Goal: Task Accomplishment & Management: Manage account settings

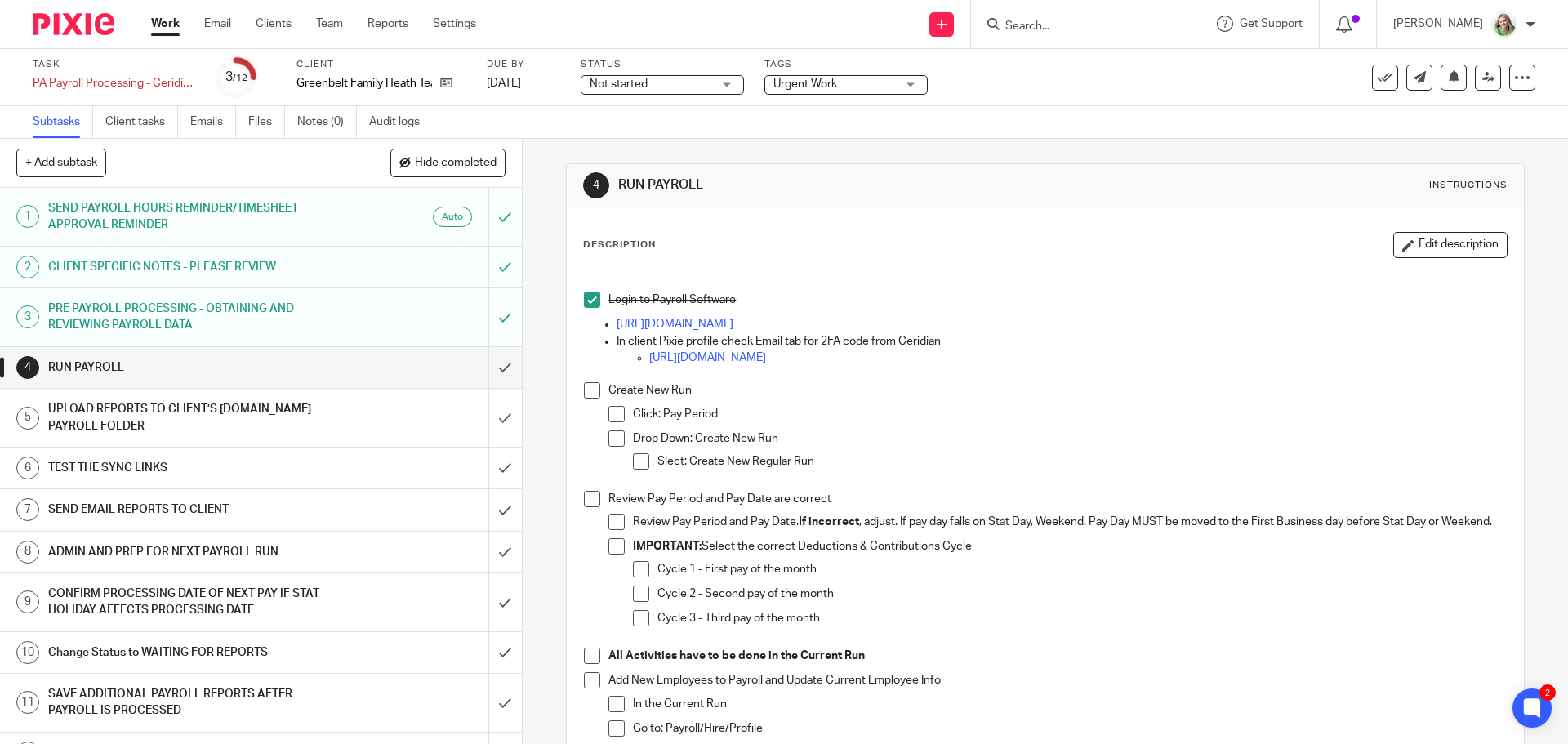
click at [591, 388] on span at bounding box center [592, 390] width 16 height 16
click at [586, 495] on span at bounding box center [592, 499] width 16 height 16
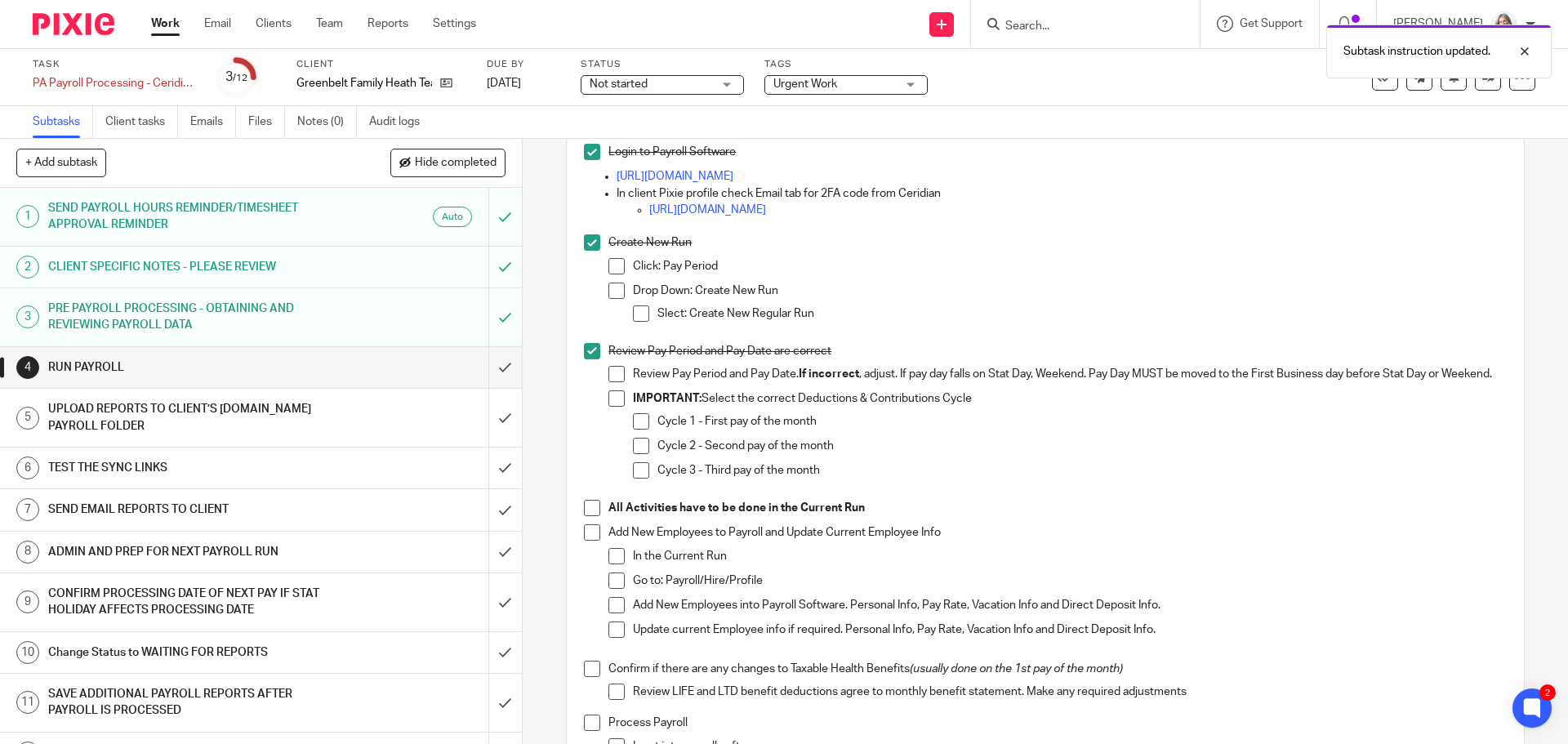
scroll to position [163, 0]
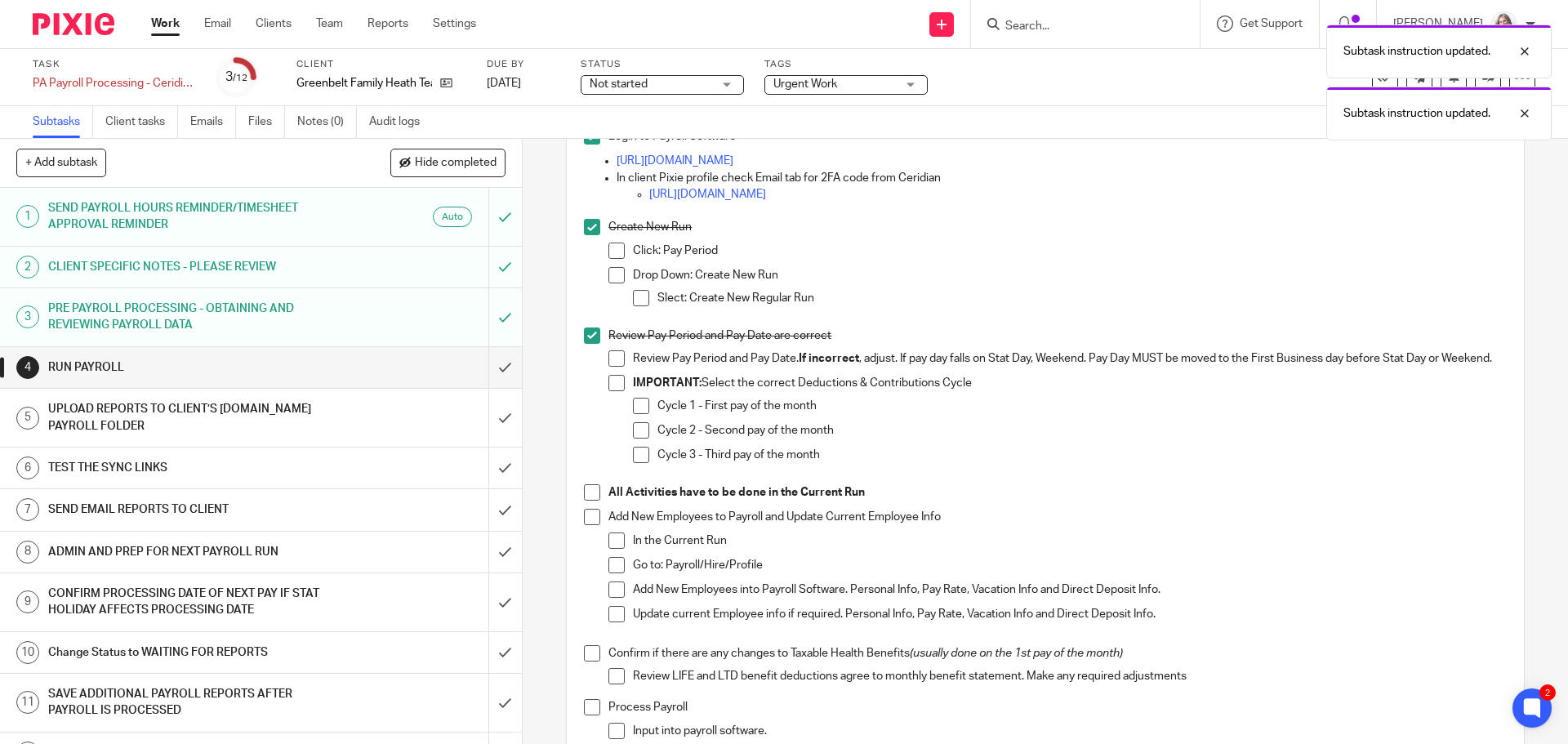
drag, startPoint x: 585, startPoint y: 504, endPoint x: 589, endPoint y: 517, distance: 13.6
click at [585, 500] on span at bounding box center [592, 492] width 16 height 16
click at [591, 525] on span at bounding box center [592, 517] width 16 height 16
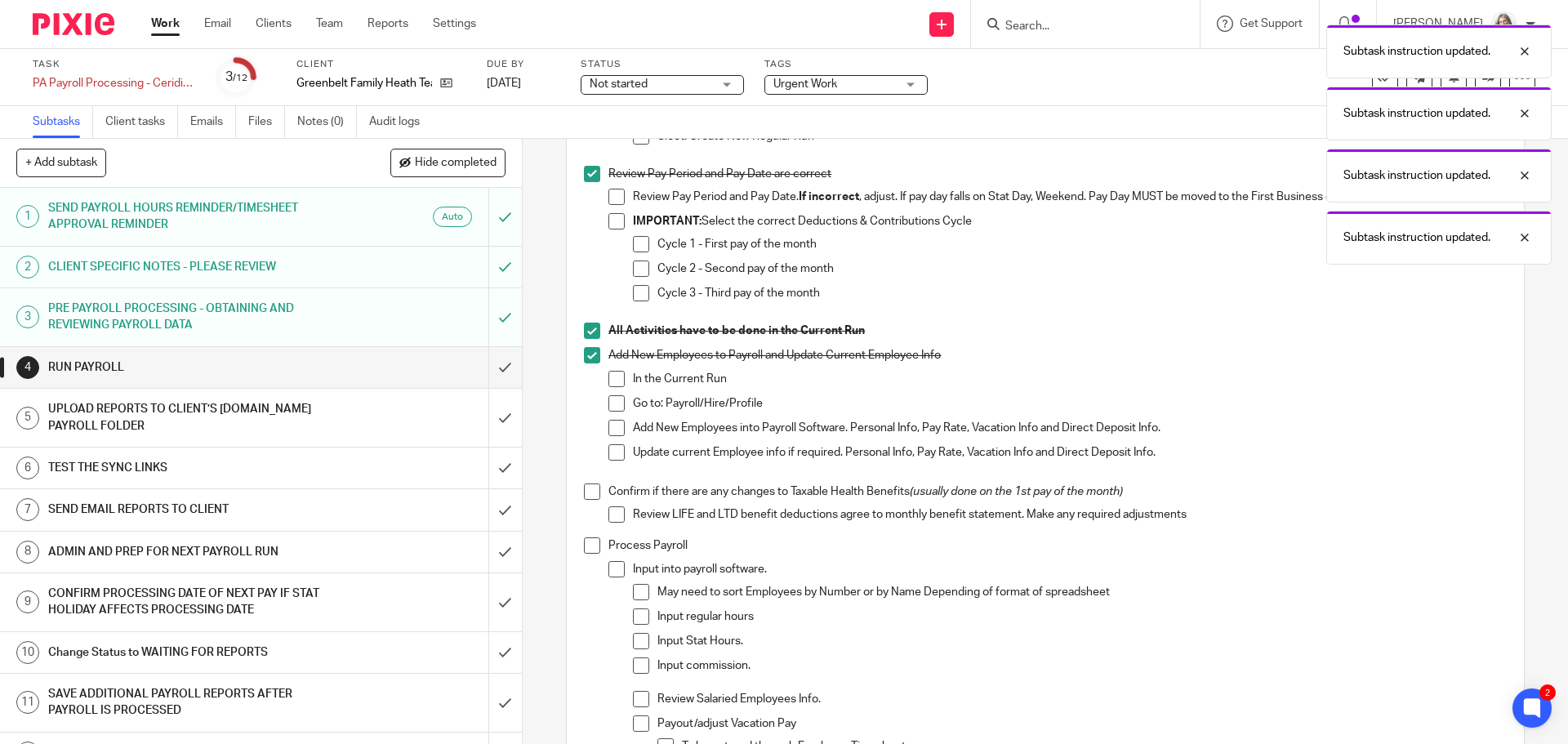
scroll to position [327, 0]
click at [589, 498] on span at bounding box center [592, 490] width 16 height 16
click at [591, 548] on span at bounding box center [592, 543] width 16 height 16
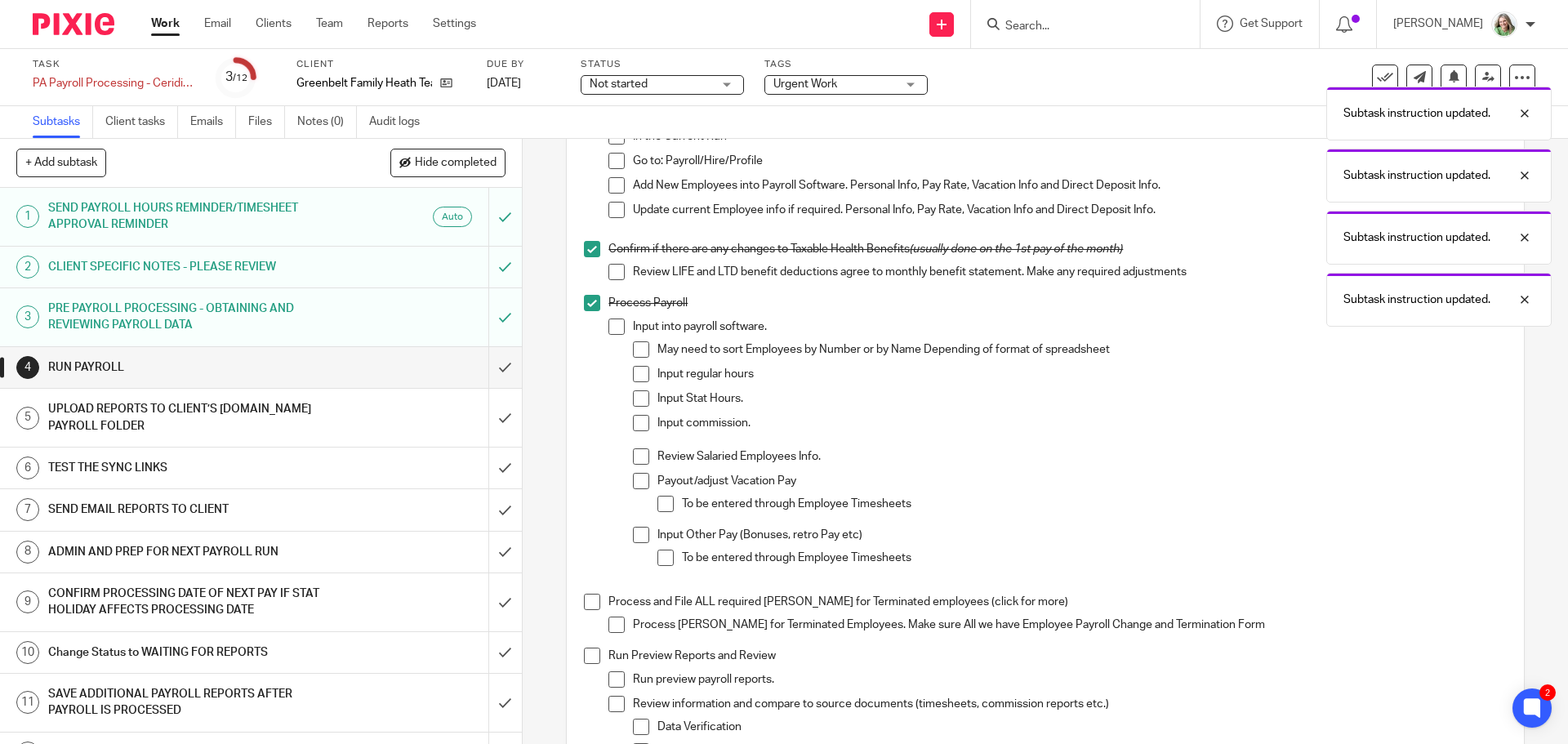
scroll to position [653, 0]
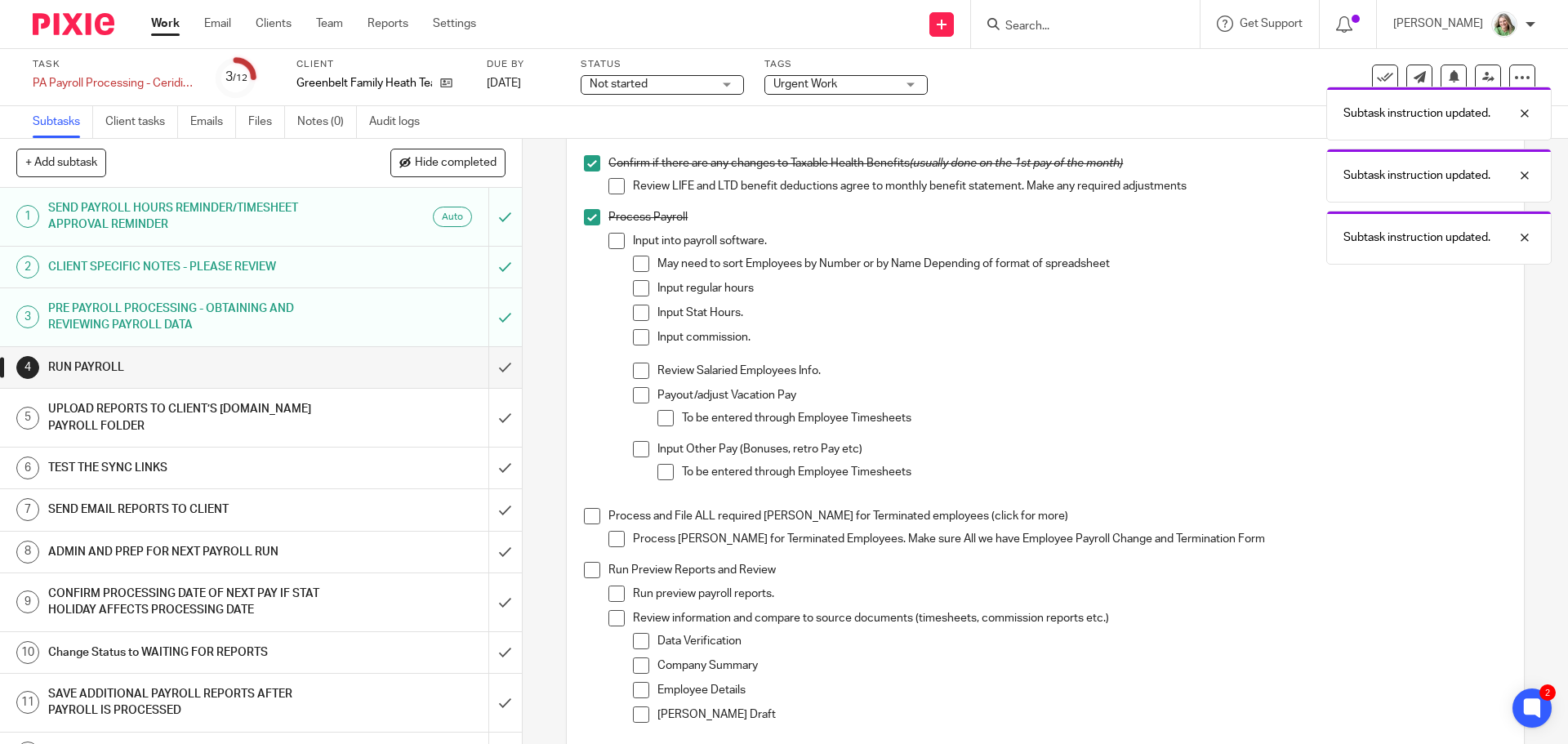
click at [590, 520] on span at bounding box center [592, 516] width 16 height 16
click at [585, 578] on span at bounding box center [592, 570] width 16 height 16
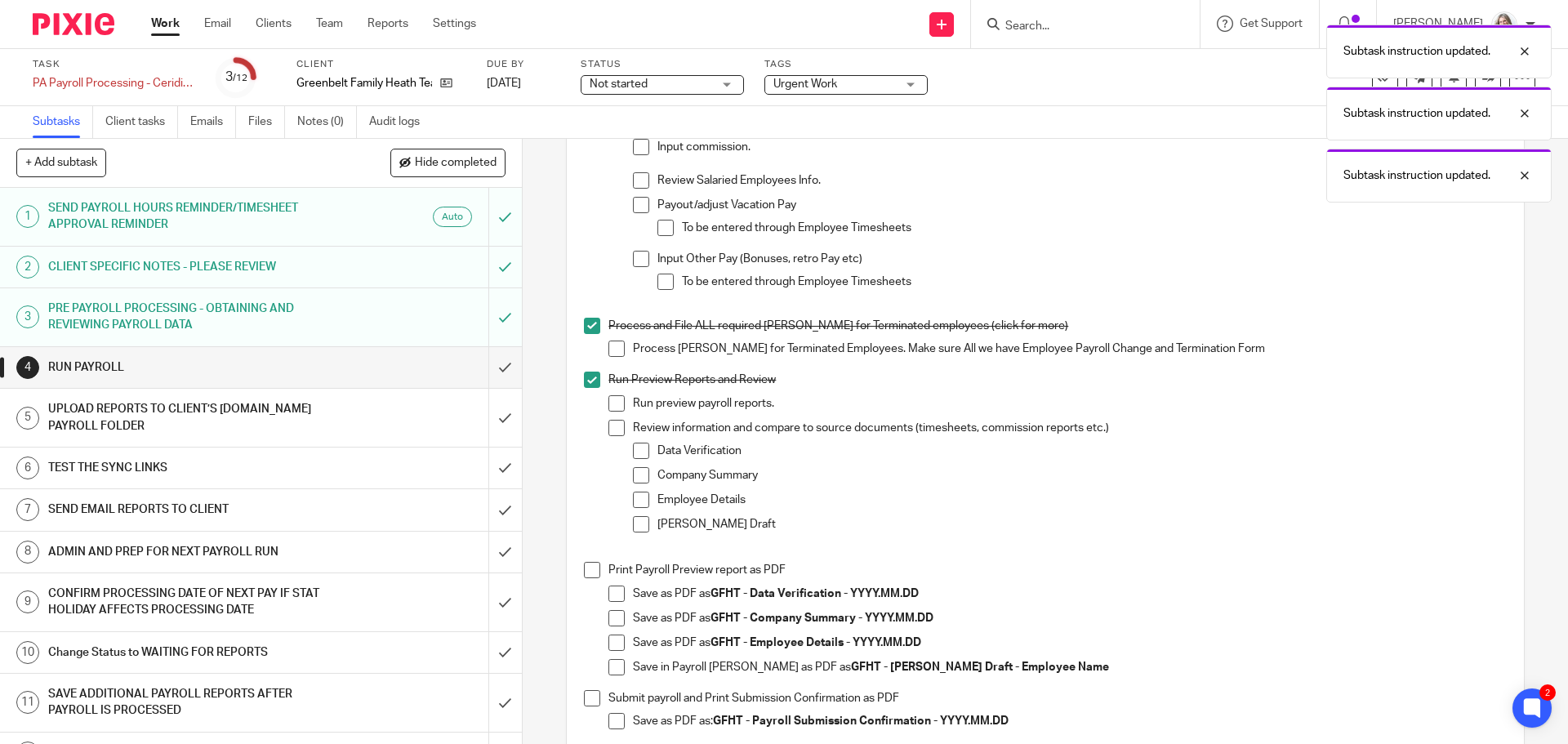
scroll to position [898, 0]
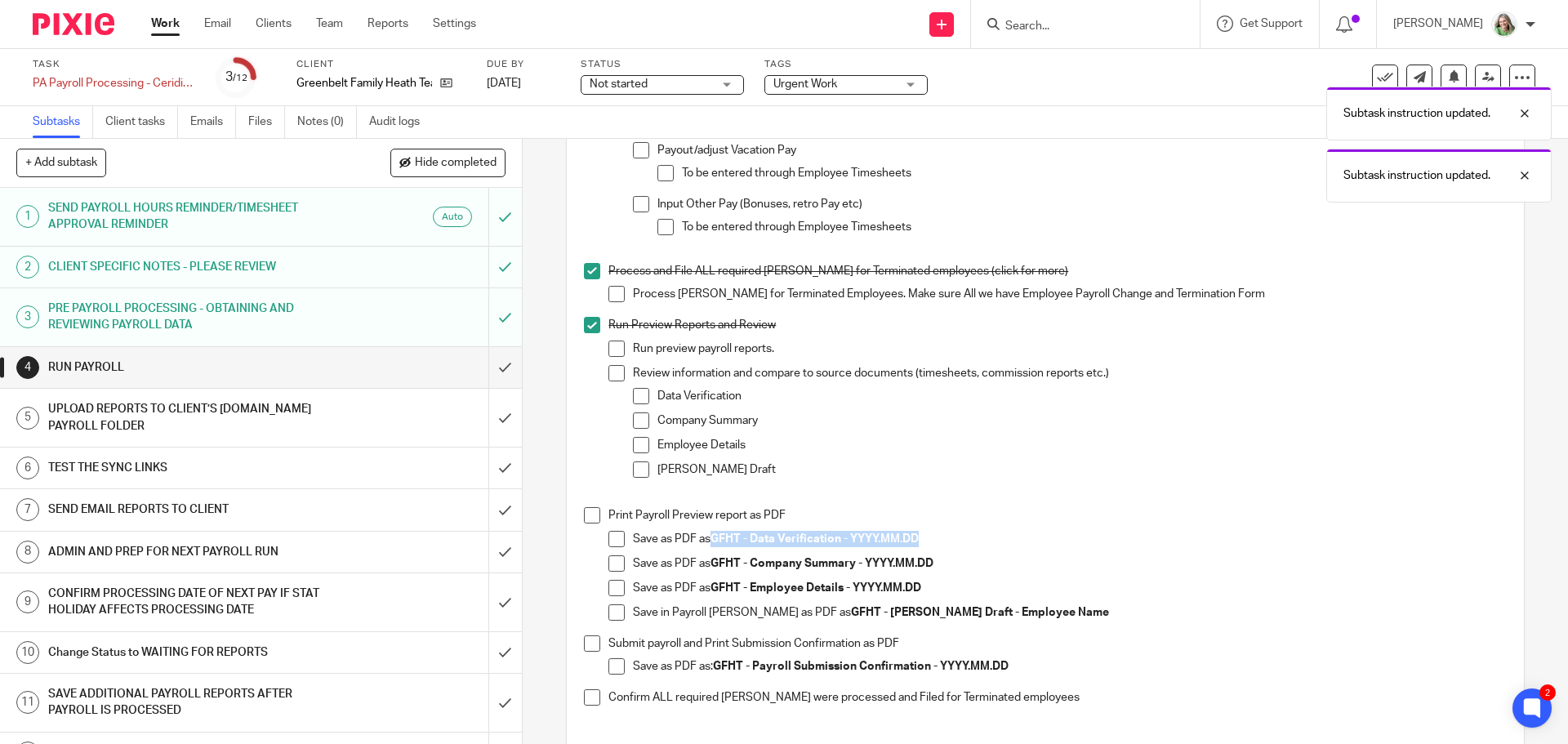
drag, startPoint x: 922, startPoint y: 549, endPoint x: 710, endPoint y: 545, distance: 212.0
click at [710, 545] on p "Save as PDF as GFHT - Data Verification - YYYY.MM.DD" at bounding box center [1069, 539] width 873 height 16
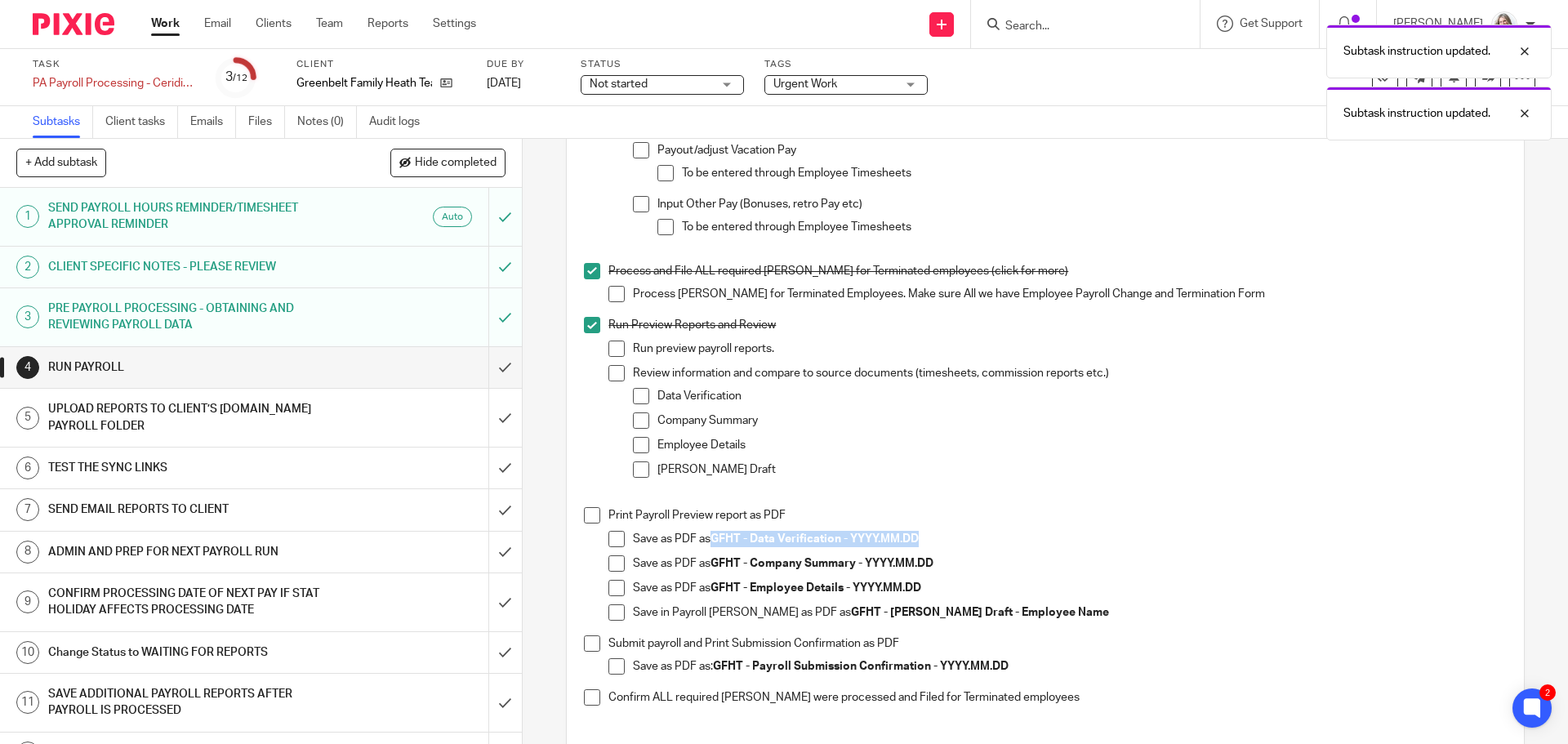
copy strong "GFHT - Data Verification - YYYY.MM.DD"
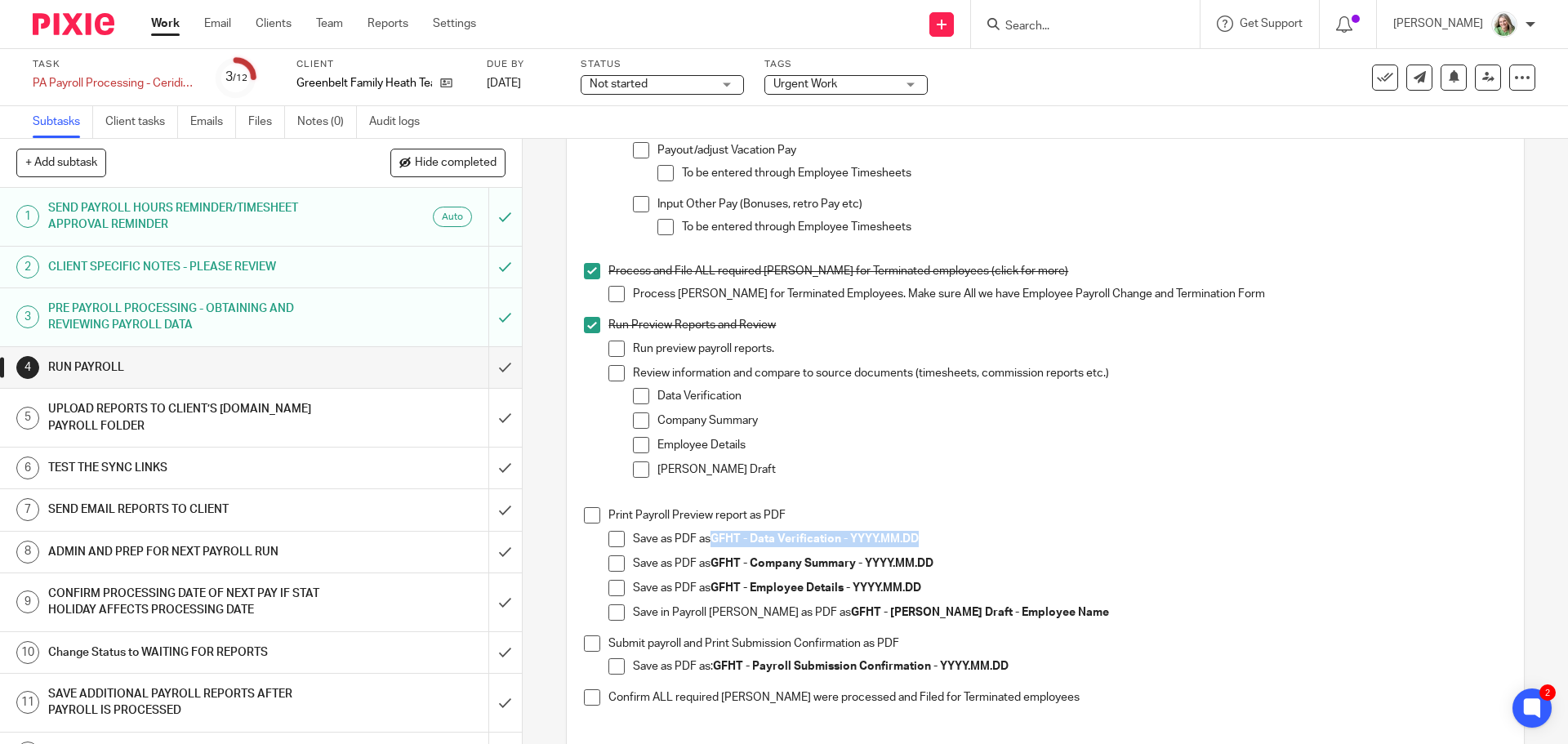
click at [611, 547] on span at bounding box center [617, 539] width 16 height 16
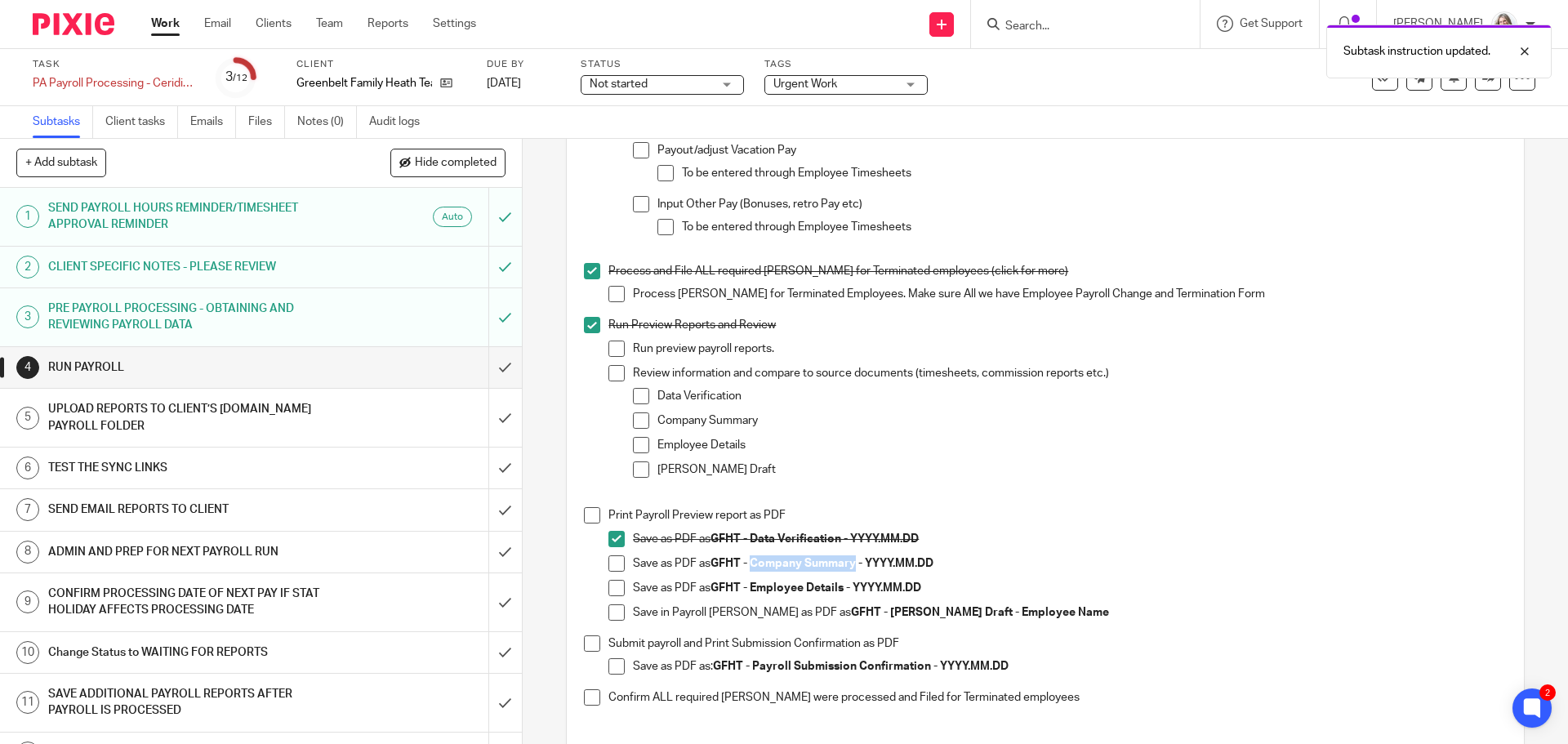
drag, startPoint x: 852, startPoint y: 573, endPoint x: 751, endPoint y: 572, distance: 101.0
click at [751, 569] on strong "GFHT - Company Summary - YYYY.MM.DD" at bounding box center [822, 563] width 223 height 12
copy strong "Company Summary"
click at [611, 572] on span at bounding box center [617, 563] width 16 height 16
drag, startPoint x: 842, startPoint y: 596, endPoint x: 749, endPoint y: 595, distance: 93.0
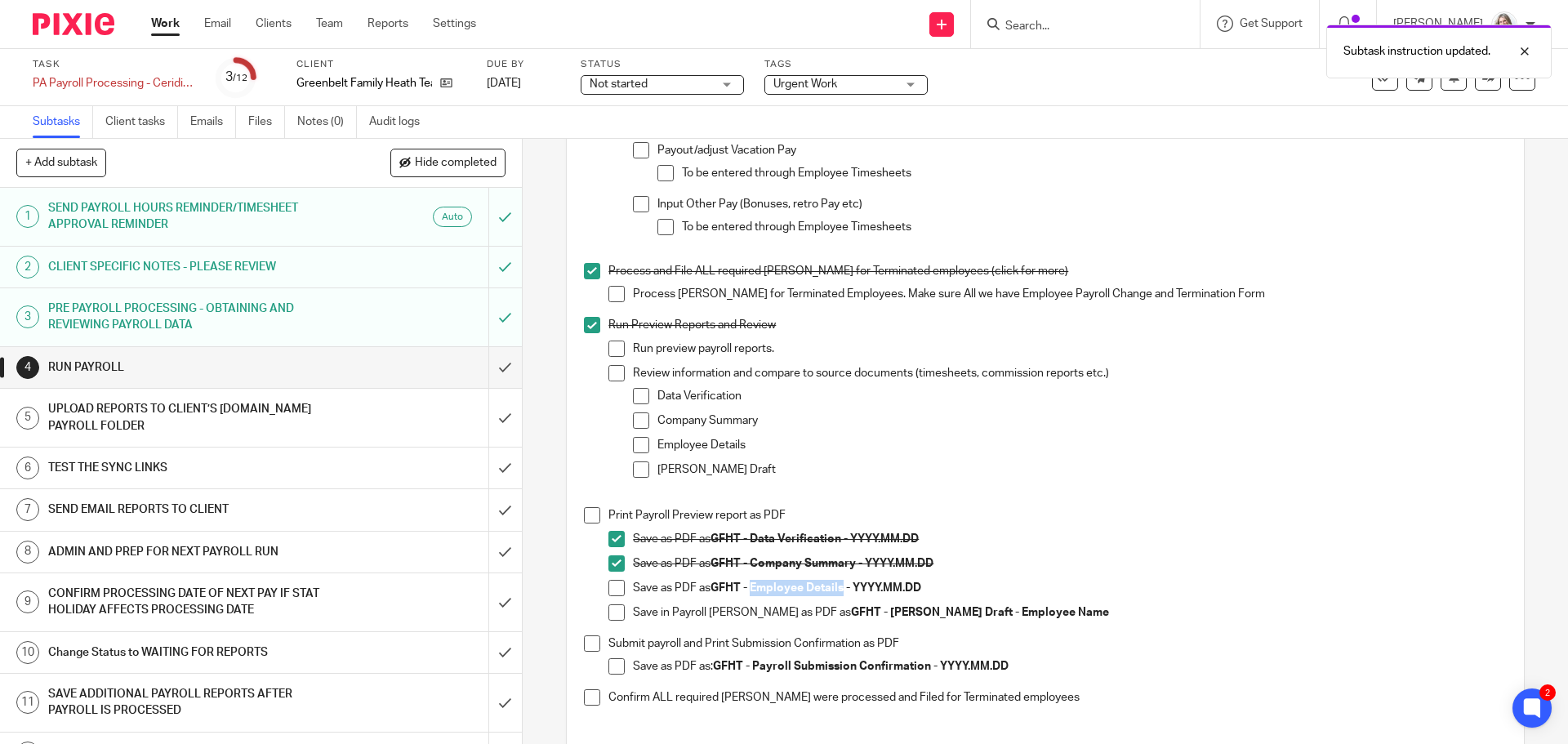
click at [749, 593] on strong "GFHT - Employee Details - YYYY.MM.DD" at bounding box center [816, 587] width 211 height 12
copy strong "Employee Details"
click at [613, 595] on span at bounding box center [617, 588] width 16 height 16
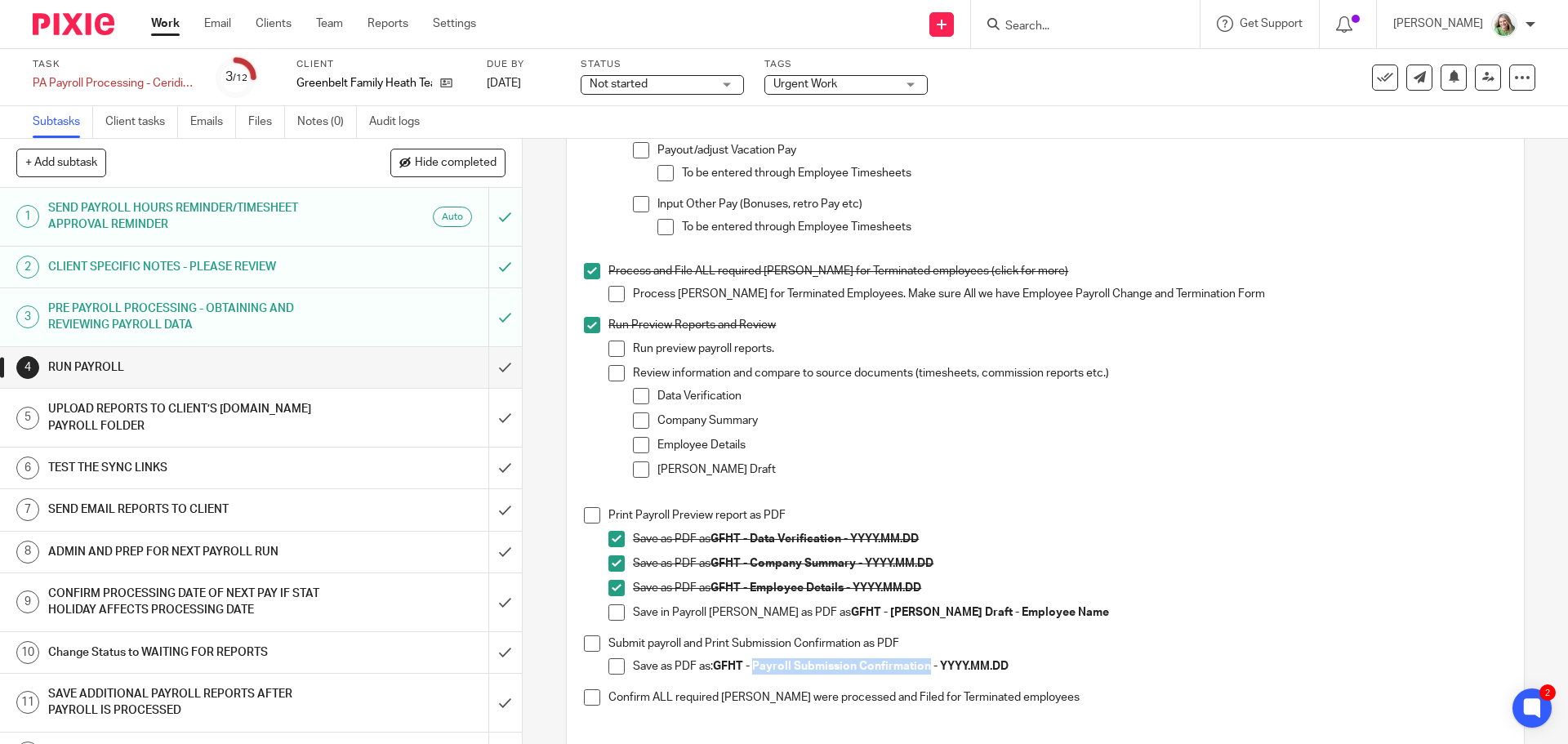
drag, startPoint x: 927, startPoint y: 674, endPoint x: 751, endPoint y: 675, distance: 176.0
click at [751, 672] on strong "GFHT - Payroll Submission Confirmation - YYYY.MM.DD" at bounding box center [860, 665] width 295 height 12
copy strong "Payroll Submission Confirmation"
click at [609, 674] on span at bounding box center [617, 666] width 16 height 16
click at [592, 651] on span at bounding box center [592, 643] width 16 height 16
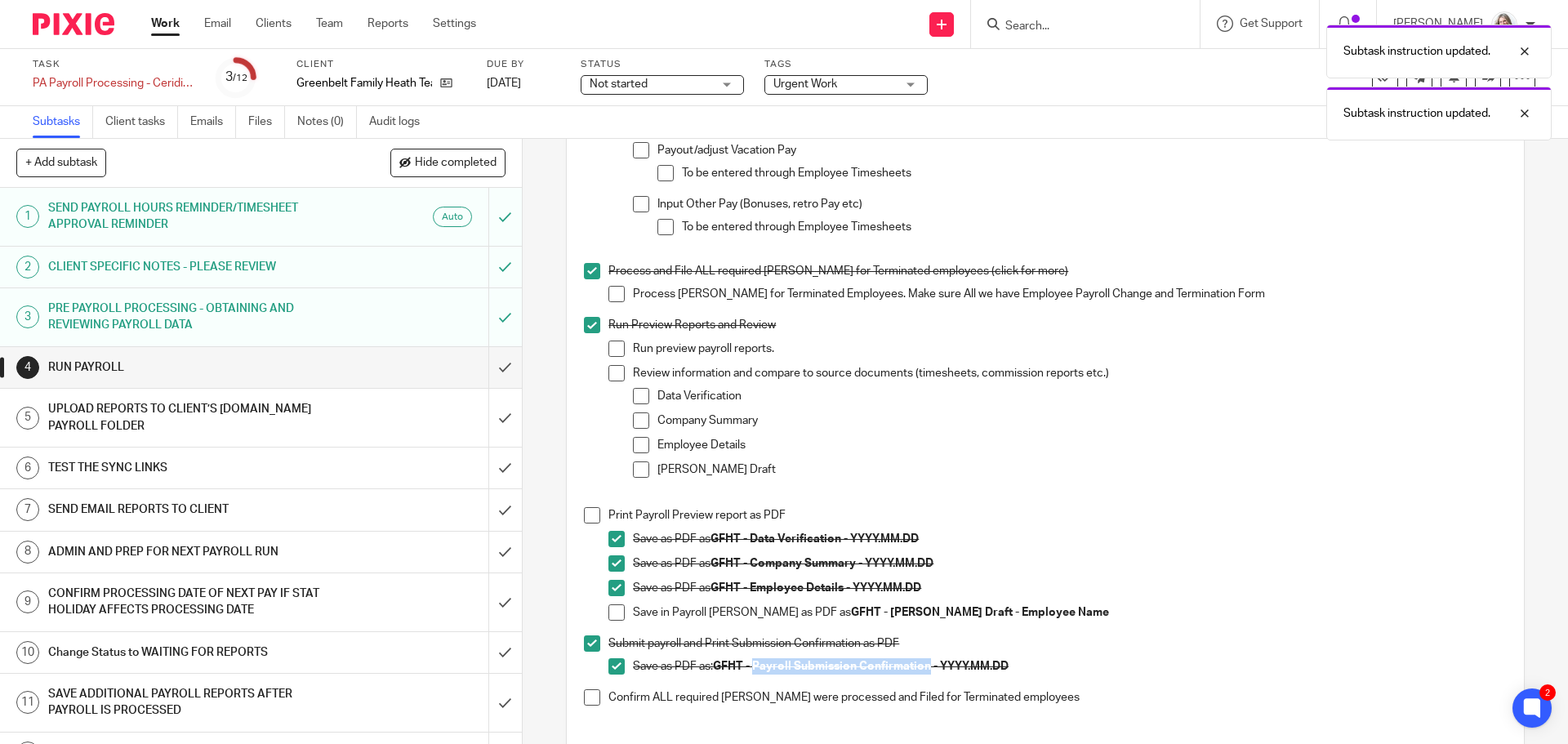
click at [592, 701] on span at bounding box center [592, 697] width 16 height 16
click at [481, 367] on input "submit" at bounding box center [261, 368] width 522 height 41
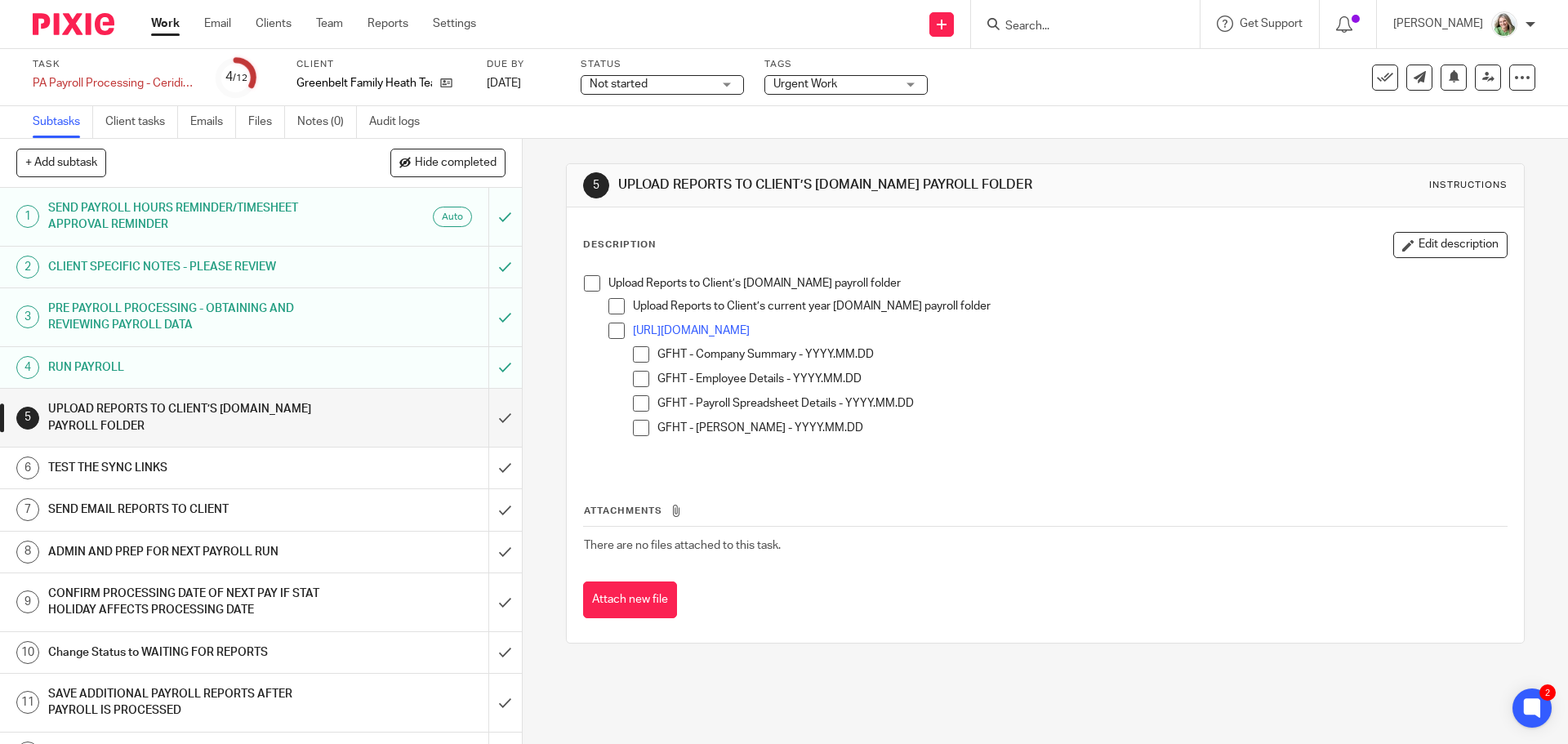
drag, startPoint x: 585, startPoint y: 284, endPoint x: 527, endPoint y: 376, distance: 108.8
click at [585, 284] on span at bounding box center [592, 283] width 16 height 16
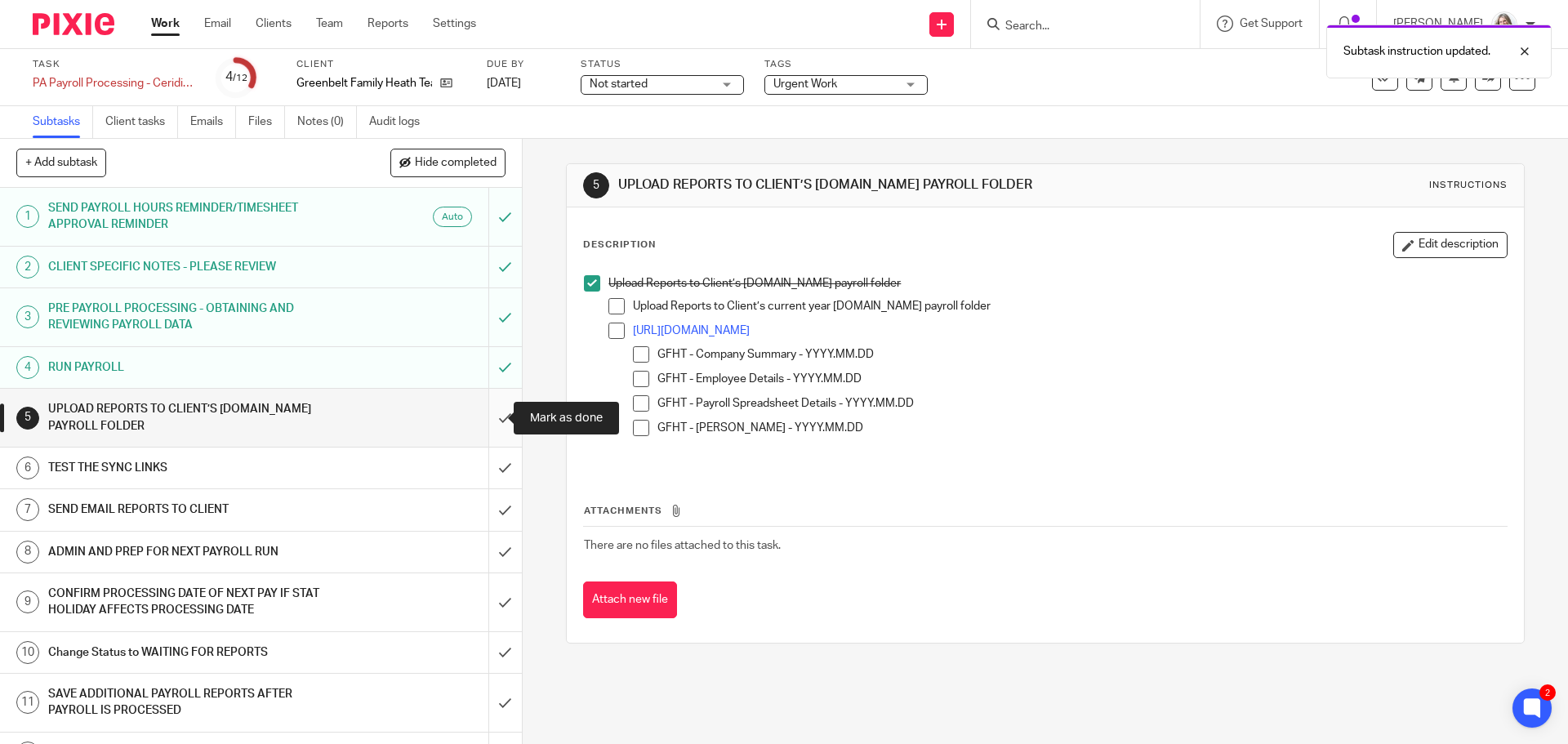
click at [486, 412] on input "submit" at bounding box center [261, 417] width 522 height 58
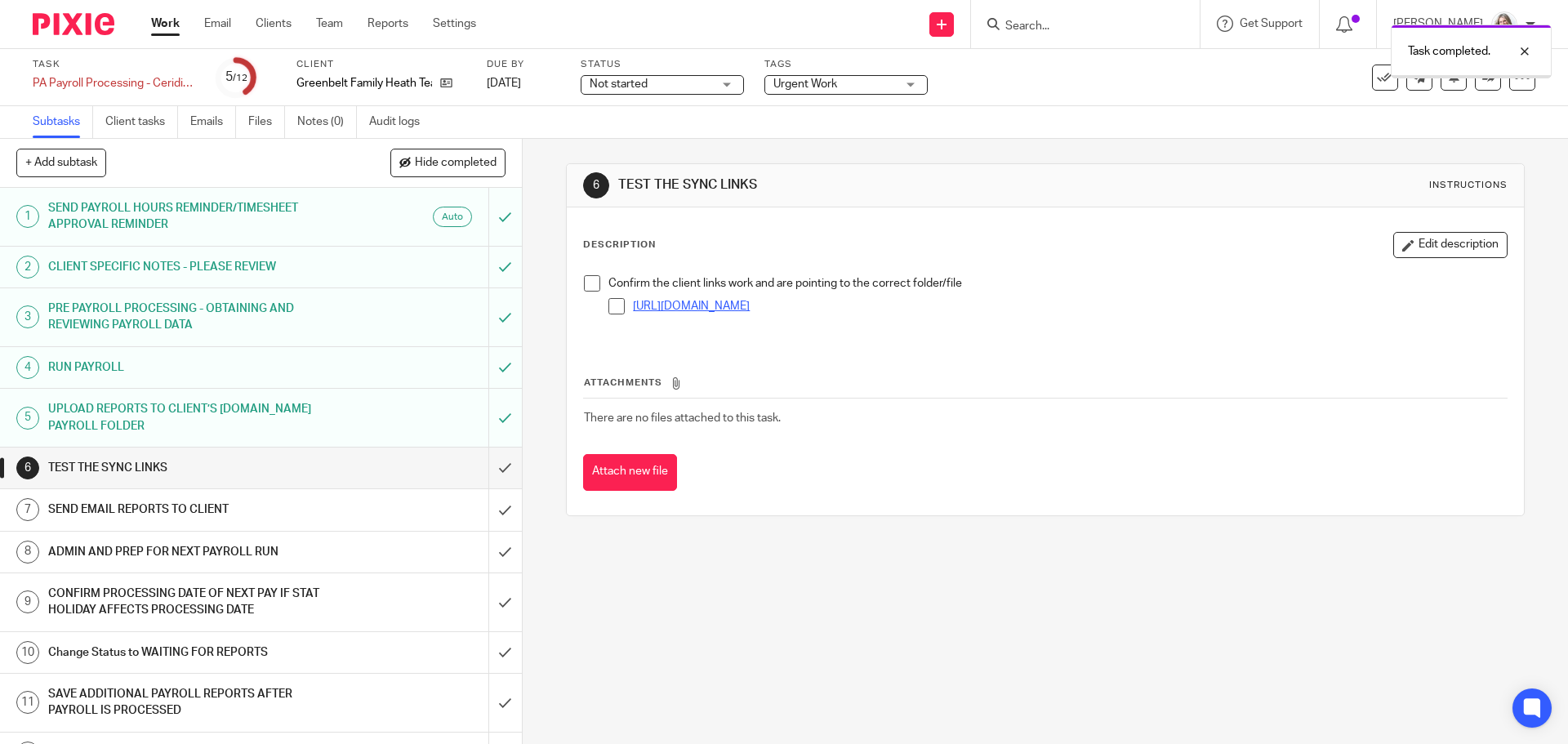
click at [750, 304] on link "https://ln5.sync.com/dl/888b8e460#x4ve9dh3-keh6u4nr-anwvxngt-kaqig32s" at bounding box center [691, 306] width 117 height 12
click at [488, 467] on input "submit" at bounding box center [261, 467] width 522 height 41
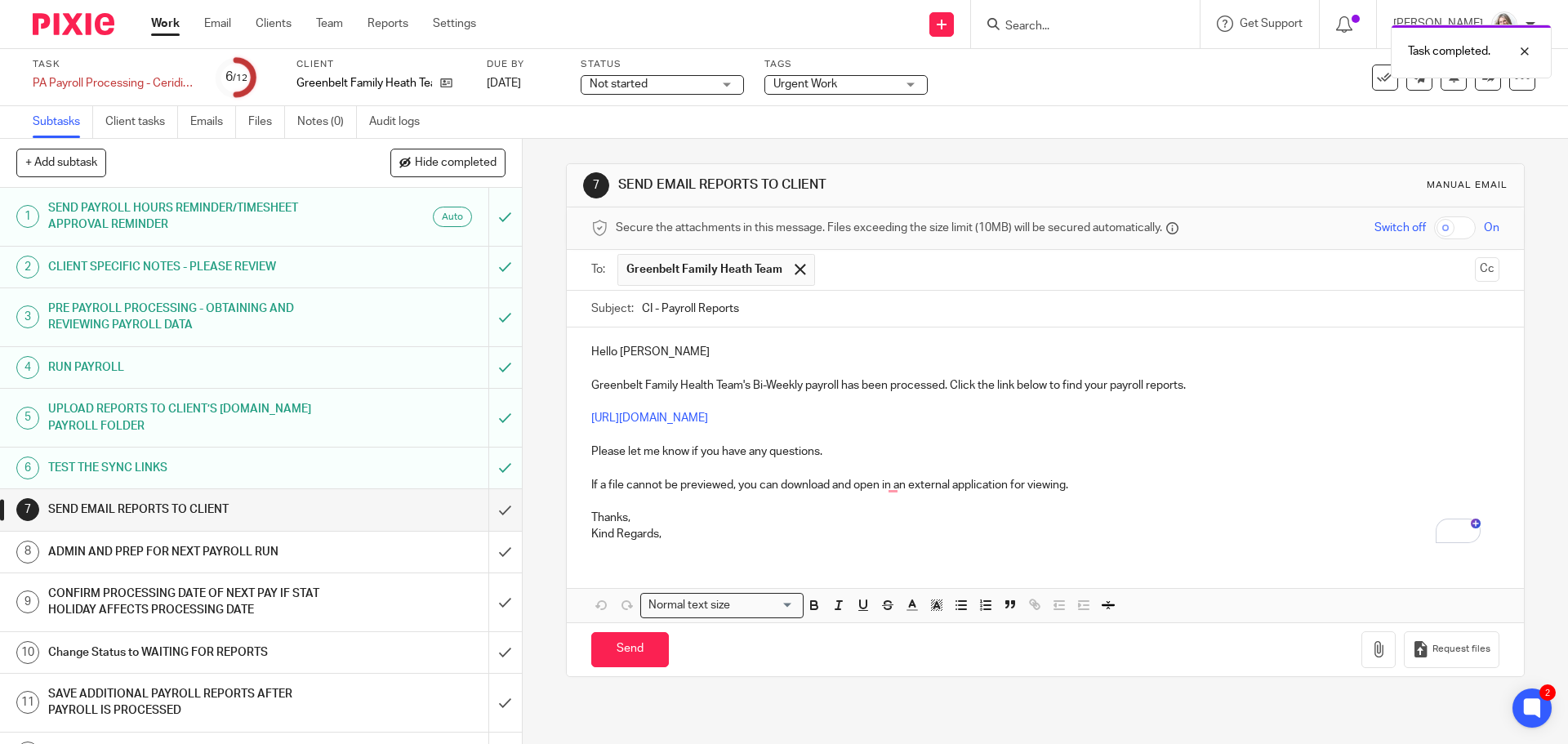
drag, startPoint x: 648, startPoint y: 303, endPoint x: 618, endPoint y: 305, distance: 30.1
click at [618, 305] on div "Subject: CI - Payroll Reports" at bounding box center [1045, 309] width 908 height 37
type input "GFHO - Payroll Reports"
click at [163, 24] on link "Work" at bounding box center [165, 23] width 29 height 16
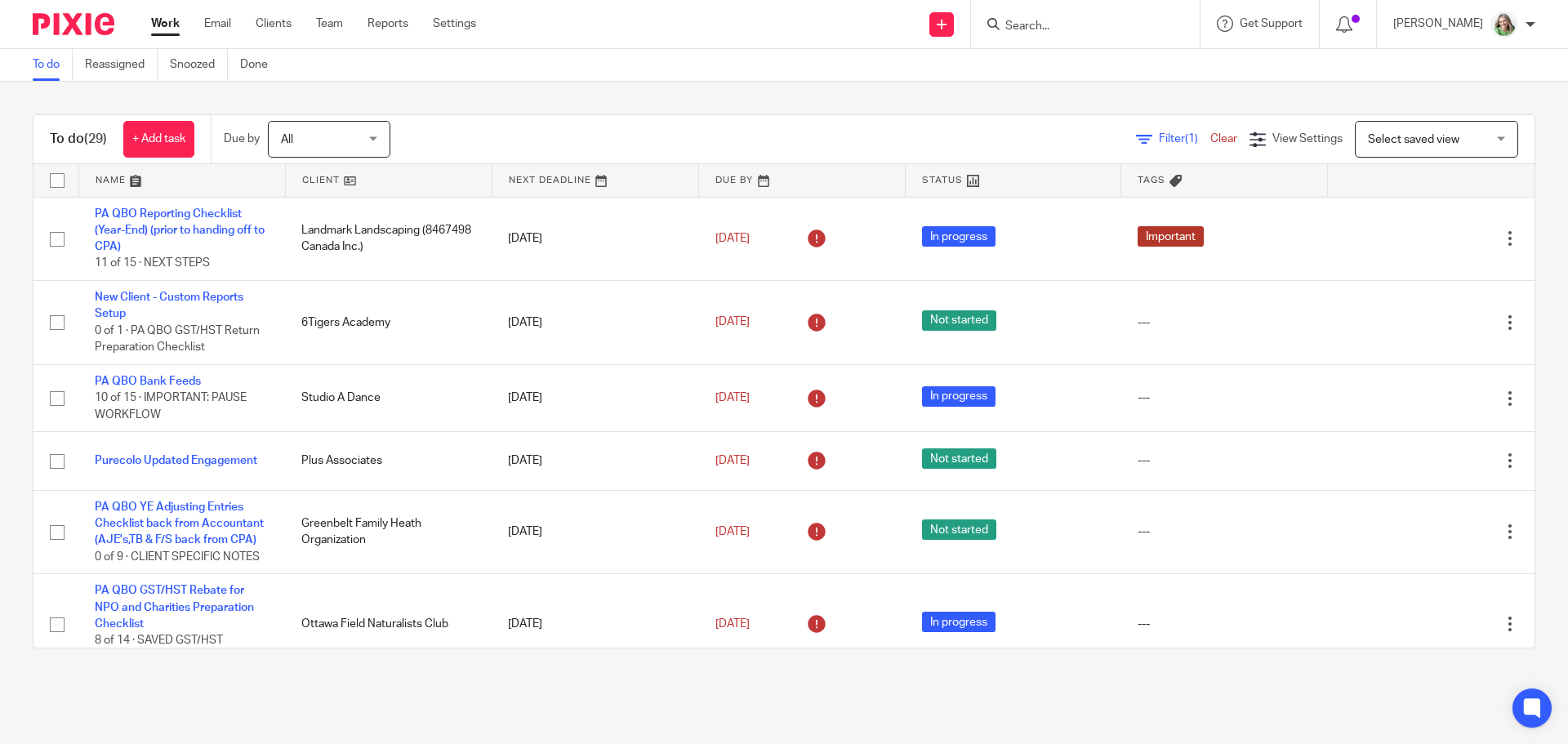
click at [1431, 136] on span "Select saved view" at bounding box center [1414, 139] width 91 height 12
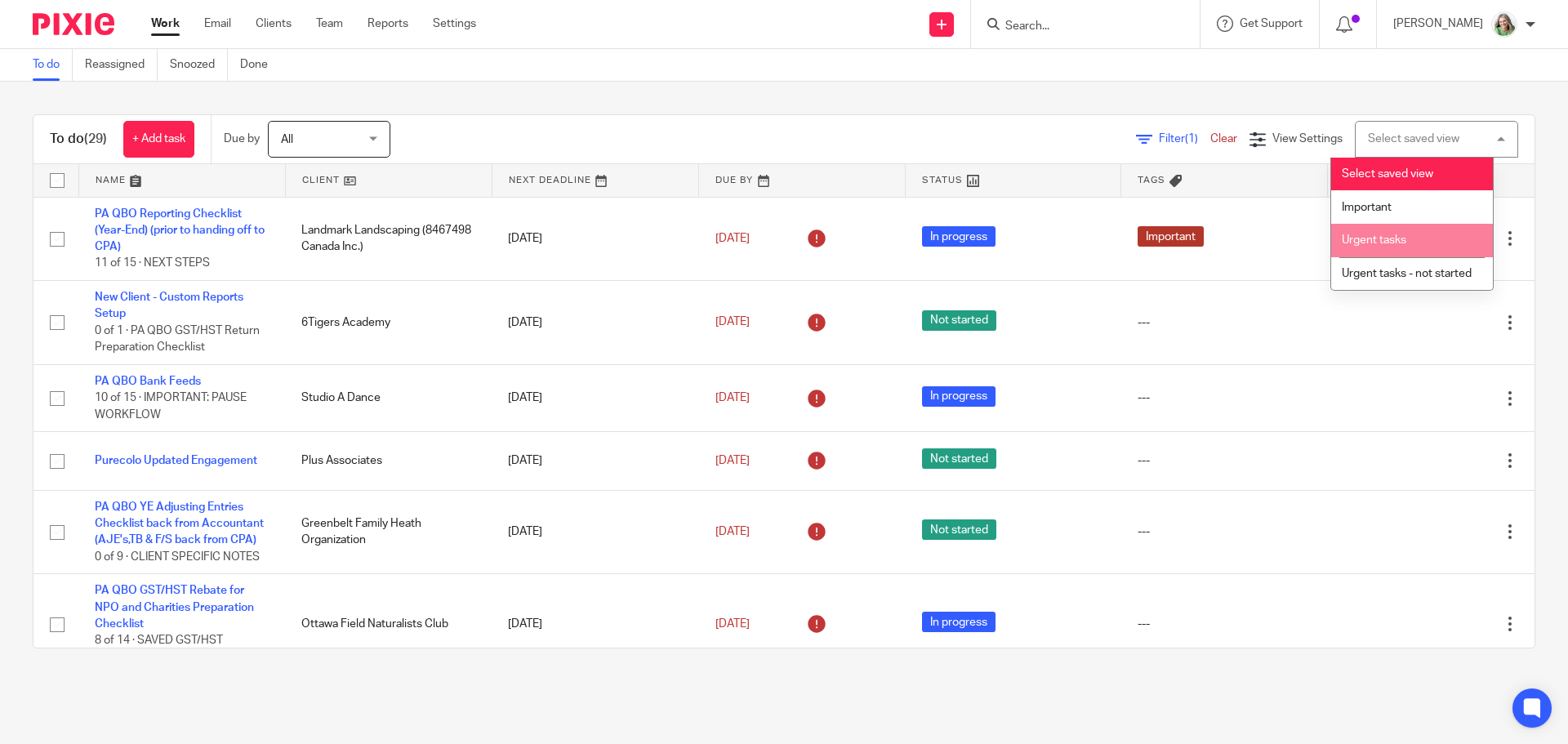
click at [1390, 241] on span "Urgent tasks" at bounding box center [1374, 240] width 64 height 12
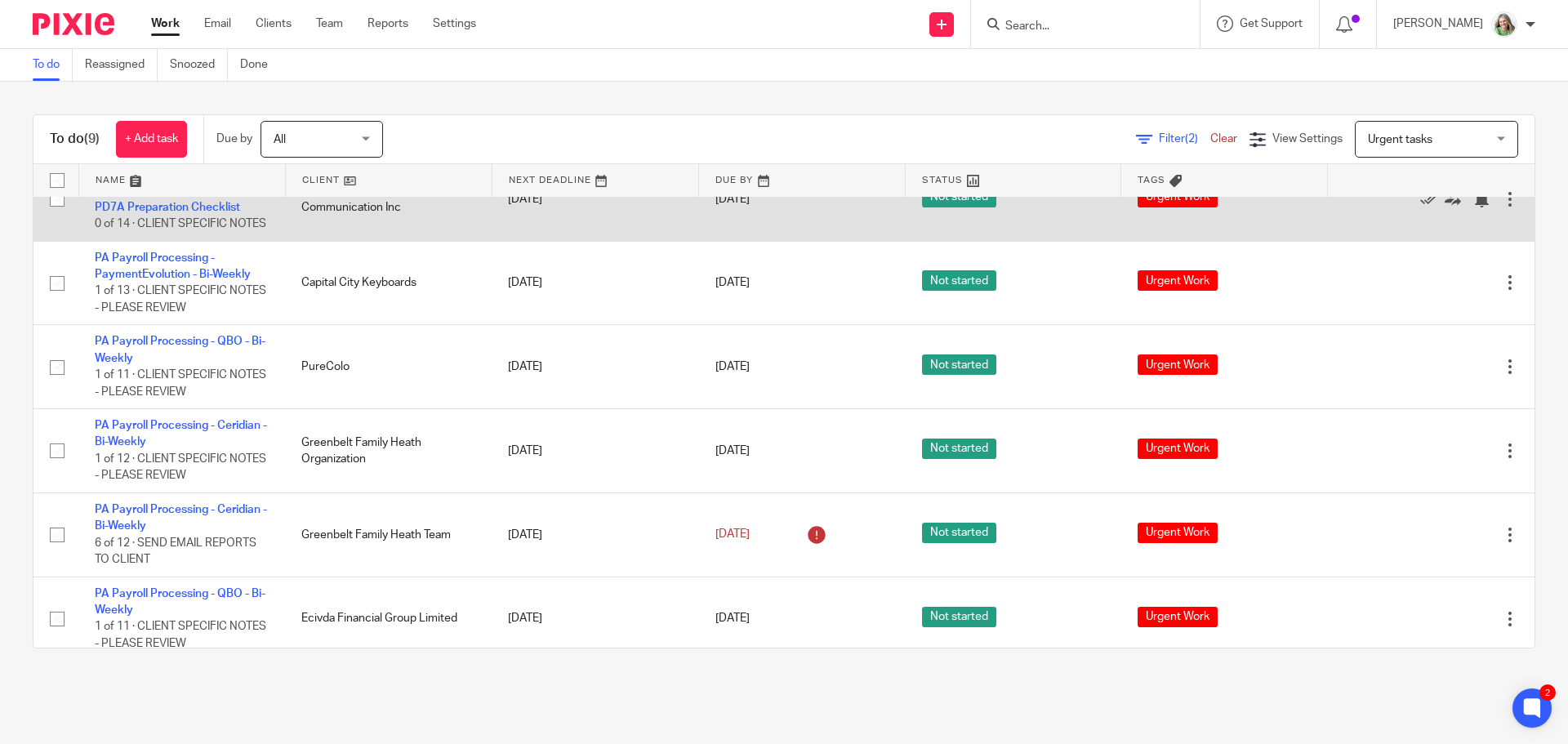
scroll to position [321, 0]
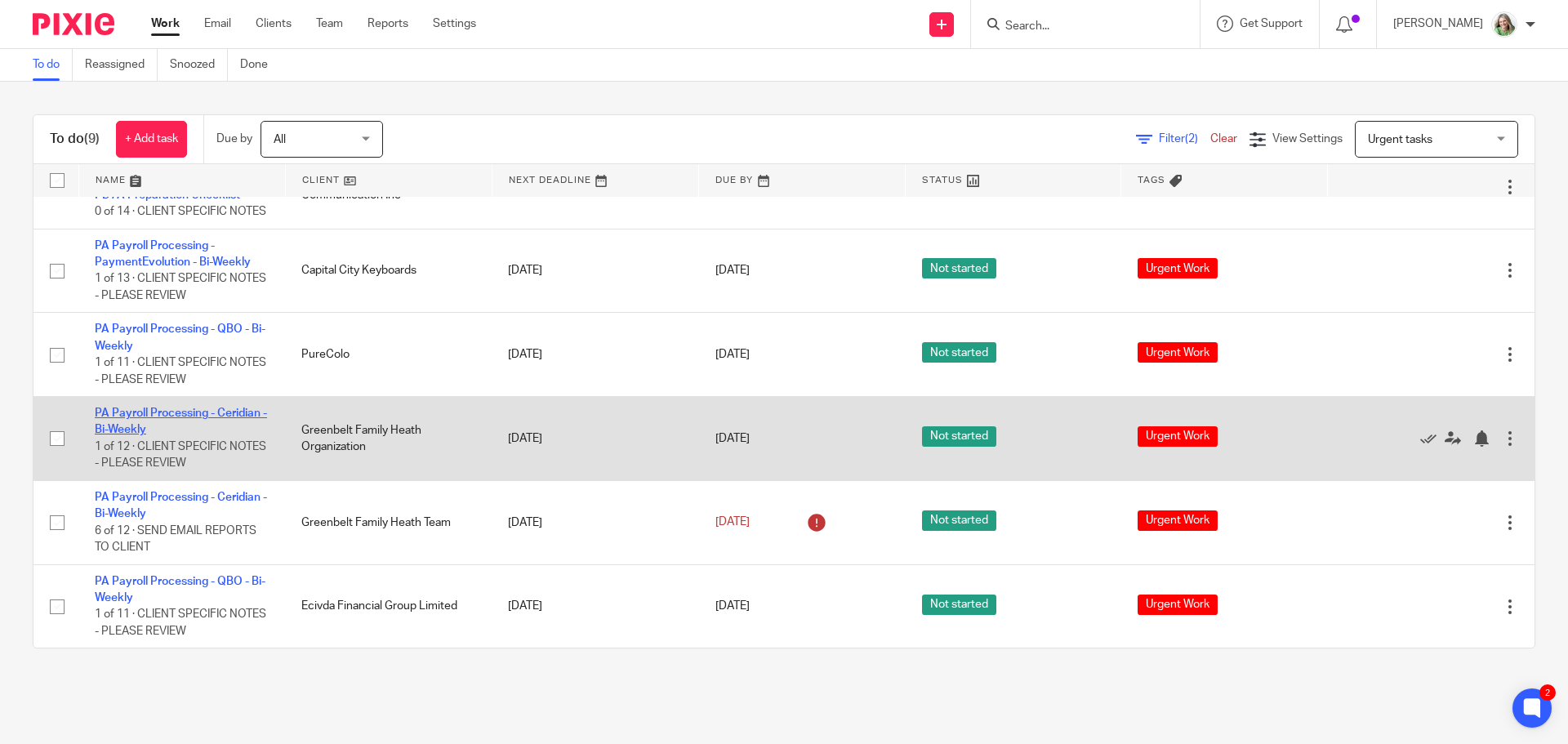
click at [188, 413] on link "PA Payroll Processing - Ceridian - Bi-Weekly" at bounding box center [180, 421] width 172 height 28
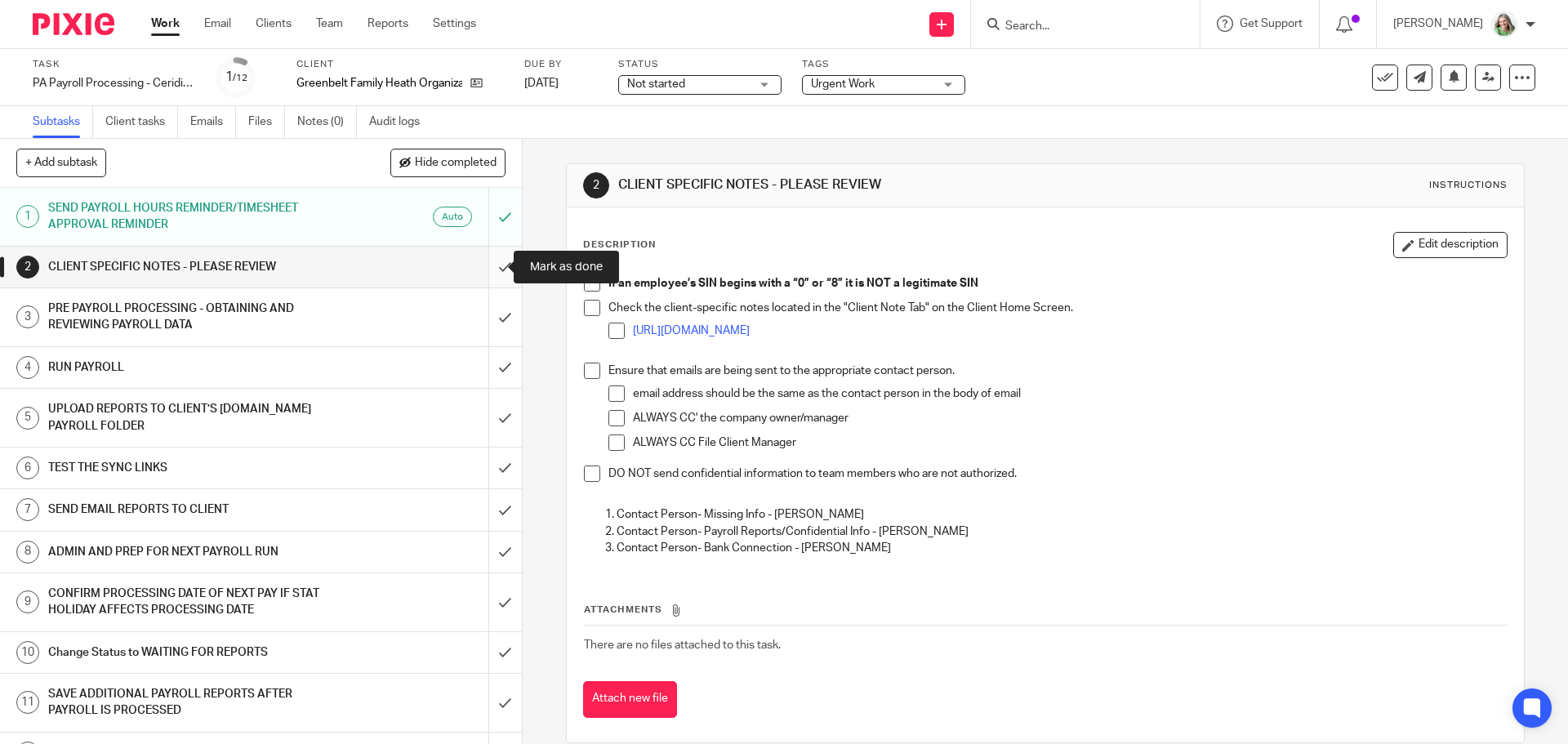
click at [486, 263] on input "submit" at bounding box center [261, 267] width 522 height 41
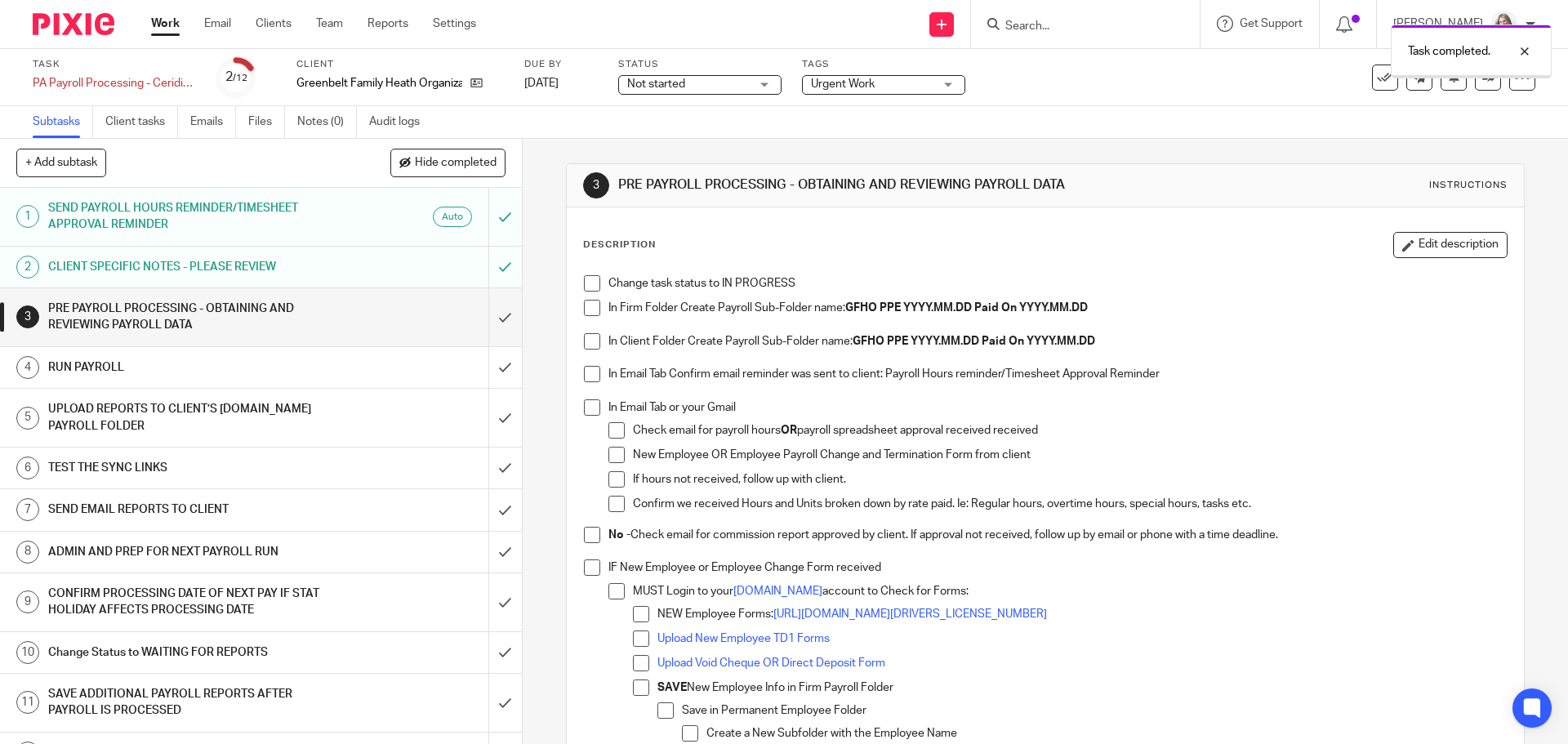
click at [585, 286] on span at bounding box center [592, 283] width 16 height 16
click at [585, 311] on span at bounding box center [592, 308] width 16 height 16
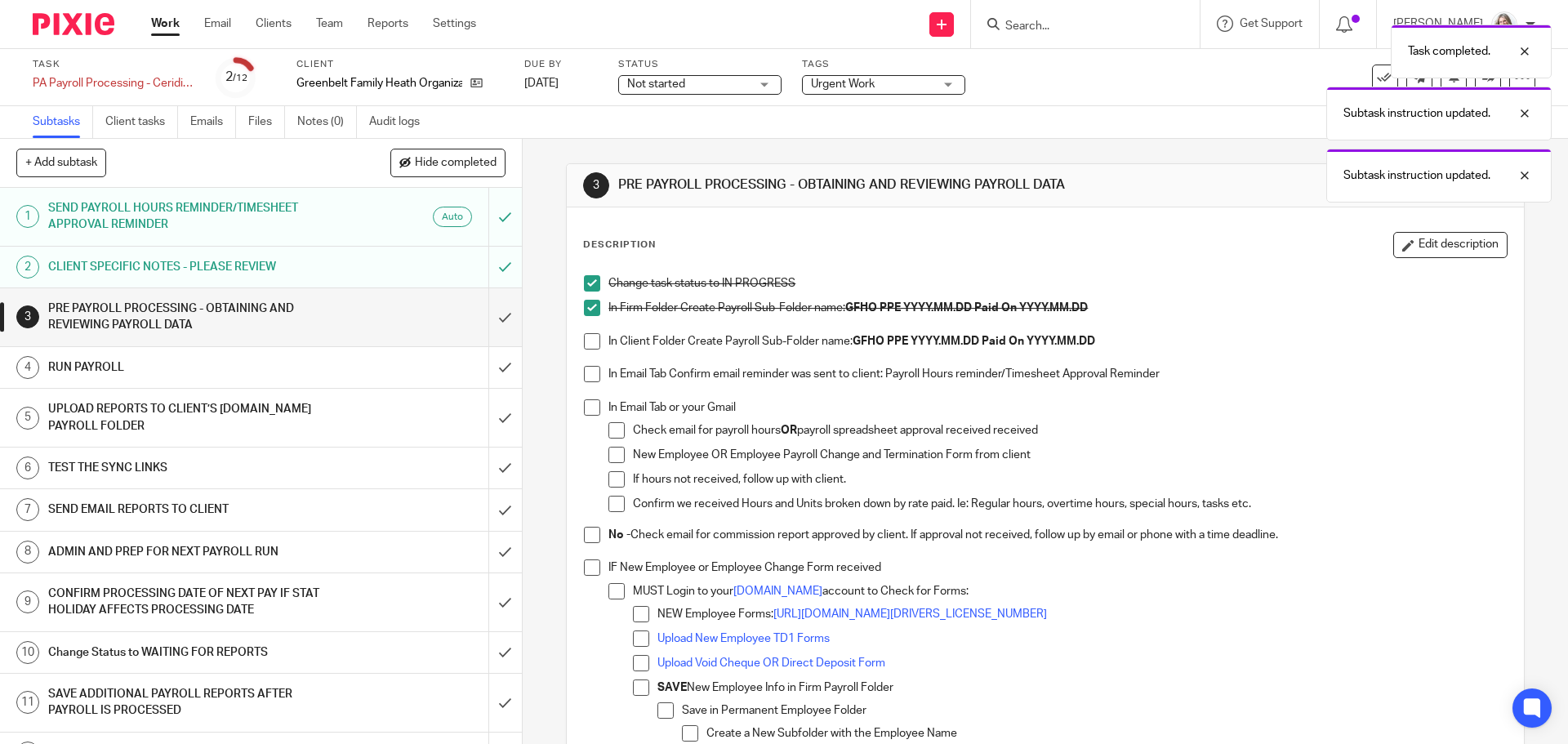
click at [584, 342] on span at bounding box center [592, 341] width 16 height 16
click at [586, 377] on span at bounding box center [592, 374] width 16 height 16
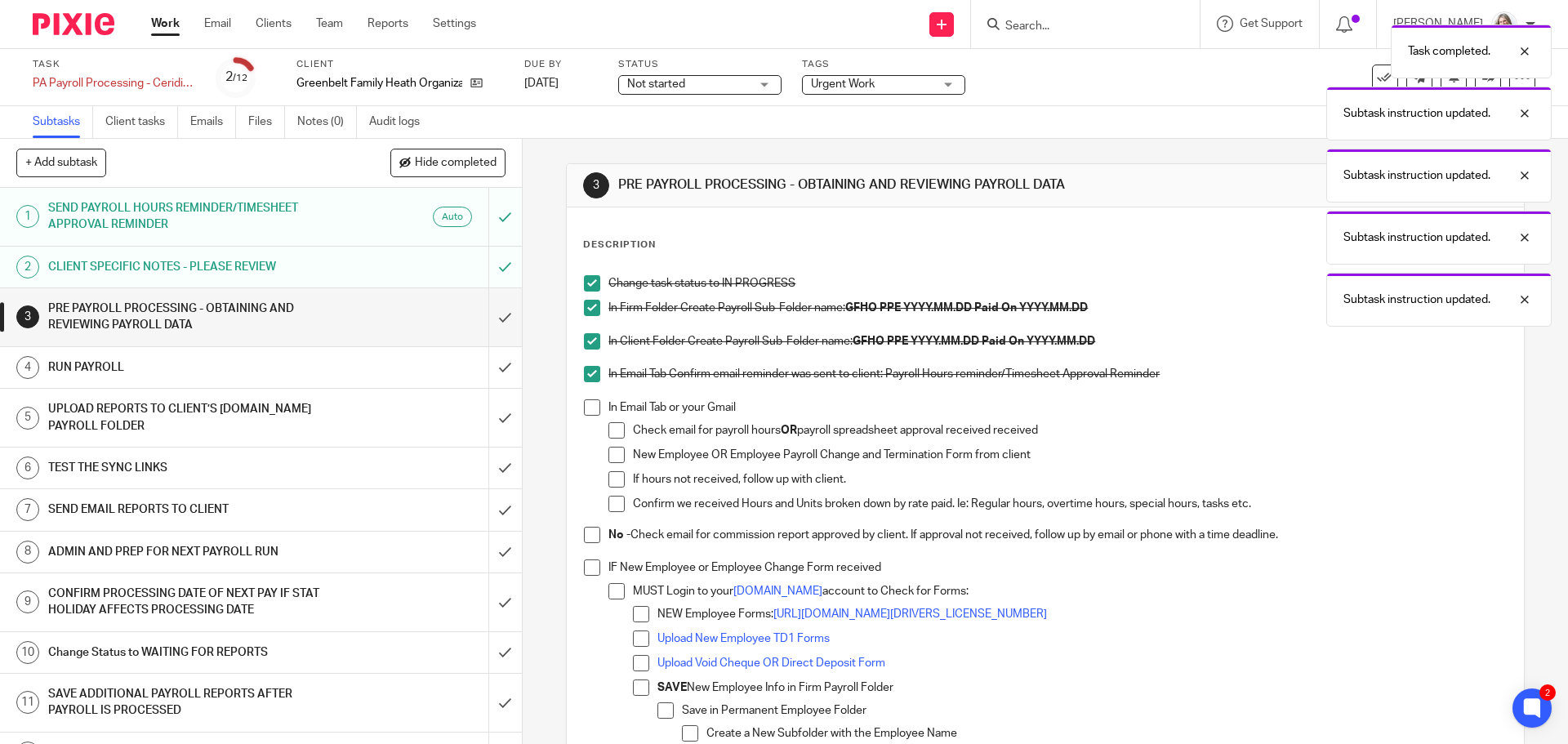
click at [584, 409] on span at bounding box center [592, 407] width 16 height 16
click at [584, 530] on span at bounding box center [592, 534] width 16 height 16
click at [584, 563] on span at bounding box center [592, 567] width 16 height 16
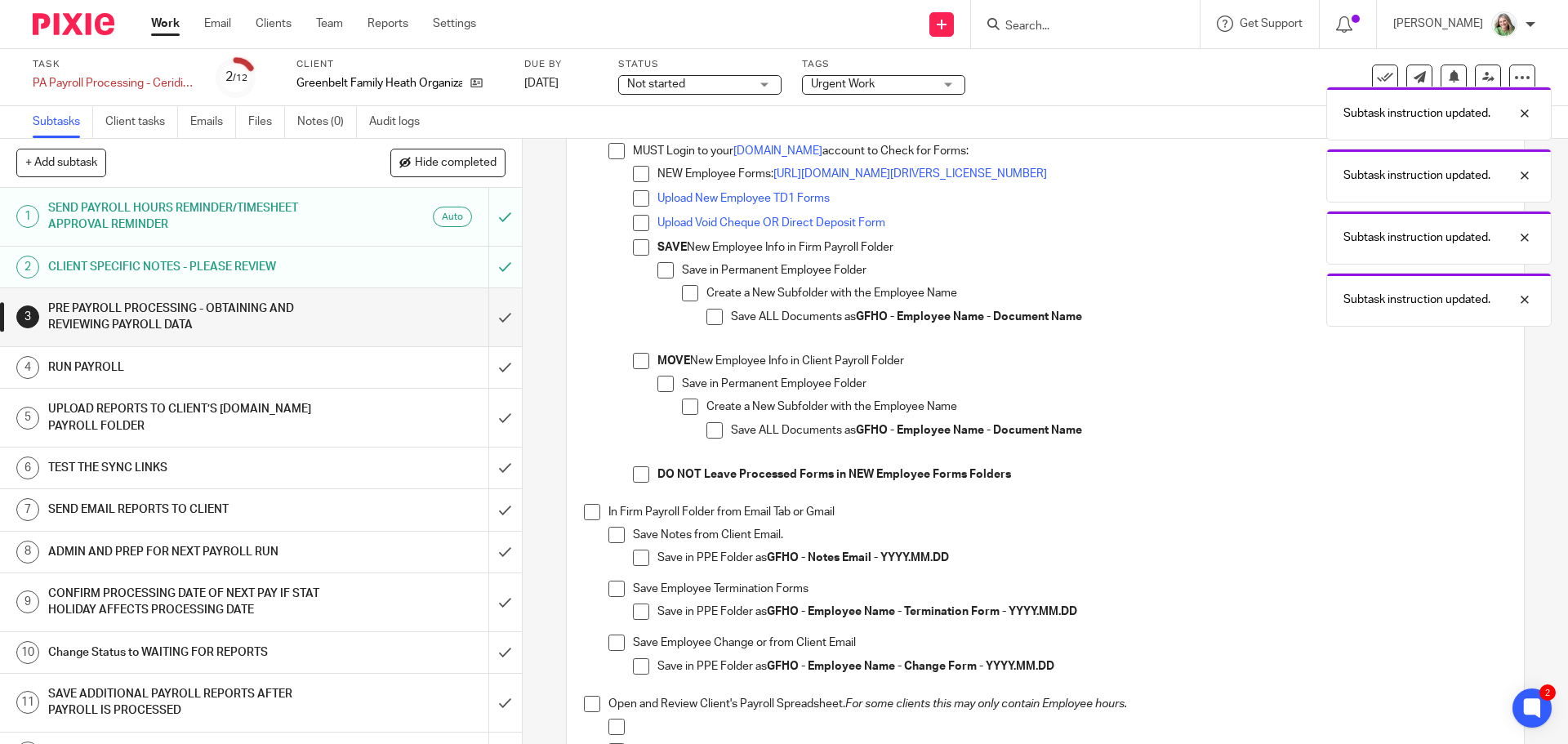
scroll to position [490, 0]
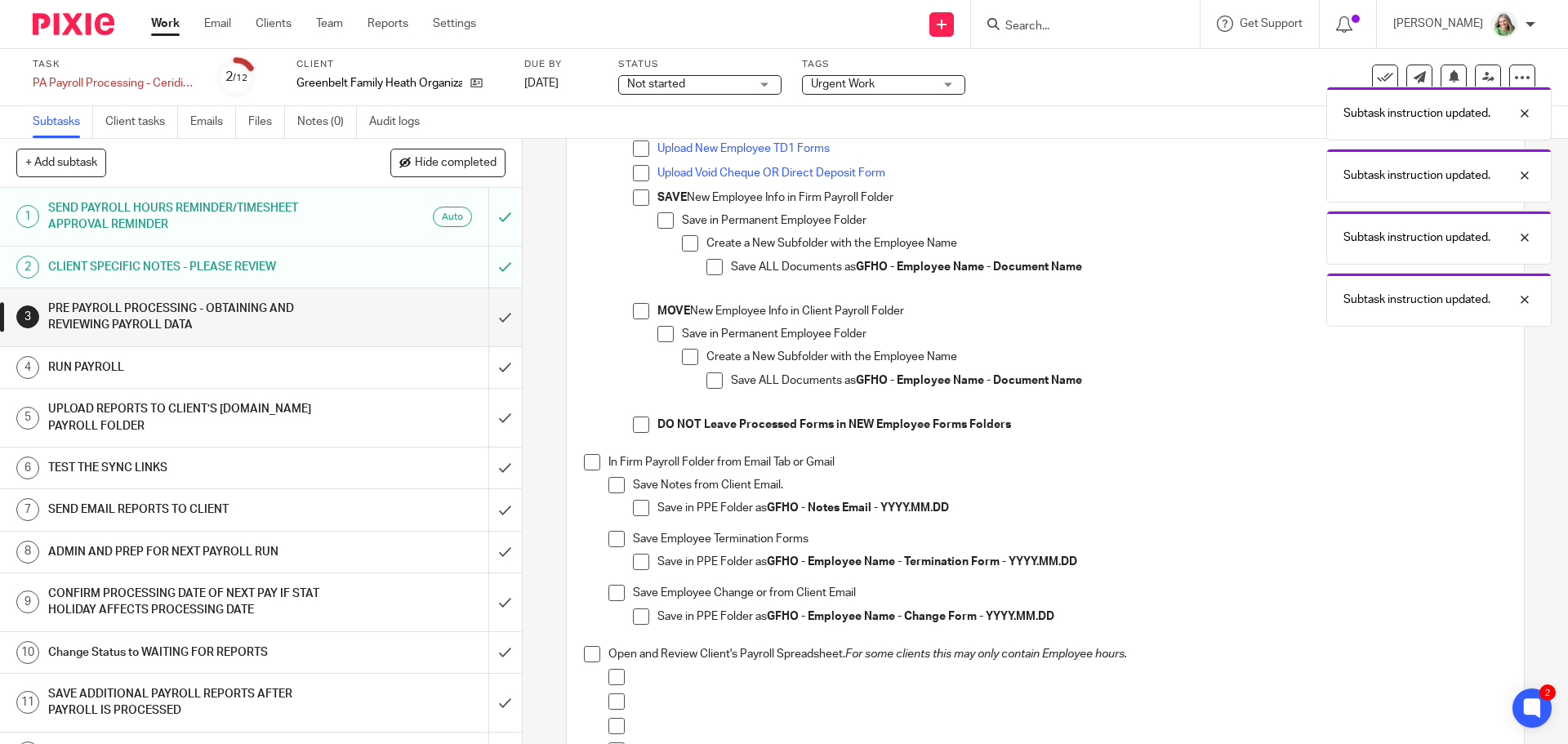
click at [590, 461] on span at bounding box center [592, 462] width 16 height 16
click at [634, 505] on span at bounding box center [641, 508] width 16 height 16
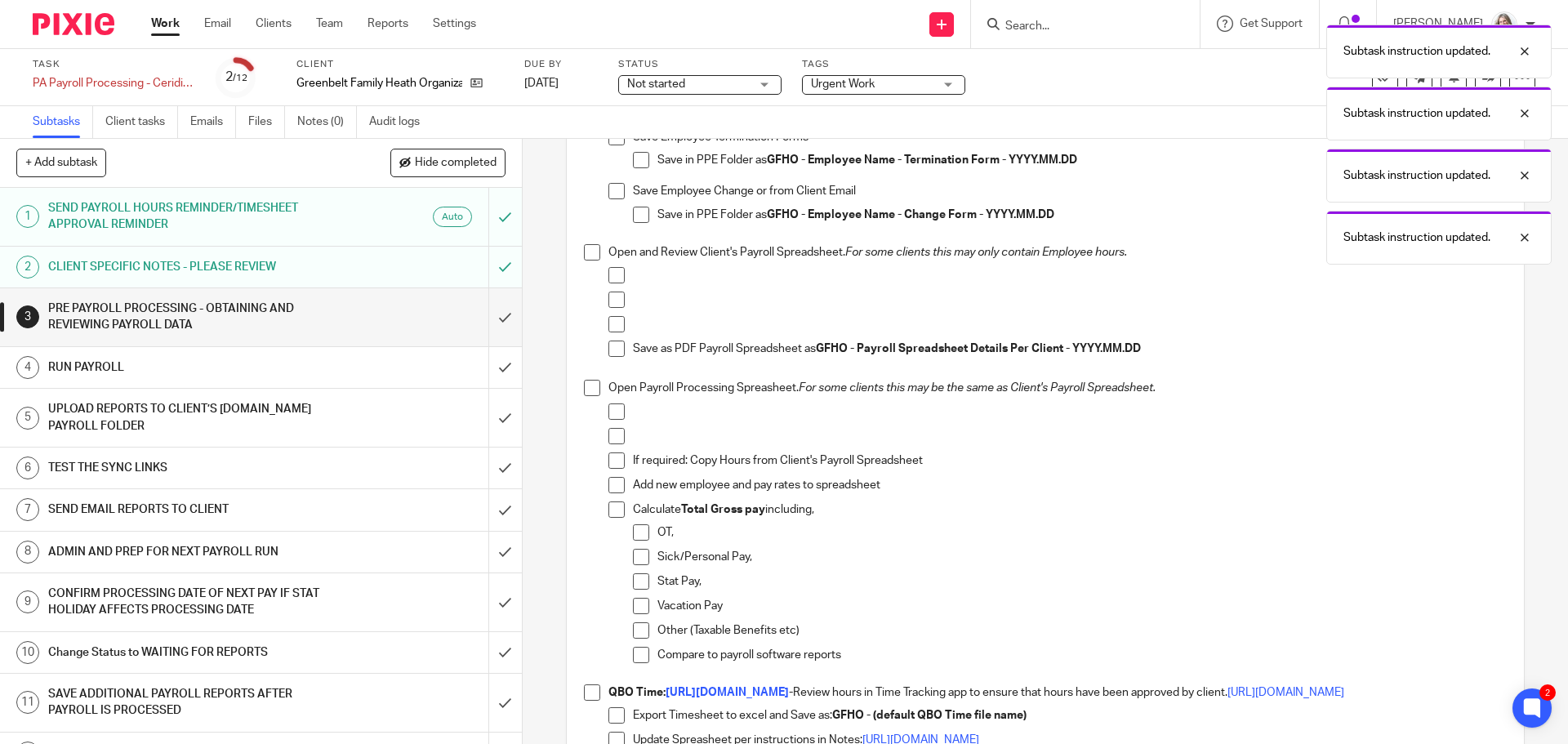
scroll to position [898, 0]
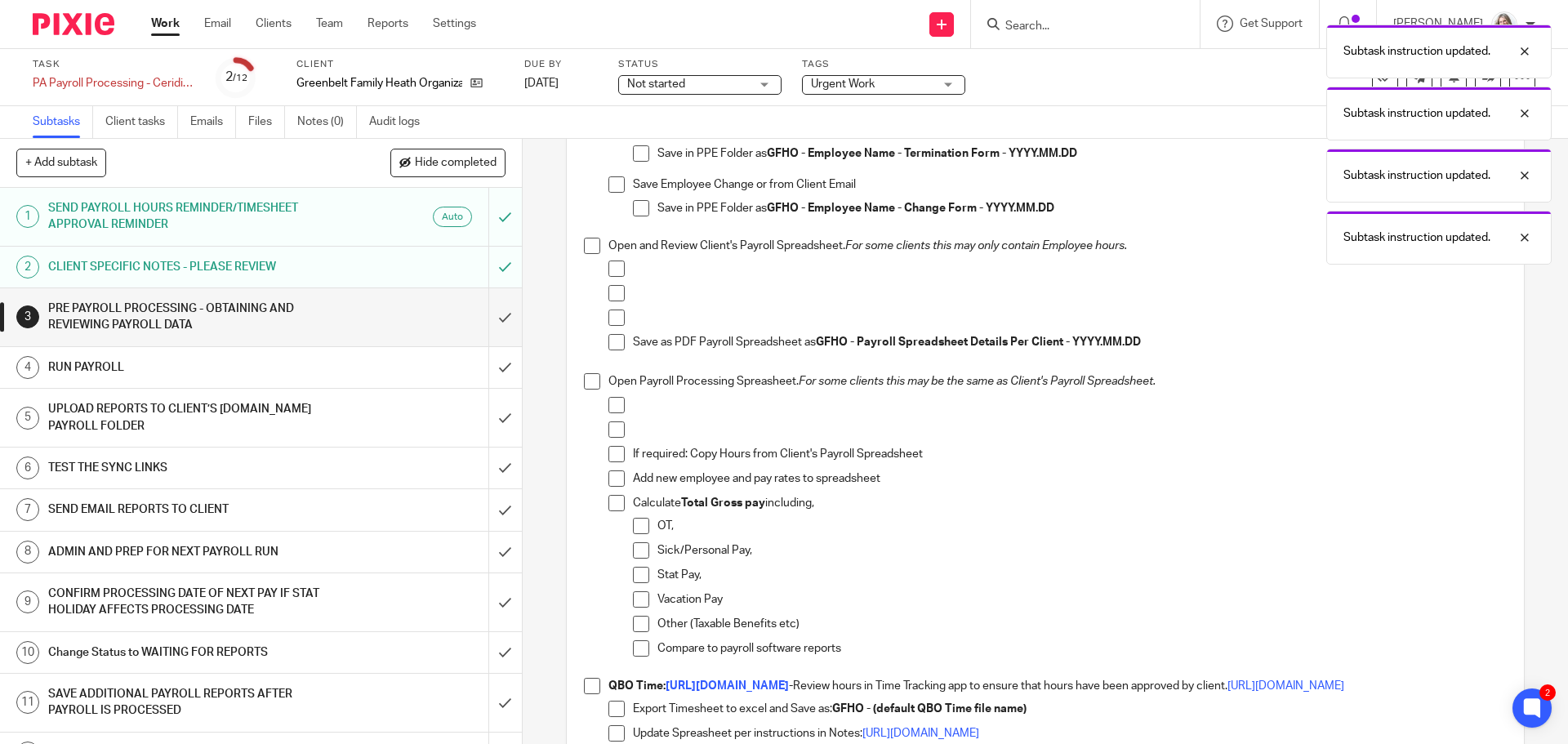
click at [589, 688] on span at bounding box center [592, 686] width 16 height 16
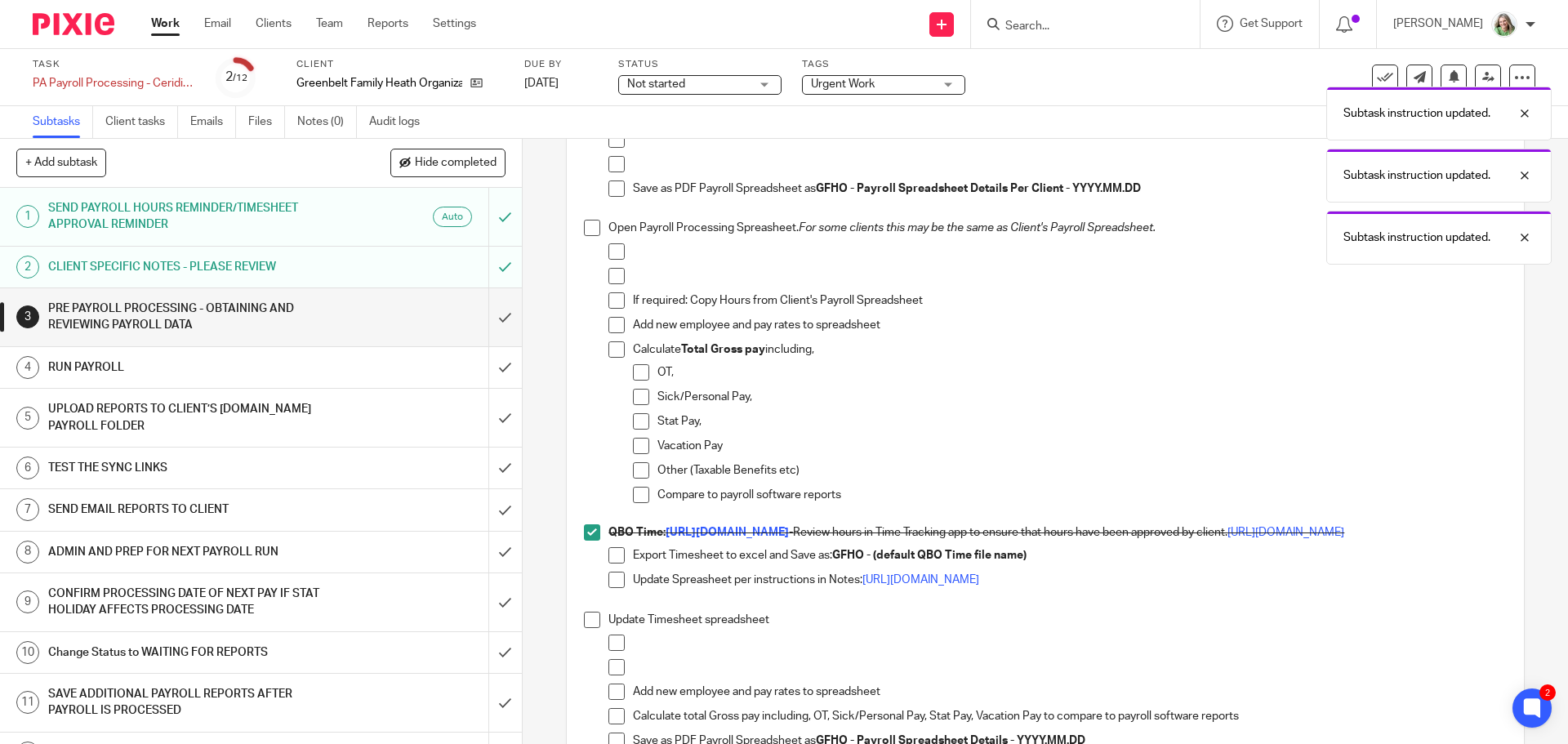
scroll to position [1143, 0]
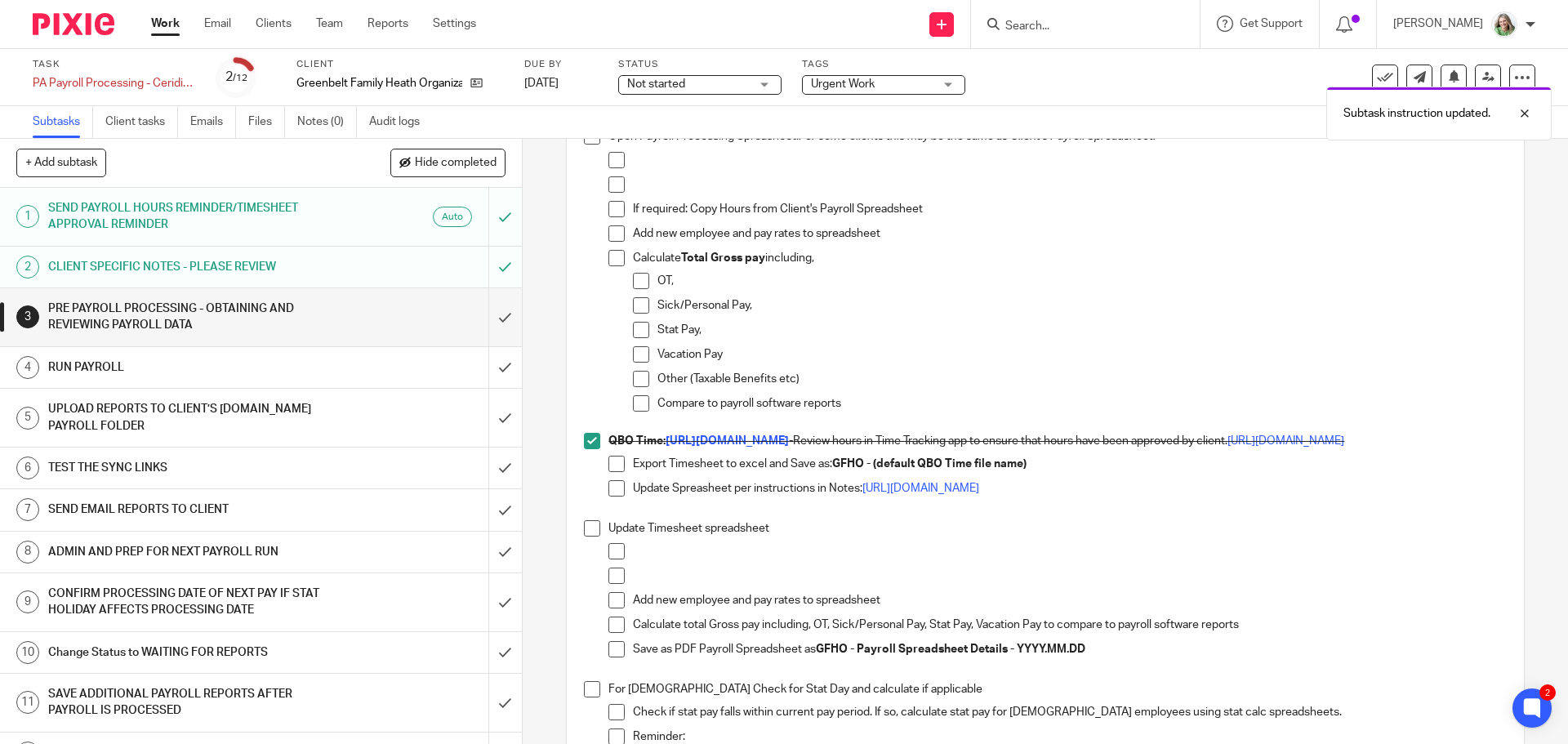
click at [616, 472] on span at bounding box center [617, 464] width 16 height 16
click at [588, 536] on span at bounding box center [592, 528] width 16 height 16
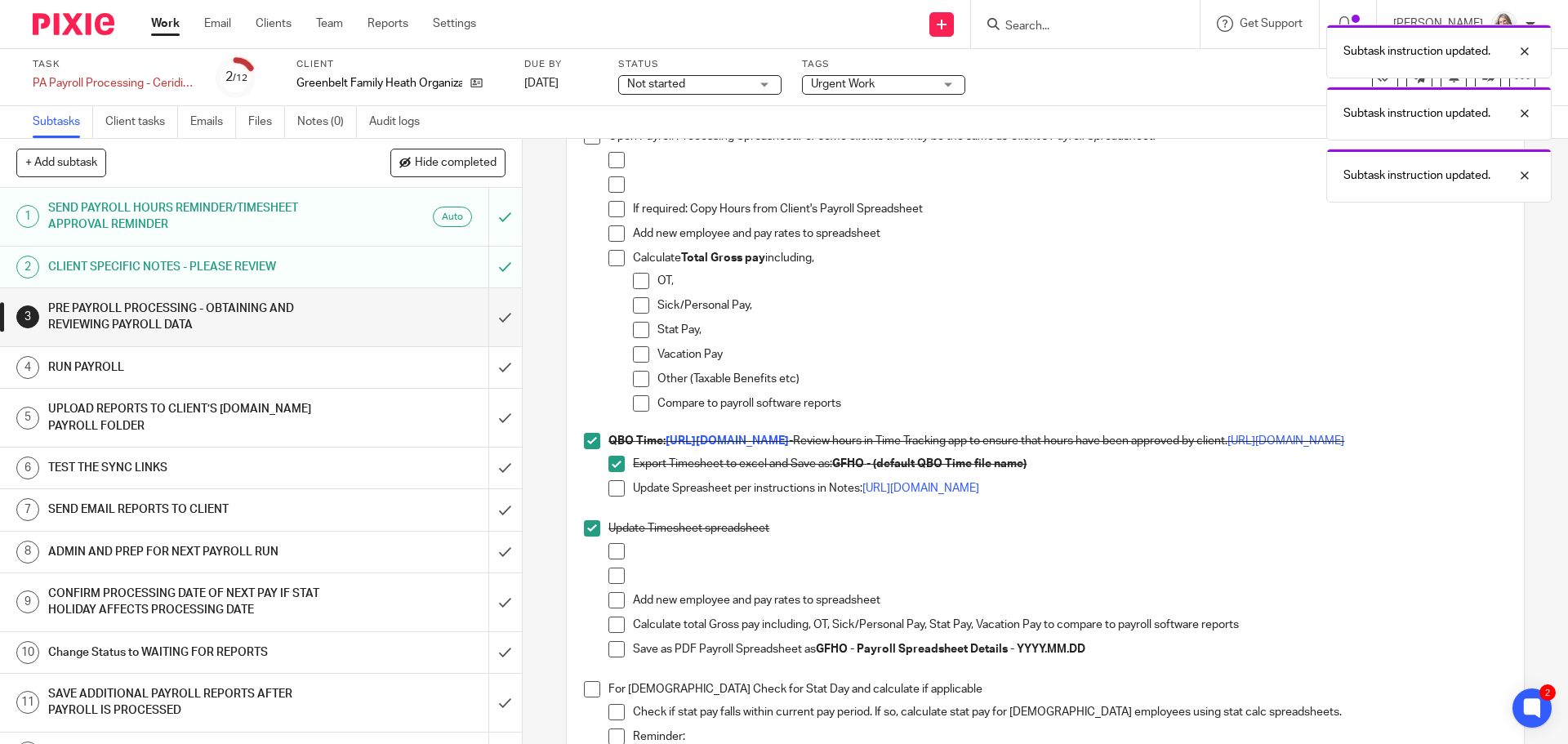
click at [610, 657] on span at bounding box center [617, 649] width 16 height 16
click at [584, 698] on span at bounding box center [592, 689] width 16 height 16
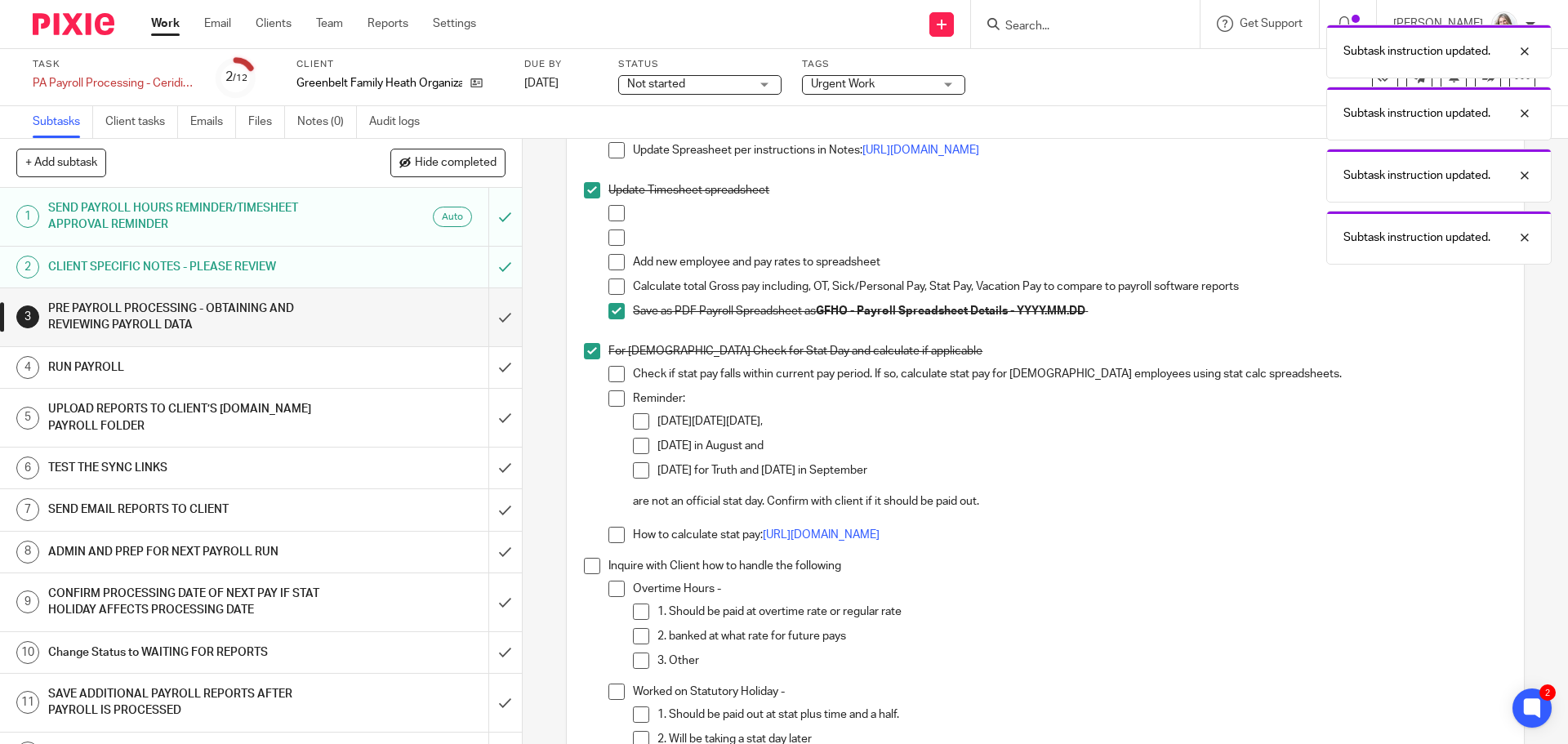
scroll to position [1551, 0]
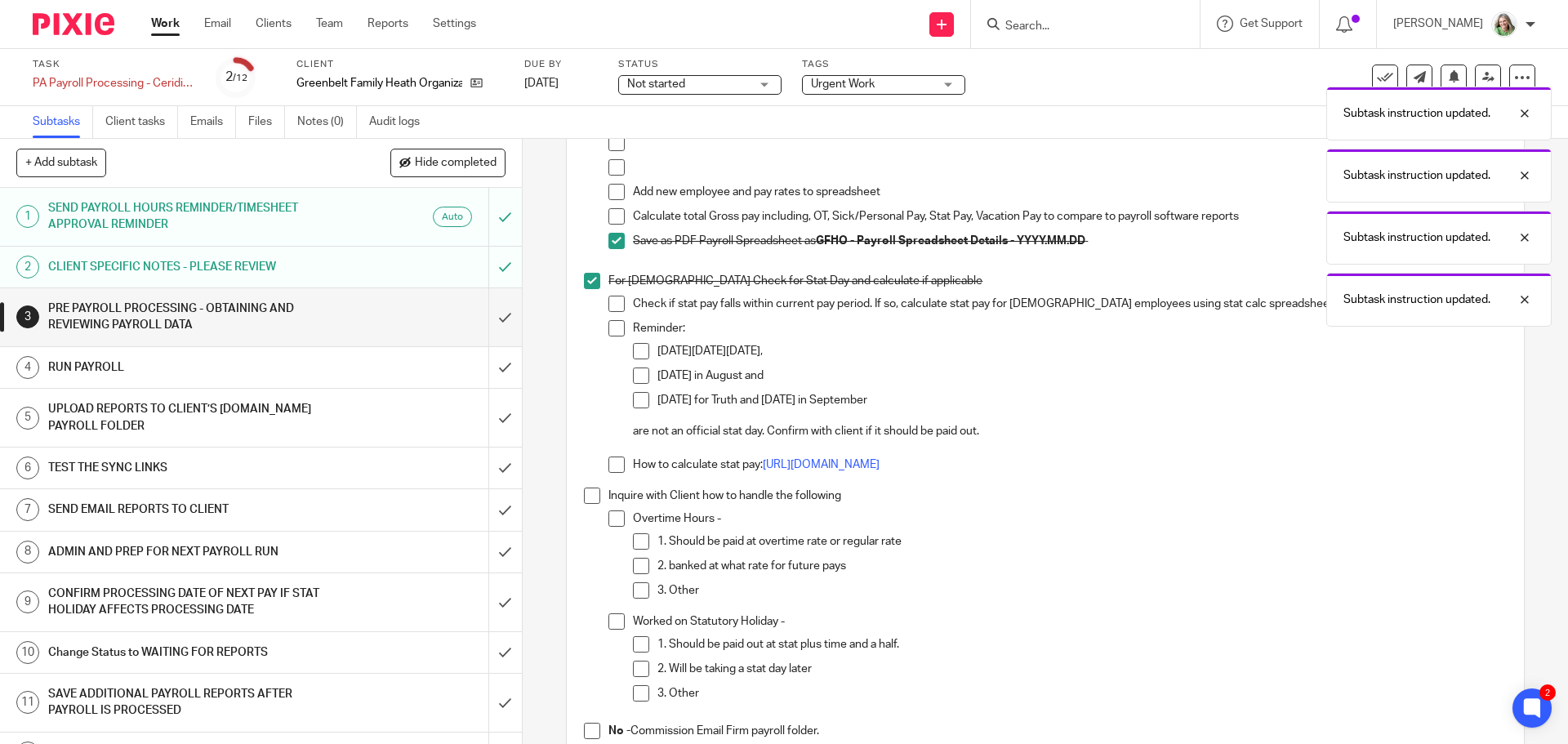
drag, startPoint x: 585, startPoint y: 510, endPoint x: 604, endPoint y: 628, distance: 119.5
click at [585, 504] on span at bounding box center [592, 495] width 16 height 16
click at [609, 630] on span at bounding box center [617, 621] width 16 height 16
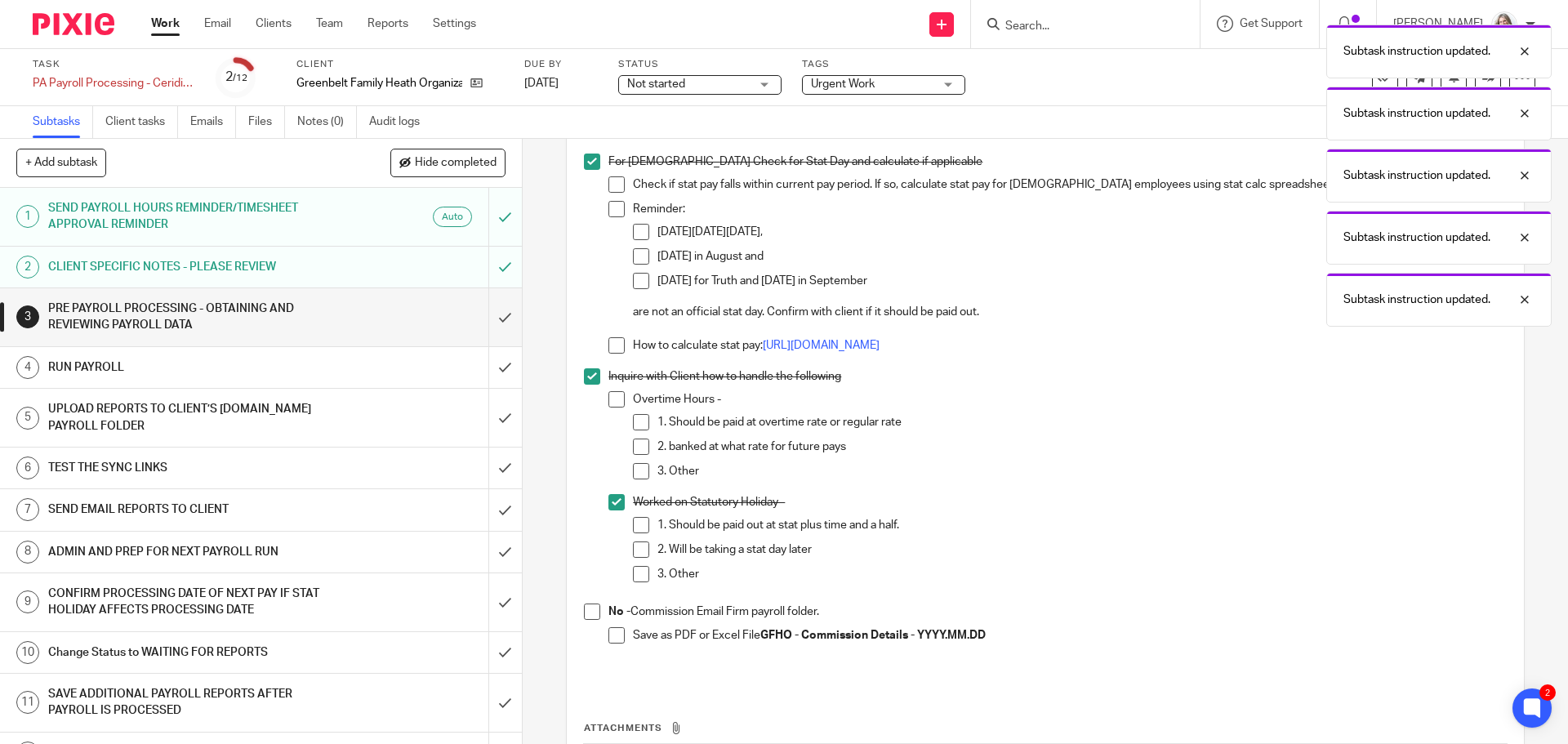
scroll to position [1829, 0]
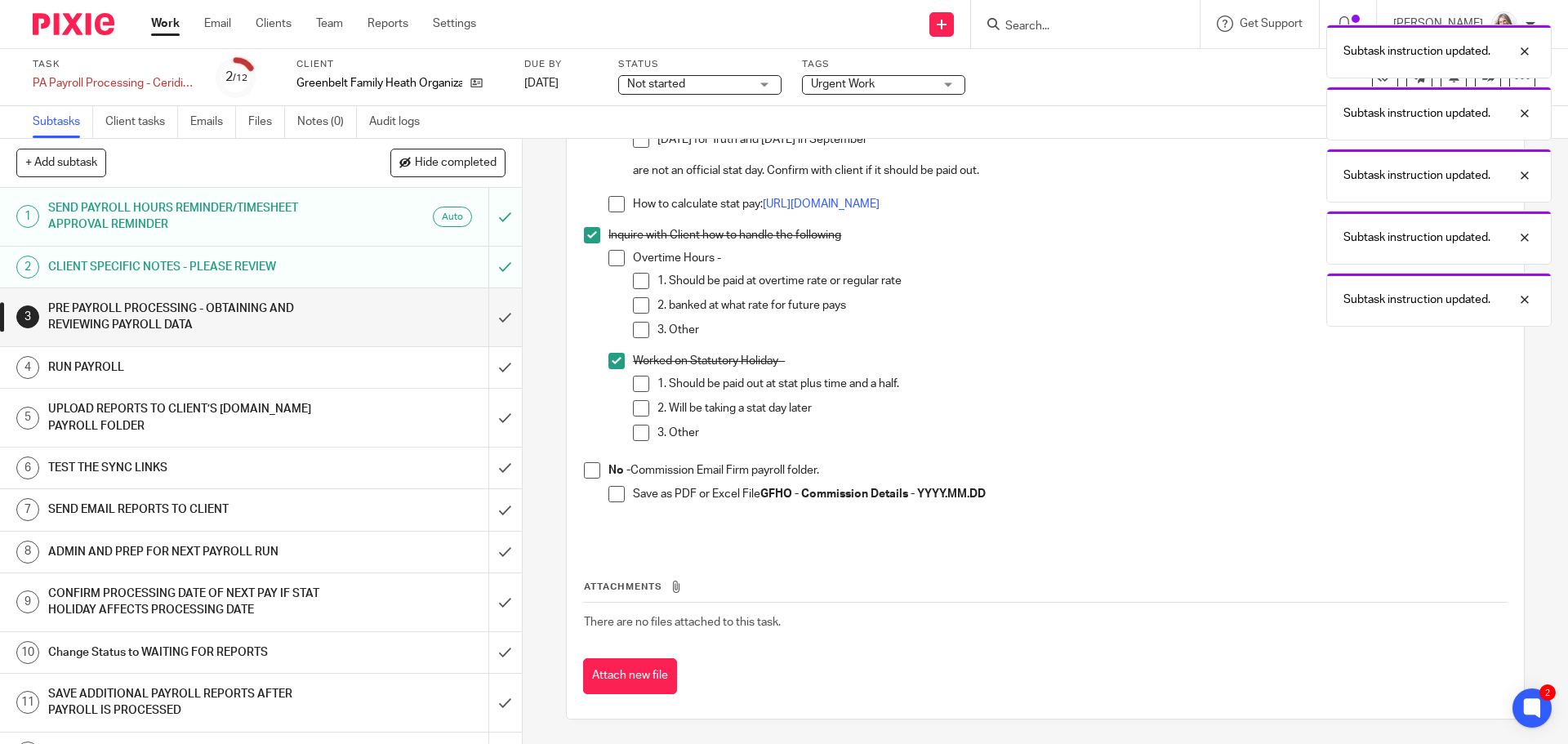
click at [584, 471] on span at bounding box center [592, 470] width 16 height 16
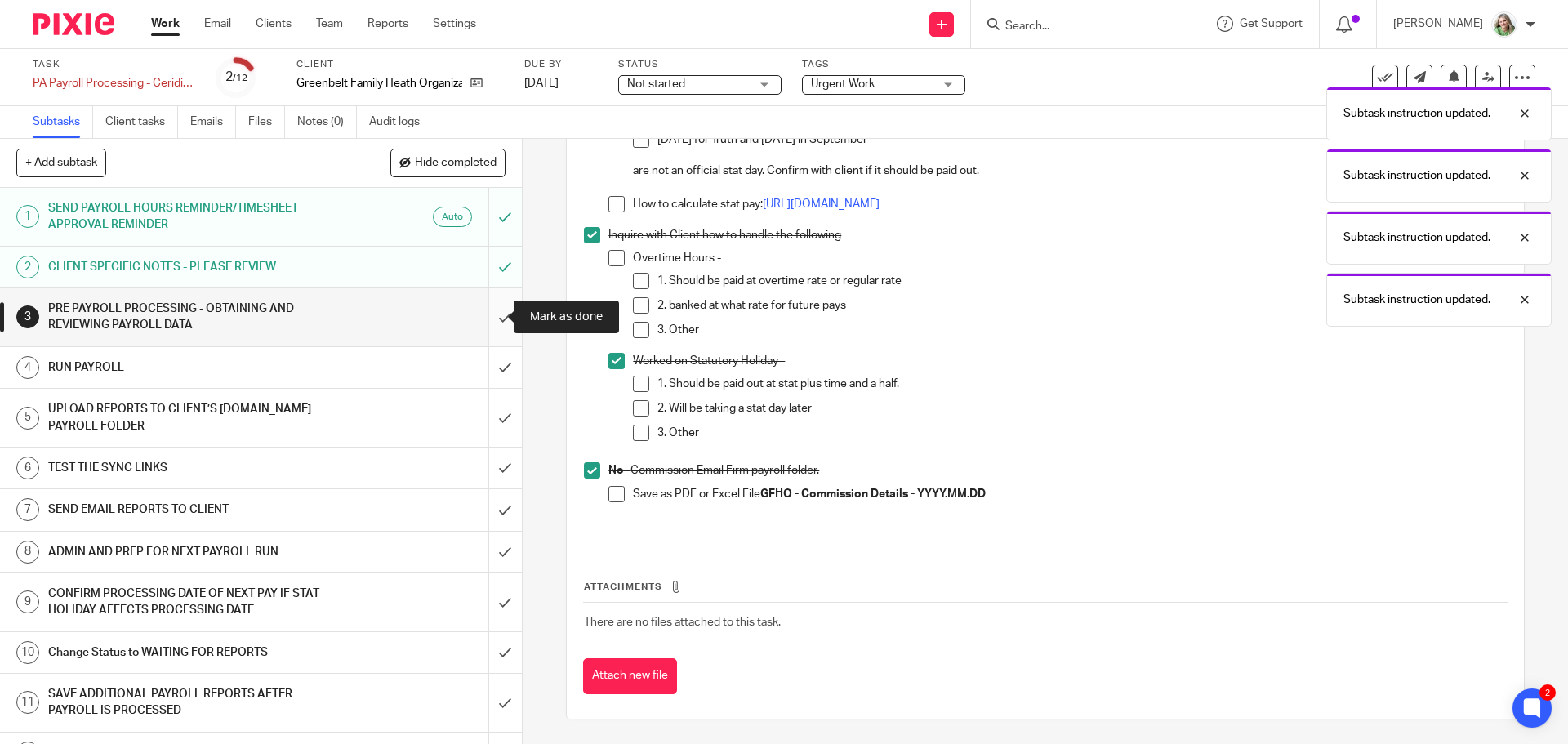
click at [483, 323] on input "submit" at bounding box center [261, 317] width 522 height 58
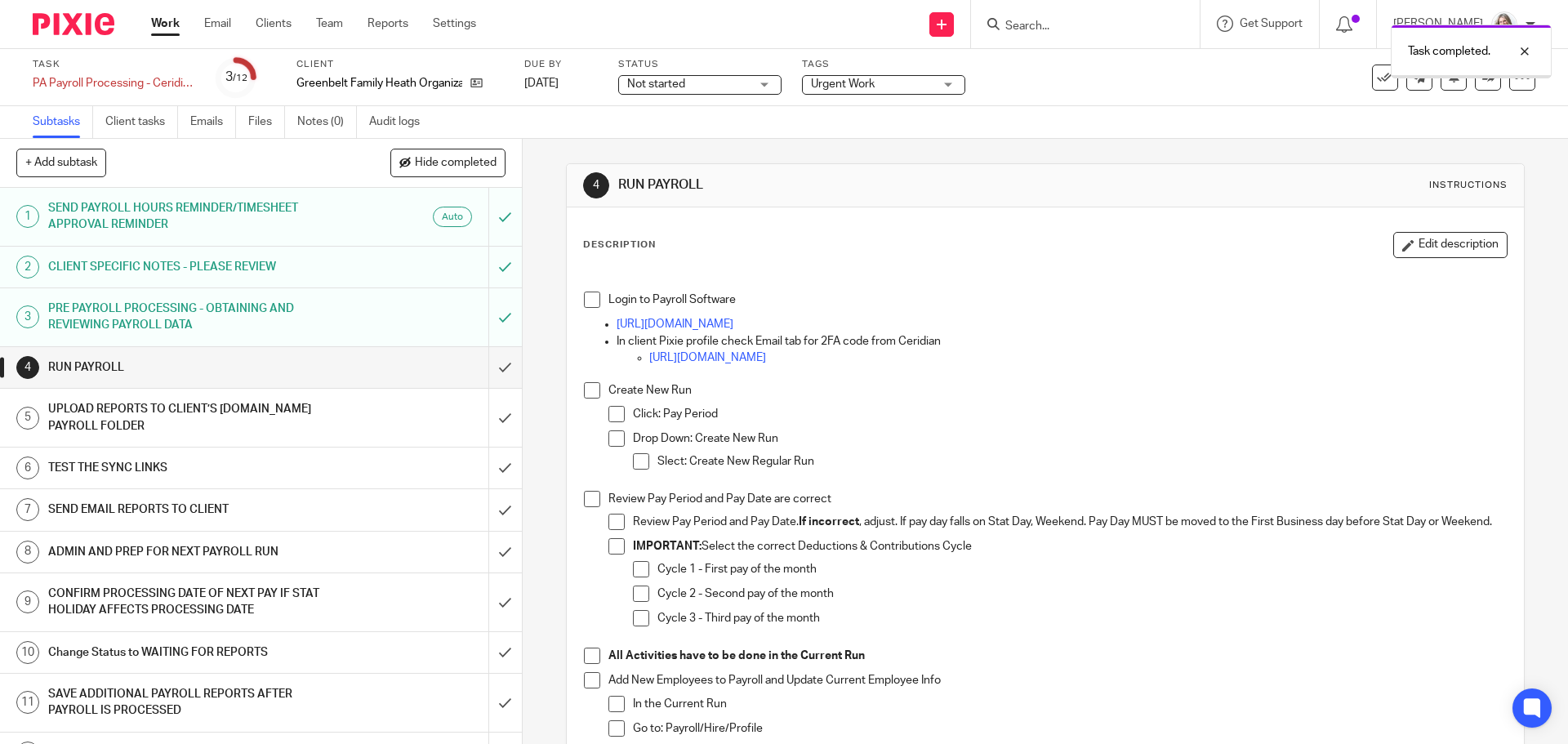
click at [587, 297] on span at bounding box center [592, 300] width 16 height 16
click at [589, 393] on span at bounding box center [592, 390] width 16 height 16
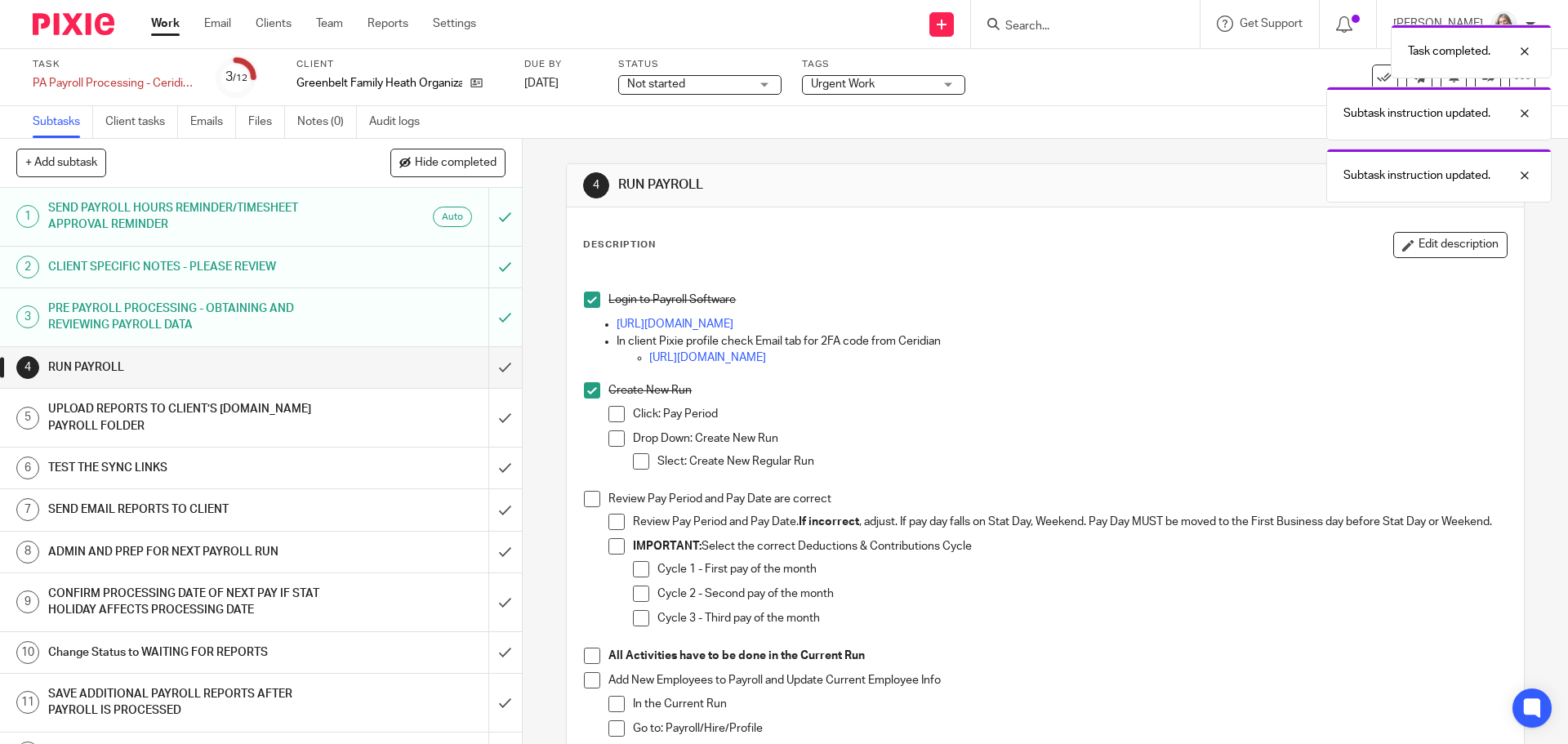
click at [590, 494] on span at bounding box center [592, 499] width 16 height 16
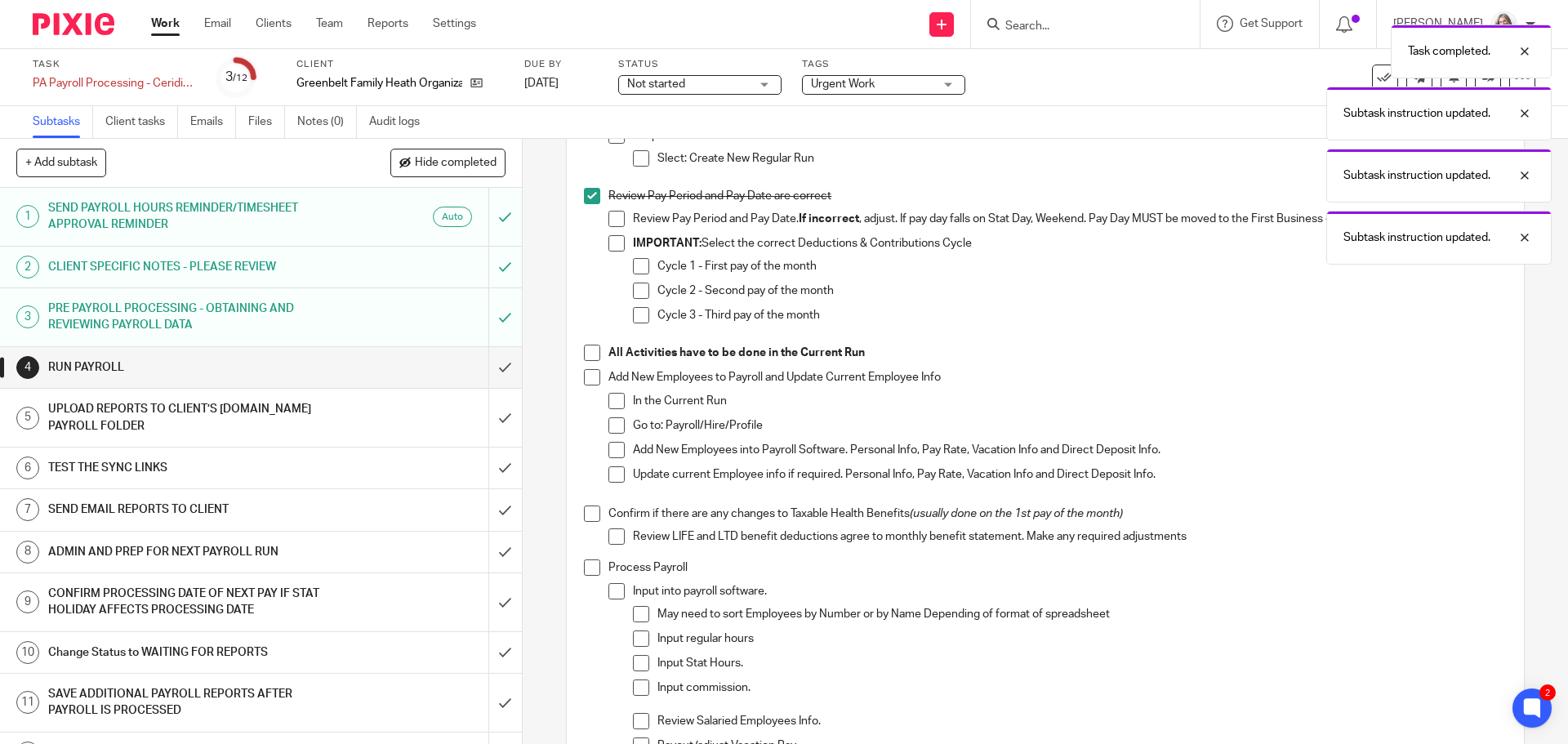
scroll to position [327, 0]
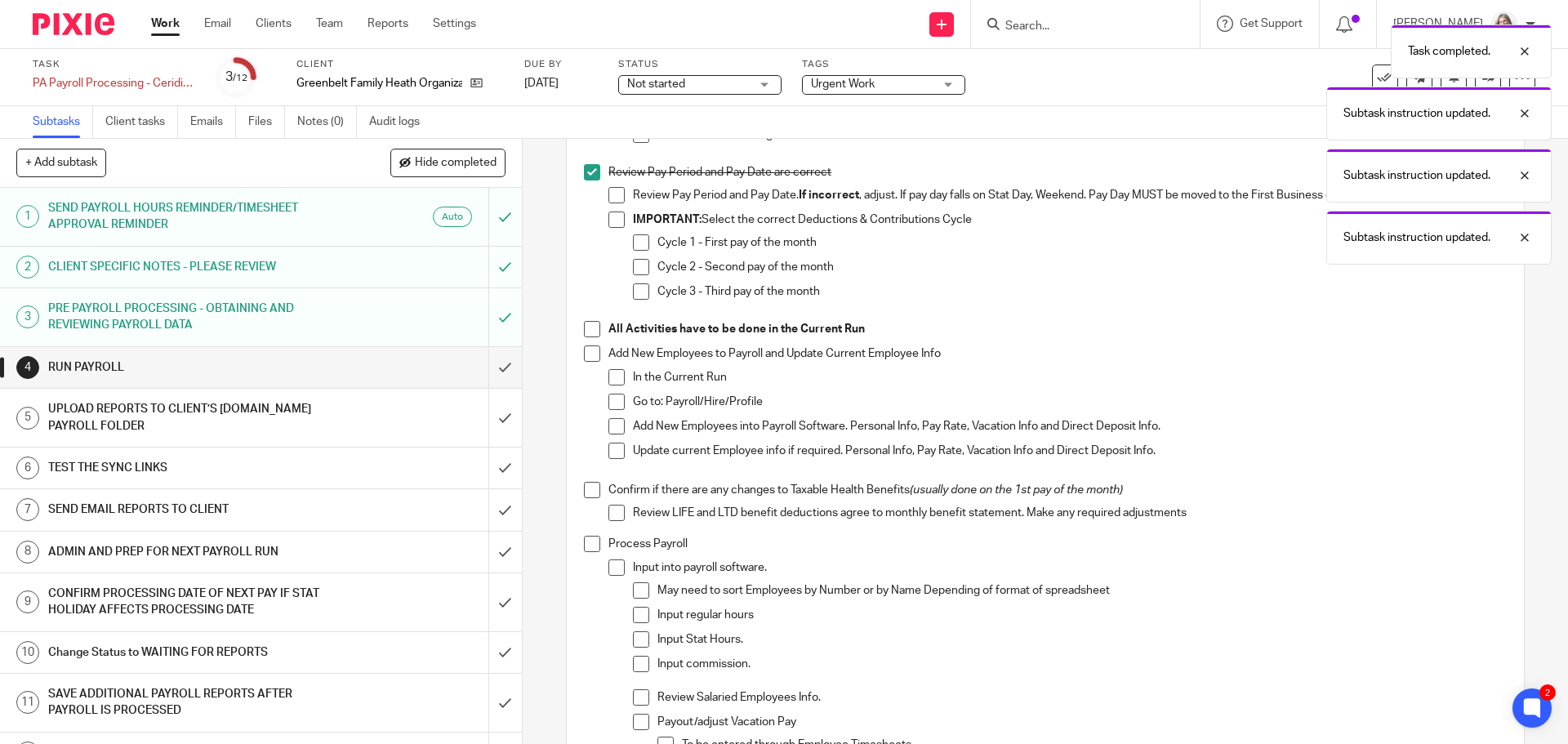
click at [594, 337] on span at bounding box center [592, 329] width 16 height 16
click at [591, 361] on span at bounding box center [592, 353] width 16 height 16
click at [585, 498] on span at bounding box center [592, 490] width 16 height 16
click at [587, 552] on span at bounding box center [592, 543] width 16 height 16
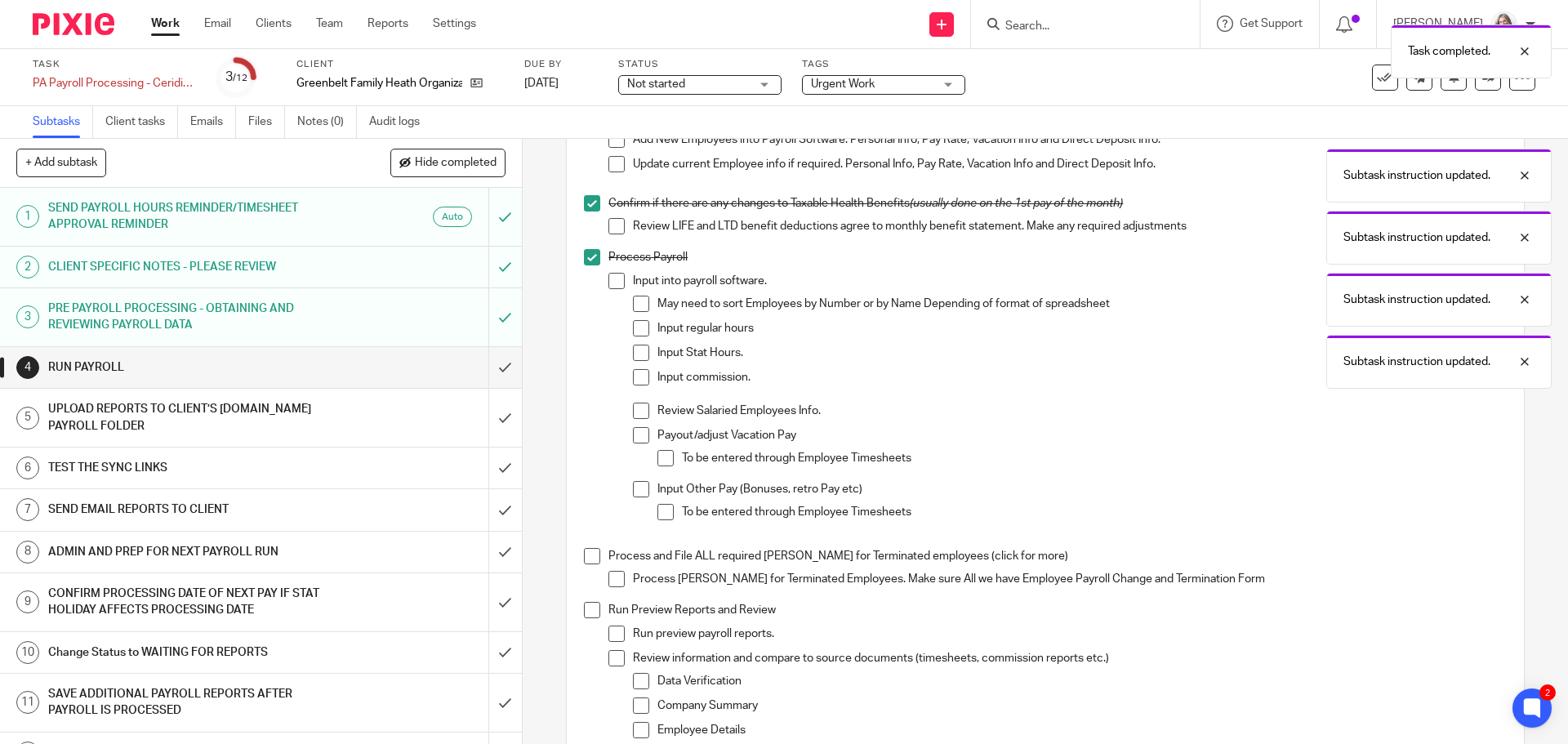
scroll to position [653, 0]
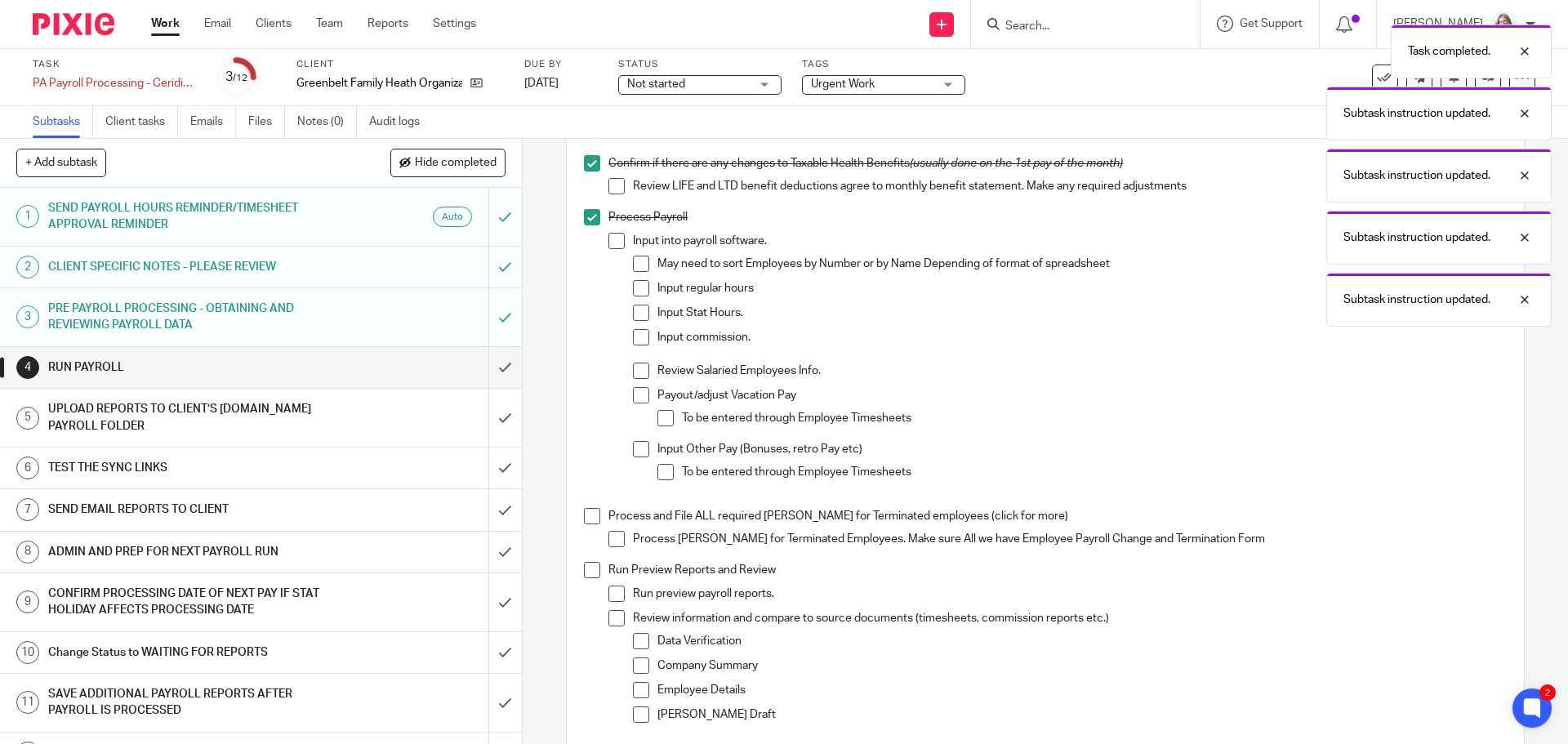
click at [589, 524] on span at bounding box center [592, 516] width 16 height 16
click at [590, 575] on span at bounding box center [592, 570] width 16 height 16
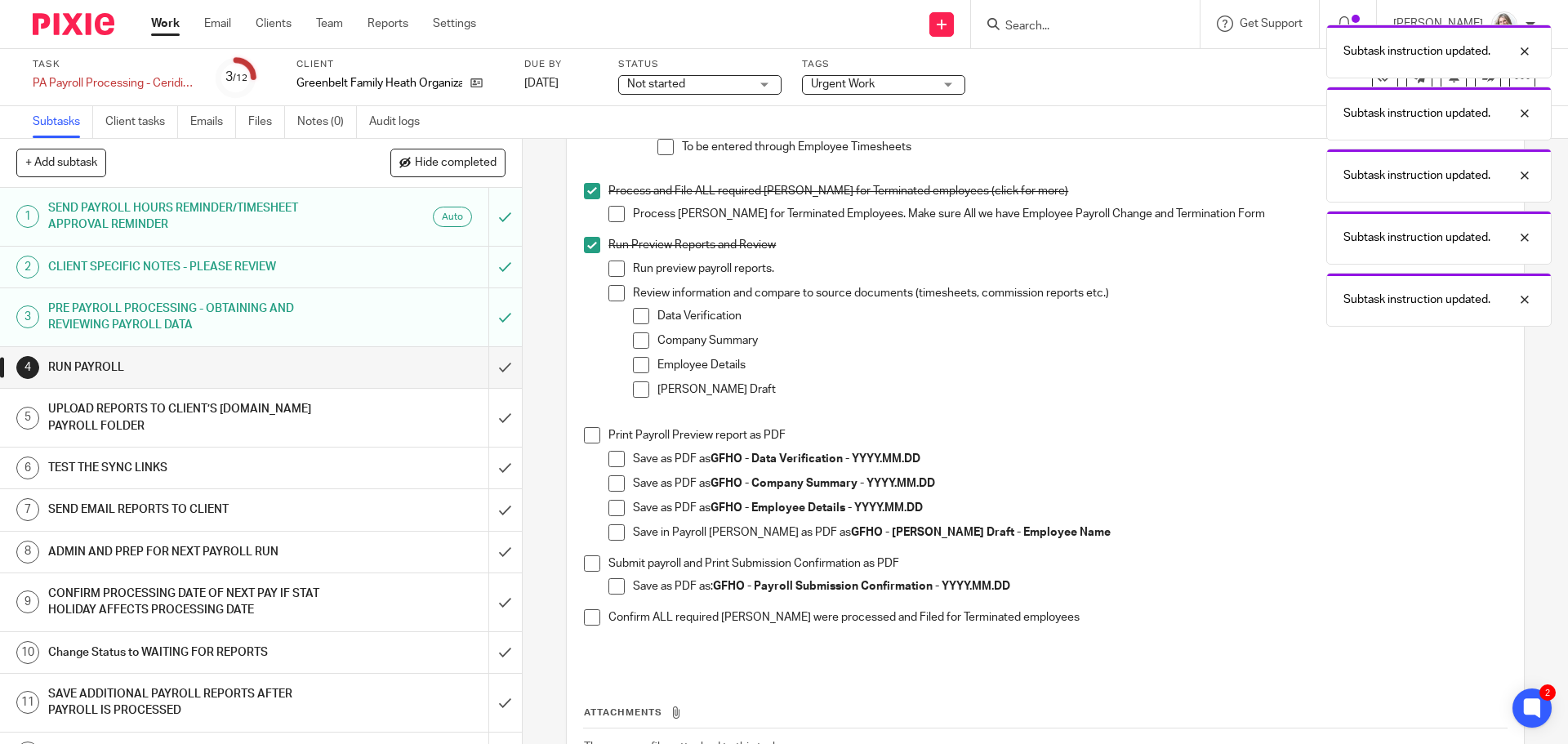
scroll to position [980, 0]
click at [584, 441] on span at bounding box center [592, 434] width 16 height 16
click at [610, 463] on span at bounding box center [617, 457] width 16 height 16
click at [609, 490] on span at bounding box center [617, 482] width 16 height 16
click at [613, 508] on span at bounding box center [617, 506] width 16 height 16
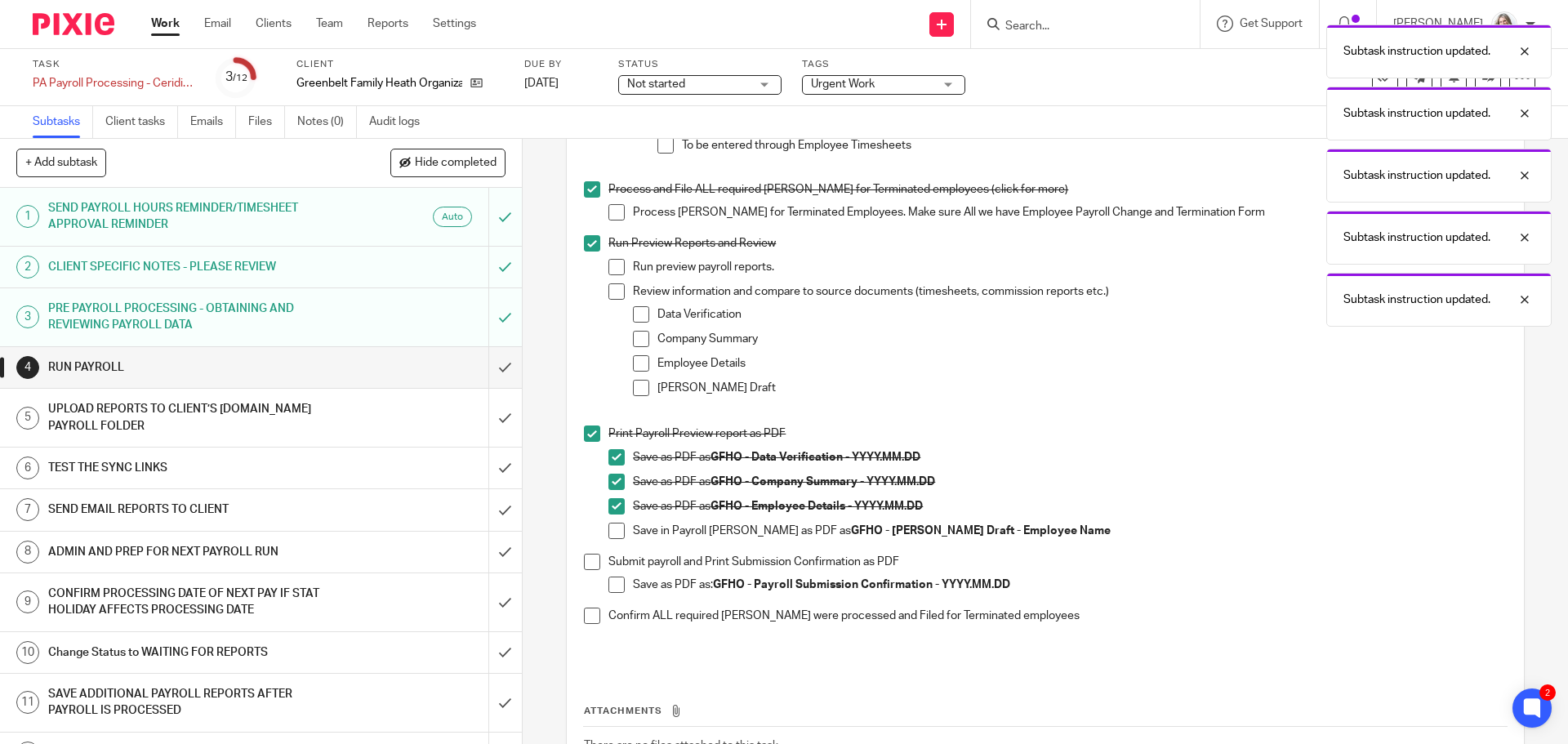
click at [590, 570] on span at bounding box center [592, 561] width 16 height 16
click at [611, 591] on span at bounding box center [617, 584] width 16 height 16
click at [589, 622] on span at bounding box center [592, 616] width 16 height 16
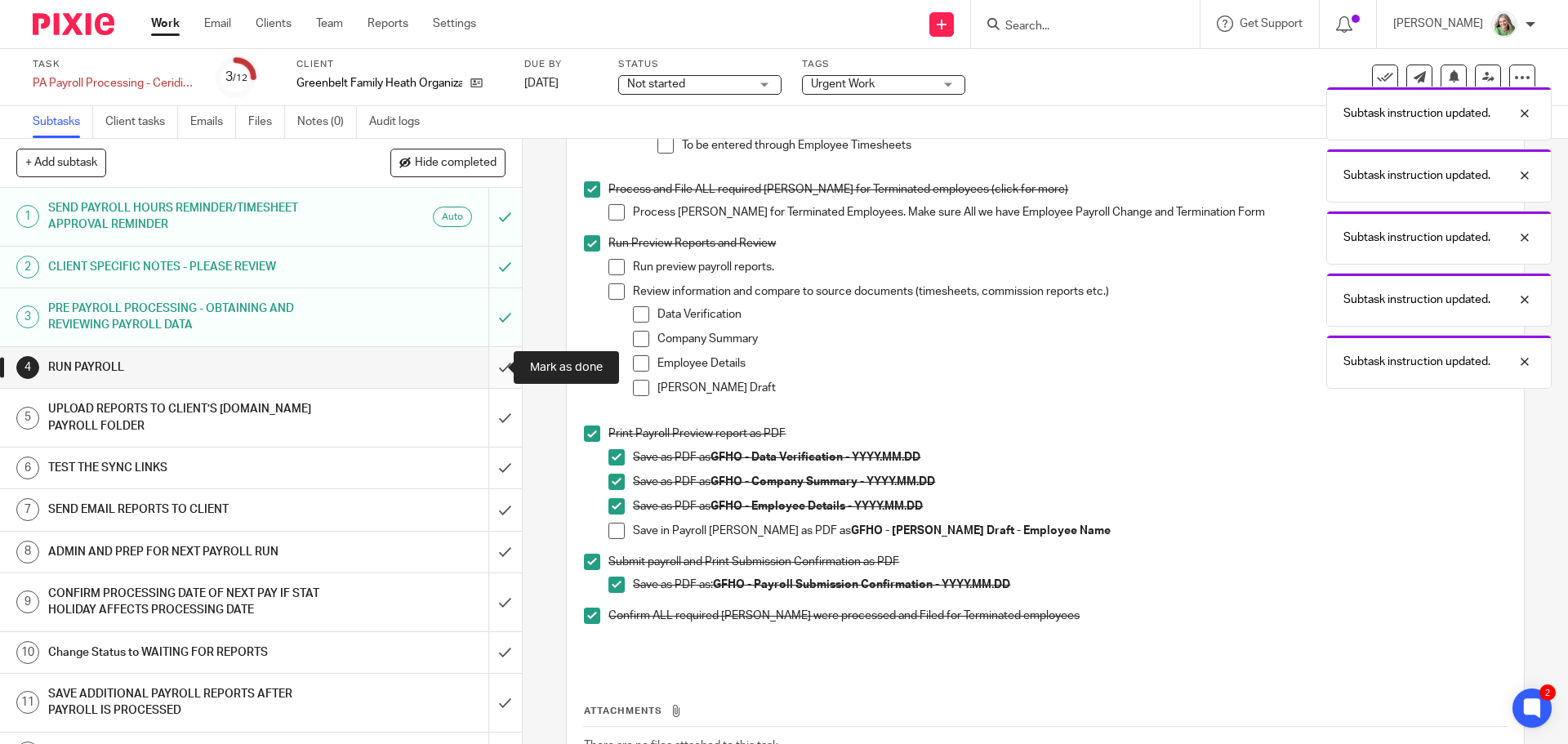
click at [485, 369] on input "submit" at bounding box center [261, 368] width 522 height 41
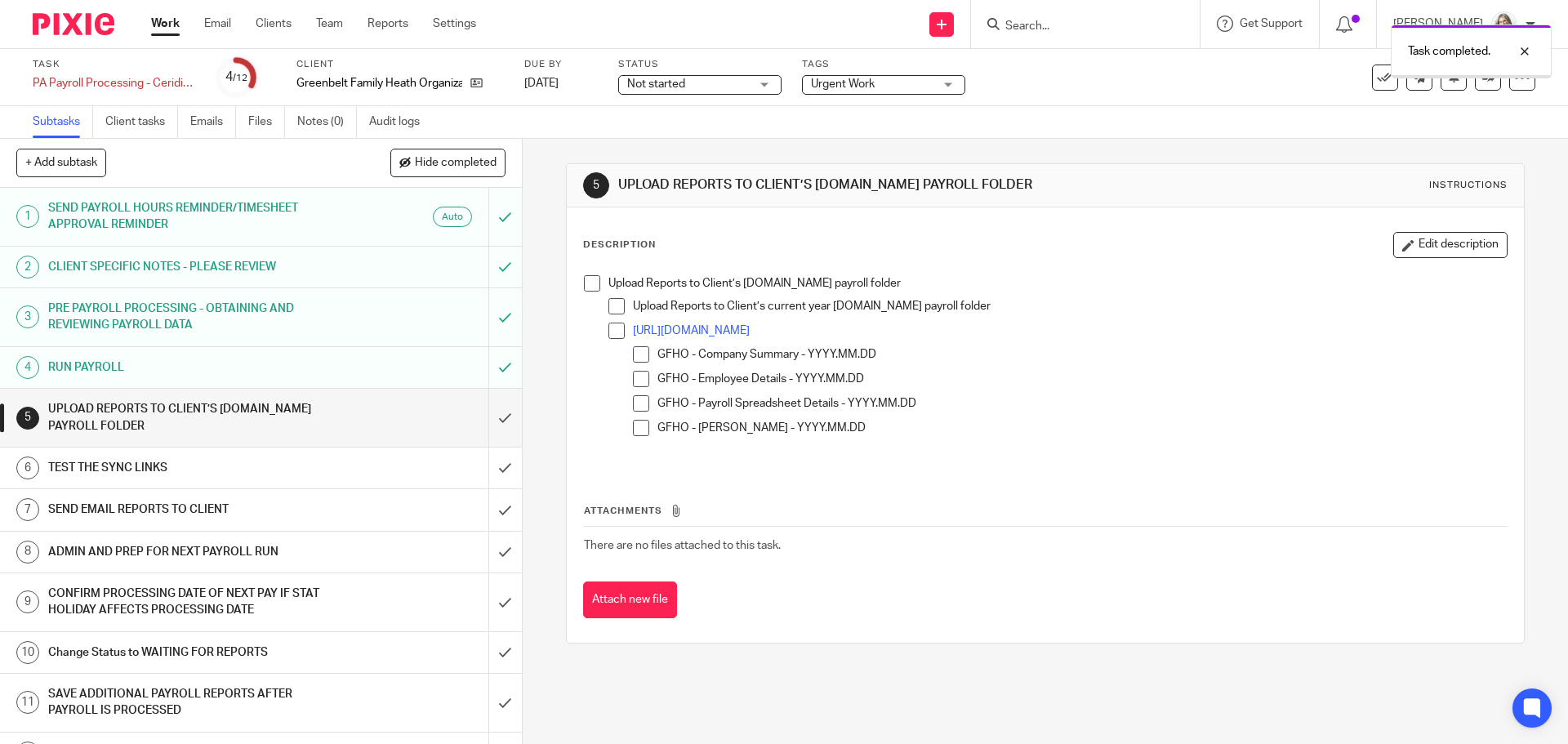
click at [584, 279] on span at bounding box center [592, 283] width 16 height 16
click at [492, 419] on input "submit" at bounding box center [261, 417] width 522 height 58
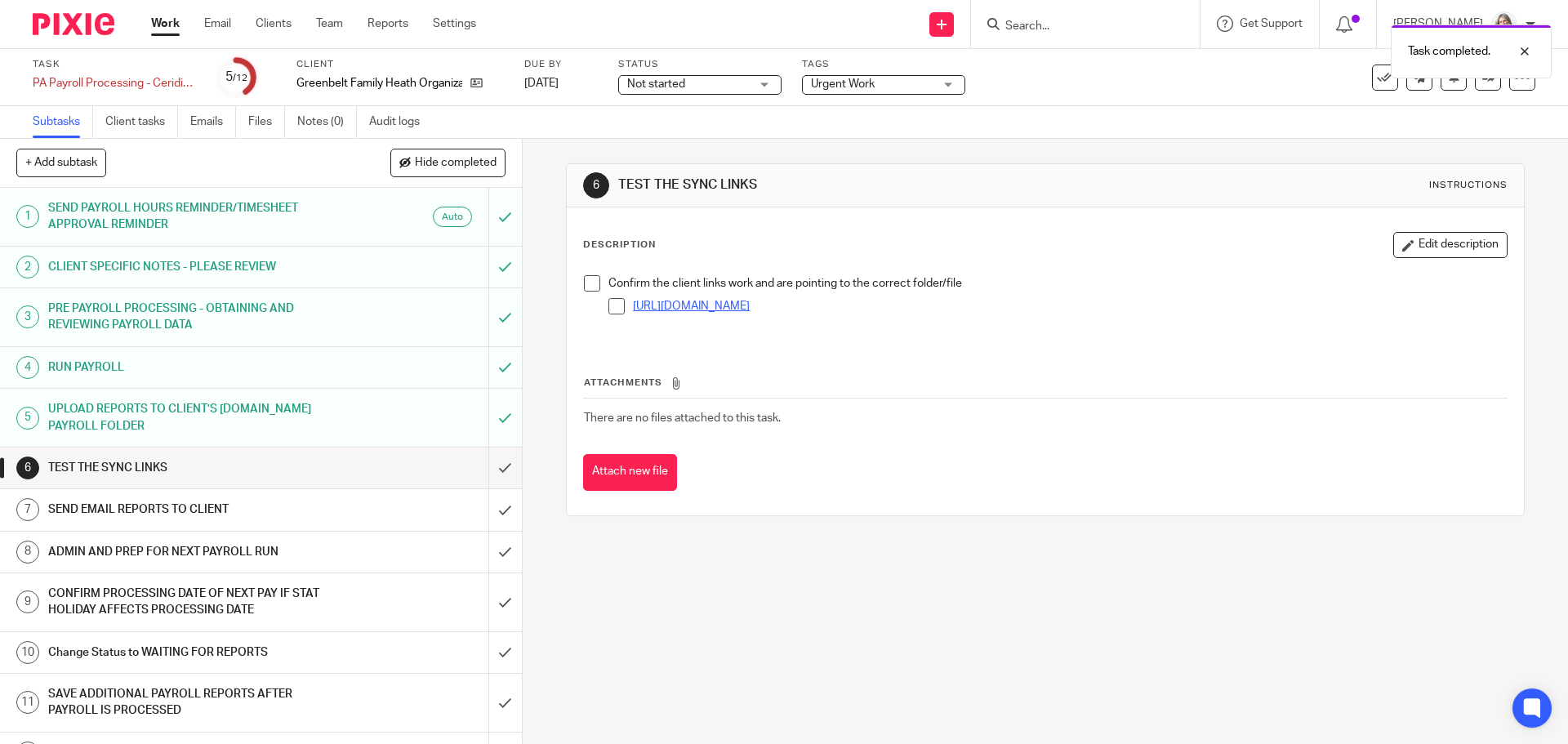
click at [713, 308] on link "https://ln5.sync.com/dl/e26197010#mbrmbq3x-hqzhskyc-mqg2ege3-j36yrsb6" at bounding box center [691, 306] width 117 height 12
click at [586, 284] on span at bounding box center [592, 283] width 16 height 16
click at [493, 466] on input "submit" at bounding box center [261, 467] width 522 height 41
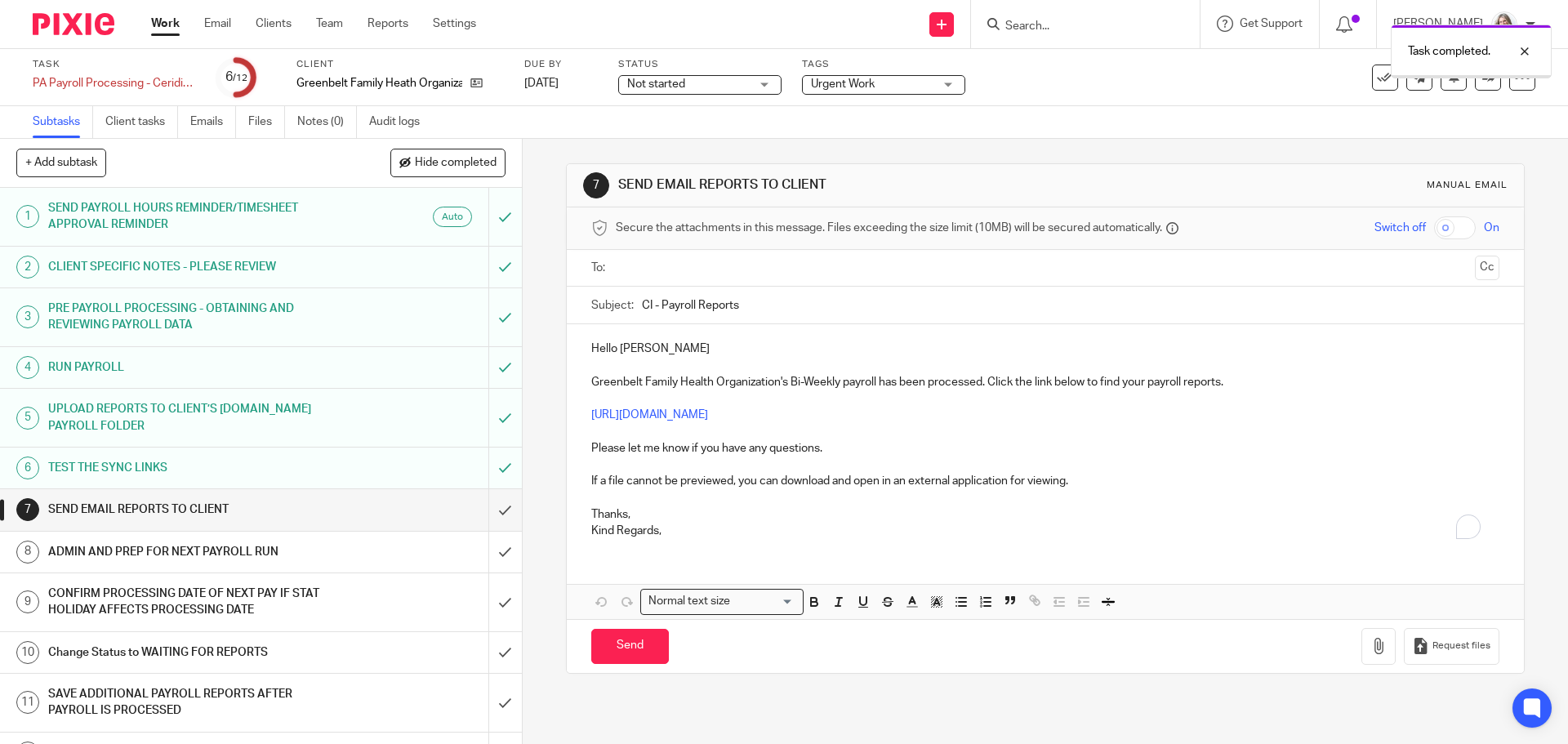
click at [681, 273] on input "text" at bounding box center [1044, 268] width 846 height 19
drag, startPoint x: 647, startPoint y: 310, endPoint x: 602, endPoint y: 313, distance: 45.1
click at [602, 313] on div "Subject: CI - Payroll Reports" at bounding box center [1045, 309] width 908 height 37
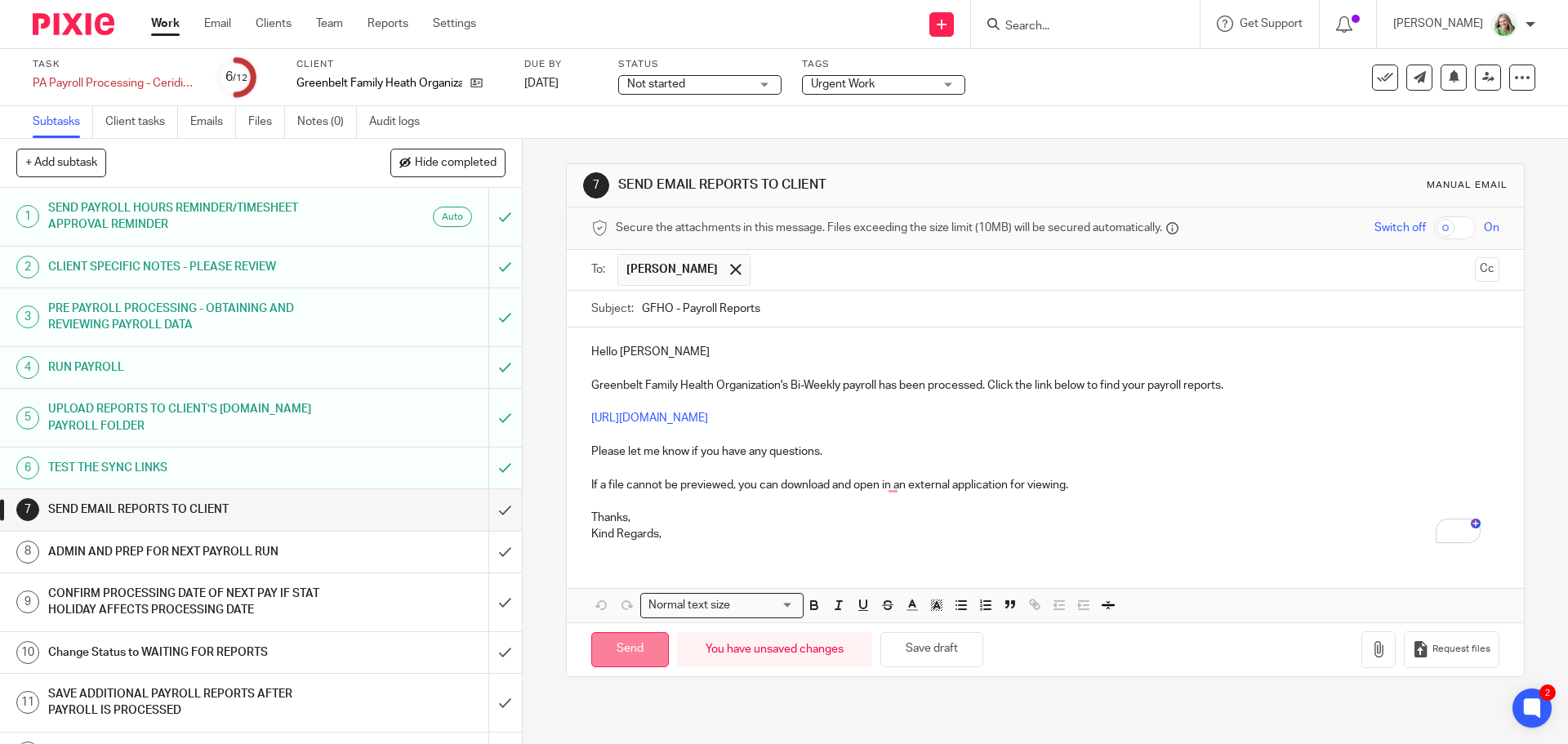
type input "GFHO - Payroll Reports"
click at [624, 646] on input "Send" at bounding box center [630, 649] width 78 height 35
type input "Sent"
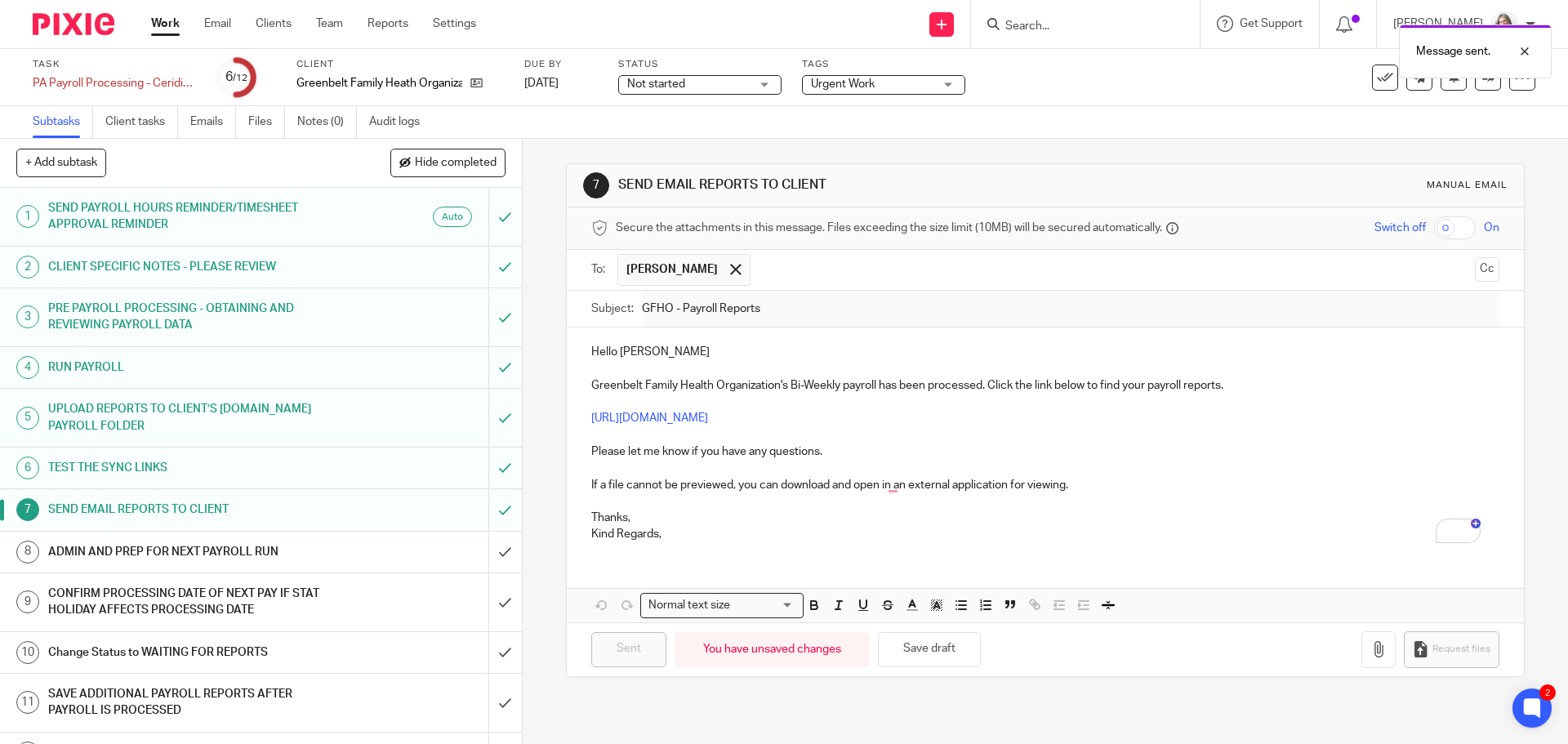
click at [329, 547] on div "ADMIN AND PREP FOR NEXT PAYROLL RUN" at bounding box center [260, 551] width 424 height 24
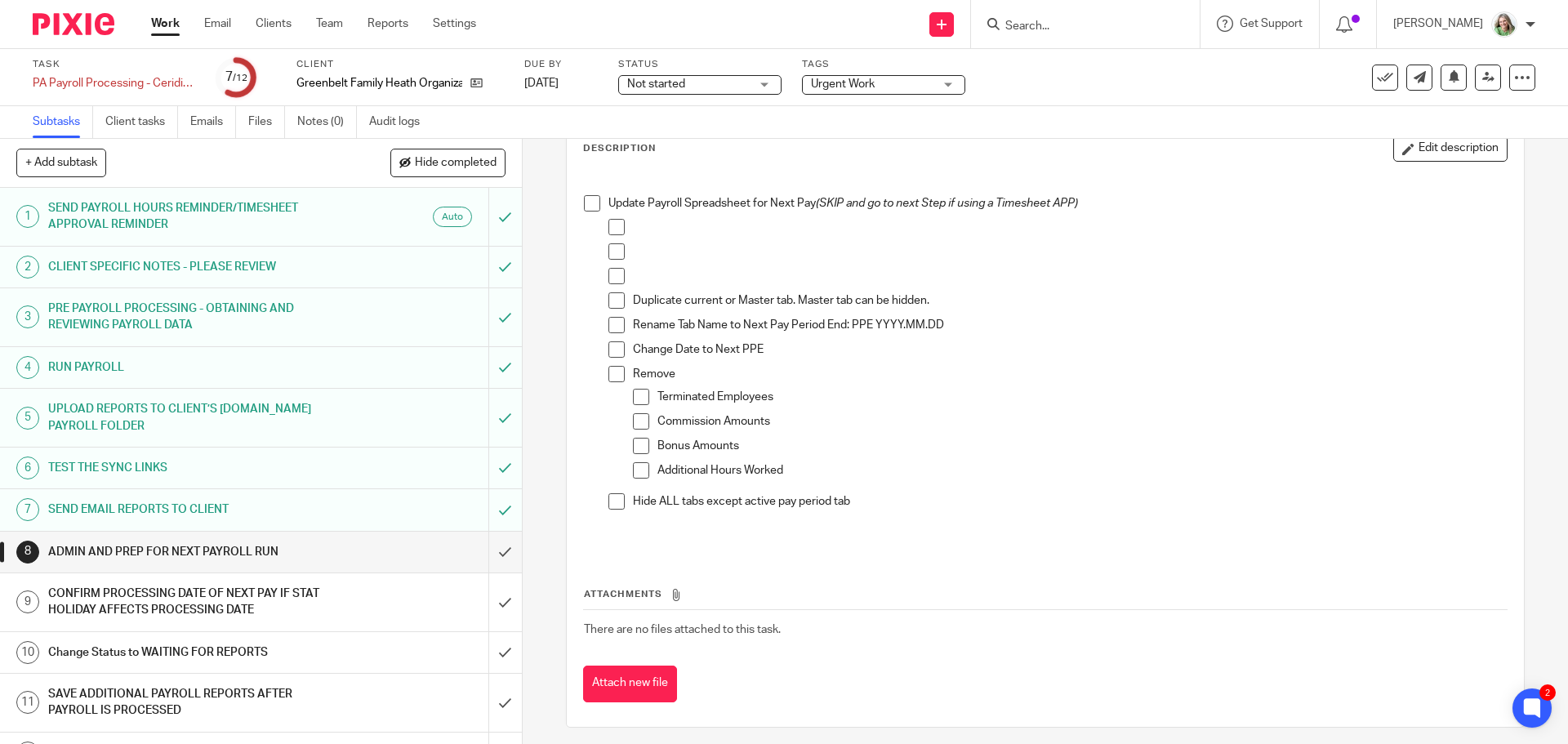
scroll to position [104, 0]
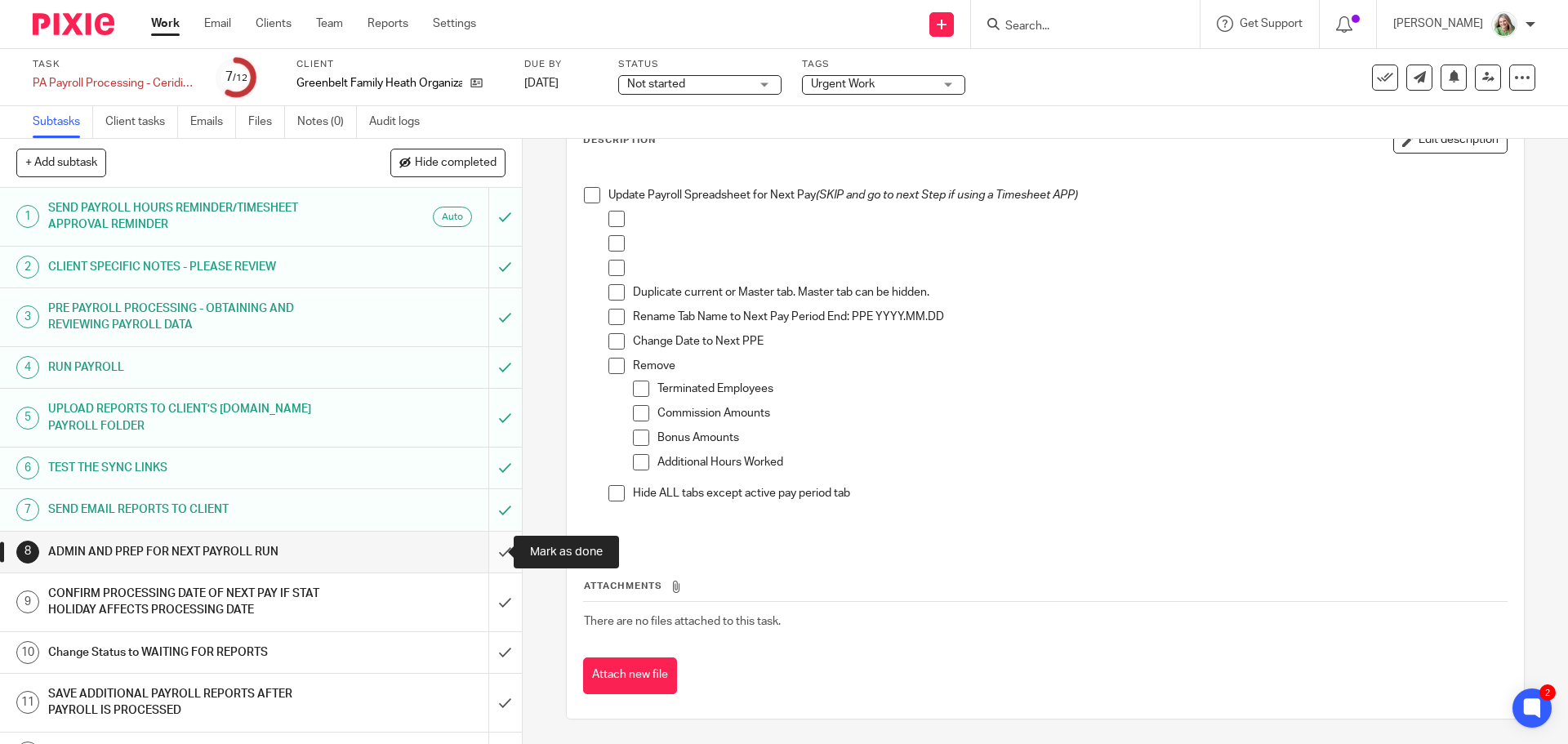
click at [492, 544] on input "submit" at bounding box center [261, 552] width 522 height 41
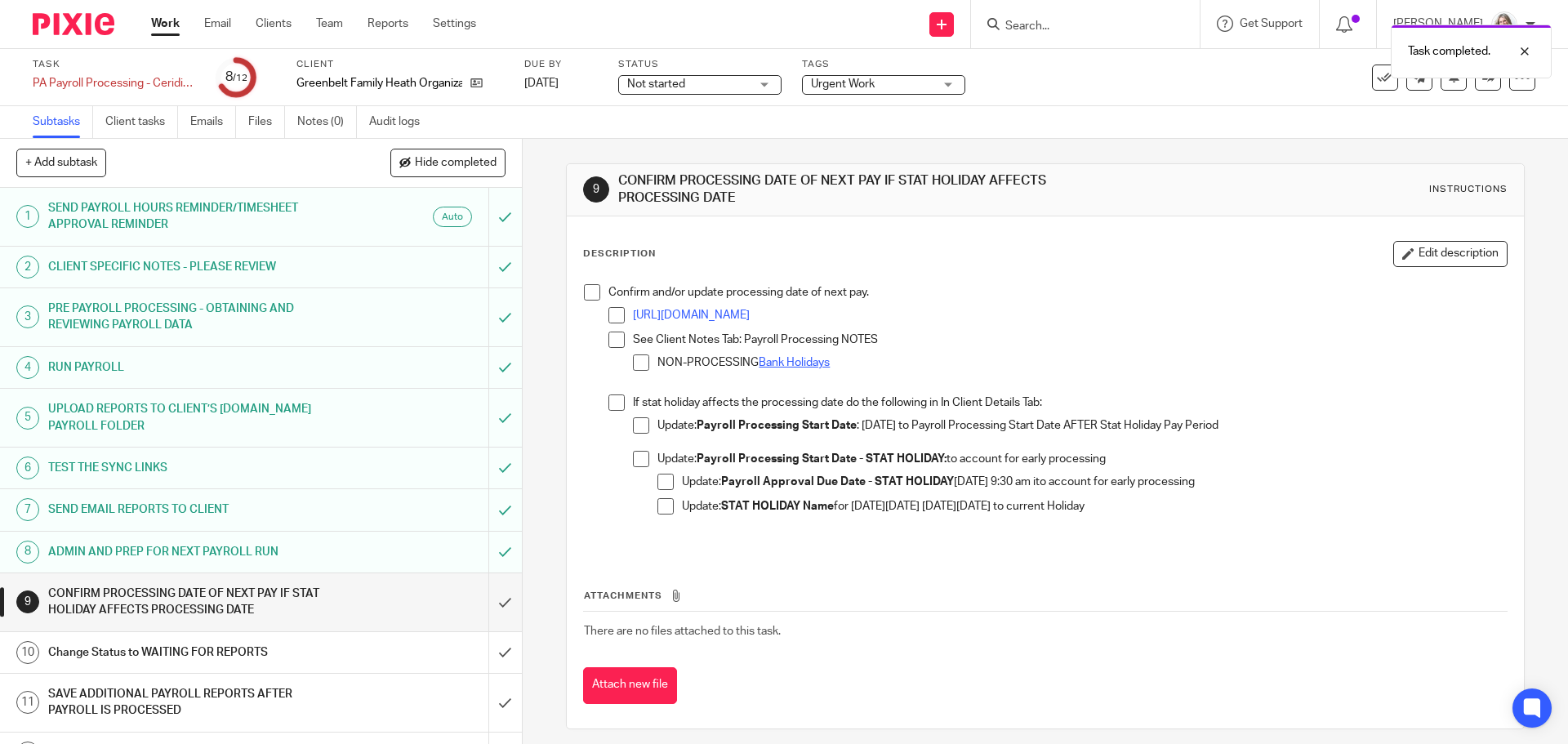
click at [800, 361] on link "Bank Holidays" at bounding box center [794, 362] width 71 height 12
click at [815, 364] on link "Bank Holidays" at bounding box center [794, 362] width 71 height 12
click at [588, 294] on span at bounding box center [592, 292] width 16 height 16
click at [611, 403] on span at bounding box center [617, 402] width 16 height 16
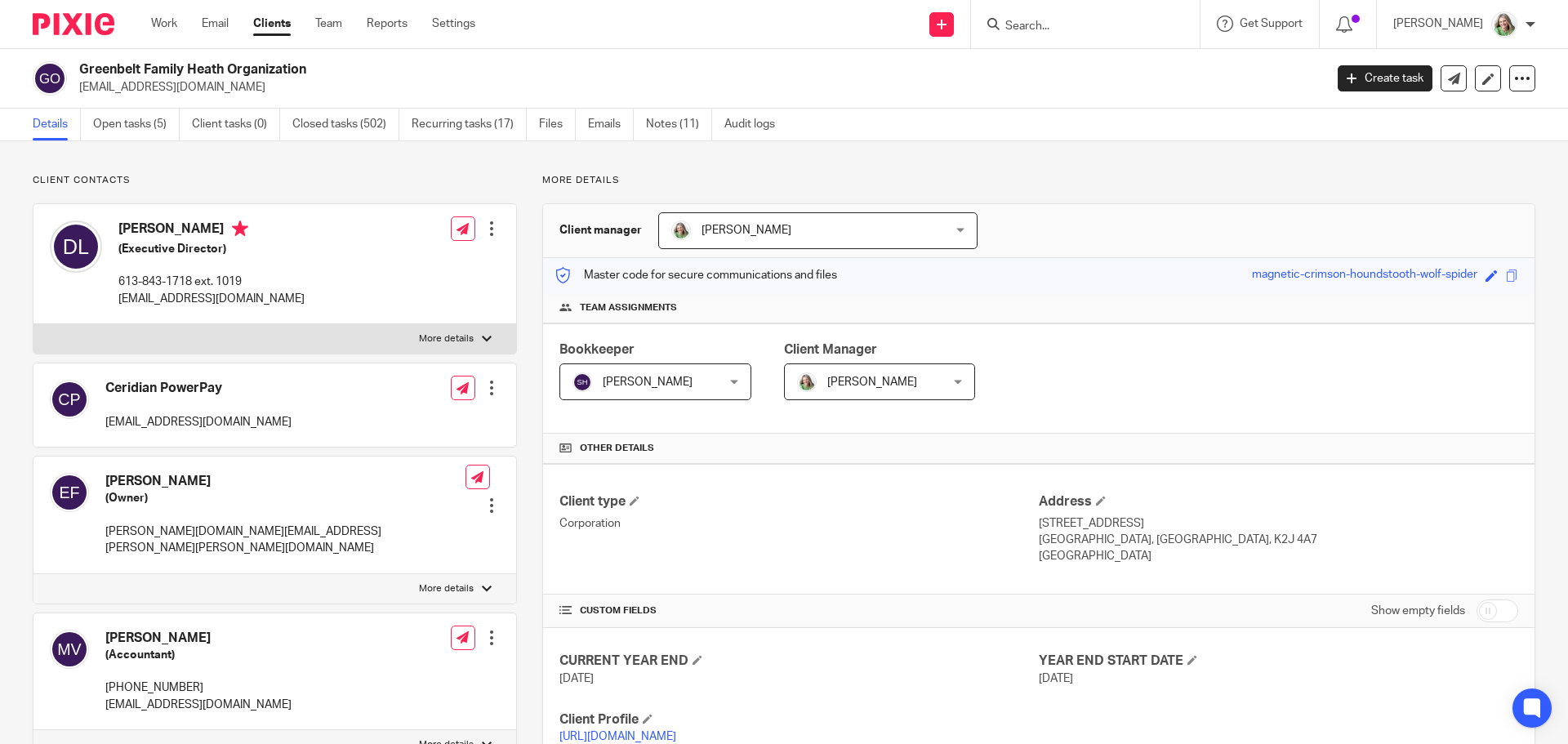
click at [1488, 601] on input "checkbox" at bounding box center [1497, 611] width 42 height 23
checkbox input "true"
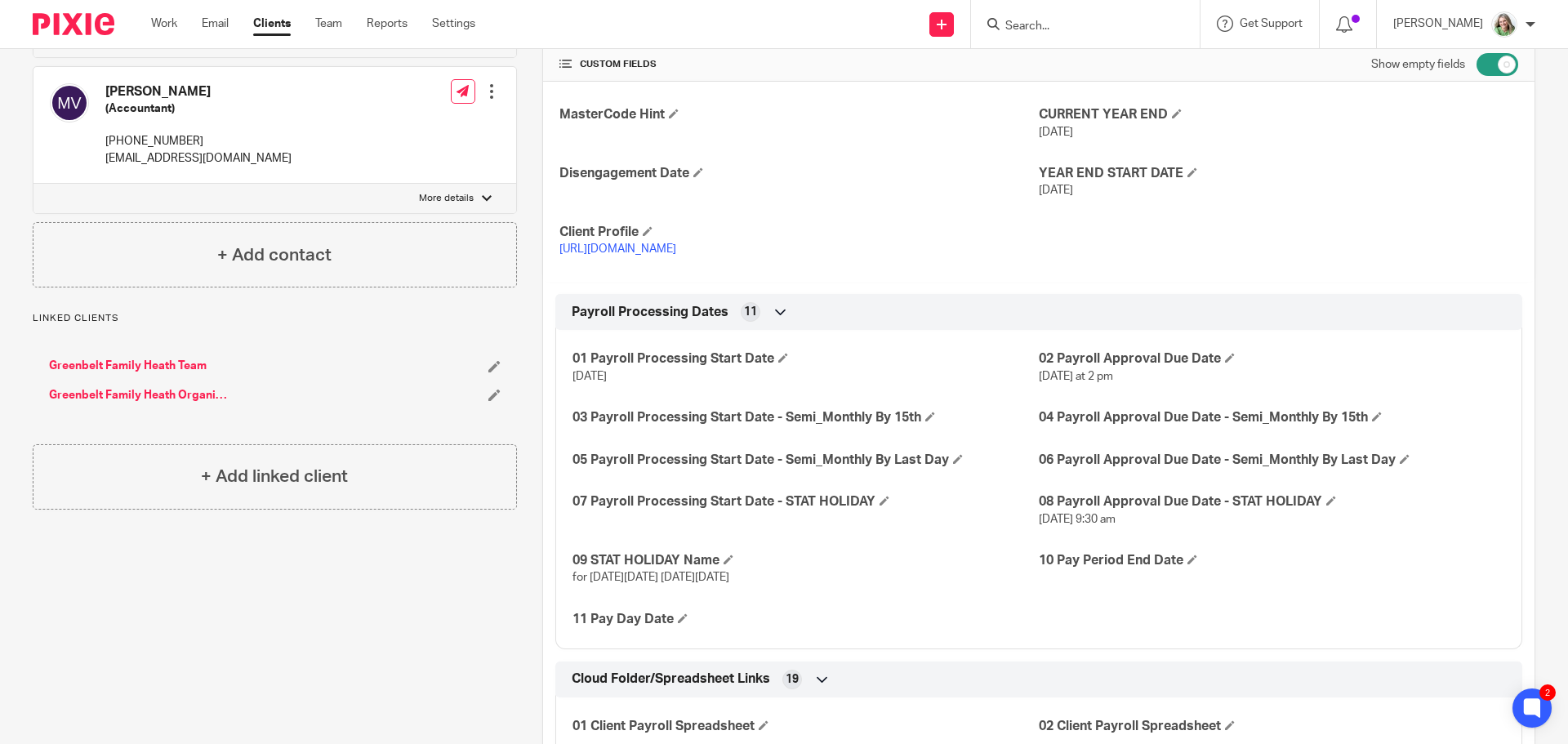
scroll to position [653, 0]
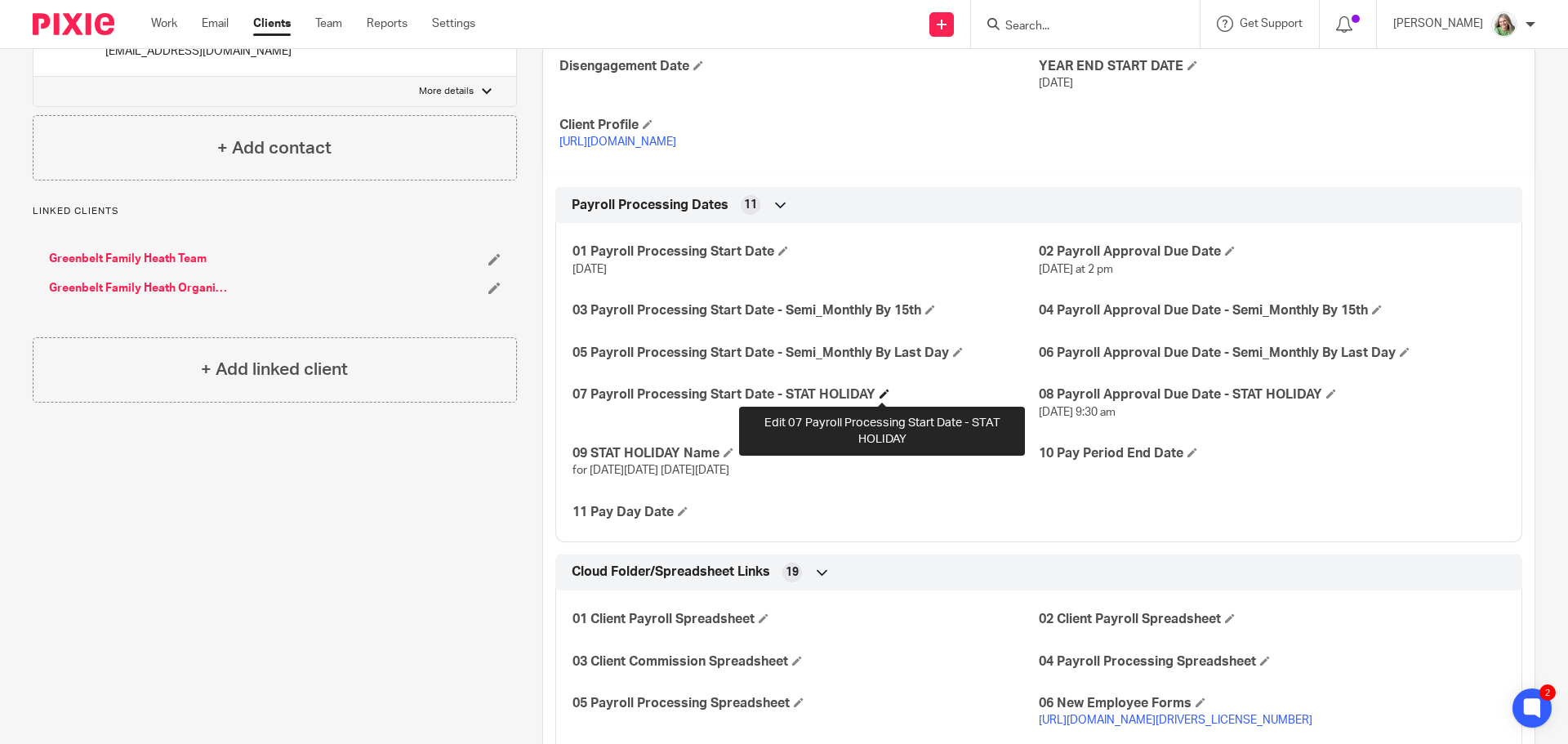
click at [880, 393] on span at bounding box center [884, 393] width 10 height 10
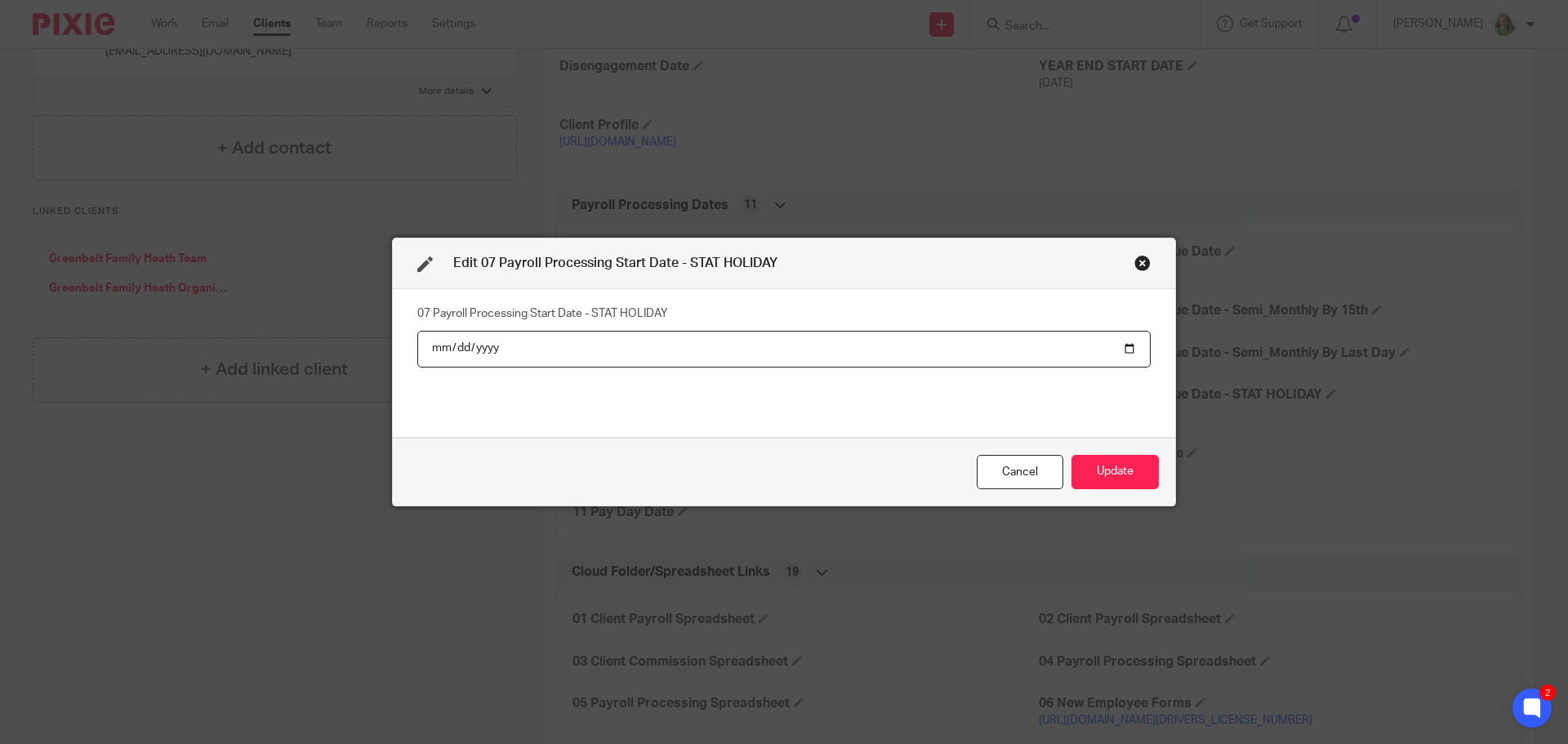
click at [1124, 346] on input "date" at bounding box center [784, 349] width 734 height 37
type input "[DATE]"
click at [1119, 475] on button "Update" at bounding box center [1116, 472] width 87 height 35
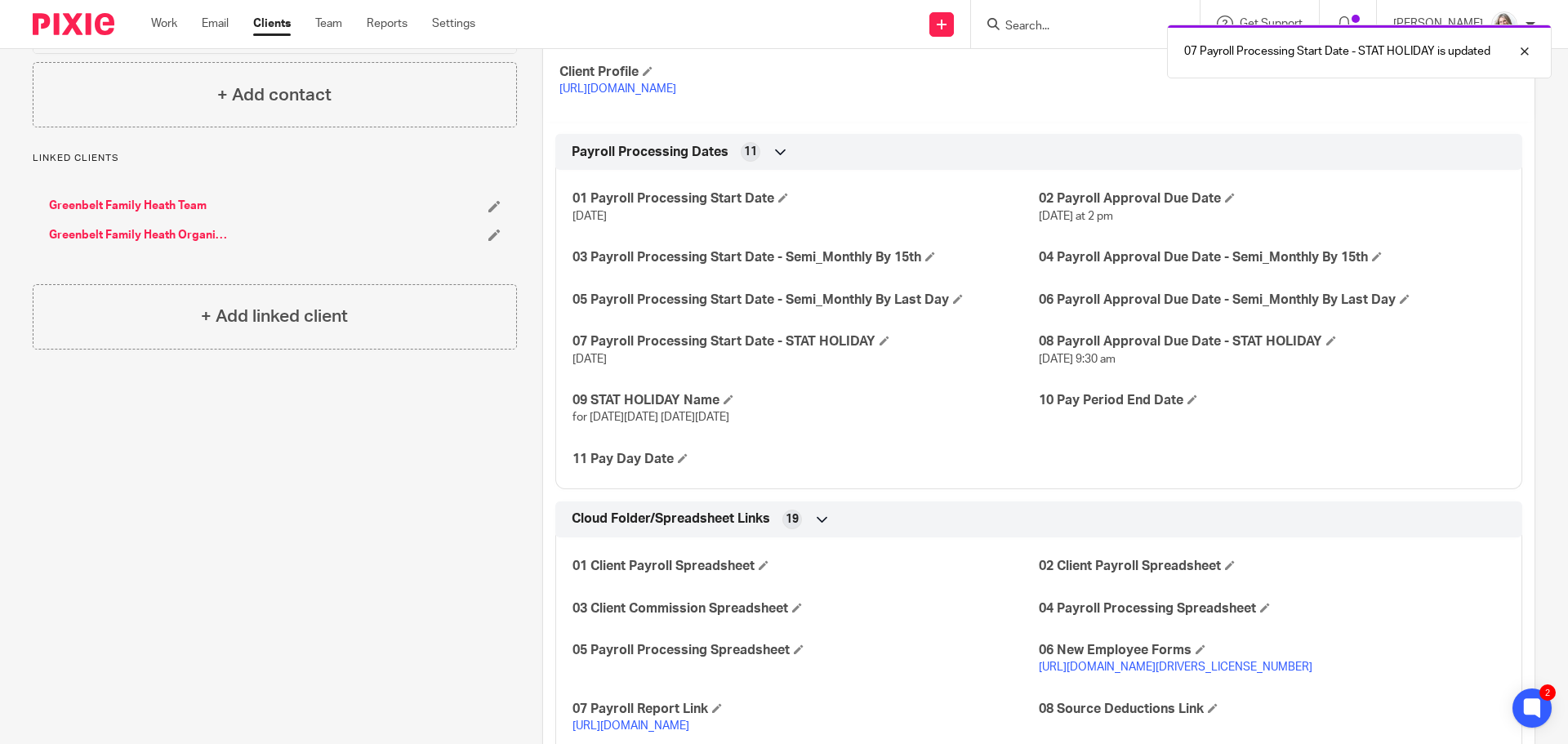
scroll to position [735, 0]
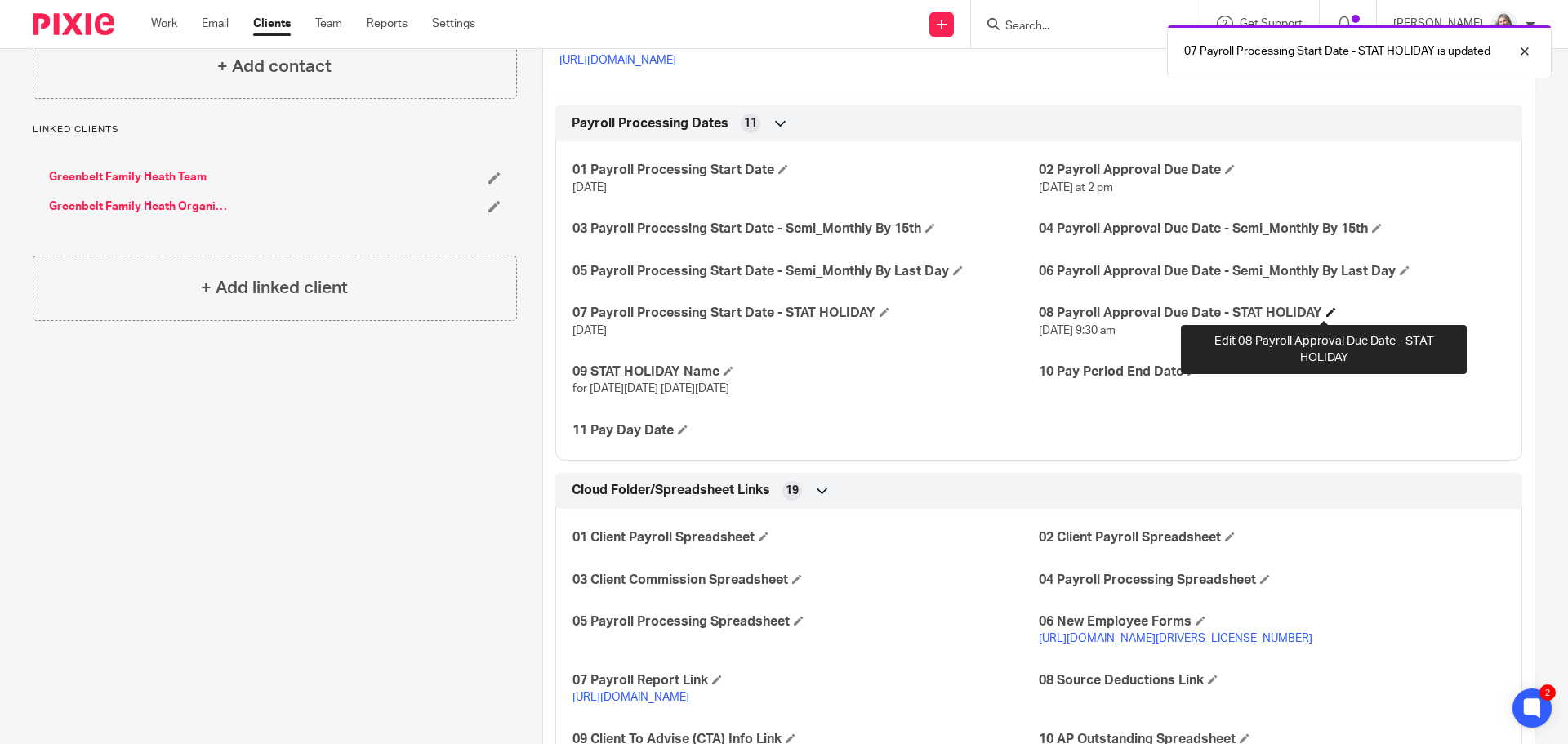
click at [1326, 310] on span at bounding box center [1331, 311] width 10 height 10
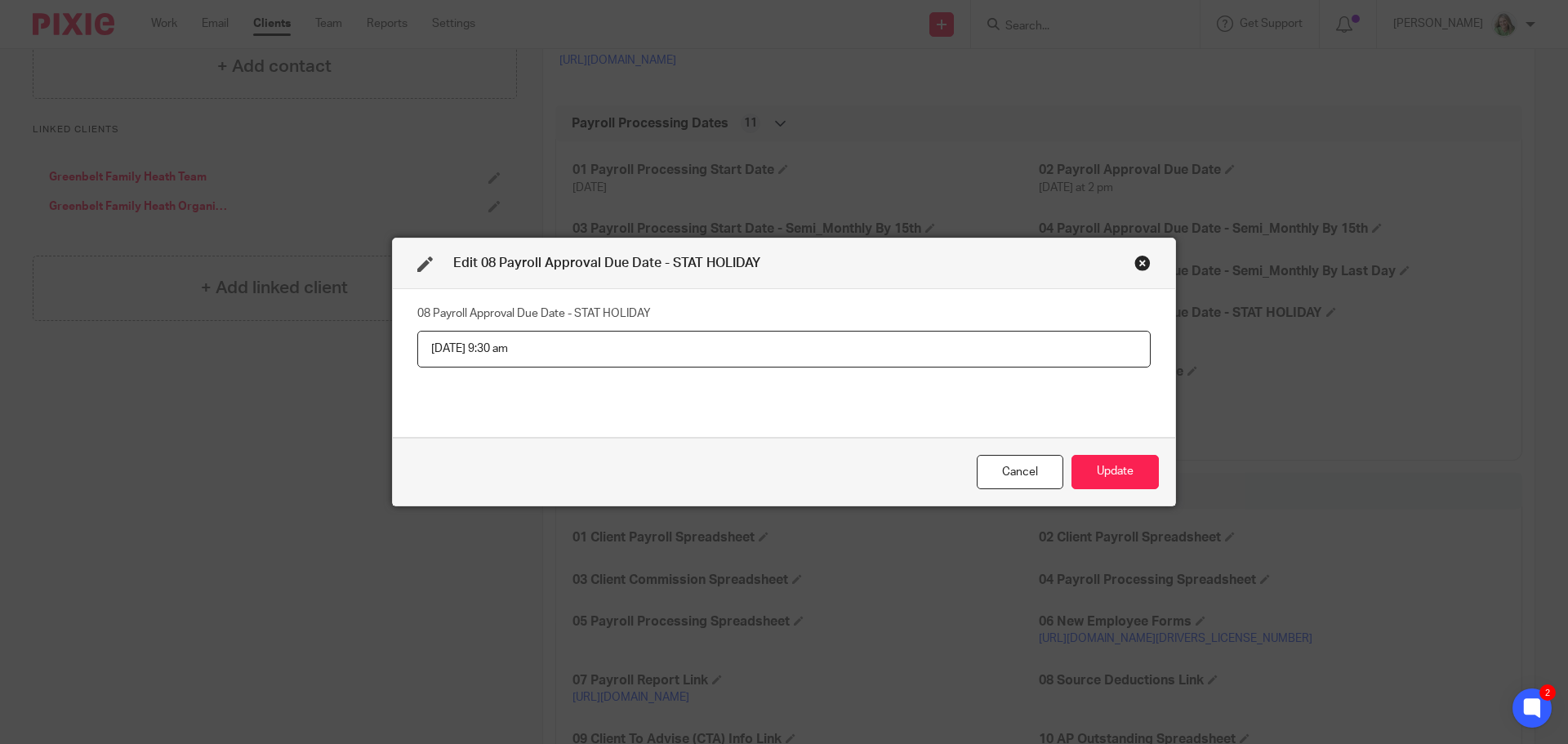
drag, startPoint x: 427, startPoint y: 347, endPoint x: 466, endPoint y: 343, distance: 39.2
click at [466, 343] on input "[DATE] 9:30 am" at bounding box center [784, 349] width 734 height 37
drag, startPoint x: 471, startPoint y: 350, endPoint x: 508, endPoint y: 345, distance: 37.3
click at [508, 345] on input "[DATE] 9:30 am" at bounding box center [784, 349] width 734 height 37
type input "[DATE] 9:30 am"
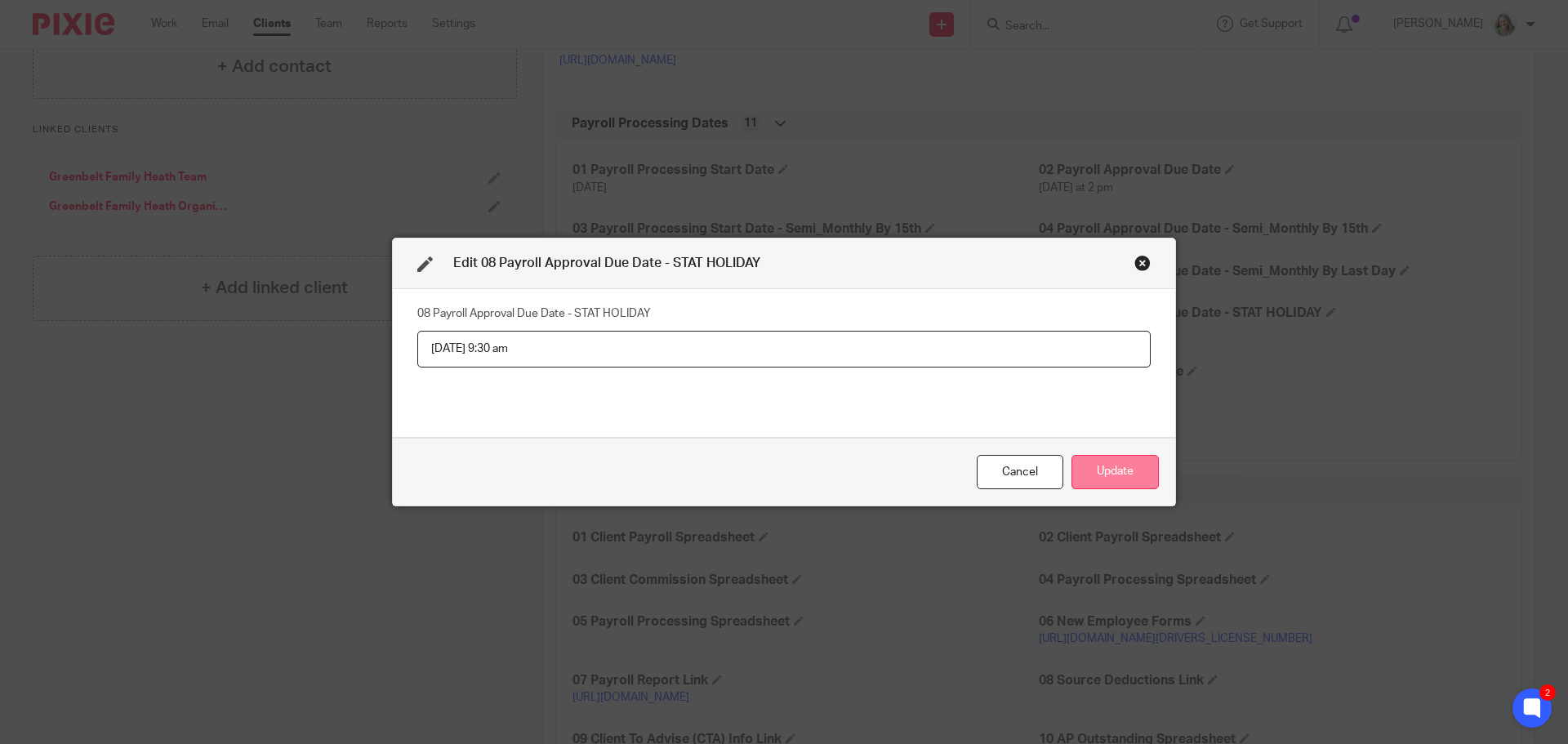
click at [1098, 463] on button "Update" at bounding box center [1116, 472] width 87 height 35
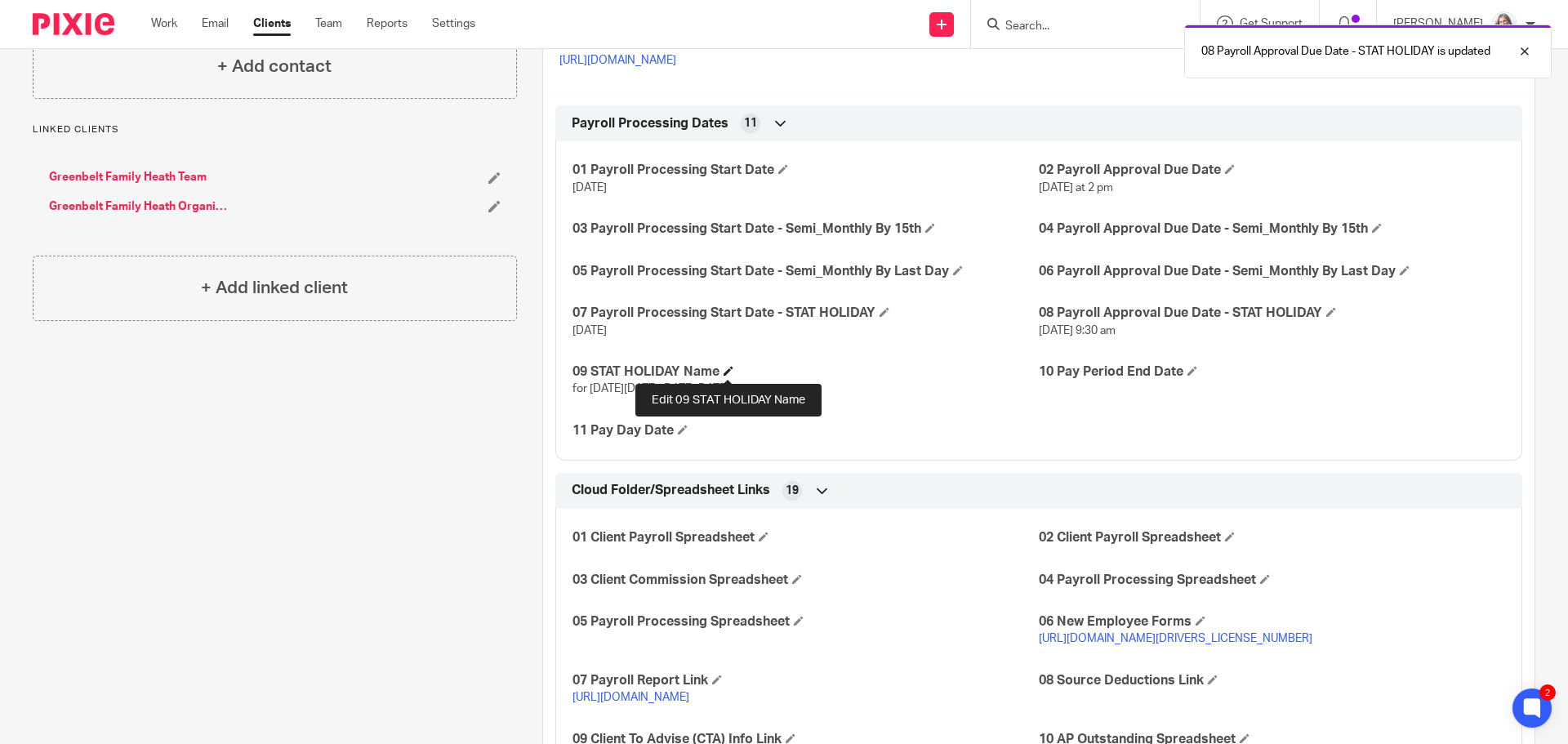
click at [731, 368] on span at bounding box center [728, 370] width 10 height 10
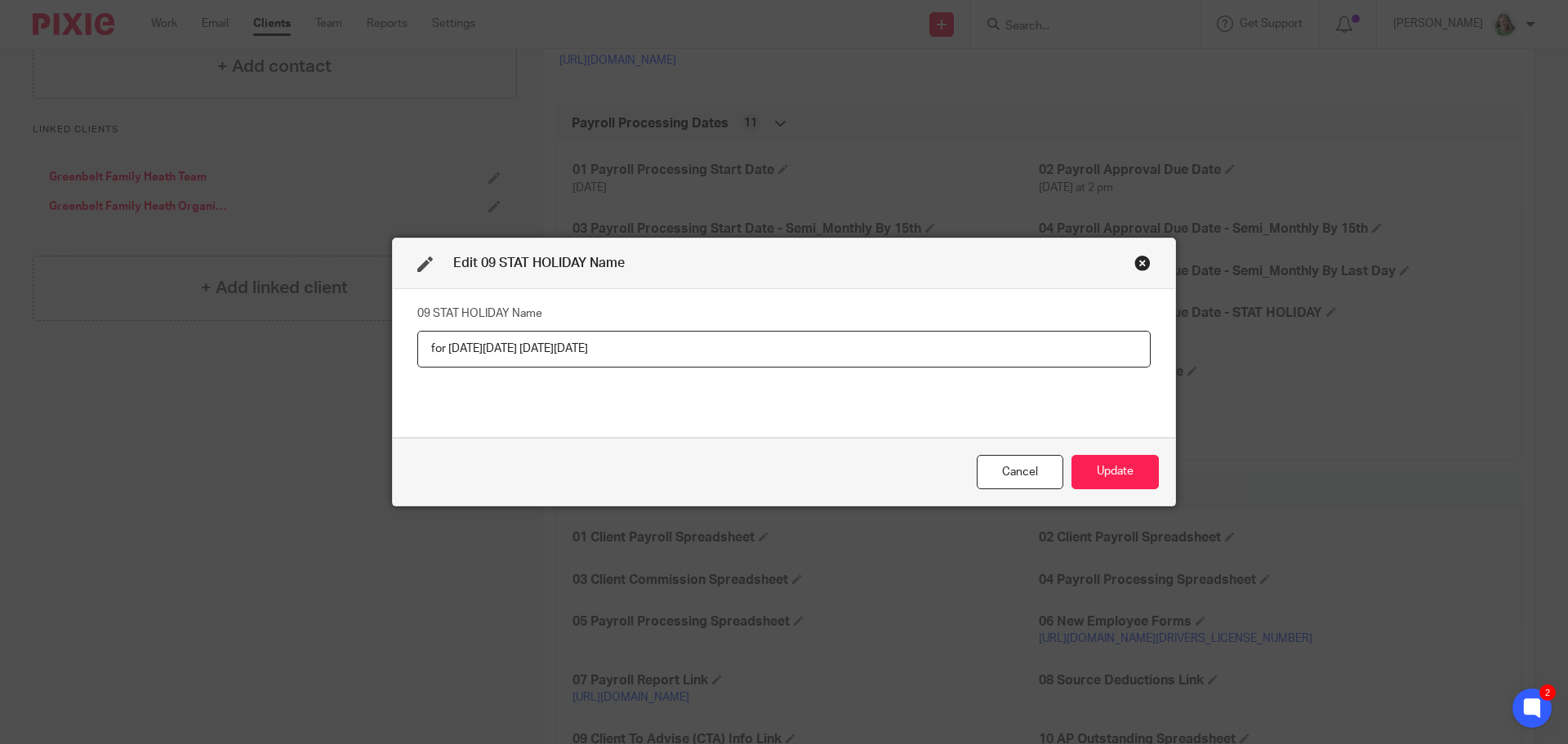
drag, startPoint x: 445, startPoint y: 349, endPoint x: 598, endPoint y: 345, distance: 153.1
click at [598, 345] on input "for Good Friday on Friday, April 18, 2025" at bounding box center [784, 349] width 734 height 37
click at [448, 346] on input "for Good Friday on Friday, April 18, 2025" at bounding box center [784, 349] width 734 height 37
drag, startPoint x: 444, startPoint y: 346, endPoint x: 552, endPoint y: 342, distance: 108.1
click at [552, 342] on input "for Good Friday on Friday, April 18, 2025" at bounding box center [784, 349] width 734 height 37
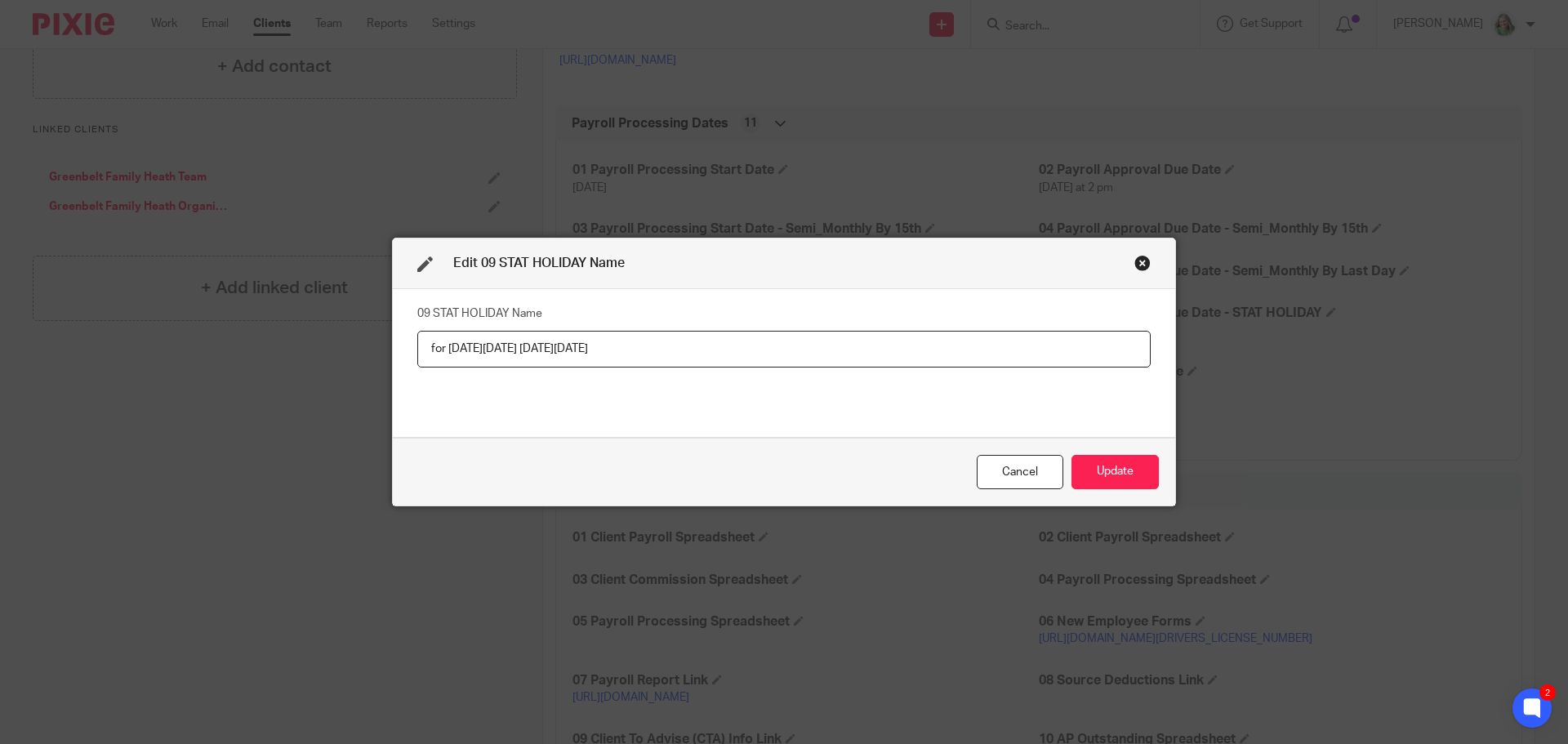
paste input "National Day for Truth and Reconciliation"
drag, startPoint x: 655, startPoint y: 351, endPoint x: 693, endPoint y: 346, distance: 38.3
click at [693, 346] on input "for National Day for Truth and Reconciliation, April 18, 2025" at bounding box center [784, 349] width 734 height 37
type input "for National Day for Truth and Reconciliation, September 29, 2025"
click at [1092, 464] on button "Update" at bounding box center [1116, 472] width 87 height 35
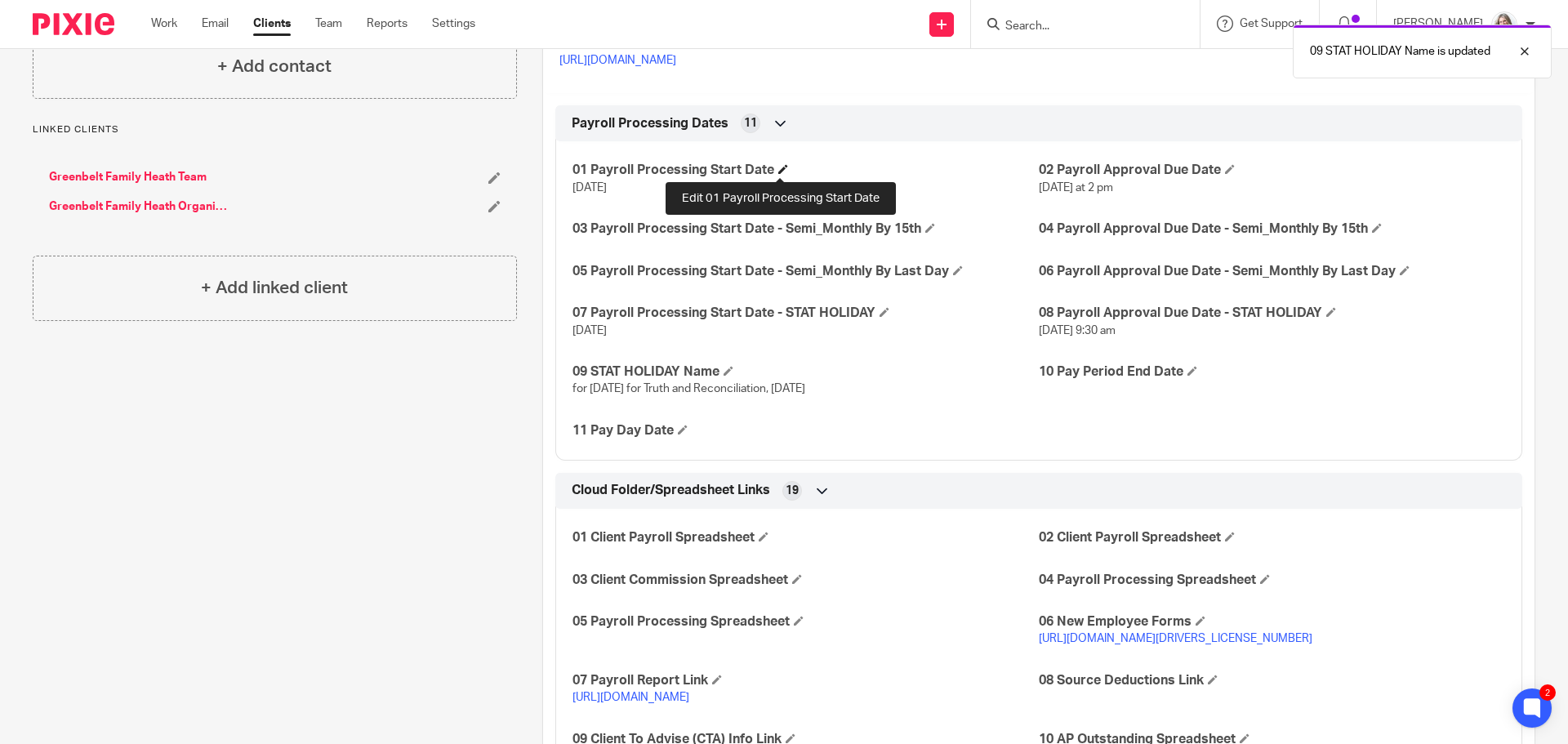
click at [781, 171] on span at bounding box center [783, 169] width 10 height 10
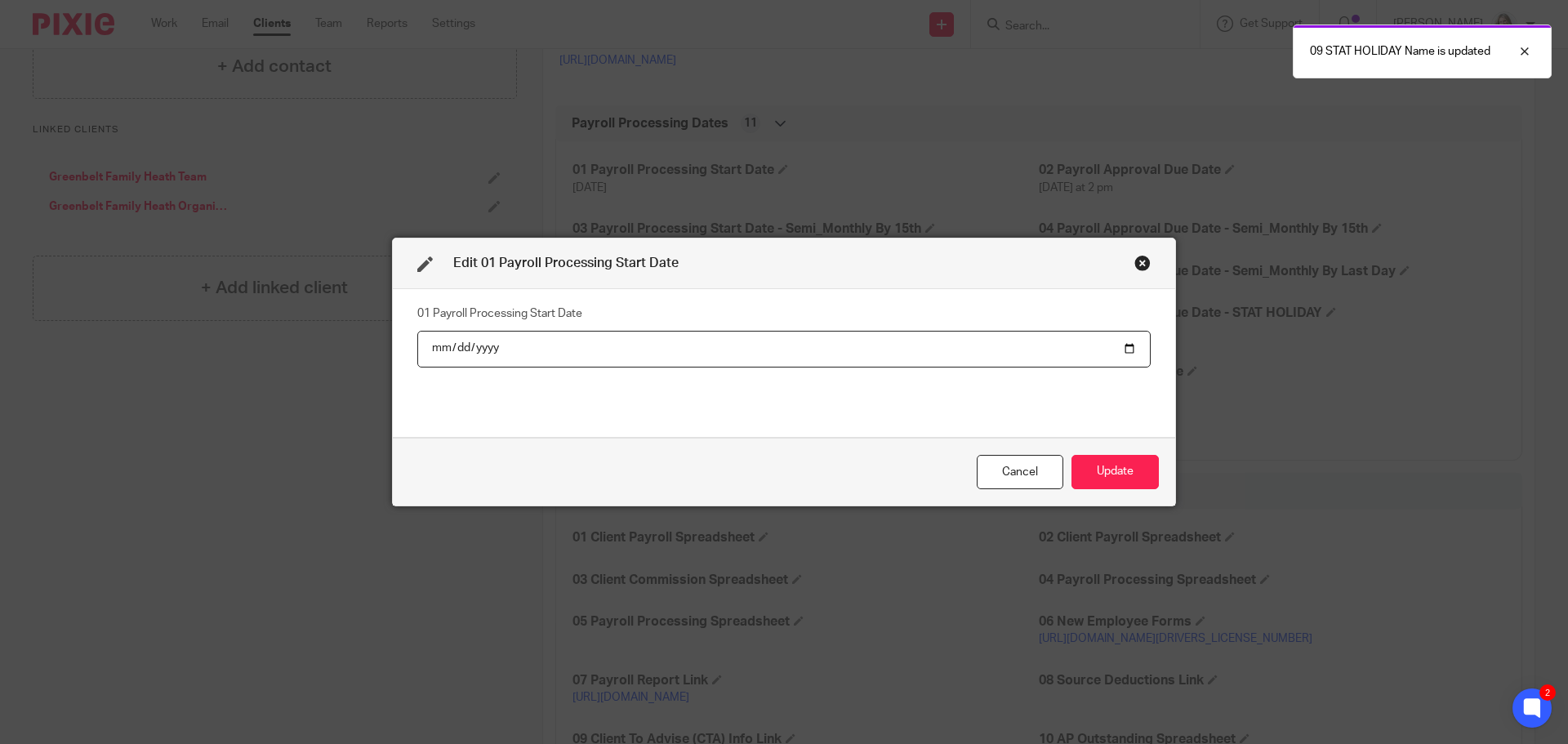
click at [1122, 349] on input "2025-09-15" at bounding box center [784, 349] width 734 height 37
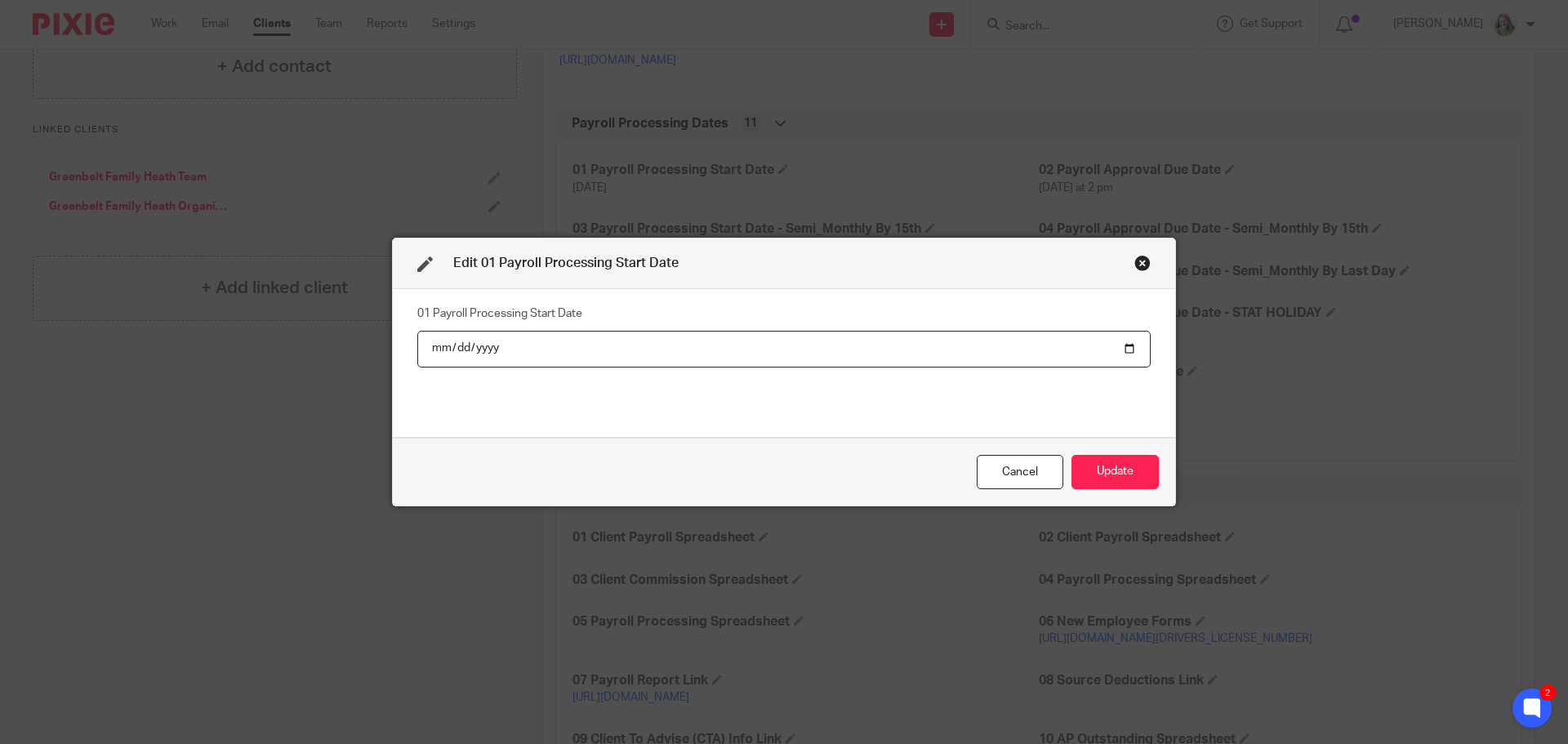
type input "2025-10-13"
click at [1095, 467] on button "Update" at bounding box center [1116, 472] width 87 height 35
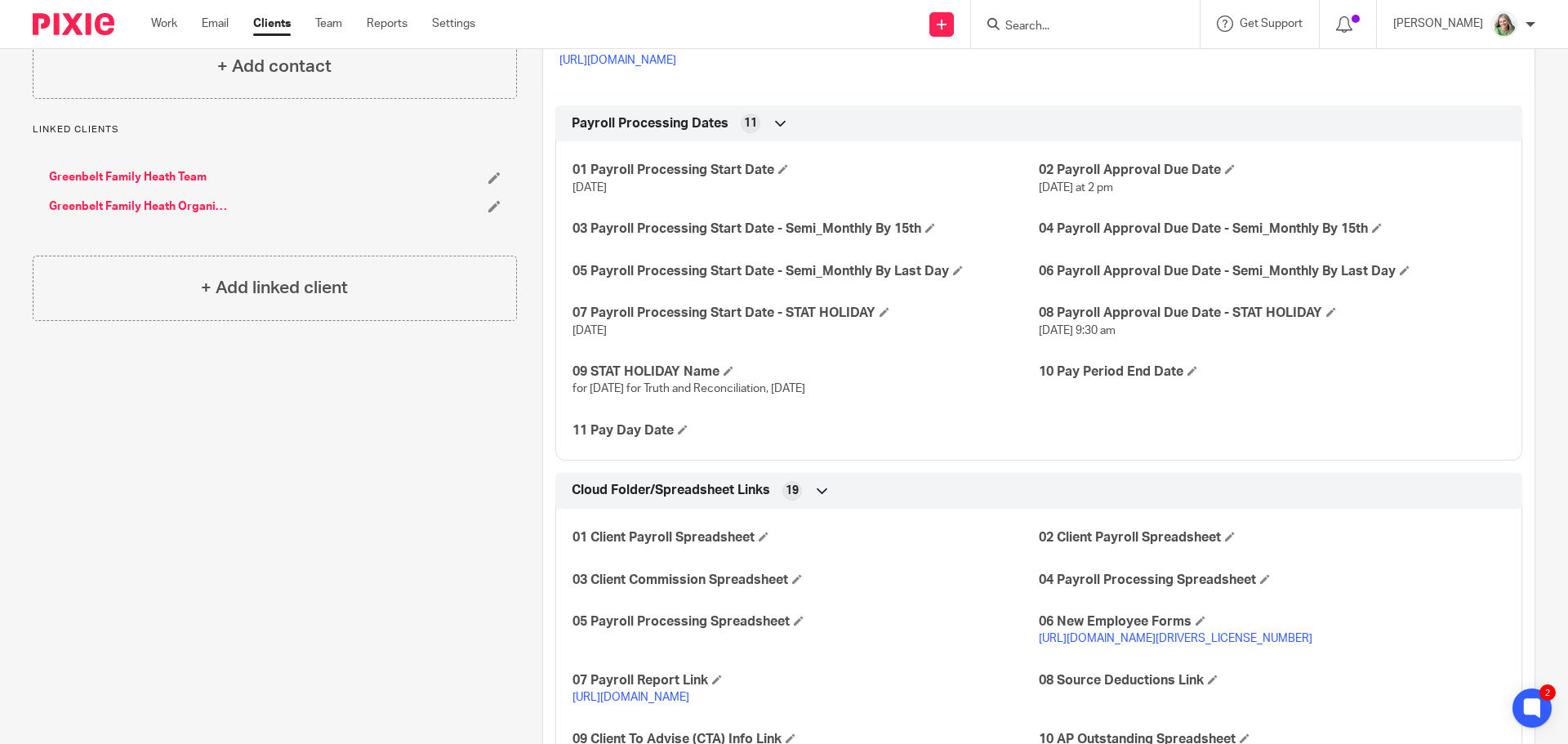
drag, startPoint x: 920, startPoint y: 386, endPoint x: 563, endPoint y: 398, distance: 357.2
click at [563, 398] on div "01 Payroll Processing Start Date Oct 13, 2025 02 Payroll Approval Due Date Mond…" at bounding box center [1038, 295] width 967 height 332
copy span "for National Day for Truth and Reconciliation, September 29, 2025"
drag, startPoint x: 1222, startPoint y: 327, endPoint x: 1031, endPoint y: 335, distance: 191.2
click at [1039, 335] on p "Monday, September 29th at 9:30 am" at bounding box center [1272, 330] width 467 height 16
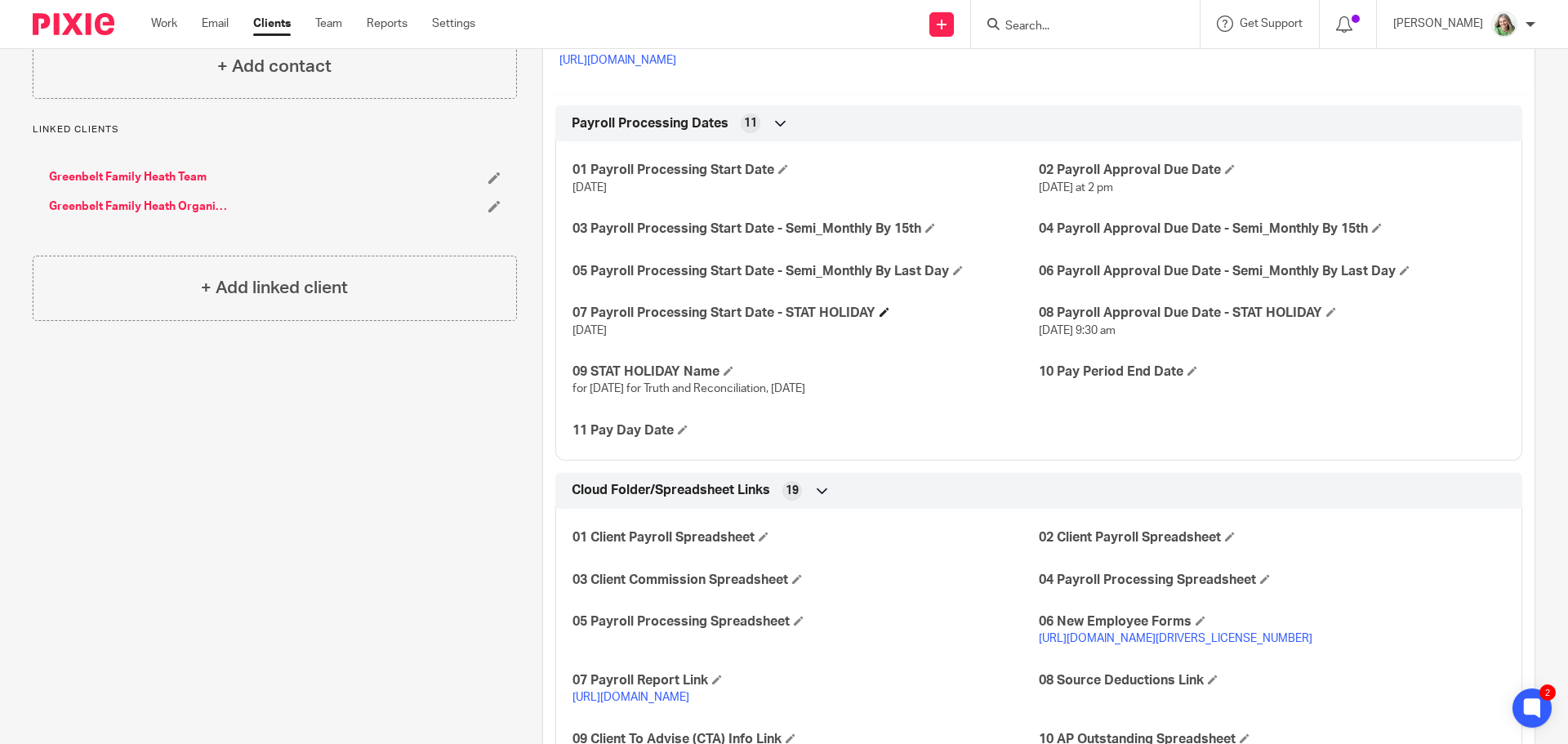
copy span "Monday, September 29th at 9:30 am"
drag, startPoint x: 1120, startPoint y: 186, endPoint x: 1033, endPoint y: 187, distance: 87.0
click at [1039, 187] on p "Monday at 2 pm" at bounding box center [1272, 187] width 467 height 16
copy span "Monday at 2 pm"
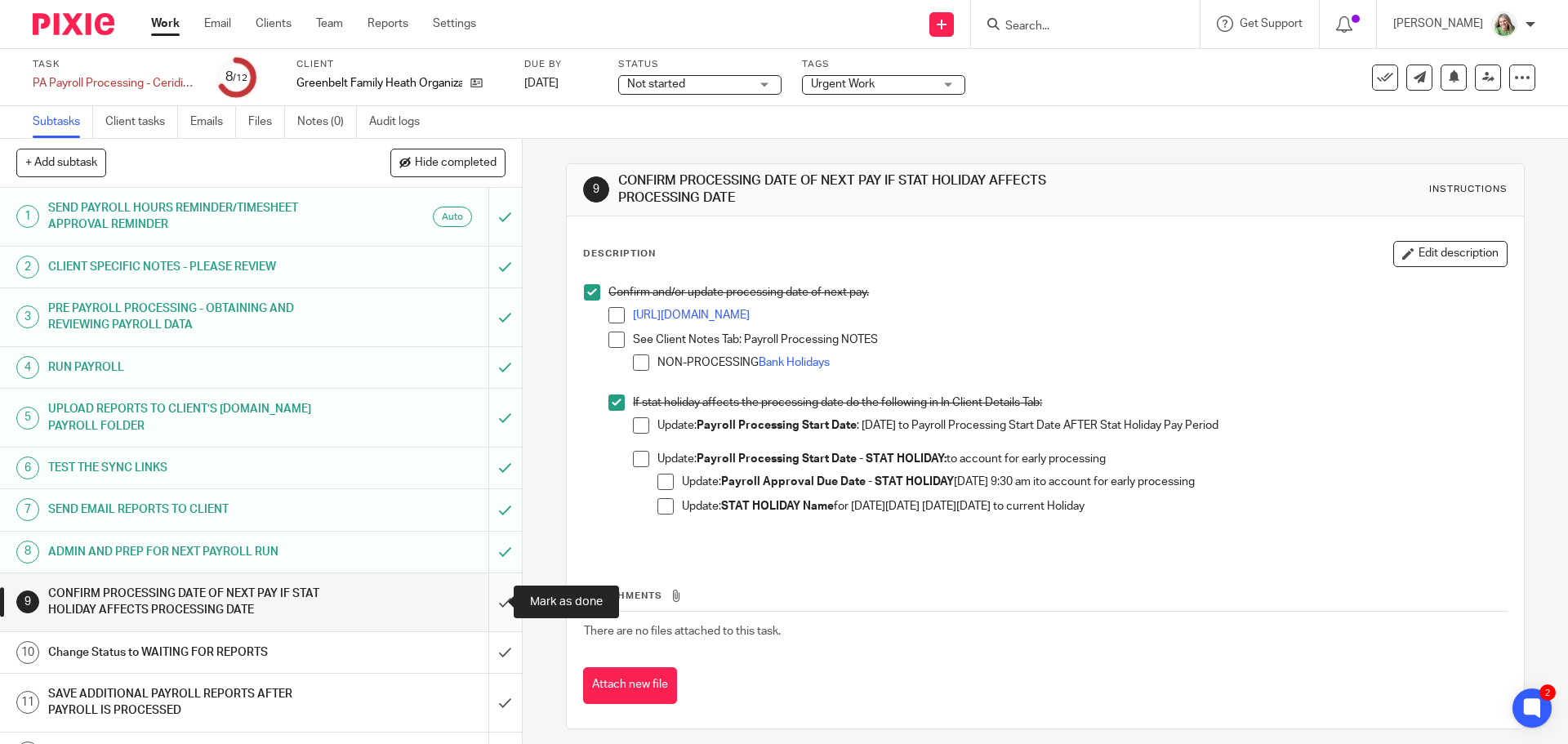
click at [485, 599] on input "submit" at bounding box center [261, 601] width 522 height 58
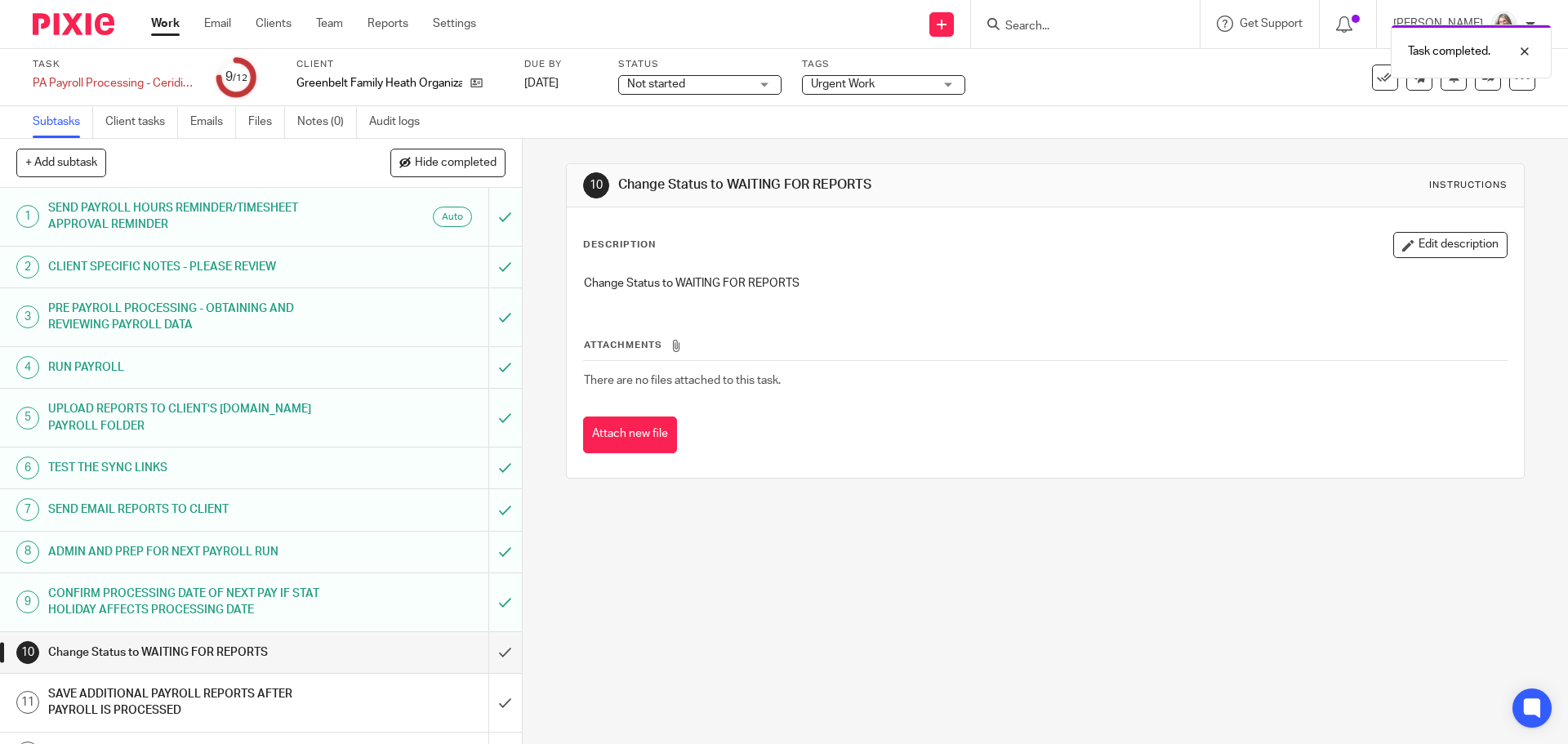
click at [678, 79] on span "Not started" at bounding box center [656, 84] width 58 height 12
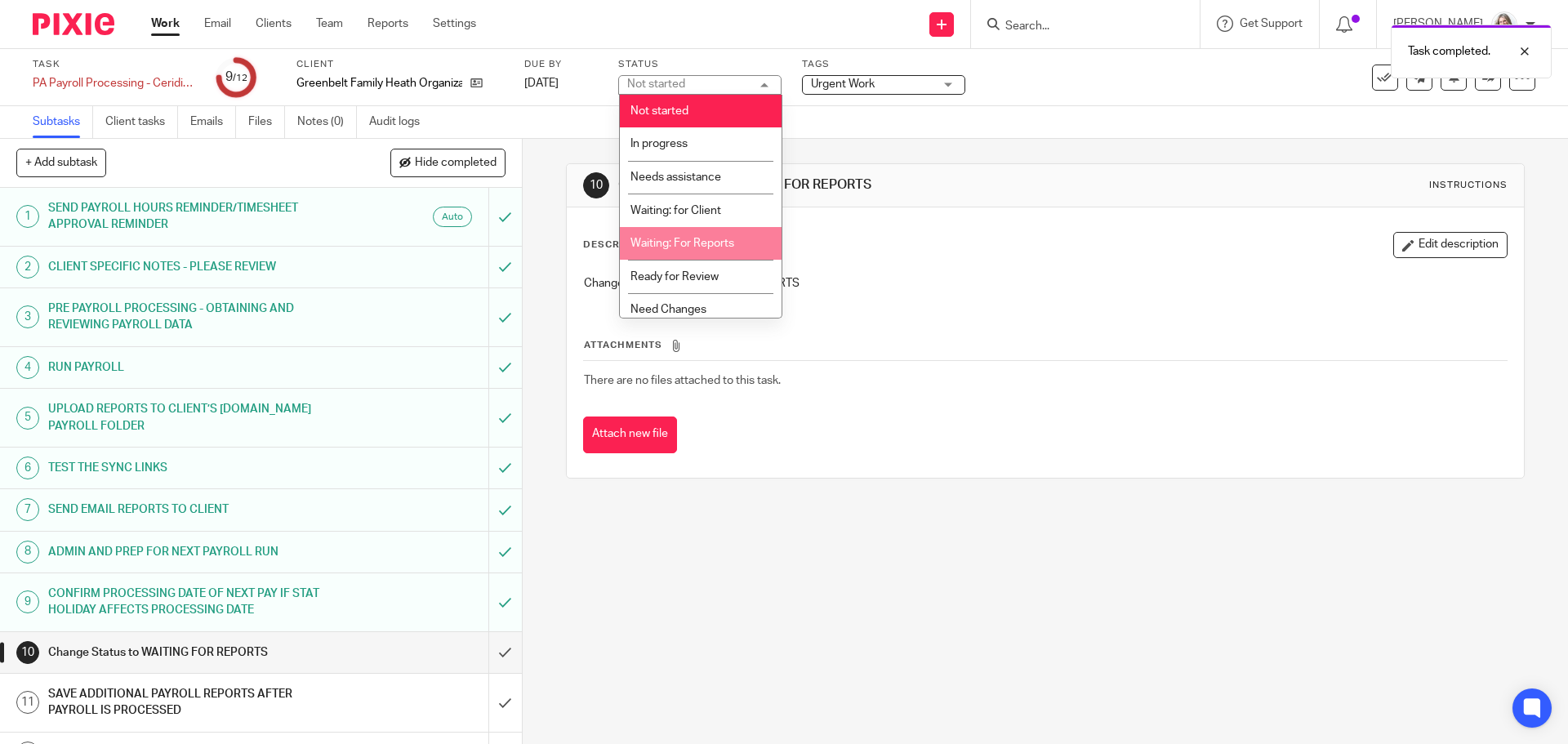
click at [681, 235] on li "Waiting: For Reports" at bounding box center [701, 244] width 162 height 34
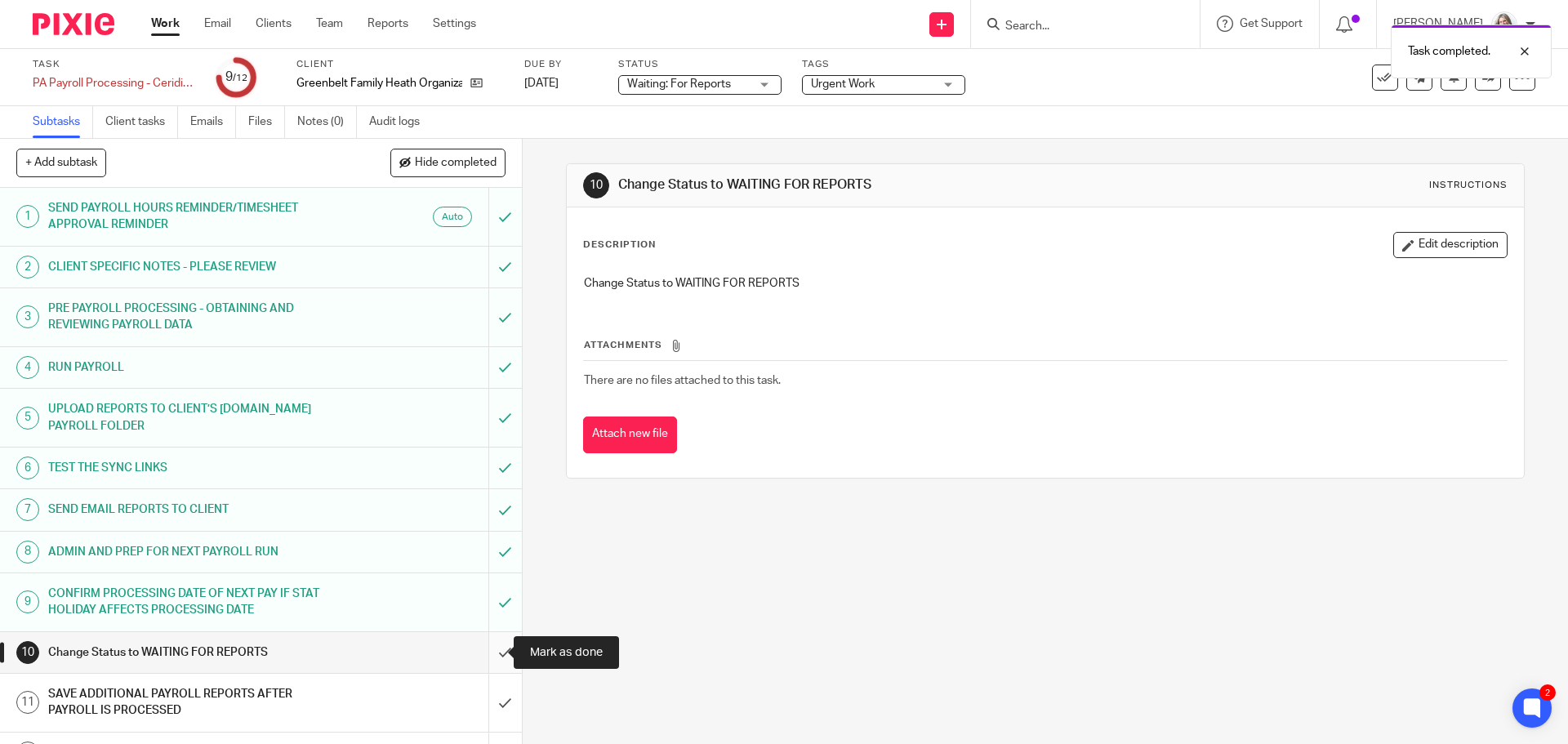
click at [494, 649] on input "submit" at bounding box center [261, 652] width 522 height 41
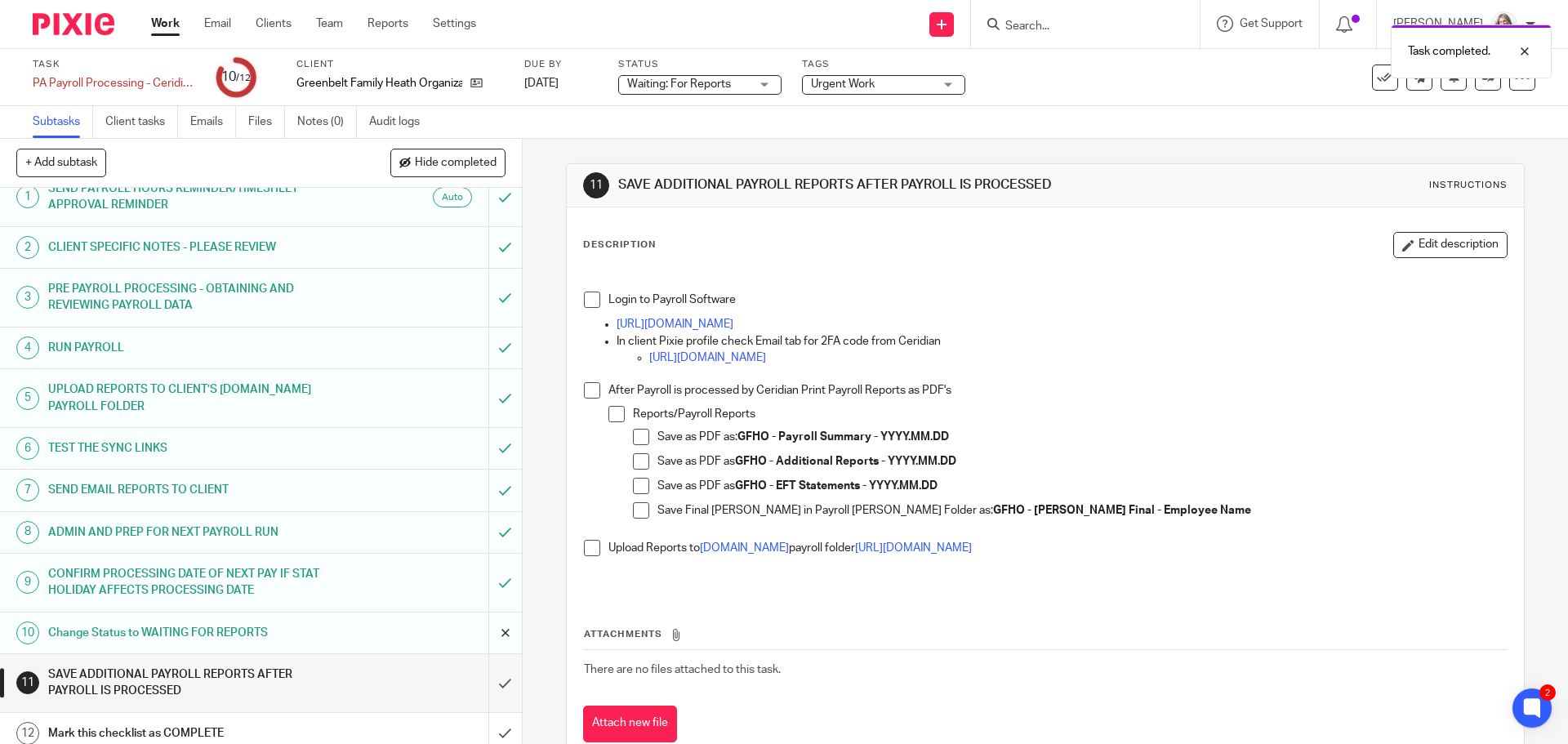
scroll to position [30, 0]
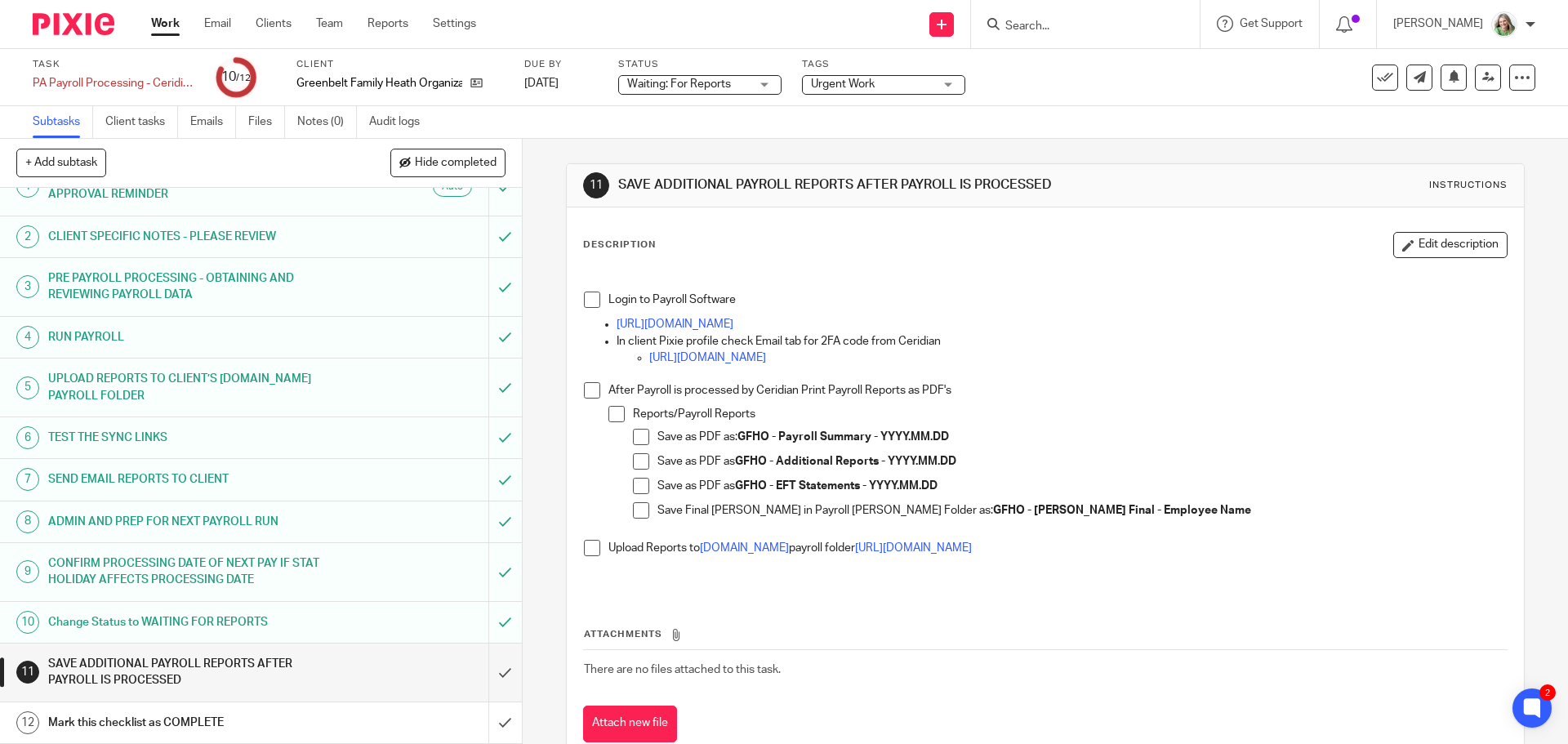
click at [154, 21] on link "Work" at bounding box center [165, 23] width 29 height 16
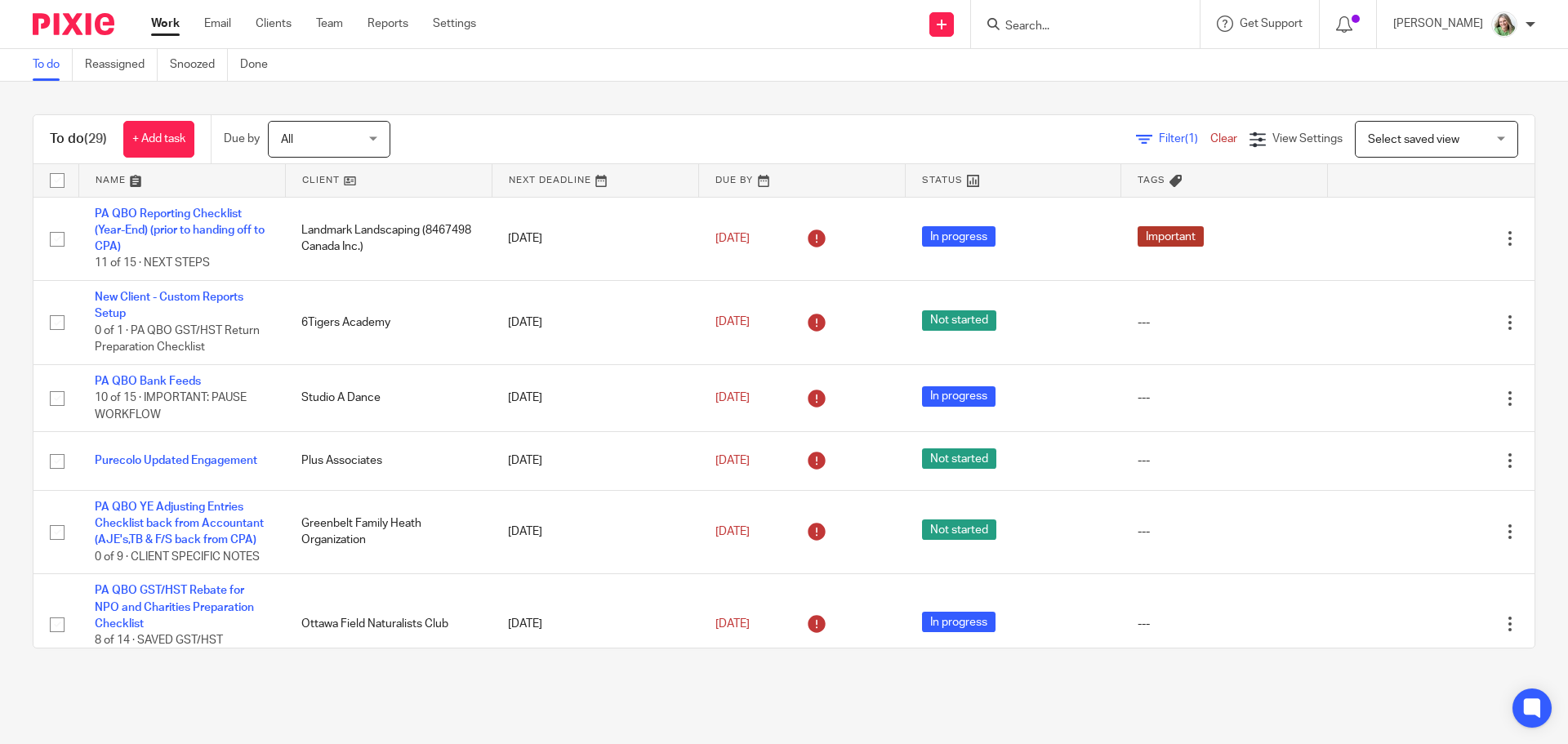
click at [1420, 130] on span "Select saved view" at bounding box center [1428, 138] width 120 height 34
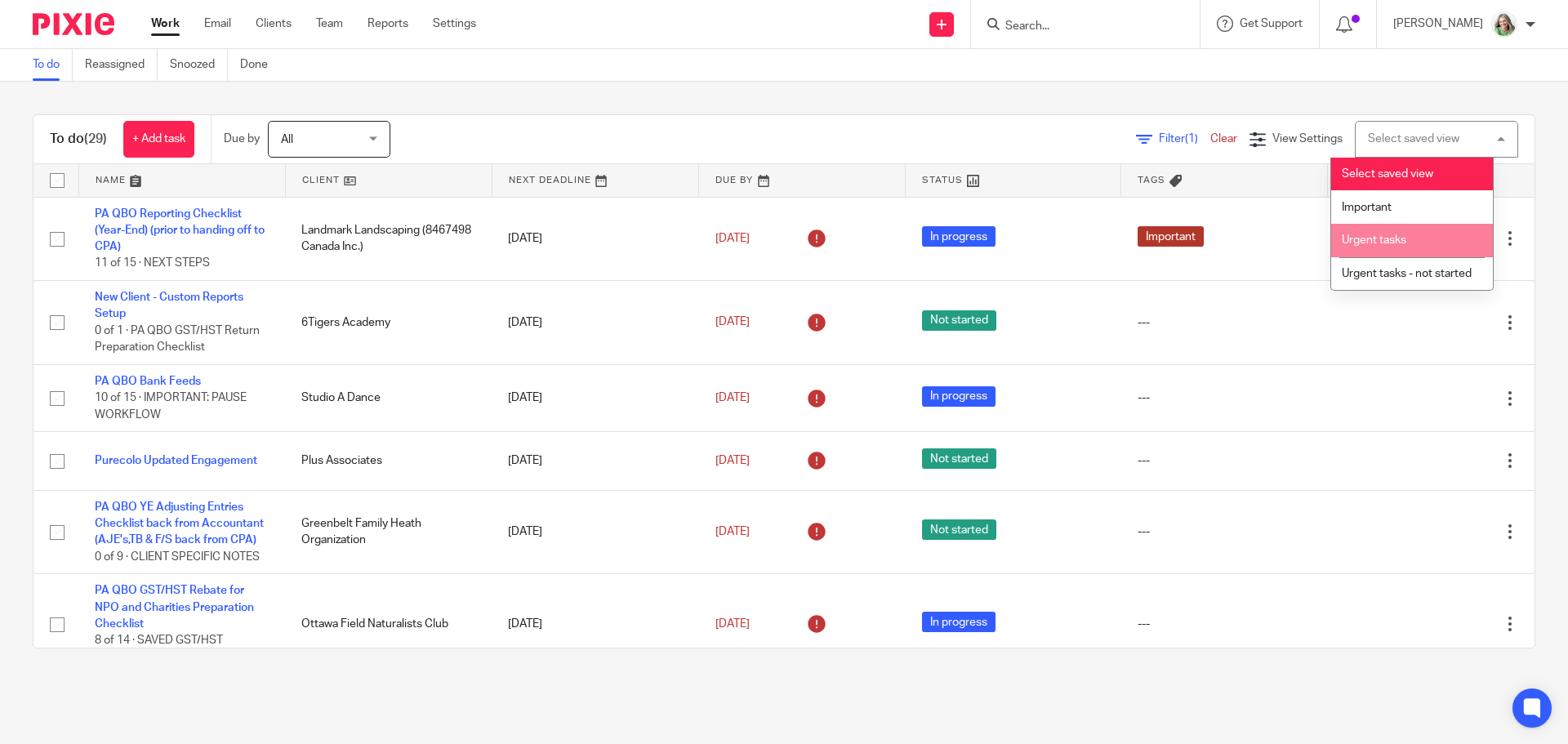
click at [1366, 236] on span "Urgent tasks" at bounding box center [1374, 240] width 64 height 12
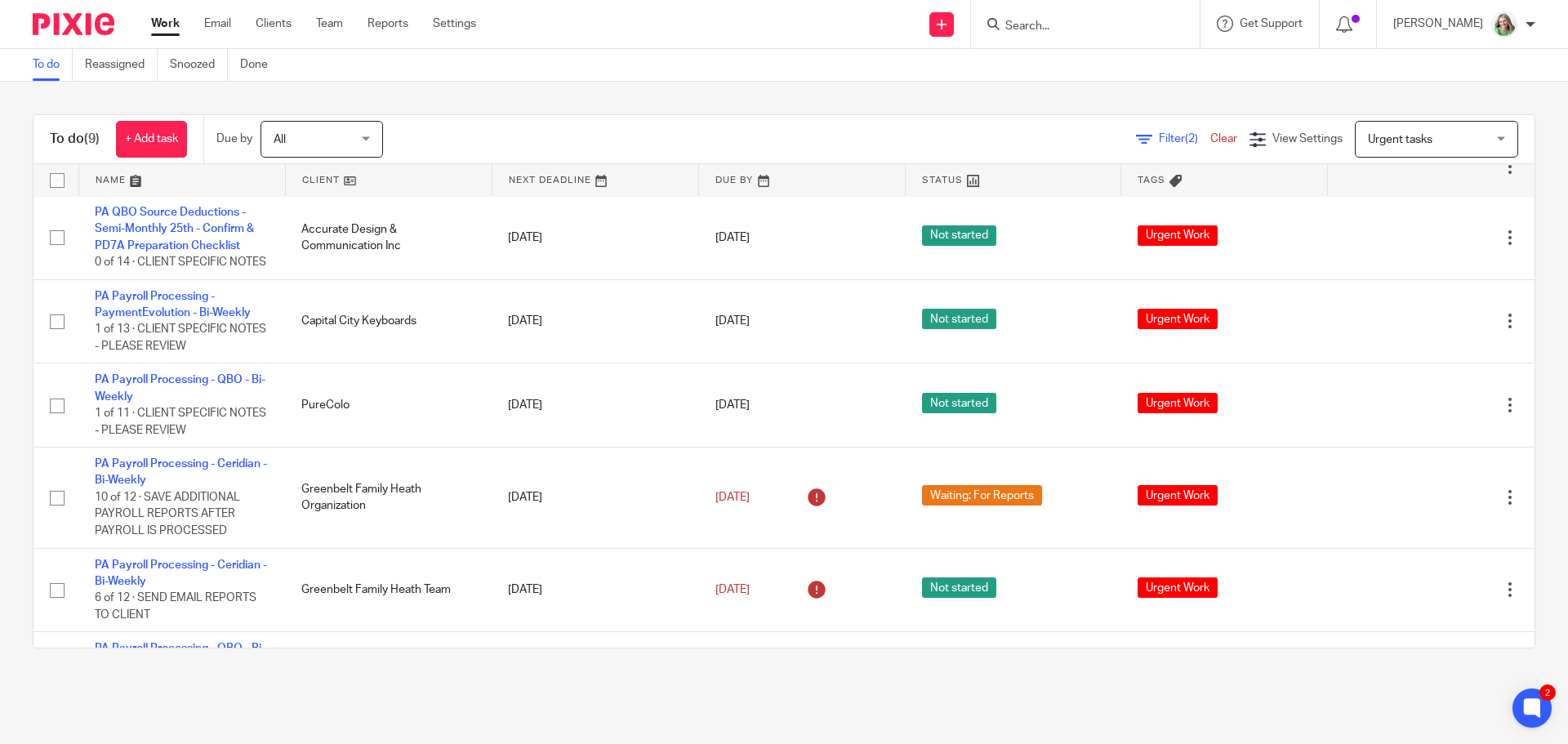
scroll to position [245, 0]
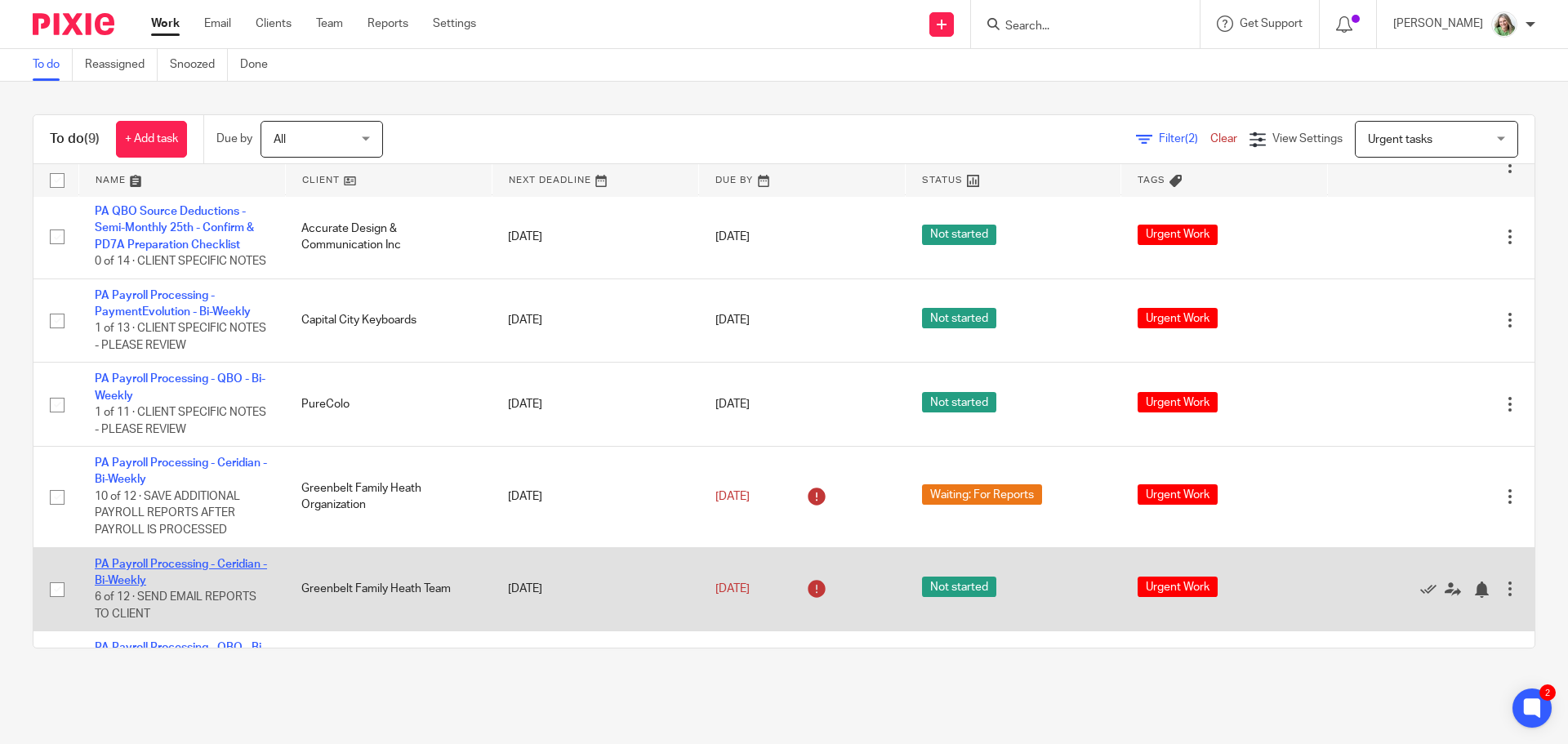
click at [197, 586] on link "PA Payroll Processing - Ceridian - Bi-Weekly" at bounding box center [180, 572] width 172 height 28
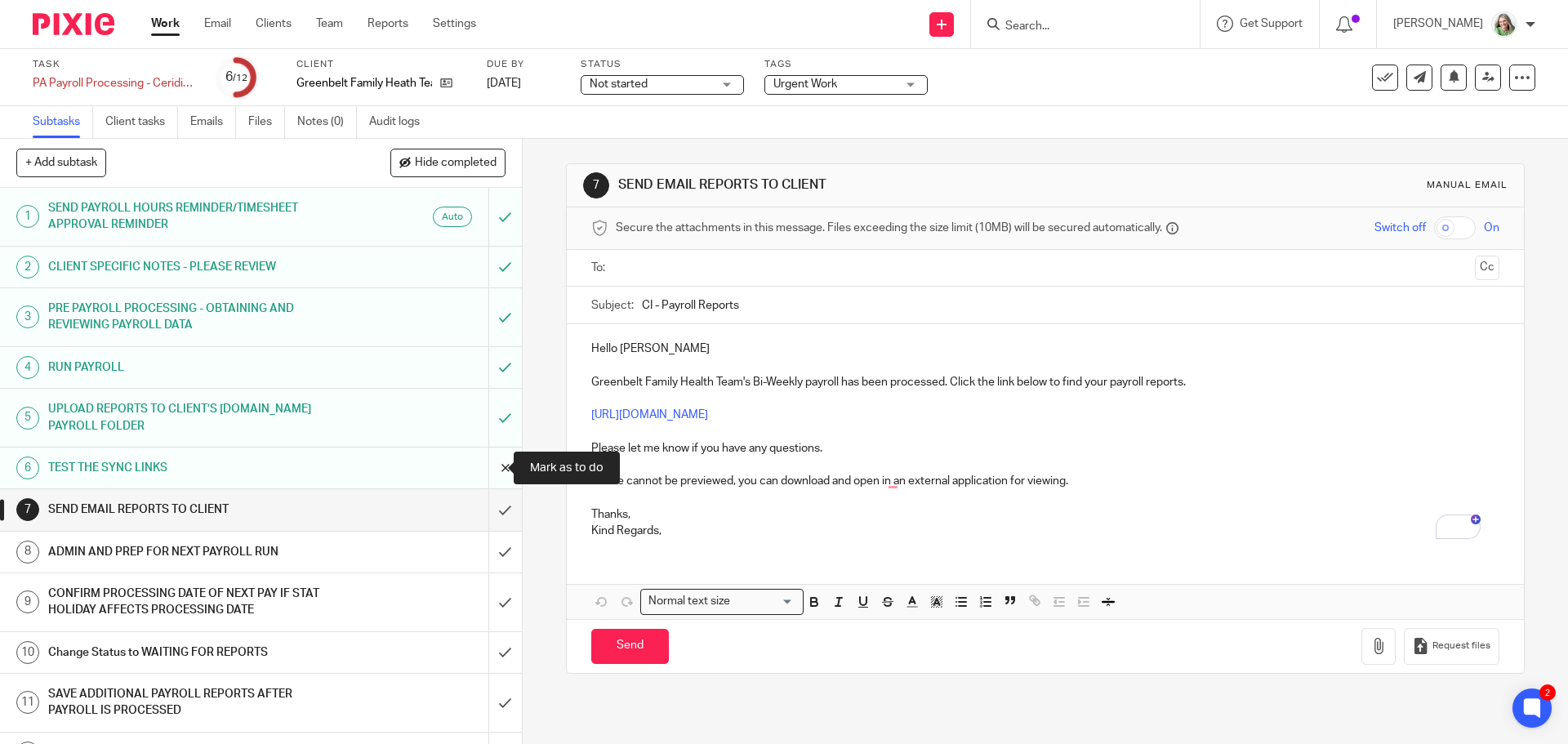
click at [487, 468] on input "submit" at bounding box center [261, 467] width 522 height 41
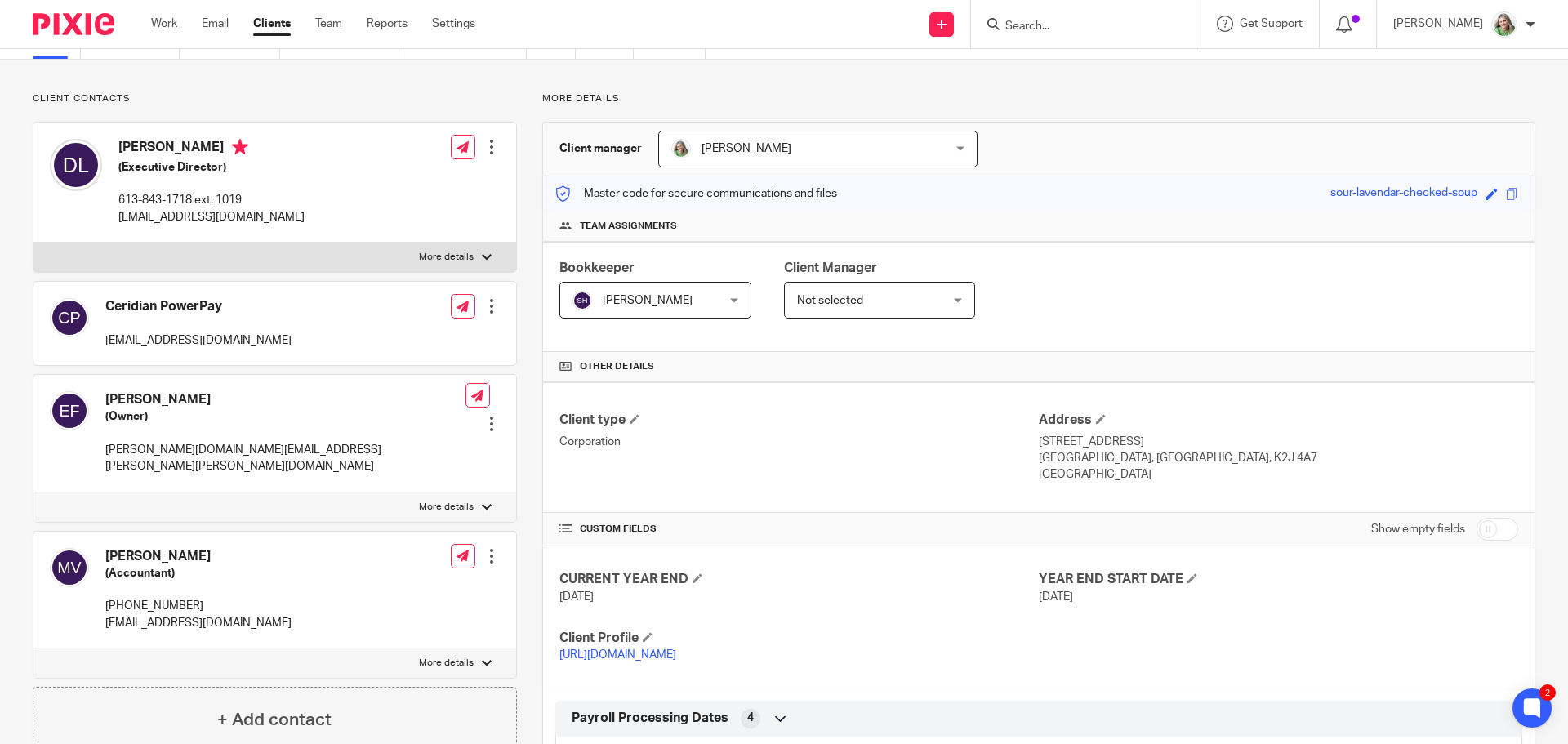
scroll to position [327, 0]
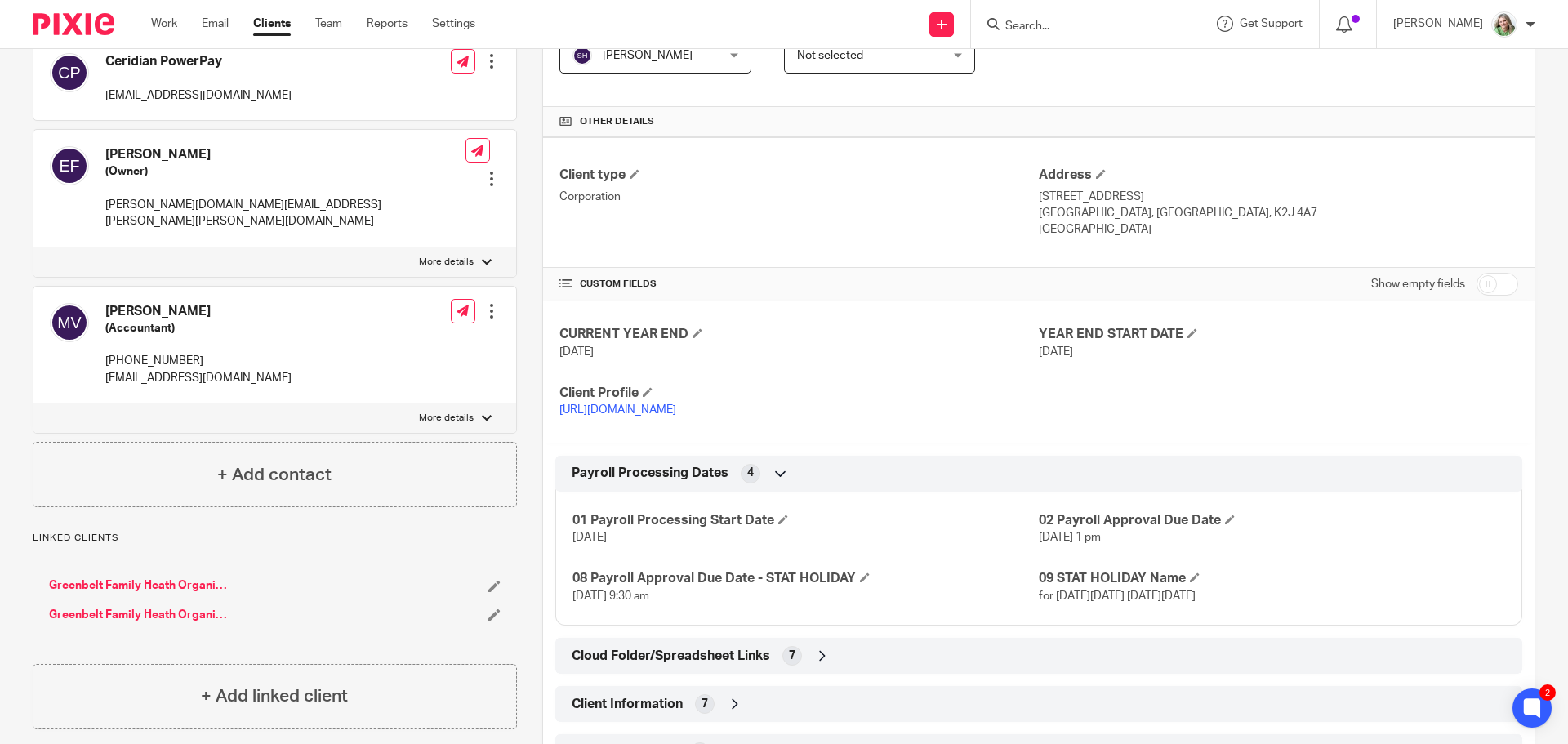
click at [1493, 284] on input "checkbox" at bounding box center [1497, 285] width 42 height 23
checkbox input "true"
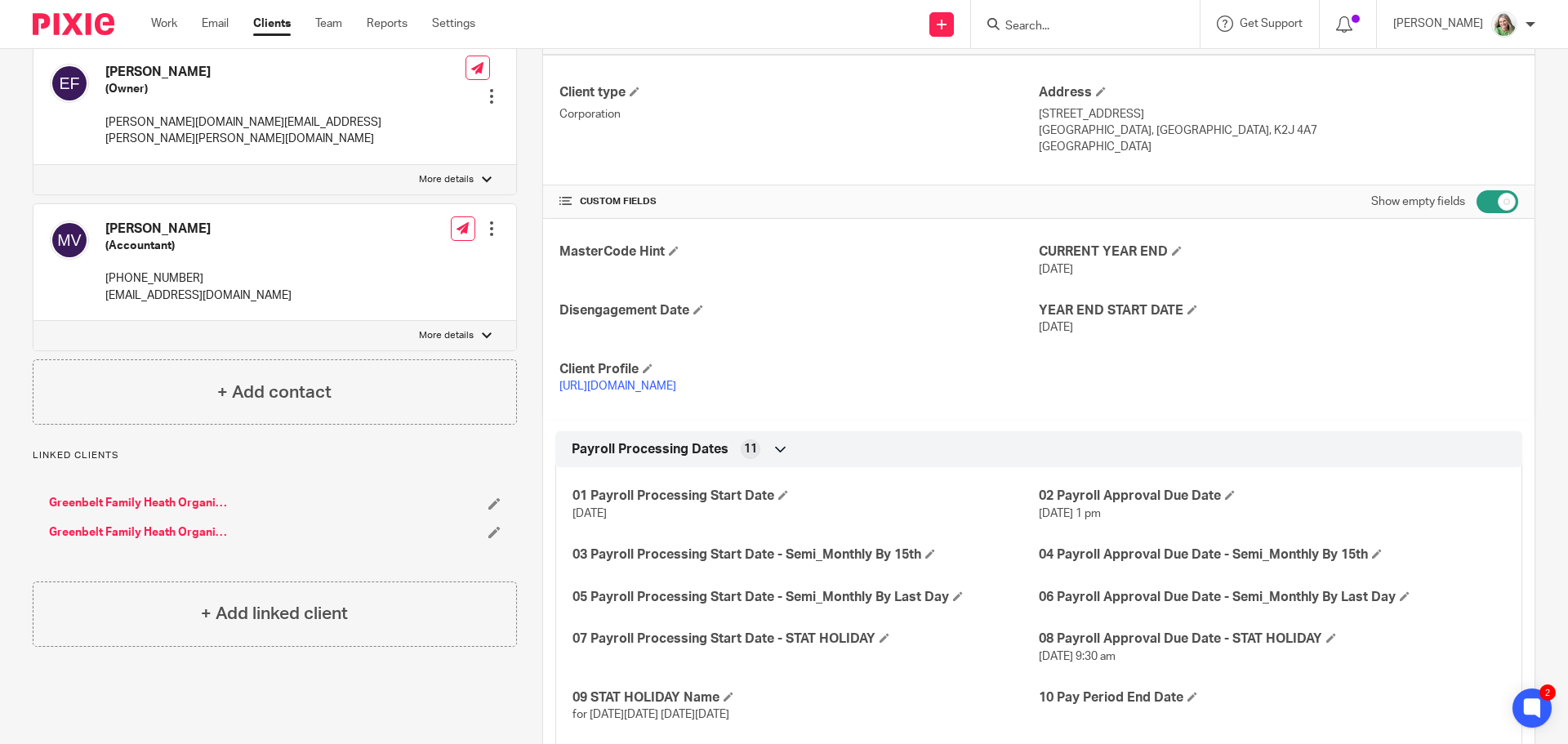
scroll to position [572, 0]
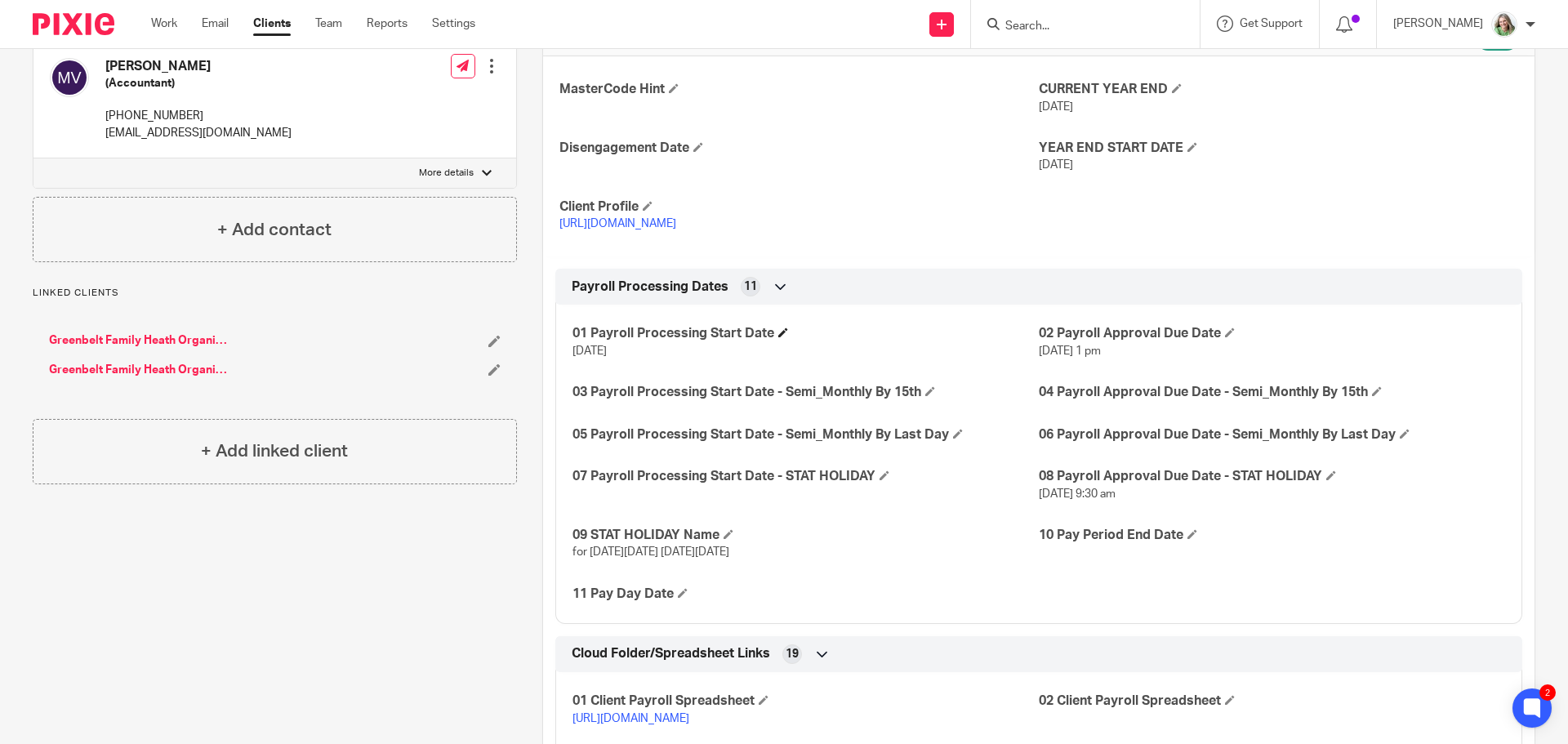
click at [786, 333] on h4 "01 Payroll Processing Start Date" at bounding box center [805, 333] width 467 height 17
click at [783, 331] on span at bounding box center [783, 332] width 10 height 10
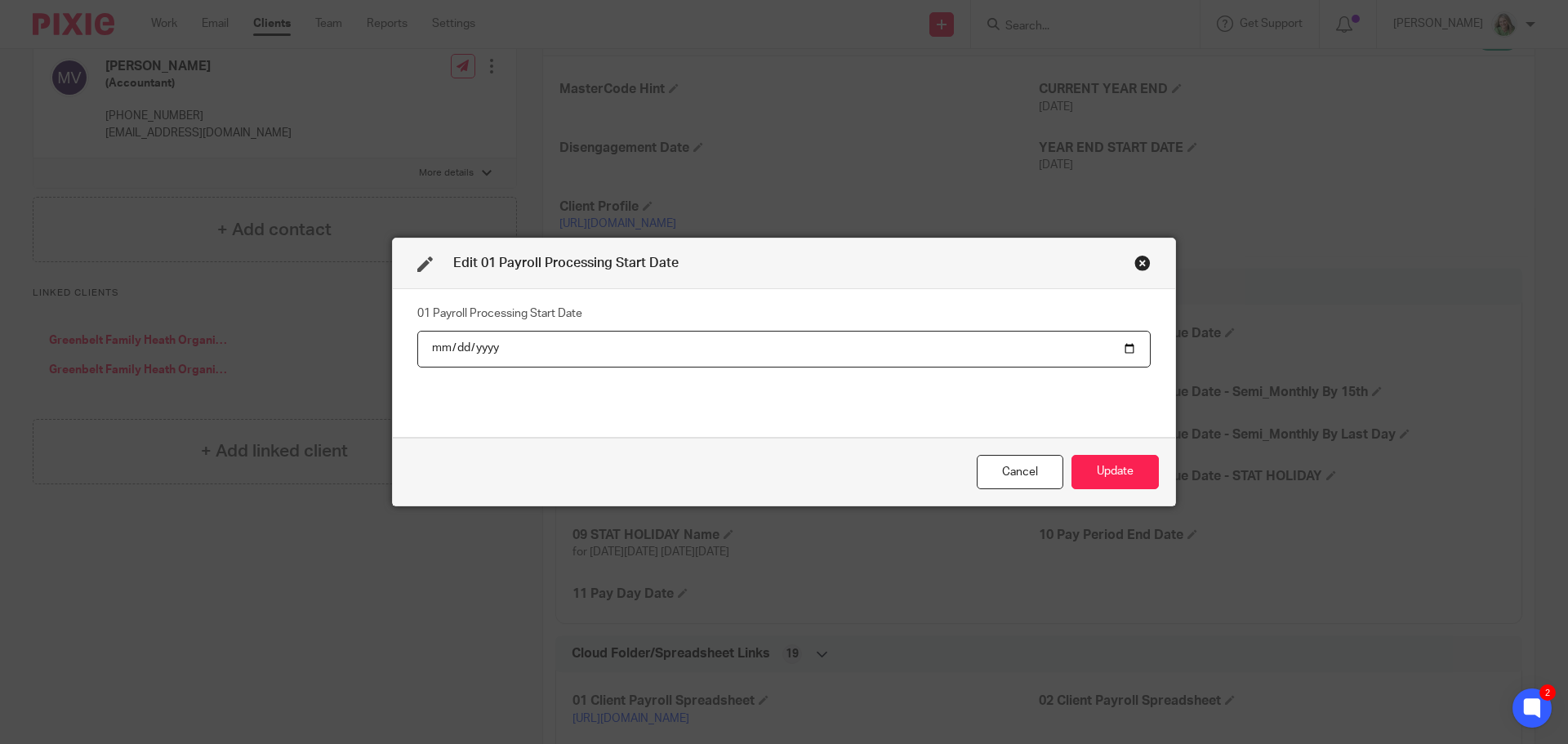
click at [1125, 346] on input "2025-09-15" at bounding box center [784, 349] width 734 height 37
type input "2025-10-13"
click at [1104, 467] on button "Update" at bounding box center [1116, 472] width 87 height 35
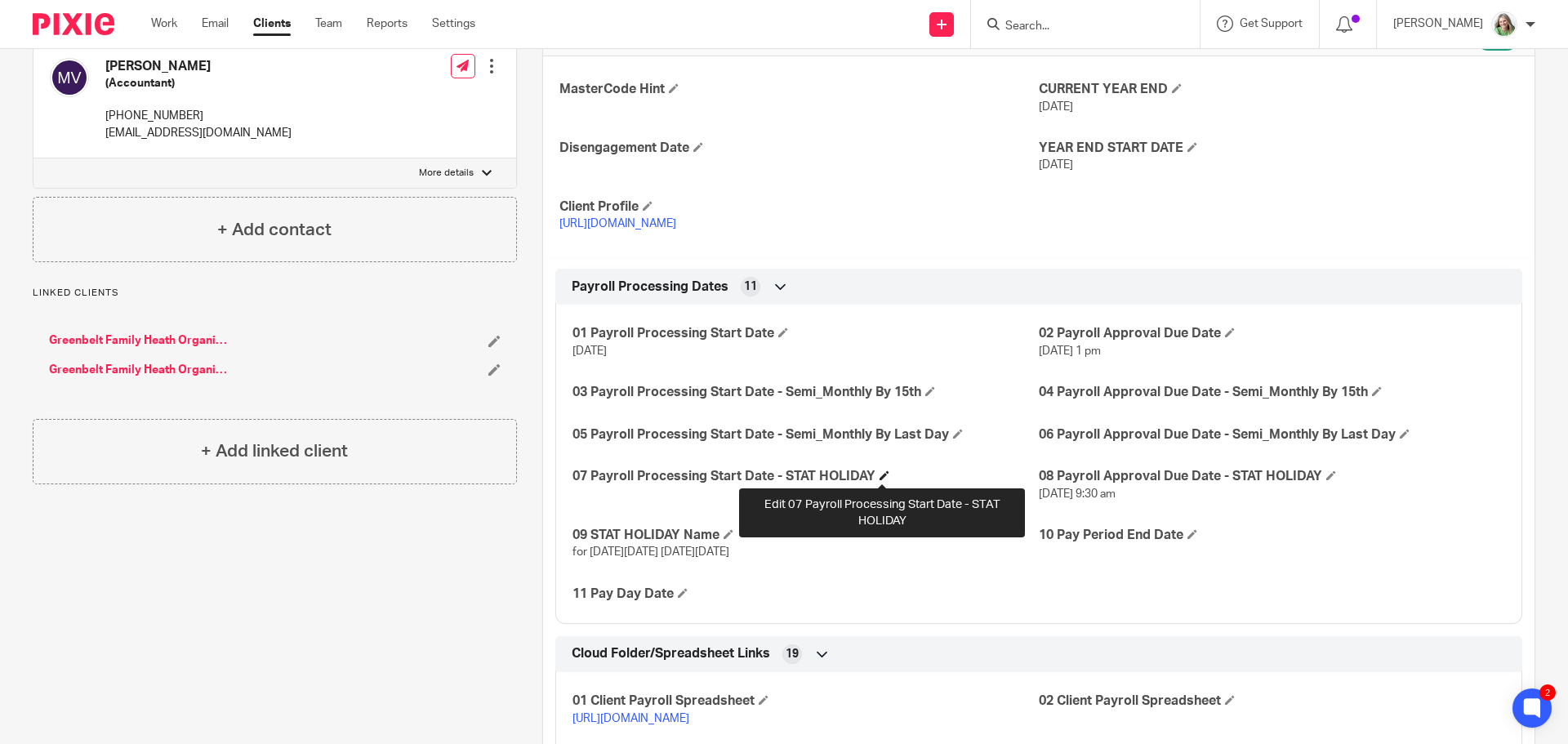
click at [885, 478] on span at bounding box center [884, 475] width 10 height 10
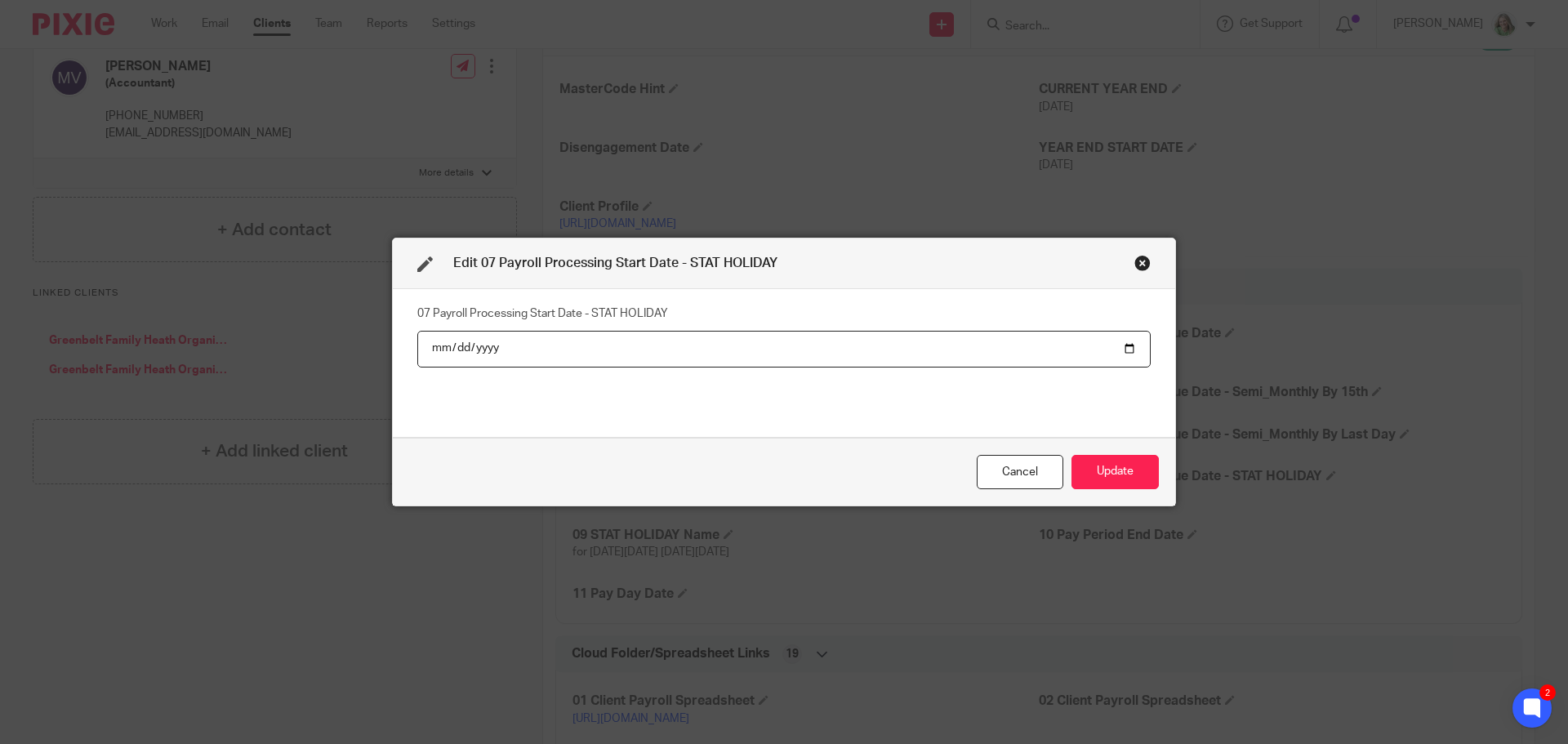
click at [1131, 349] on input "date" at bounding box center [784, 349] width 734 height 37
type input "2025-09-26"
click at [1124, 469] on button "Update" at bounding box center [1116, 472] width 87 height 35
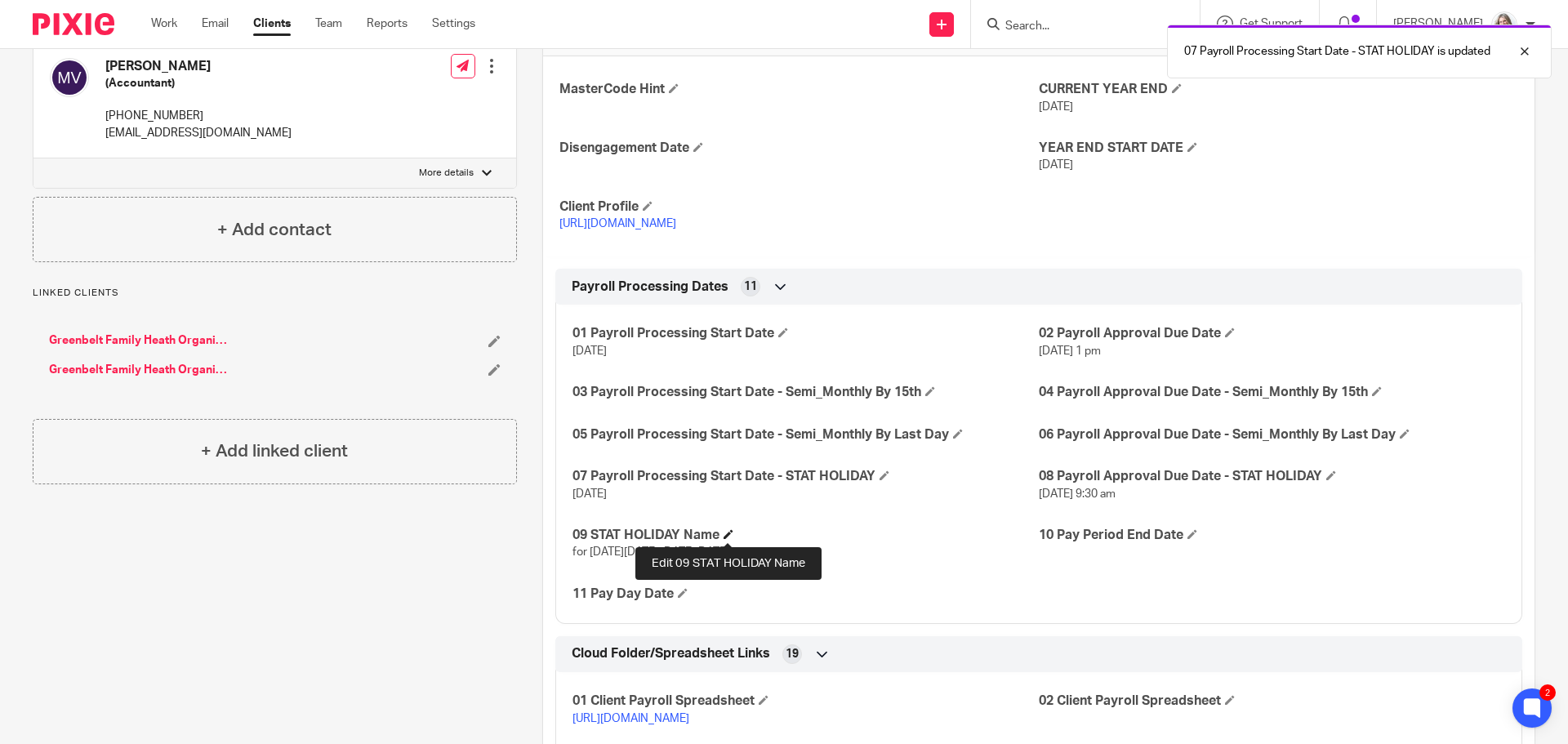
click at [731, 531] on span at bounding box center [728, 533] width 10 height 10
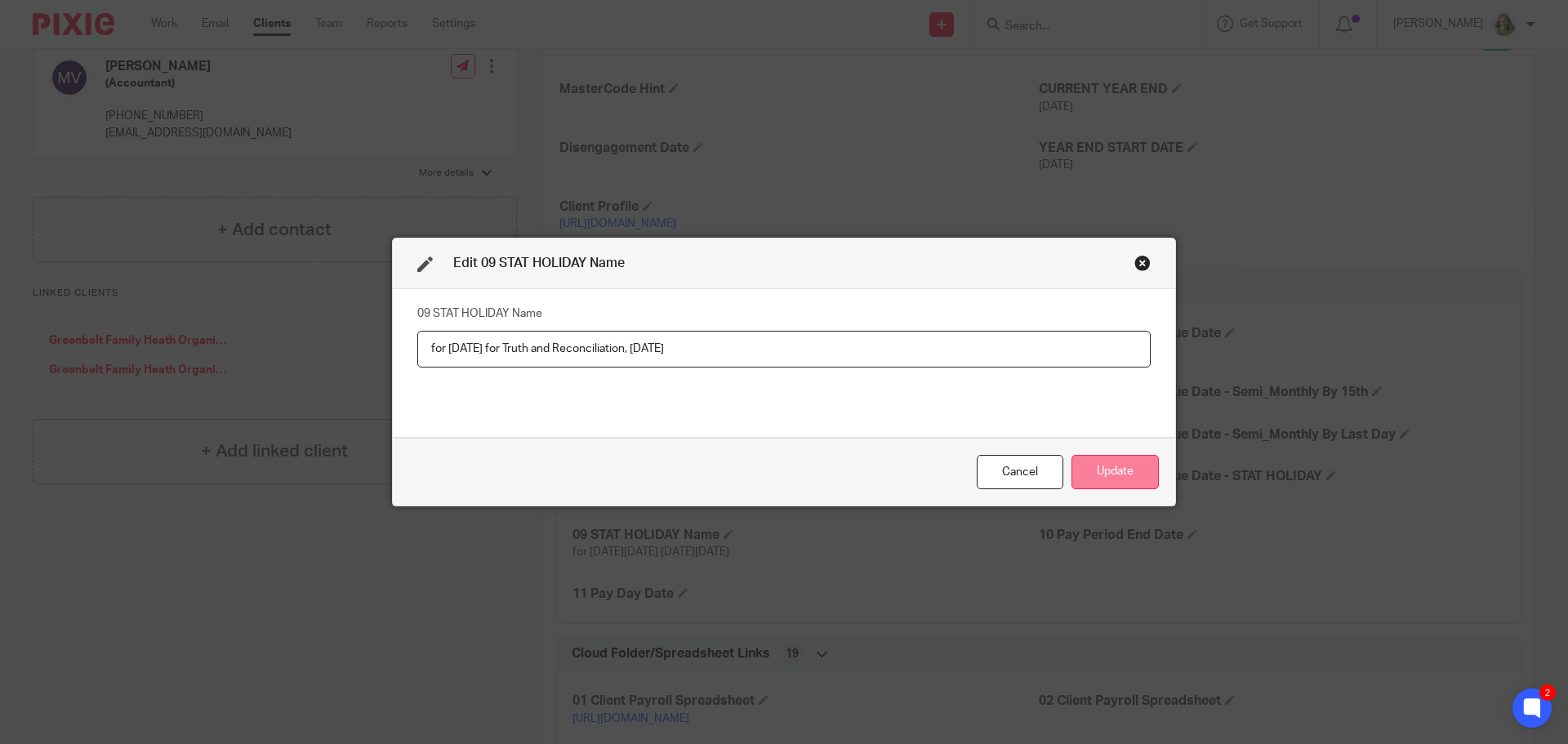
type input "for National Day for Truth and Reconciliation, September 29, 2025"
drag, startPoint x: 1093, startPoint y: 473, endPoint x: 1517, endPoint y: 467, distance: 424.0
click at [1093, 472] on button "Update" at bounding box center [1116, 472] width 87 height 35
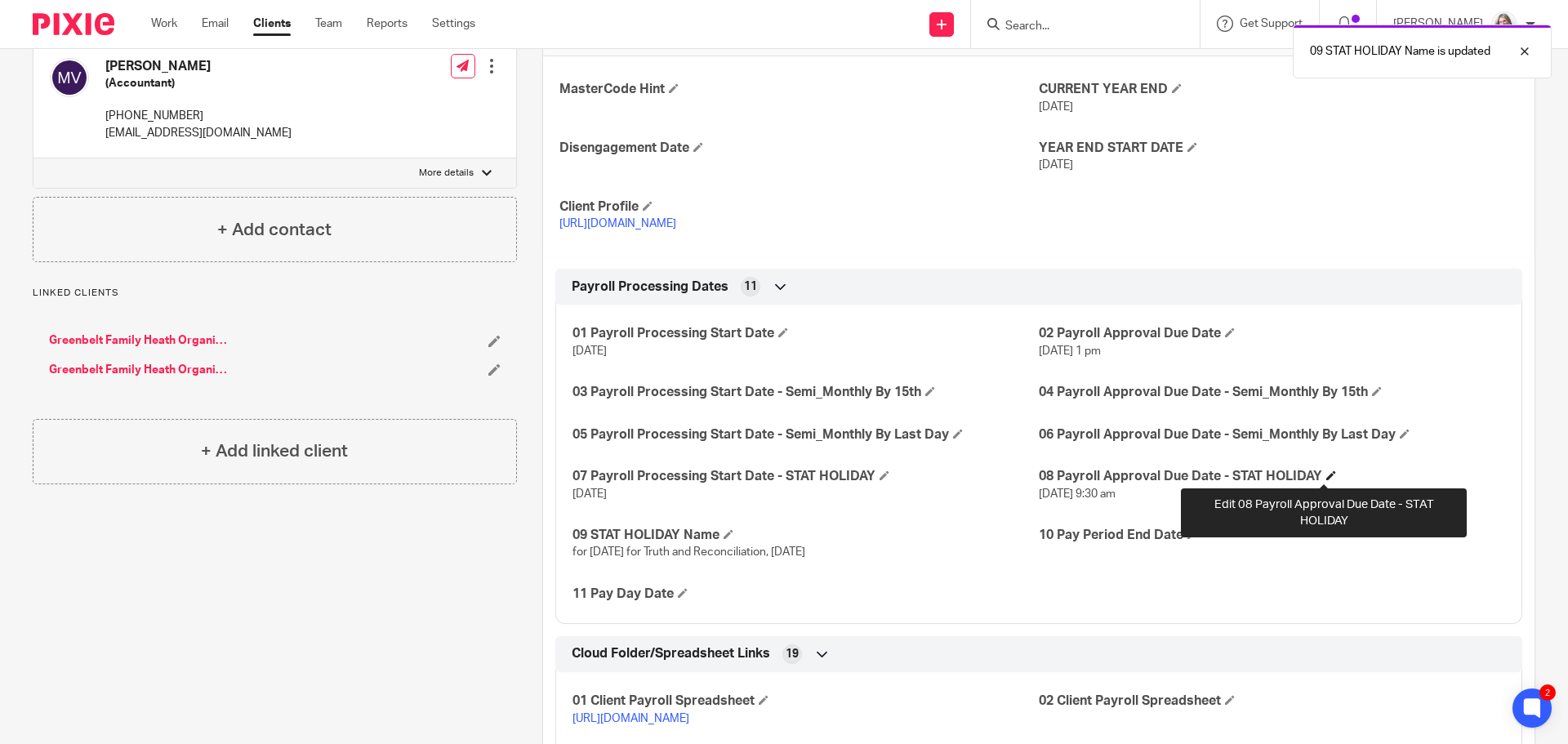
click at [1326, 475] on span at bounding box center [1331, 475] width 10 height 10
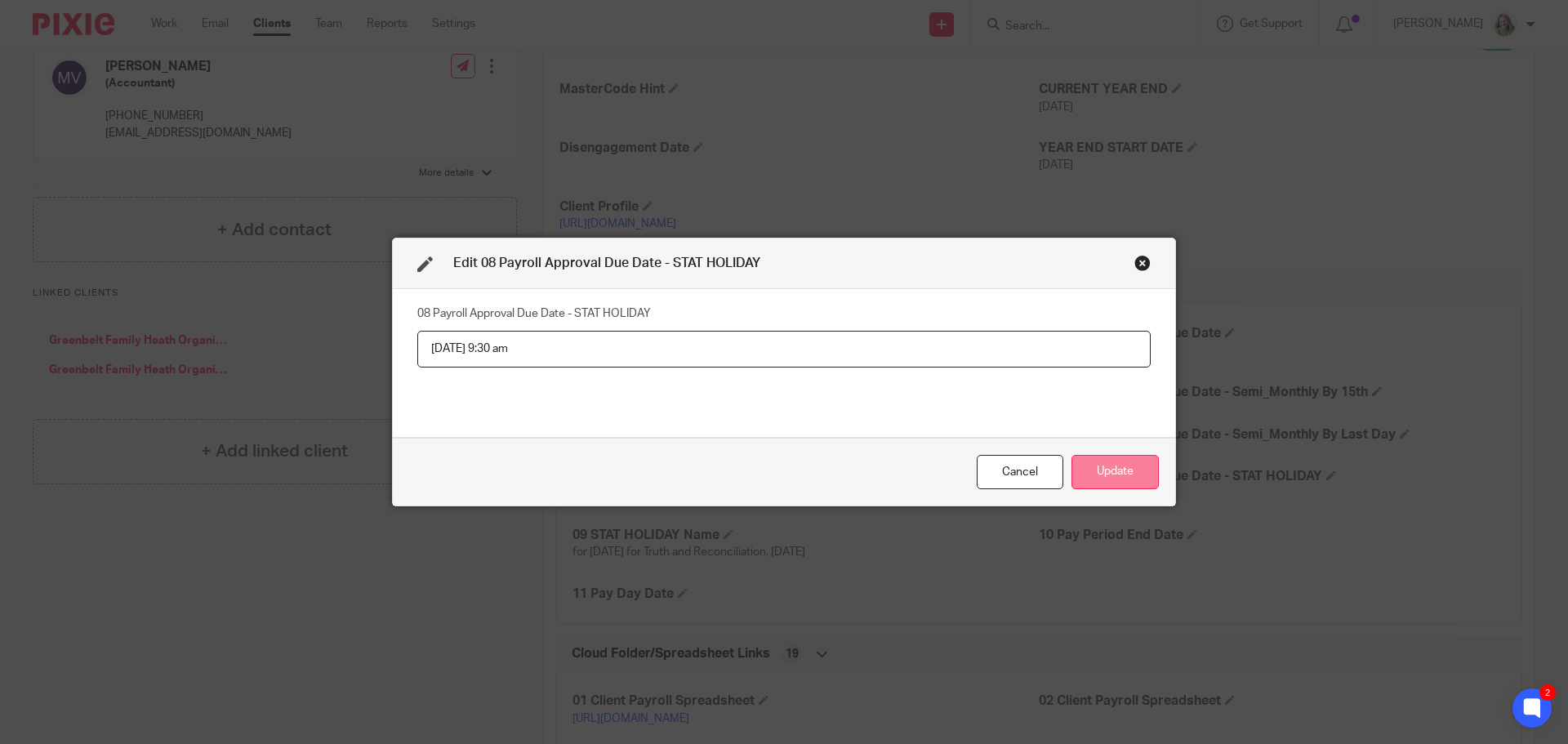
type input "Monday, September 29th at 9:30 am"
click at [1123, 477] on button "Update" at bounding box center [1116, 472] width 87 height 35
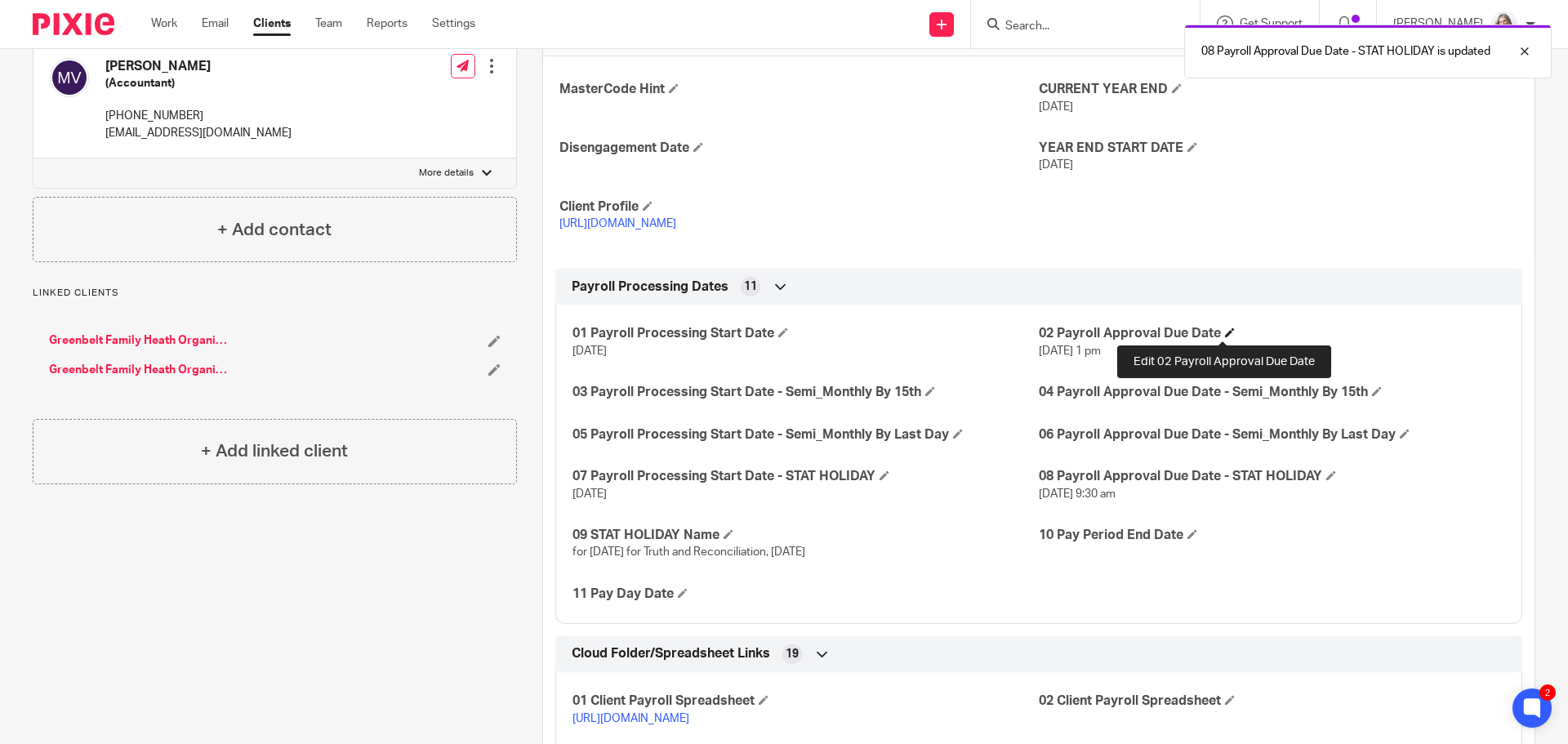
click at [1225, 332] on span at bounding box center [1230, 332] width 10 height 10
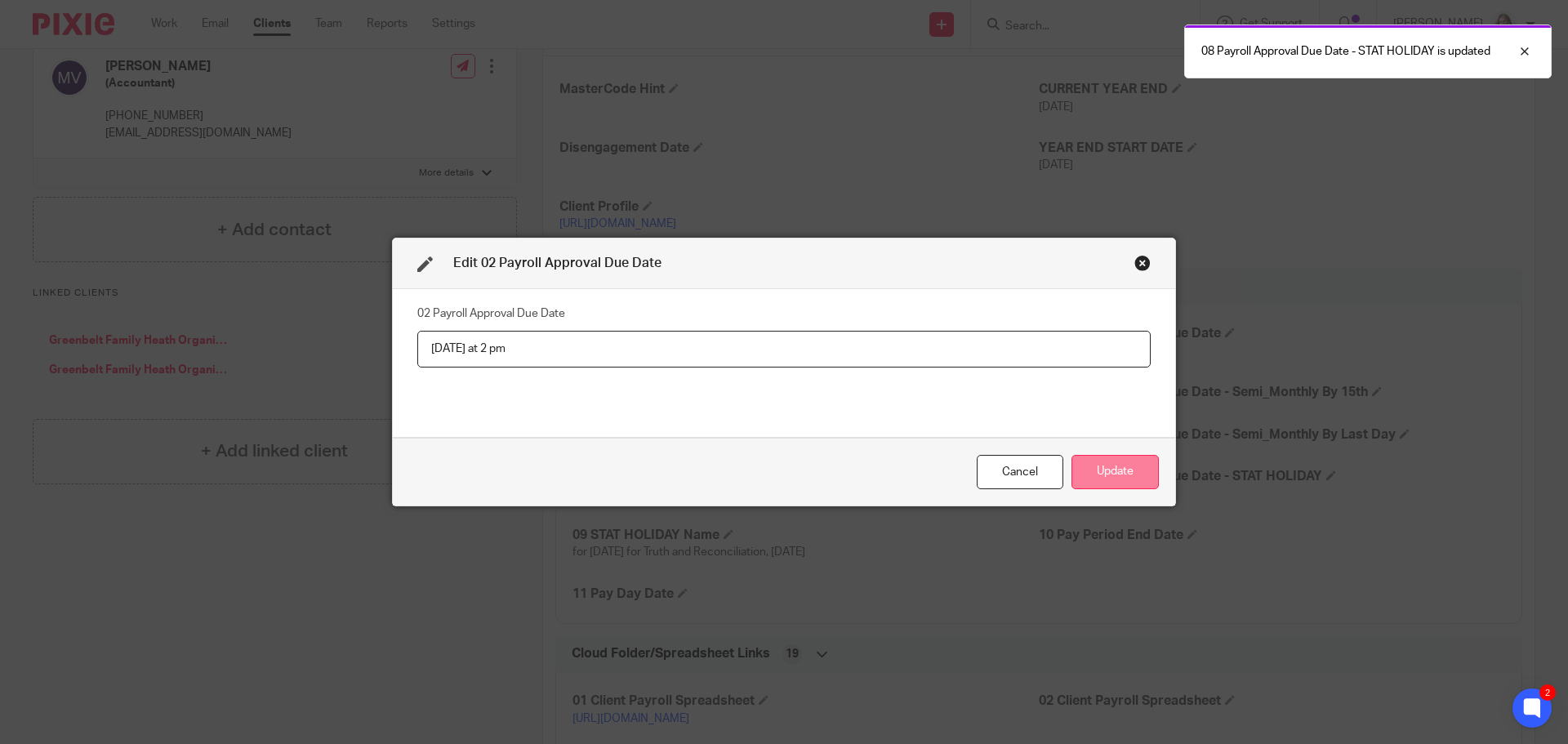
type input "Monday at 2 pm"
click at [1119, 469] on button "Update" at bounding box center [1116, 472] width 87 height 35
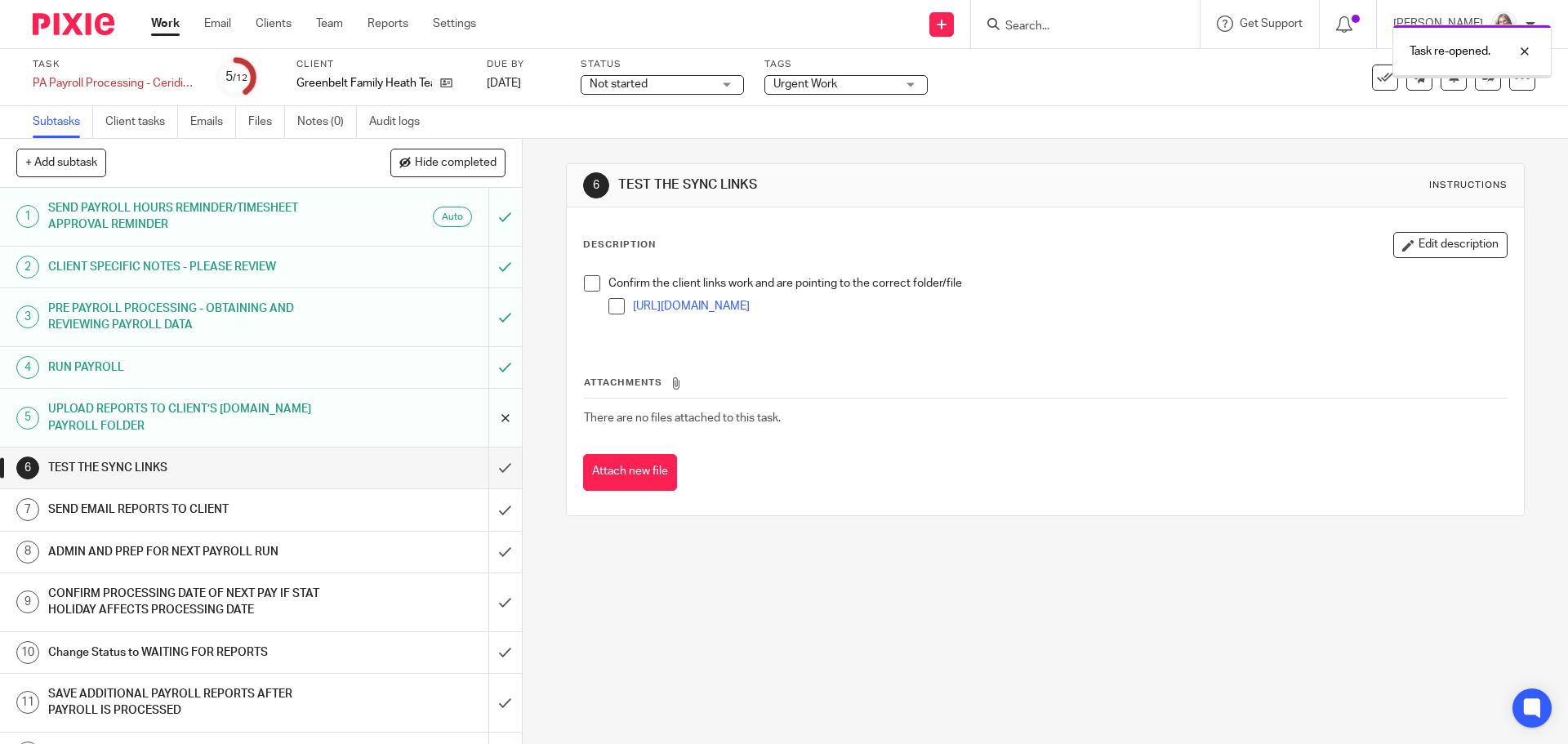
click at [487, 418] on input "submit" at bounding box center [261, 417] width 522 height 58
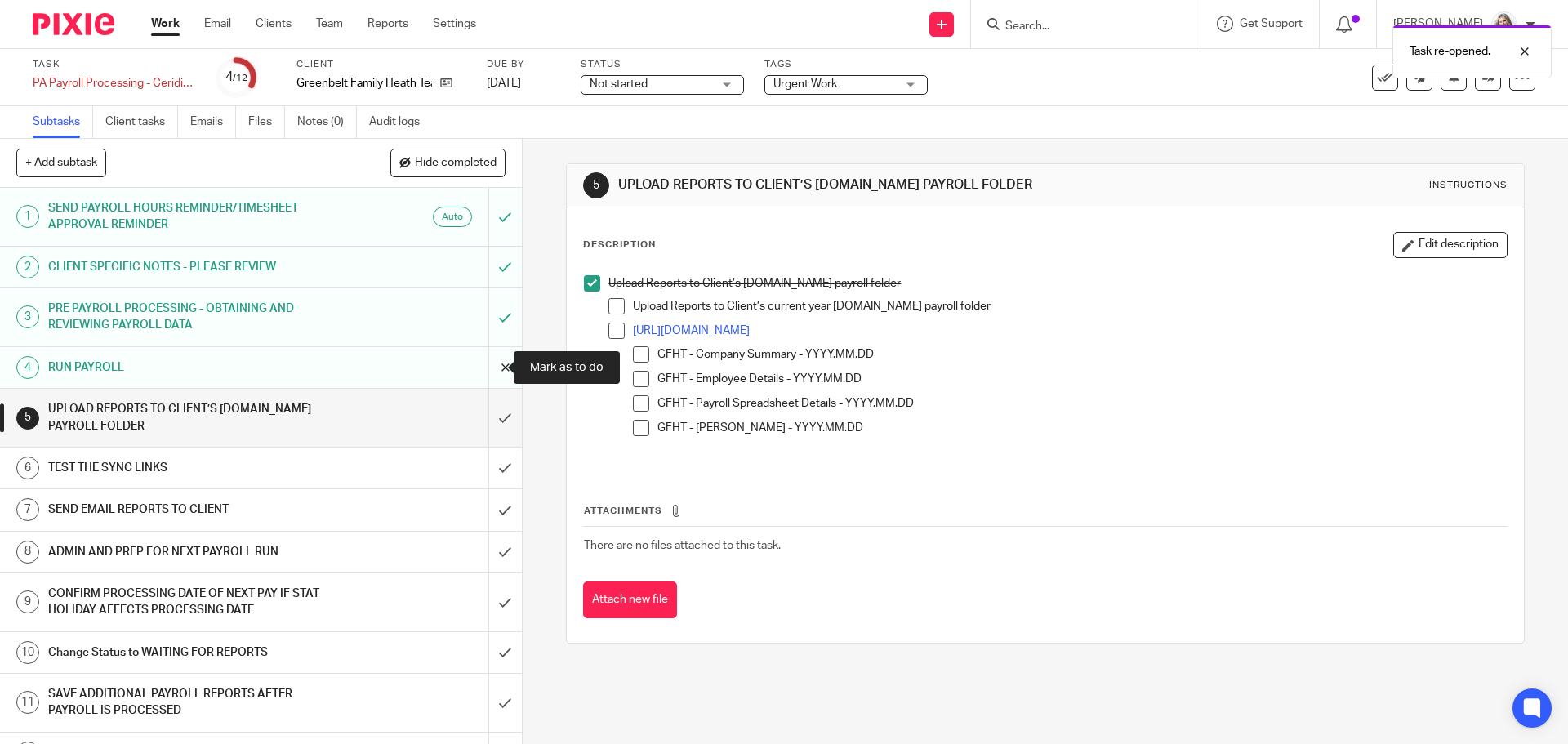
click at [488, 366] on input "submit" at bounding box center [261, 368] width 522 height 41
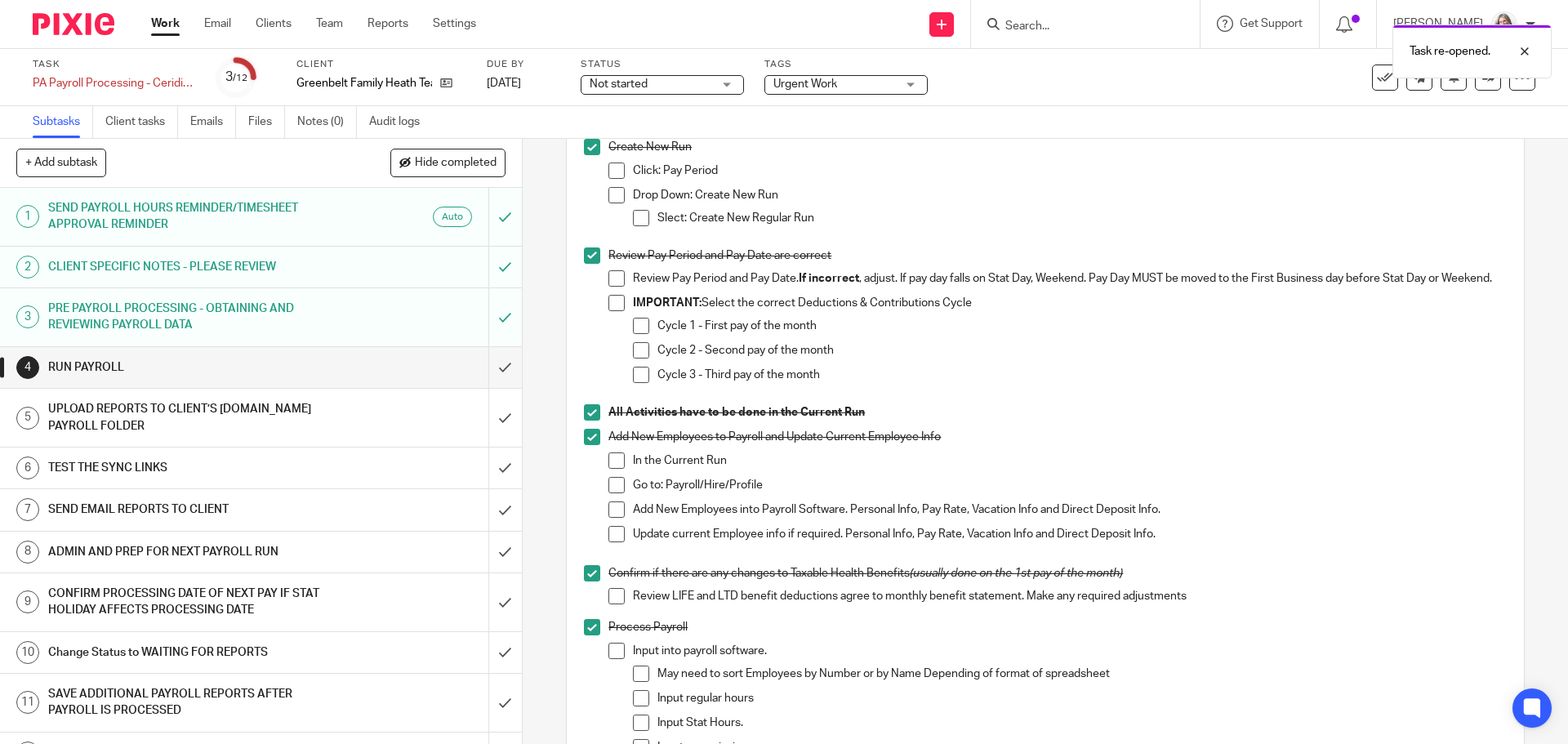
scroll to position [245, 0]
drag, startPoint x: 582, startPoint y: 249, endPoint x: 599, endPoint y: 386, distance: 138.1
click at [584, 249] on span at bounding box center [592, 253] width 16 height 16
click at [585, 418] on span at bounding box center [592, 410] width 16 height 16
click at [586, 443] on span at bounding box center [592, 435] width 16 height 16
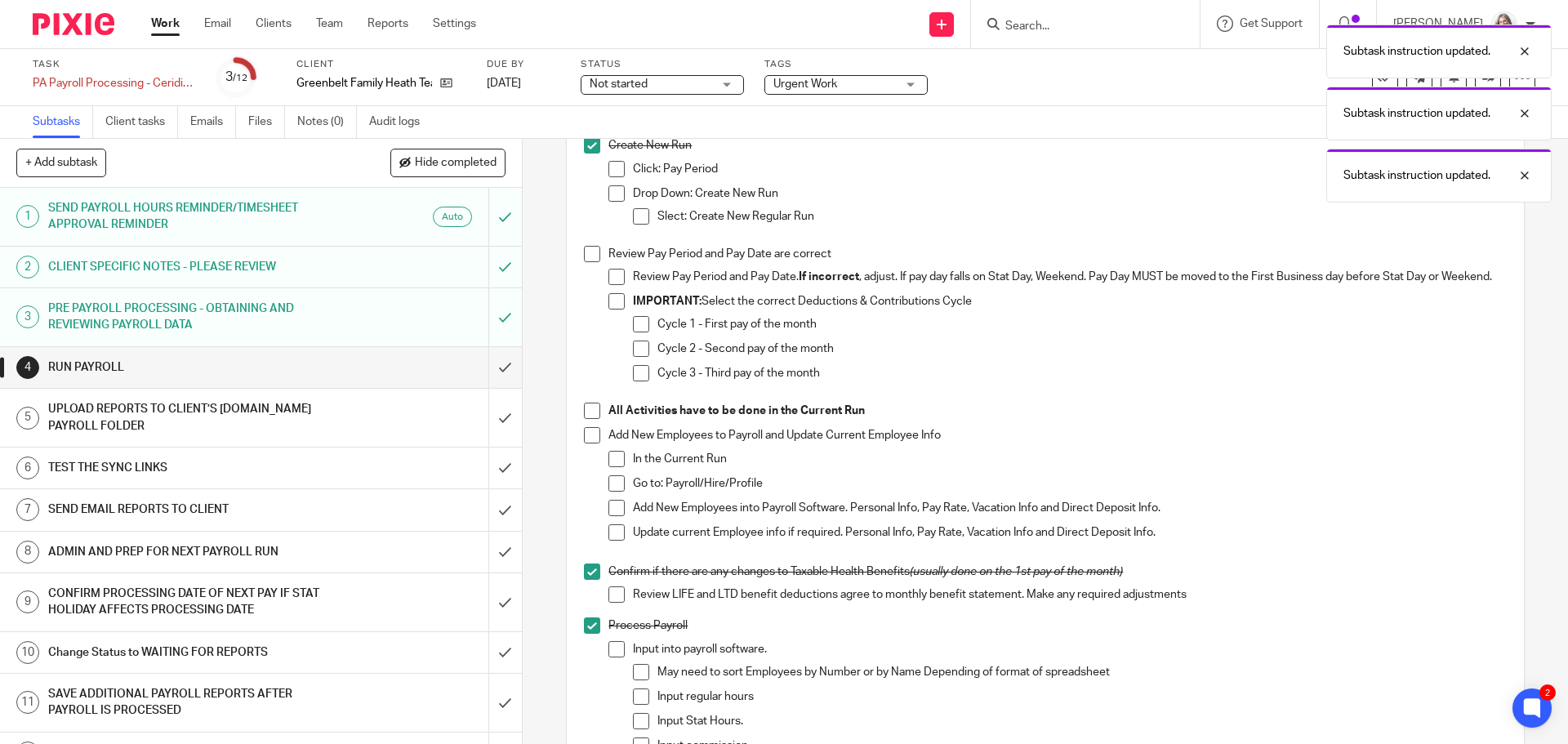
click at [585, 574] on span at bounding box center [592, 571] width 16 height 16
drag, startPoint x: 589, startPoint y: 632, endPoint x: 643, endPoint y: 619, distance: 55.5
click at [588, 632] on span at bounding box center [592, 625] width 16 height 16
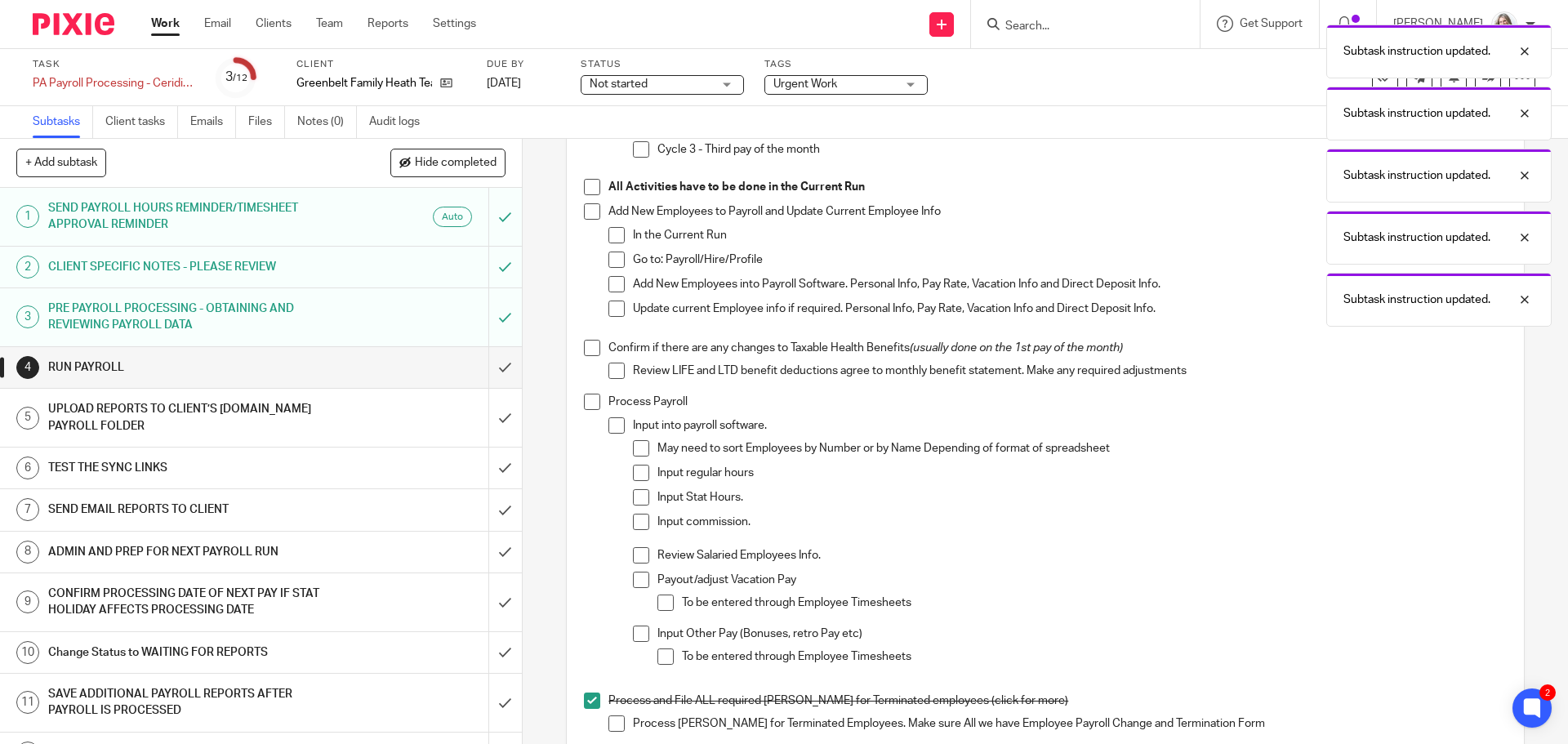
scroll to position [490, 0]
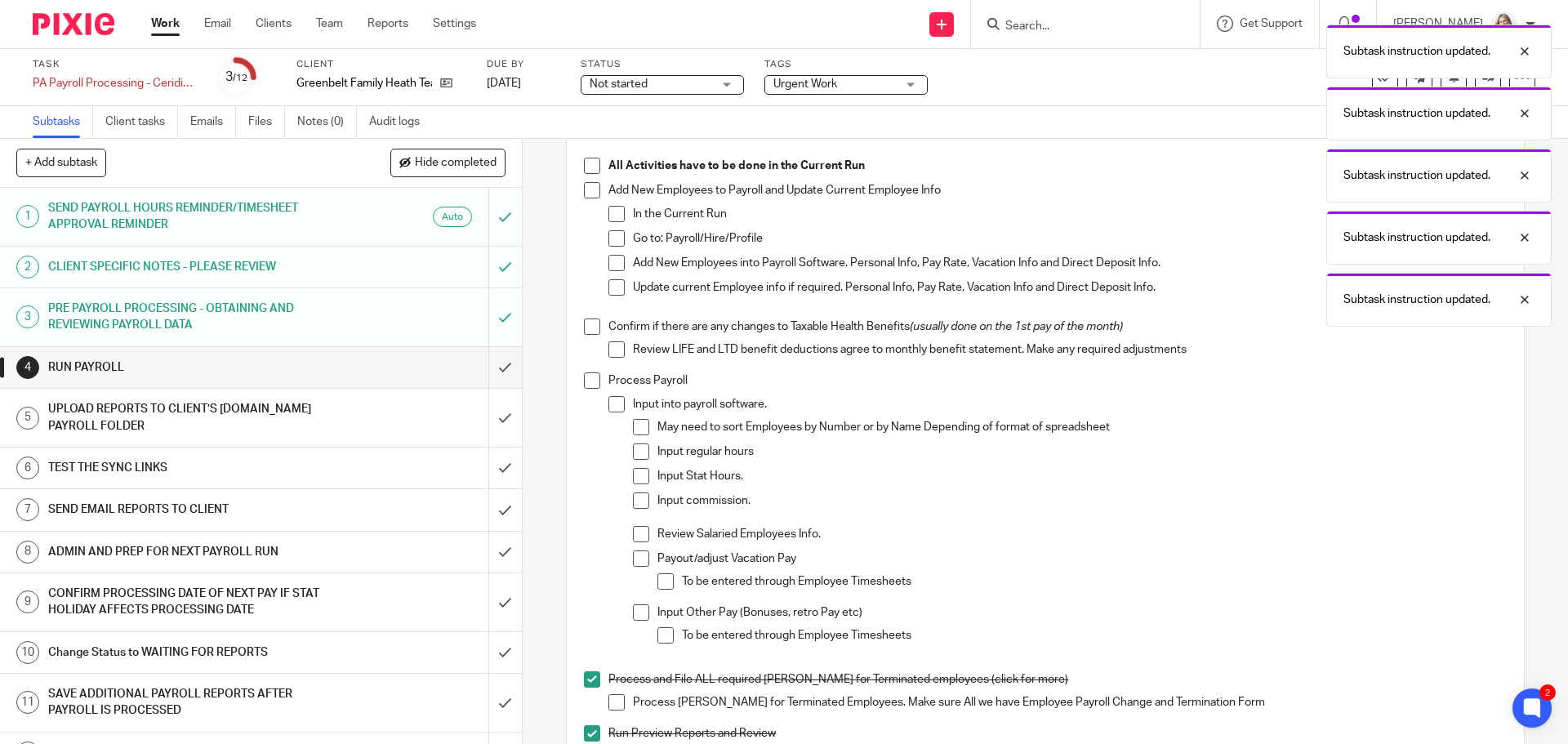
click at [584, 683] on span at bounding box center [592, 679] width 16 height 16
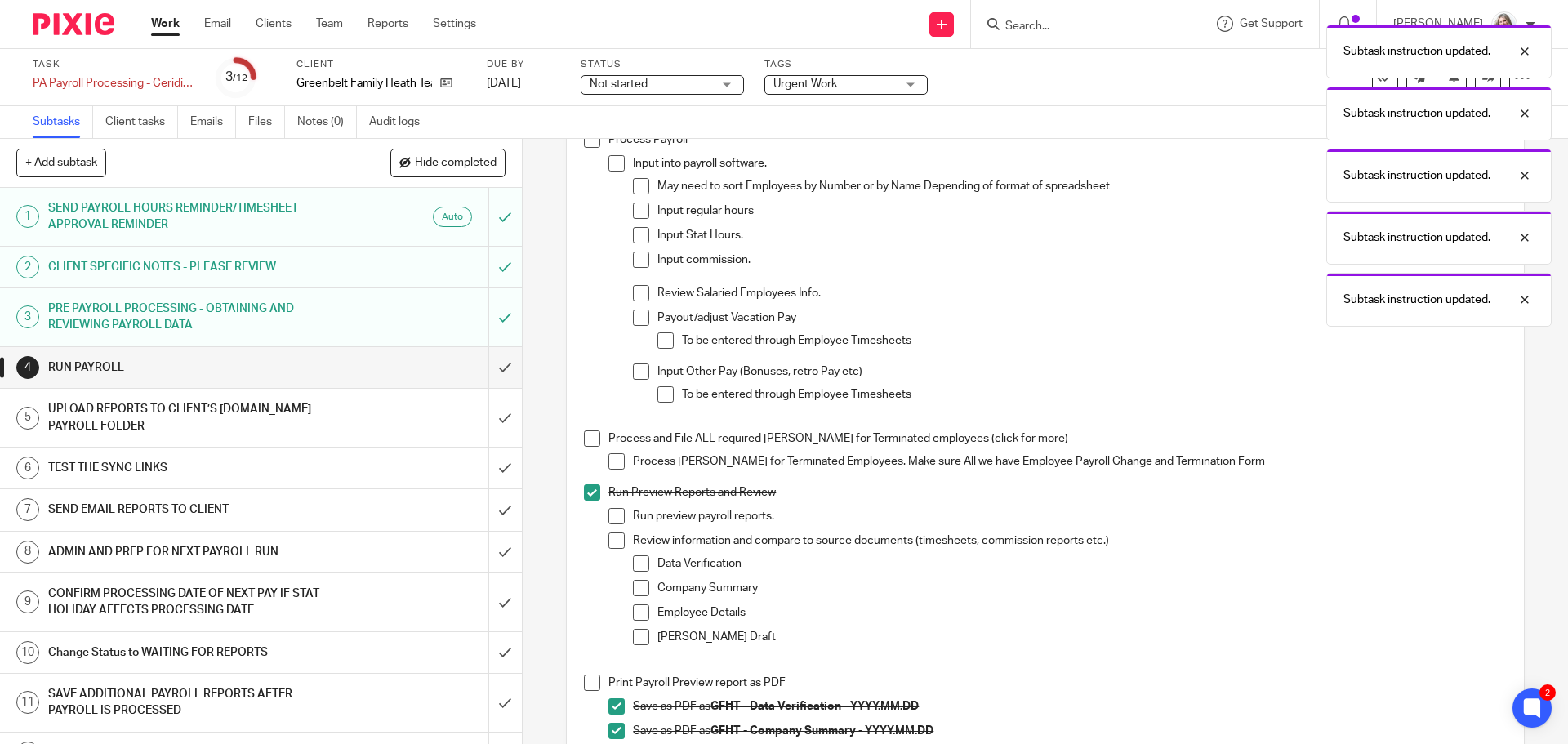
scroll to position [735, 0]
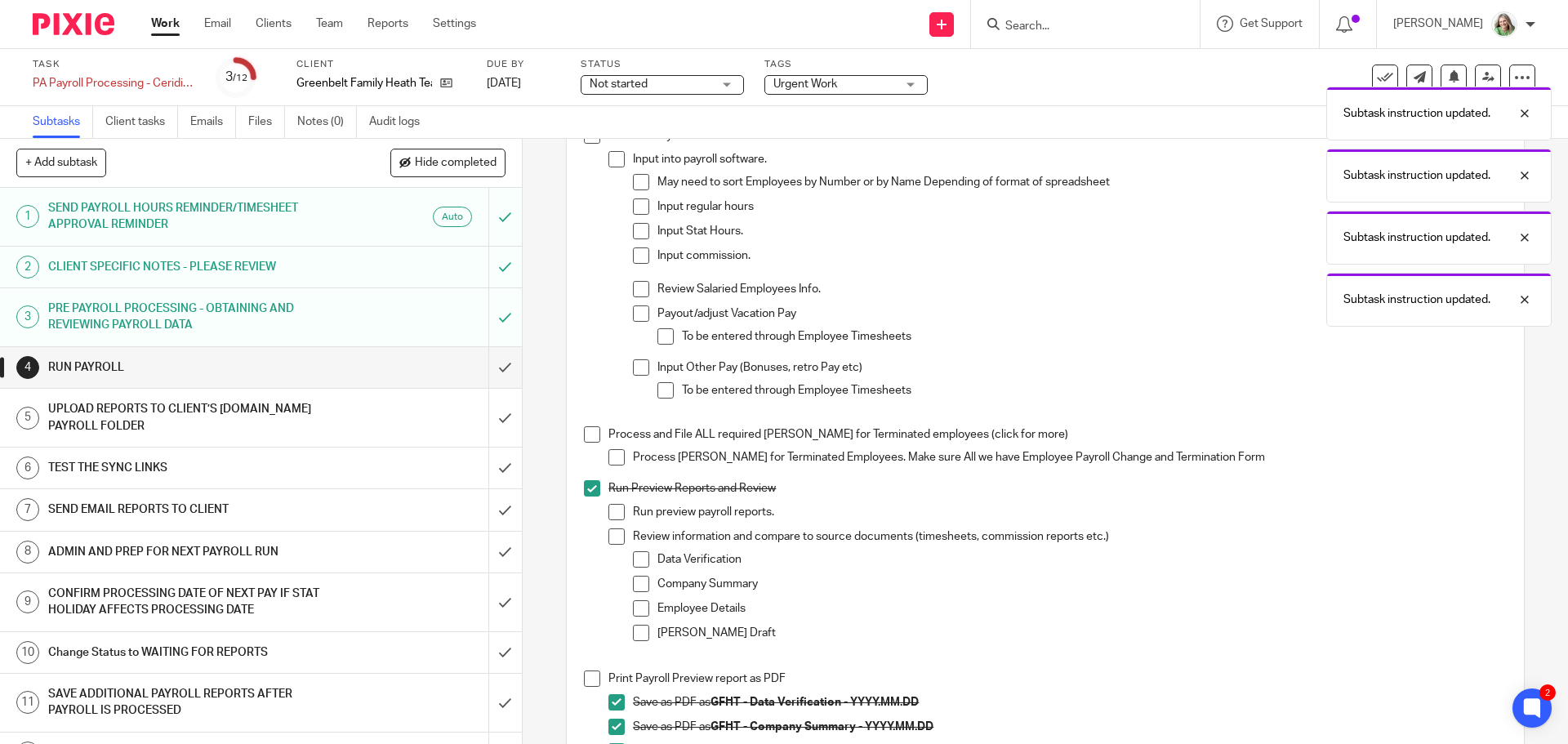
click at [584, 494] on span at bounding box center [592, 488] width 16 height 16
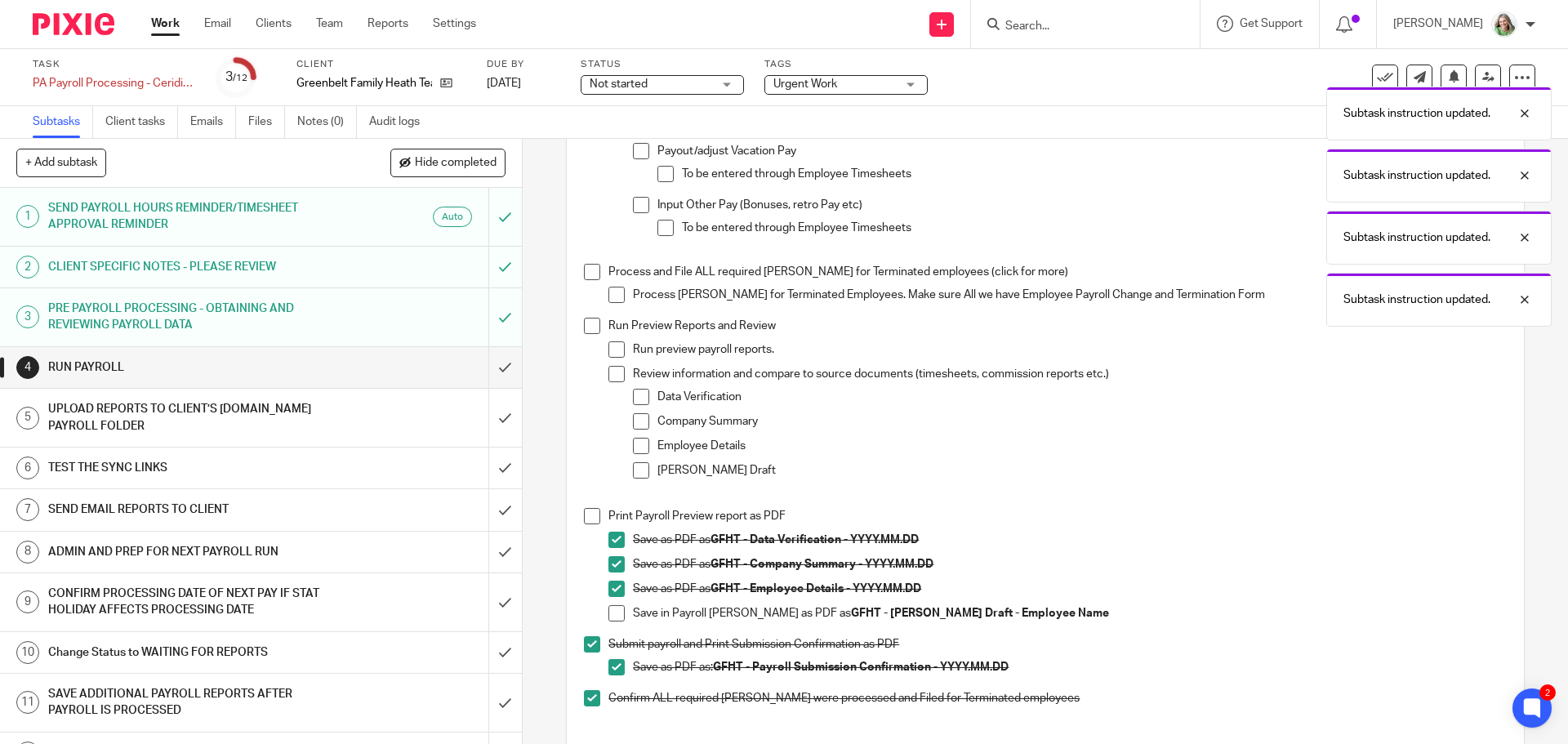
scroll to position [980, 0]
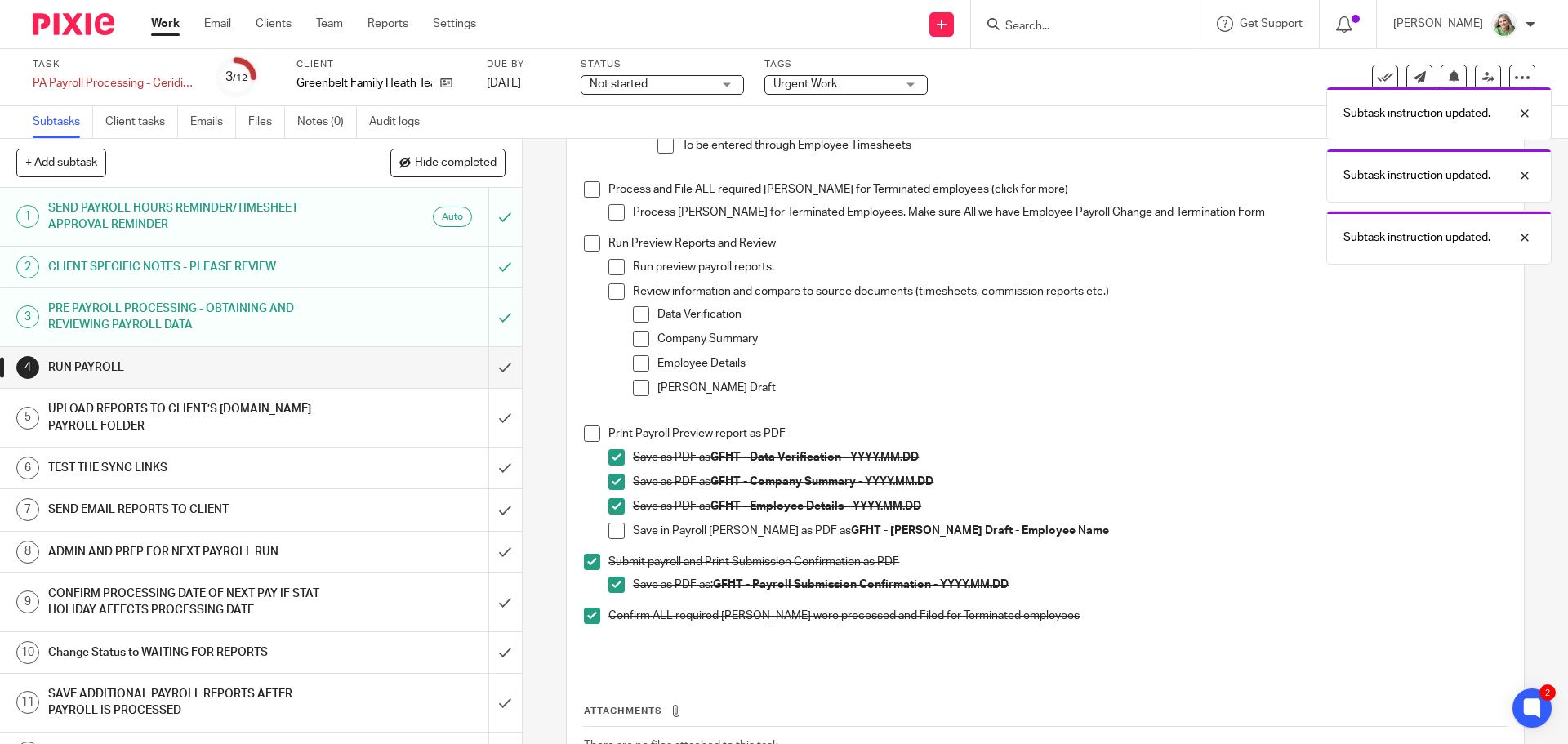
click at [612, 466] on span at bounding box center [617, 457] width 16 height 16
drag, startPoint x: 611, startPoint y: 485, endPoint x: 611, endPoint y: 515, distance: 30.0
click at [611, 486] on span at bounding box center [617, 482] width 16 height 16
click at [611, 514] on span at bounding box center [617, 506] width 16 height 16
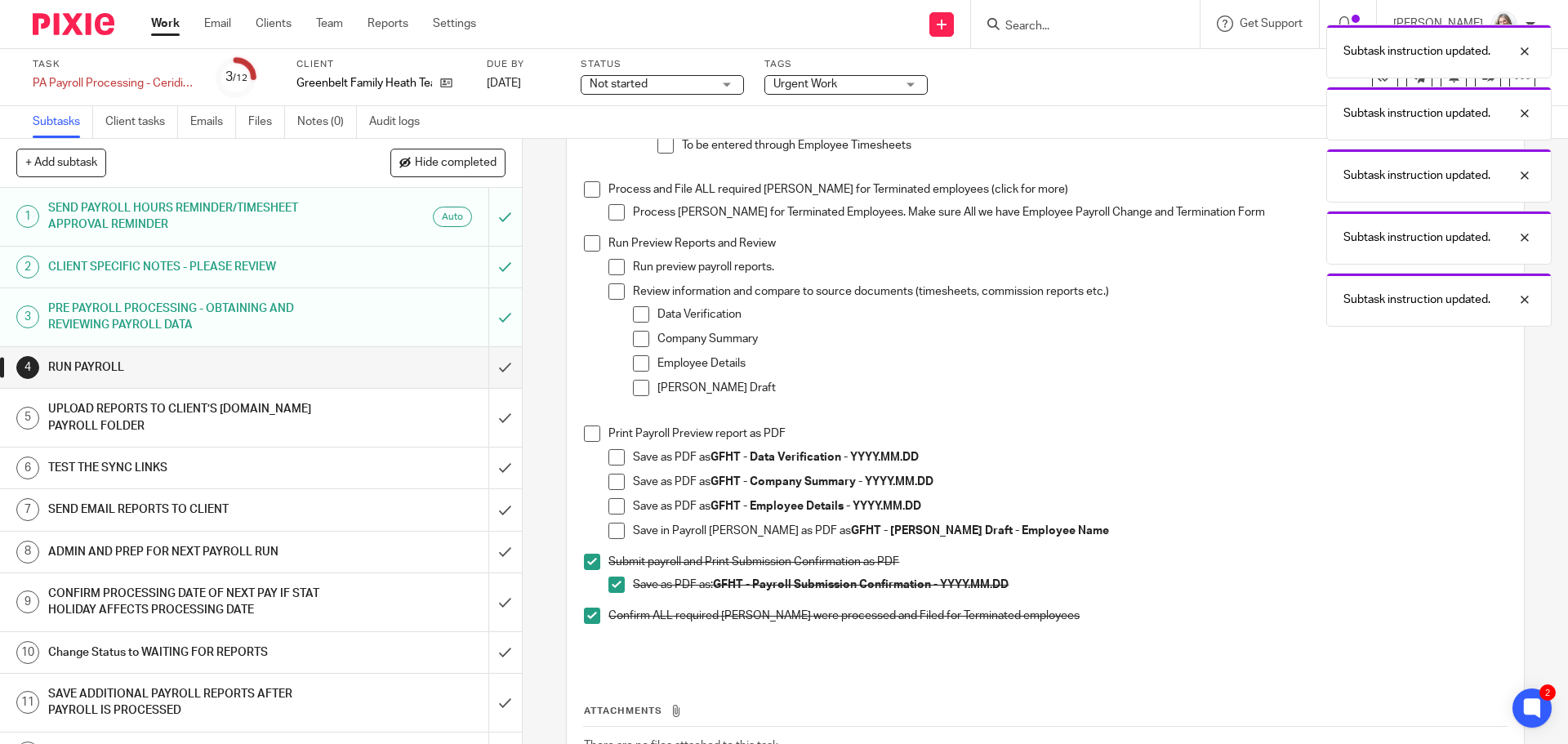
click at [585, 570] on span at bounding box center [592, 561] width 16 height 16
click at [612, 592] on span at bounding box center [617, 584] width 16 height 16
click at [585, 620] on span at bounding box center [592, 616] width 16 height 16
click at [411, 314] on div "PRE PAYROLL PROCESSING - OBTAINING AND REVIEWING PAYROLL DATA" at bounding box center [260, 317] width 424 height 42
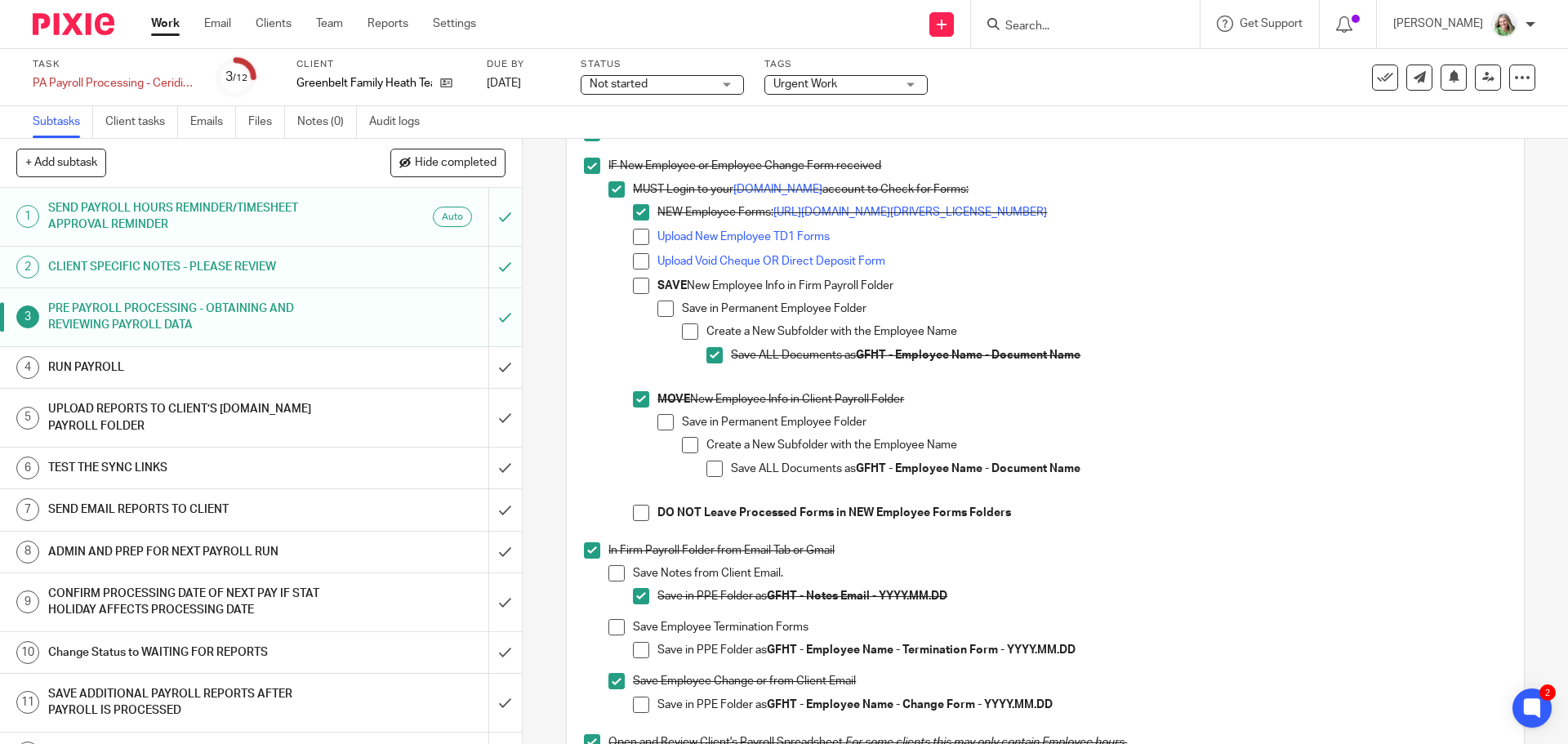
scroll to position [409, 0]
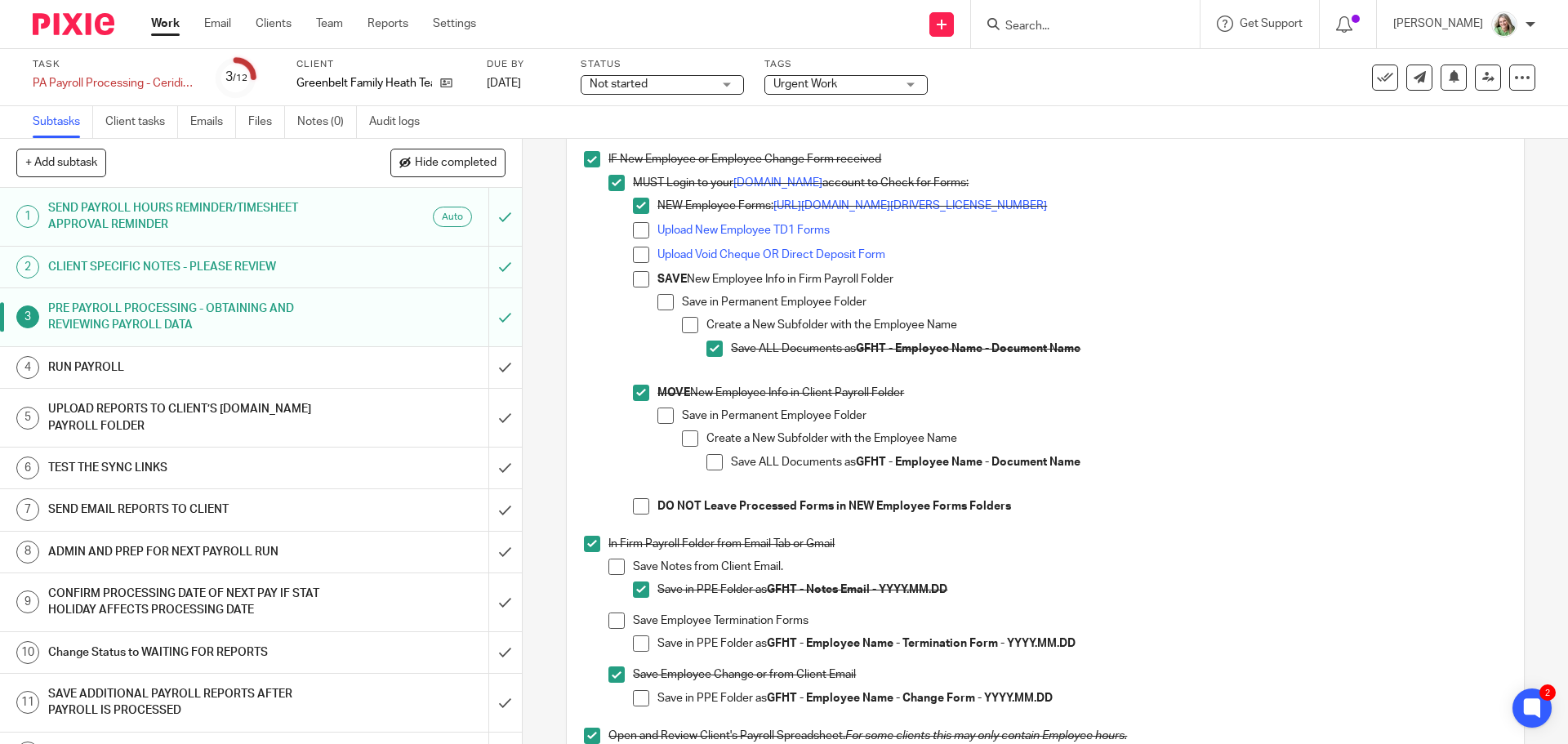
drag, startPoint x: 631, startPoint y: 591, endPoint x: 635, endPoint y: 665, distance: 74.1
click at [633, 591] on span at bounding box center [641, 590] width 16 height 16
click at [616, 674] on span at bounding box center [617, 674] width 16 height 16
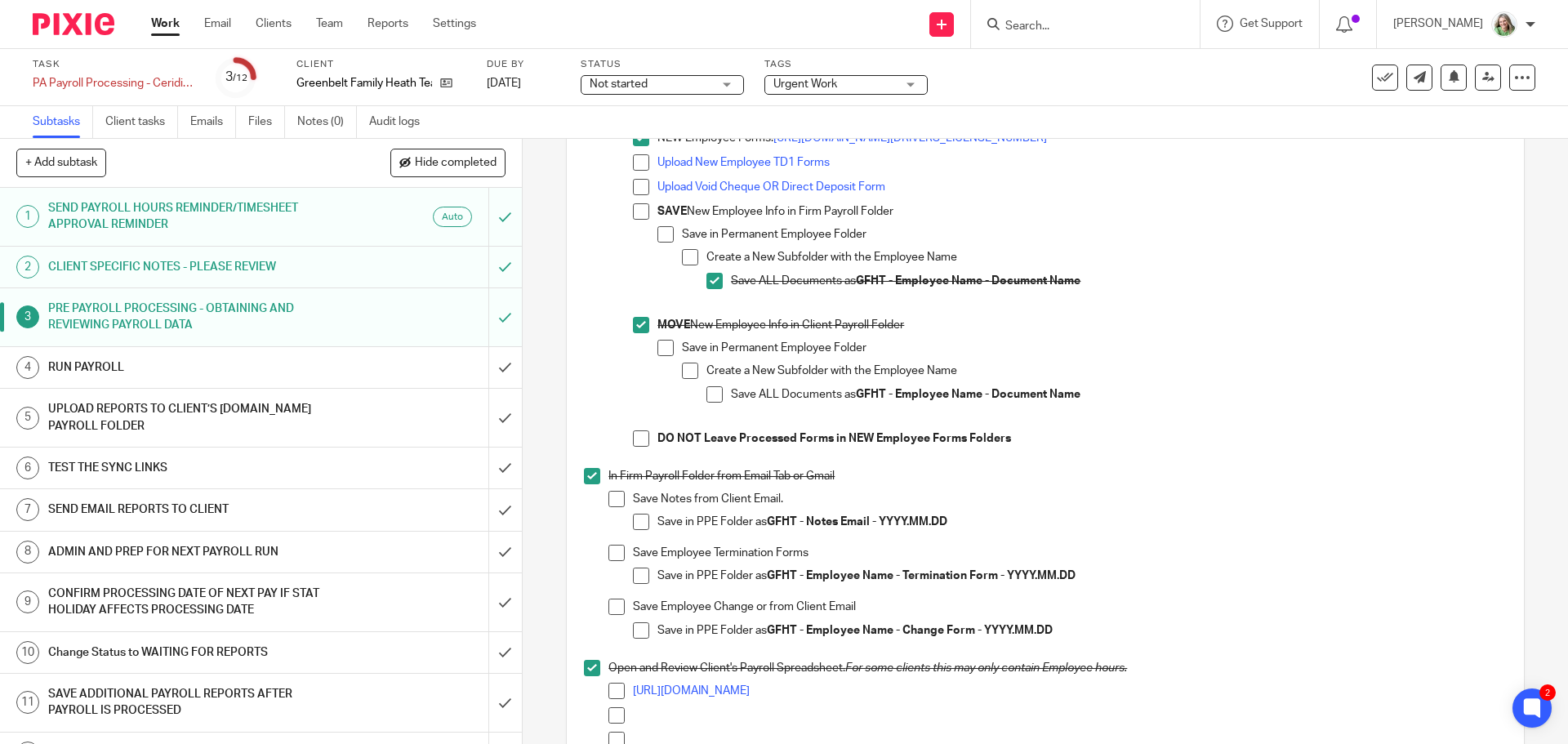
scroll to position [490, 0]
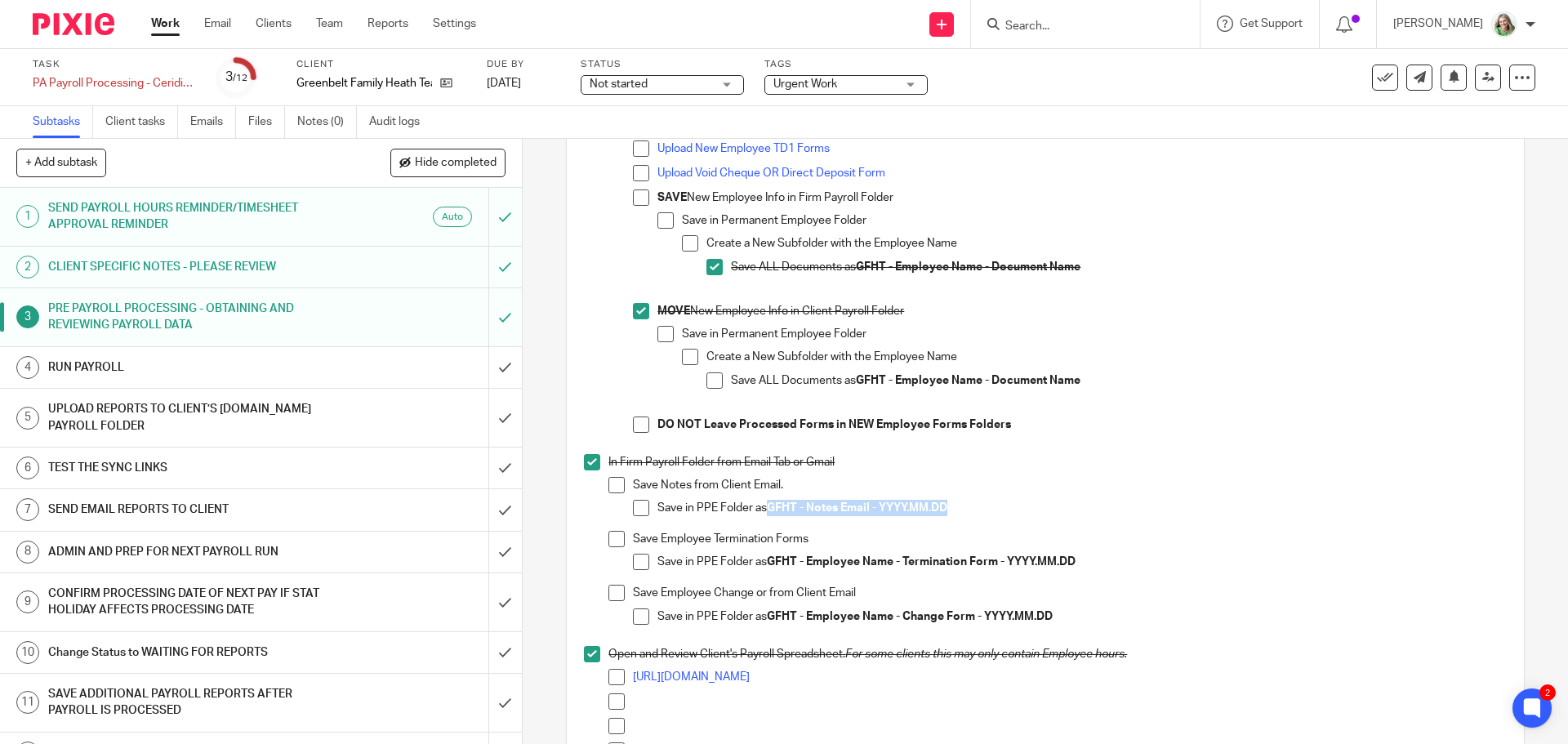
drag, startPoint x: 950, startPoint y: 507, endPoint x: 767, endPoint y: 510, distance: 183.0
click at [767, 510] on p "Save in PPE Folder as GFHT - Notes Email - YYYY.MM.DD" at bounding box center [1082, 508] width 849 height 16
copy strong "GFHT - Notes Email - YYYY.MM.DD"
click at [633, 506] on span at bounding box center [641, 508] width 16 height 16
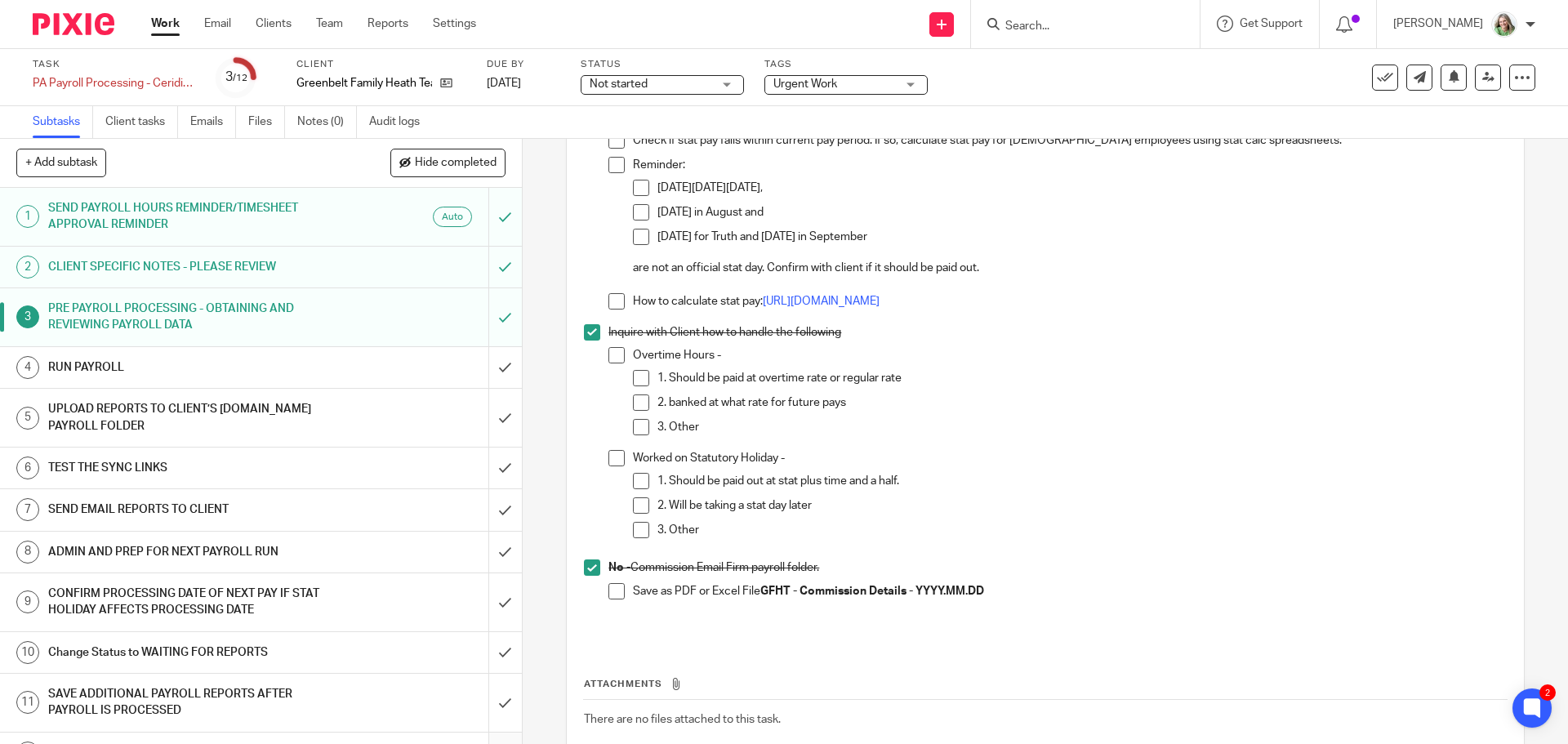
scroll to position [1715, 0]
click at [933, 467] on p "Worked on Statutory Holiday -" at bounding box center [1069, 458] width 873 height 16
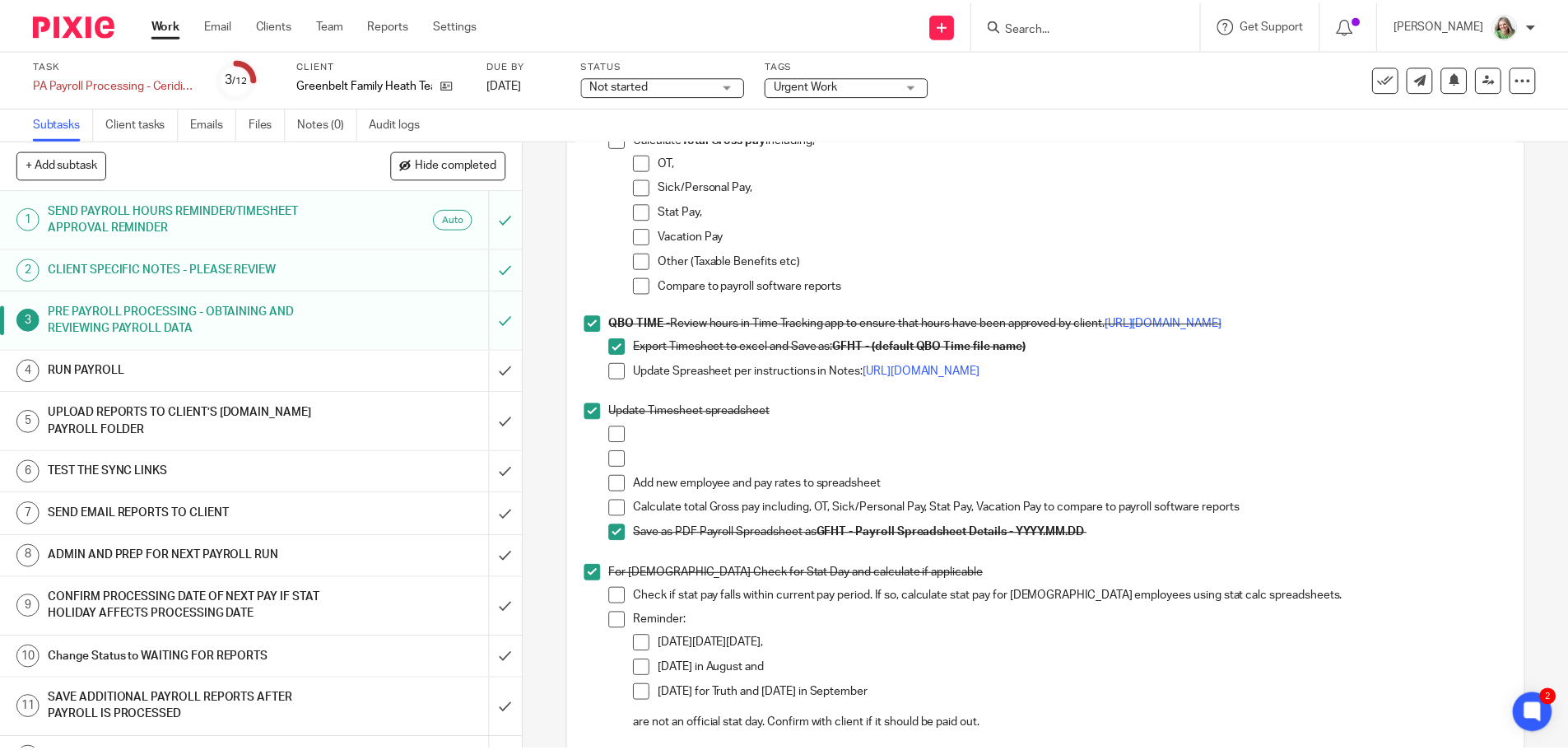
scroll to position [1317, 0]
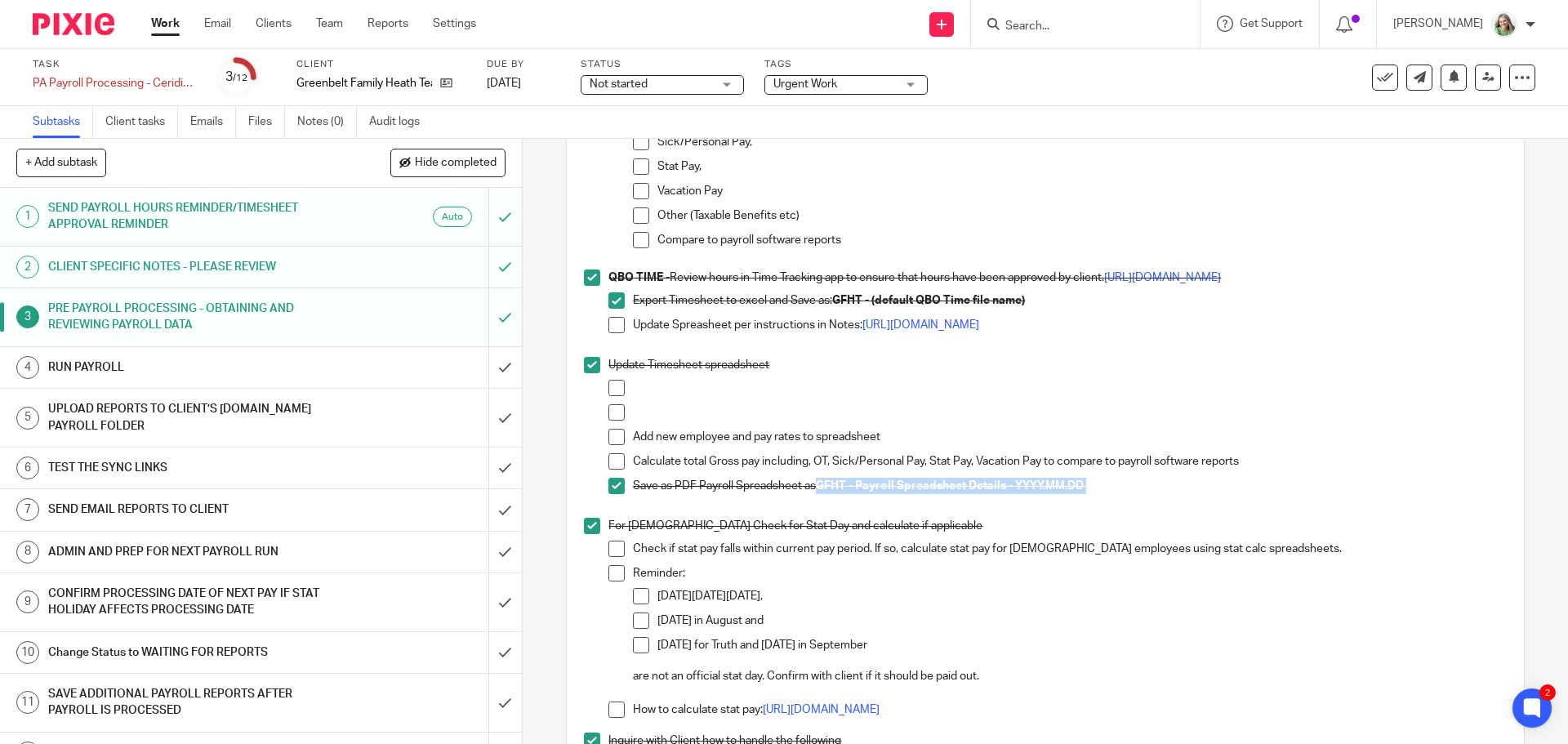
drag, startPoint x: 1088, startPoint y: 488, endPoint x: 815, endPoint y: 484, distance: 273.0
click at [815, 484] on p "Save as PDF Payroll Spreadsheet as GFHT - Payroll Spreadsheet Details - YYYY.MM…" at bounding box center [1069, 485] width 873 height 16
copy p "GFHT - Payroll Spreadsheet Details - YYYY.MM.DD"
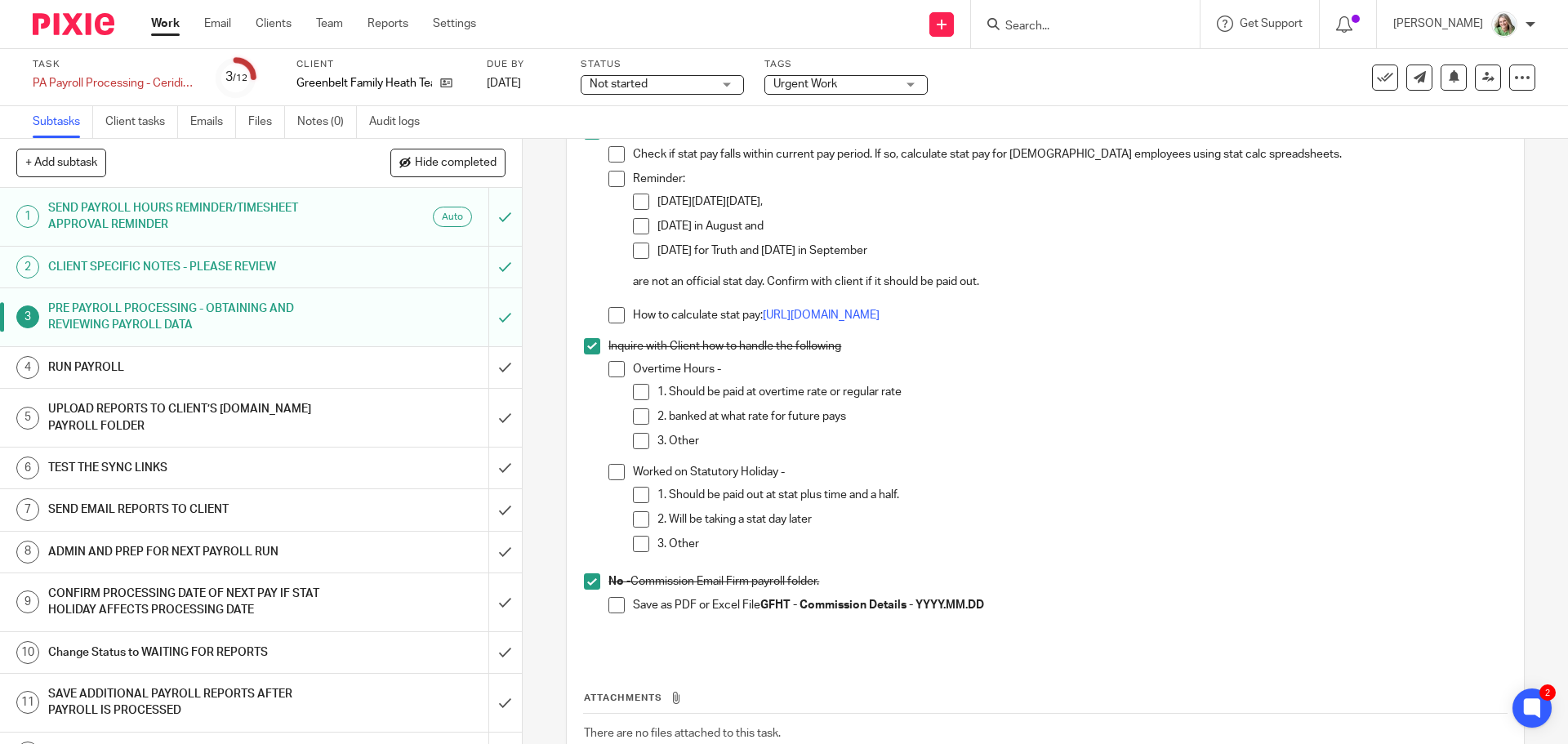
scroll to position [1715, 0]
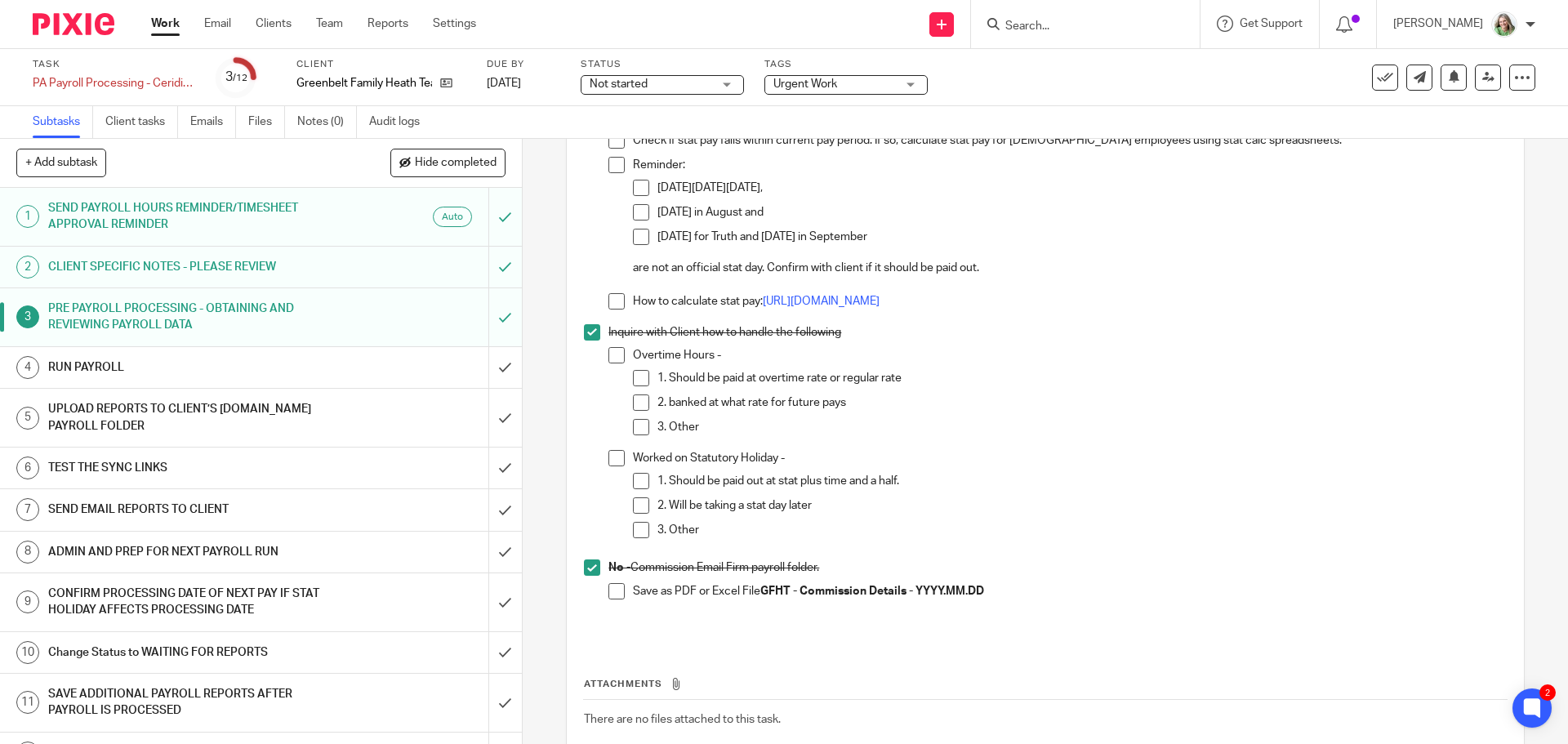
click at [347, 365] on div "RUN PAYROLL" at bounding box center [260, 367] width 424 height 24
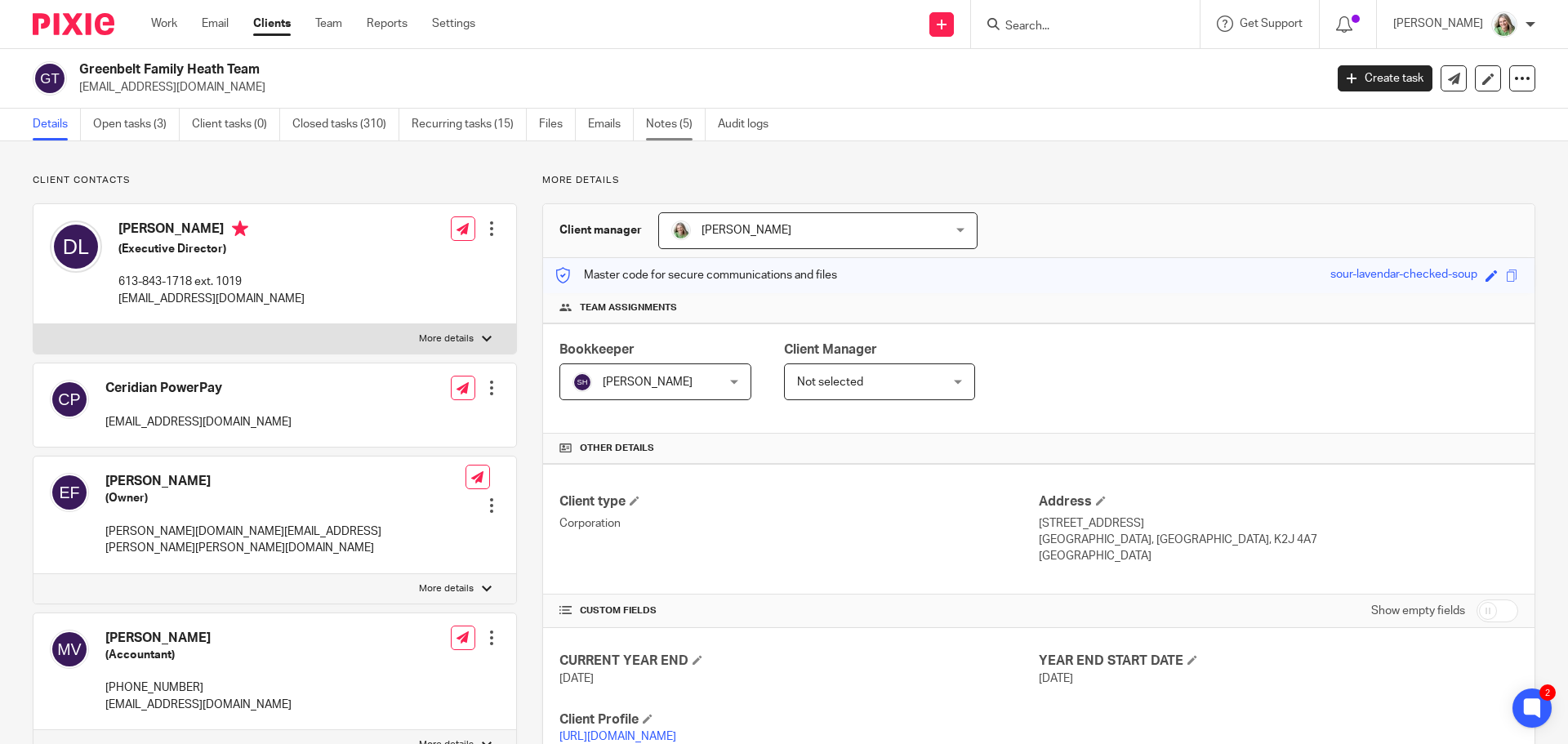
click at [661, 126] on link "Notes (5)" at bounding box center [676, 125] width 60 height 32
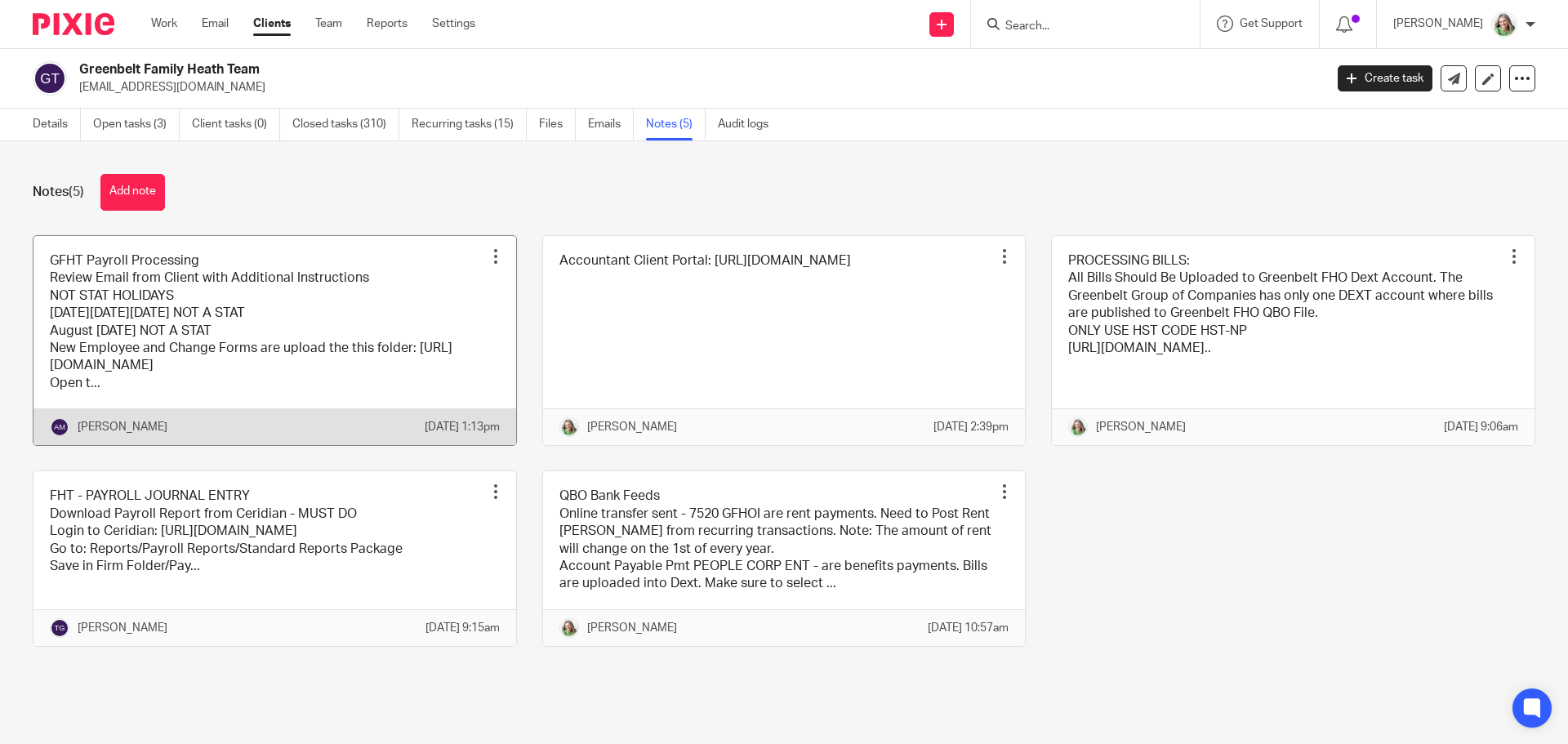
click at [409, 292] on link at bounding box center [275, 340] width 483 height 210
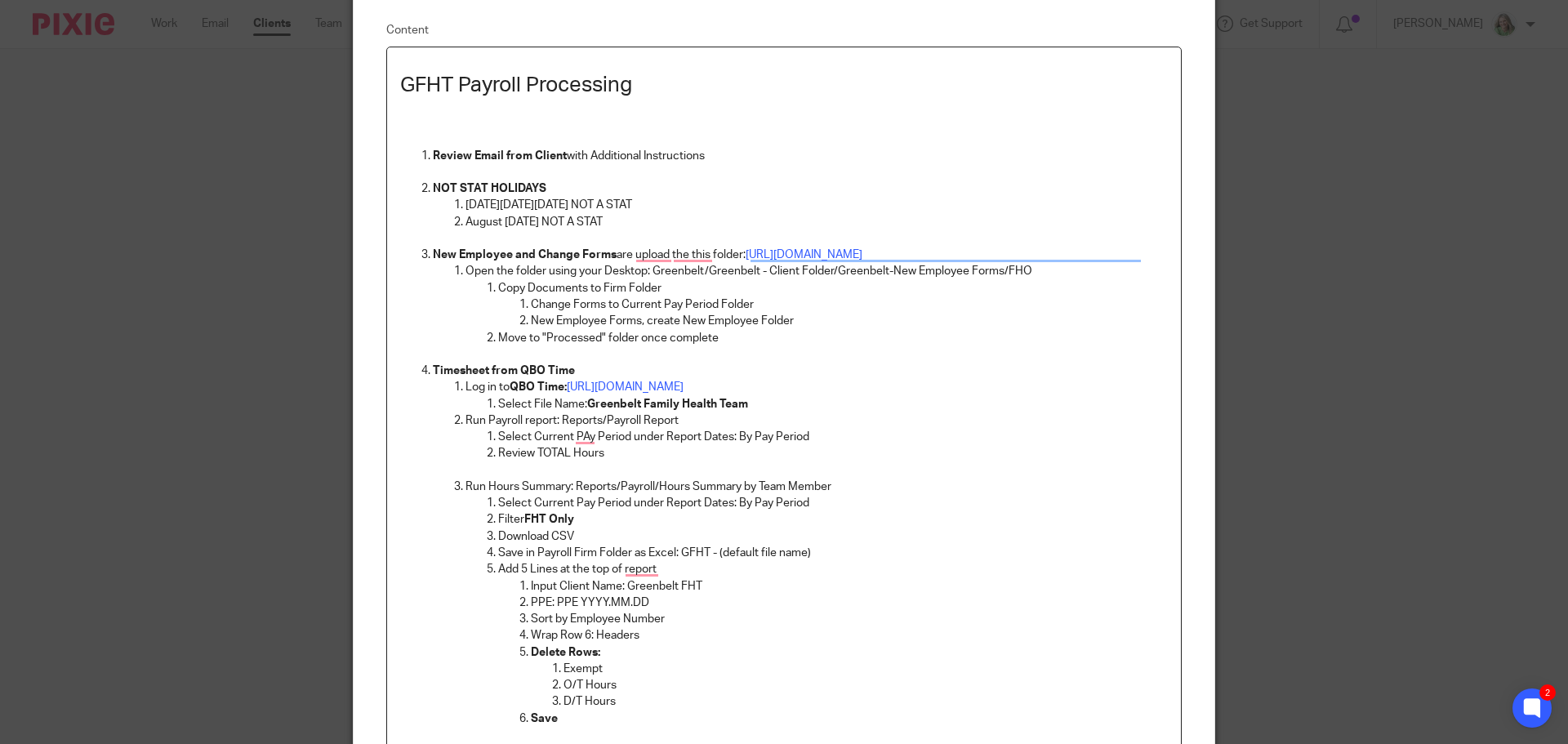
scroll to position [82, 0]
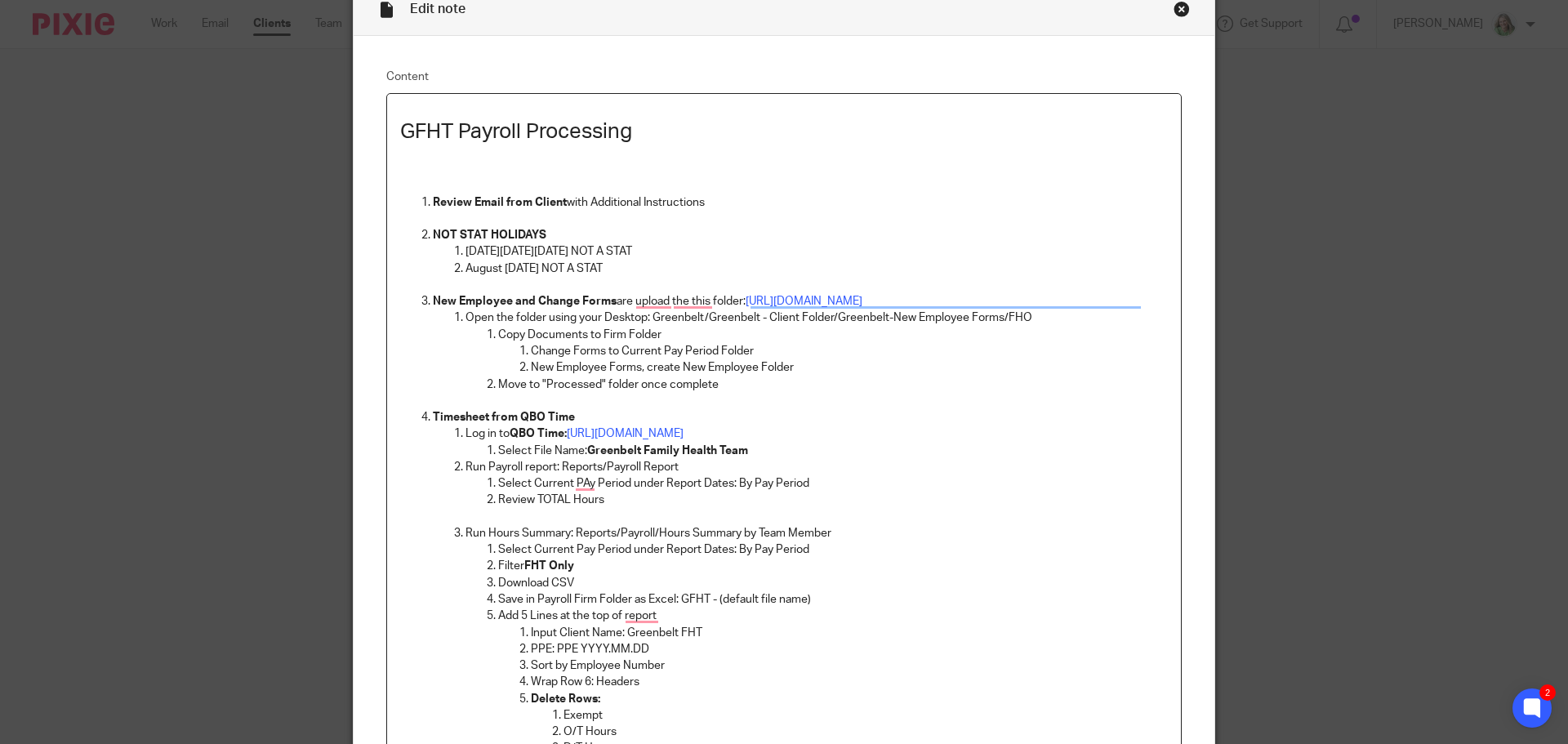
click at [633, 269] on p "August [DATE] NOT A STAT" at bounding box center [817, 269] width 702 height 16
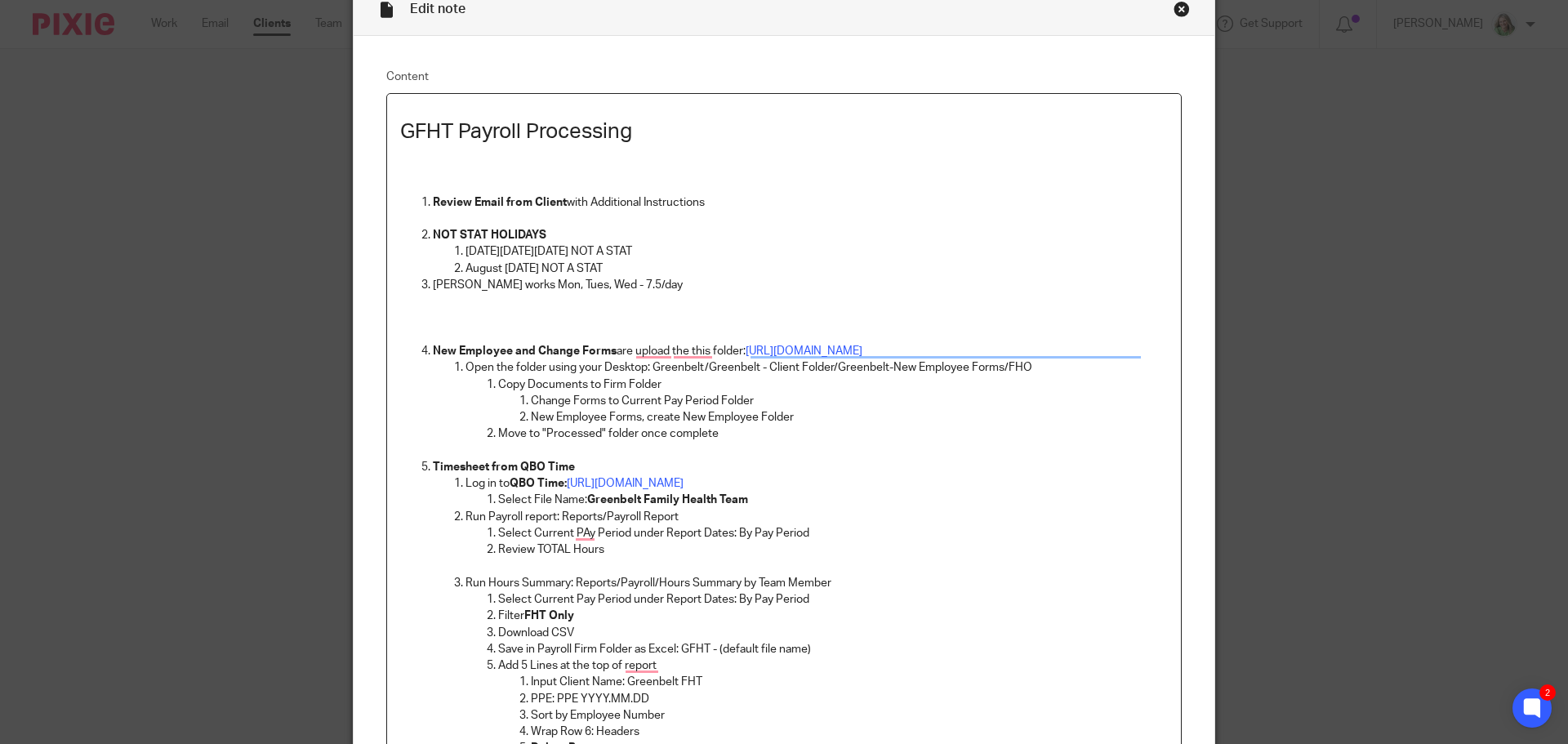
click at [535, 282] on p "[PERSON_NAME] works Mon, Tues, Wed - 7.5/day" at bounding box center [801, 285] width 735 height 16
click at [433, 282] on p "Lianne Rosen works - Mon, Tues, Wed - 7.5/day" at bounding box center [801, 285] width 735 height 16
click at [670, 269] on p "August Civic Holiday NOT A STAT" at bounding box center [817, 269] width 702 height 16
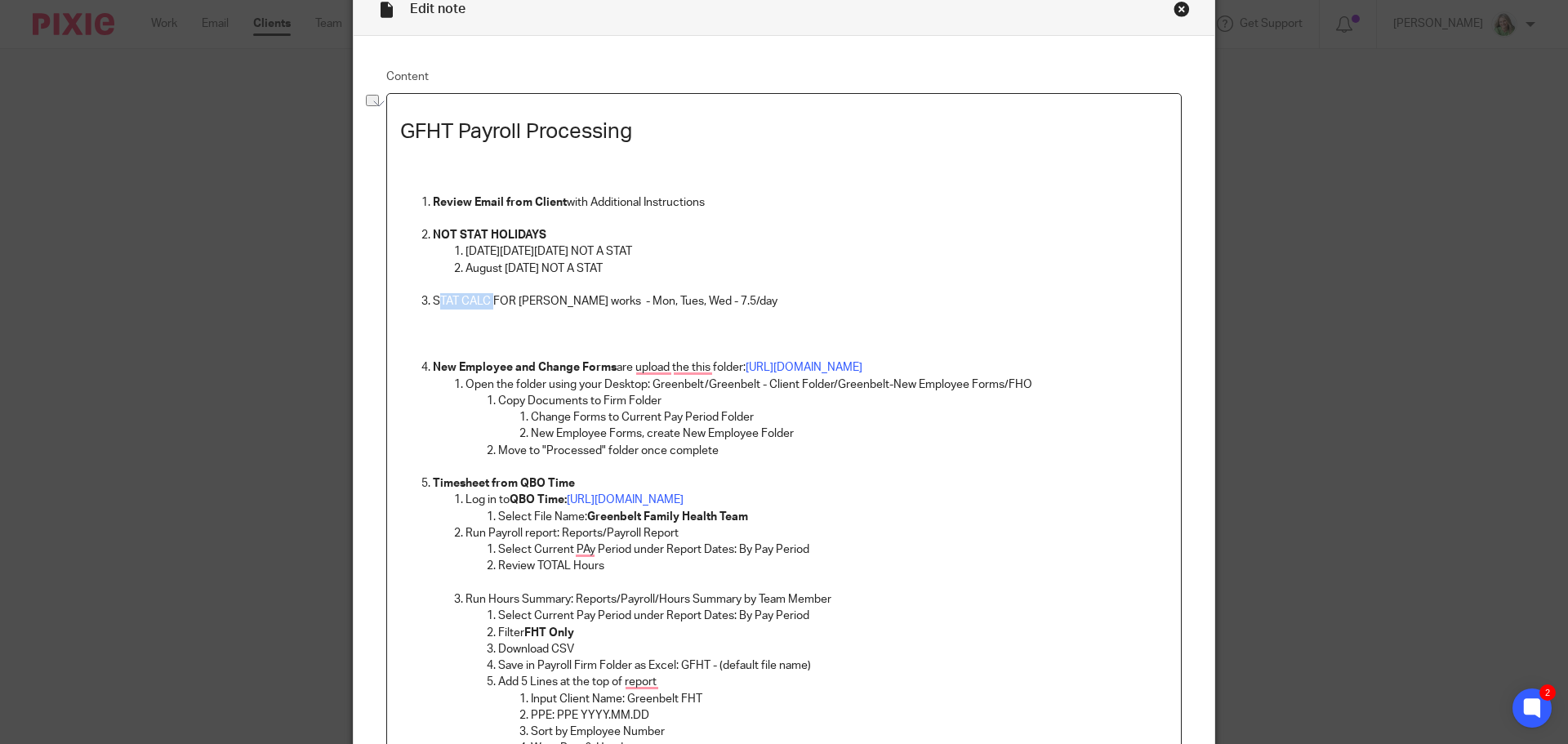
drag, startPoint x: 488, startPoint y: 302, endPoint x: 428, endPoint y: 302, distance: 60.0
click at [433, 302] on p "STAT CALC FOR Lianne Rosen works - Mon, Tues, Wed - 7.5/day" at bounding box center [801, 302] width 735 height 16
click at [490, 297] on p "STAT CALC FOR Lianne Rosen works - Mon, Tues, Wed - 7.5/day" at bounding box center [801, 302] width 735 height 16
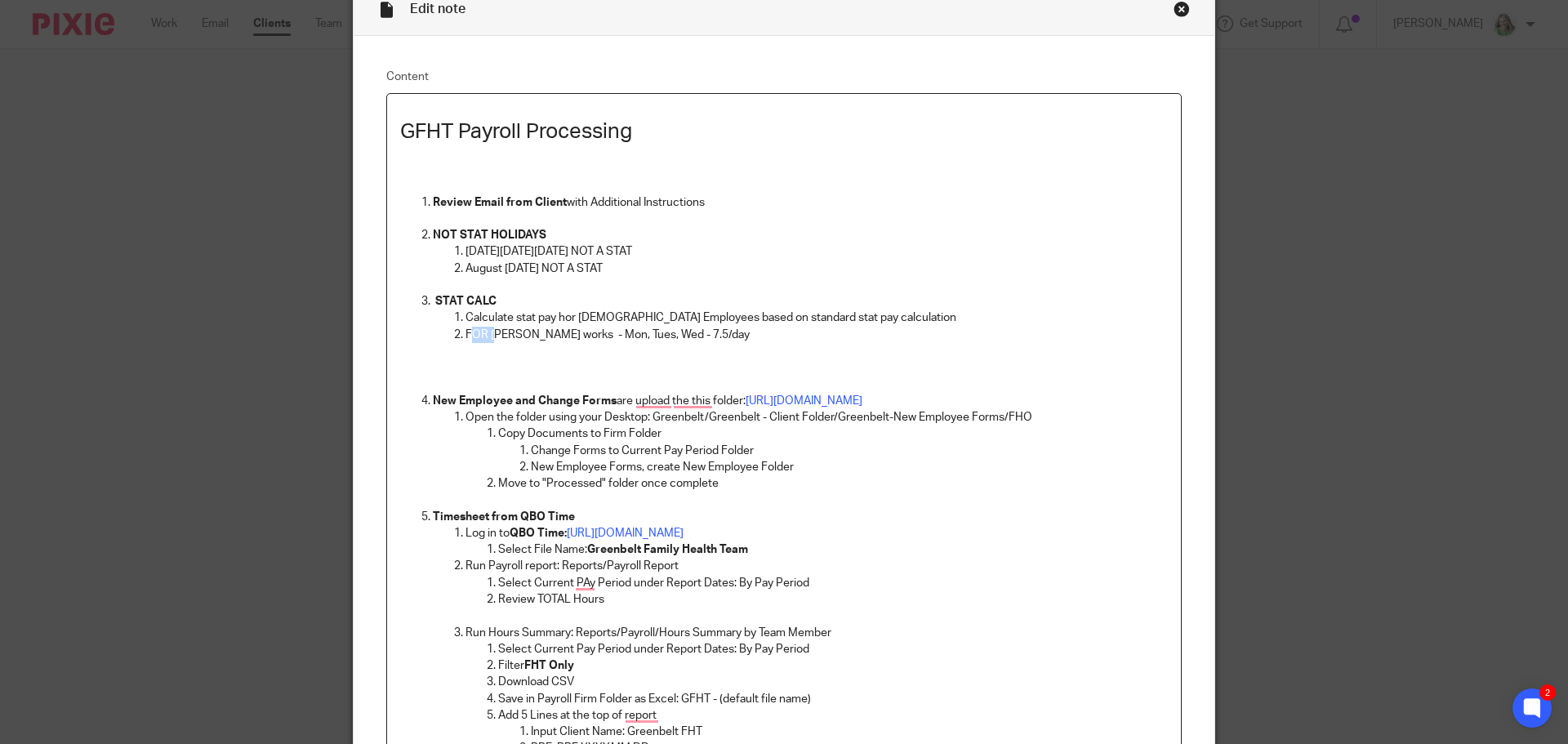
drag, startPoint x: 485, startPoint y: 336, endPoint x: 464, endPoint y: 336, distance: 21.0
click at [466, 336] on p "FOR Lianne Rosen works - Mon, Tues, Wed - 7.5/day" at bounding box center [817, 335] width 702 height 16
click at [743, 341] on p "Lianne Rosen works - Mon, Tues, Wed - 7.5/day" at bounding box center [817, 335] width 702 height 16
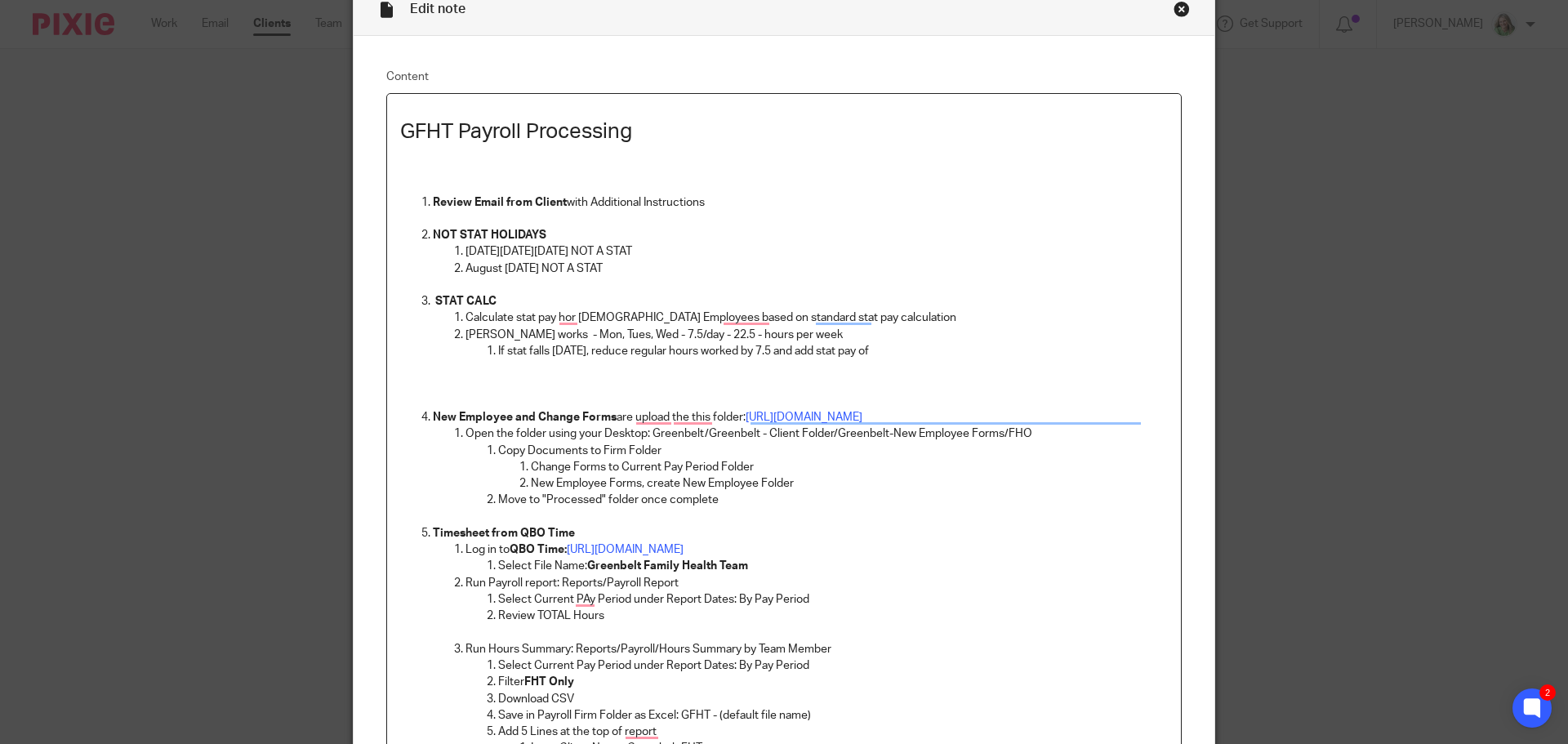
click at [926, 353] on p "If stat falls on Monday, reduce regular hours worked by 7.5 and add stat pay of" at bounding box center [833, 351] width 669 height 16
drag, startPoint x: 532, startPoint y: 334, endPoint x: 453, endPoint y: 335, distance: 79.0
click at [466, 335] on li "Lianne Rosen works - Mon, Tues, Wed - 7.5/day - 22.5 - hours per week If stat f…" at bounding box center [817, 368] width 702 height 82
click at [563, 375] on p "To enrich screen reader interactions, please activate Accessibility in Grammarl…" at bounding box center [833, 368] width 669 height 16
click at [479, 385] on ol "If stat falls on Monday, reduce regular hours worked by 7.5 and add stat pay of…" at bounding box center [817, 376] width 702 height 66
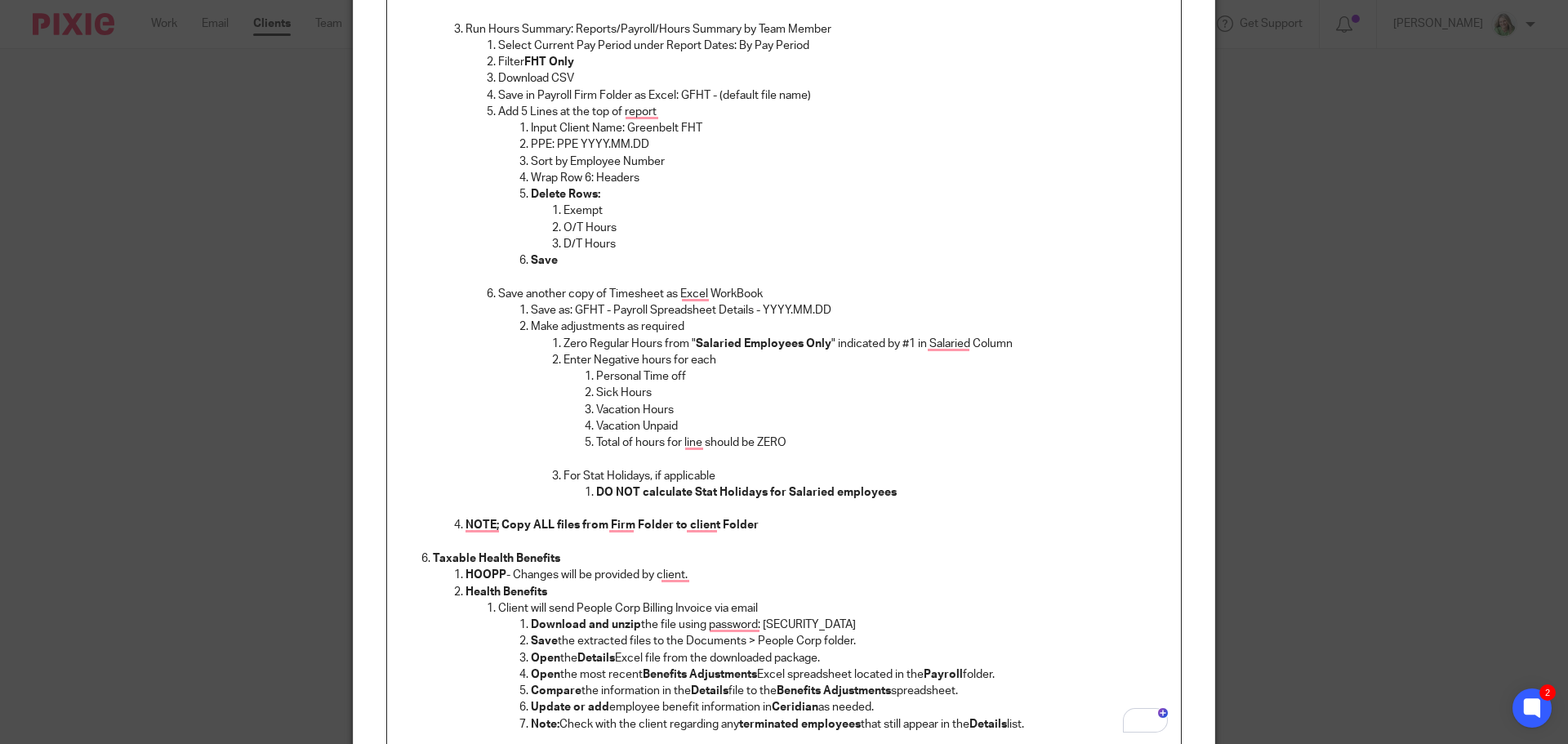
scroll to position [897, 0]
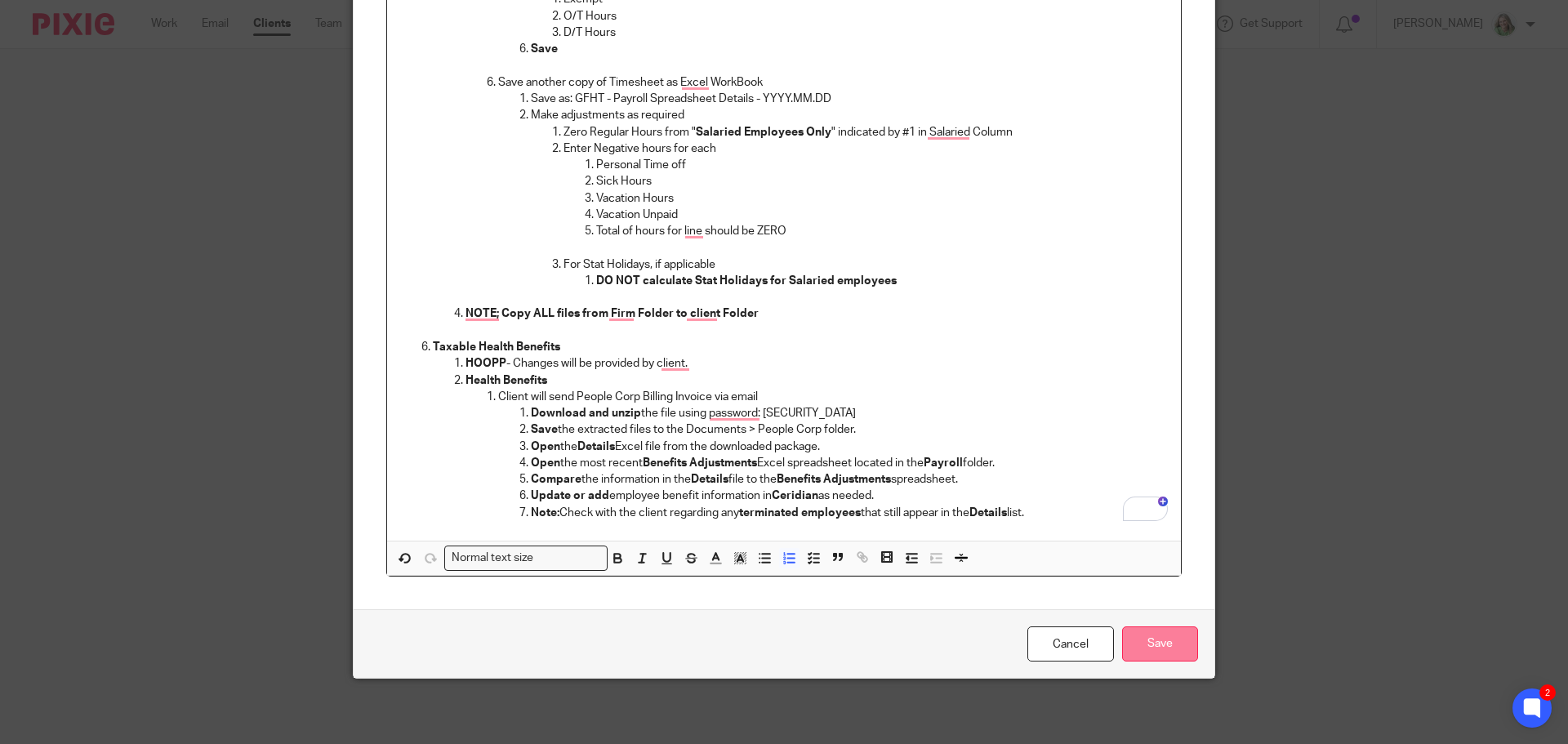
click at [1167, 630] on input "Save" at bounding box center [1159, 643] width 76 height 35
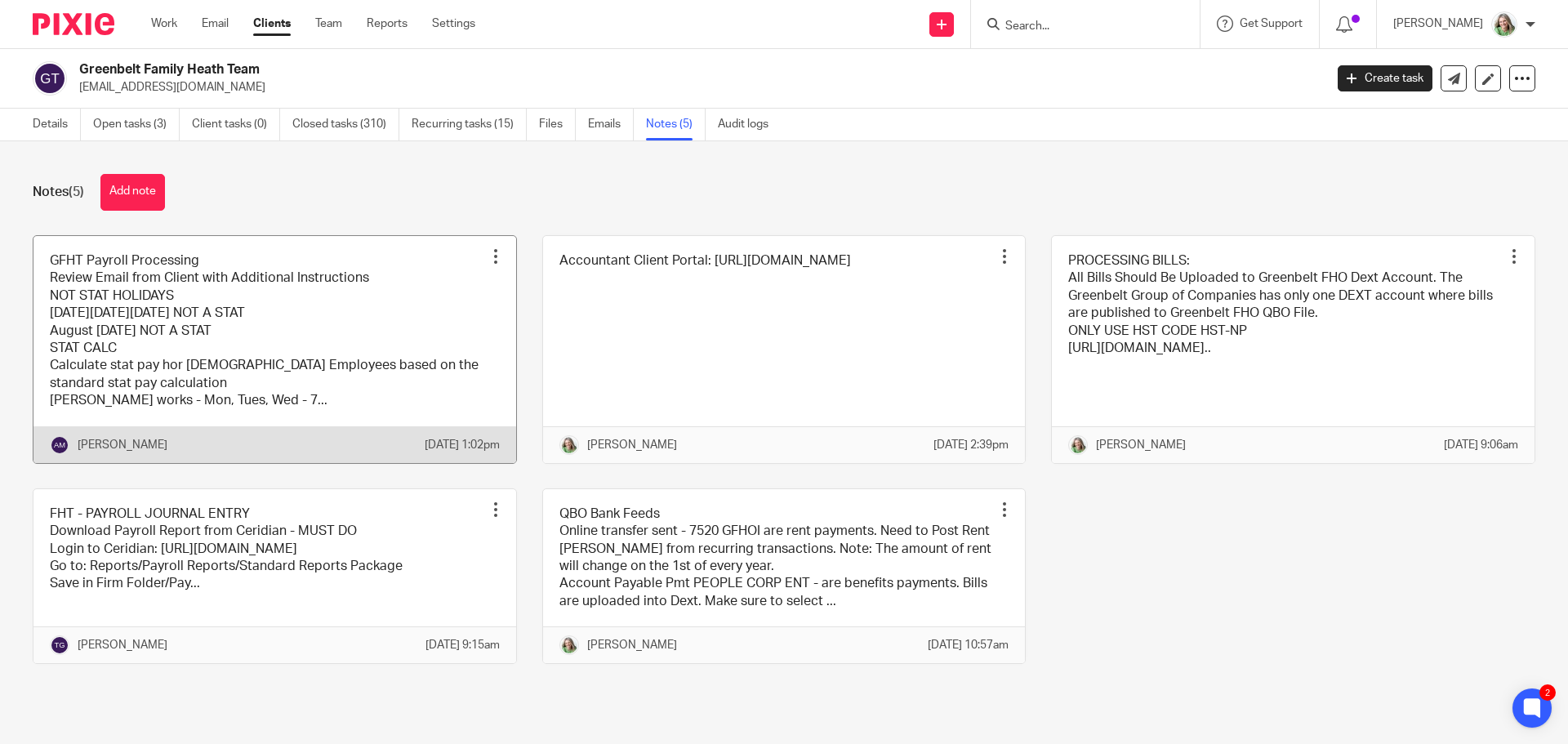
click at [328, 359] on link at bounding box center [275, 349] width 483 height 227
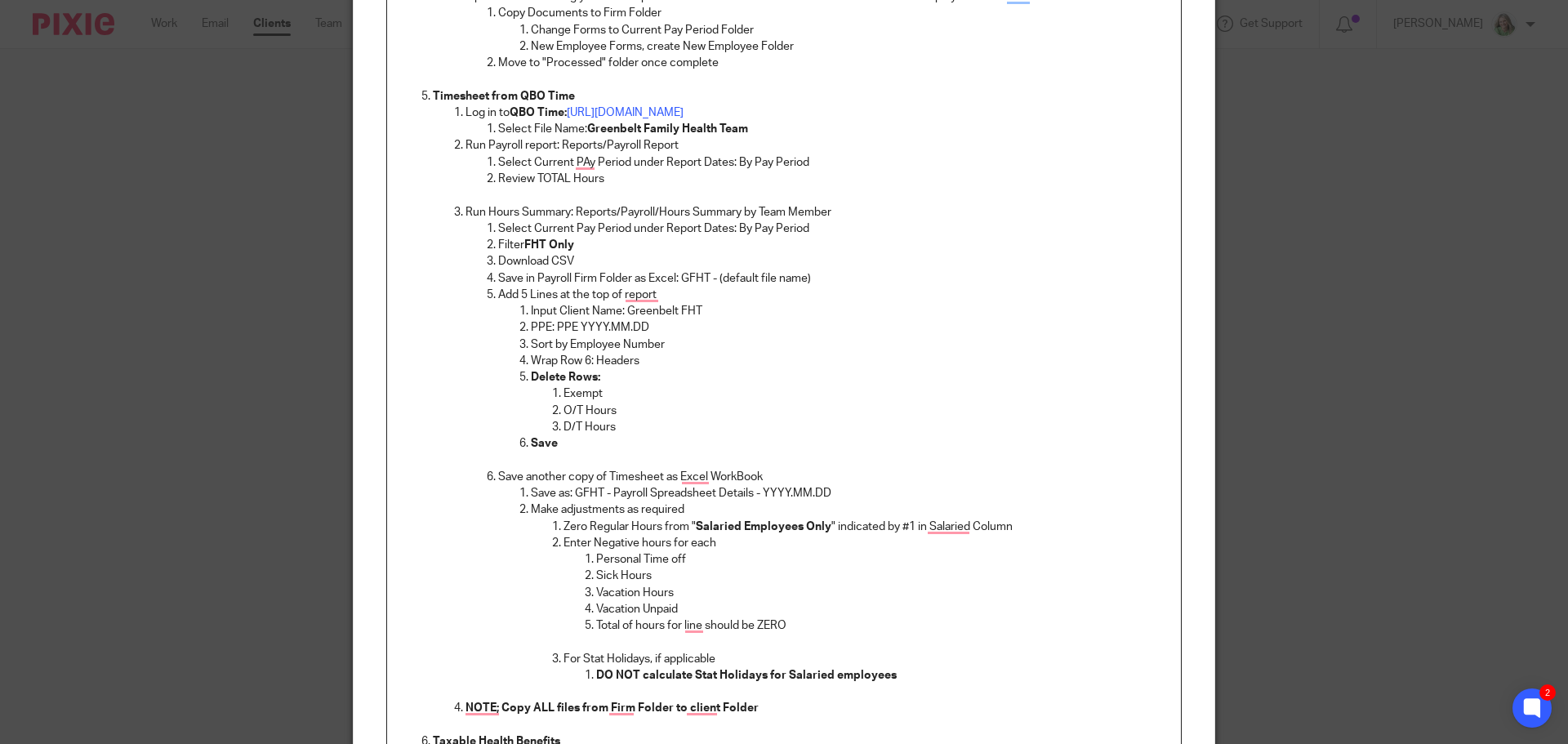
scroll to position [490, 0]
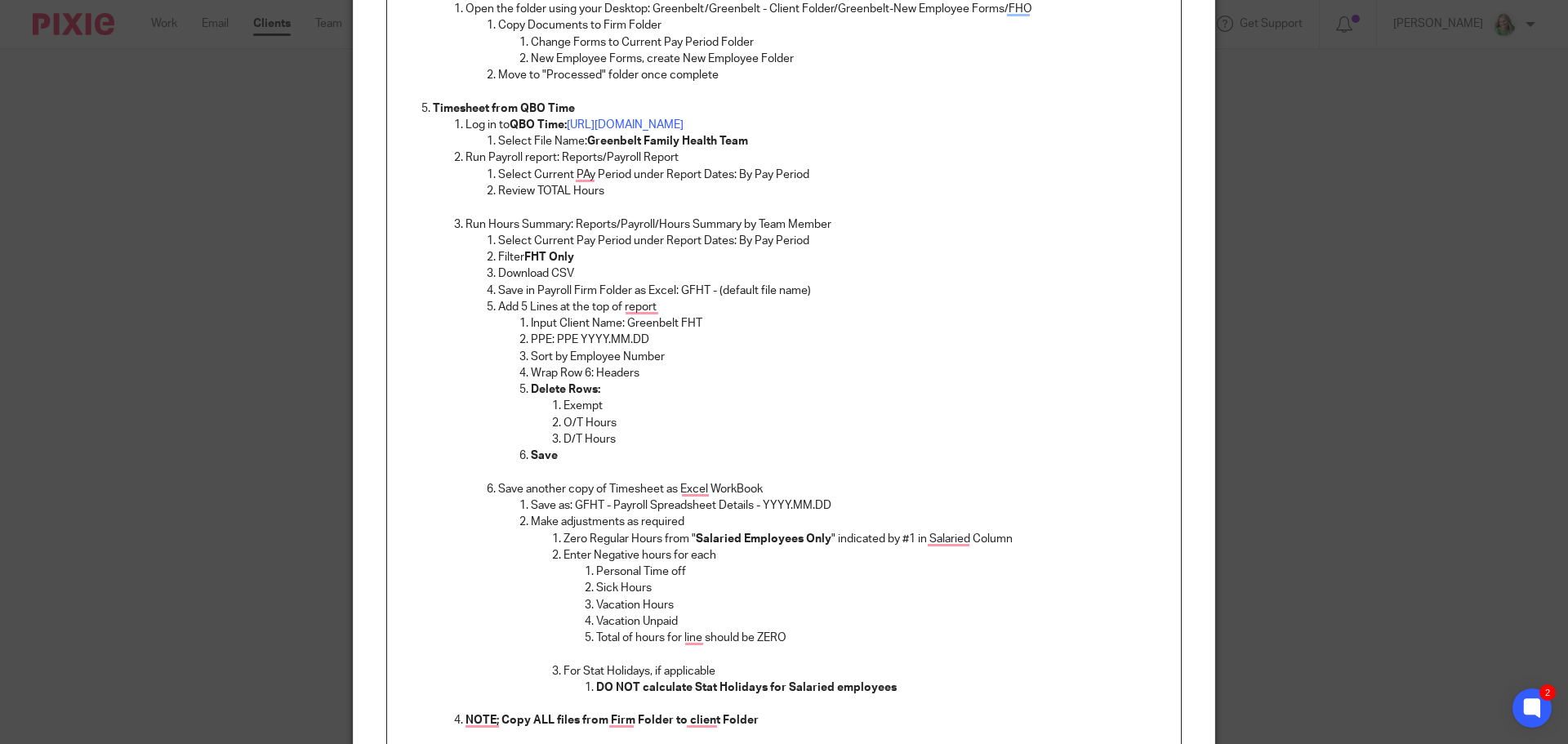
click at [781, 637] on p "Total of hours for line should be ZERO" at bounding box center [882, 638] width 572 height 16
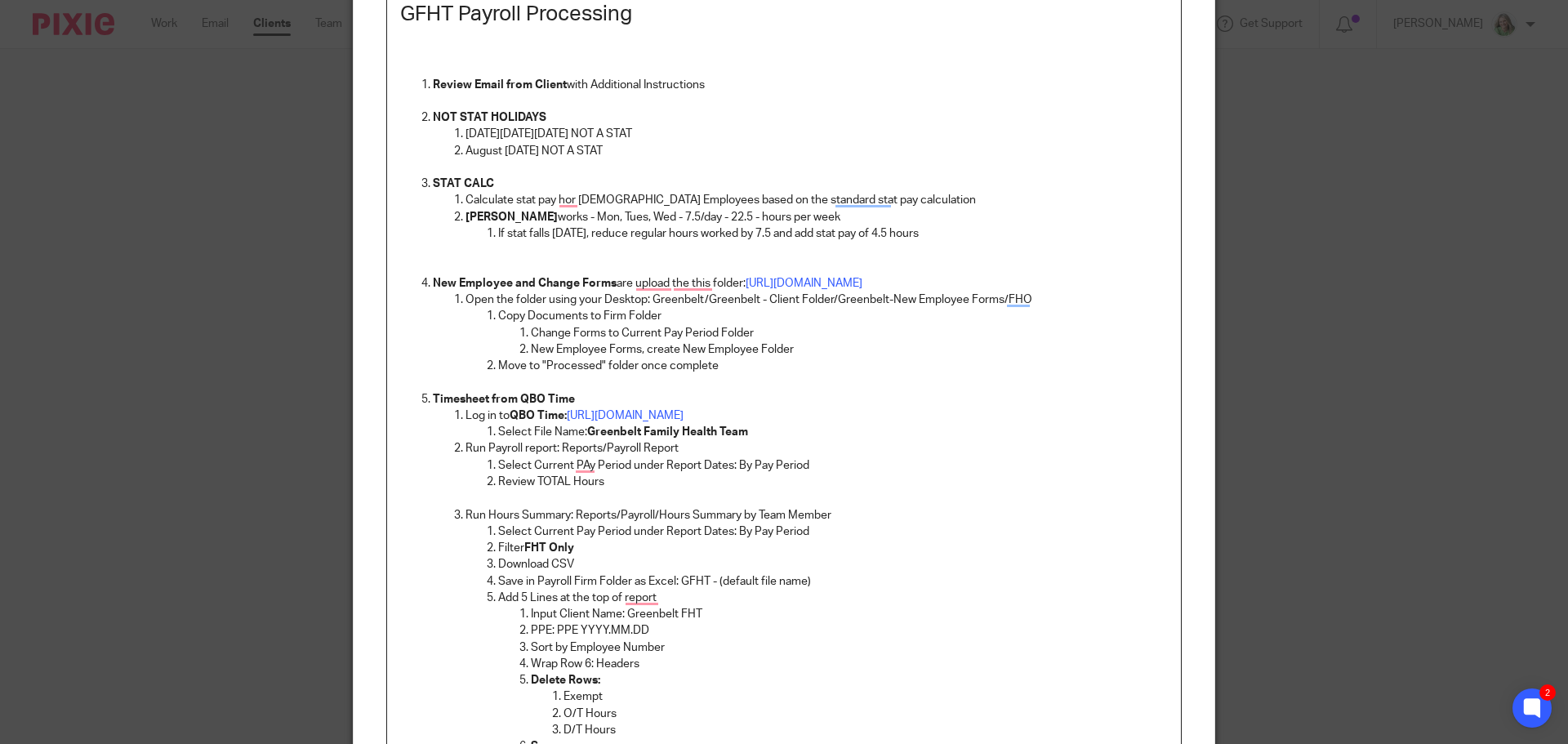
scroll to position [163, 0]
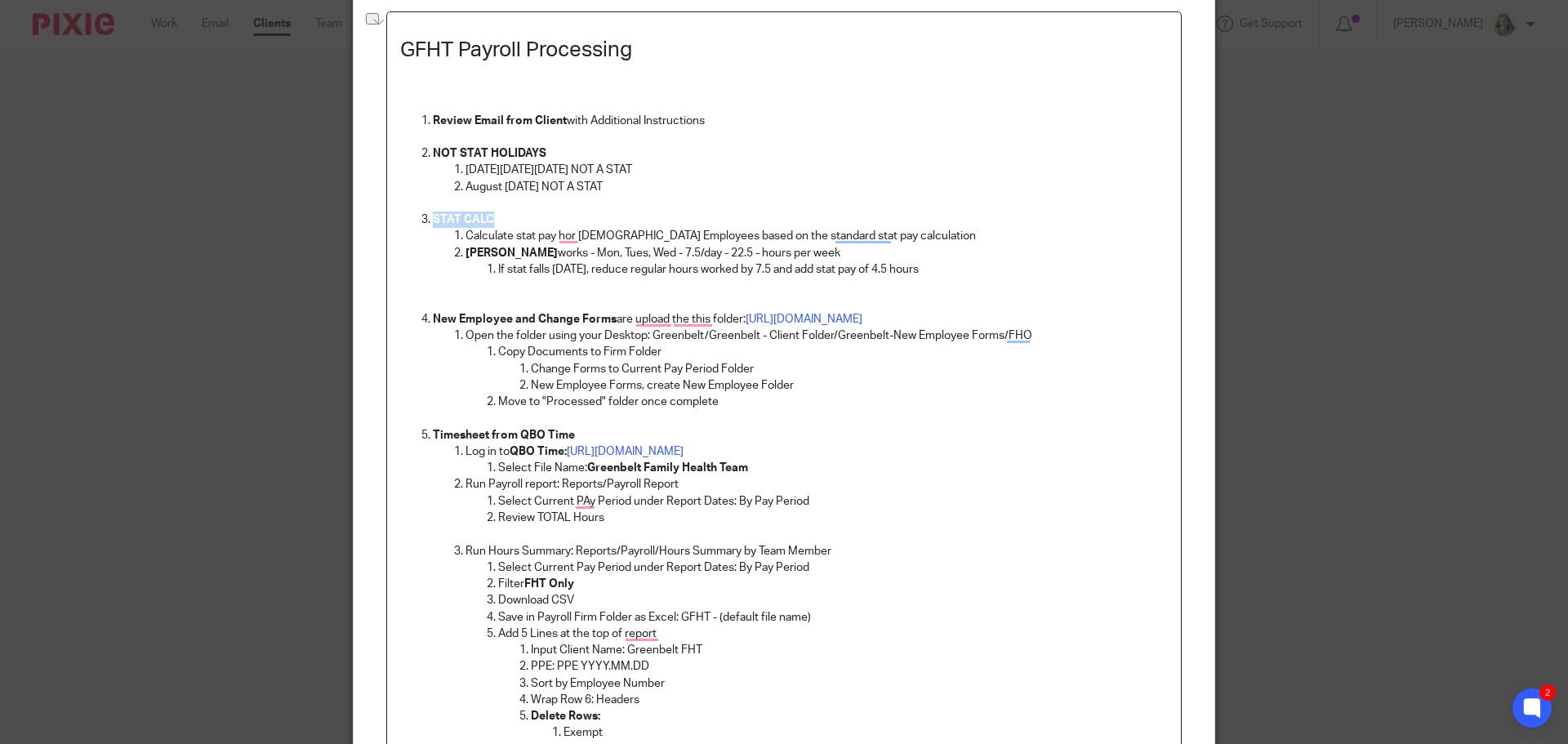
drag, startPoint x: 488, startPoint y: 220, endPoint x: 427, endPoint y: 217, distance: 61.1
click at [433, 217] on p "STAT CALC" at bounding box center [801, 219] width 735 height 16
copy strong "STAT CALC"
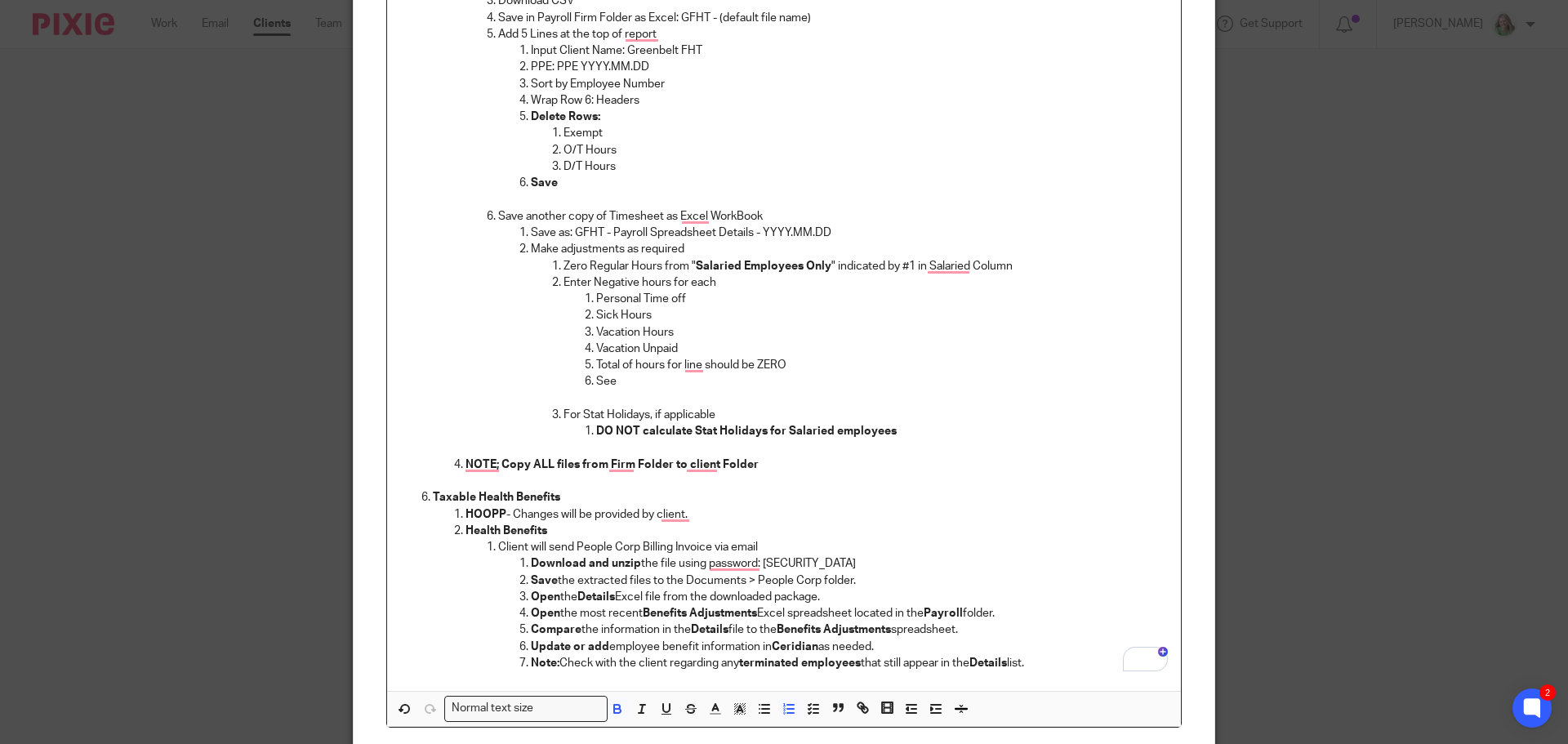
scroll to position [898, 0]
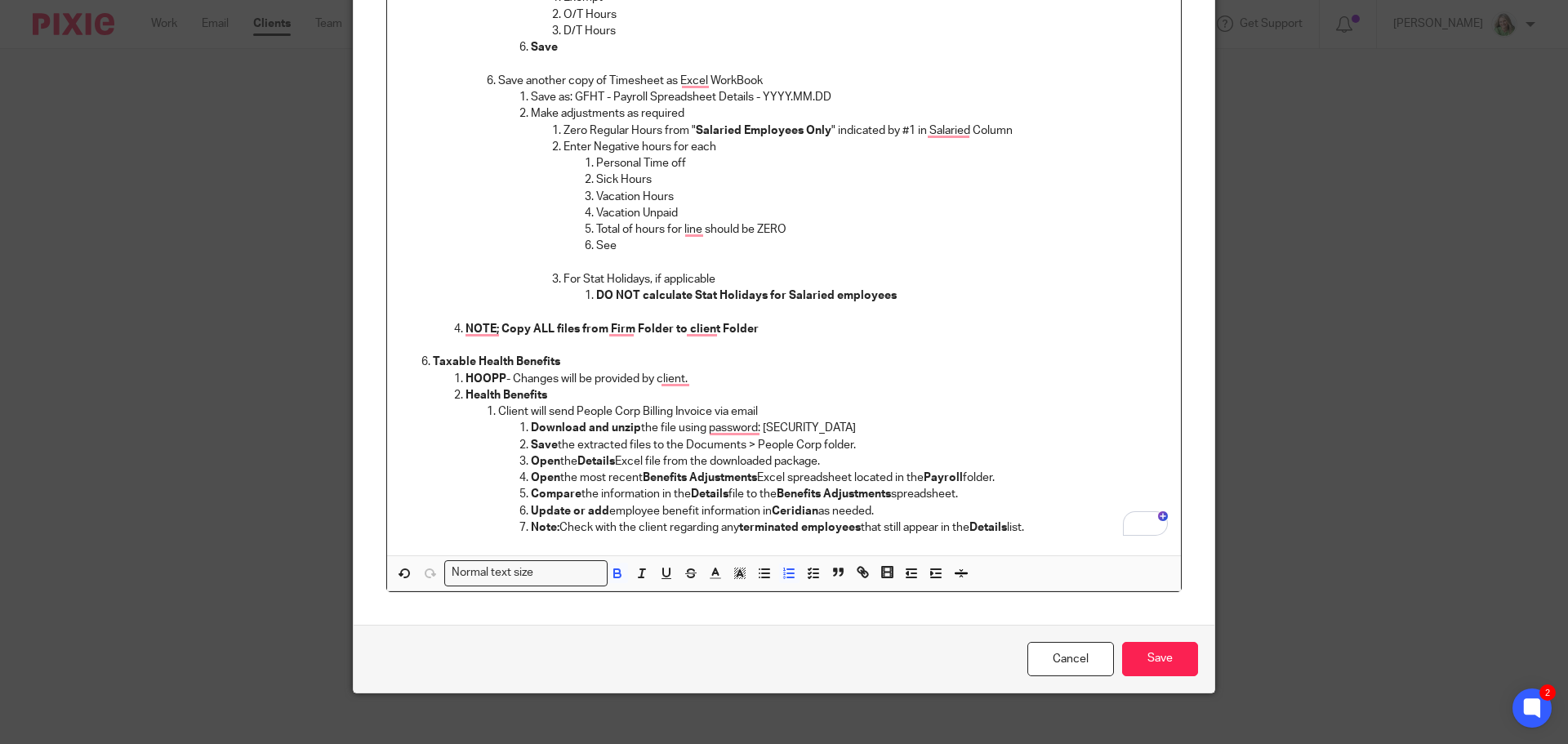
click at [615, 252] on p "See" at bounding box center [882, 245] width 572 height 16
click at [596, 245] on p "See #3 STAT CALC for details" at bounding box center [882, 245] width 572 height 16
drag, startPoint x: 657, startPoint y: 247, endPoint x: 691, endPoint y: 237, distance: 35.4
click at [691, 237] on p "Stat Hours - See #3 STAT CALC for details" at bounding box center [882, 245] width 572 height 16
click at [723, 267] on p "To enrich screen reader interactions, please activate Accessibility in Grammarl…" at bounding box center [882, 263] width 572 height 16
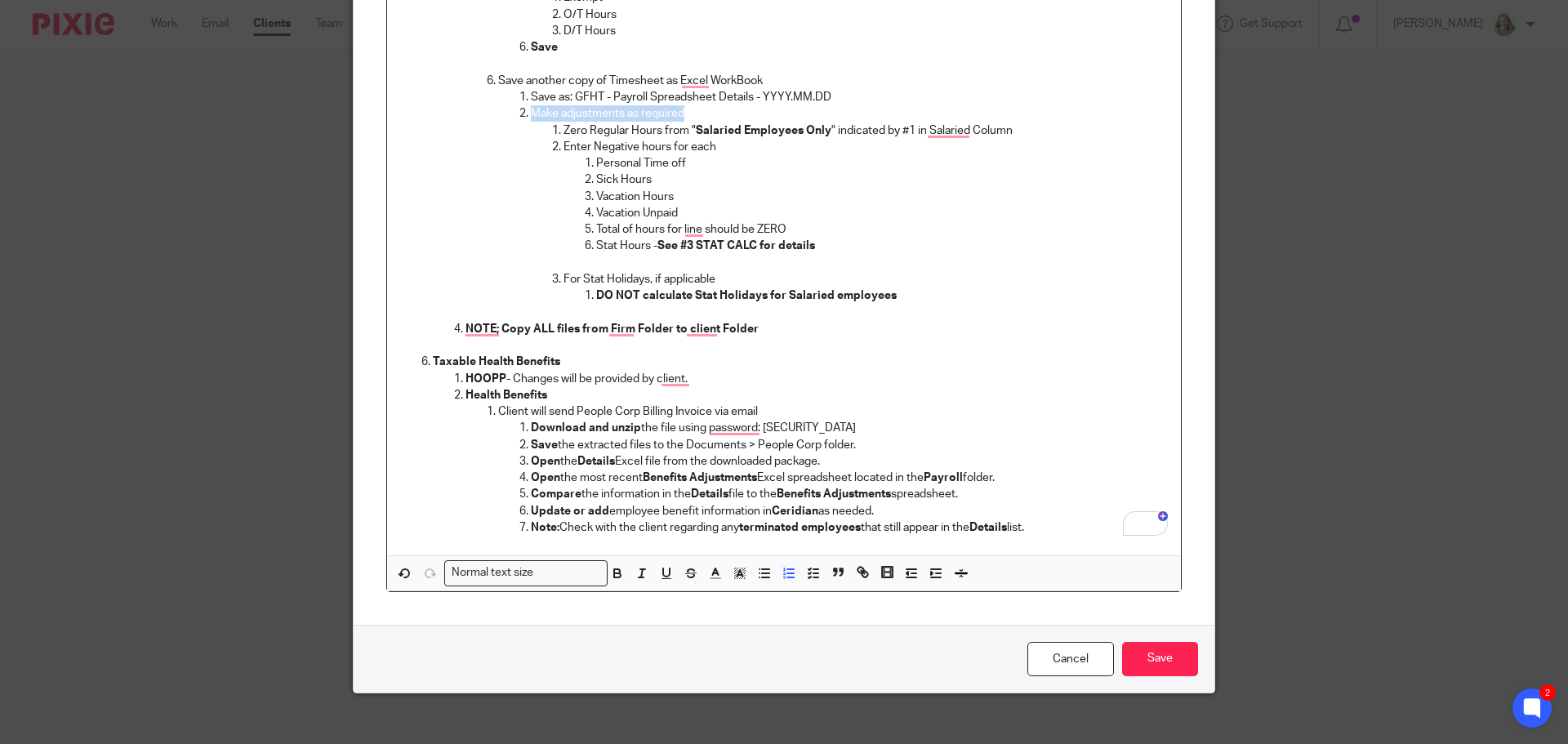
drag, startPoint x: 683, startPoint y: 114, endPoint x: 510, endPoint y: 118, distance: 173.0
click at [510, 118] on ol "Save as: GFHT - Payroll Spreadsheet Details - YYYY.MM.DD Make adjustments as re…" at bounding box center [833, 205] width 669 height 232
click at [1157, 660] on input "Save" at bounding box center [1159, 658] width 76 height 35
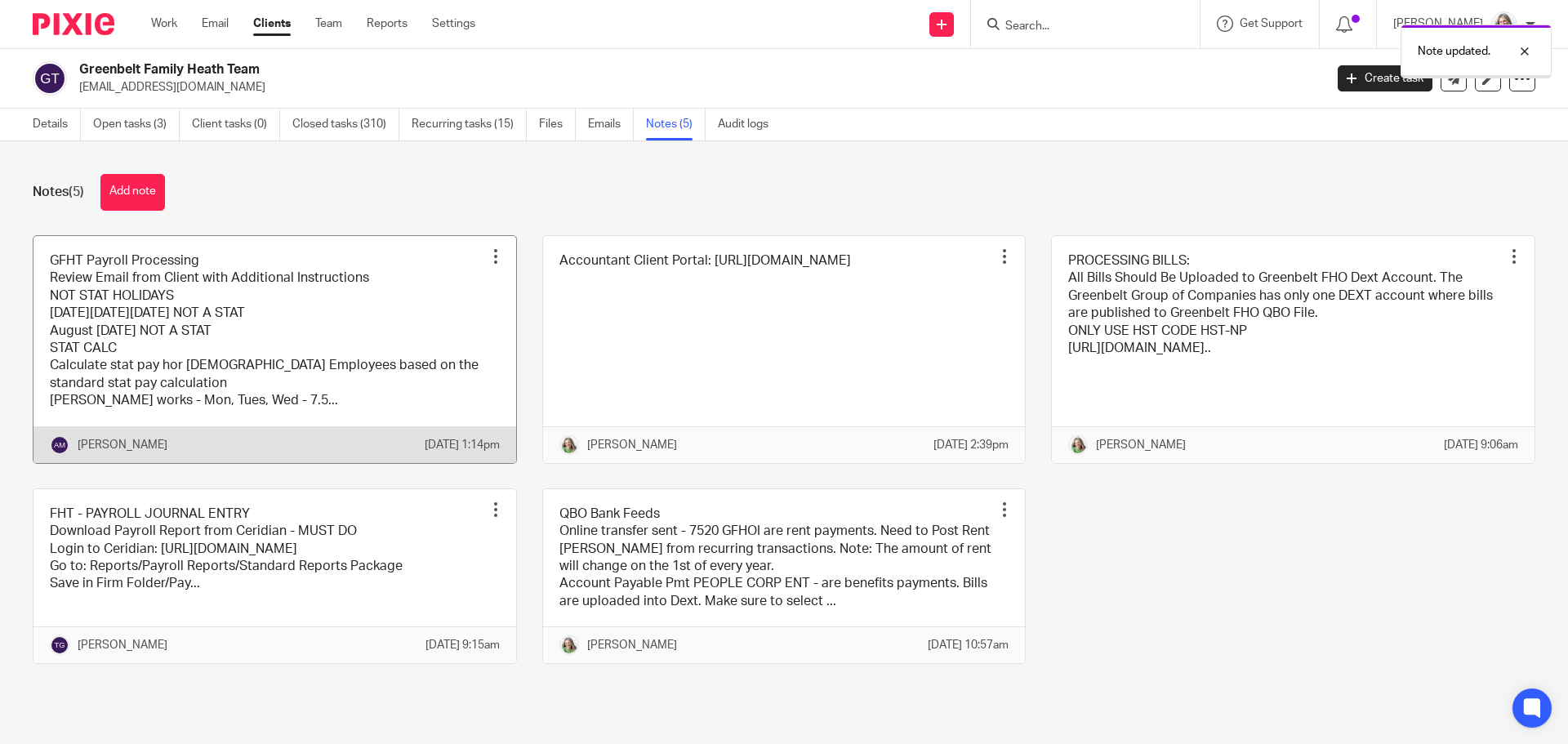
click at [200, 294] on link at bounding box center [275, 349] width 483 height 227
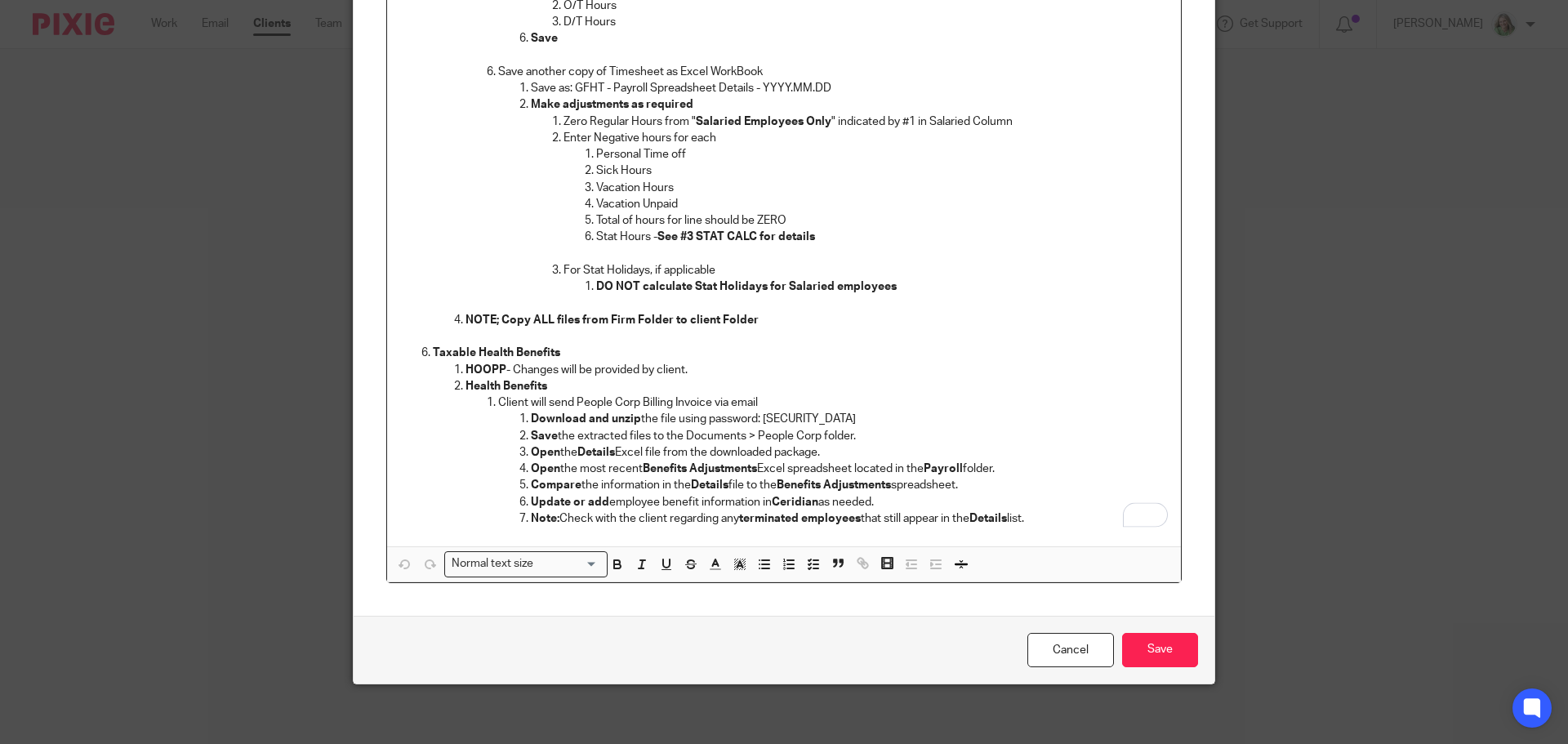
scroll to position [913, 0]
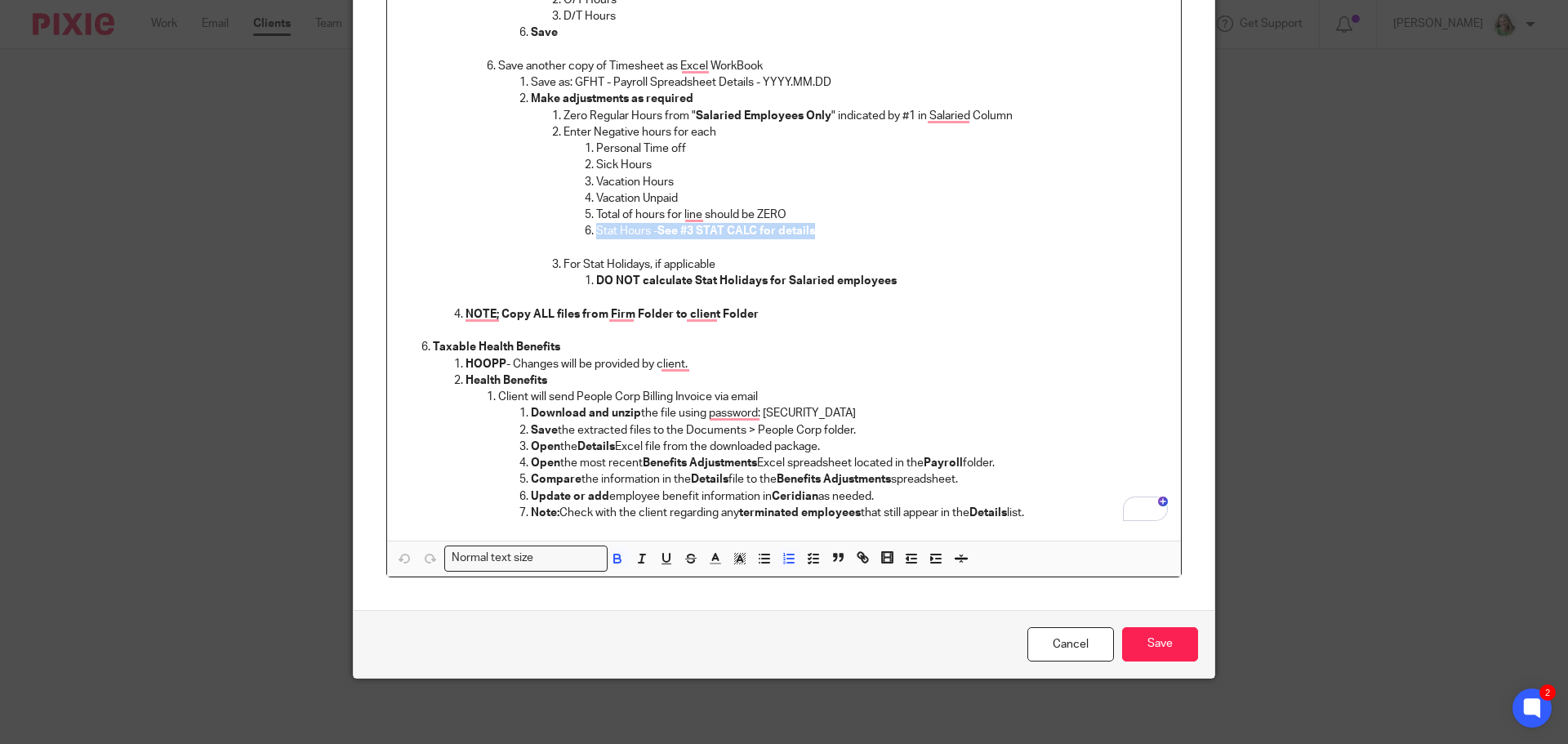
drag, startPoint x: 816, startPoint y: 227, endPoint x: 591, endPoint y: 234, distance: 225.1
click at [596, 234] on p "Stat Hours - See #3 STAT CALC for details" at bounding box center [882, 231] width 572 height 16
click at [890, 278] on p "DO NOT calculate Stat Holidays for Salaried employees" at bounding box center [882, 281] width 572 height 16
drag, startPoint x: 646, startPoint y: 260, endPoint x: 560, endPoint y: 262, distance: 86.0
click at [563, 262] on p "For Stat Holidays, if applicable" at bounding box center [865, 264] width 604 height 16
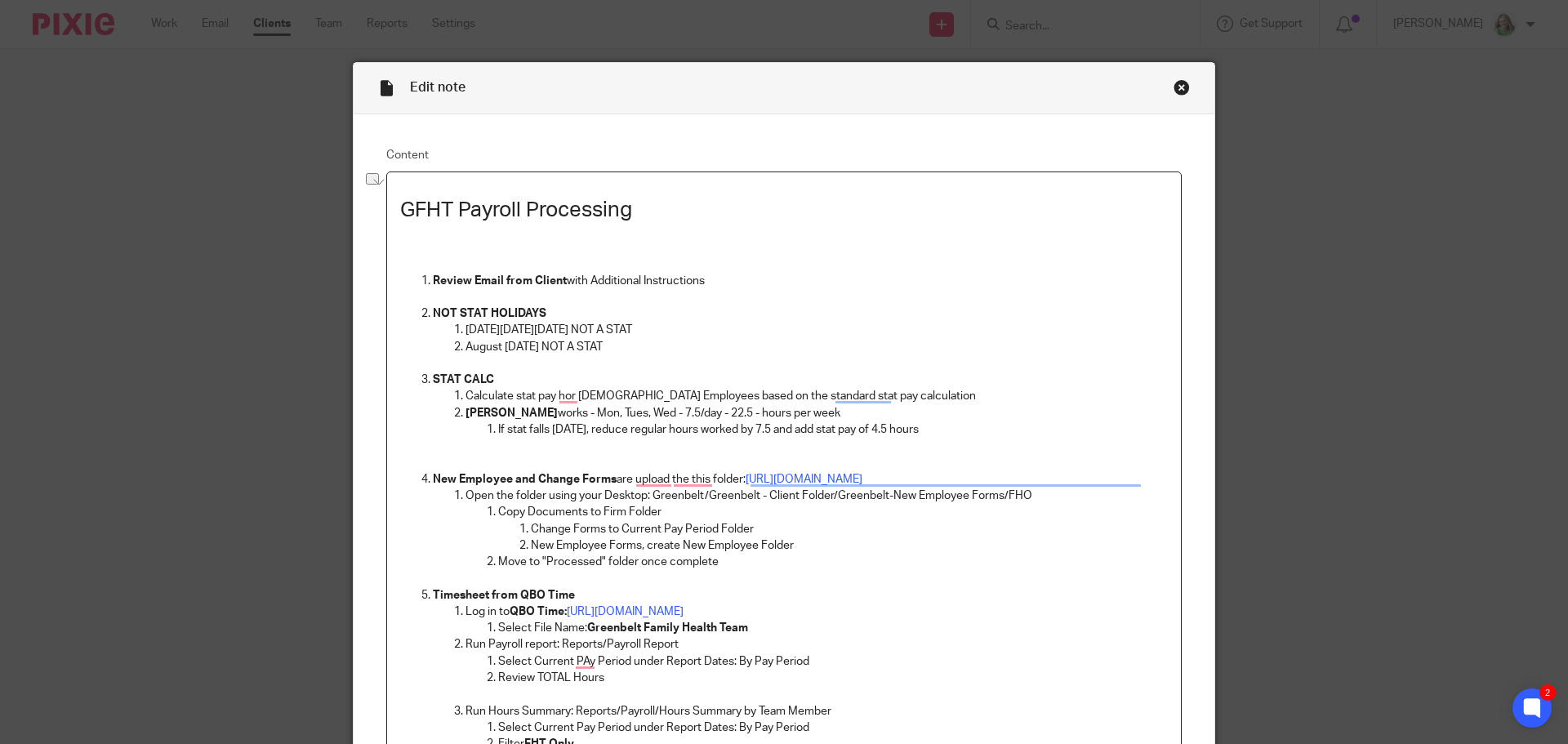
scroll to position [0, 0]
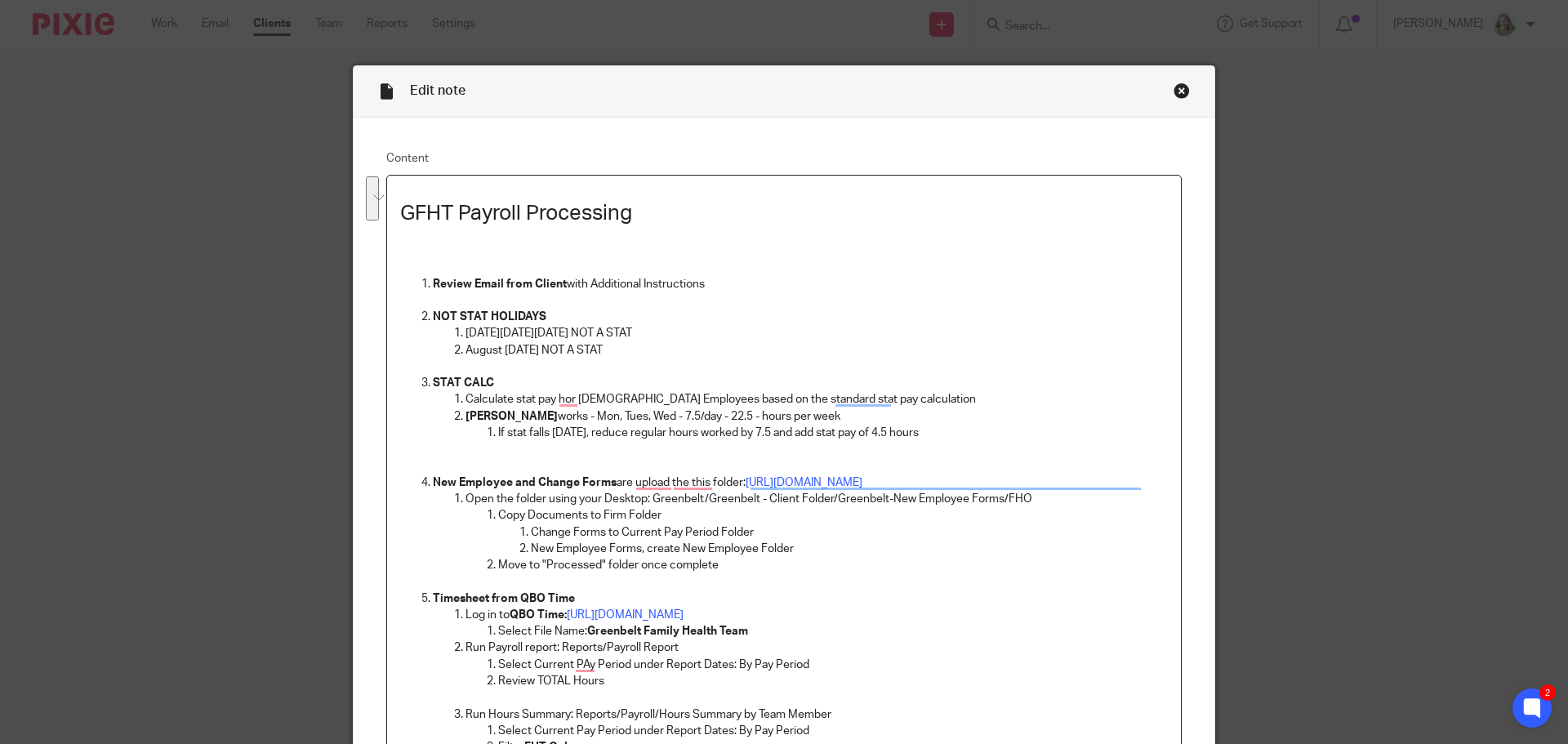
drag, startPoint x: 949, startPoint y: 435, endPoint x: 437, endPoint y: 393, distance: 513.7
click at [437, 393] on ol "Calculate stat pay hor [DEMOGRAPHIC_DATA] Employees based on the standard stat …" at bounding box center [801, 432] width 735 height 82
click at [575, 422] on p "[PERSON_NAME] works - Mon, Tues, Wed - 7.5/day - 22.5 - hours per week" at bounding box center [817, 417] width 702 height 16
drag, startPoint x: 971, startPoint y: 431, endPoint x: 455, endPoint y: 399, distance: 517.0
click at [455, 399] on ol "Calculate stat pay hor [DEMOGRAPHIC_DATA] Employees based on the standard stat …" at bounding box center [801, 432] width 735 height 82
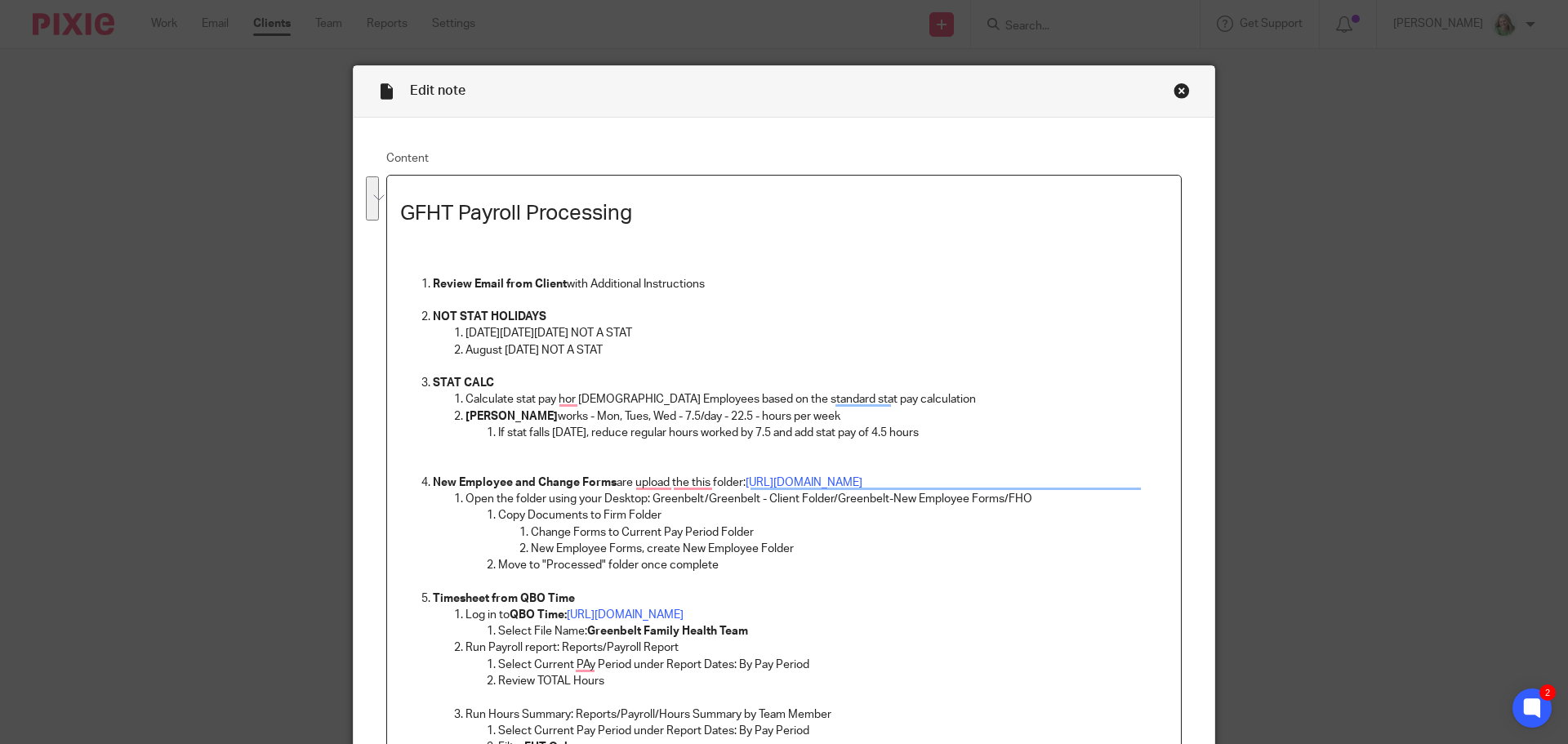
copy ol "Calculate stat pay hor [DEMOGRAPHIC_DATA] Employees based on the standard stat …"
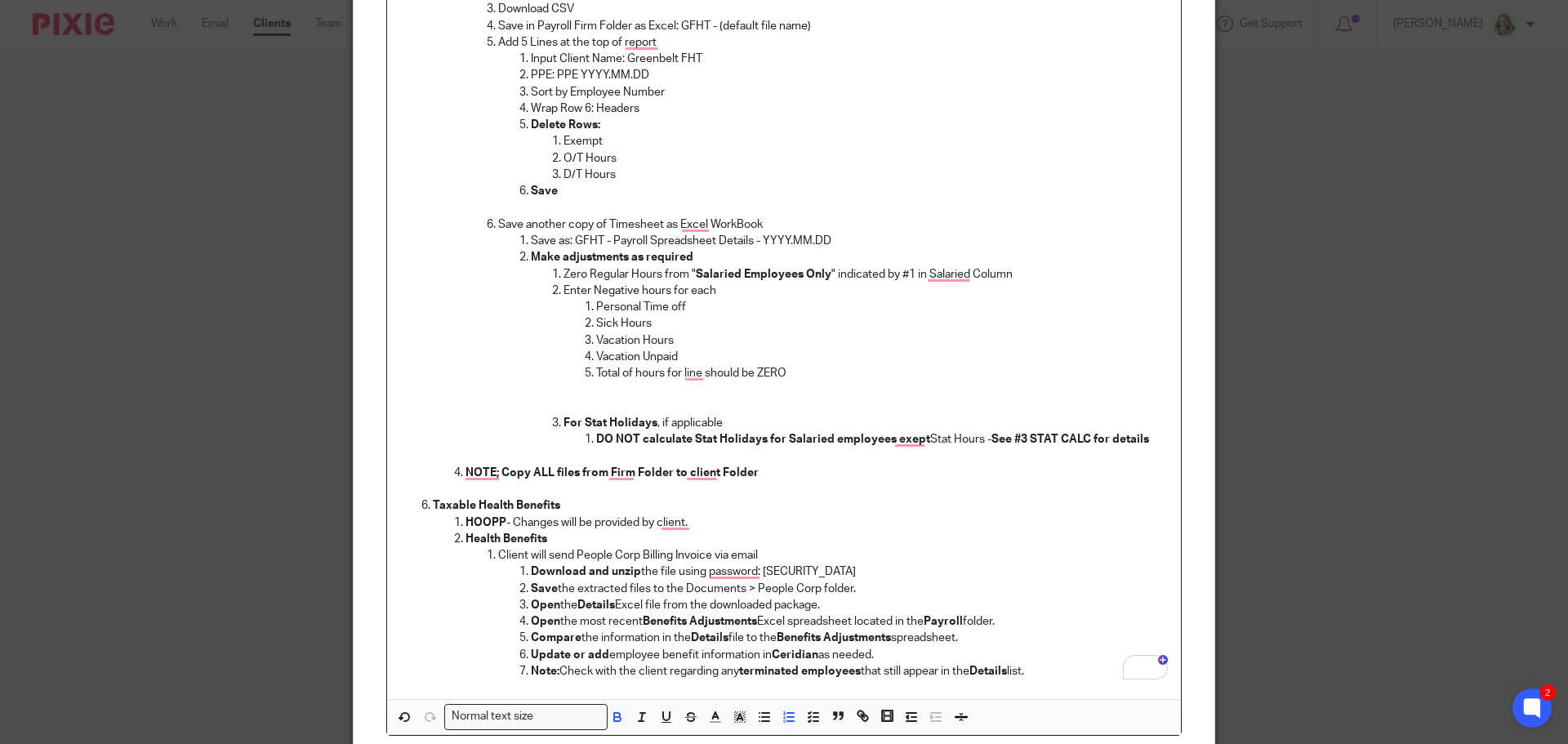
scroll to position [749, 0]
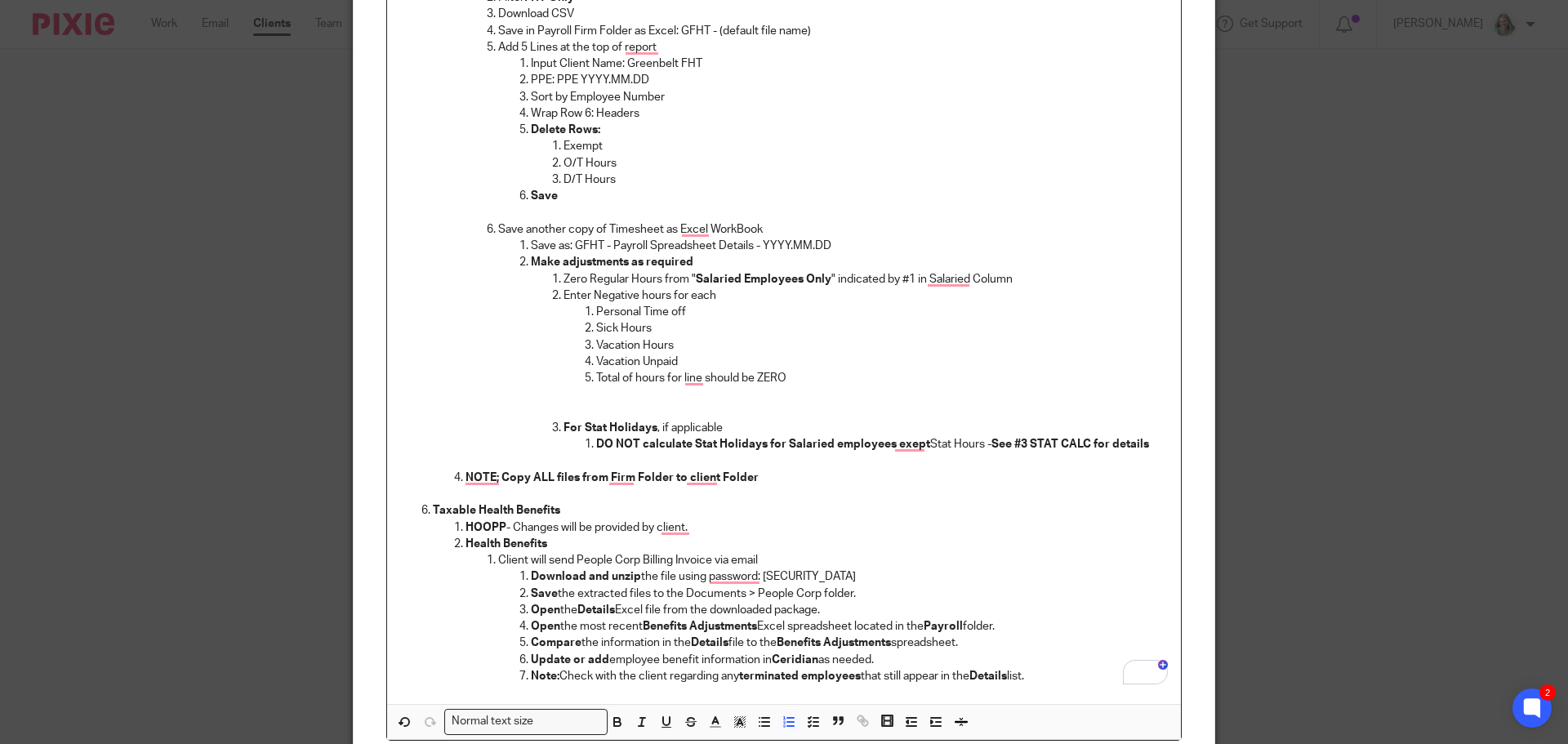
click at [732, 426] on p "For Stat Holidays , if applicable" at bounding box center [865, 427] width 604 height 16
click at [596, 443] on li "DO NOT calculate Stat Holidays for Salaried employees exept Stat Hours - See #3…" at bounding box center [882, 453] width 572 height 34
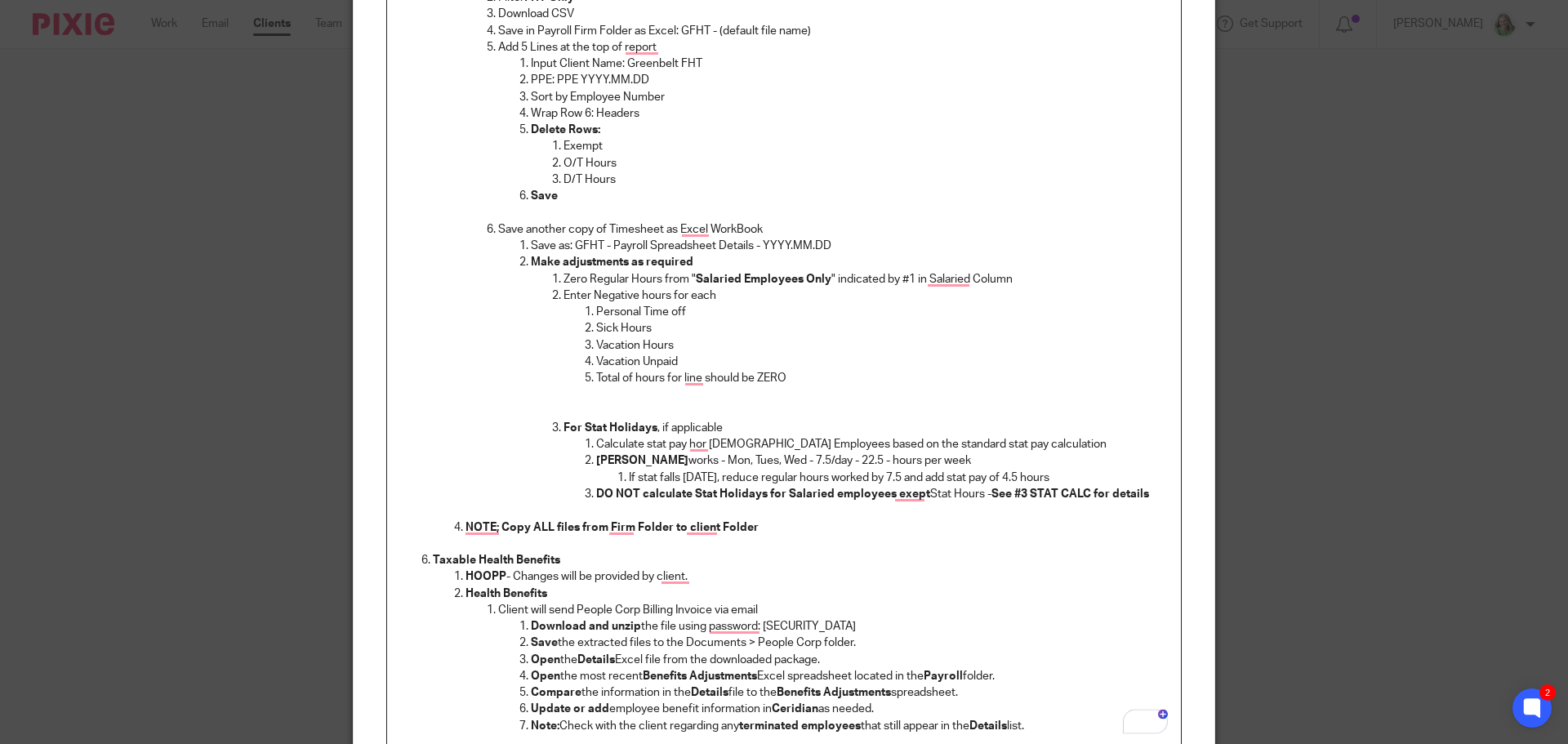
drag, startPoint x: 1072, startPoint y: 473, endPoint x: 543, endPoint y: 454, distance: 529.3
click at [543, 454] on ol "Zero Regular Hours from " Salaried Employees Only " indicated by #1 in Salaried…" at bounding box center [850, 395] width 637 height 248
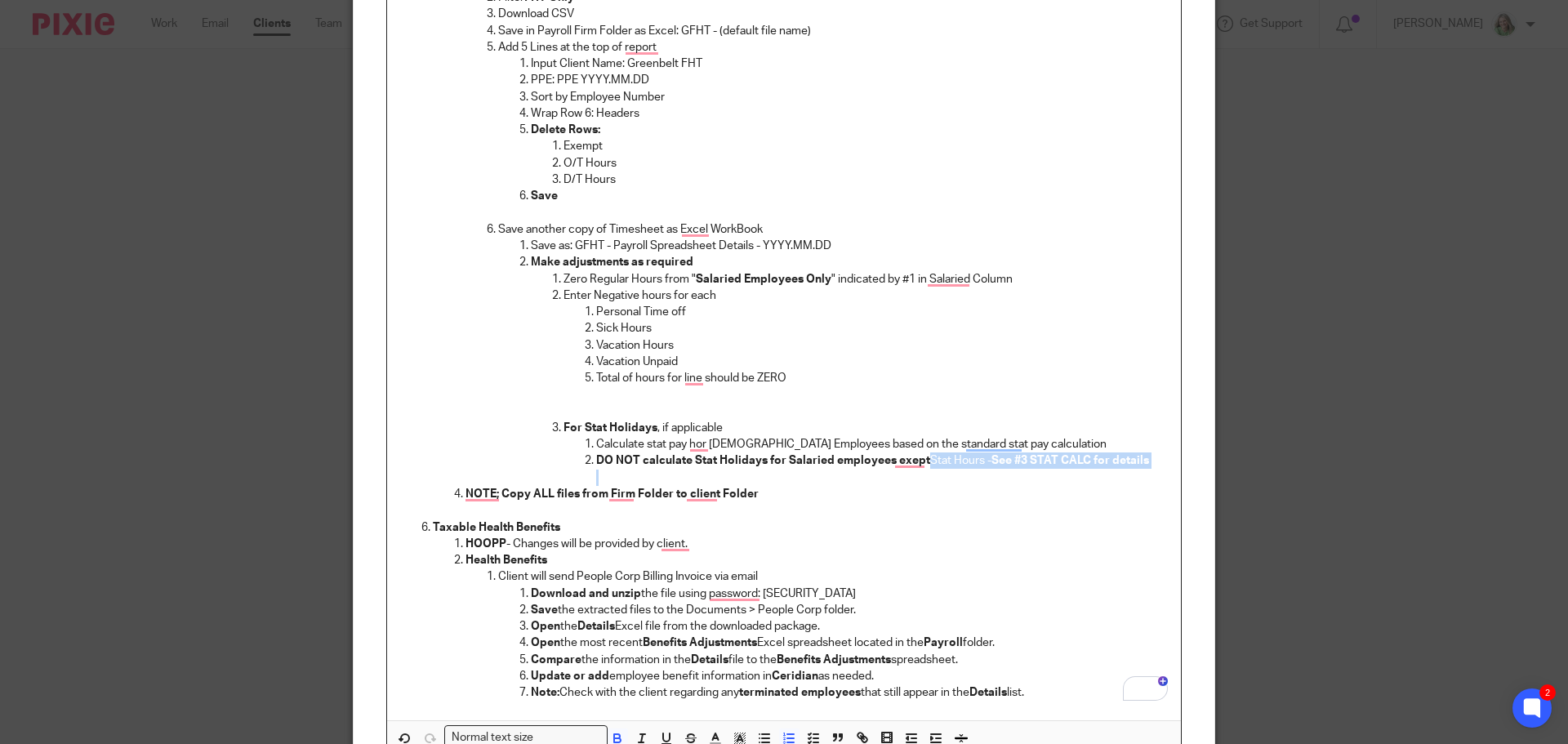
drag, startPoint x: 920, startPoint y: 462, endPoint x: 1132, endPoint y: 478, distance: 212.6
click at [1132, 478] on li "DO NOT calculate Stat Holidays for Salaried employees exept Stat Hours - See #3…" at bounding box center [882, 469] width 572 height 34
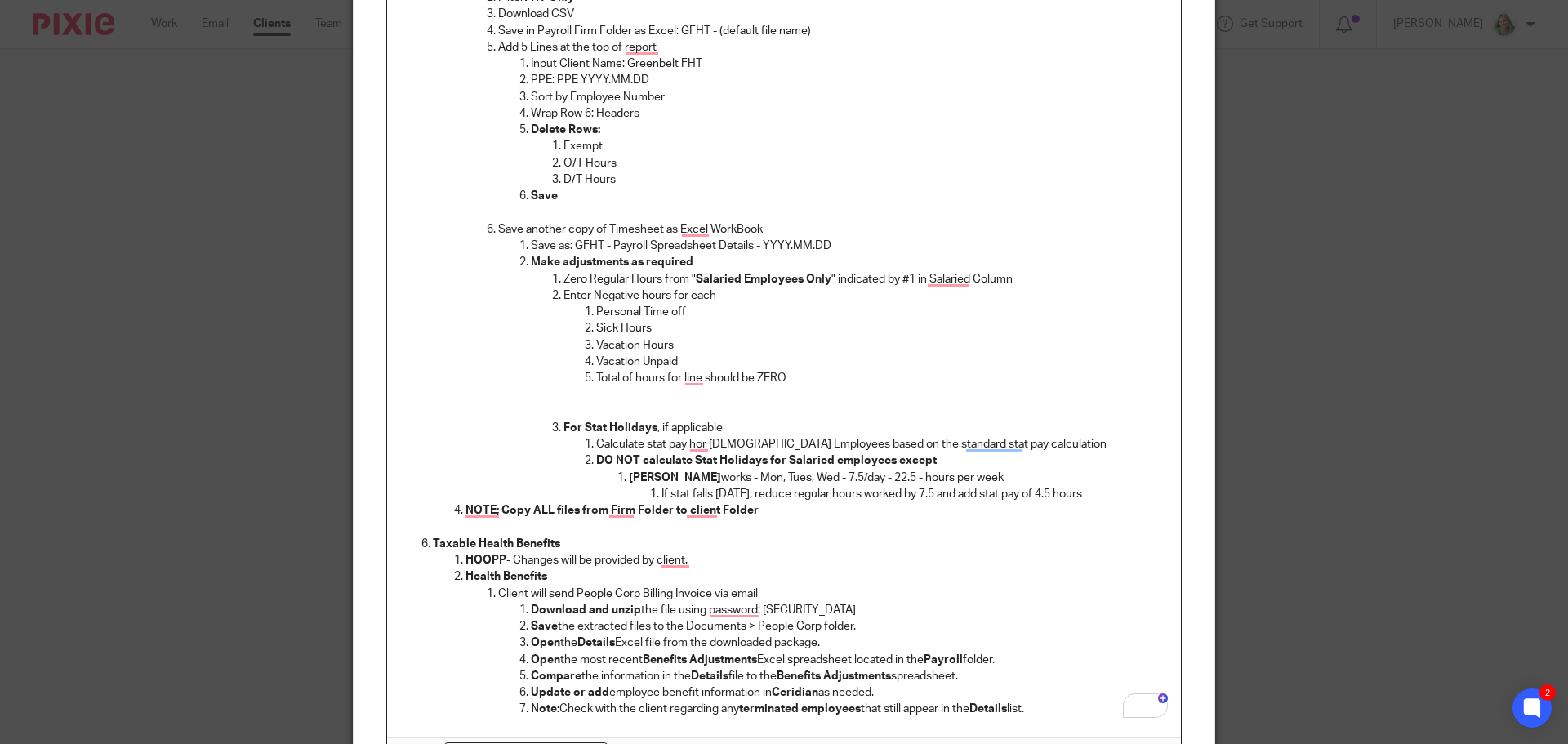
click at [1108, 492] on p "If stat falls [DATE], reduce regular hours worked by 7.5 and add stat pay of 4.…" at bounding box center [914, 493] width 506 height 16
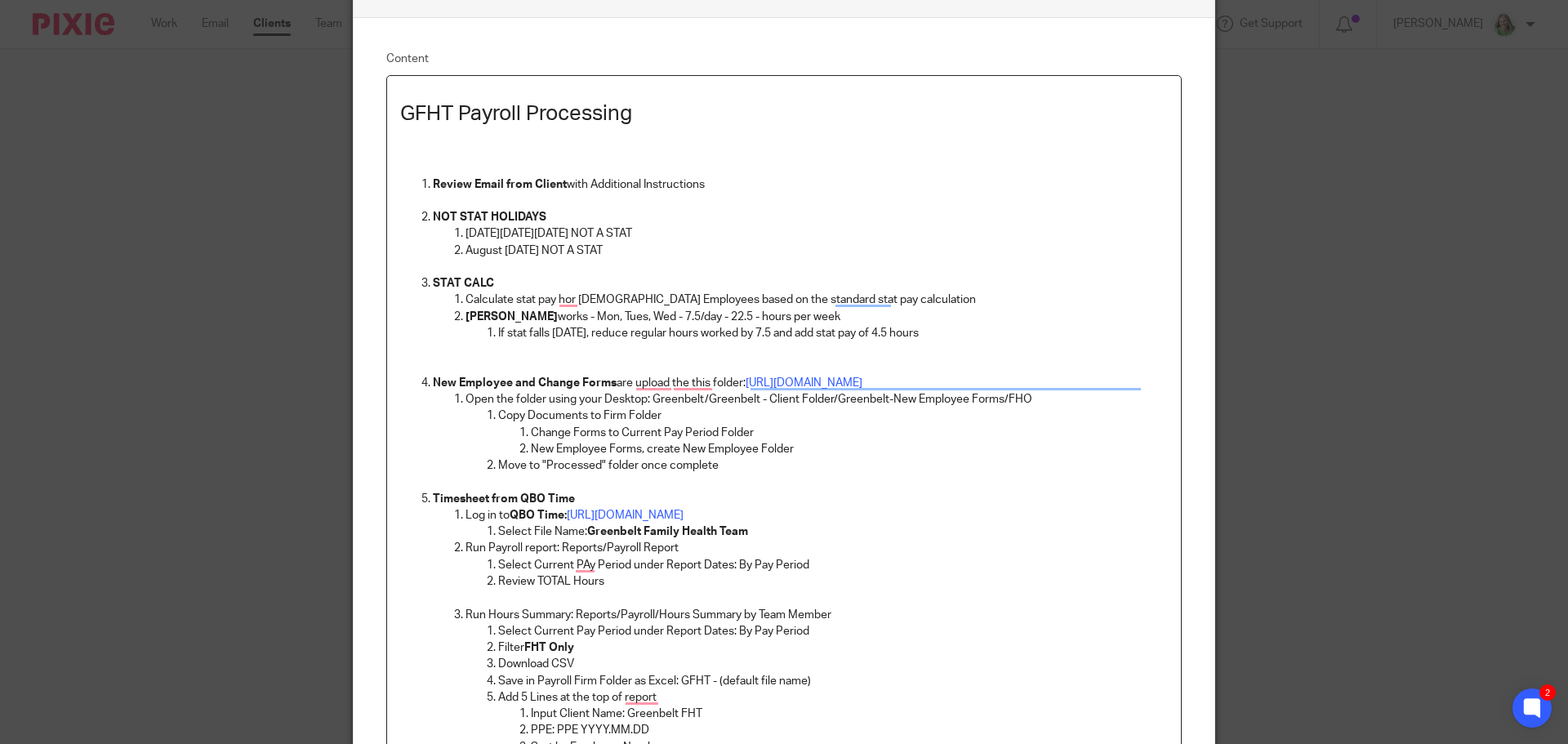
scroll to position [96, 0]
drag, startPoint x: 984, startPoint y: 335, endPoint x: 392, endPoint y: 283, distance: 594.3
click at [392, 283] on div "GFHT Payroll Processing Review Email from Client with Additional Instructions N…" at bounding box center [784, 743] width 793 height 1327
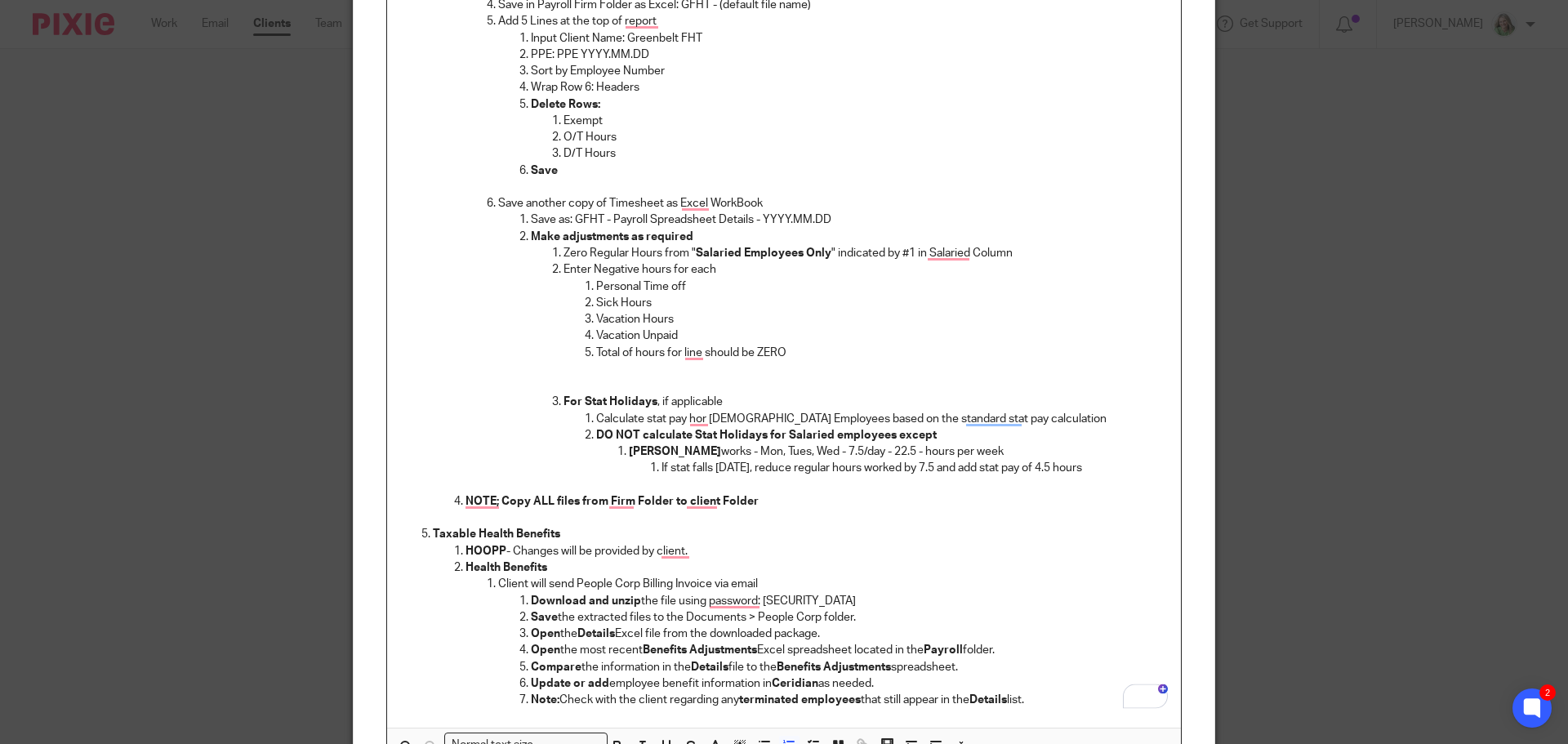
scroll to position [863, 0]
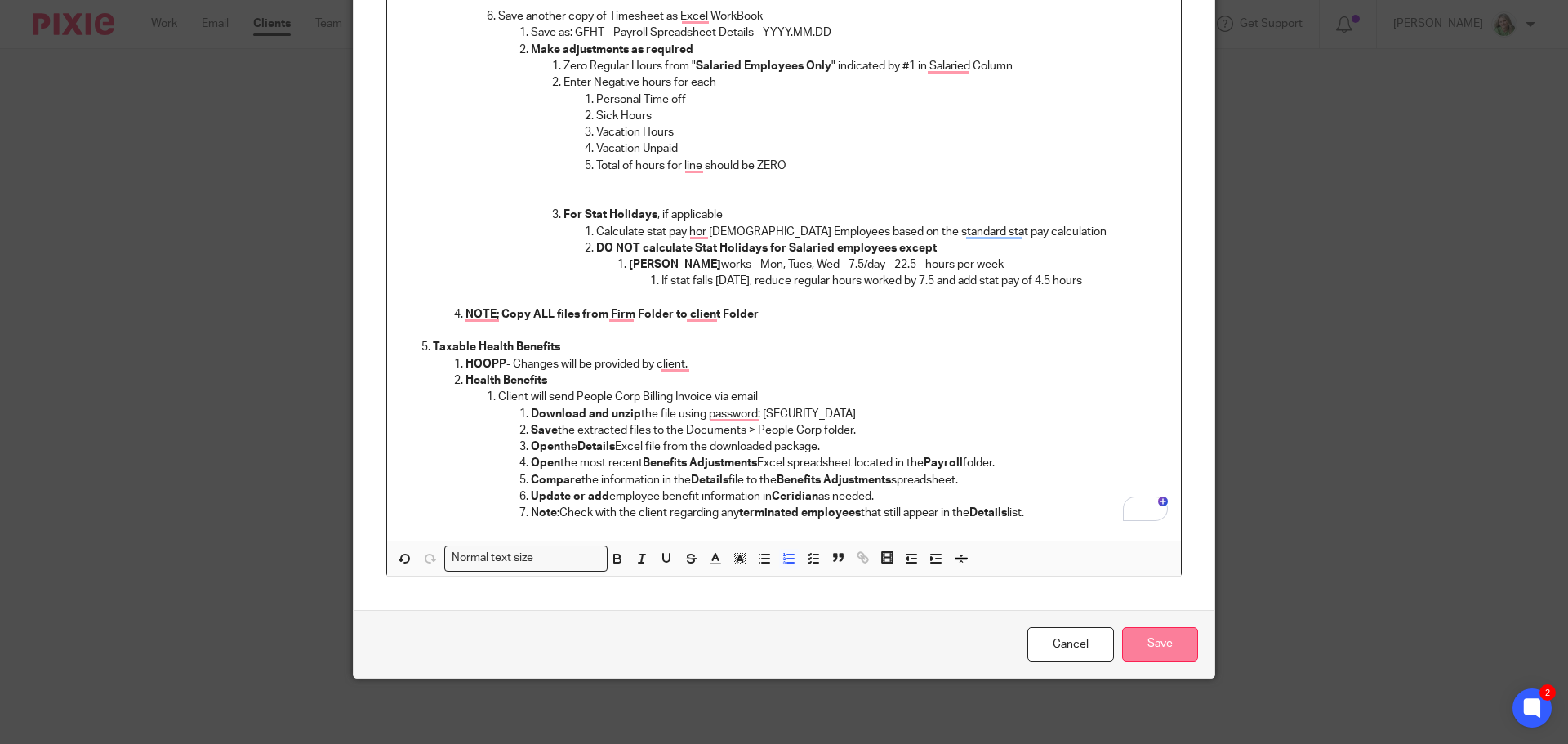
click at [1149, 650] on input "Save" at bounding box center [1159, 644] width 76 height 35
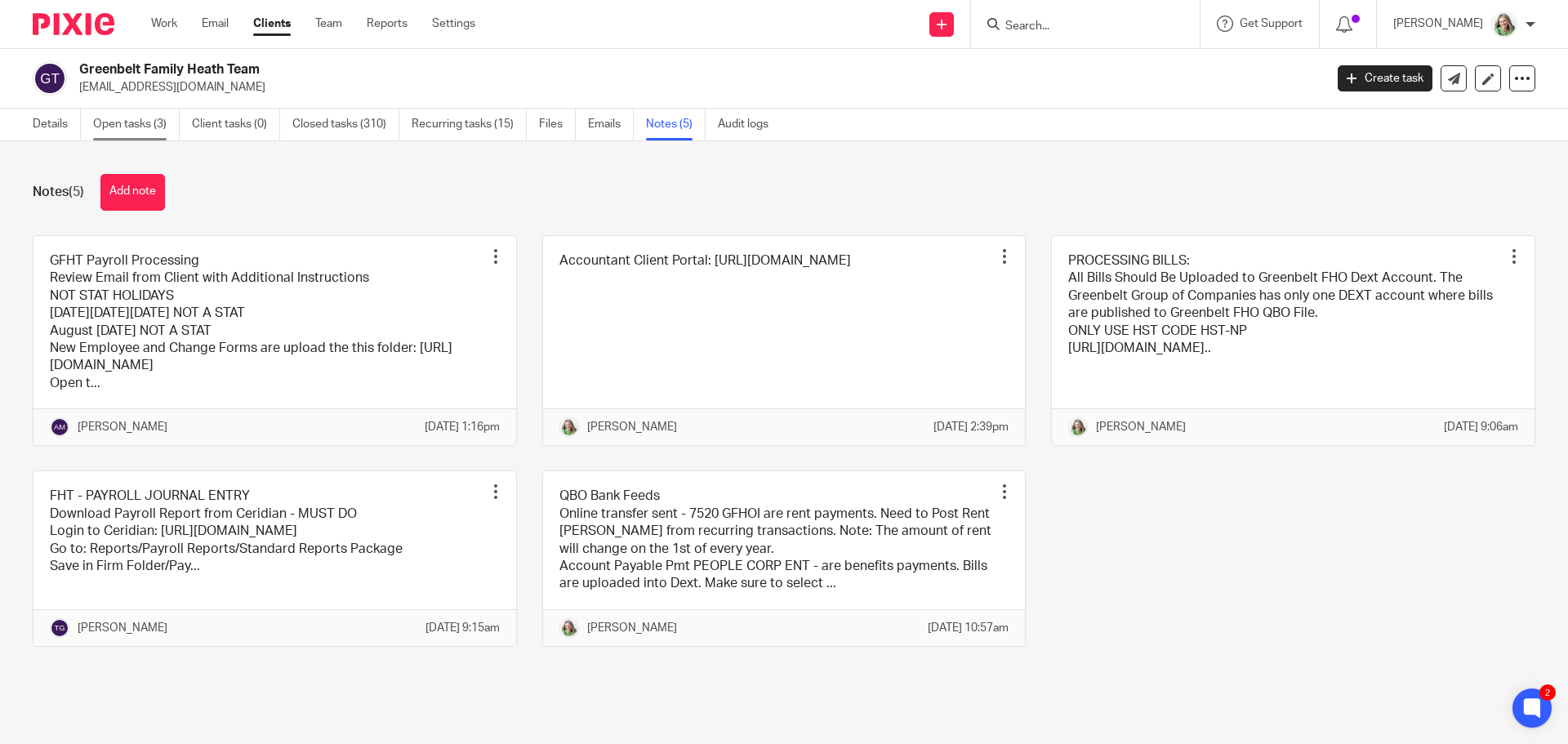
click at [142, 125] on link "Open tasks (3)" at bounding box center [136, 125] width 87 height 32
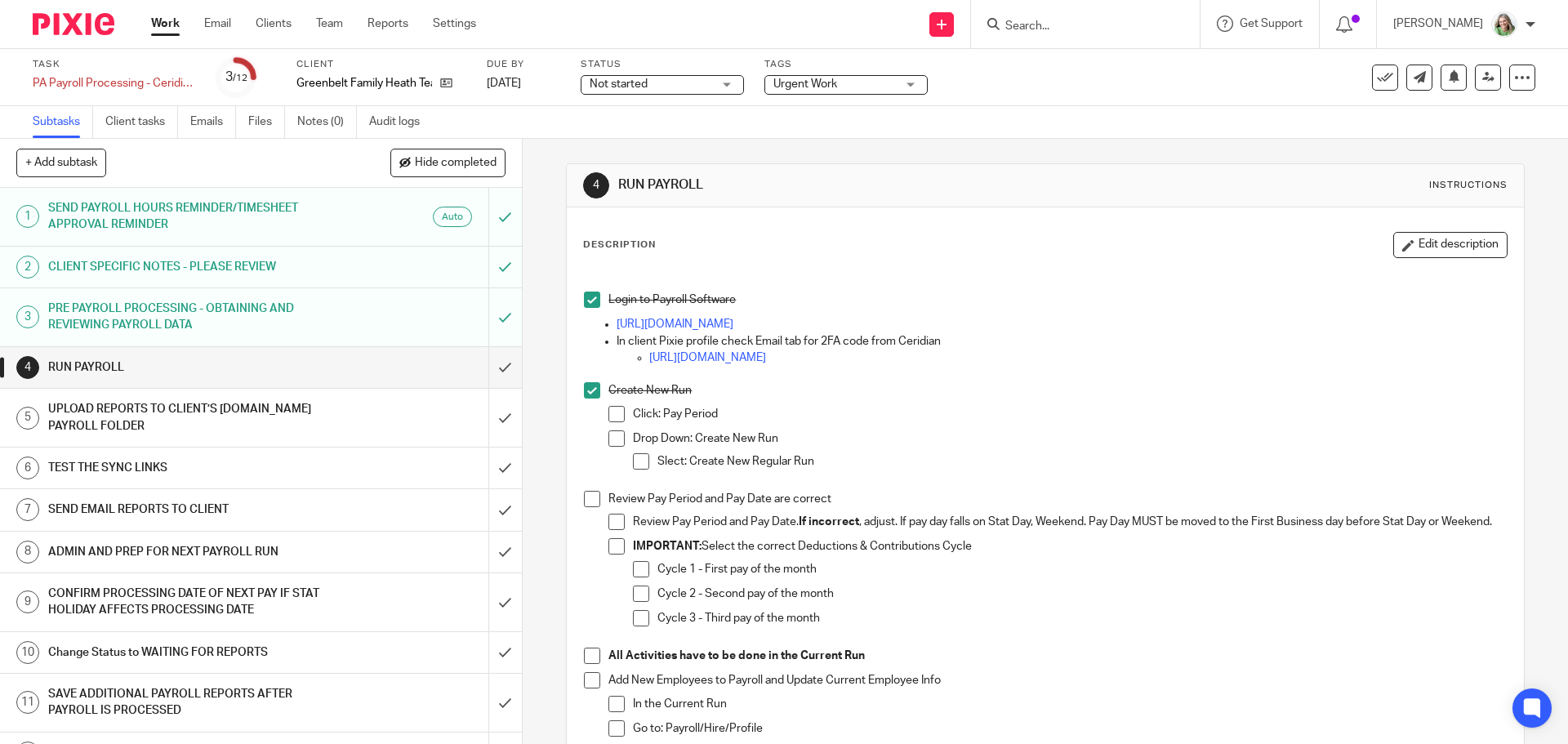
click at [589, 493] on span at bounding box center [592, 499] width 16 height 16
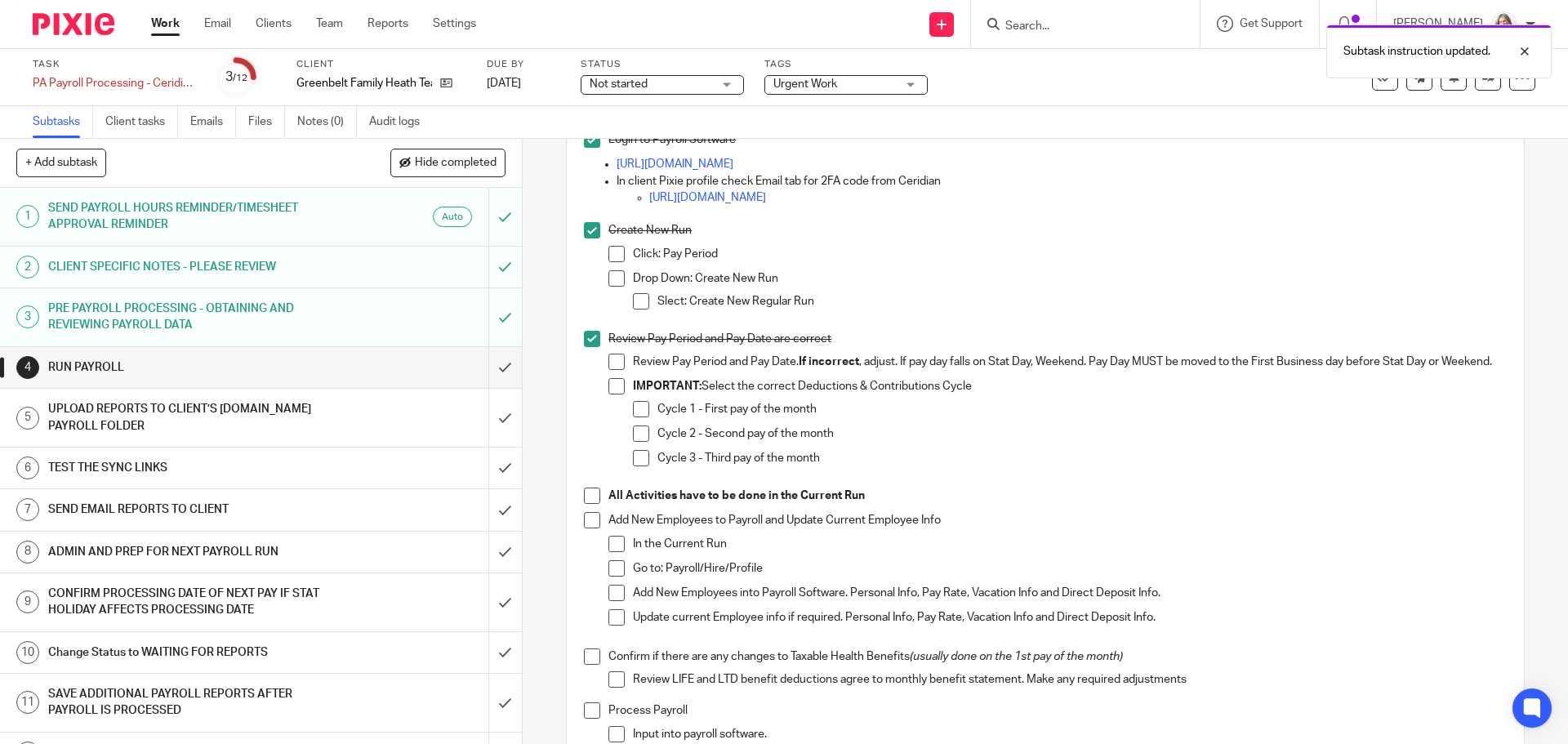
scroll to position [163, 0]
click at [590, 494] on span at bounding box center [592, 492] width 16 height 16
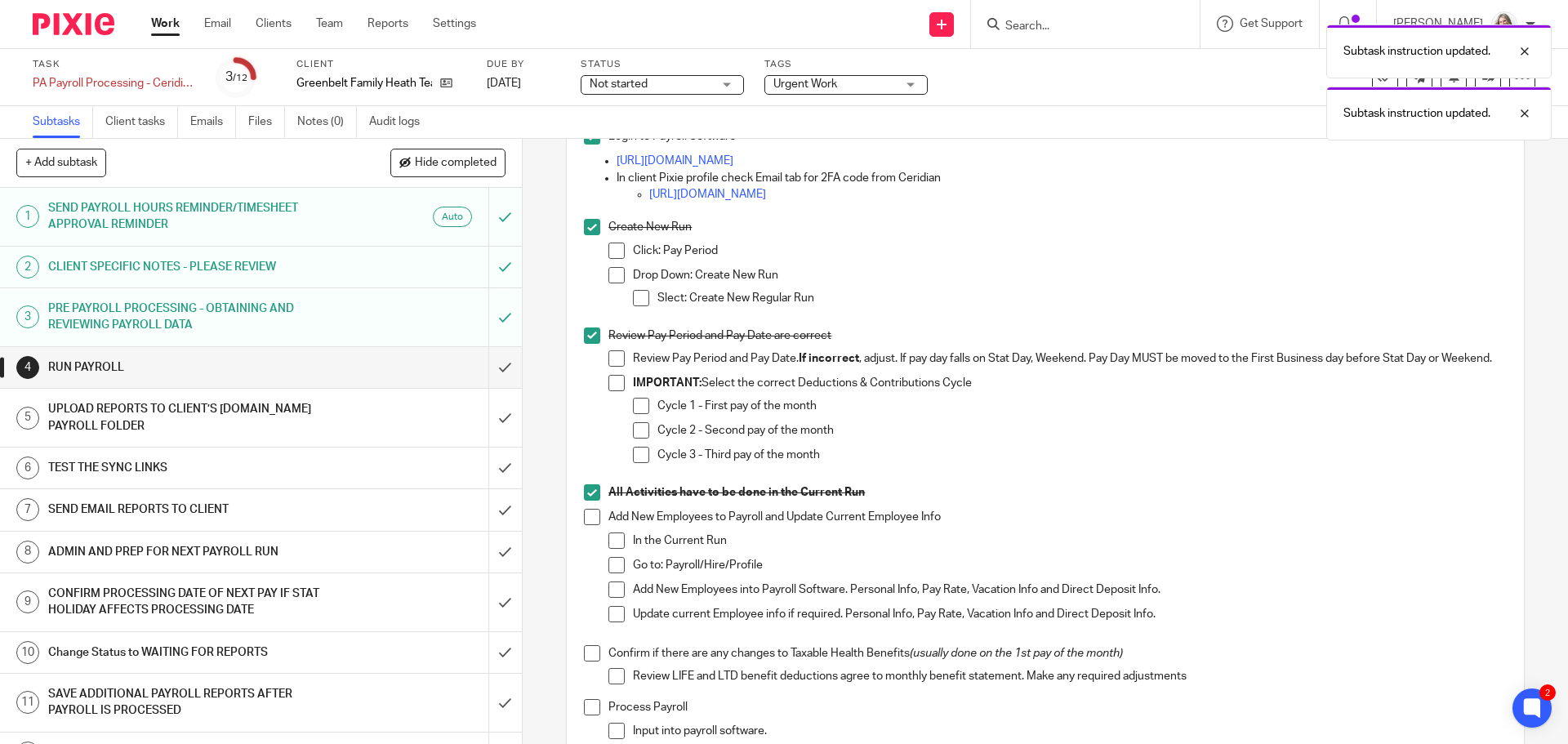
click at [585, 524] on span at bounding box center [592, 517] width 16 height 16
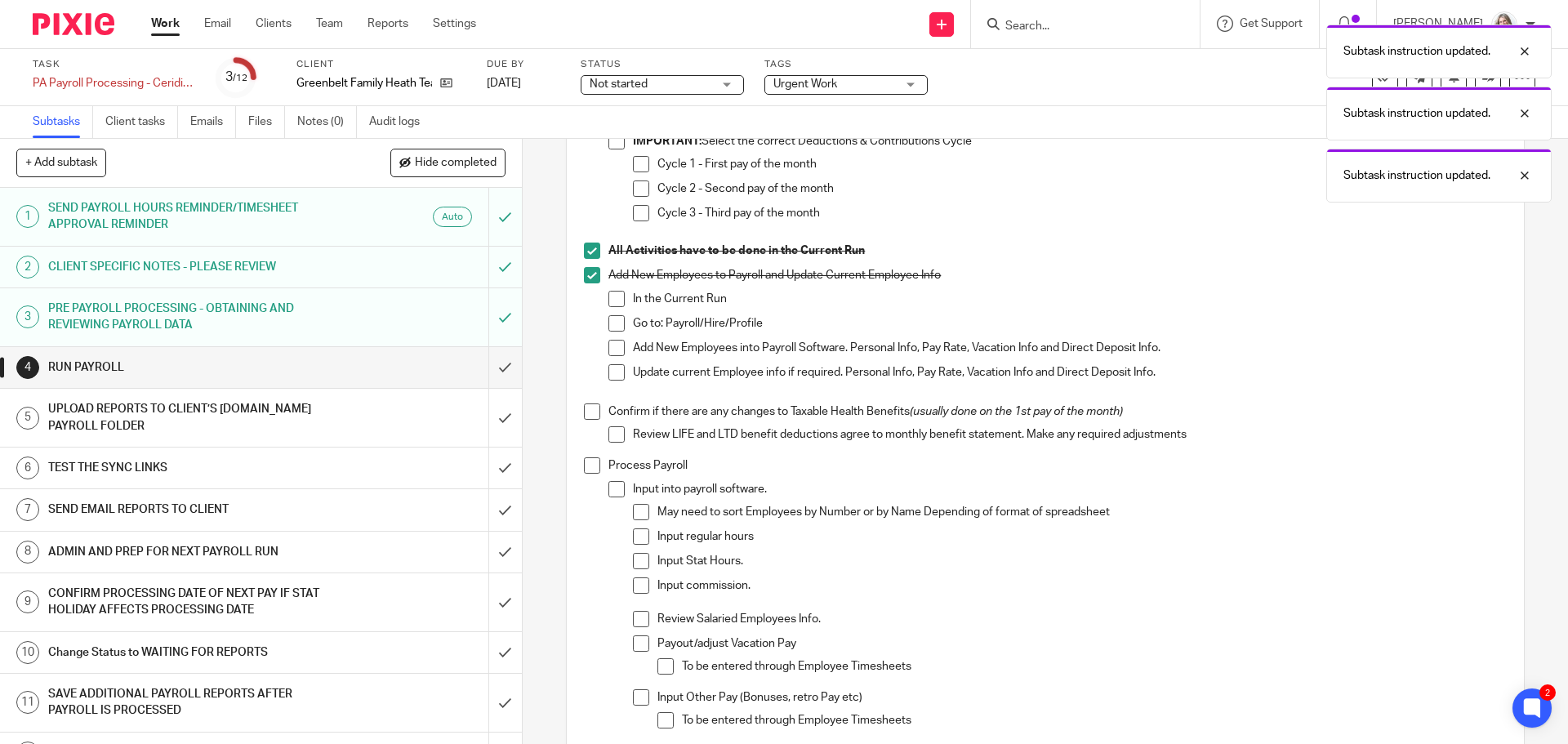
scroll to position [409, 0]
click at [589, 417] on span at bounding box center [592, 408] width 16 height 16
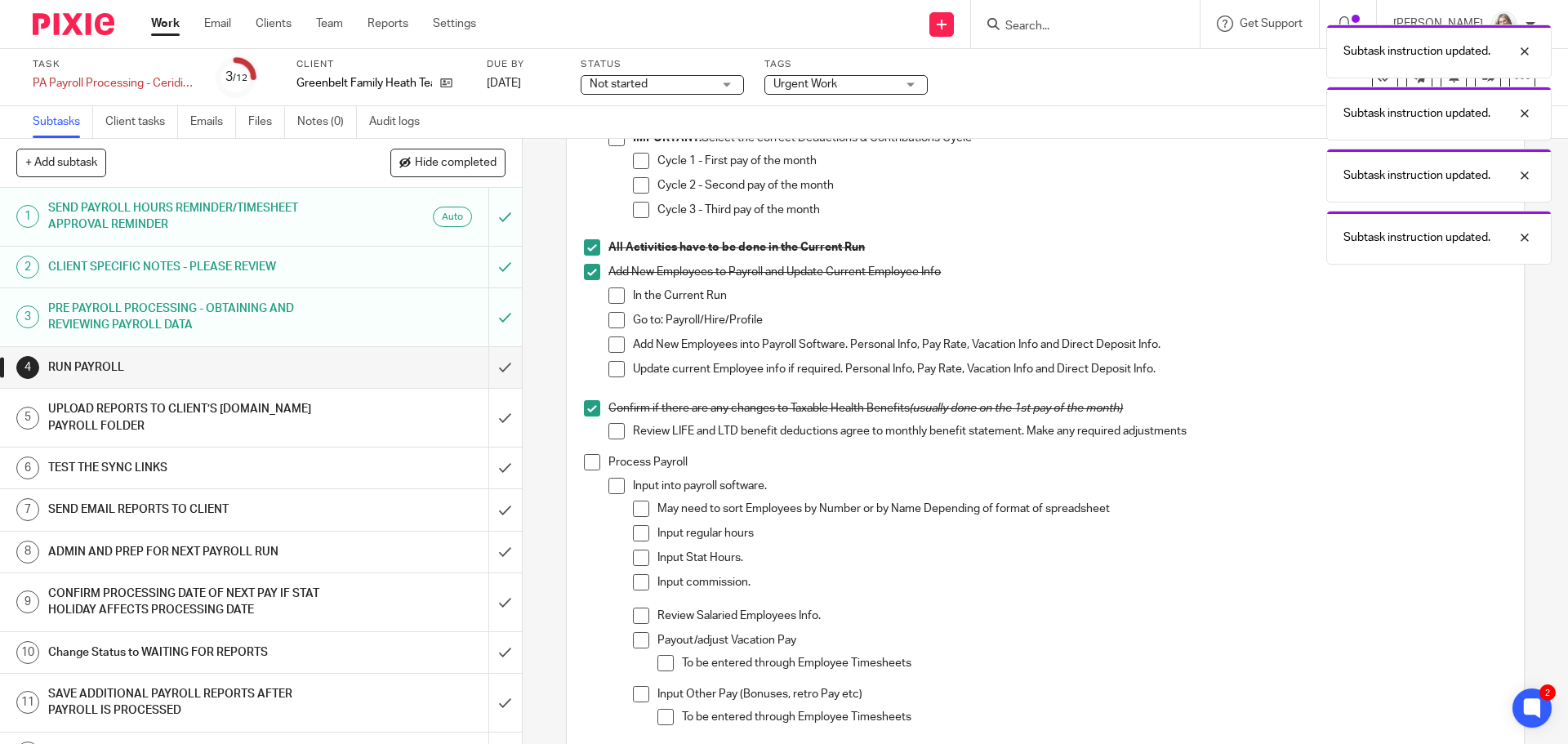
click at [586, 470] on span at bounding box center [592, 462] width 16 height 16
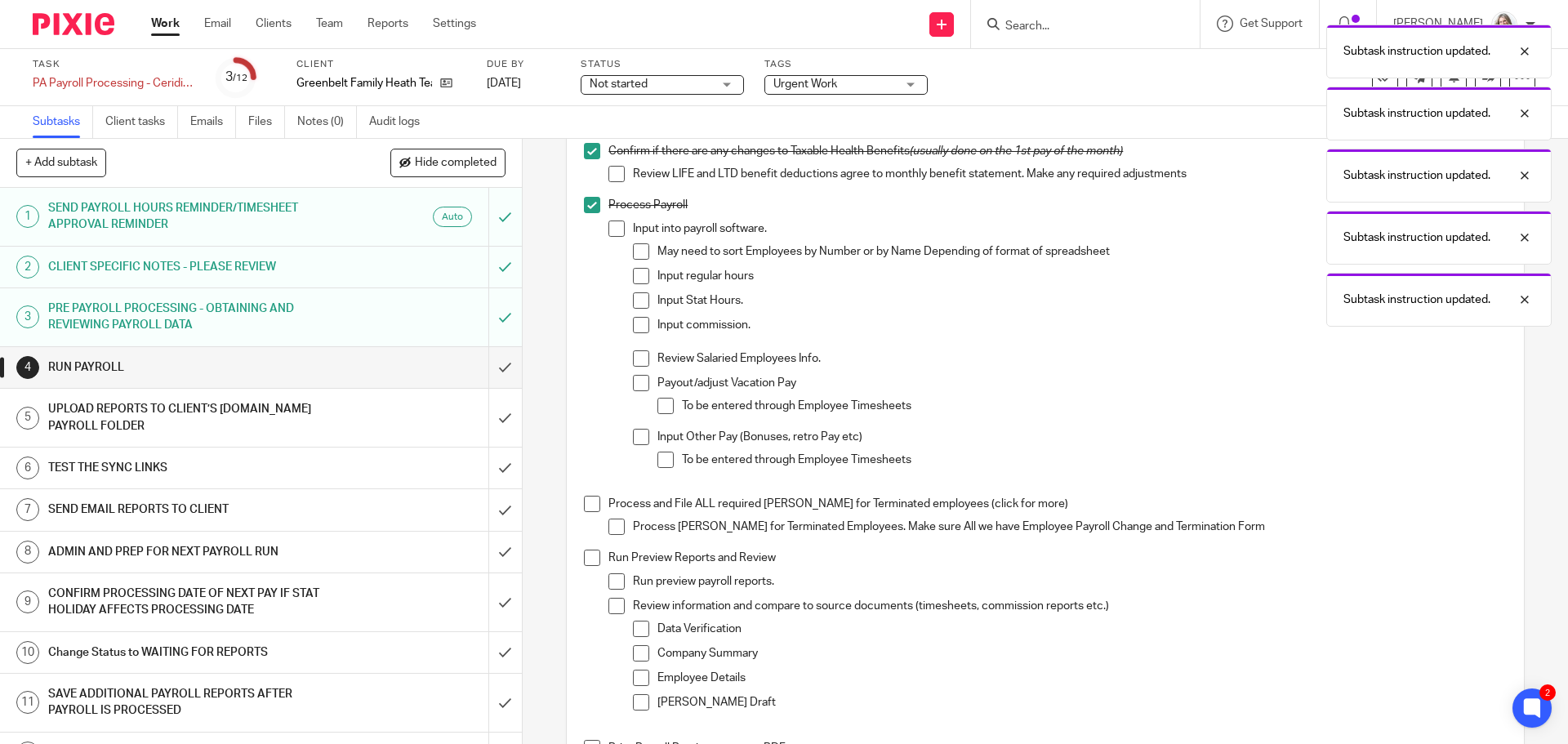
scroll to position [816, 0]
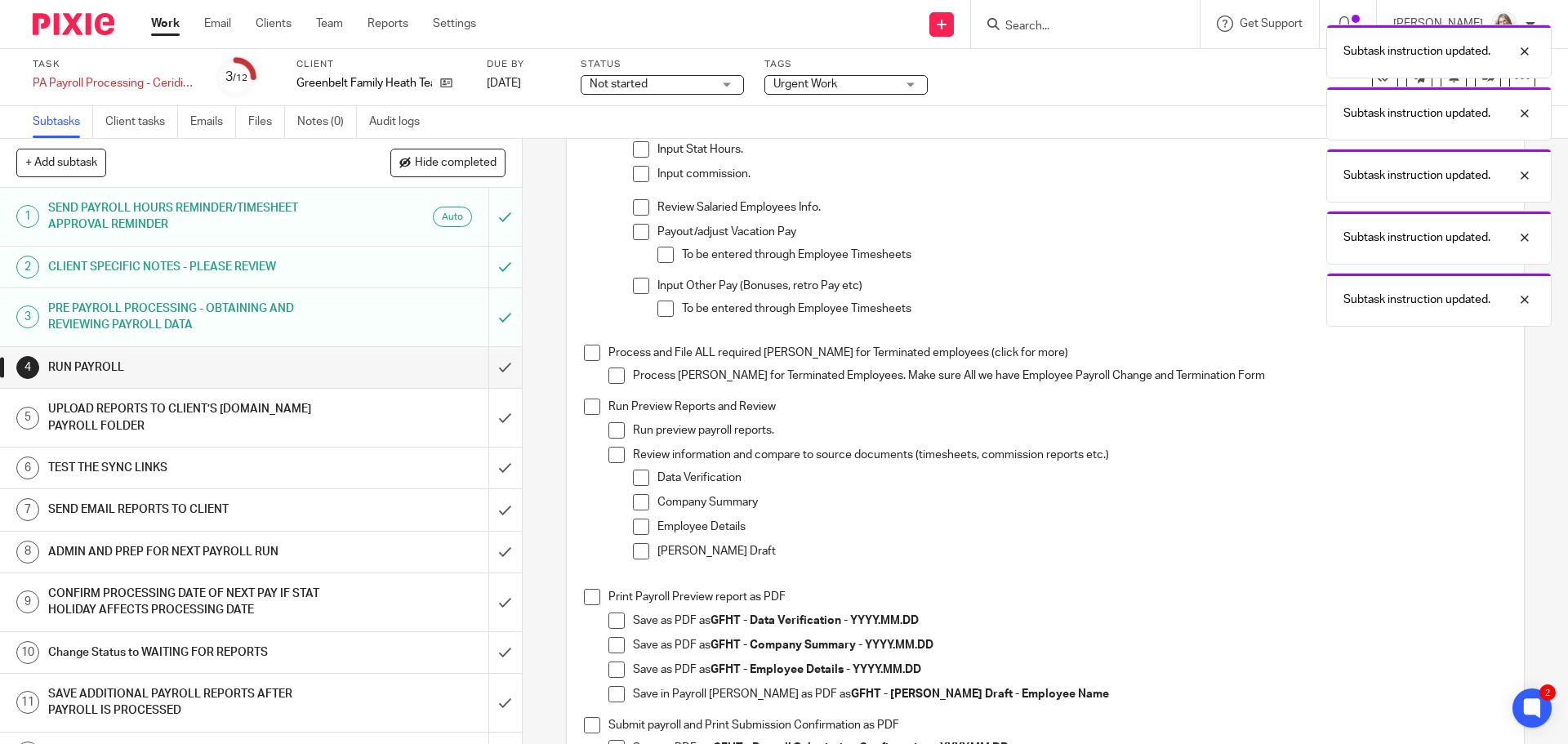
click at [588, 360] on span at bounding box center [592, 352] width 16 height 16
click at [584, 415] on span at bounding box center [592, 407] width 16 height 16
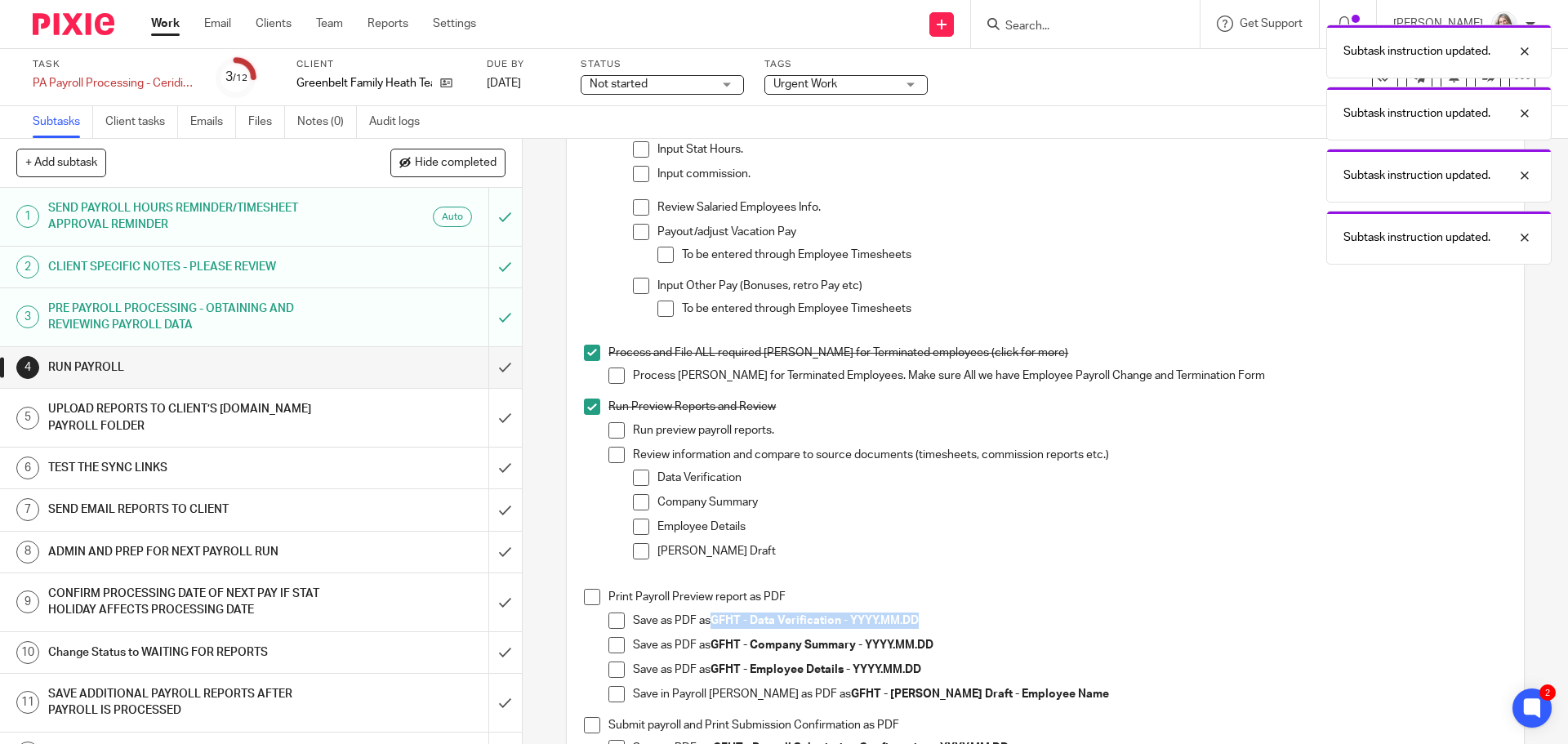
drag, startPoint x: 924, startPoint y: 630, endPoint x: 710, endPoint y: 633, distance: 214.0
click at [710, 629] on p "Save as PDF as GFHT - Data Verification - YYYY.MM.DD" at bounding box center [1069, 620] width 873 height 16
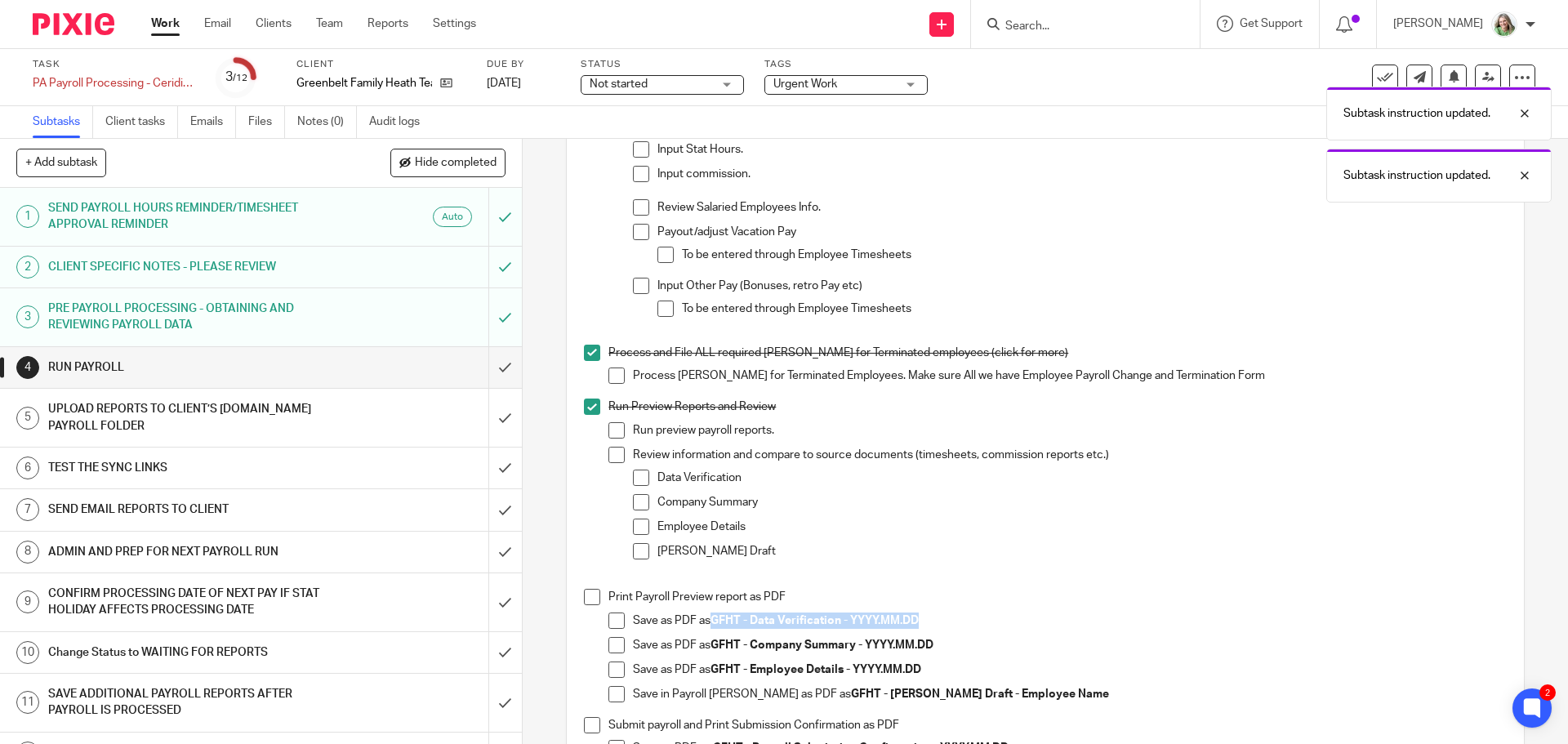
copy strong "GFHT - Data Verification - YYYY.MM.DD"
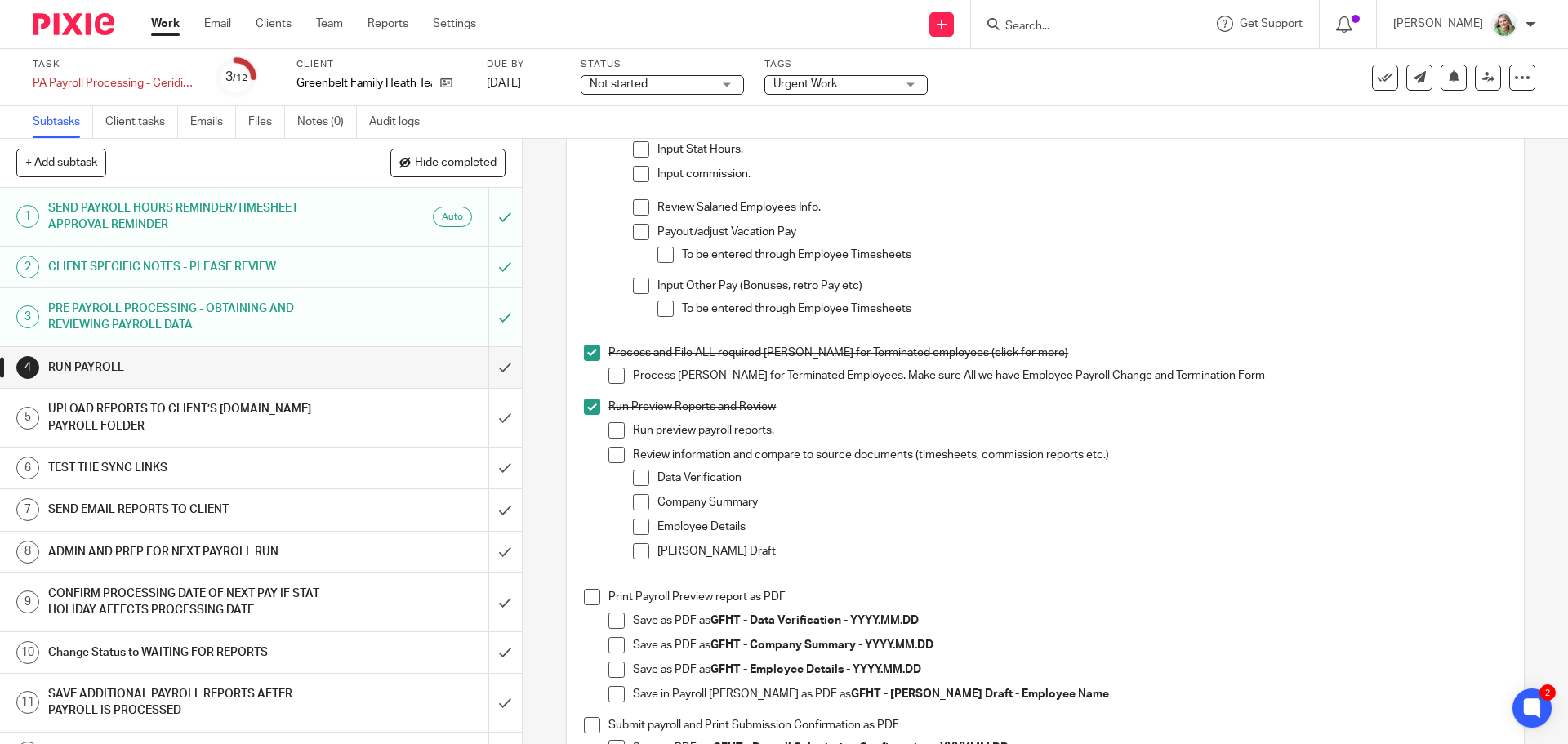
drag, startPoint x: 609, startPoint y: 621, endPoint x: 658, endPoint y: 624, distance: 49.1
click at [609, 622] on span at bounding box center [617, 620] width 16 height 16
drag, startPoint x: 854, startPoint y: 655, endPoint x: 752, endPoint y: 653, distance: 102.0
click at [752, 650] on strong "GFHT - Company Summary - YYYY.MM.DD" at bounding box center [822, 645] width 223 height 12
copy strong "Company Summary"
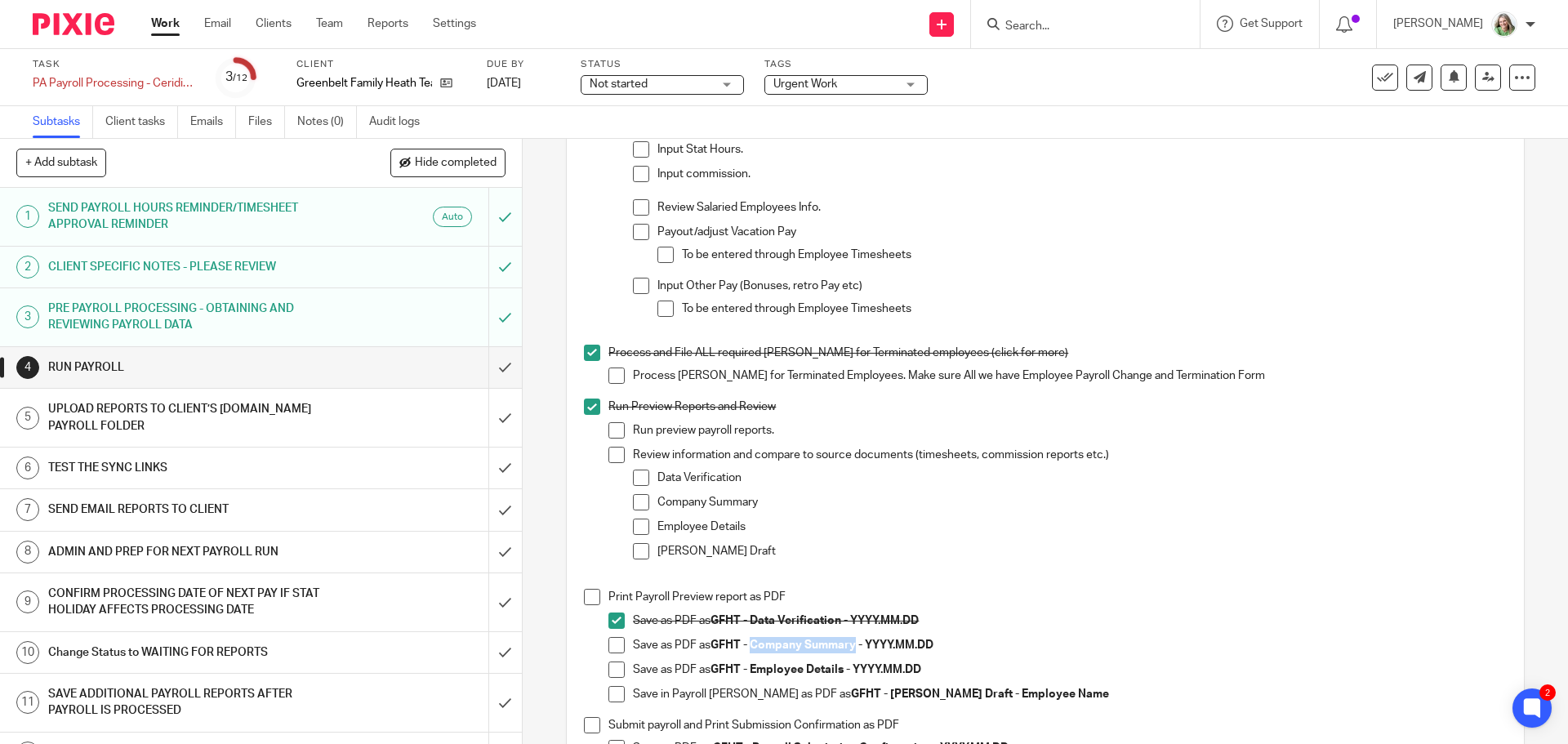
click at [617, 653] on span at bounding box center [617, 645] width 16 height 16
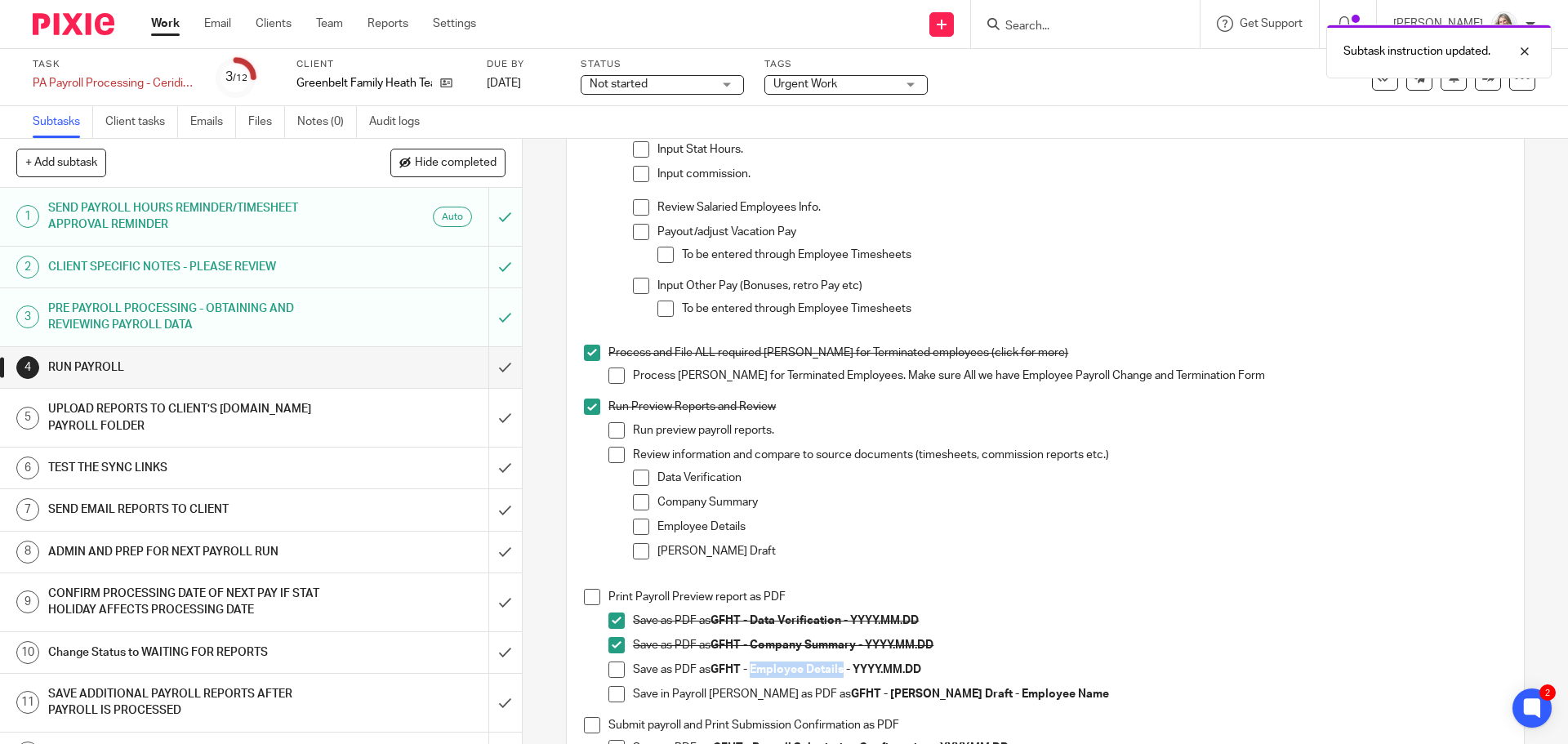
drag, startPoint x: 840, startPoint y: 680, endPoint x: 751, endPoint y: 682, distance: 89.0
click at [751, 675] on strong "GFHT - Employee Details - YYYY.MM.DD" at bounding box center [816, 669] width 211 height 12
copy strong "Employee Details"
drag, startPoint x: 603, startPoint y: 677, endPoint x: 642, endPoint y: 676, distance: 39.0
click at [609, 676] on span at bounding box center [617, 669] width 16 height 16
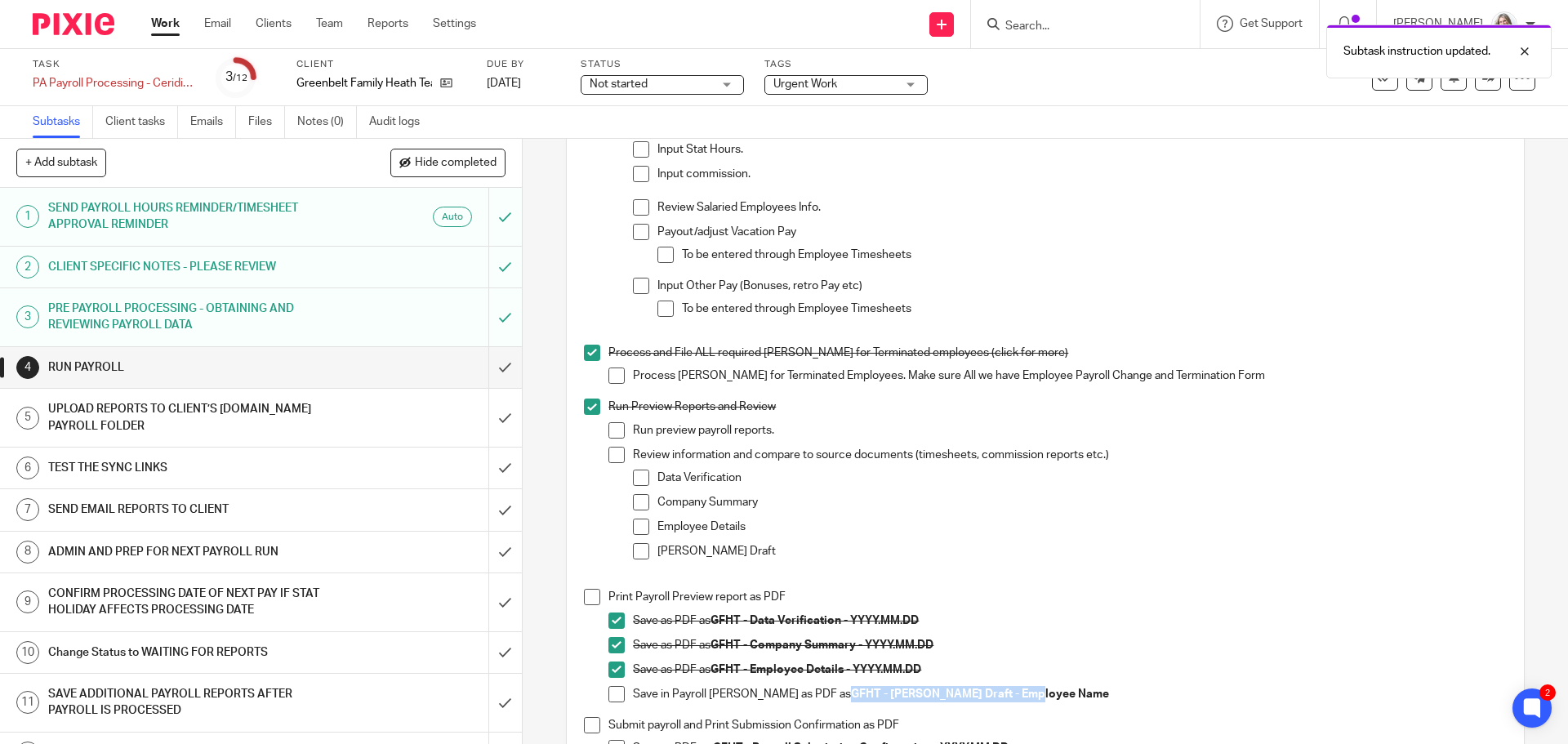
drag, startPoint x: 1007, startPoint y: 699, endPoint x: 820, endPoint y: 703, distance: 187.0
click at [820, 702] on p "Save in Payroll [PERSON_NAME] as PDF as GFHT - [PERSON_NAME] Draft - Employee N…" at bounding box center [1069, 694] width 873 height 16
copy strong "GFHT - [PERSON_NAME] Draft - Employee Name"
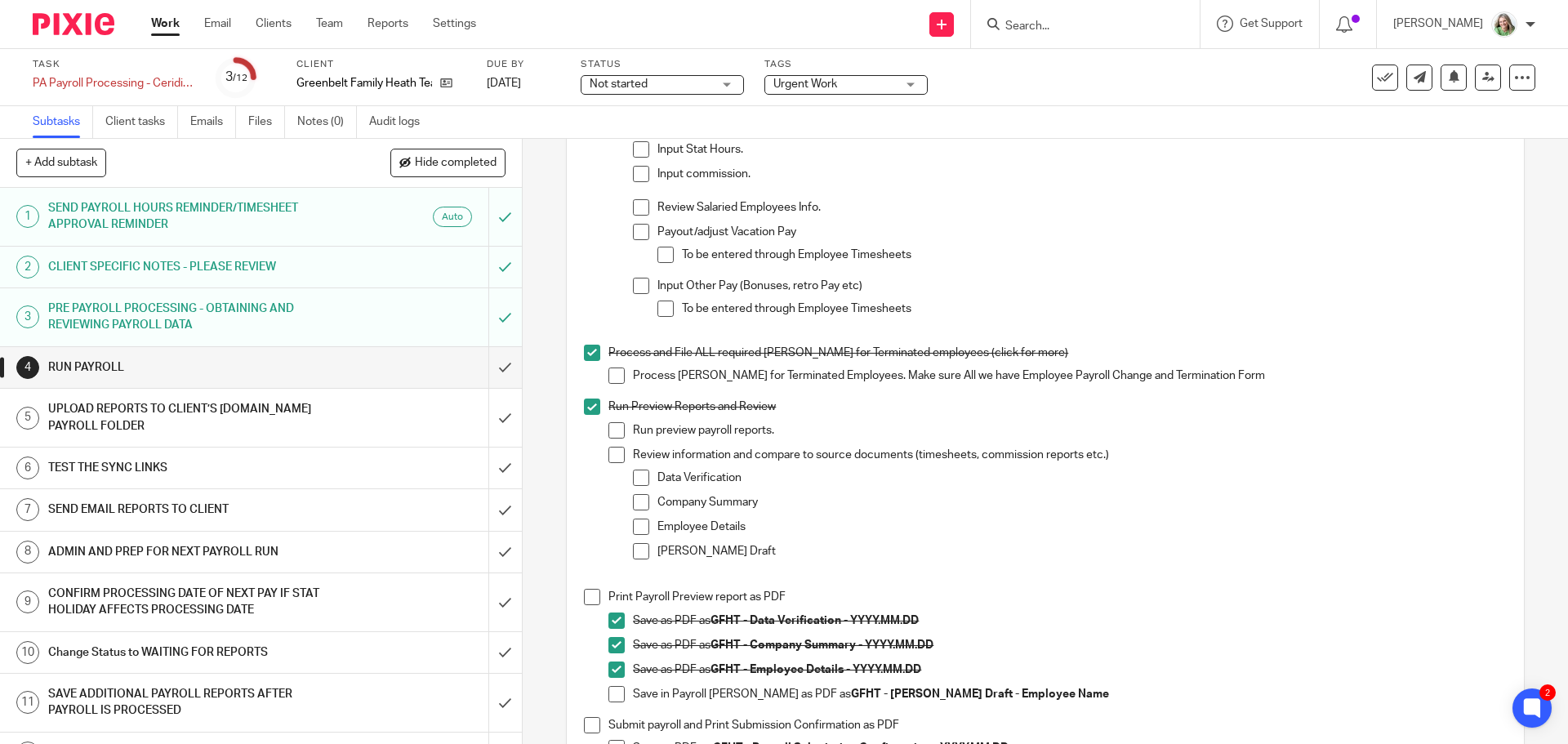
click at [611, 698] on span at bounding box center [617, 694] width 16 height 16
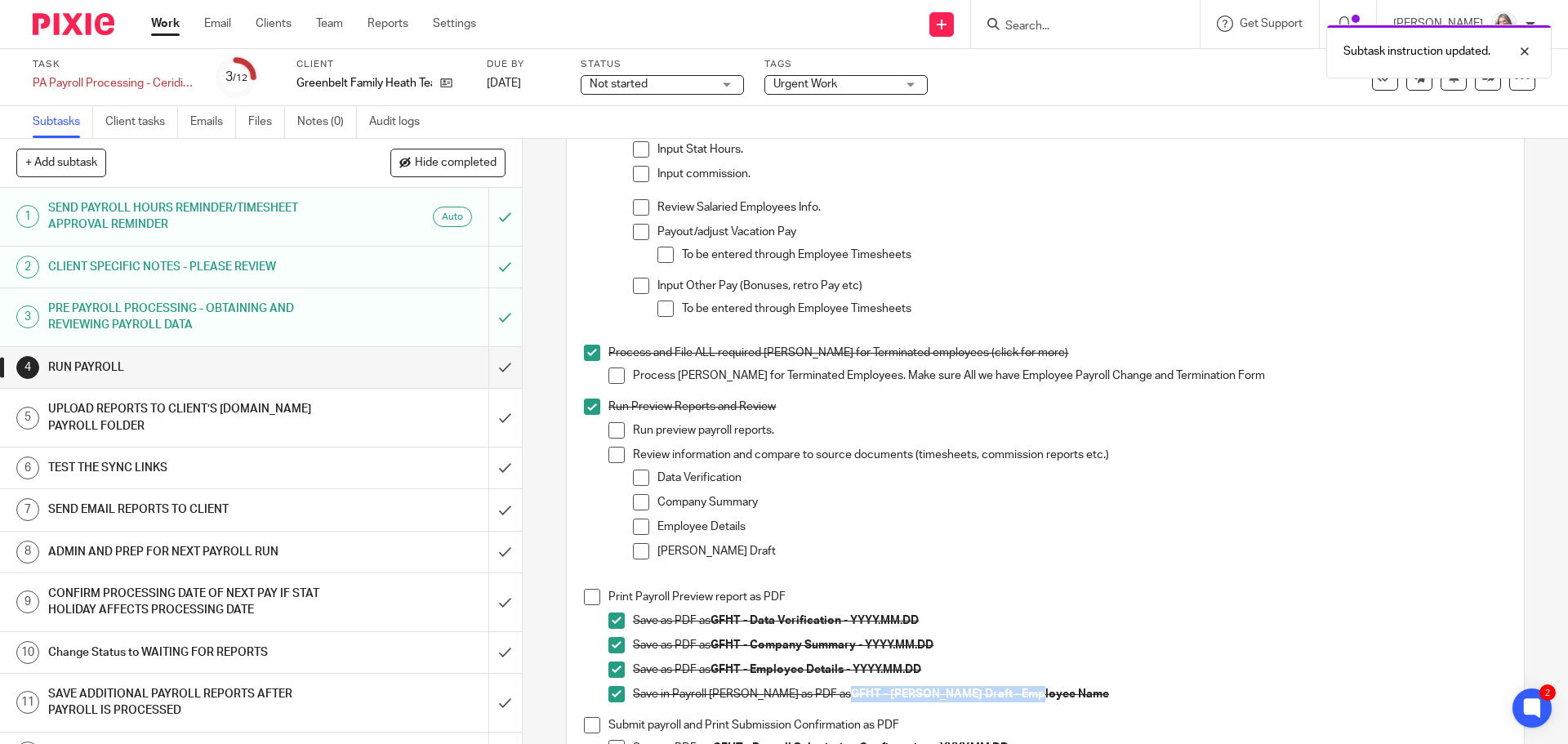
click at [169, 21] on link "Work" at bounding box center [165, 23] width 29 height 16
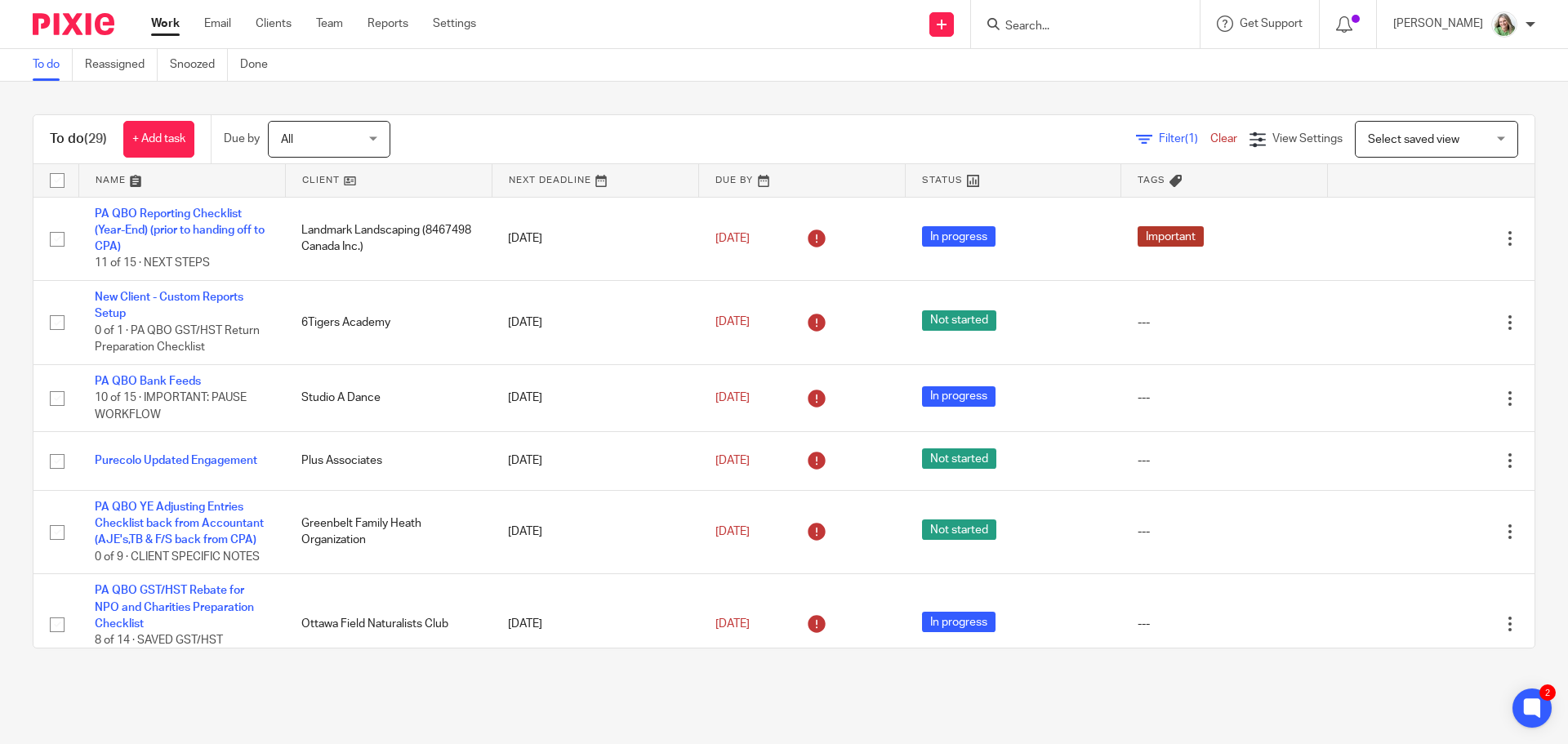
click at [1417, 126] on span "Select saved view" at bounding box center [1428, 138] width 120 height 34
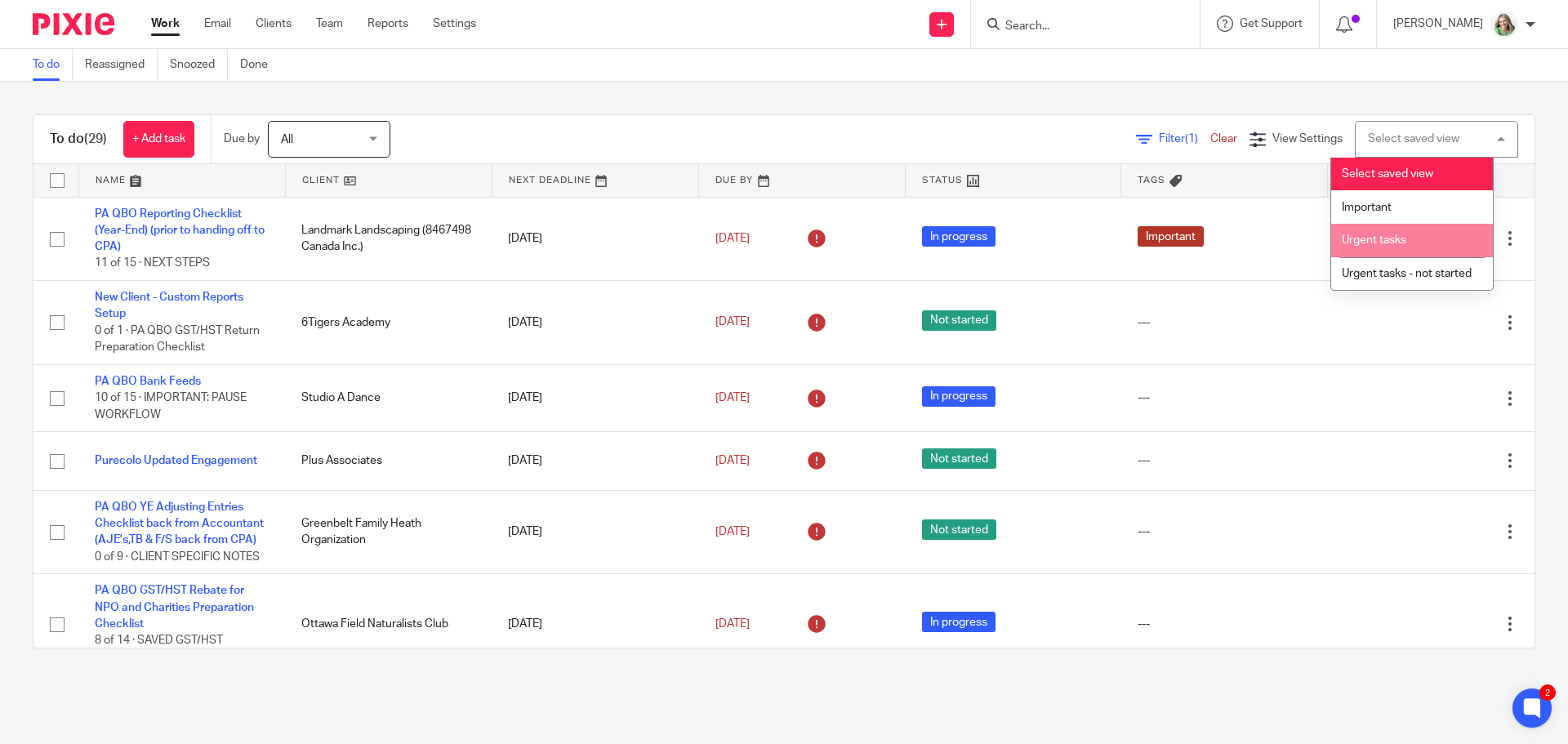
click at [1357, 240] on span "Urgent tasks" at bounding box center [1374, 240] width 64 height 12
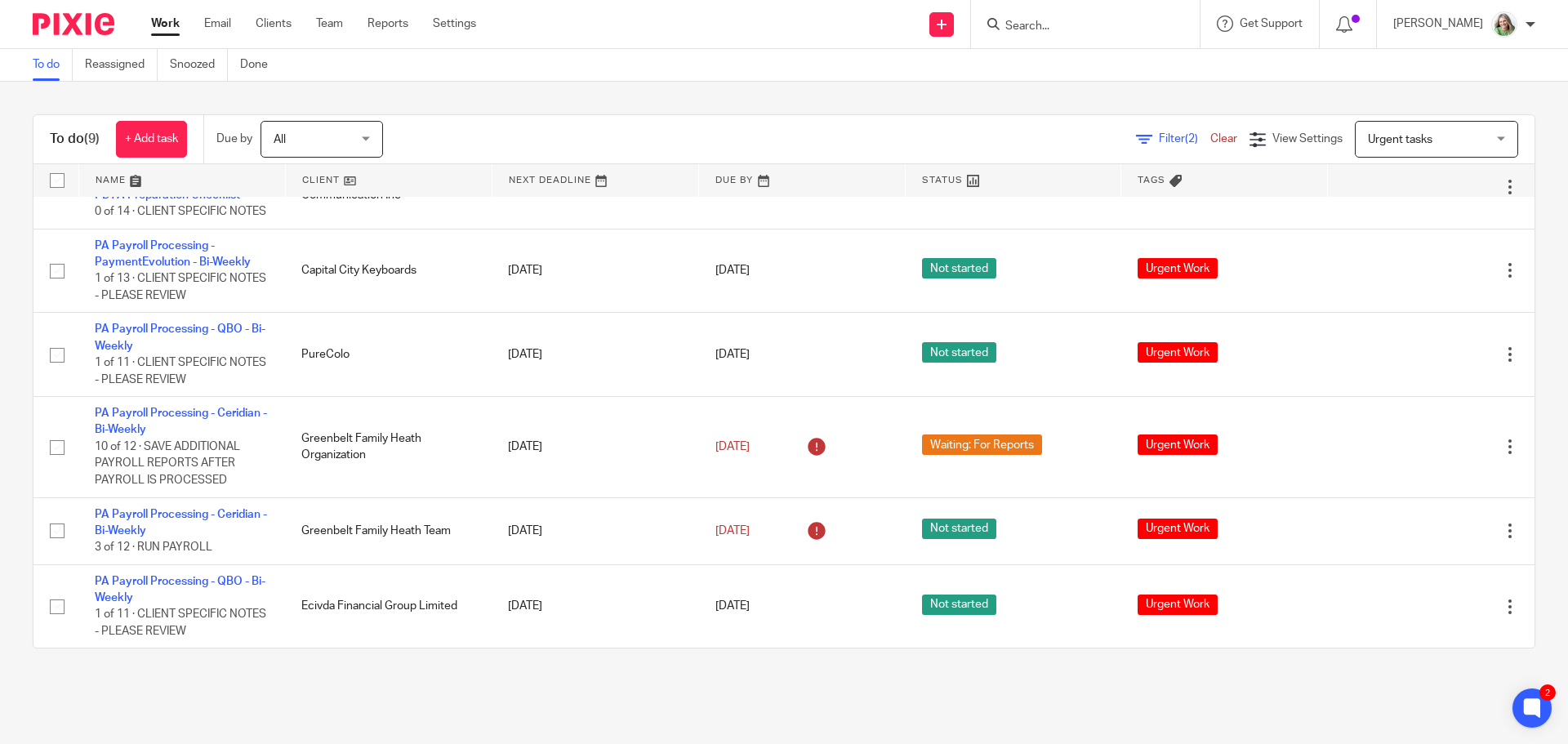
scroll to position [321, 0]
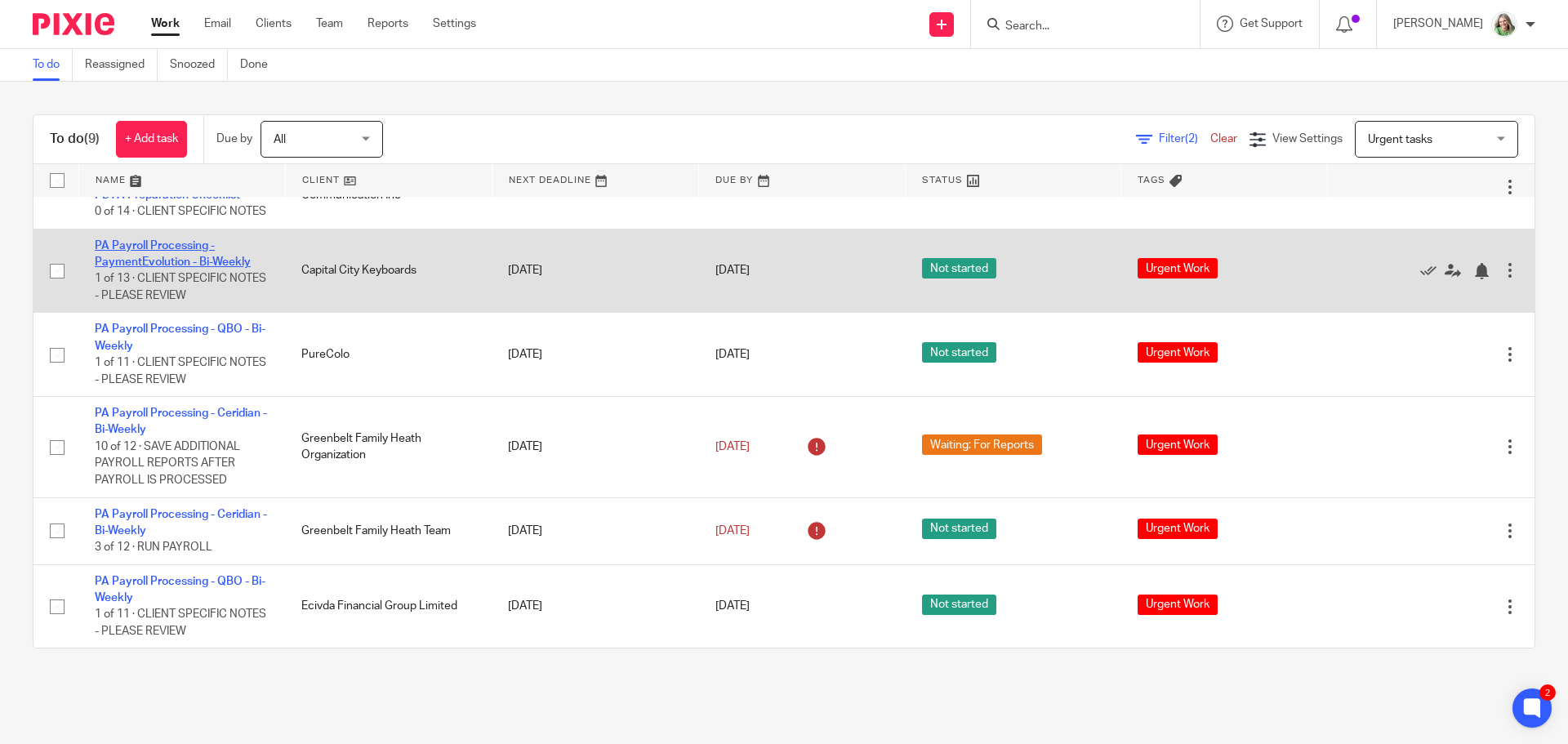
click at [106, 257] on link "PA Payroll Processing - PaymentEvolution - Bi-Weekly" at bounding box center [172, 253] width 156 height 28
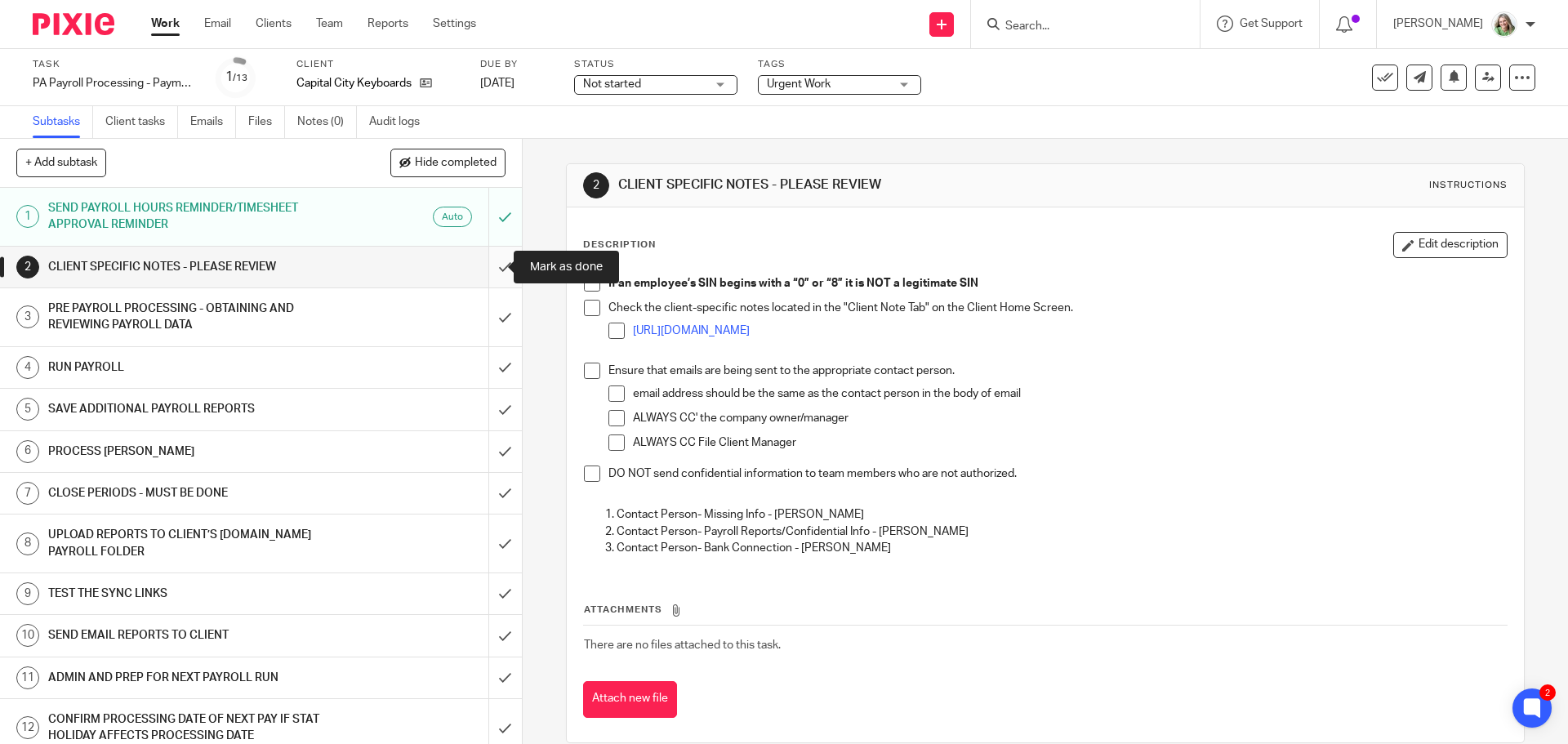
click at [487, 269] on input "submit" at bounding box center [261, 267] width 522 height 41
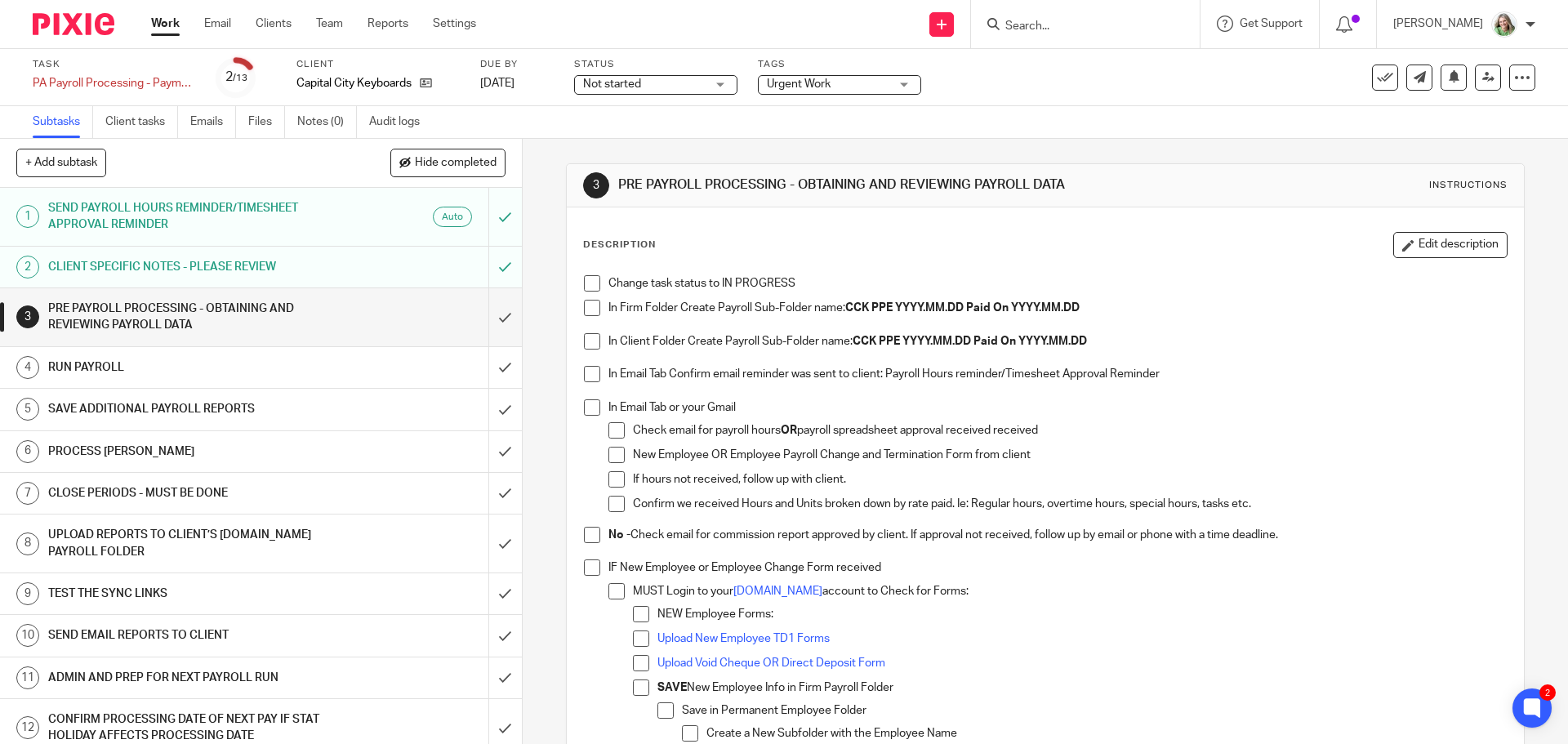
click at [585, 286] on span at bounding box center [592, 283] width 16 height 16
click at [588, 304] on span at bounding box center [592, 308] width 16 height 16
click at [584, 341] on span at bounding box center [592, 341] width 16 height 16
click at [589, 370] on span at bounding box center [592, 374] width 16 height 16
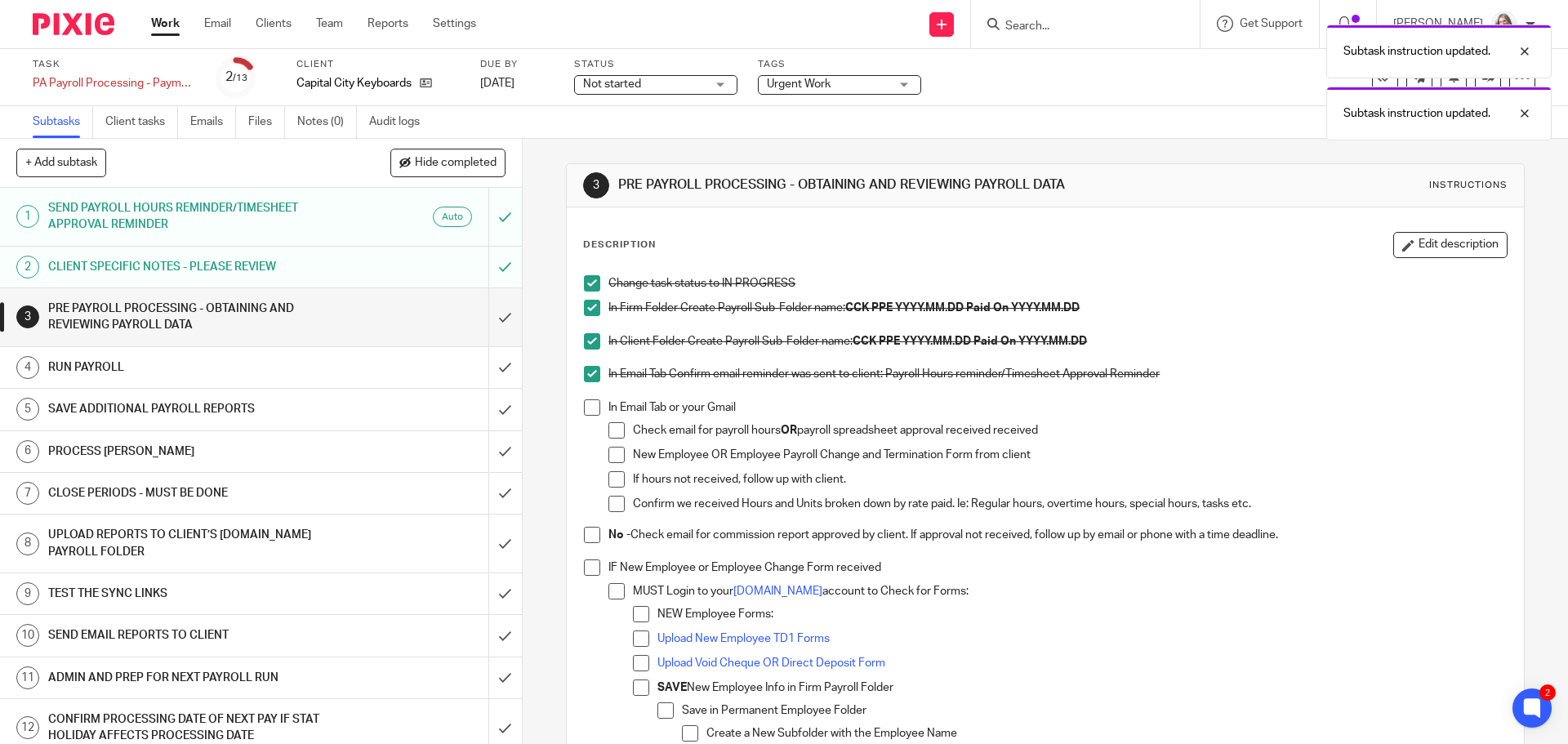
click at [590, 410] on span at bounding box center [592, 407] width 16 height 16
click at [585, 540] on span at bounding box center [592, 534] width 16 height 16
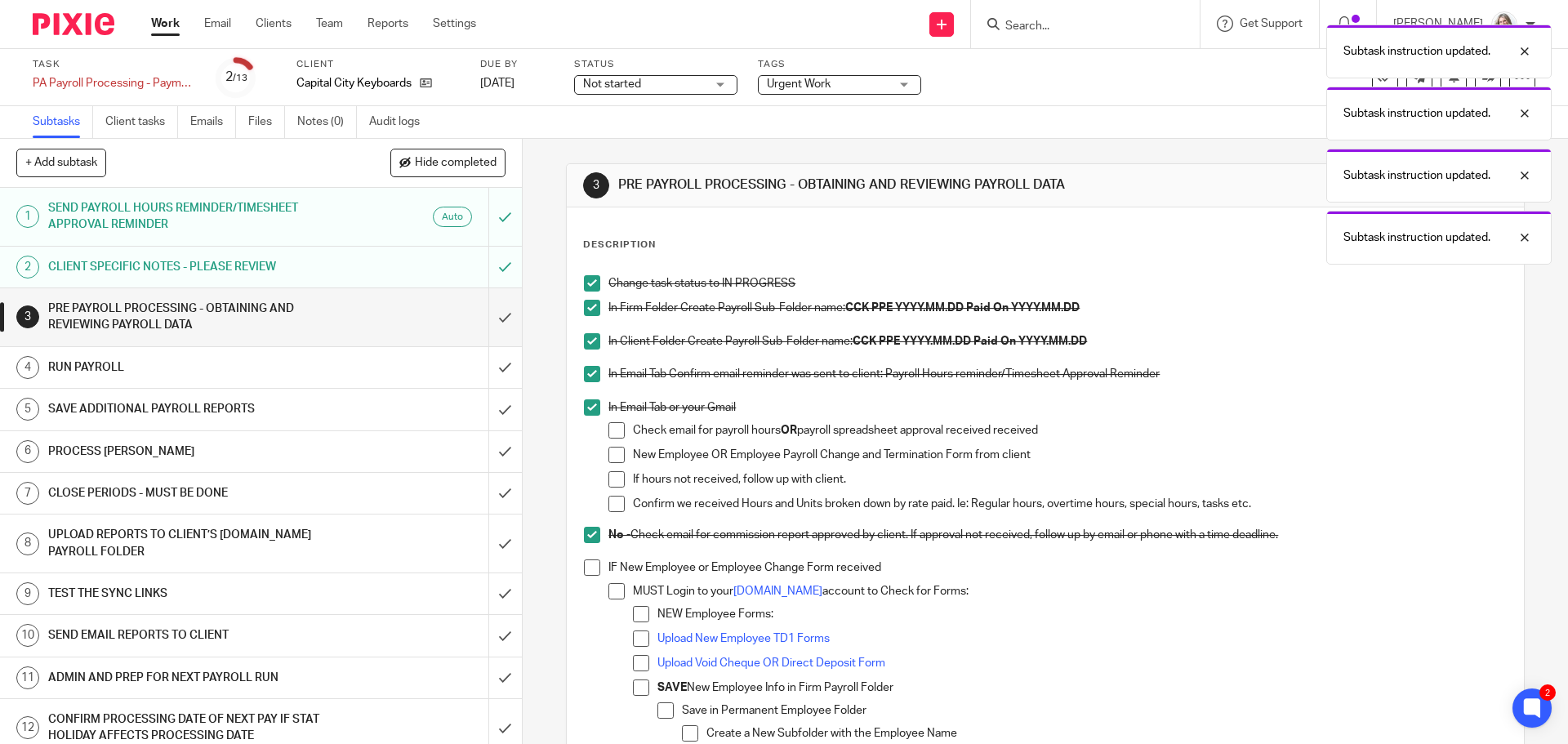
click at [584, 564] on span at bounding box center [592, 567] width 16 height 16
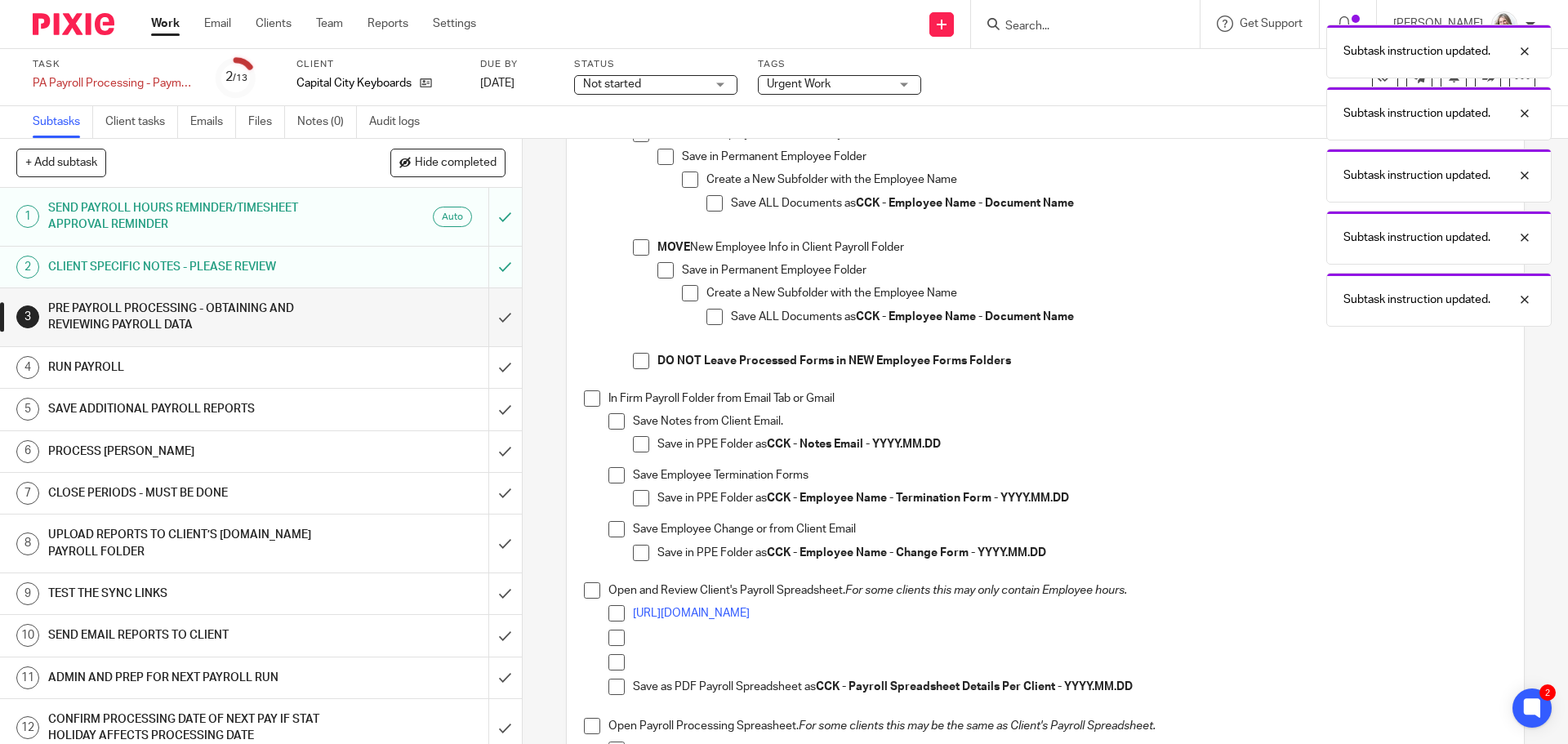
scroll to position [572, 0]
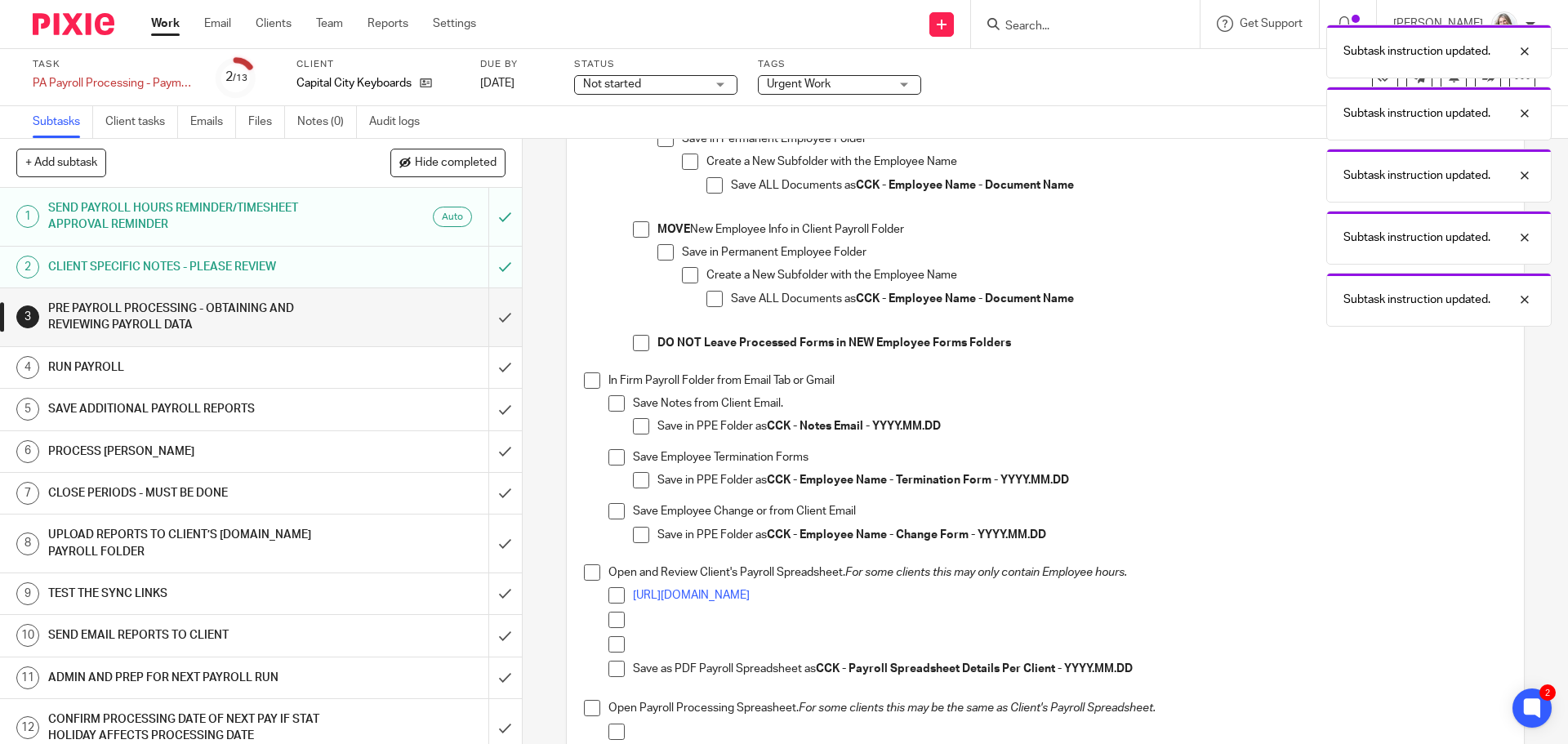
click at [587, 382] on span at bounding box center [592, 380] width 16 height 16
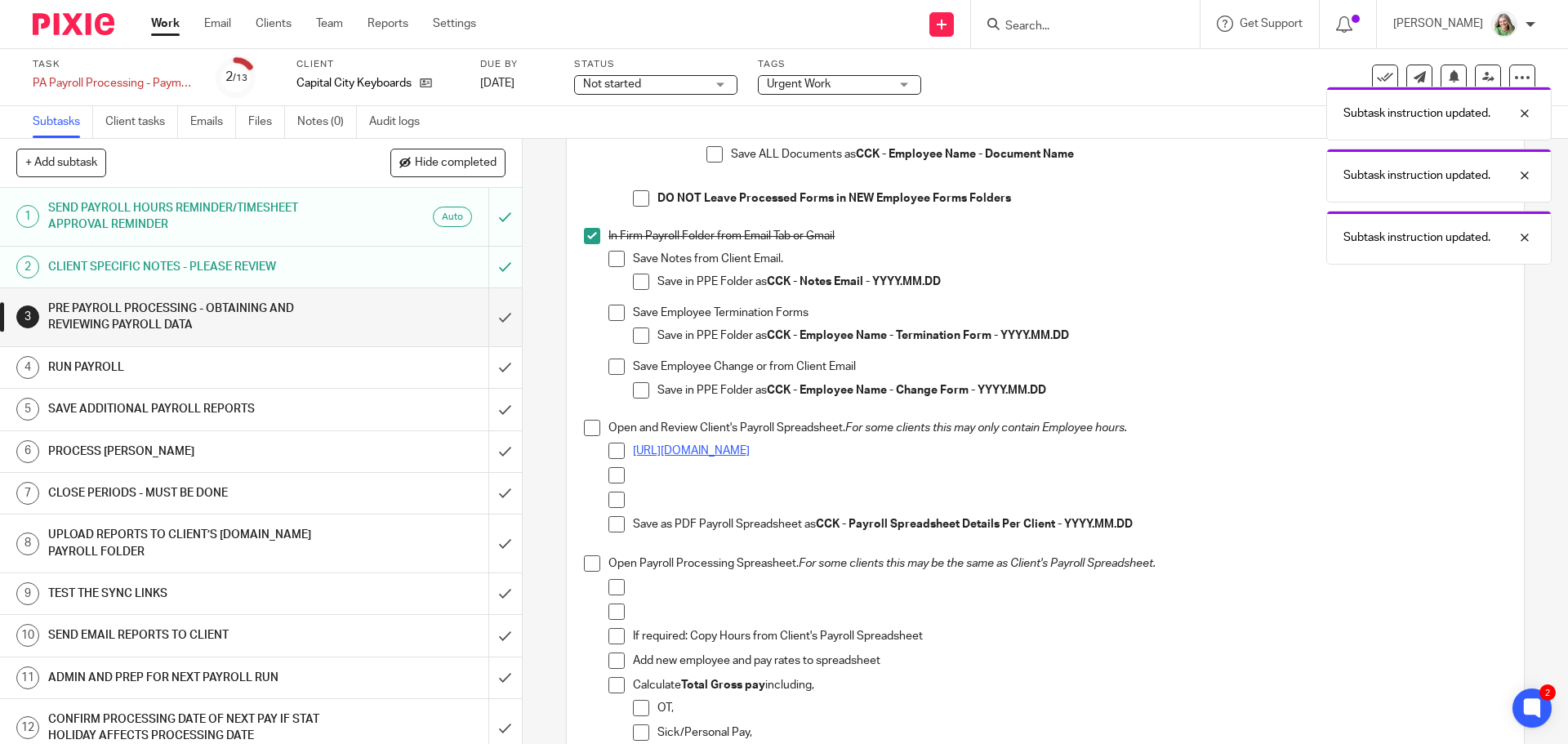
scroll to position [735, 0]
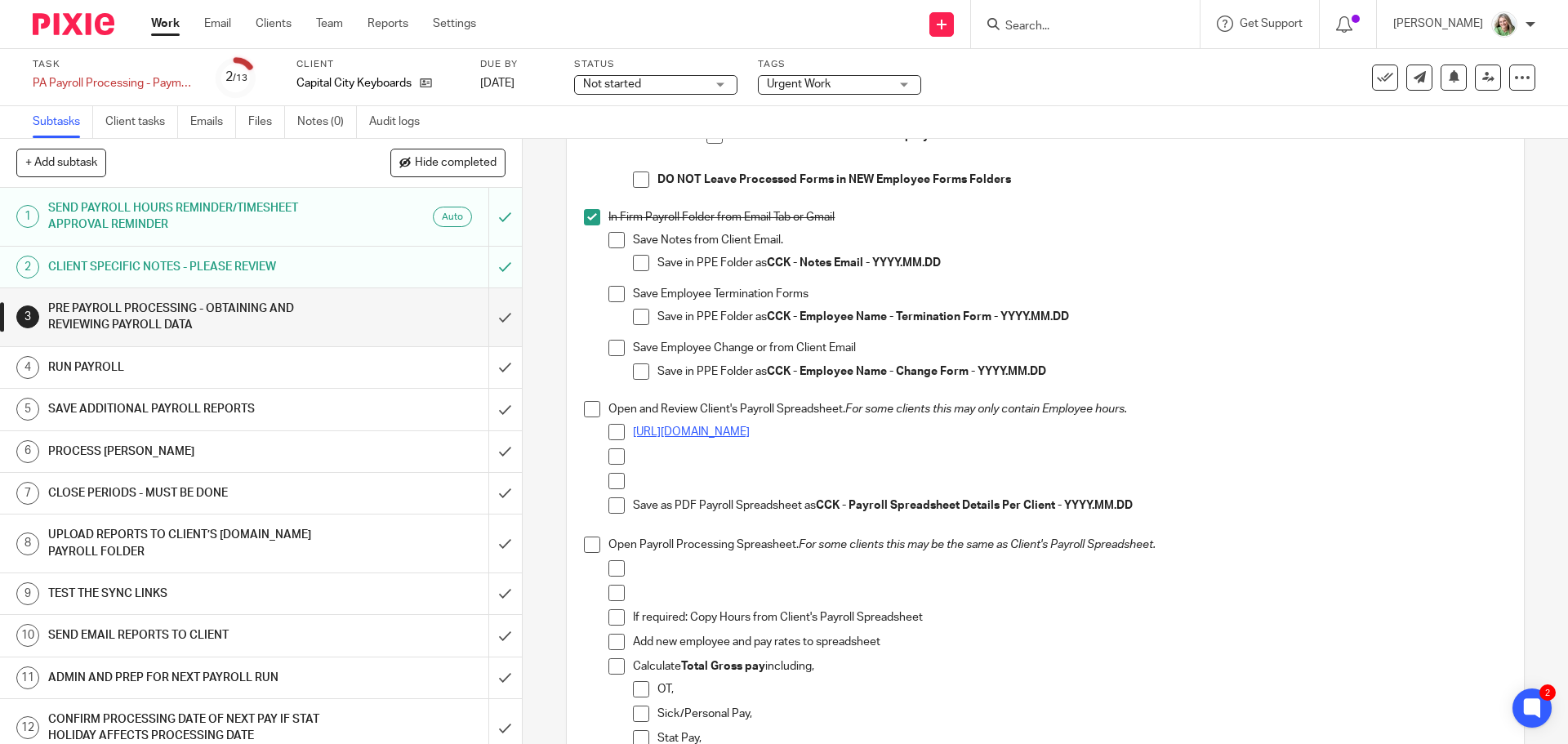
click at [750, 427] on link "https://docs.google.com/spreadsheets/d/1h6X8Gh41ydgGMFntXL_ZYw3zEcY_qTIB_w0riH-…" at bounding box center [691, 432] width 117 height 12
click at [585, 409] on span at bounding box center [592, 409] width 16 height 16
click at [587, 544] on span at bounding box center [592, 544] width 16 height 16
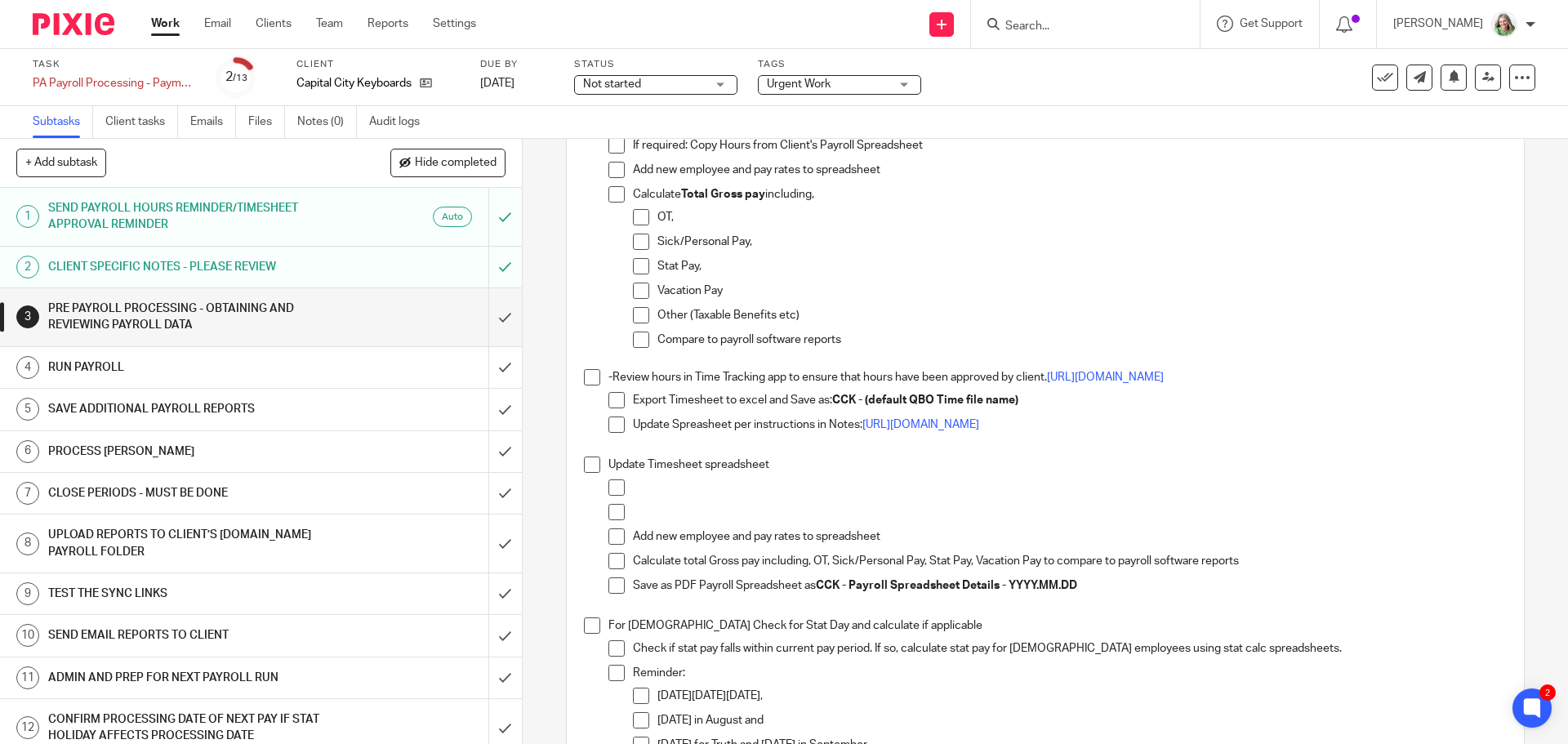
scroll to position [1306, 0]
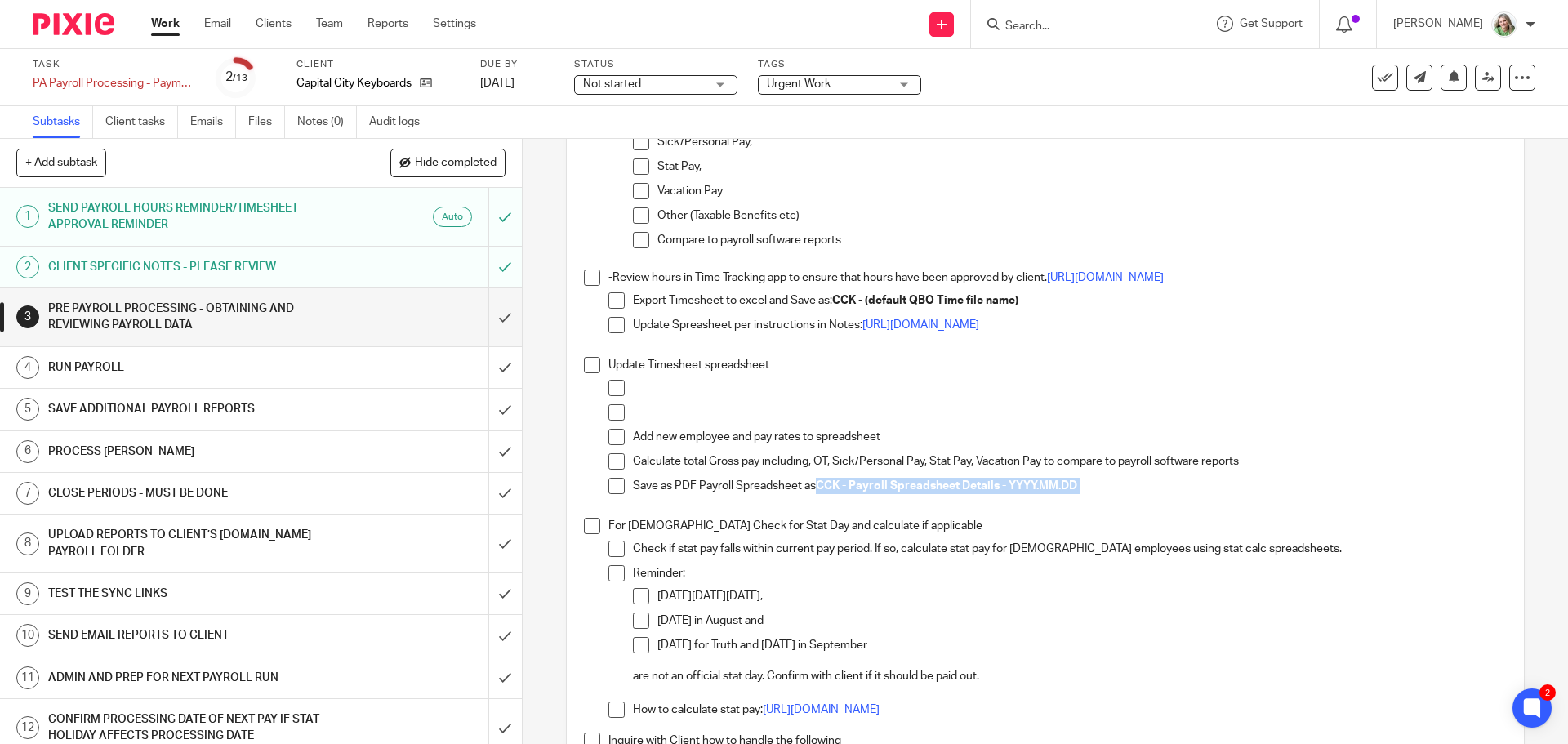
drag, startPoint x: 1081, startPoint y: 481, endPoint x: 818, endPoint y: 487, distance: 263.1
click at [818, 487] on p "Save as PDF Payroll Spreadsheet as CCK - Payroll Spreadsheet Details - YYYY.MM.…" at bounding box center [1069, 485] width 873 height 16
copy p "CCK - Payroll Spreadsheet Details - YYYY.MM.DD"
click at [585, 364] on span at bounding box center [592, 365] width 16 height 16
click at [609, 482] on span at bounding box center [617, 485] width 16 height 16
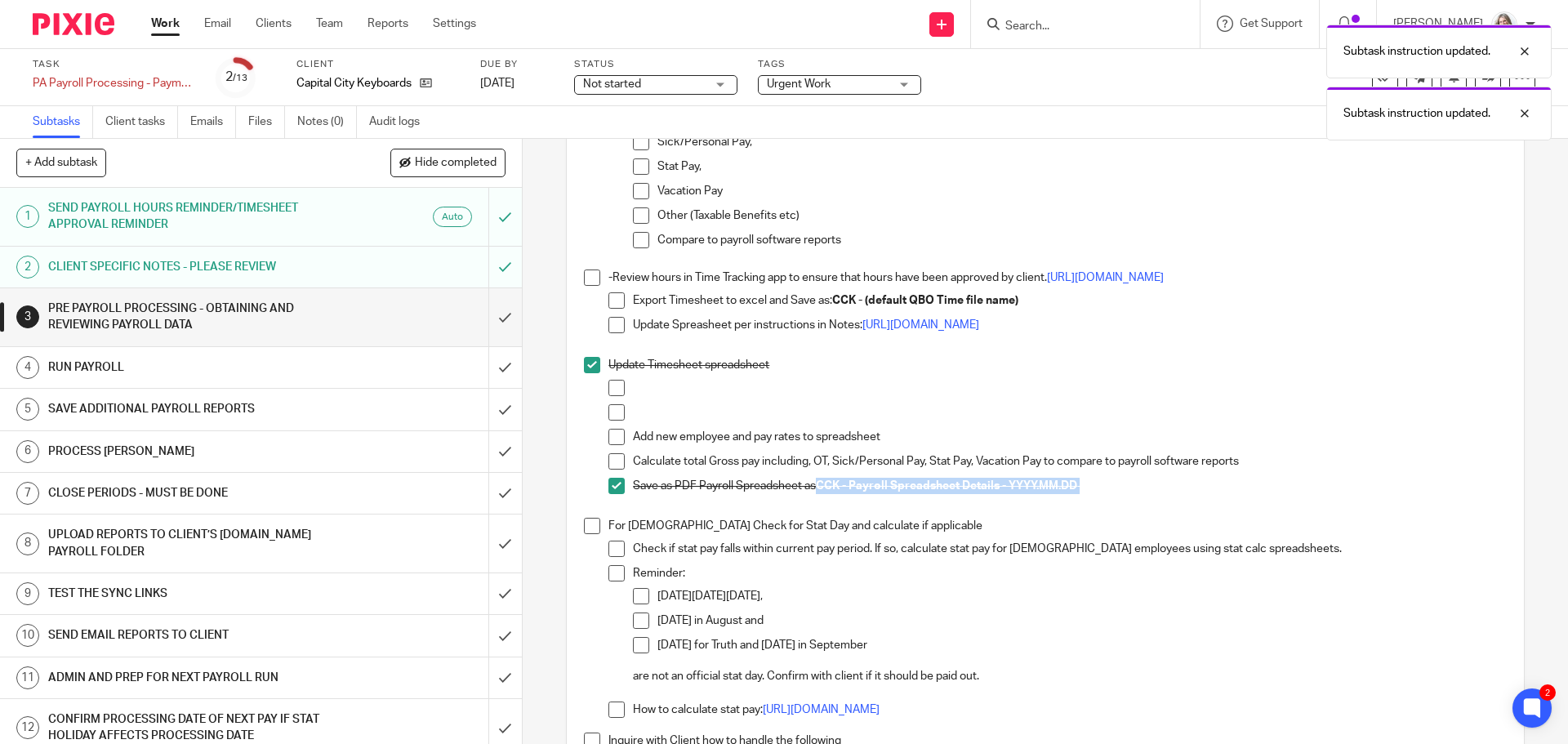
click at [592, 525] on span at bounding box center [592, 525] width 16 height 16
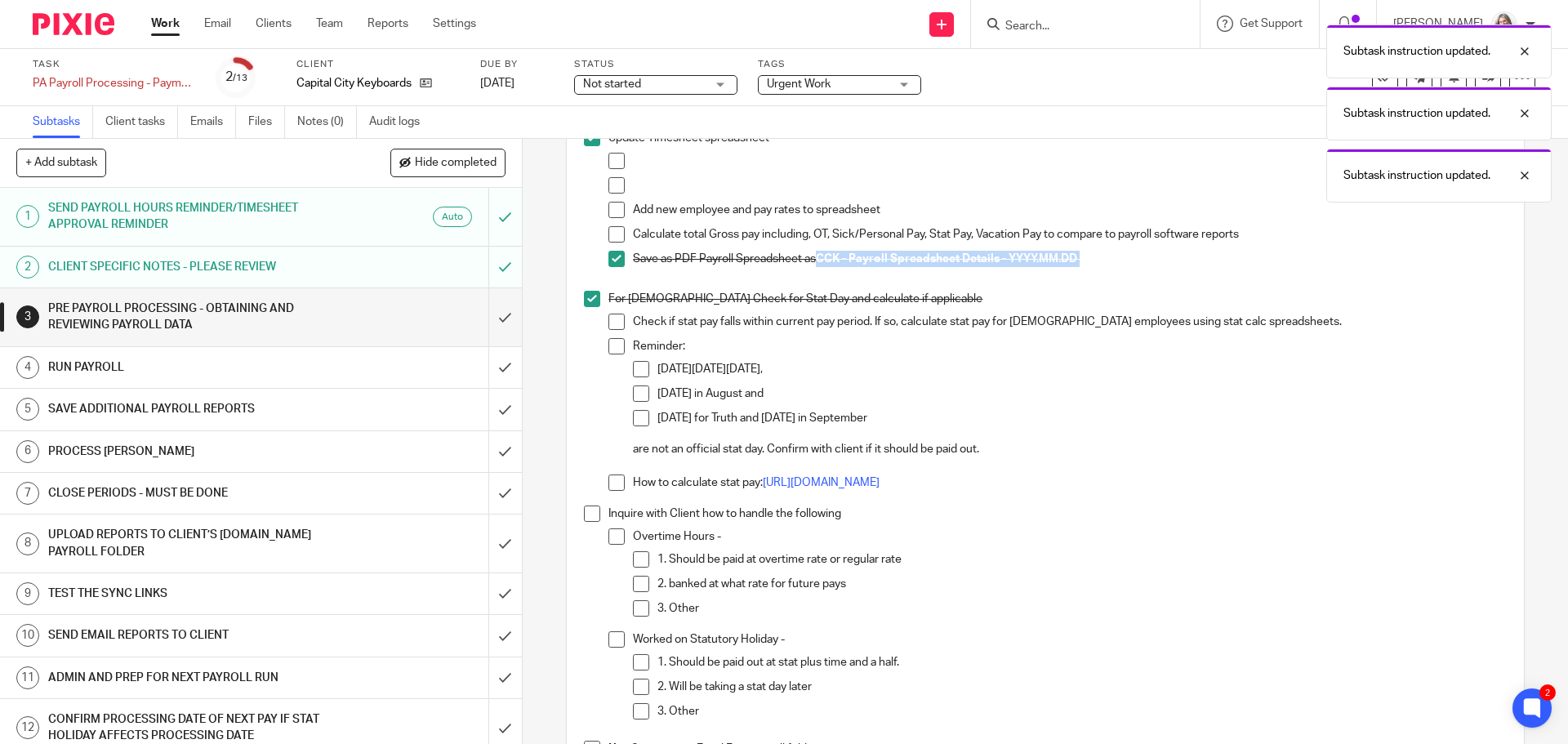
scroll to position [1551, 0]
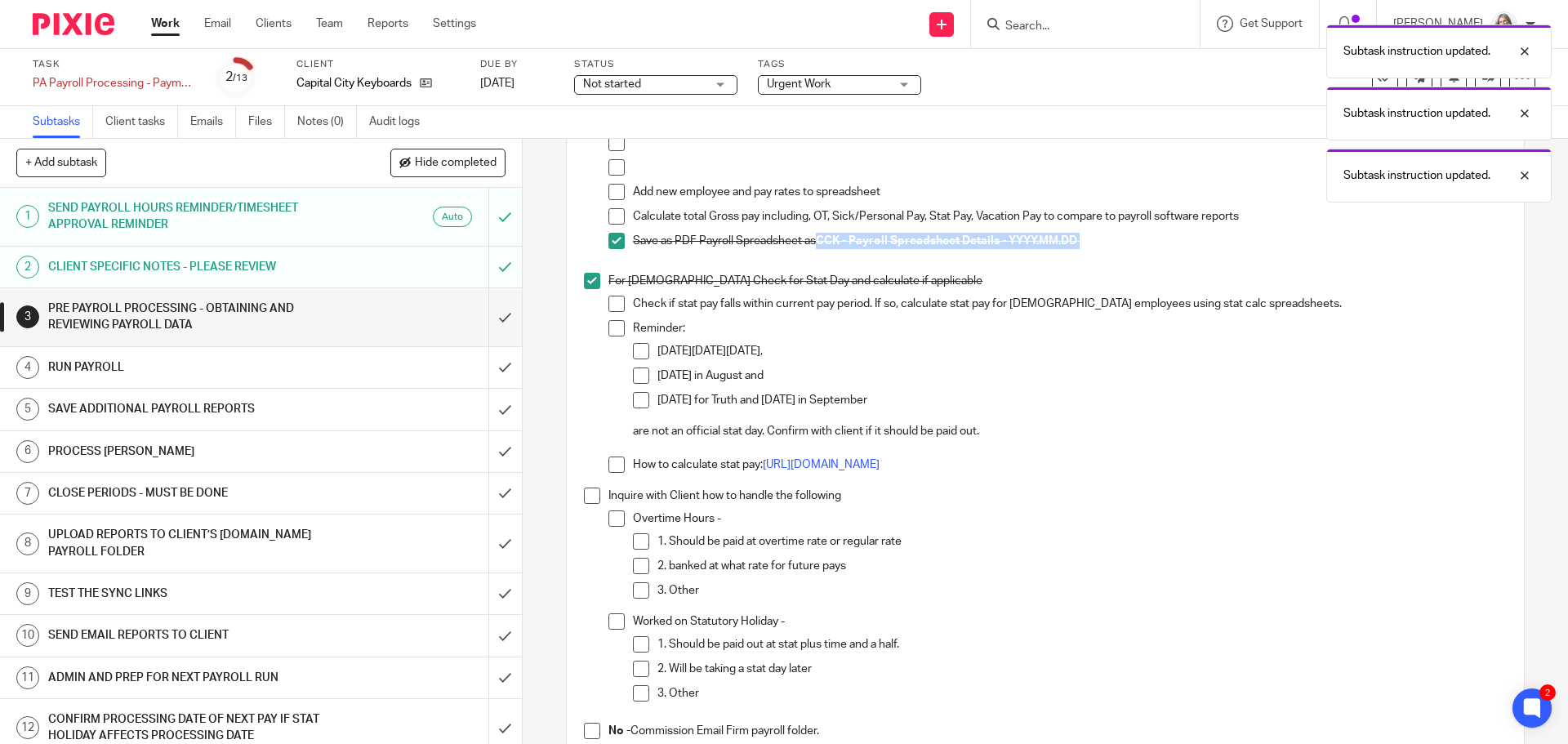
click at [584, 497] on span at bounding box center [592, 495] width 16 height 16
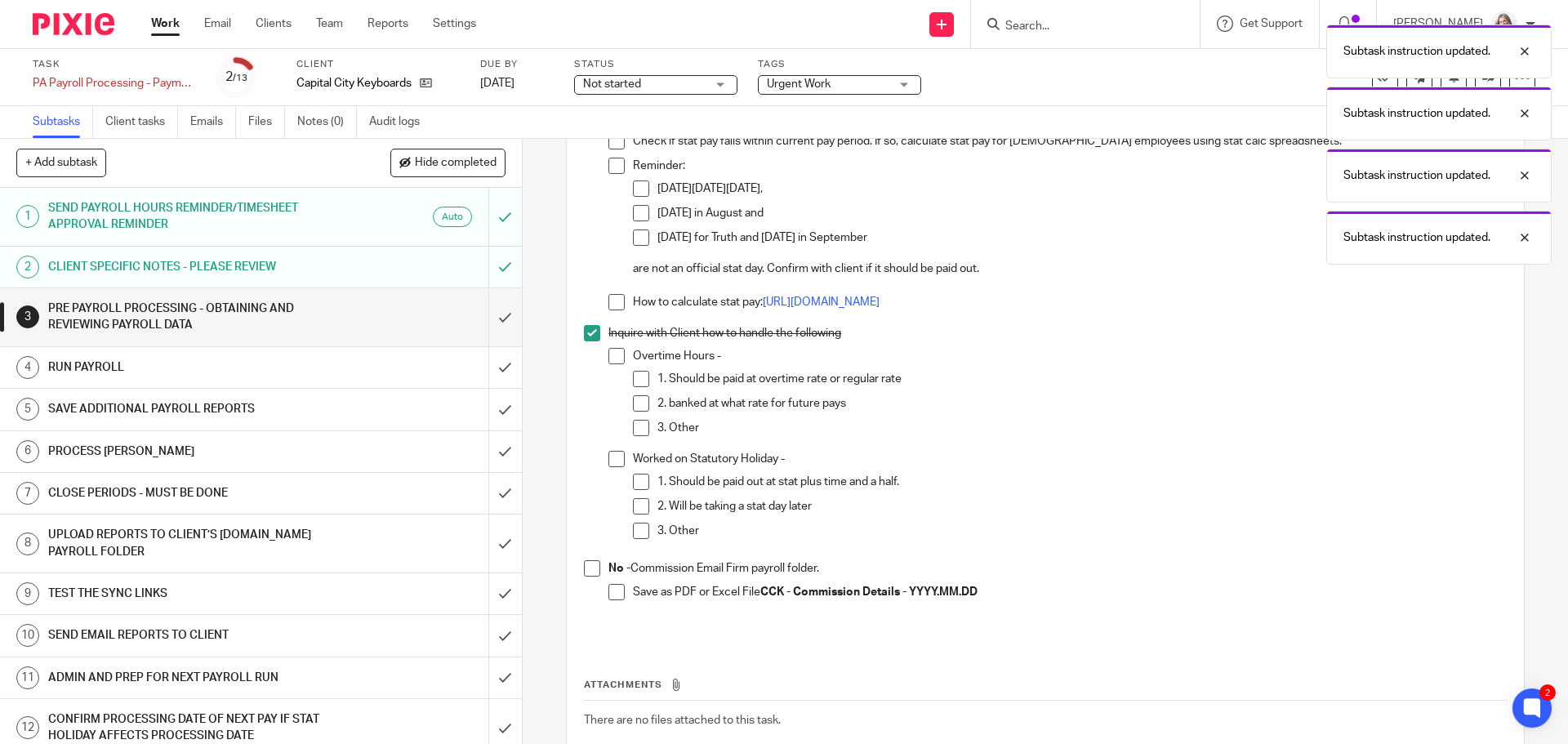
scroll to position [1715, 0]
click at [586, 565] on span at bounding box center [592, 567] width 16 height 16
click at [485, 313] on input "submit" at bounding box center [261, 317] width 522 height 58
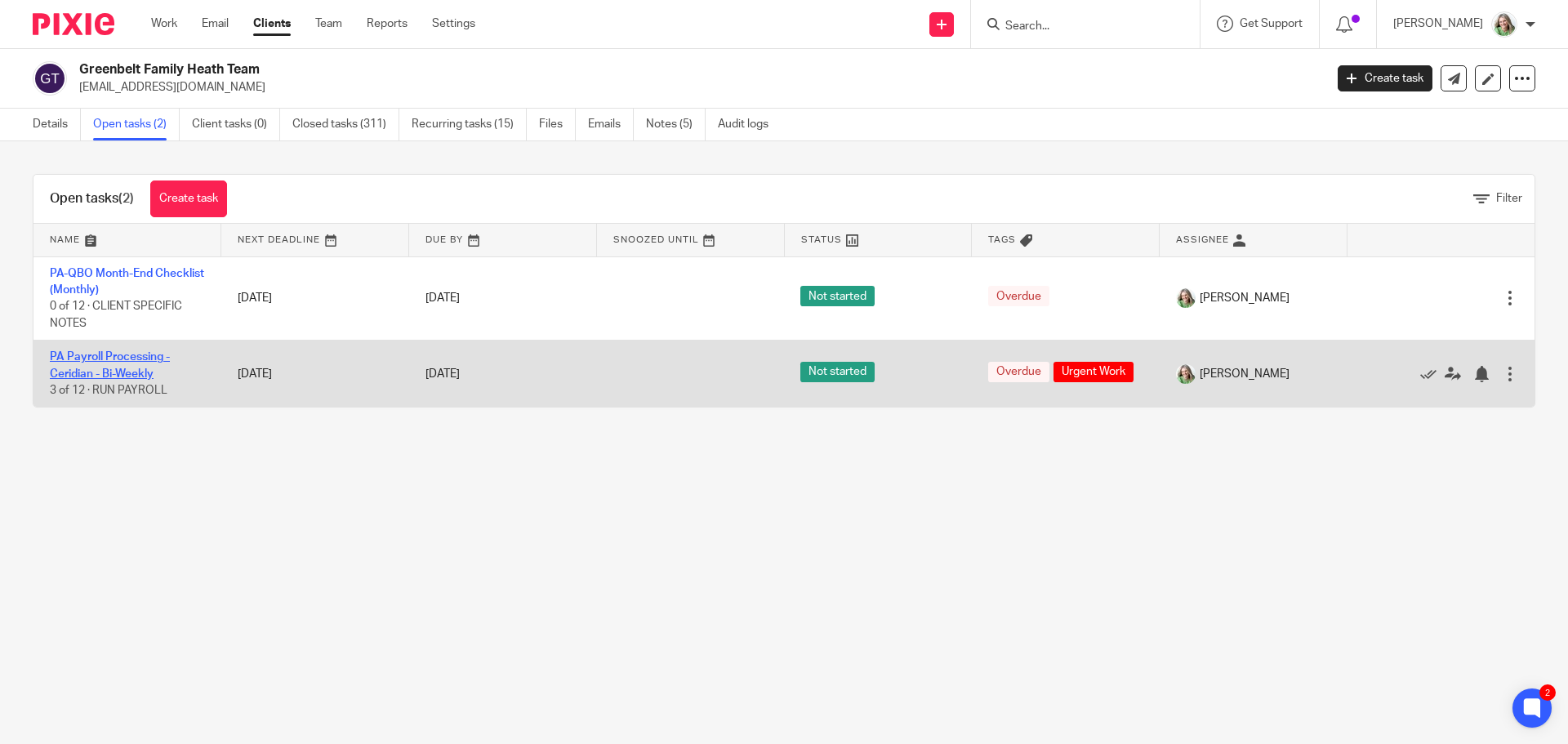
click at [133, 360] on link "PA Payroll Processing - Ceridian - Bi-Weekly" at bounding box center [110, 364] width 120 height 28
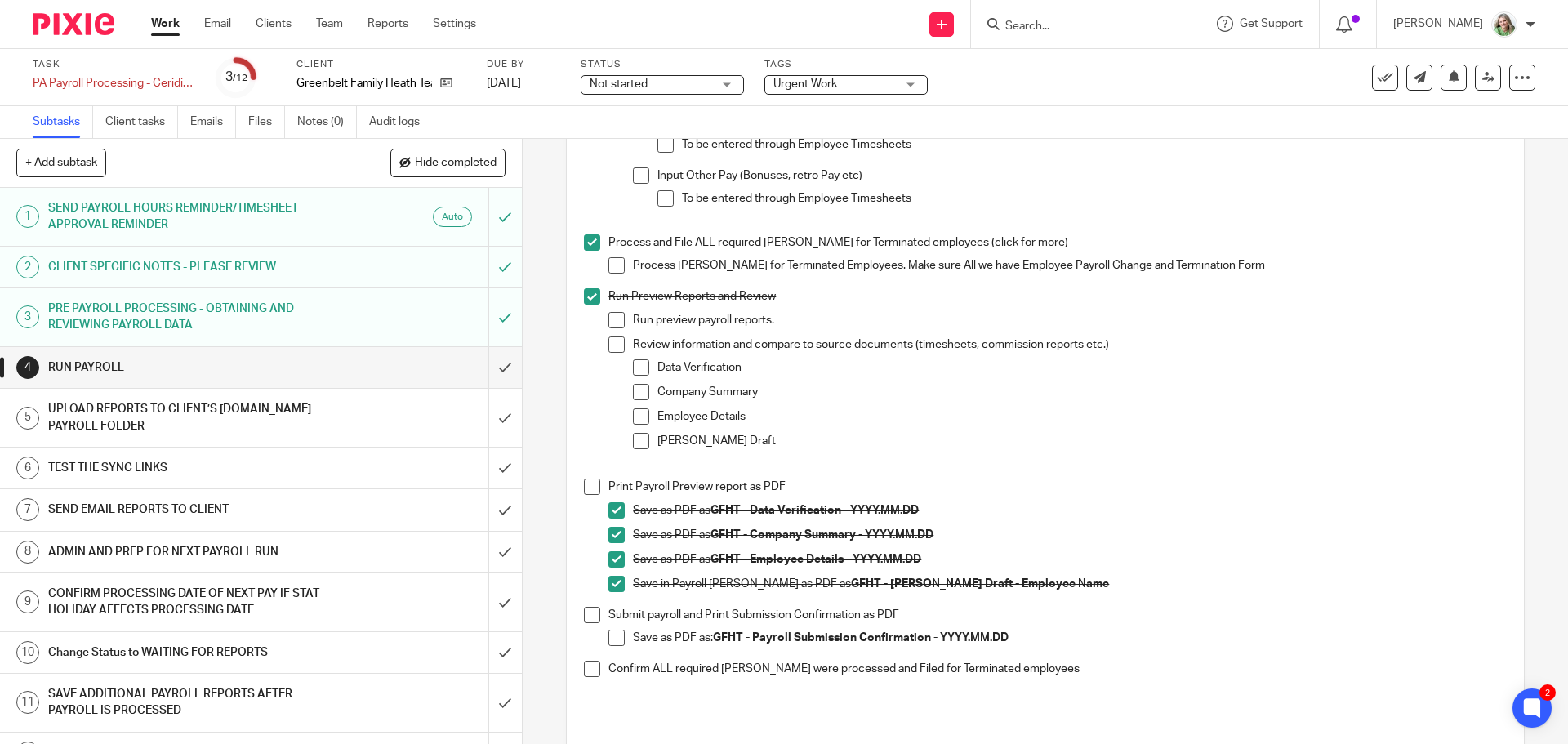
scroll to position [980, 0]
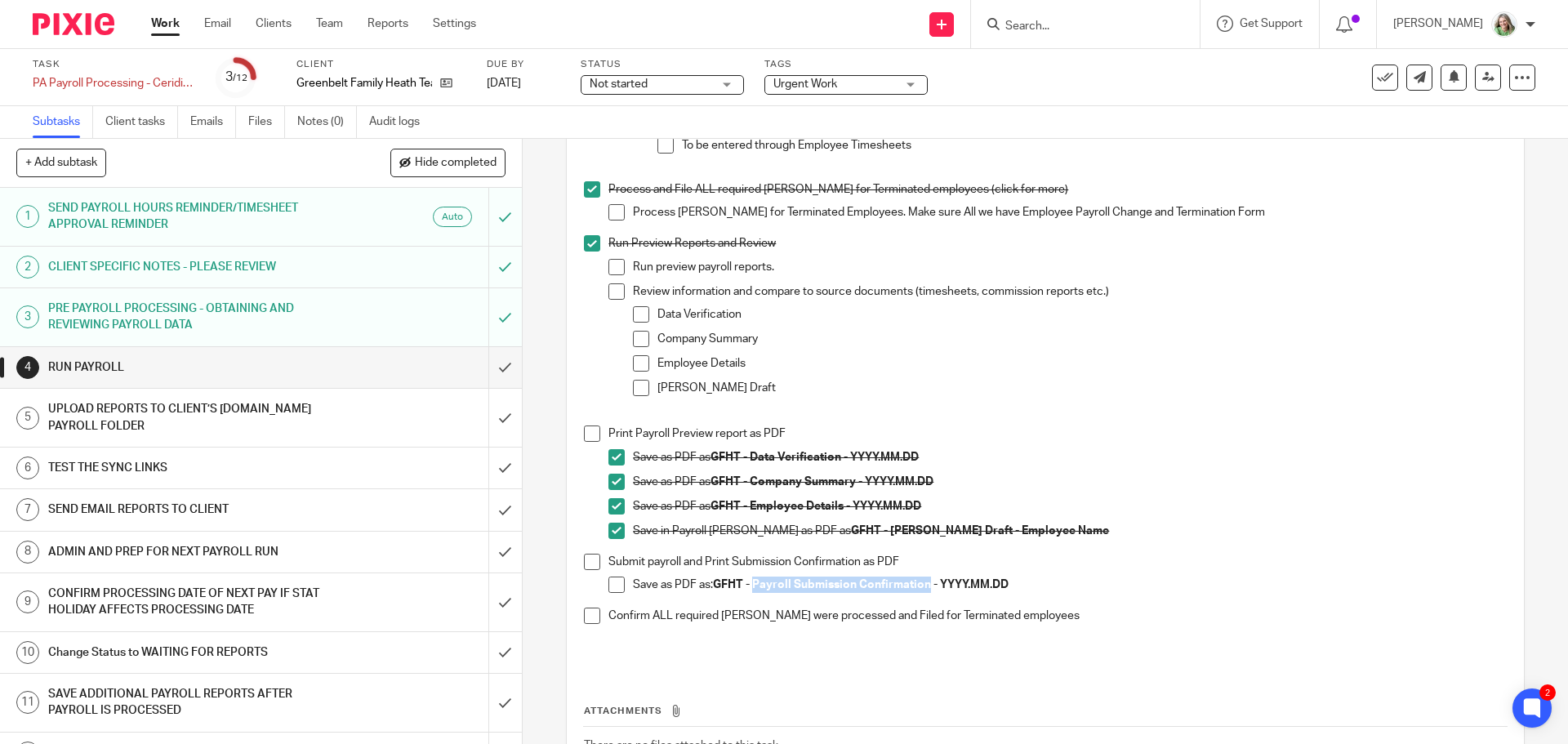
drag, startPoint x: 925, startPoint y: 599, endPoint x: 752, endPoint y: 590, distance: 173.2
click at [752, 590] on strong "GFHT - Payroll Submission Confirmation - YYYY.MM.DD" at bounding box center [860, 584] width 295 height 12
copy strong "Payroll Submission Confirmation"
drag, startPoint x: 613, startPoint y: 595, endPoint x: 609, endPoint y: 588, distance: 8.1
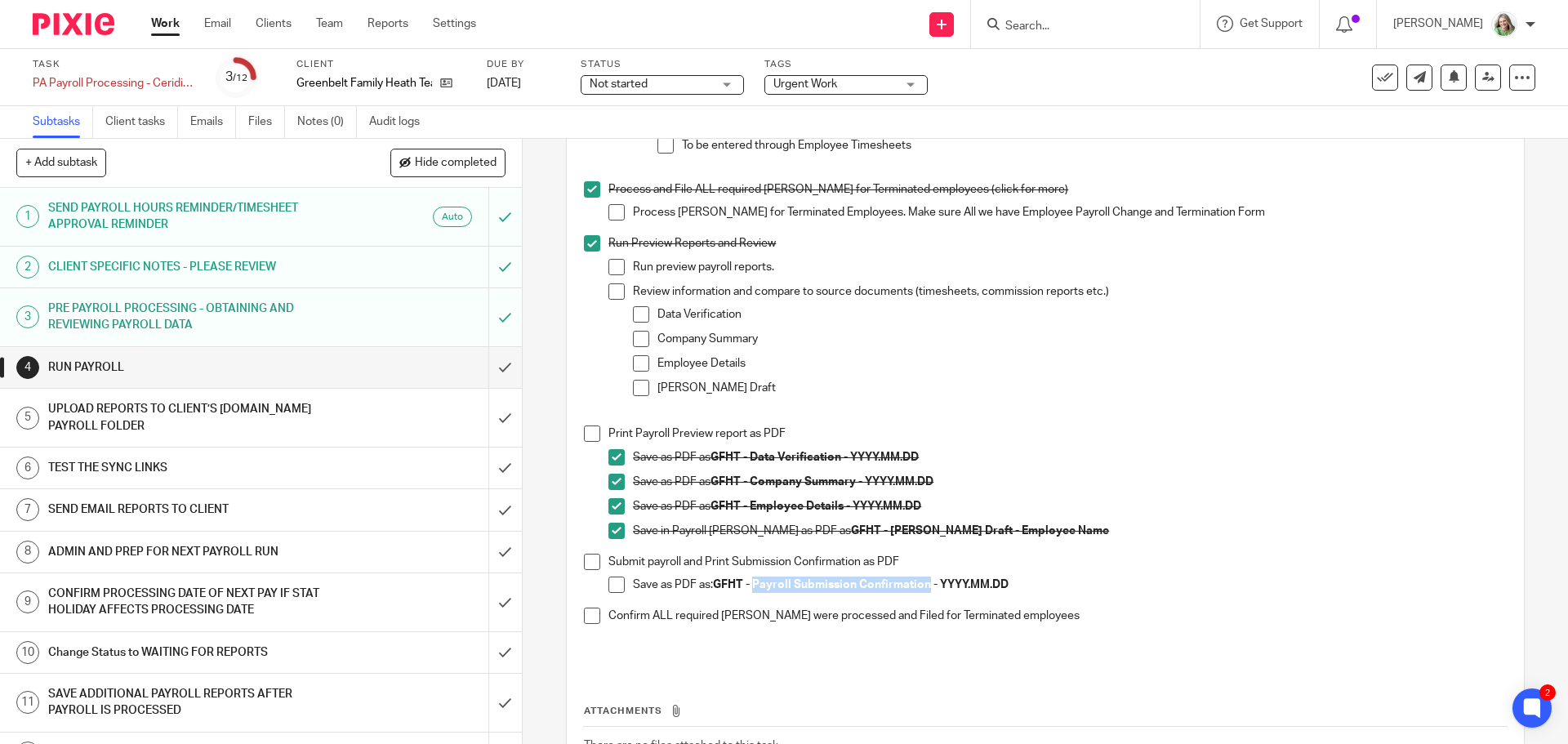
click at [613, 592] on span at bounding box center [617, 584] width 16 height 16
click at [584, 566] on span at bounding box center [592, 561] width 16 height 16
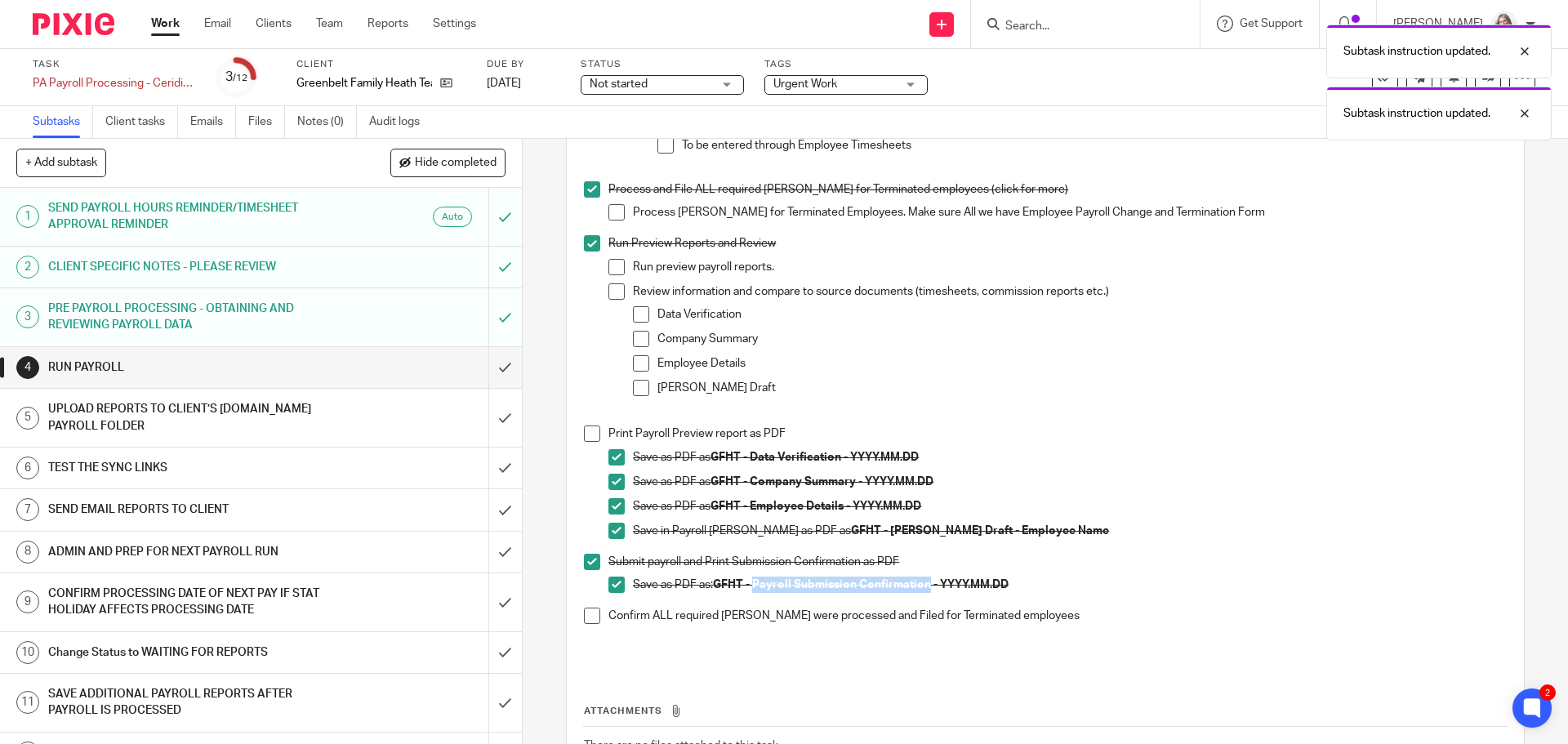
click at [587, 624] on span at bounding box center [592, 616] width 16 height 16
click at [485, 360] on input "submit" at bounding box center [261, 368] width 522 height 41
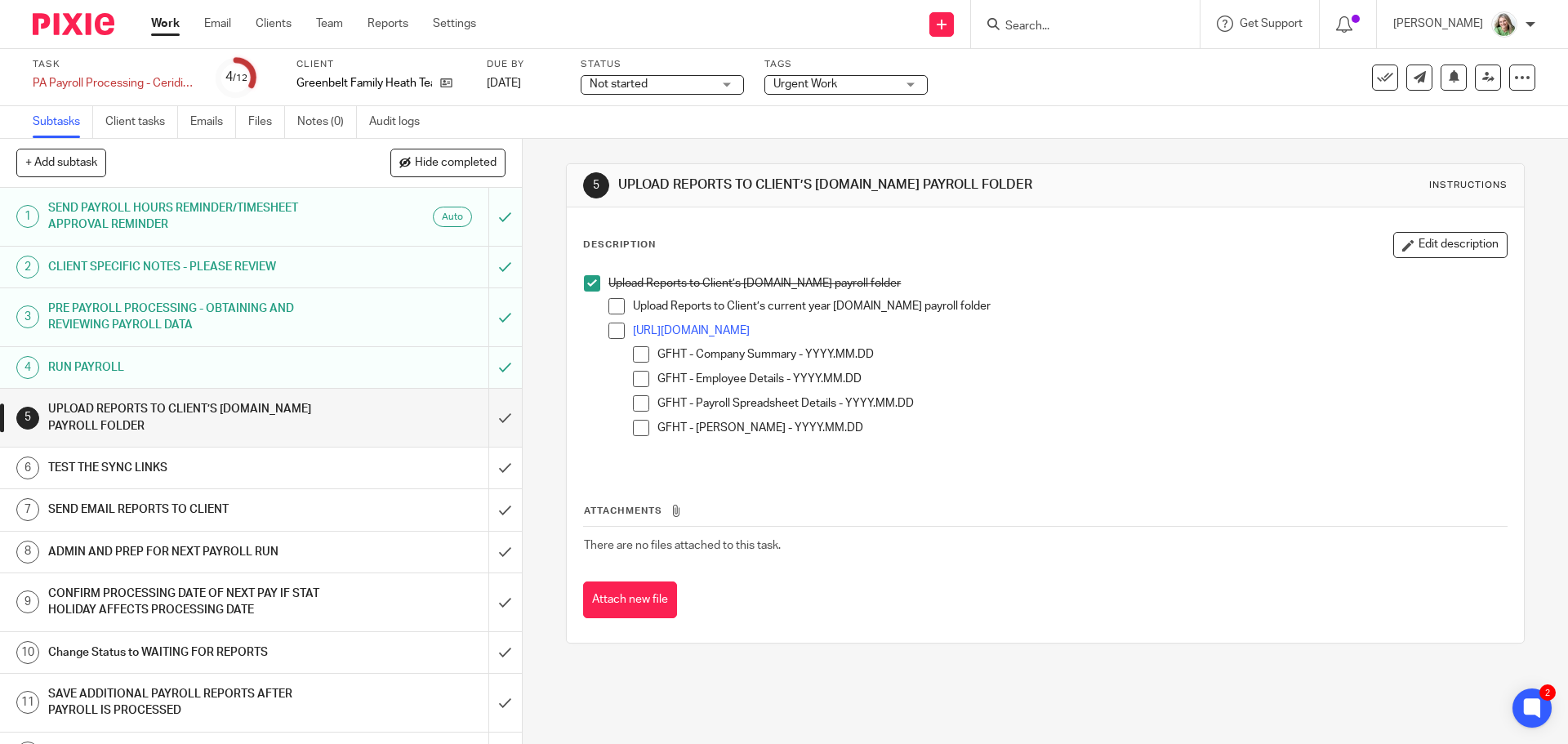
click at [609, 307] on span at bounding box center [617, 306] width 16 height 16
click at [609, 322] on ul "Upload Reports to Client’s current year [DOMAIN_NAME] payroll folder [URL][DOMA…" at bounding box center [1058, 374] width 898 height 152
click at [610, 326] on span at bounding box center [617, 330] width 16 height 16
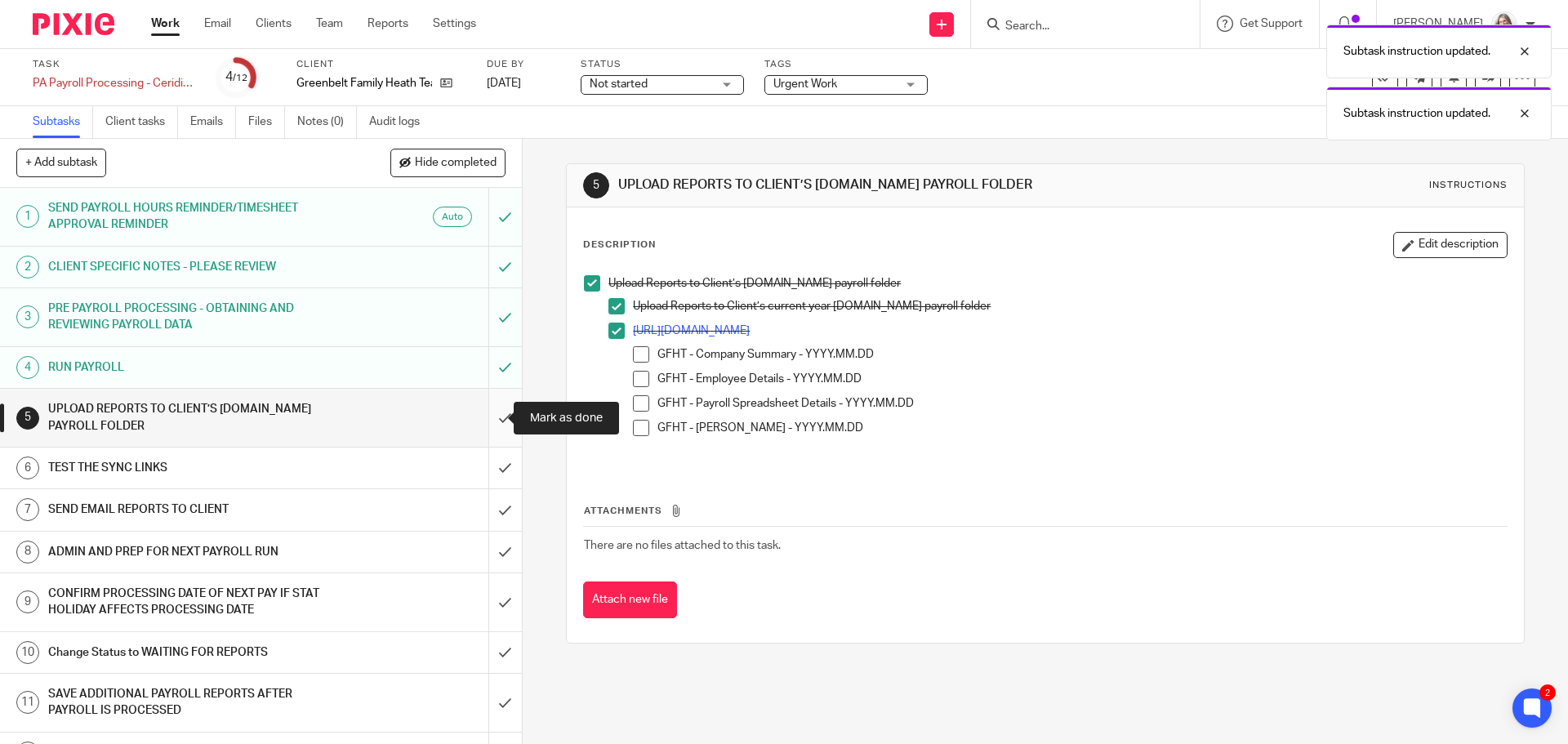
click at [481, 426] on input "submit" at bounding box center [261, 417] width 522 height 58
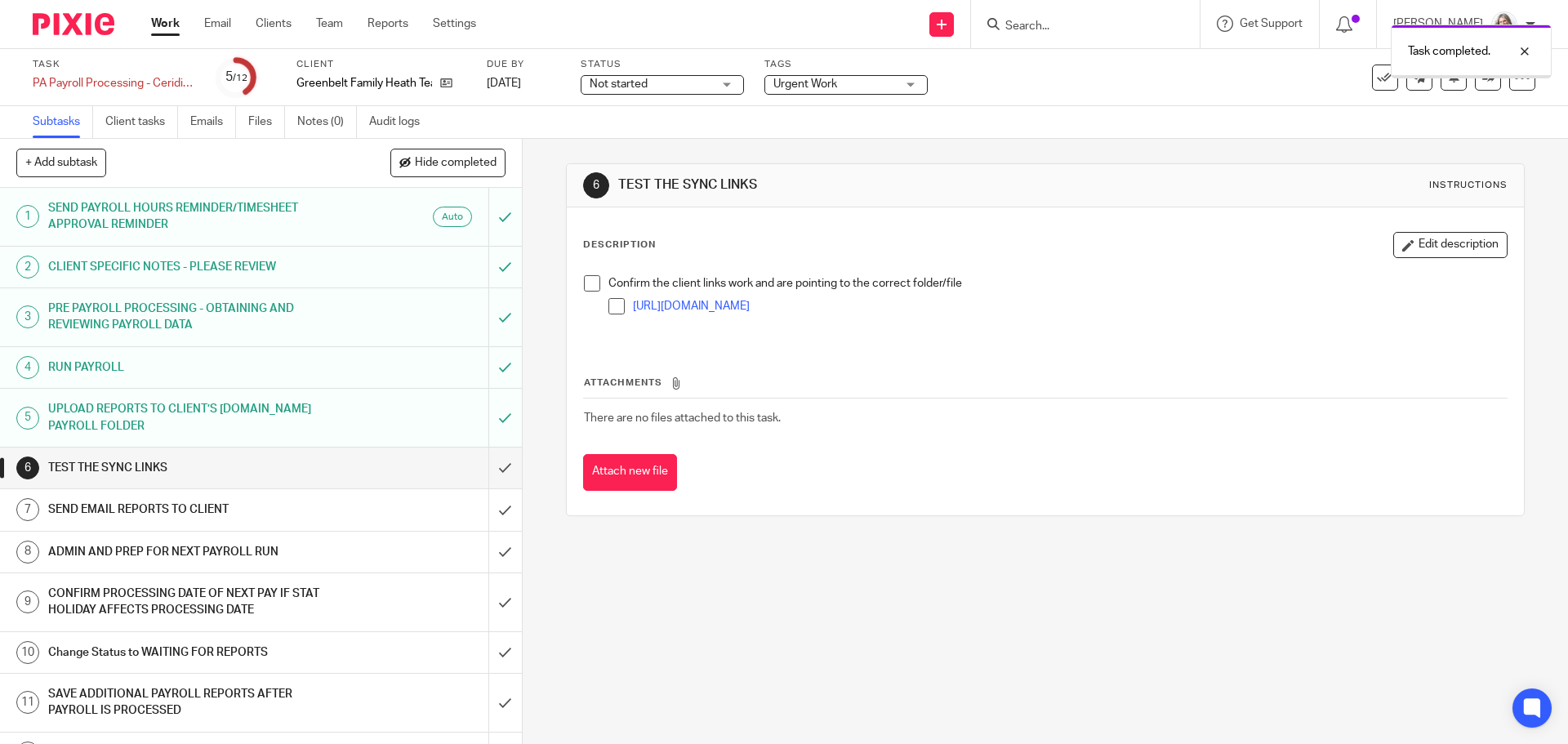
click at [734, 308] on link "[URL][DOMAIN_NAME]" at bounding box center [691, 306] width 117 height 12
click at [495, 471] on input "submit" at bounding box center [261, 467] width 522 height 41
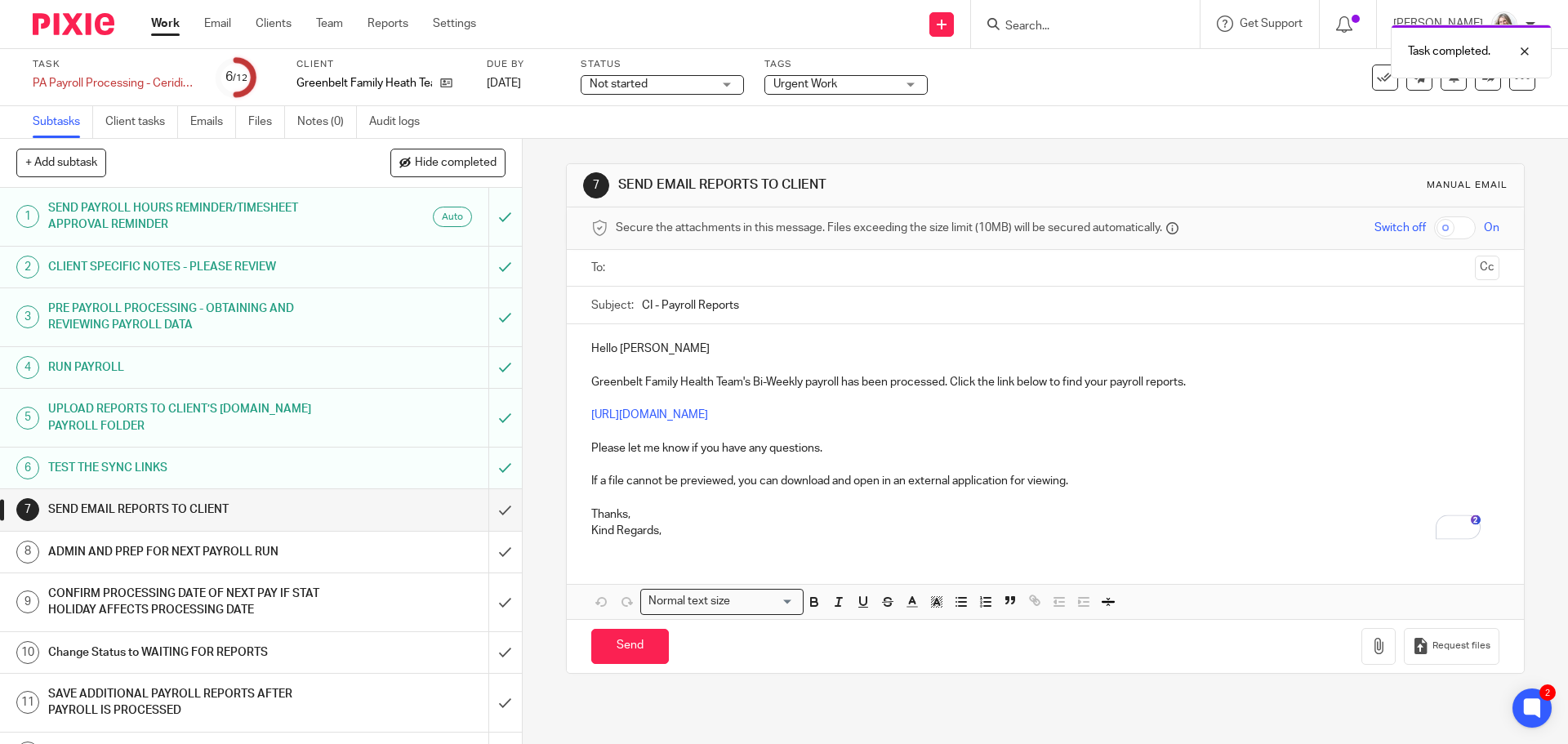
click at [660, 259] on input "text" at bounding box center [1044, 268] width 846 height 19
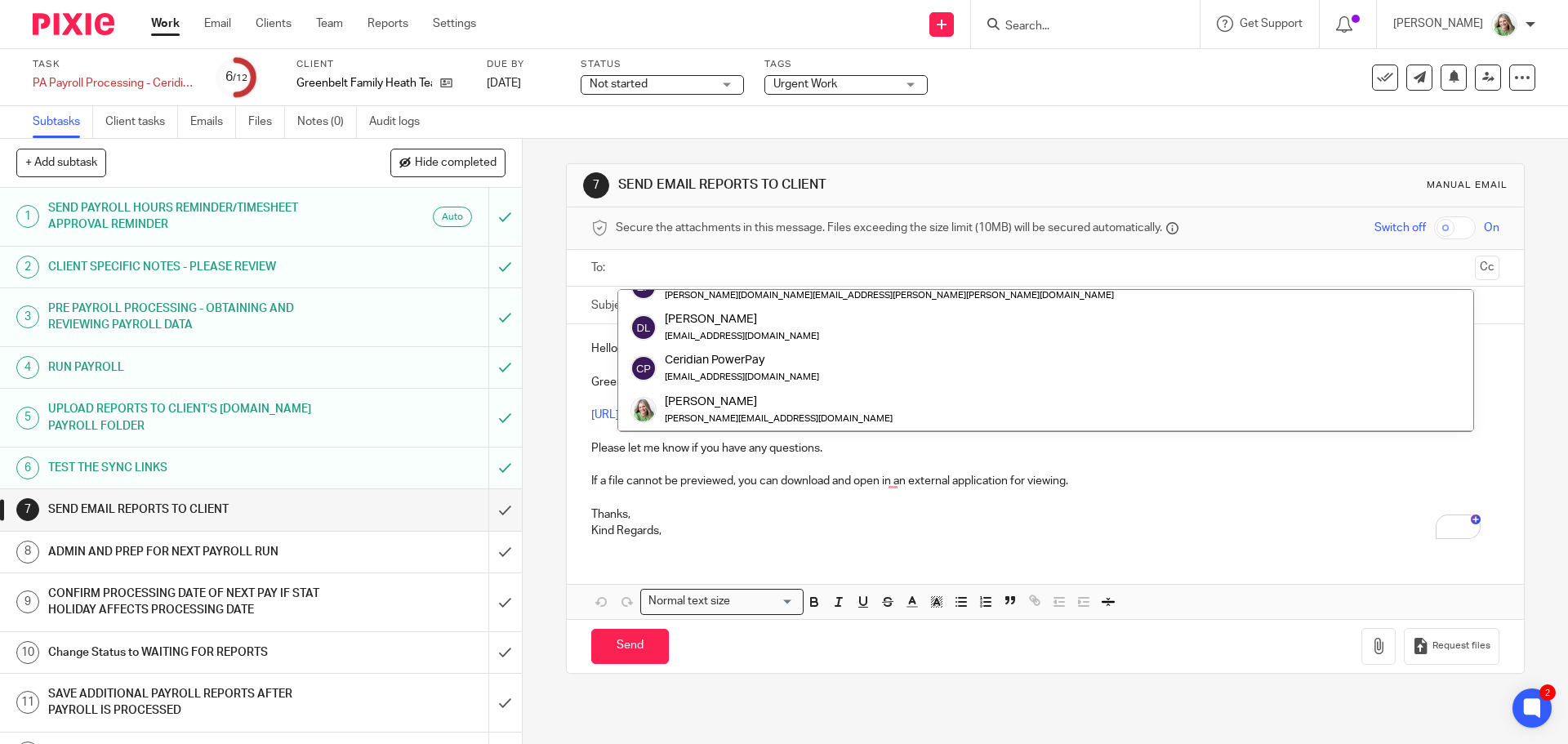
scroll to position [82, 0]
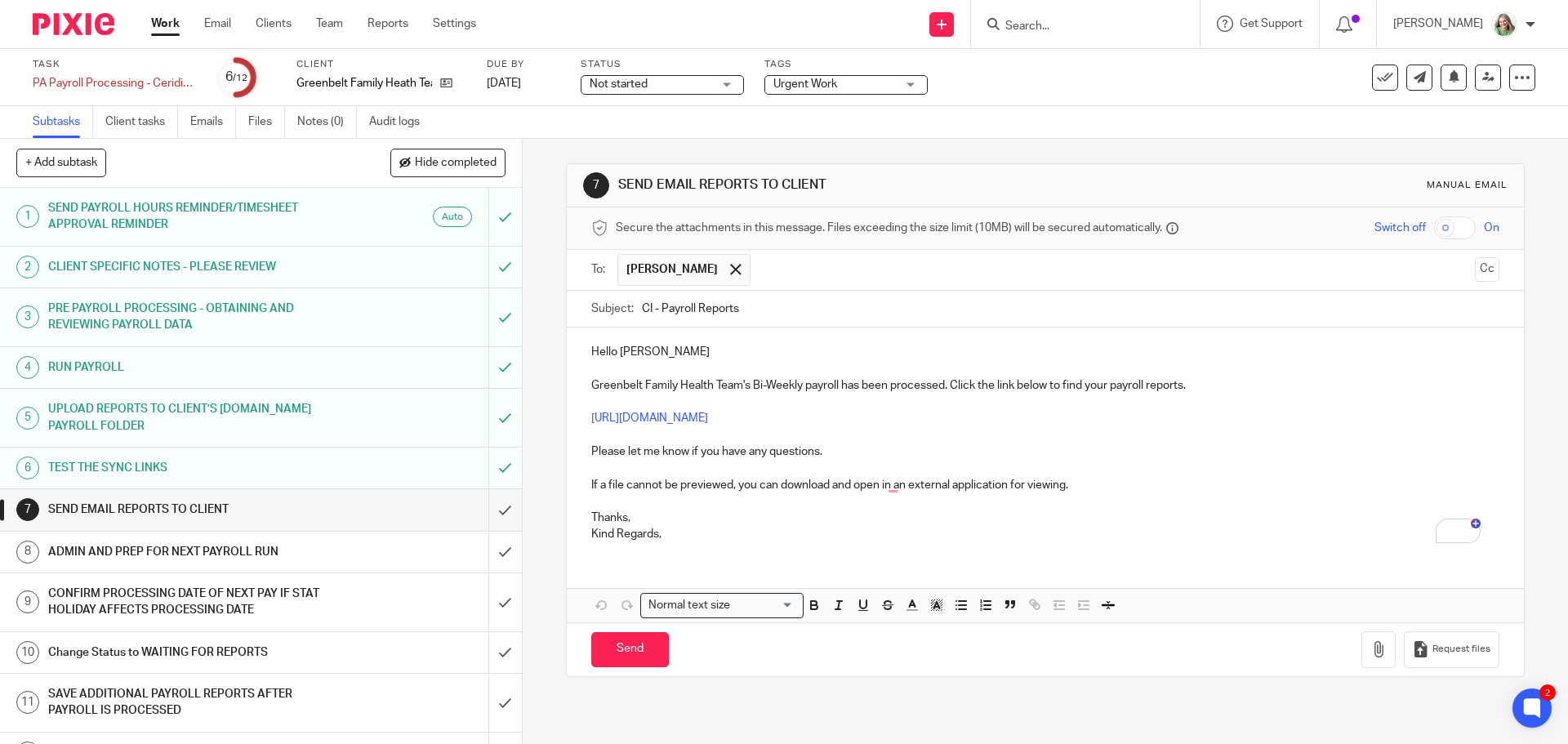
drag, startPoint x: 648, startPoint y: 310, endPoint x: 606, endPoint y: 312, distance: 42.0
click at [606, 312] on div "Subject: CI - Payroll Reports" at bounding box center [1045, 309] width 908 height 37
type input "GFHT - Payroll Reports"
click at [630, 647] on input "Send" at bounding box center [630, 649] width 78 height 35
type input "Sent"
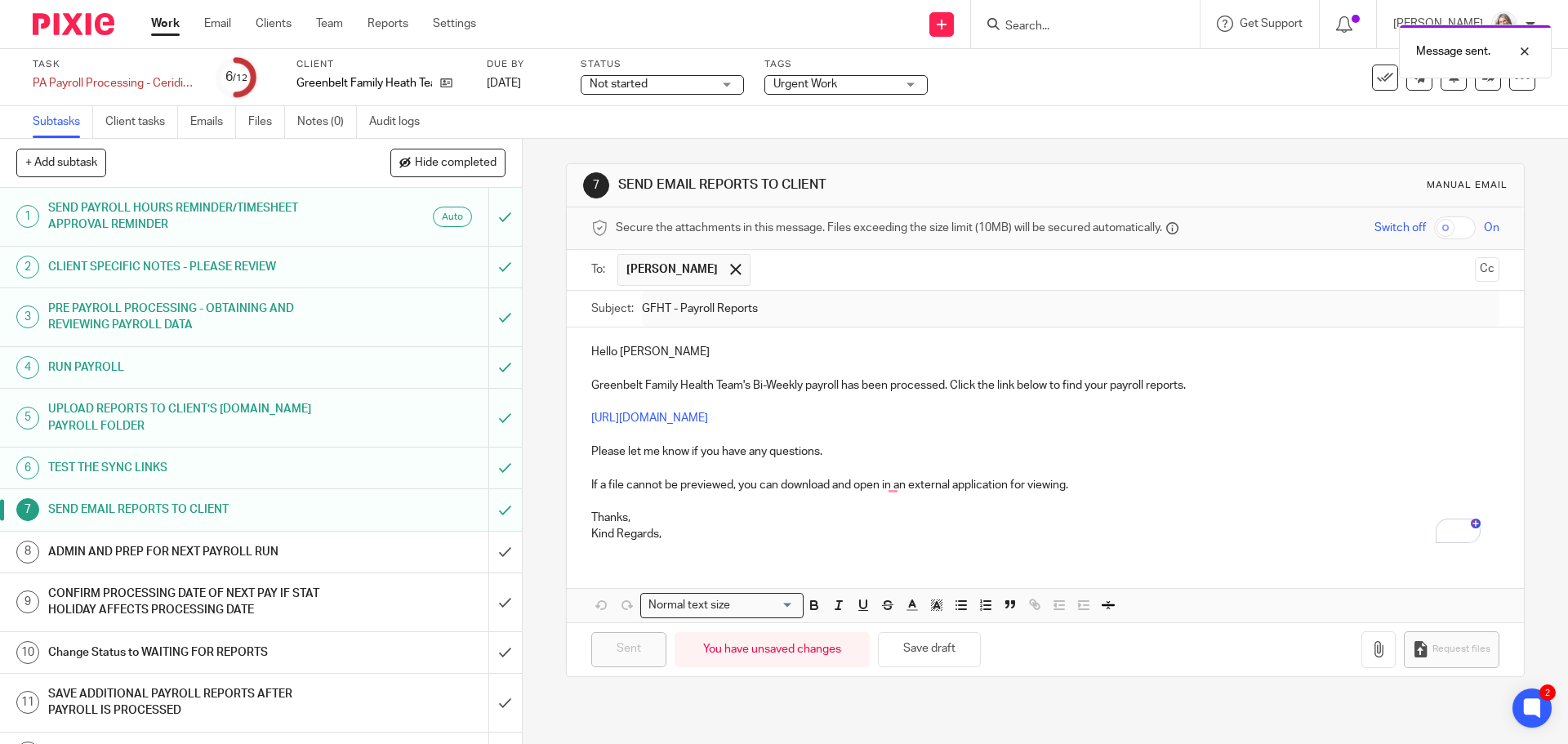
click at [318, 547] on h1 "ADMIN AND PREP FOR NEXT PAYROLL RUN" at bounding box center [189, 551] width 283 height 24
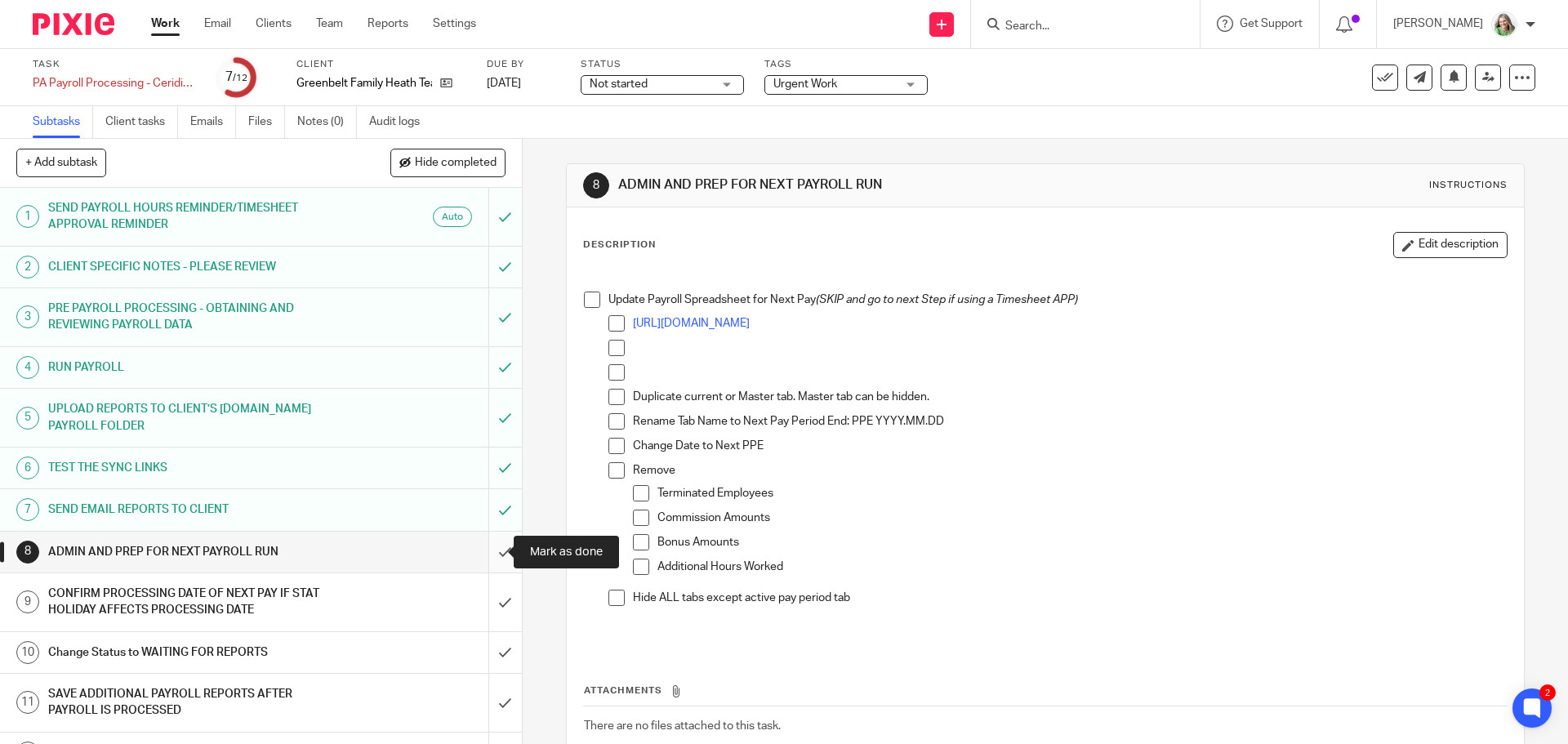
click at [489, 545] on input "submit" at bounding box center [261, 552] width 522 height 41
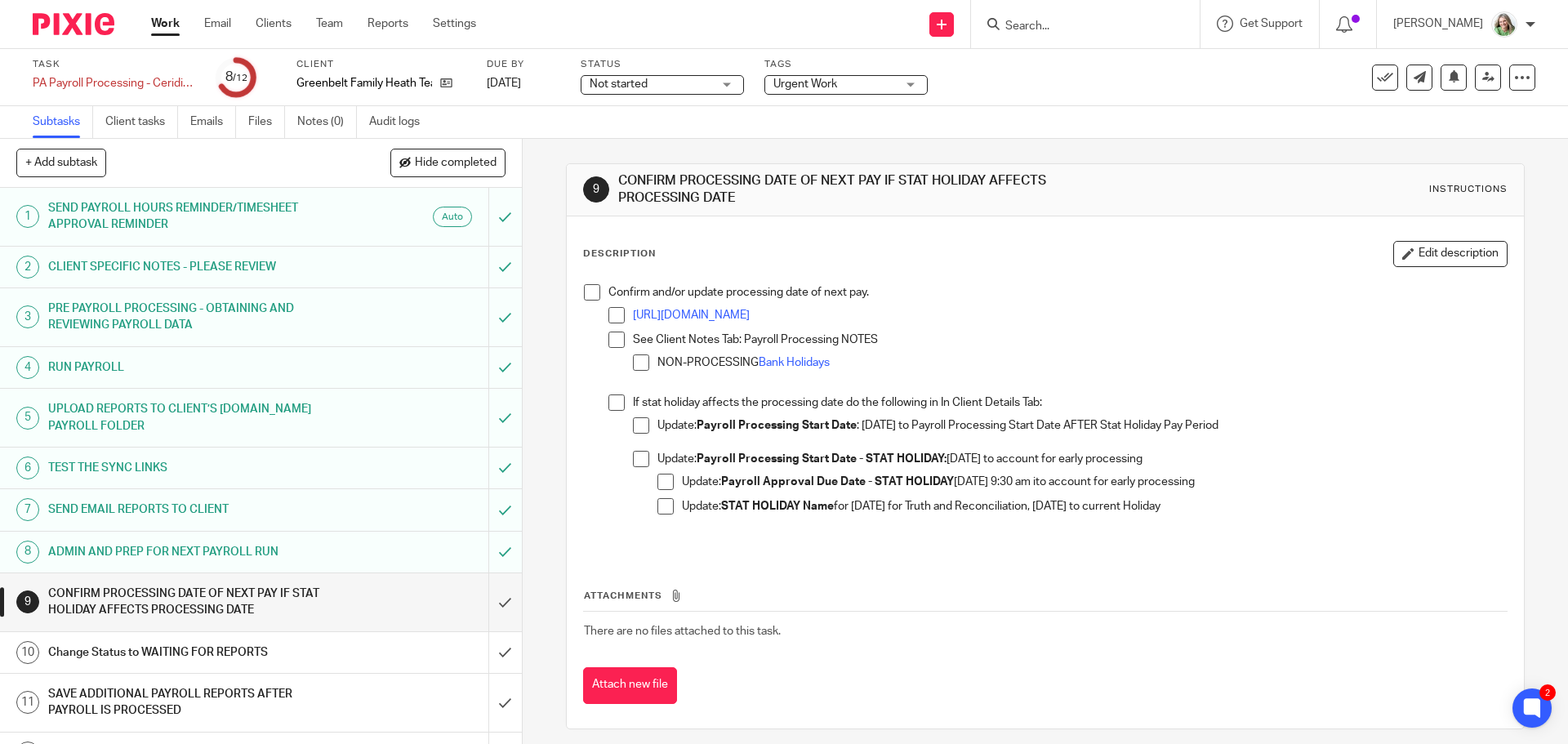
click at [613, 407] on span at bounding box center [617, 402] width 16 height 16
click at [586, 293] on span at bounding box center [592, 292] width 16 height 16
click at [488, 597] on input "submit" at bounding box center [261, 601] width 522 height 58
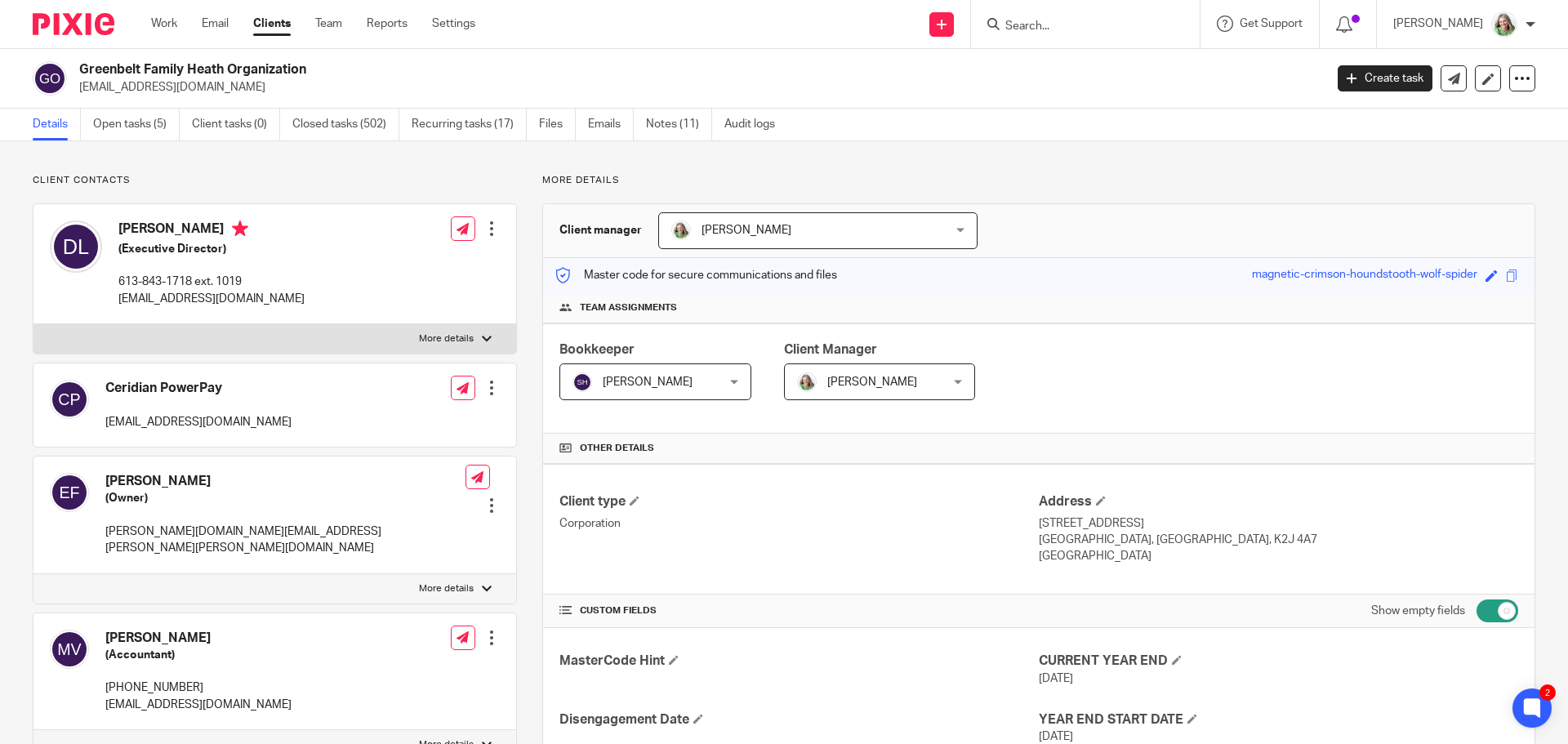
click at [1074, 29] on input "Search" at bounding box center [1077, 27] width 147 height 14
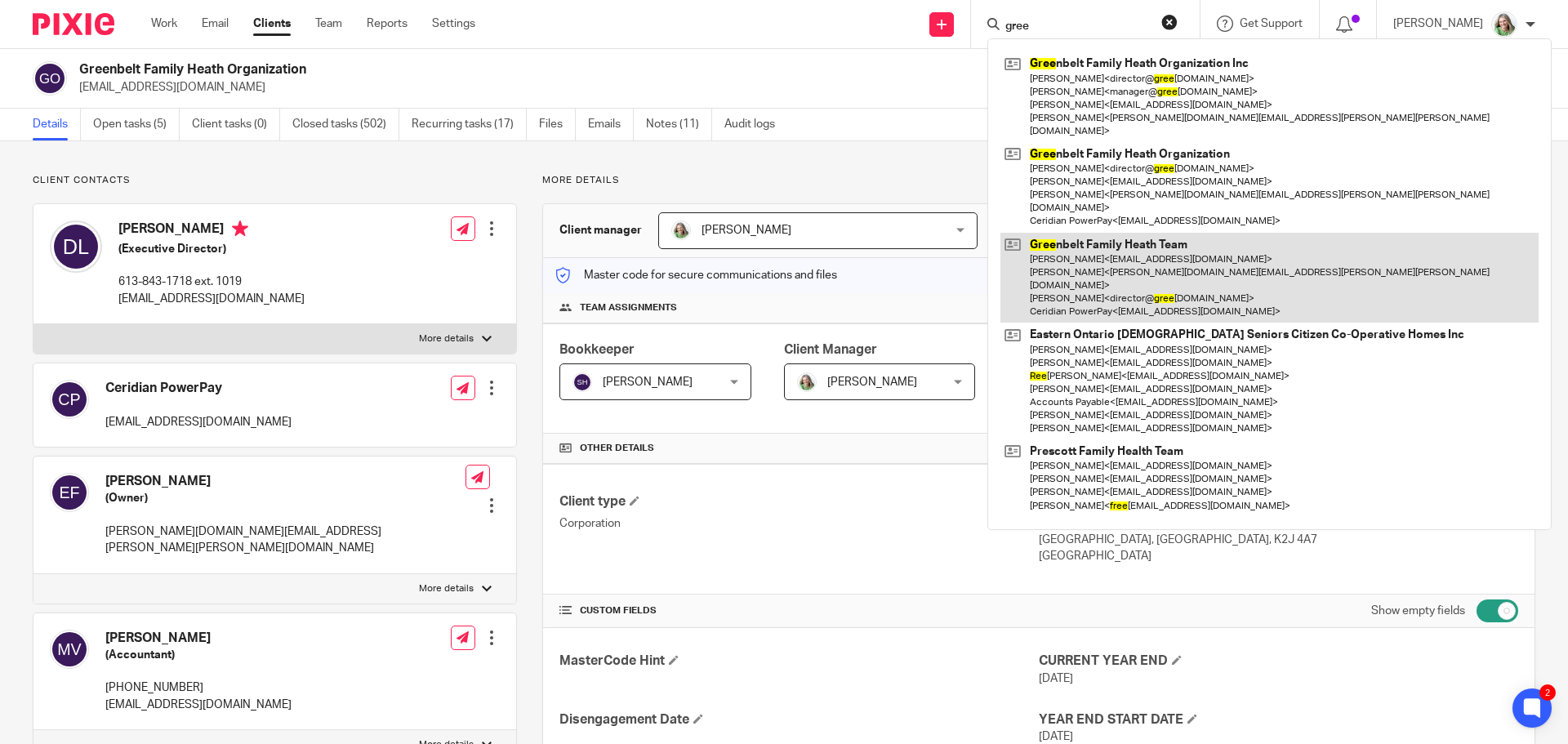
type input "gree"
click at [1083, 246] on link at bounding box center [1269, 278] width 538 height 91
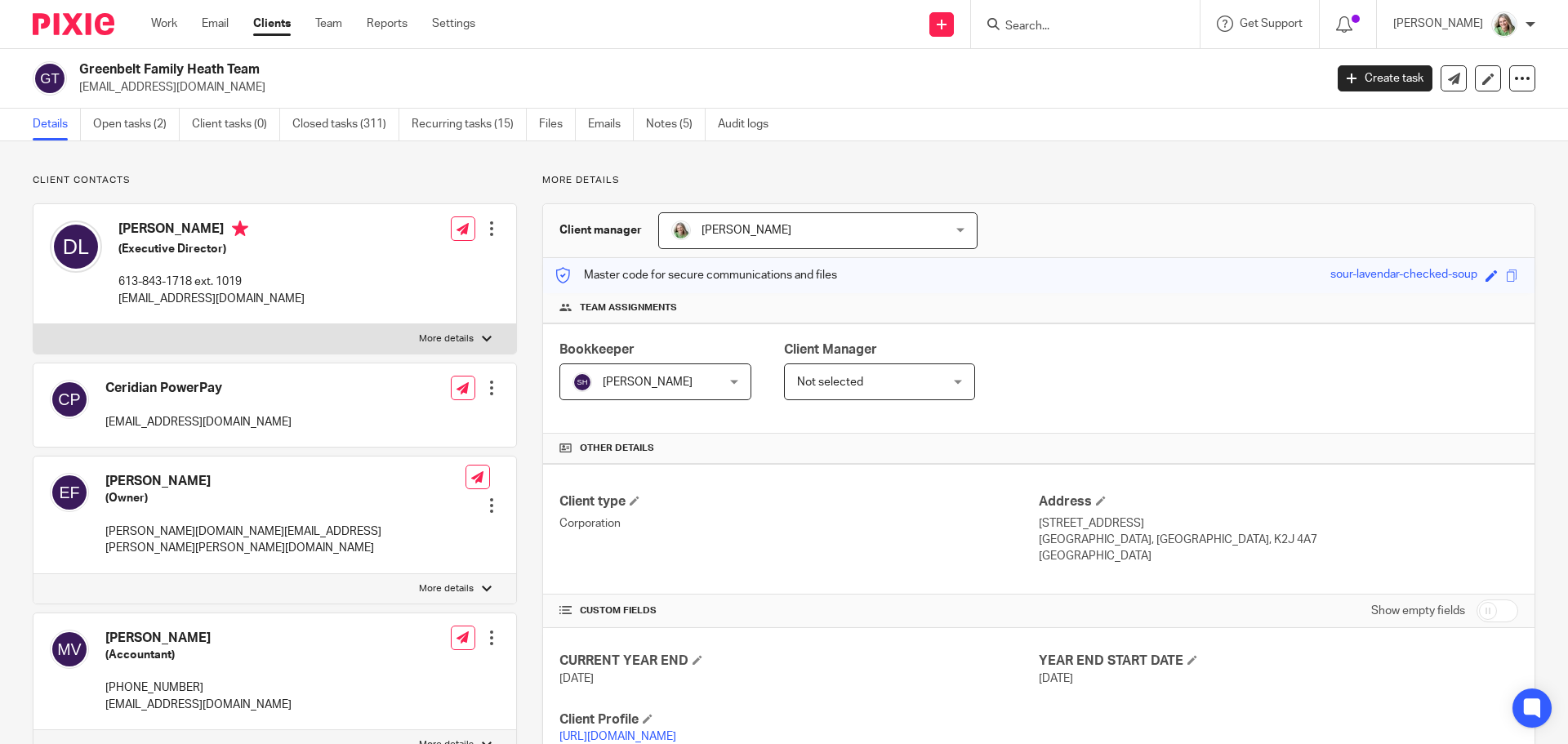
click at [1482, 616] on input "checkbox" at bounding box center [1497, 611] width 42 height 23
checkbox input "true"
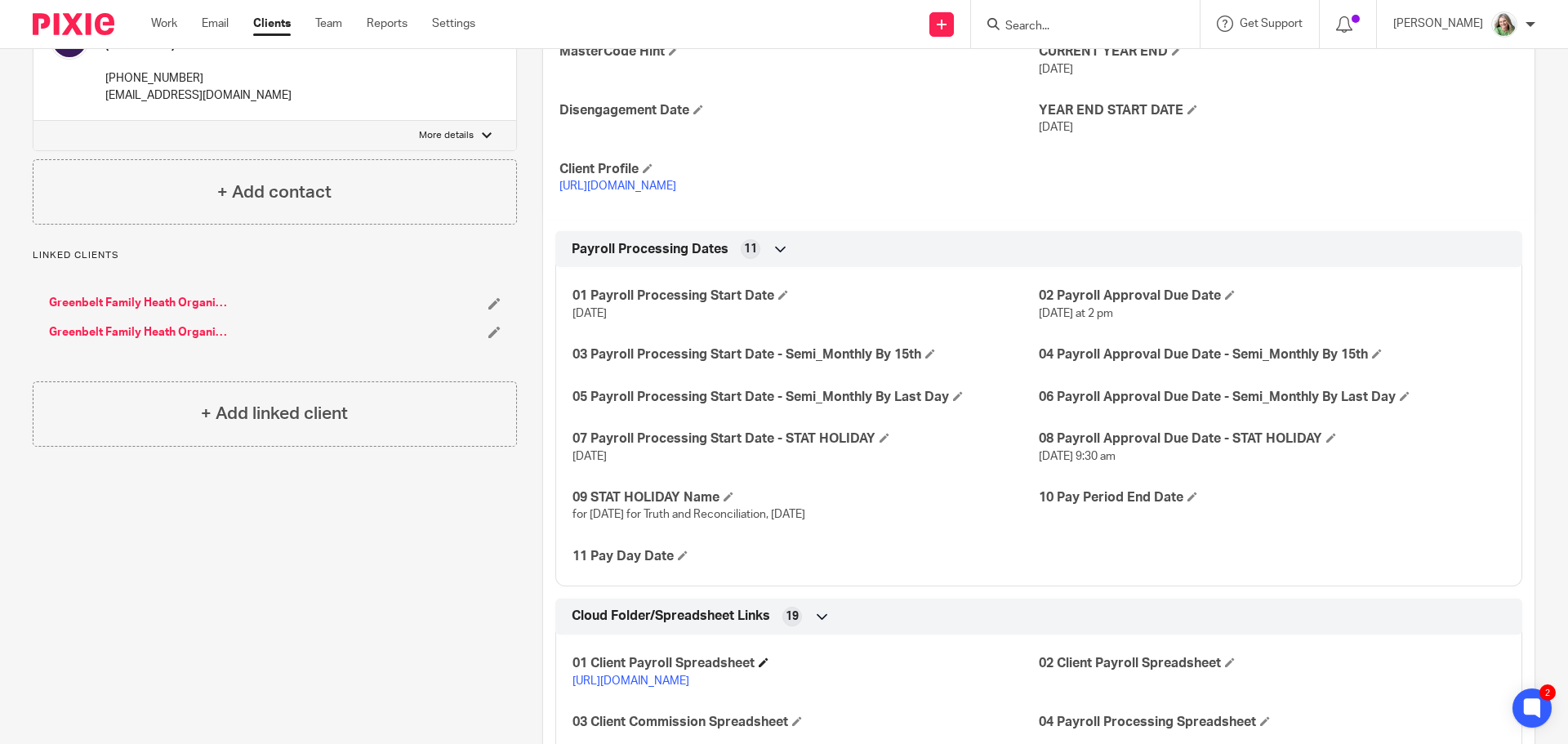
scroll to position [572, 0]
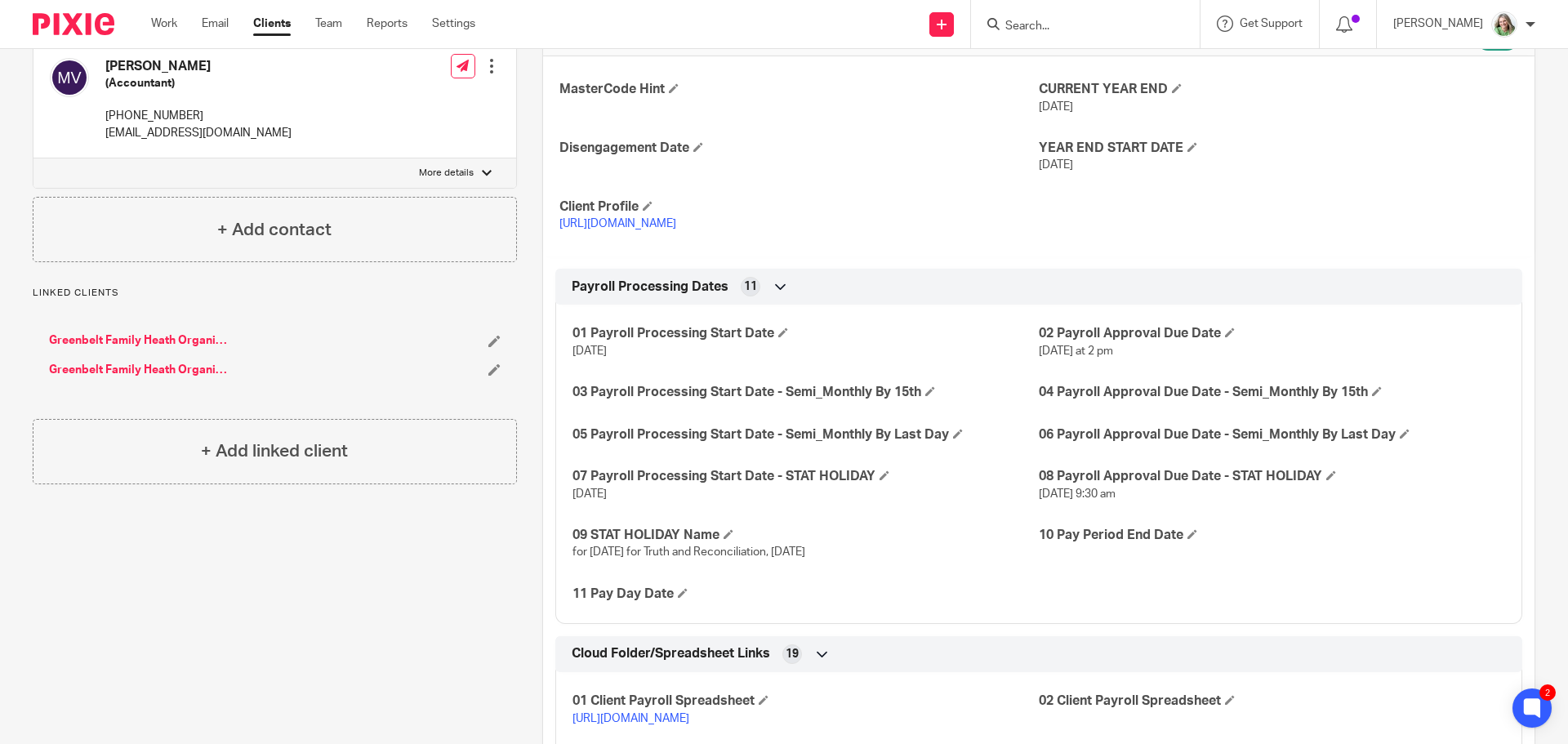
drag, startPoint x: 927, startPoint y: 554, endPoint x: 555, endPoint y: 560, distance: 372.0
click at [555, 560] on div "01 Payroll Processing Start Date Oct 13, 2025 02 Payroll Approval Due Date Mond…" at bounding box center [1038, 459] width 967 height 332
copy span "for National Day for Truth and Reconciliation, September 29, 2025"
drag, startPoint x: 1227, startPoint y: 493, endPoint x: 1033, endPoint y: 495, distance: 194.0
click at [1039, 495] on p "Monday, September 29th at 9:30 am" at bounding box center [1272, 493] width 467 height 16
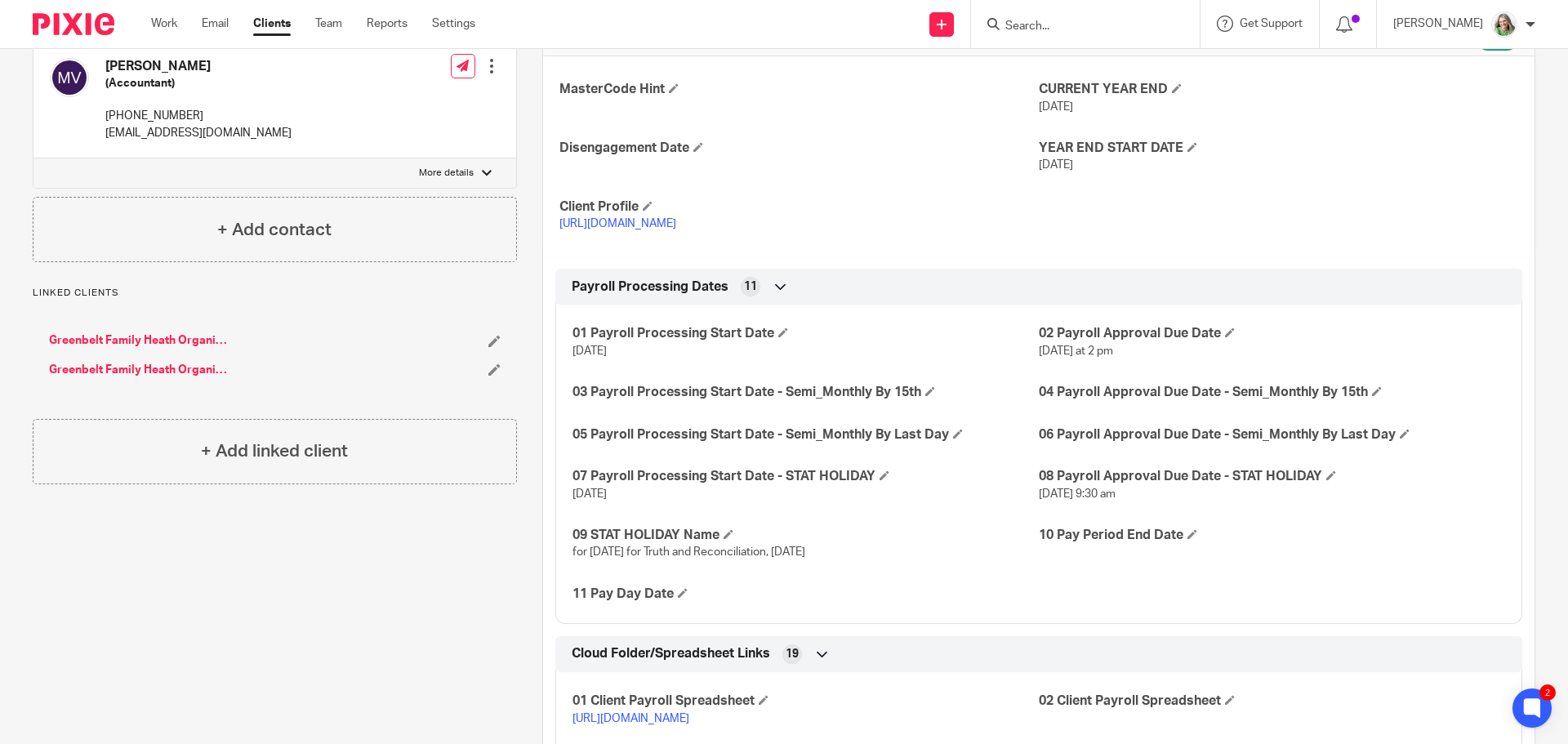
copy span "Monday, September 29th at 9:30 am"
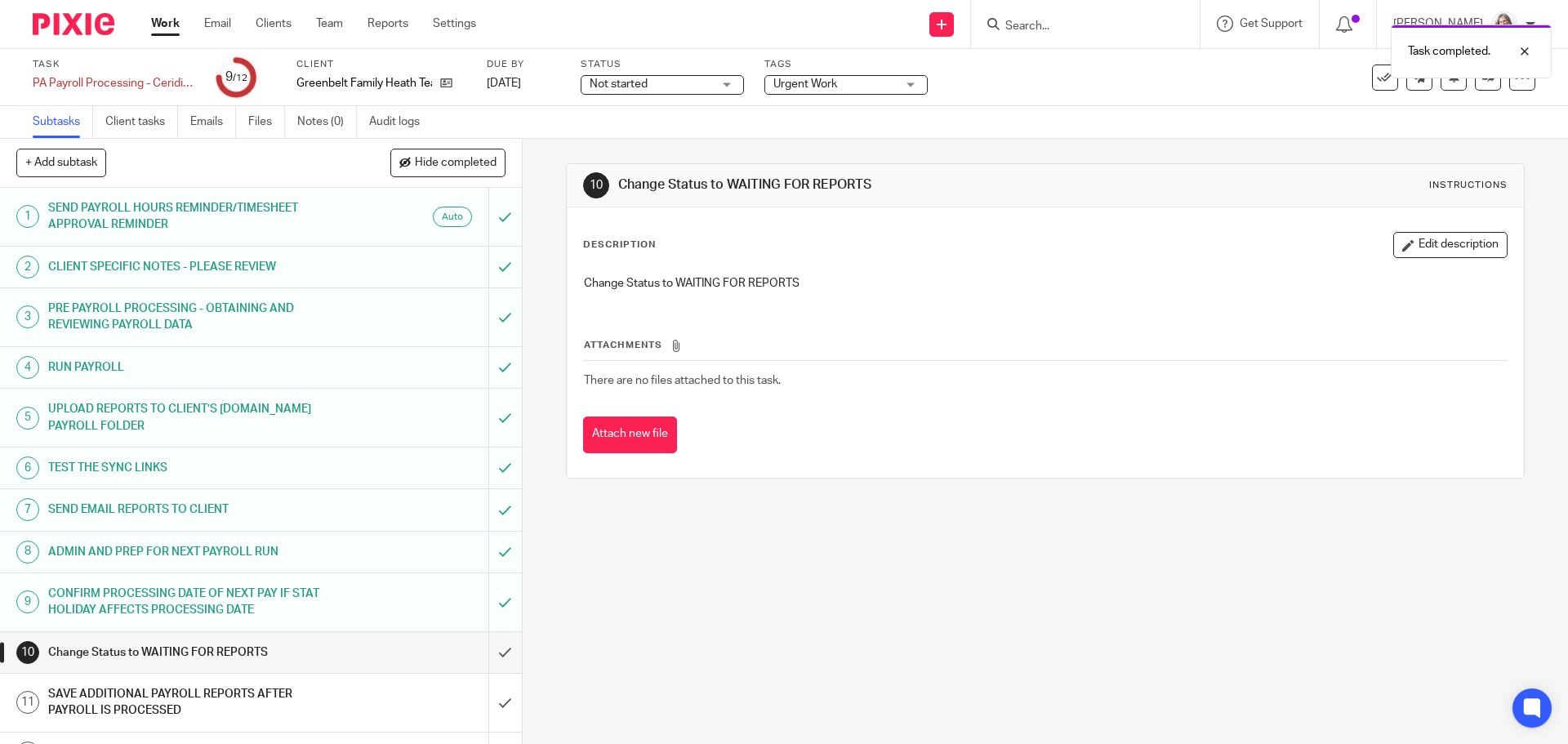
click at [651, 84] on span "Not started" at bounding box center [651, 84] width 122 height 17
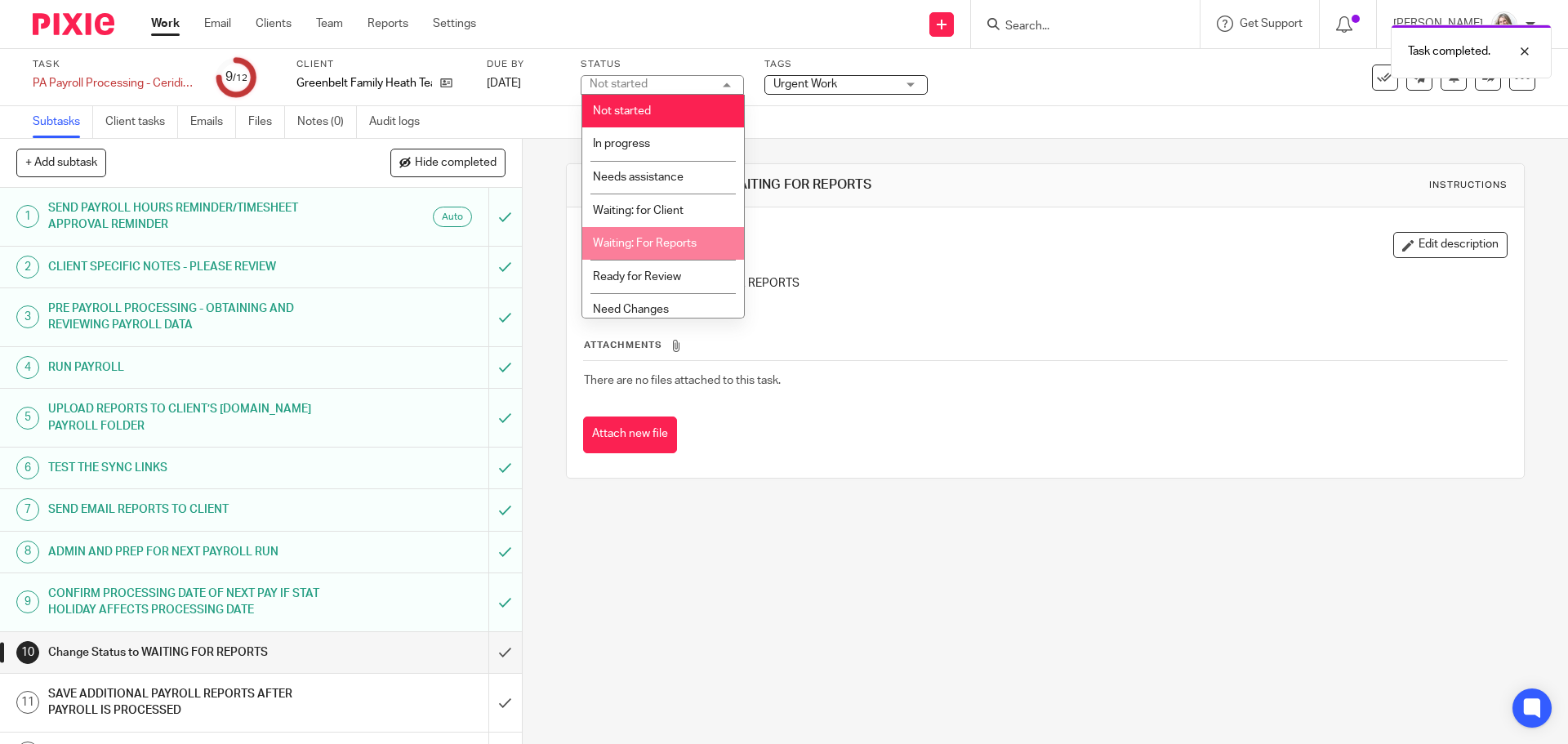
click at [660, 244] on span "Waiting: For Reports" at bounding box center [644, 243] width 104 height 12
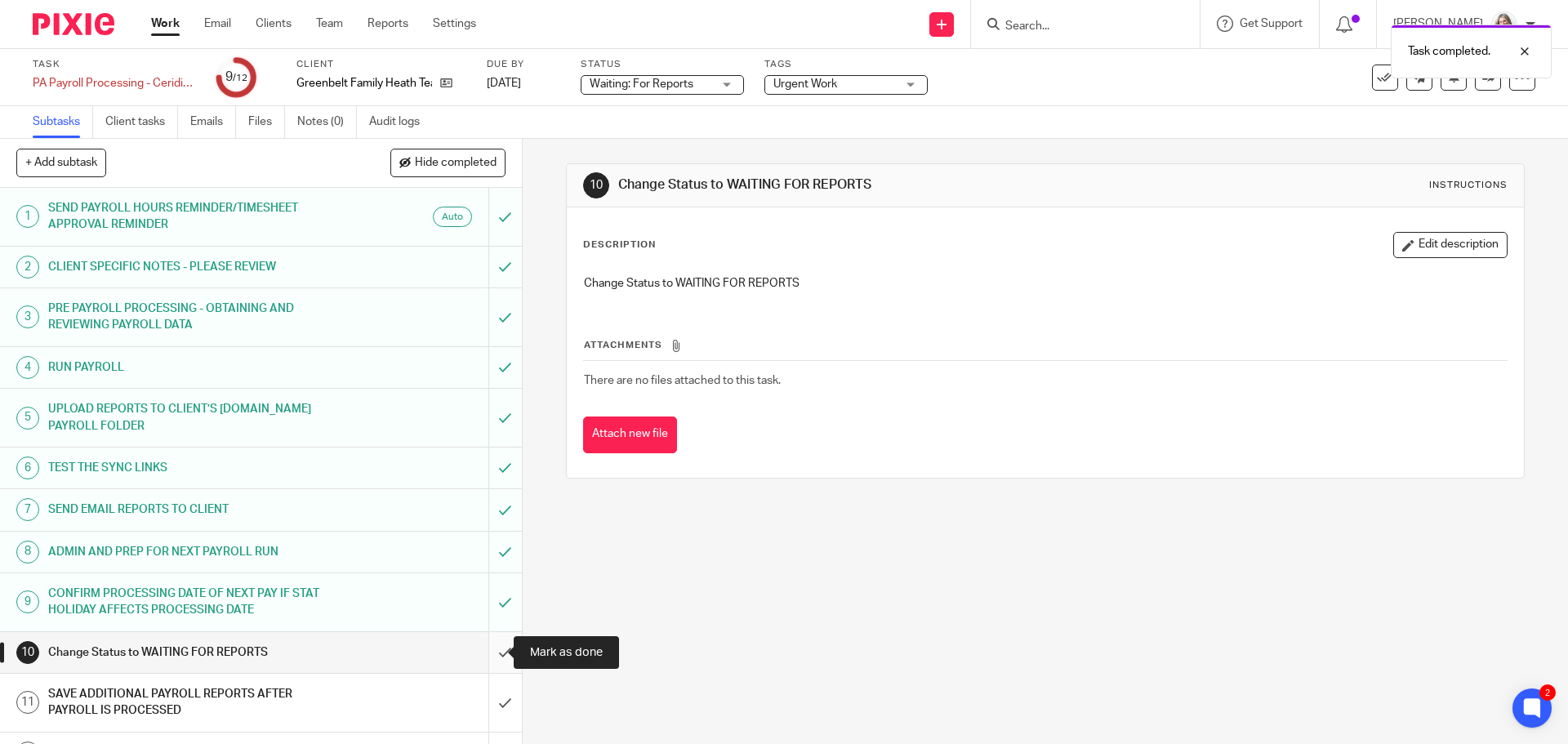
click at [495, 649] on input "submit" at bounding box center [261, 652] width 522 height 41
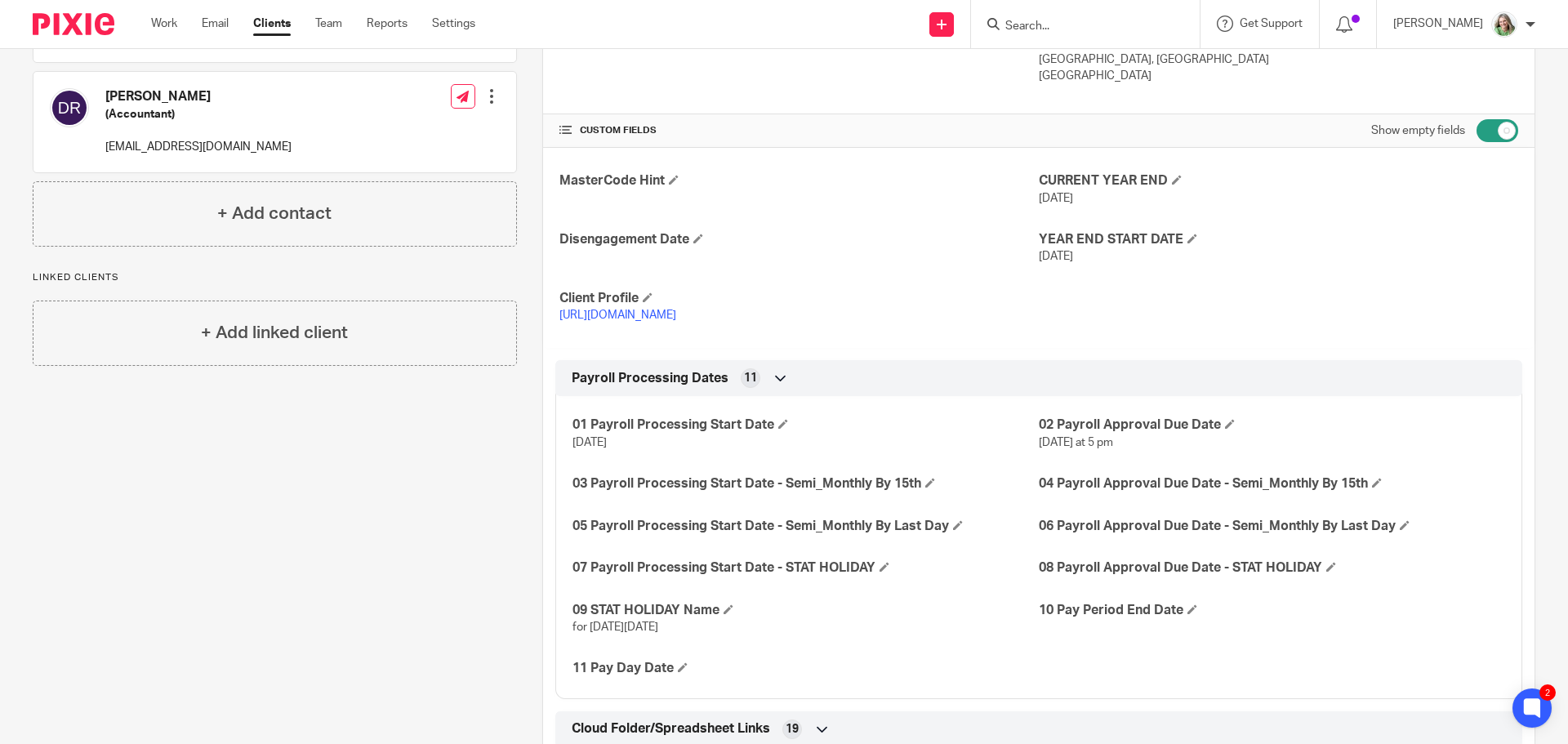
scroll to position [490, 0]
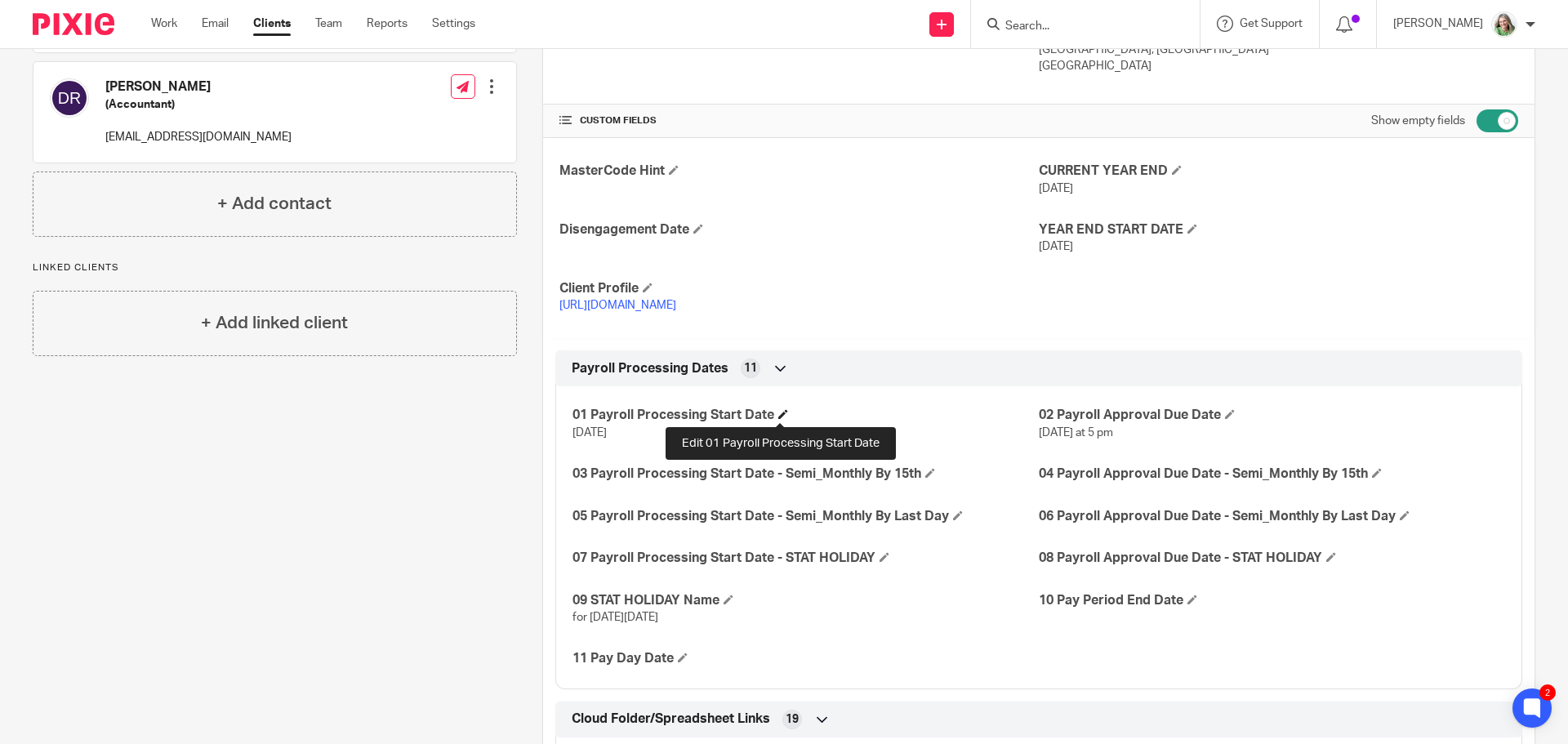
click at [778, 409] on span at bounding box center [783, 413] width 10 height 10
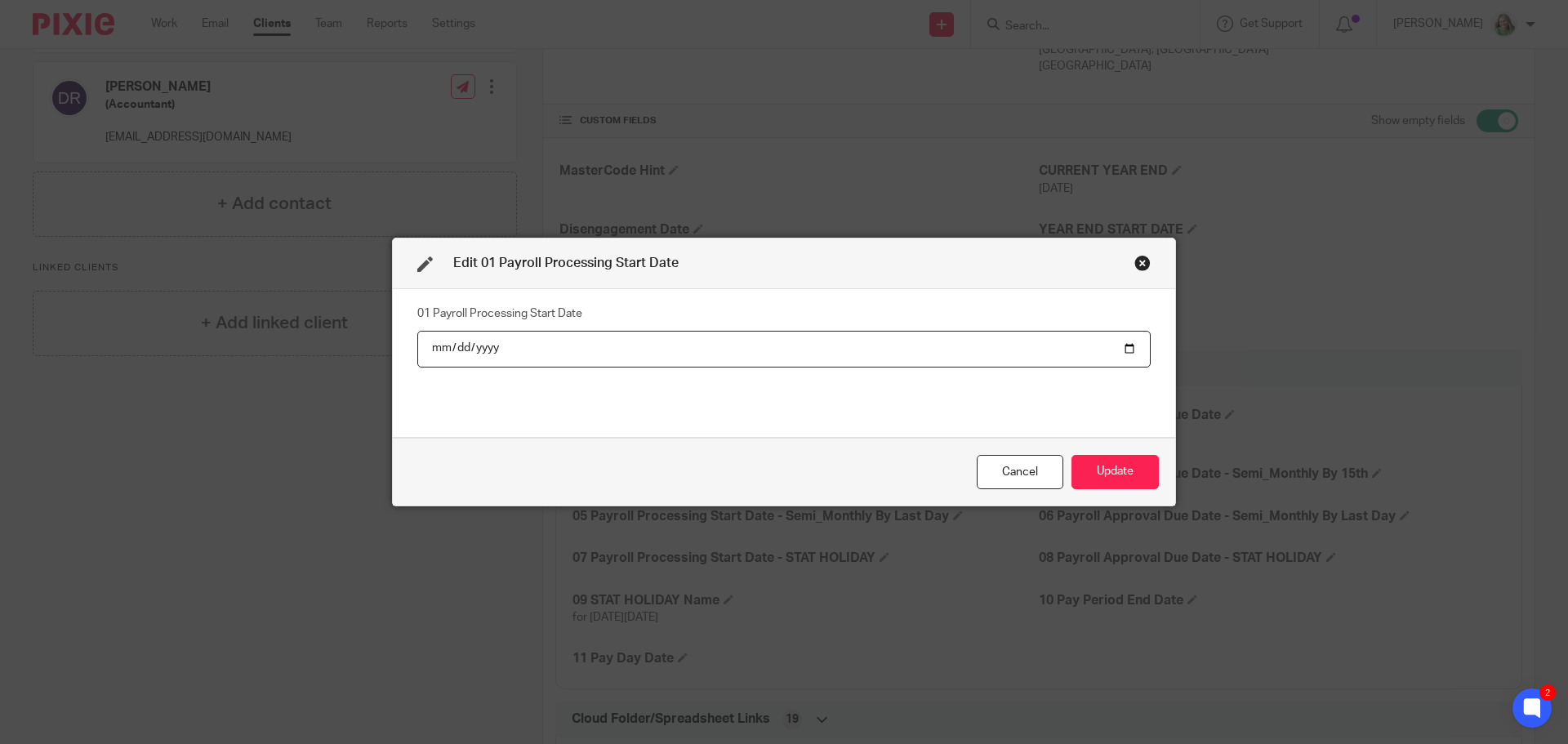
click at [1121, 351] on input "[DATE]" at bounding box center [784, 349] width 734 height 37
type input "[DATE]"
click at [1116, 467] on button "Update" at bounding box center [1116, 472] width 87 height 35
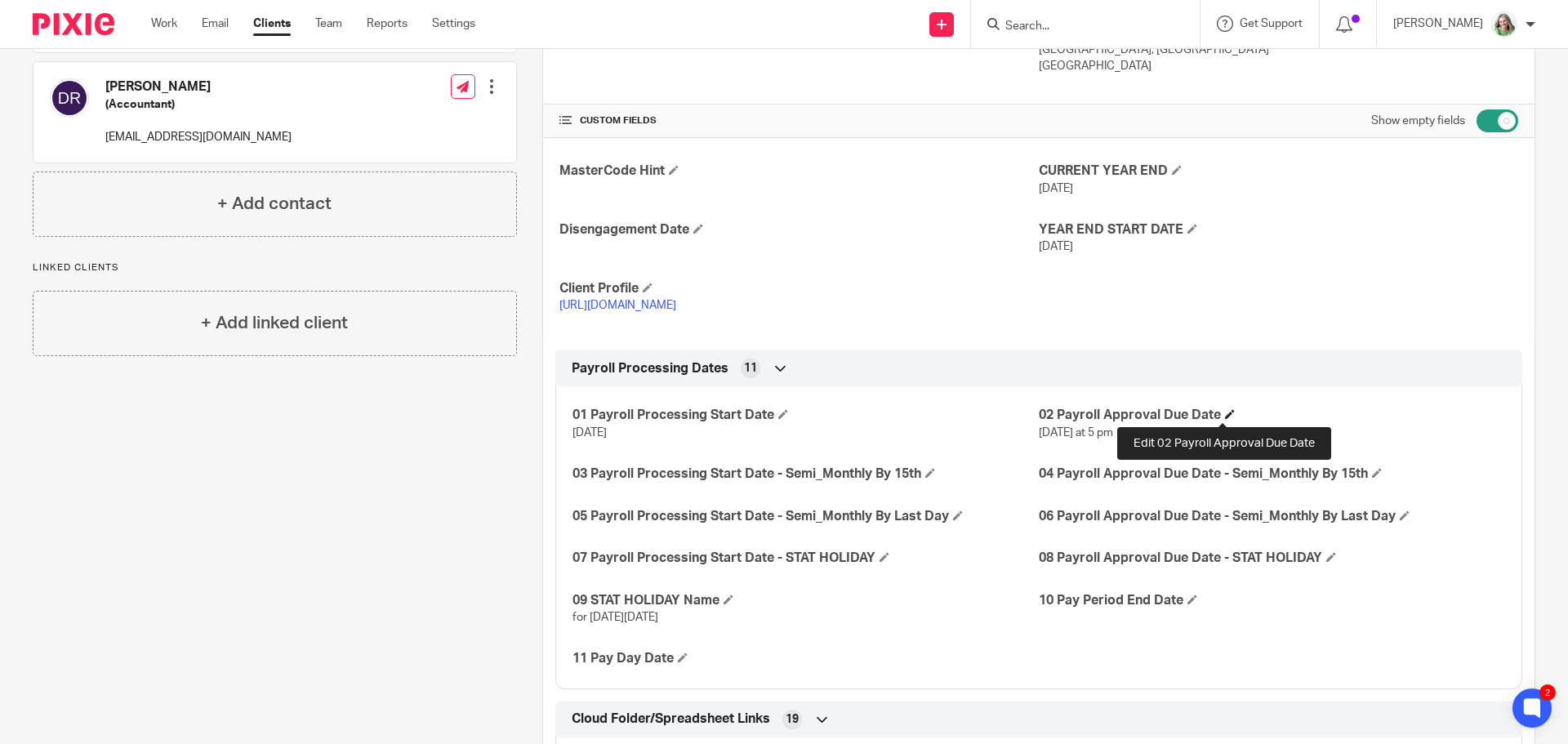
click at [1225, 410] on span at bounding box center [1230, 413] width 10 height 10
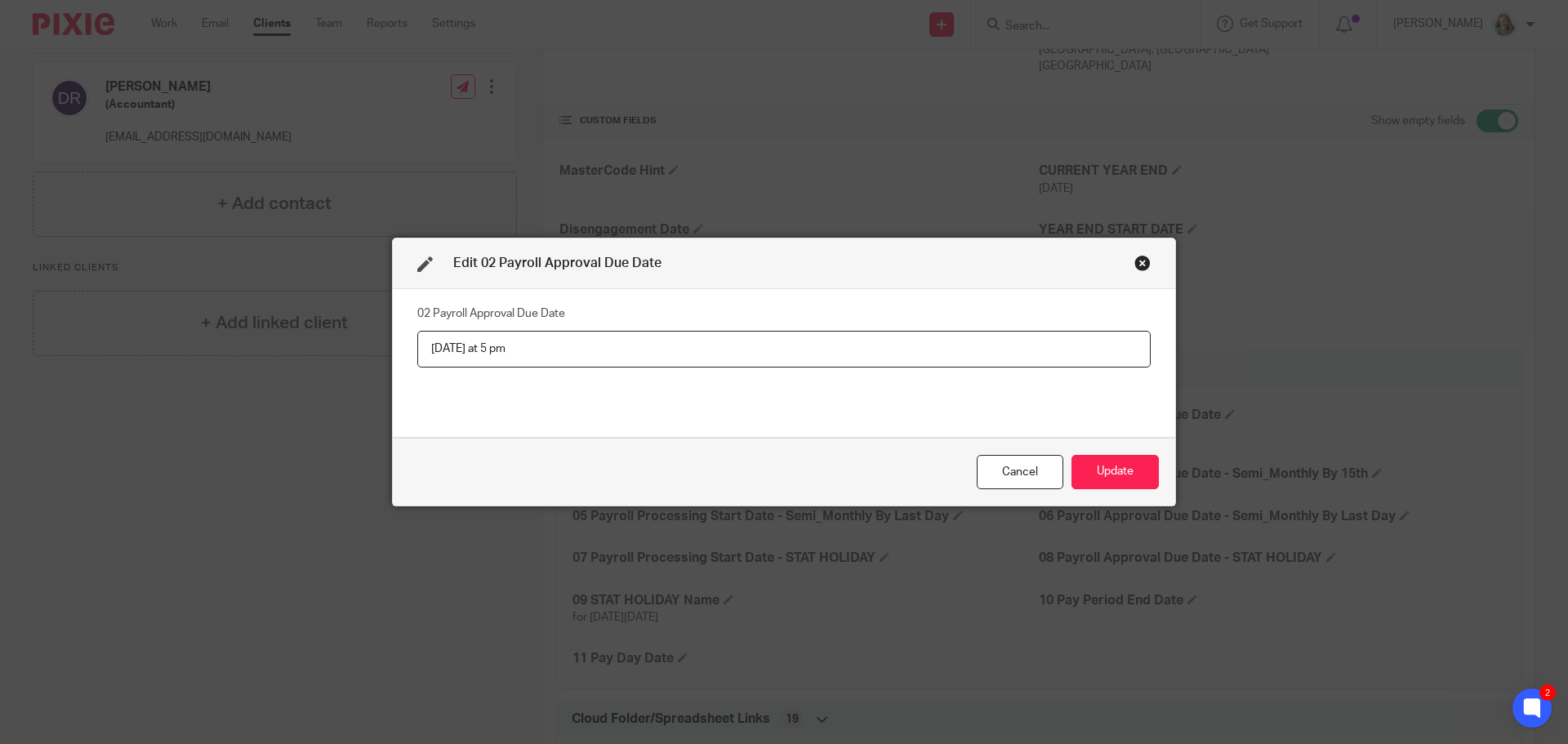
click at [484, 351] on input "[DATE] at 5 pm" at bounding box center [784, 349] width 734 height 37
type input "[DATE] at 2 pm"
click at [1123, 475] on button "Update" at bounding box center [1116, 472] width 87 height 35
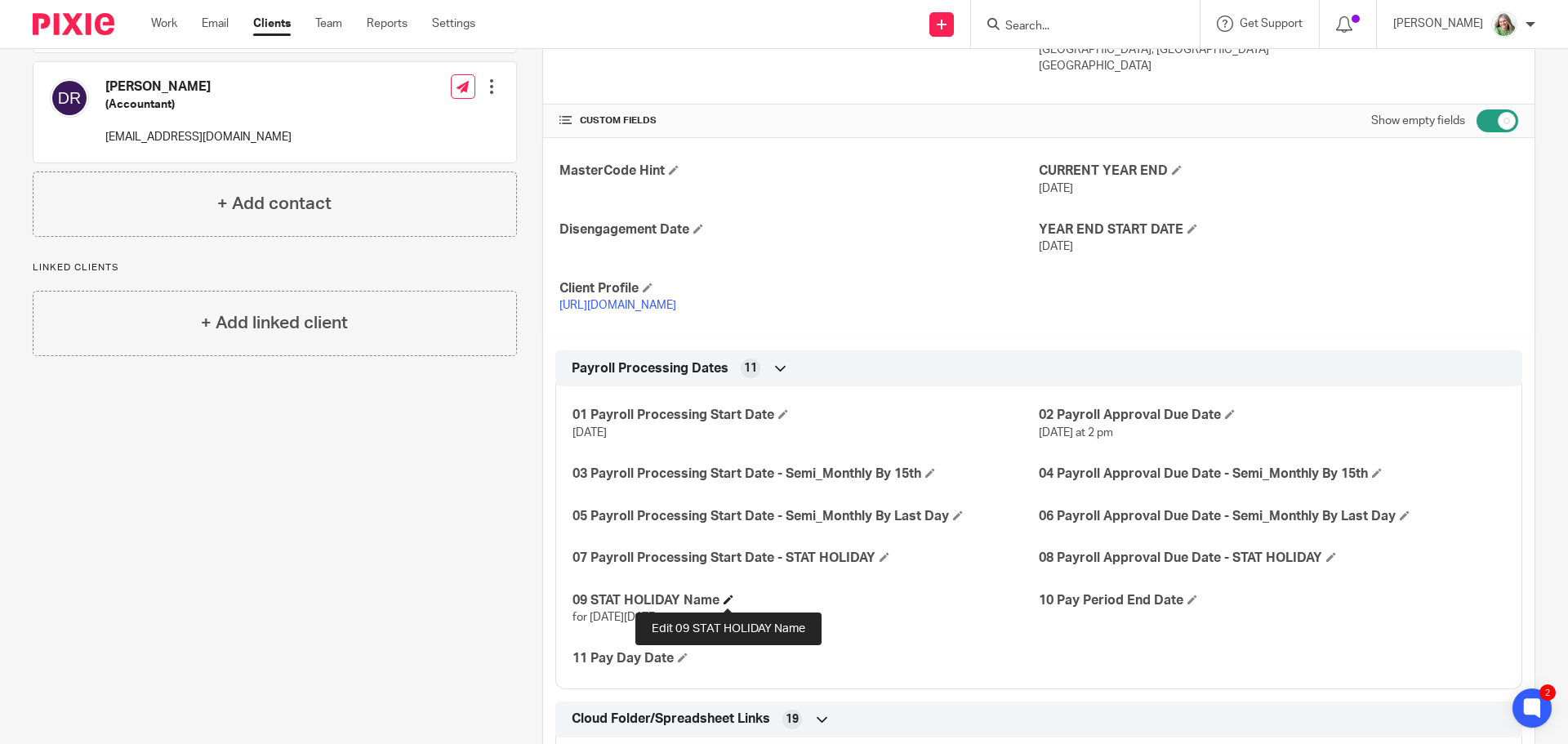
click at [726, 596] on span at bounding box center [728, 599] width 10 height 10
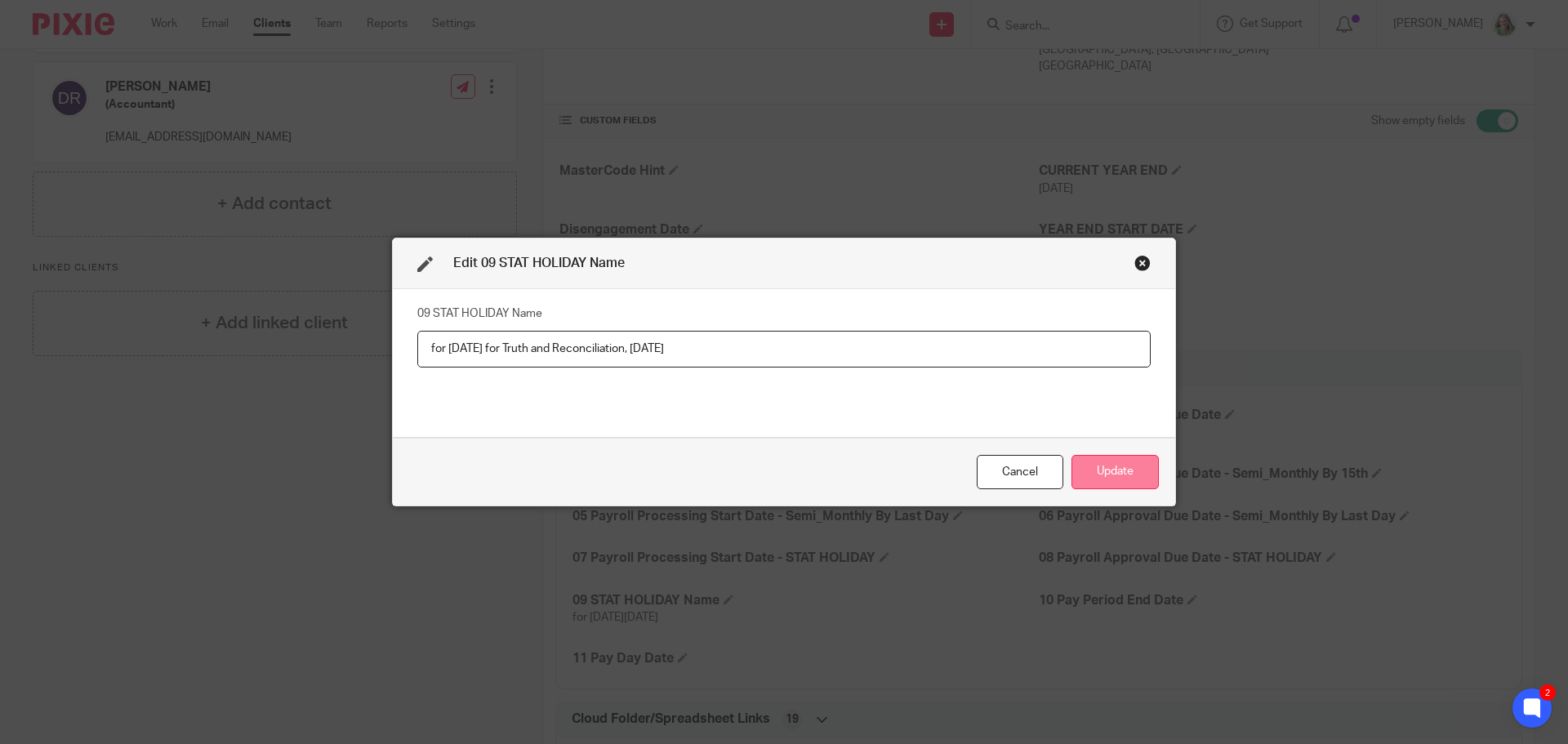
type input "for [DATE] for Truth and Reconciliation, [DATE]"
click at [1121, 464] on button "Update" at bounding box center [1116, 472] width 87 height 35
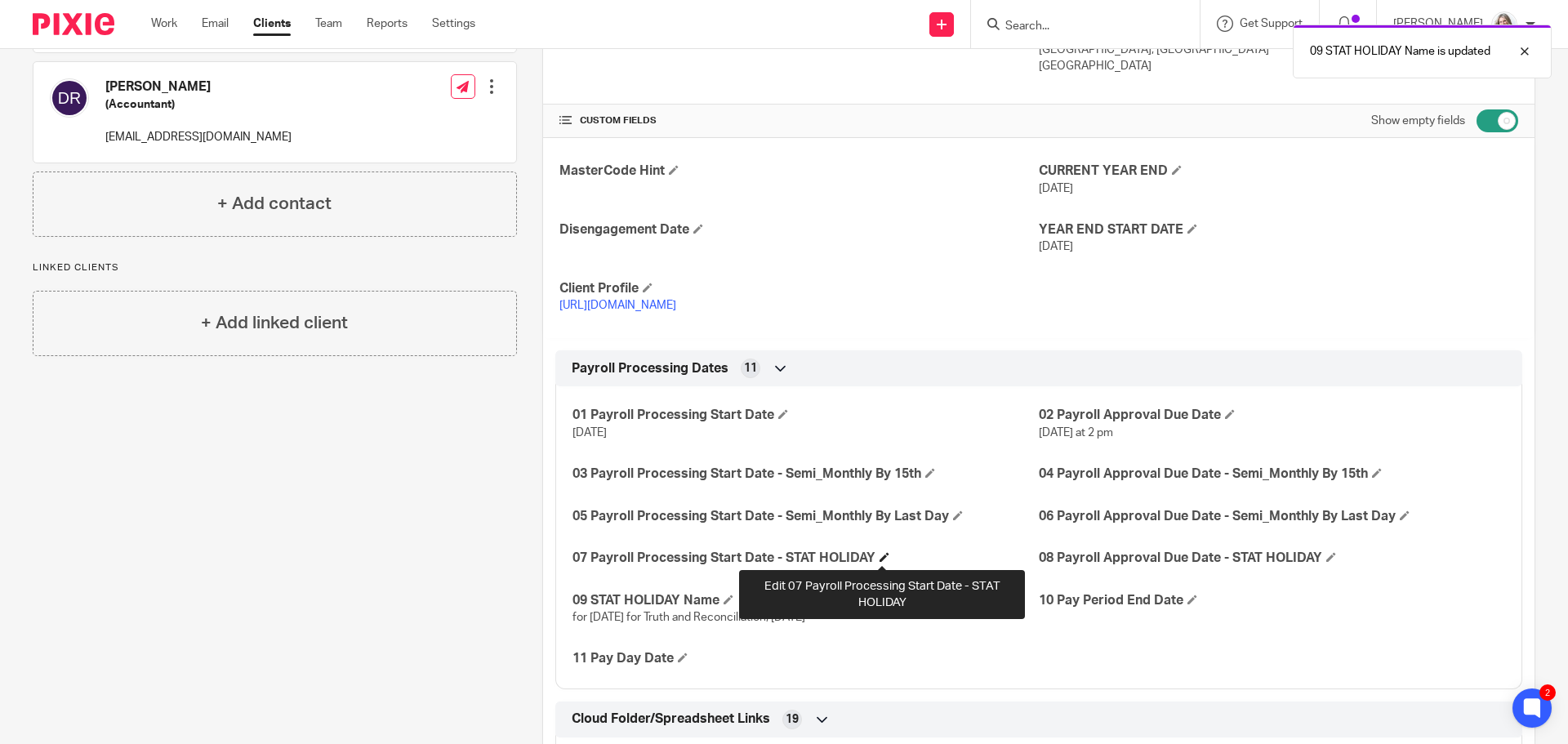
click at [884, 557] on span at bounding box center [884, 557] width 10 height 10
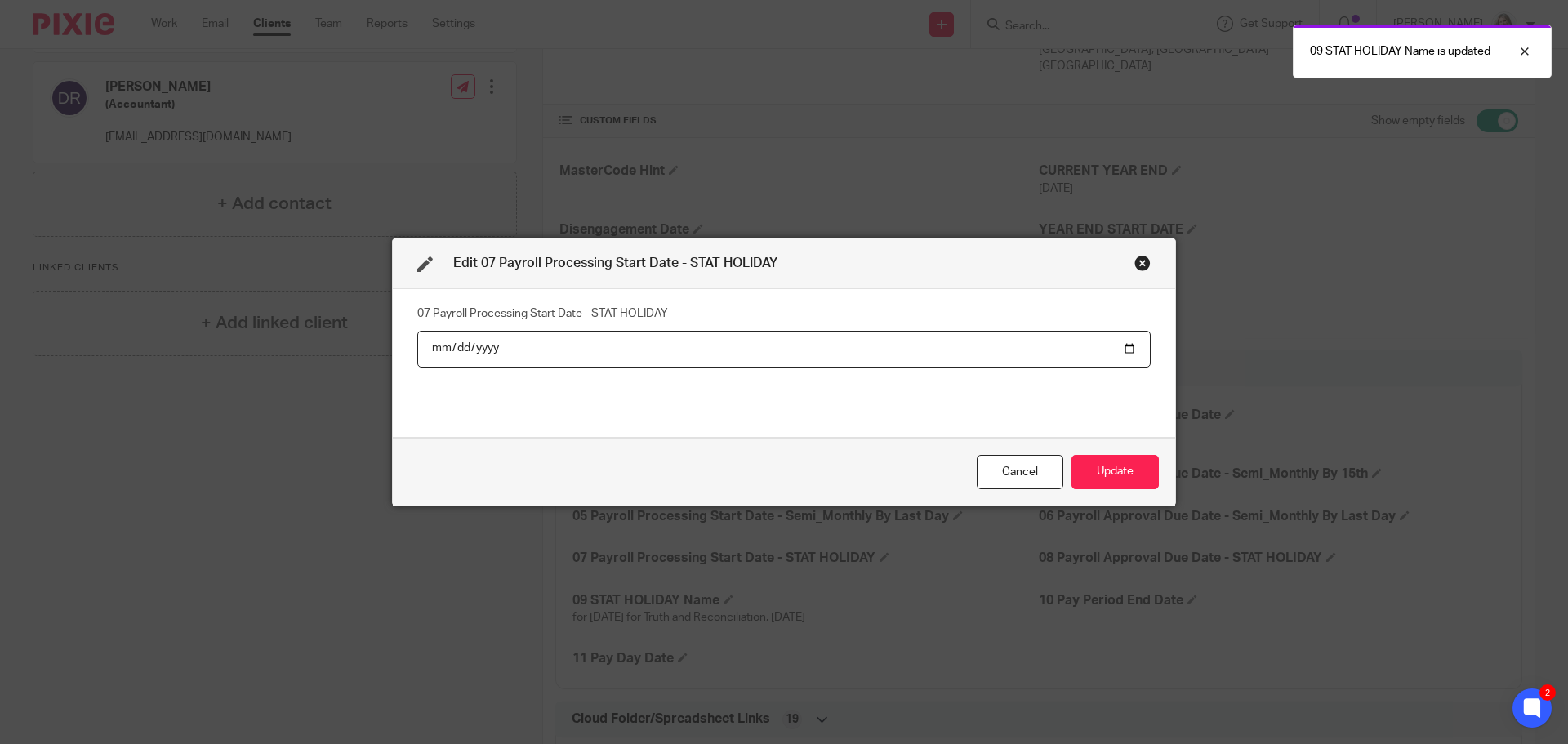
click at [1127, 349] on input "date" at bounding box center [784, 349] width 734 height 37
type input "[DATE]"
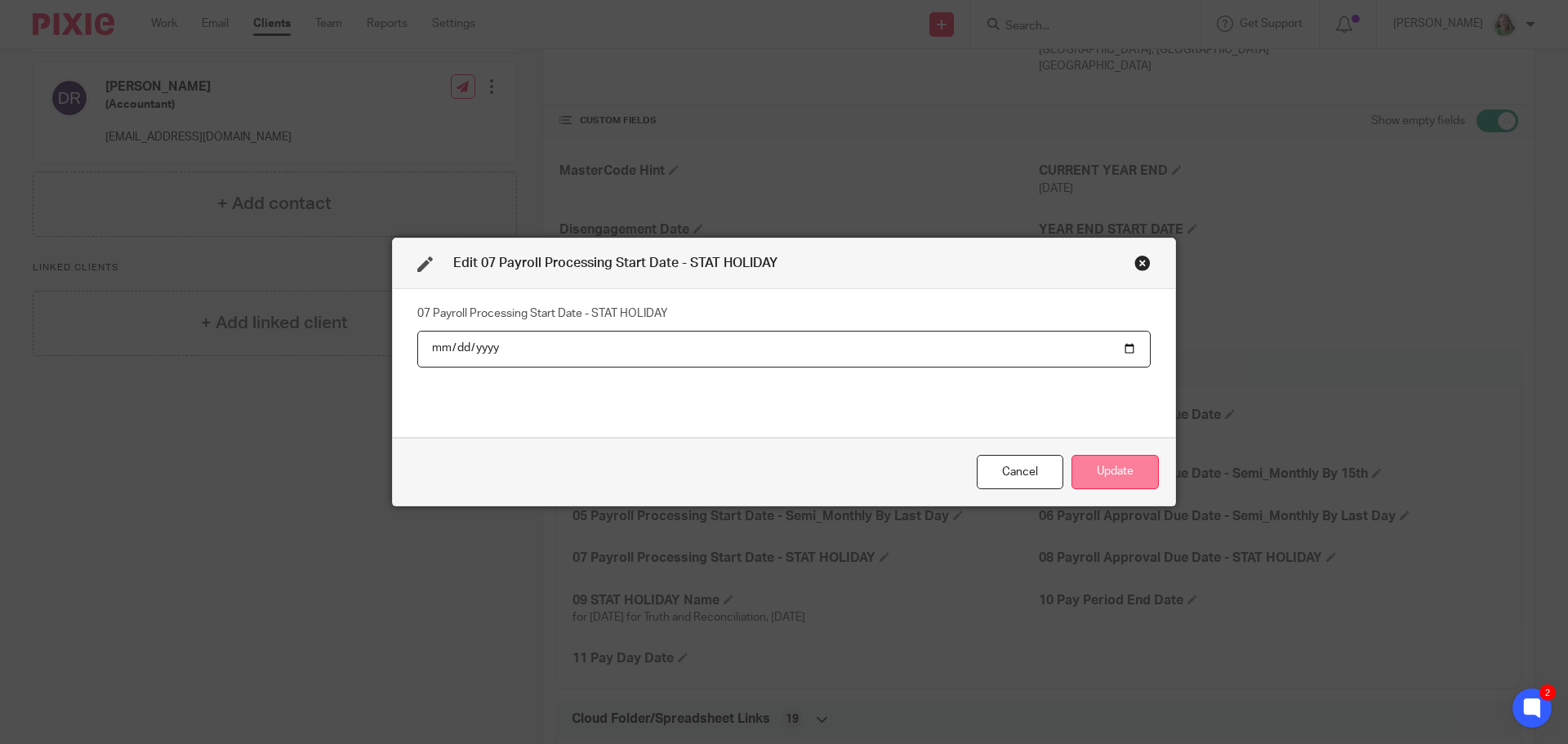
click at [1102, 465] on button "Update" at bounding box center [1116, 472] width 87 height 35
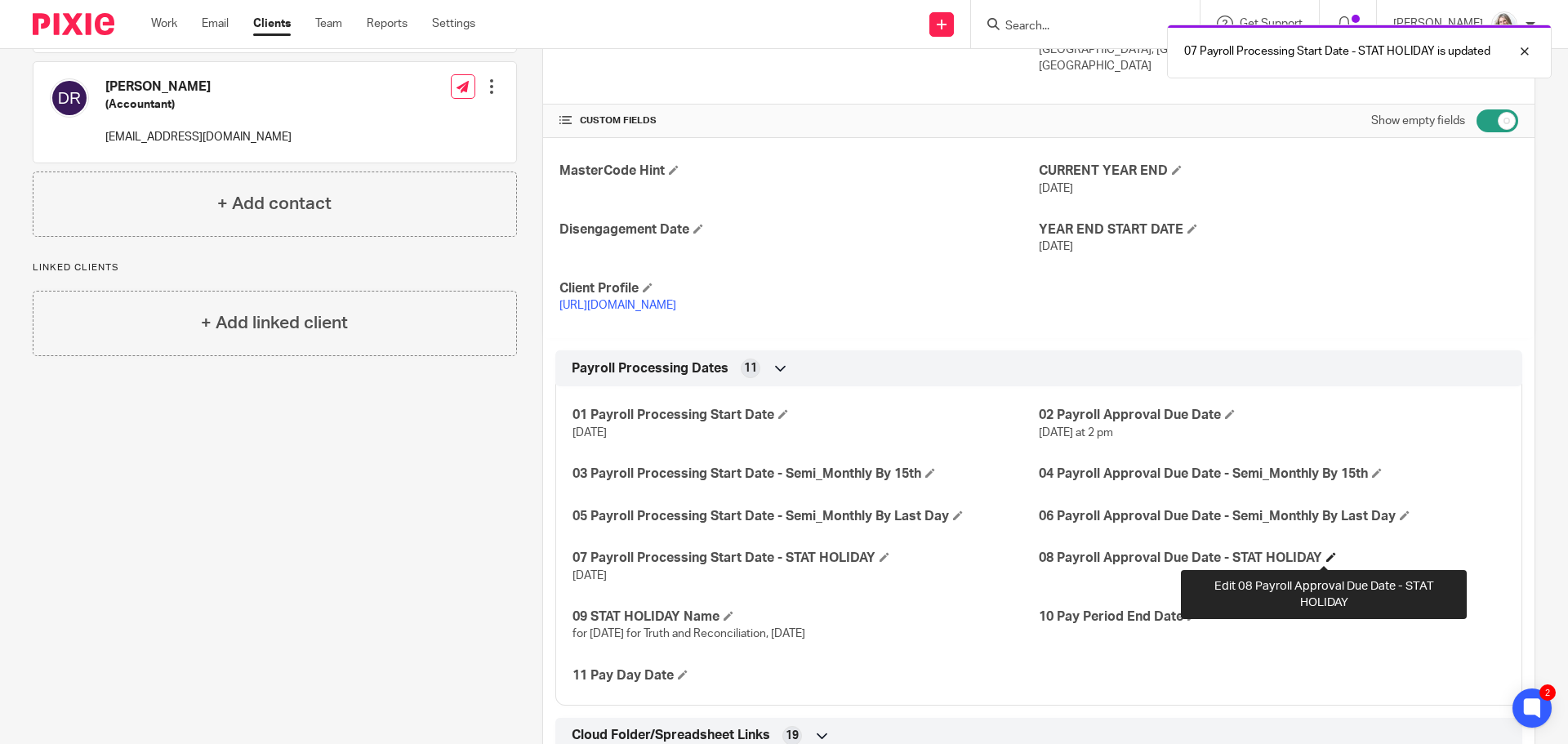
click at [1327, 555] on span at bounding box center [1331, 557] width 10 height 10
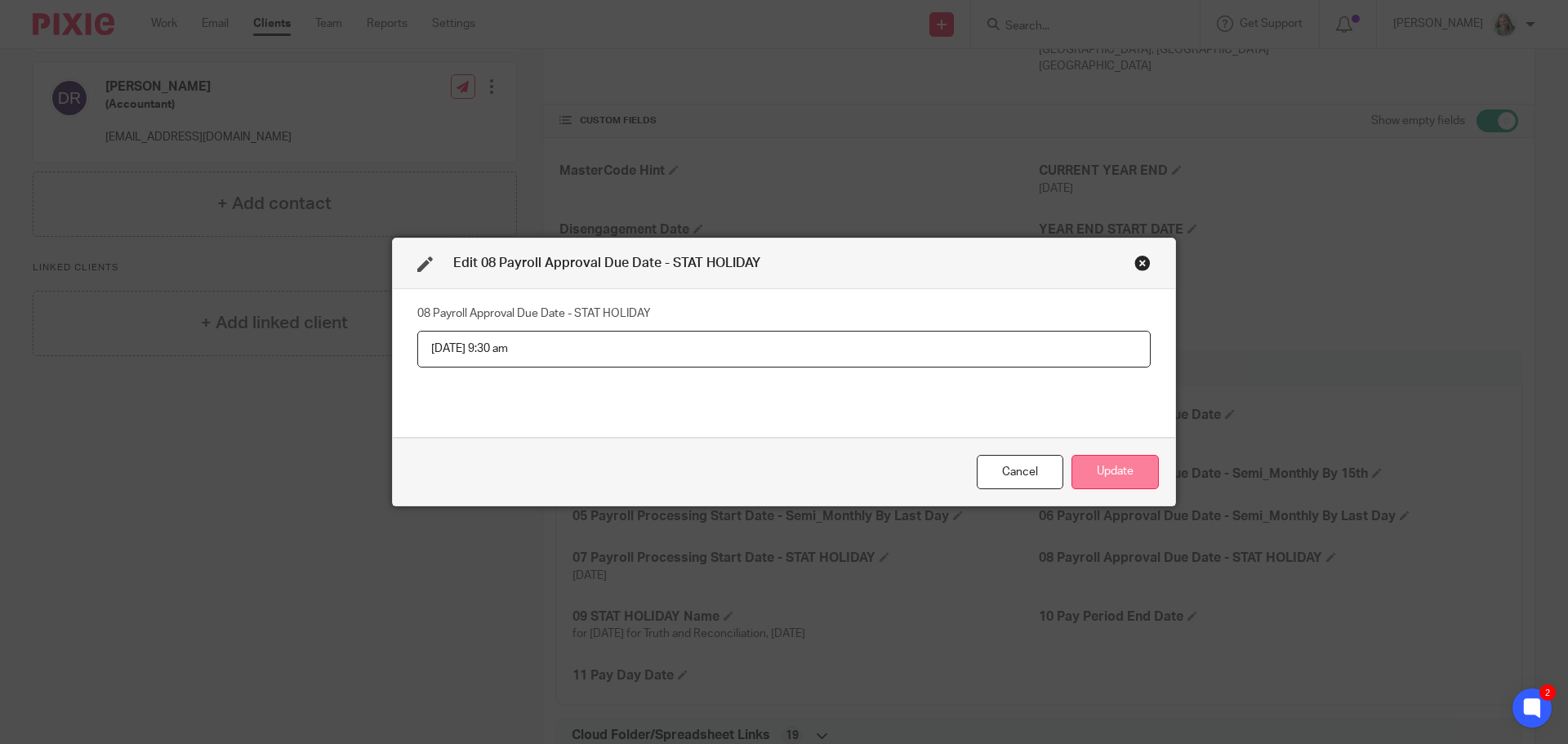
type input "[DATE] 9:30 am"
click at [1107, 474] on button "Update" at bounding box center [1116, 472] width 87 height 35
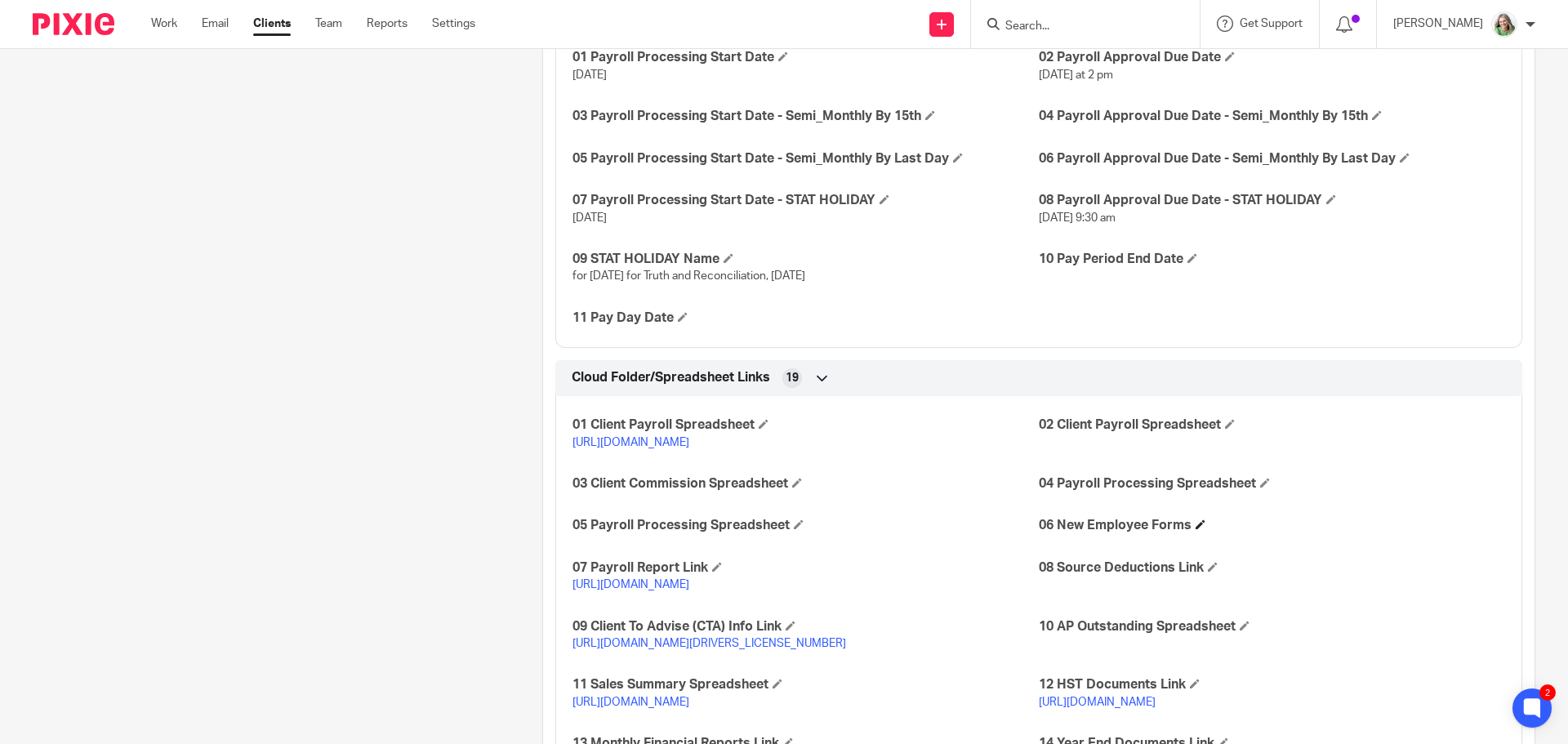
scroll to position [898, 0]
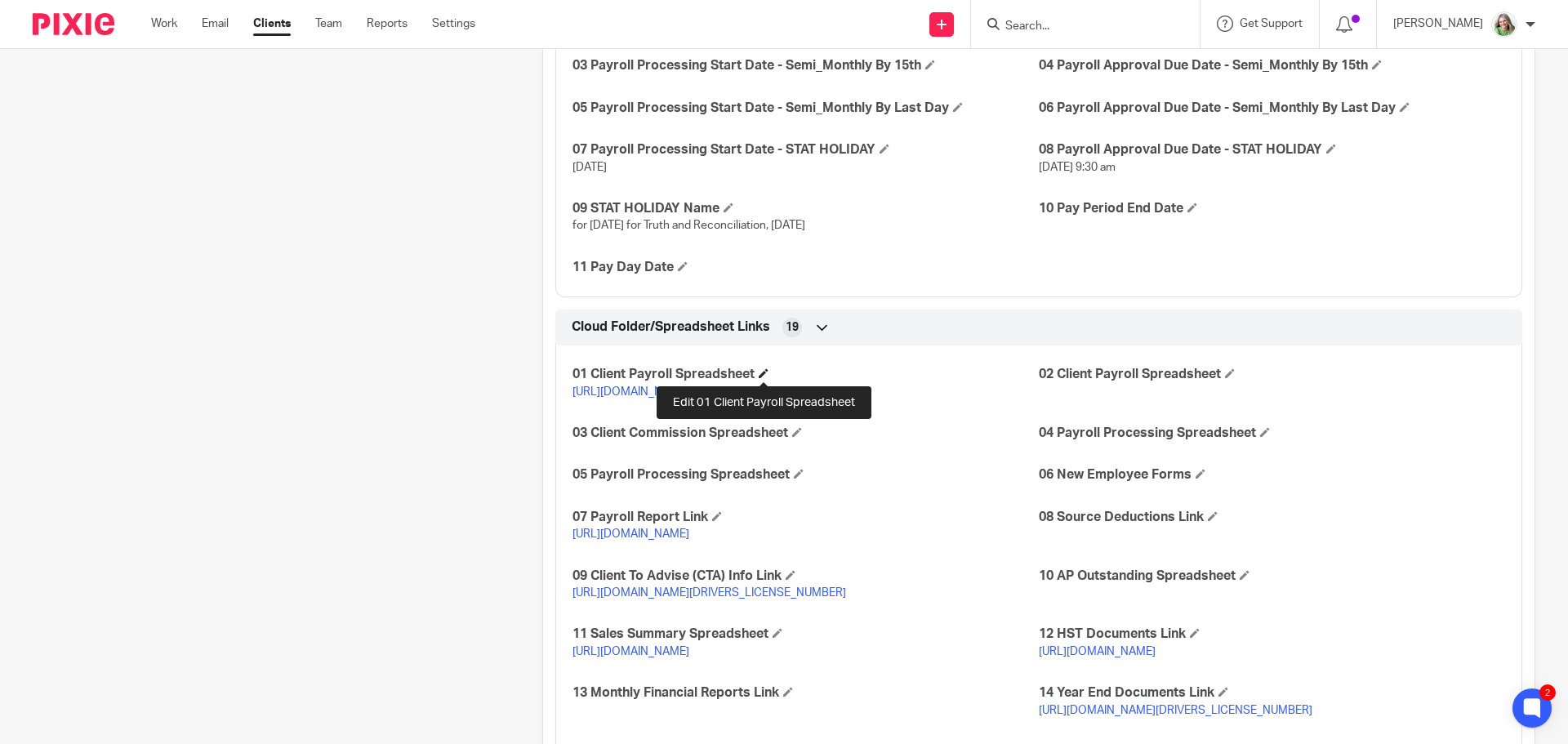
click at [760, 373] on span at bounding box center [763, 373] width 10 height 10
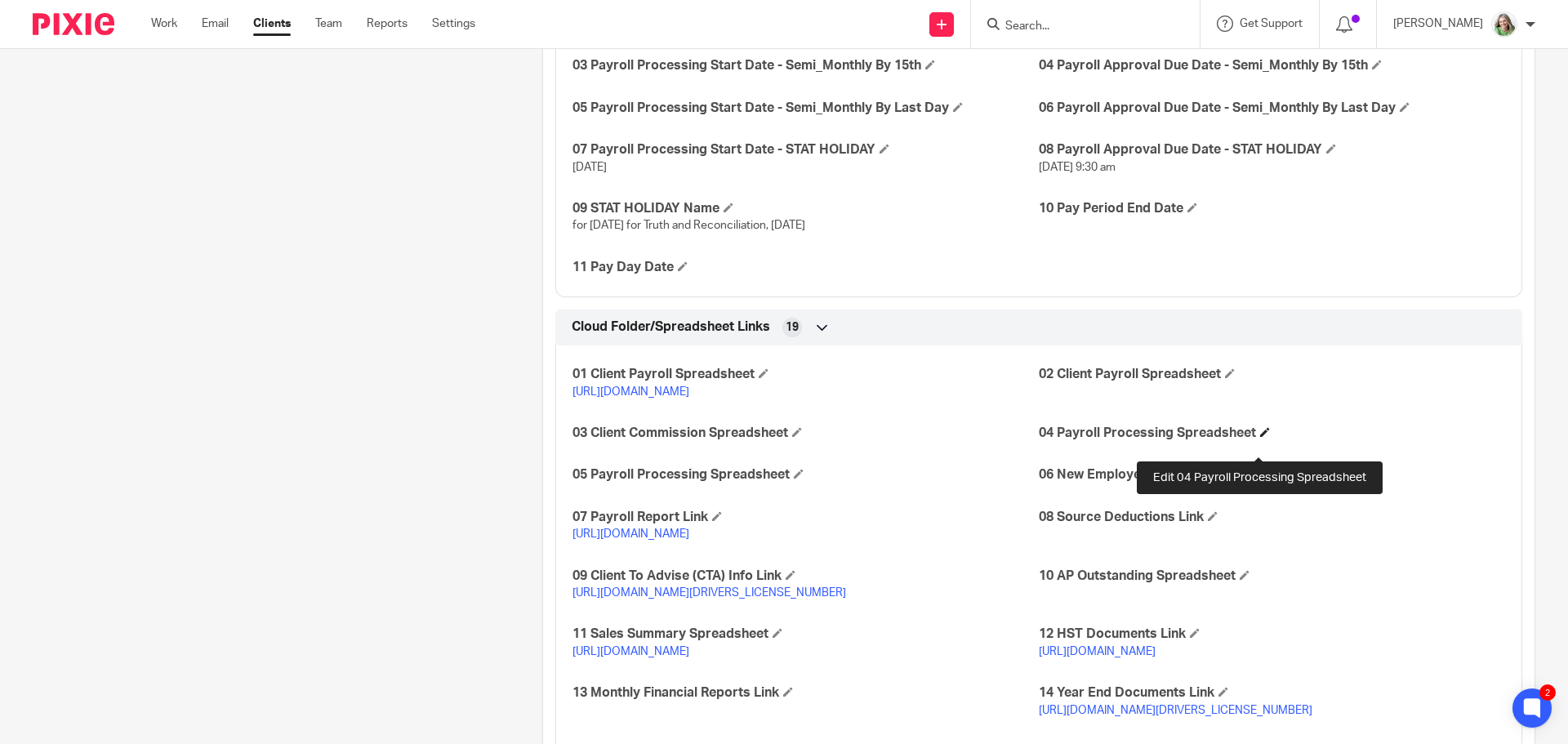
click at [1260, 437] on span at bounding box center [1265, 432] width 10 height 10
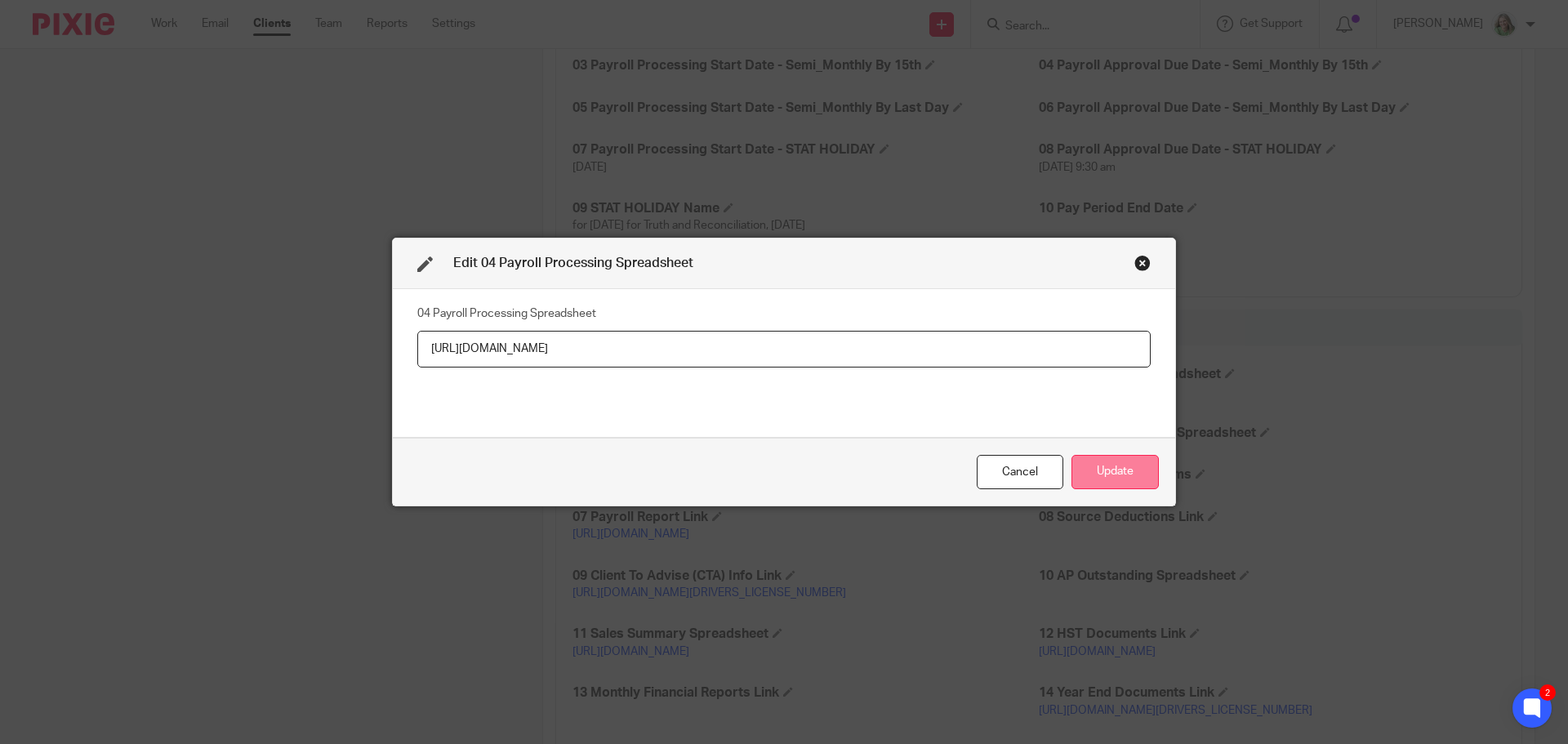
type input "[URL][DOMAIN_NAME]"
click at [1118, 474] on button "Update" at bounding box center [1116, 472] width 87 height 35
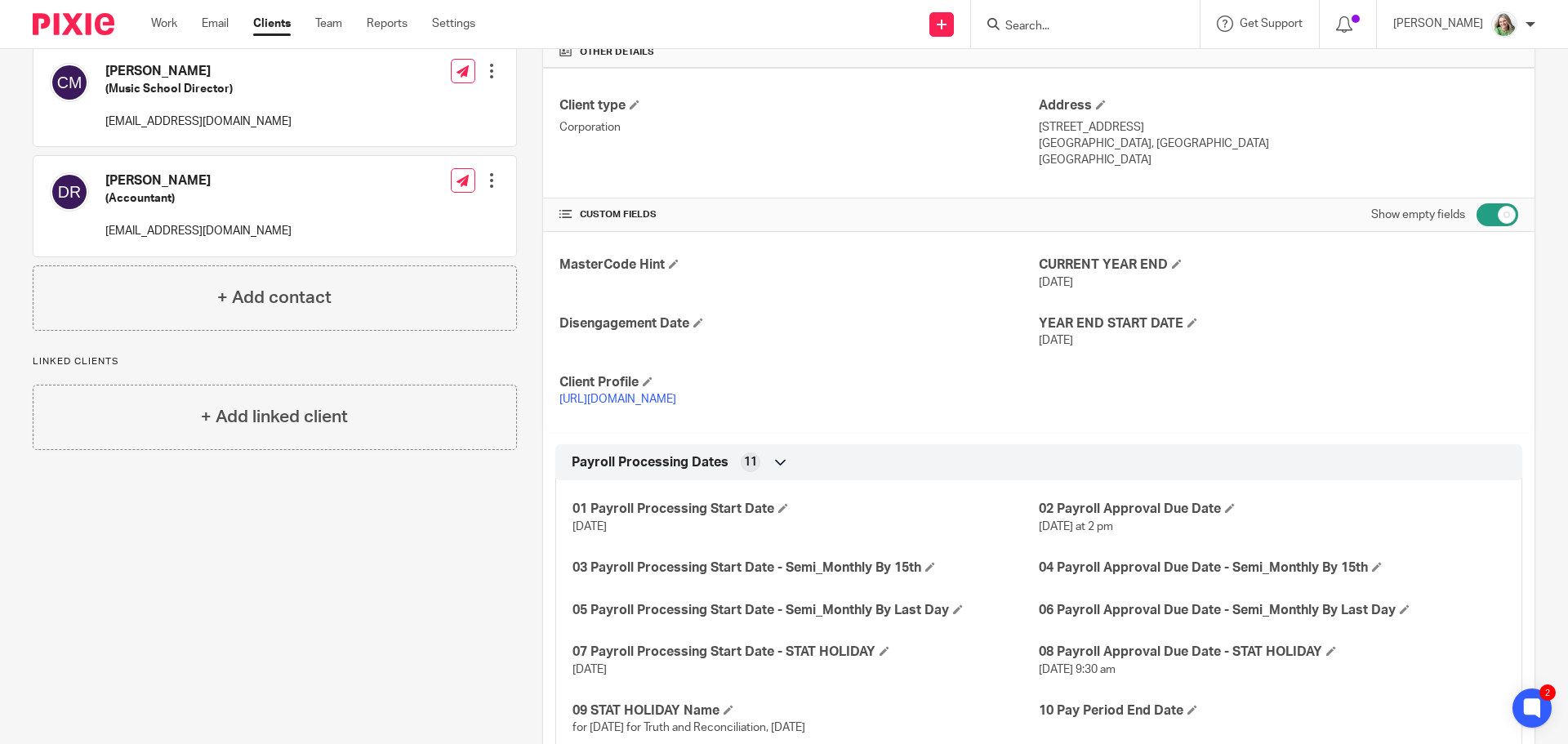
scroll to position [490, 0]
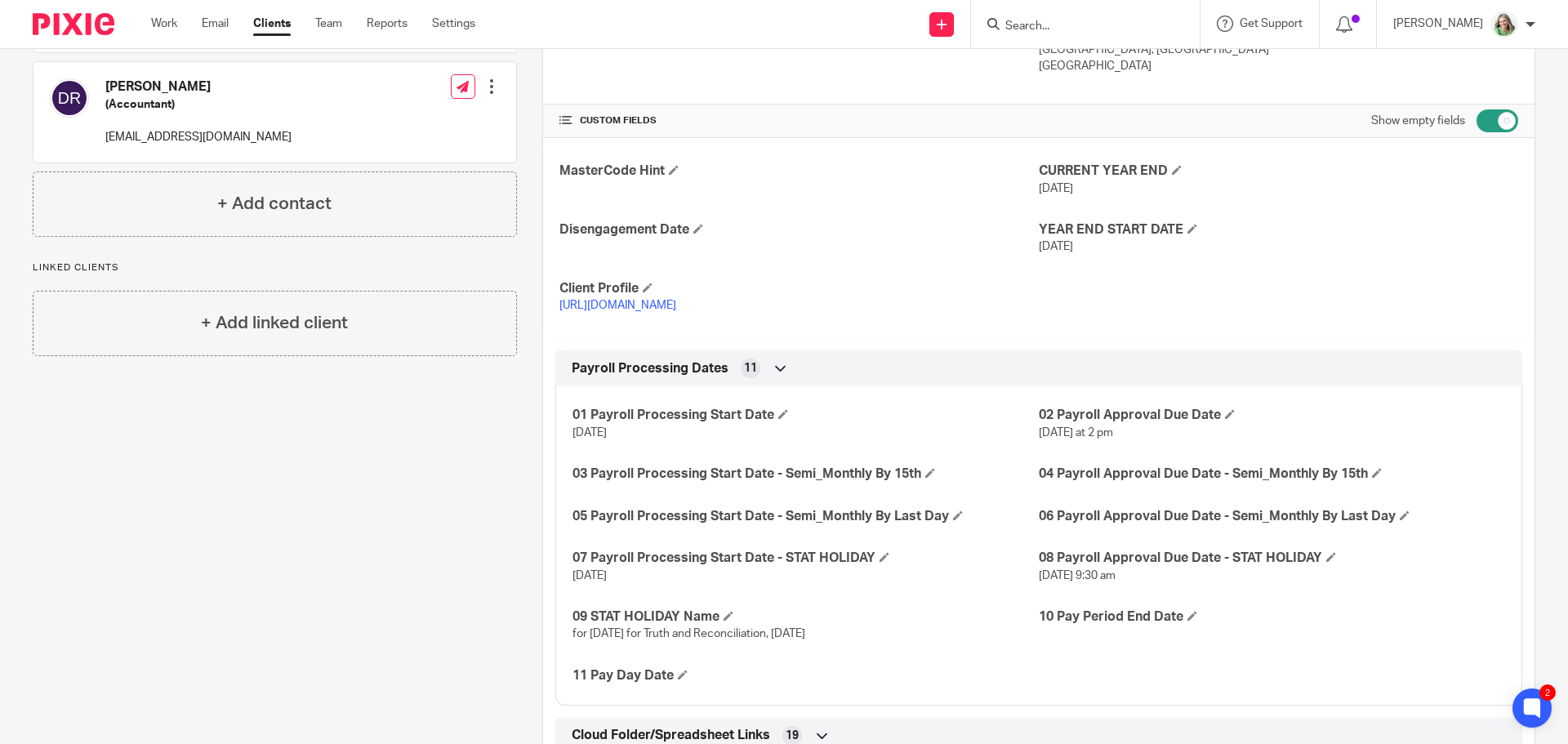
drag, startPoint x: 912, startPoint y: 635, endPoint x: 585, endPoint y: 640, distance: 327.0
click at [585, 640] on p "for [DATE] for Truth and Reconciliation, [DATE]" at bounding box center [805, 633] width 467 height 16
copy span "[DATE] for Truth and Reconciliation, [DATE]"
click at [727, 616] on span at bounding box center [728, 616] width 10 height 10
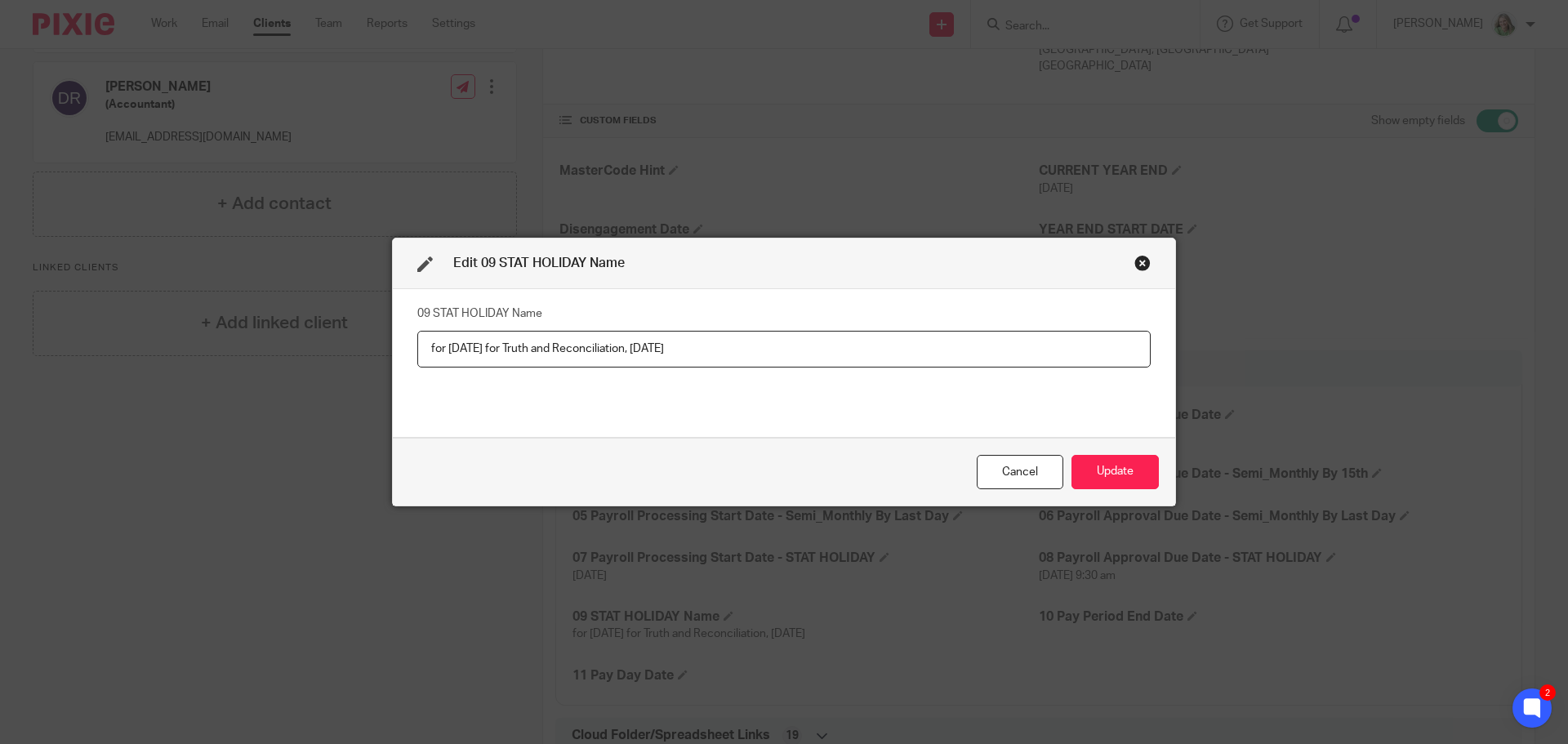
click at [718, 350] on input "for [DATE] for Truth and Reconciliation, [DATE]" at bounding box center [784, 349] width 734 height 37
click at [715, 344] on input "for [DATE] for Truth and Reconciliation, [DATE]" at bounding box center [784, 349] width 734 height 37
drag, startPoint x: 715, startPoint y: 344, endPoint x: 726, endPoint y: 344, distance: 11.0
click at [726, 344] on input "for [DATE] for Truth and Reconciliation, [DATE]" at bounding box center [784, 349] width 734 height 37
type input "for [DATE] for Truth and Reconciliation, [DATE]"
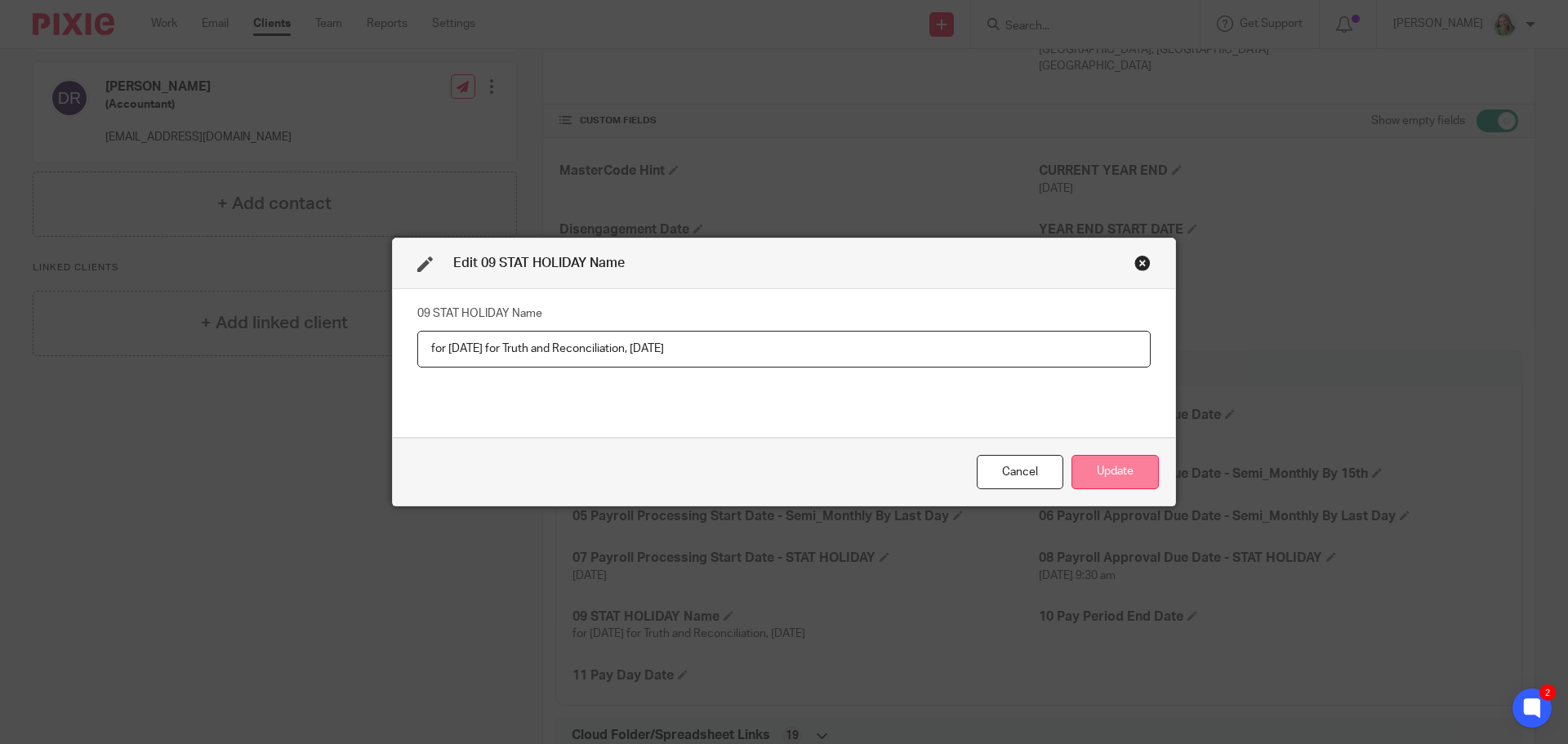
click at [1080, 473] on button "Update" at bounding box center [1116, 472] width 87 height 35
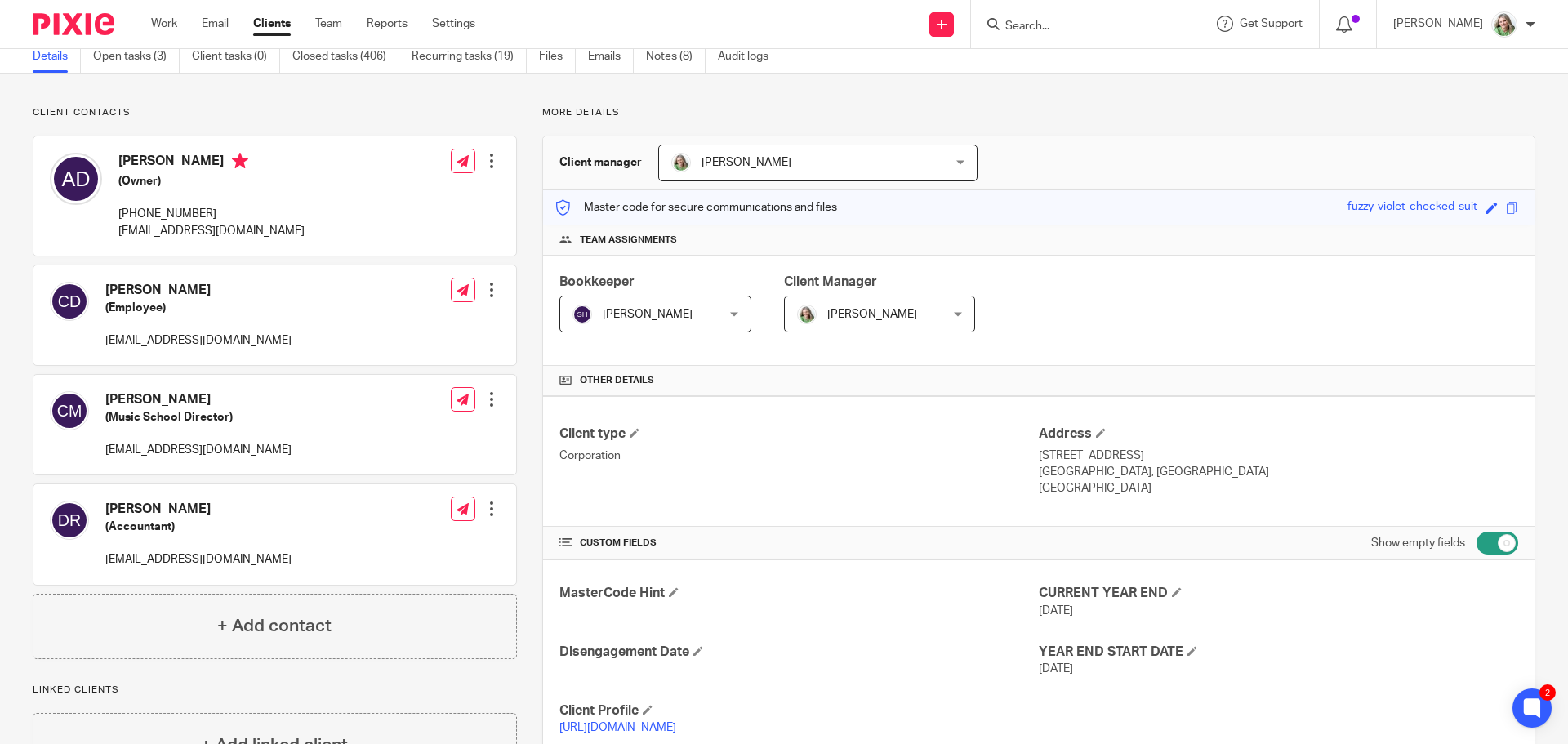
scroll to position [0, 0]
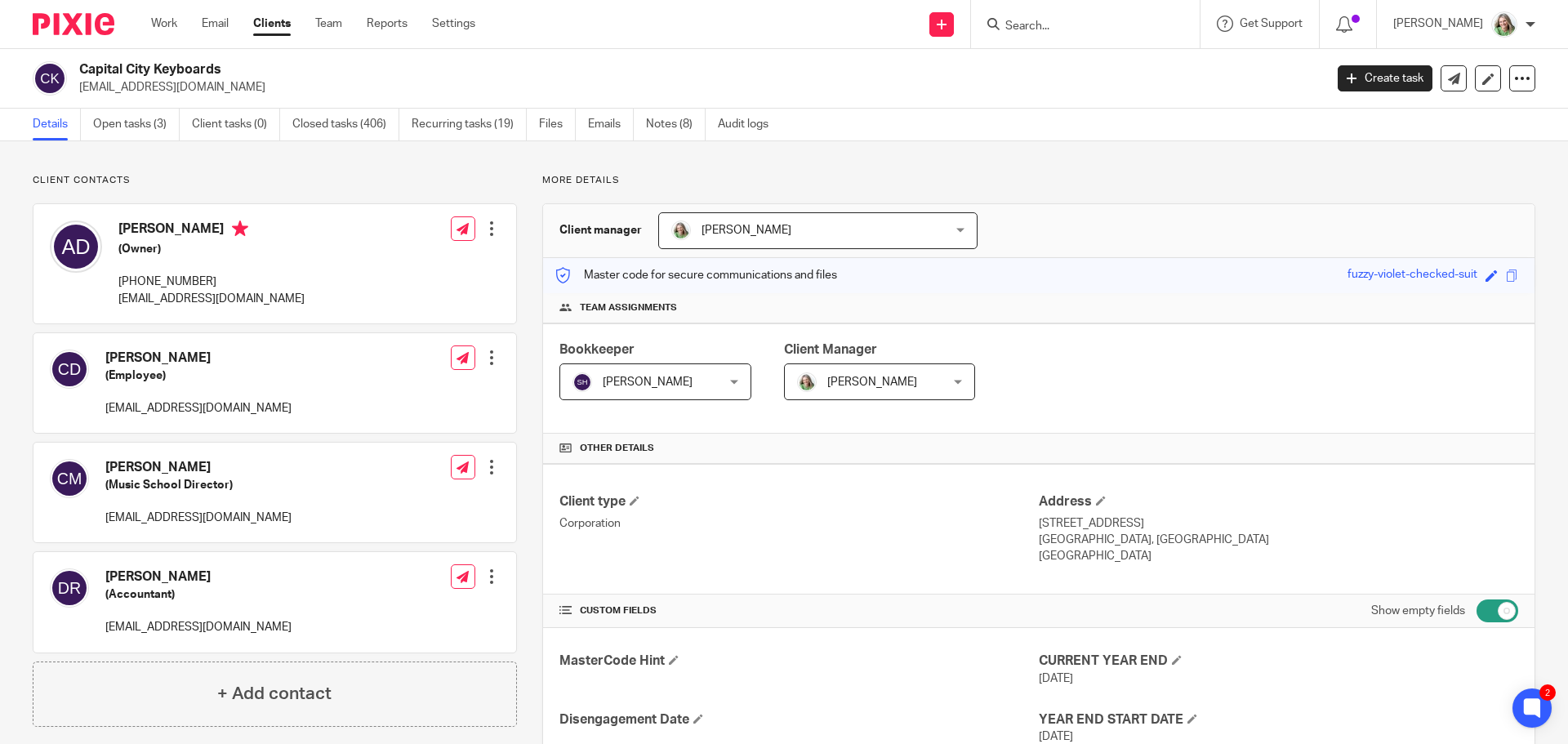
click at [1058, 24] on input "Search" at bounding box center [1077, 27] width 147 height 14
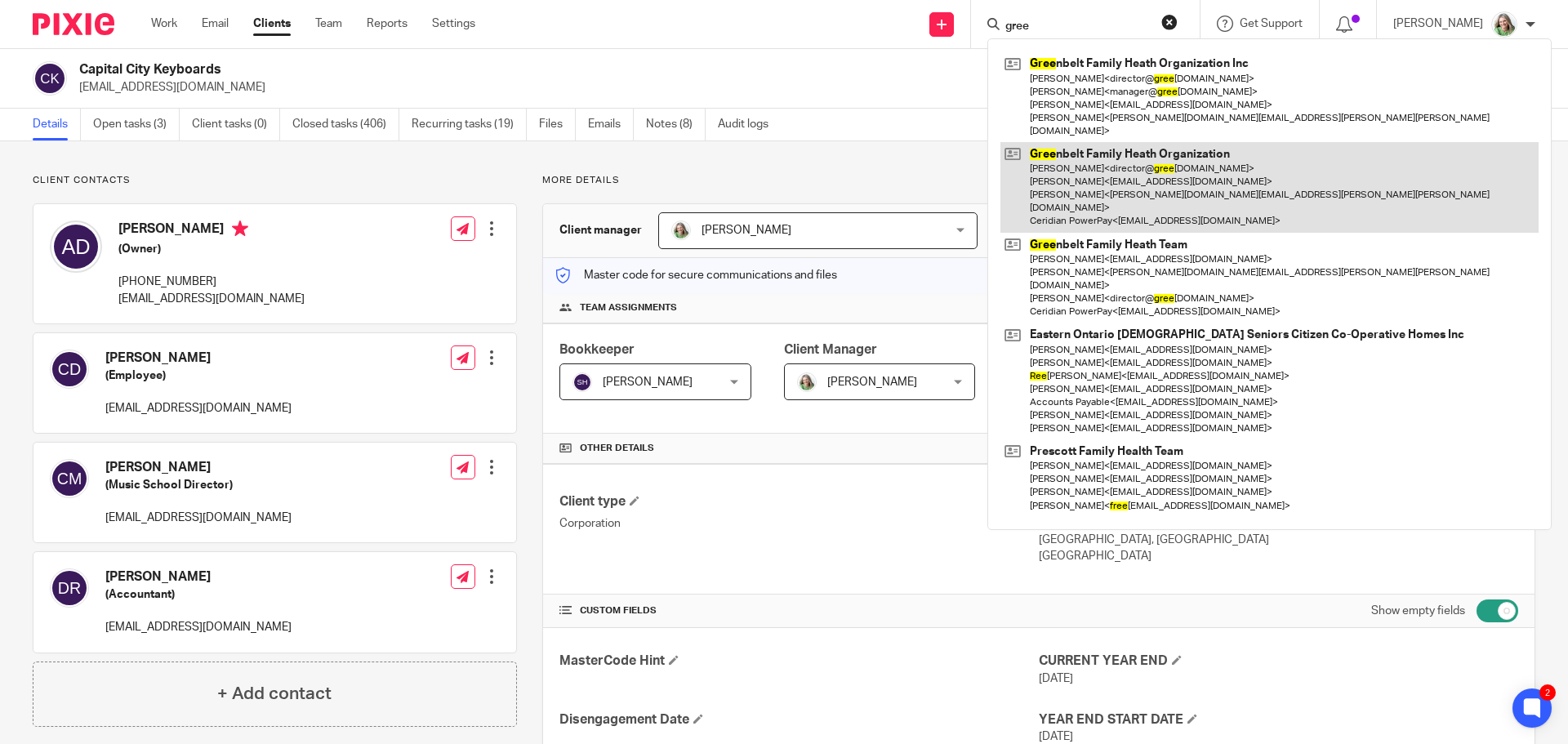
type input "gree"
click at [1063, 143] on link at bounding box center [1269, 187] width 538 height 91
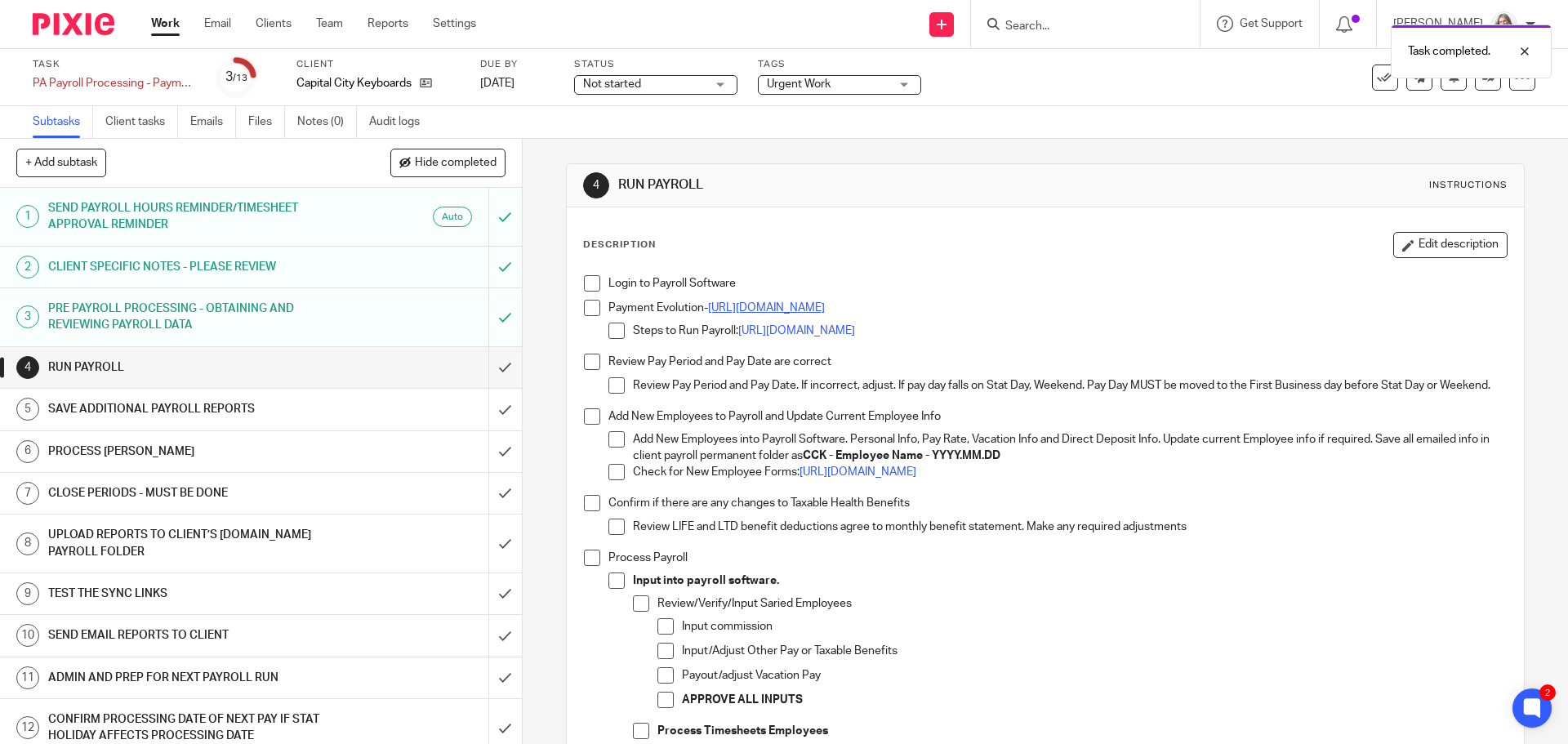
click at [794, 307] on link "[URL][DOMAIN_NAME]" at bounding box center [766, 308] width 117 height 12
click at [591, 287] on span at bounding box center [592, 283] width 16 height 16
click at [592, 303] on span at bounding box center [592, 308] width 16 height 16
click at [587, 357] on span at bounding box center [592, 361] width 16 height 16
click at [586, 425] on span at bounding box center [592, 417] width 16 height 16
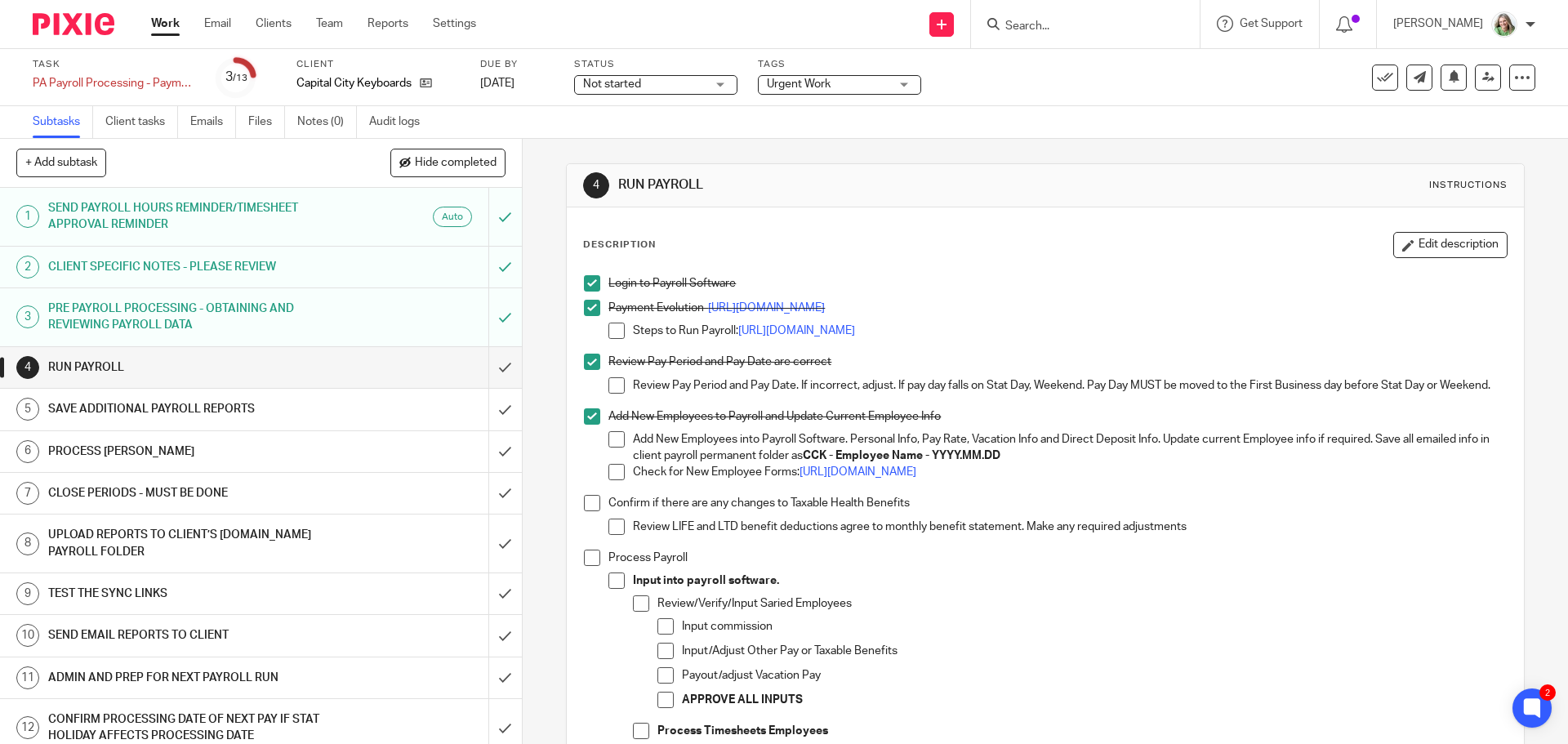
click at [589, 510] on span at bounding box center [592, 503] width 16 height 16
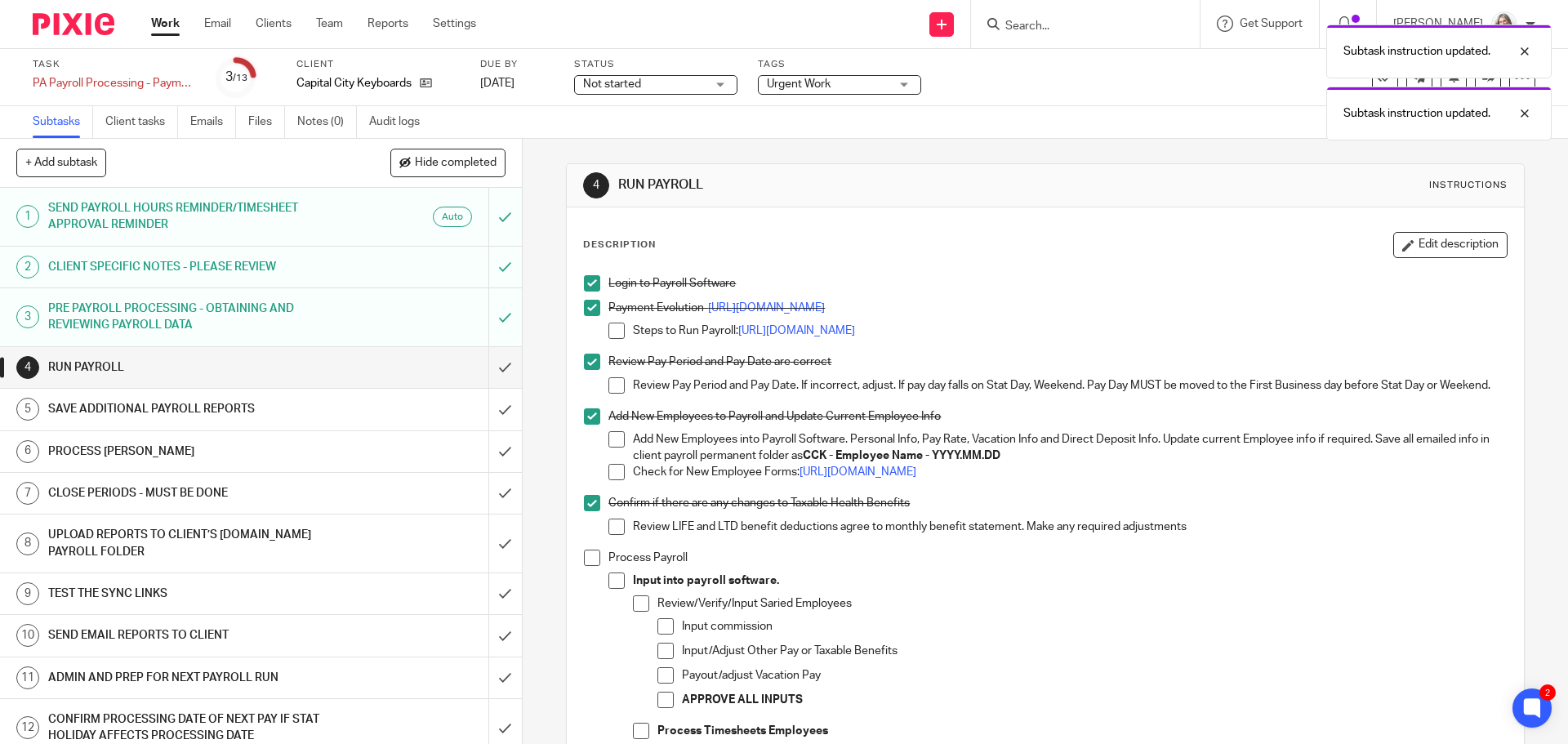
click at [592, 566] on span at bounding box center [592, 558] width 16 height 16
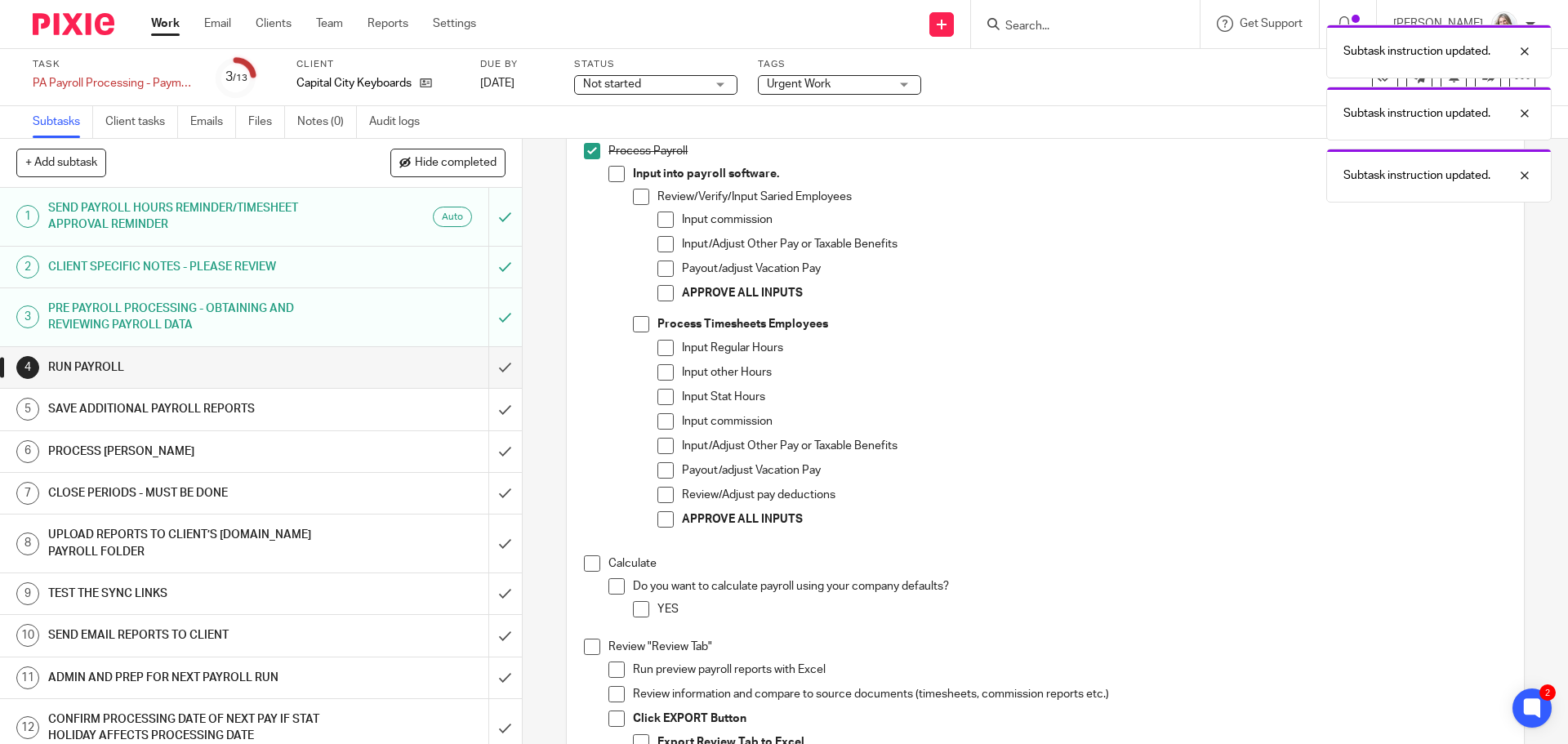
scroll to position [490, 0]
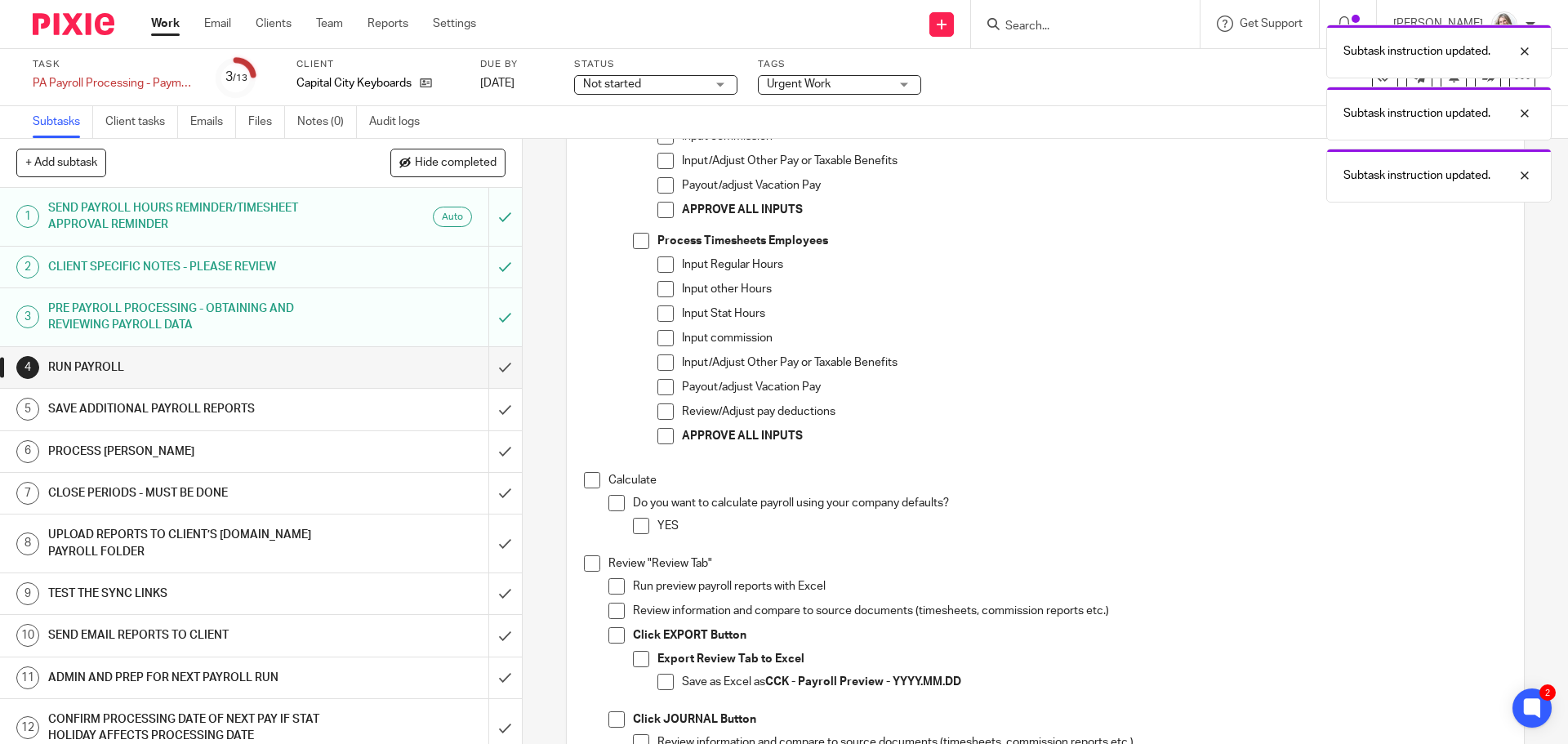
click at [591, 500] on li "Calculate Do you want to calculate payroll using your company defaults? YES" at bounding box center [1044, 514] width 922 height 84
click at [588, 488] on span at bounding box center [592, 480] width 16 height 16
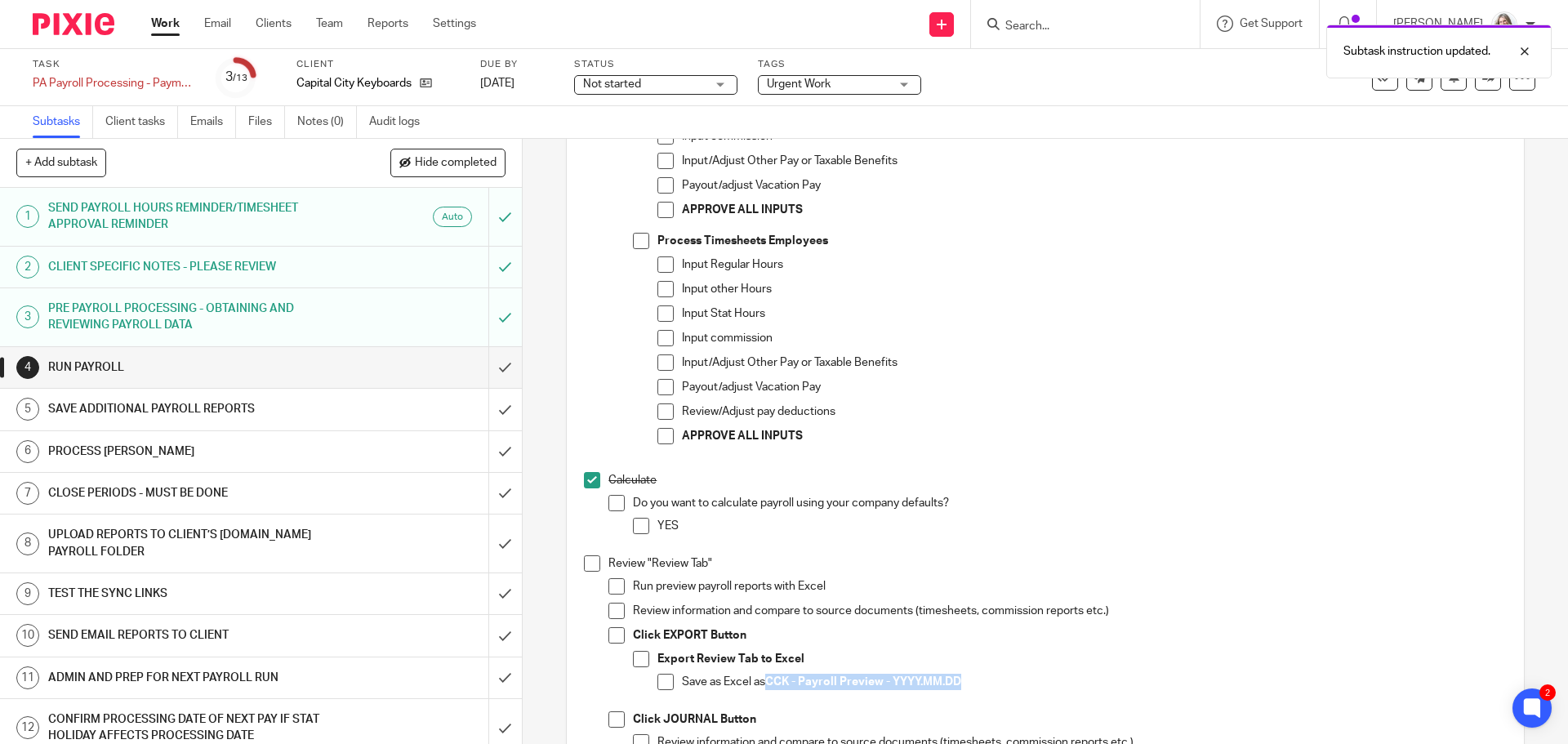
drag, startPoint x: 960, startPoint y: 690, endPoint x: 767, endPoint y: 689, distance: 193.0
click at [767, 689] on p "Save as Excel as CCK - Payroll Preview - YYYY.MM.DD" at bounding box center [1093, 682] width 824 height 16
copy strong "CCK - Payroll Preview - YYYY.MM.DD"
drag, startPoint x: 613, startPoint y: 645, endPoint x: 600, endPoint y: 622, distance: 26.4
click at [613, 643] on span at bounding box center [617, 635] width 16 height 16
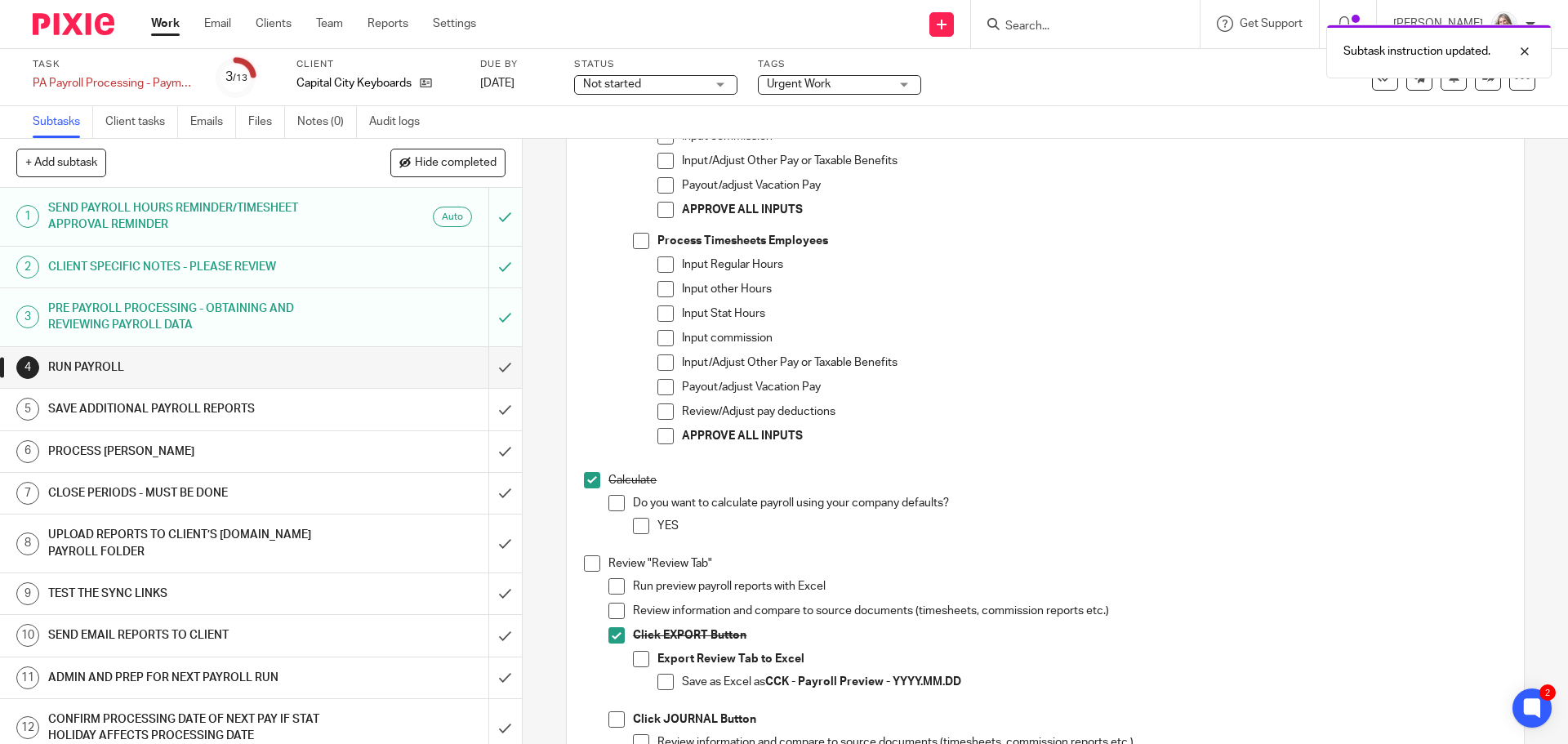
click at [584, 571] on span at bounding box center [592, 563] width 16 height 16
click at [668, 690] on span at bounding box center [666, 682] width 16 height 16
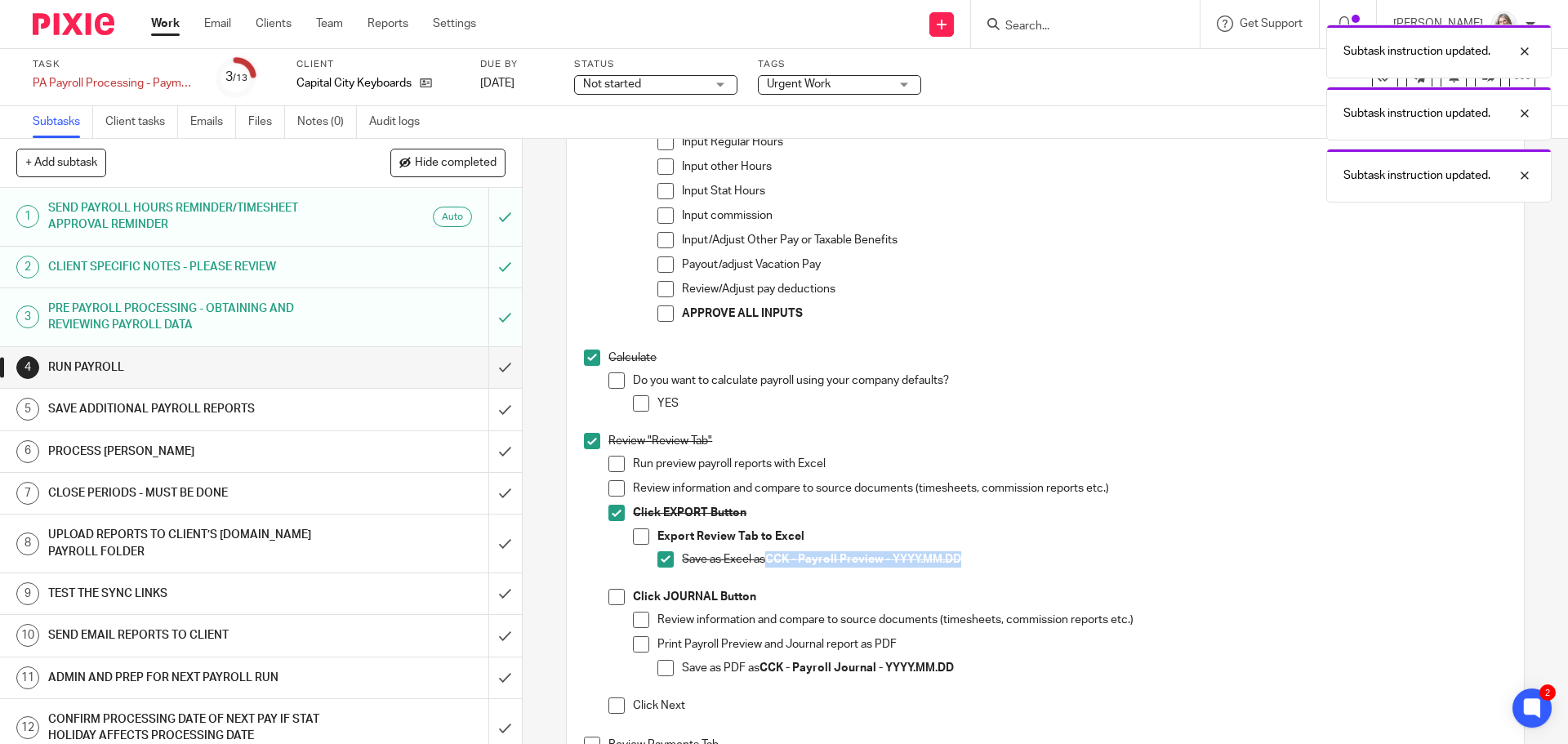
scroll to position [653, 0]
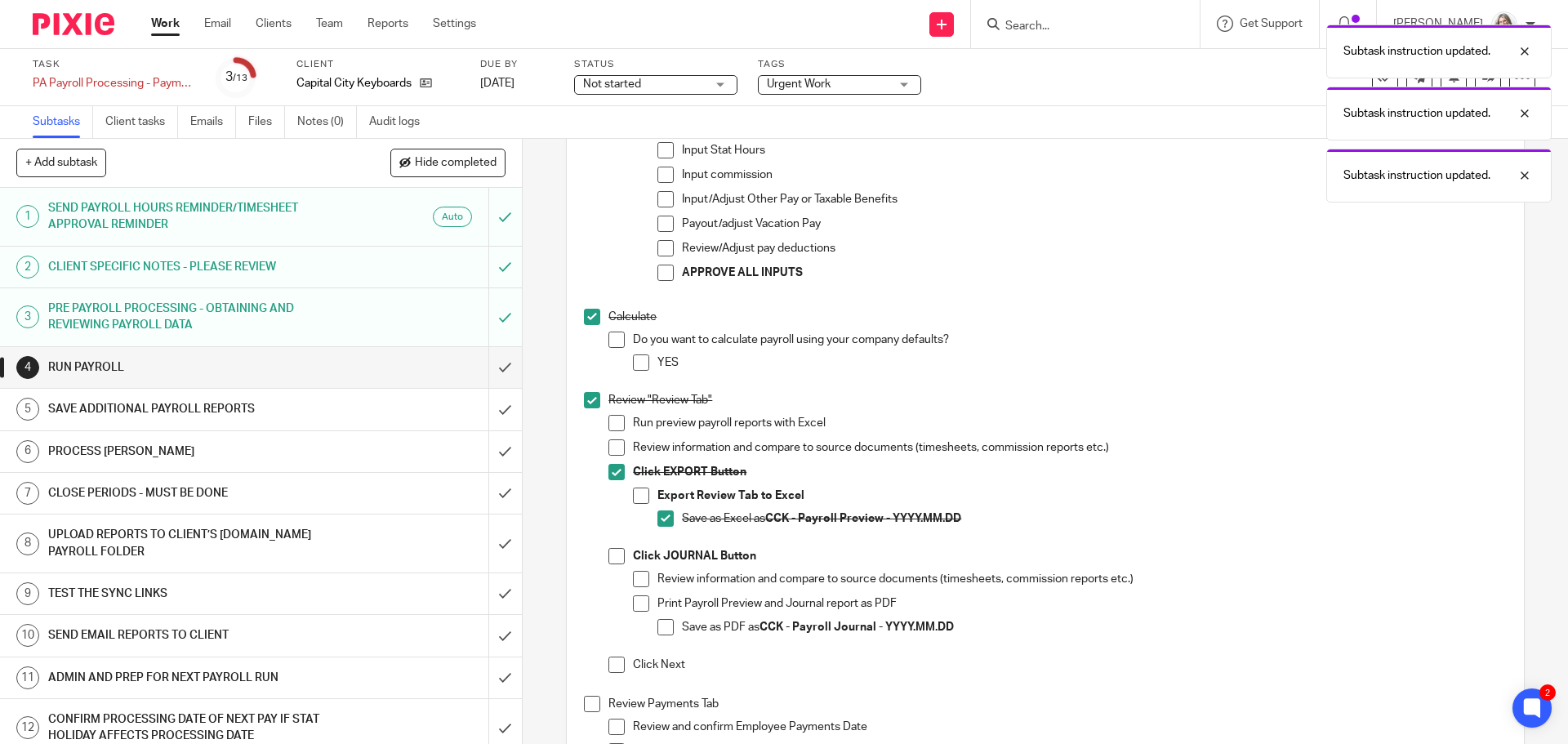
click at [951, 632] on strong "CCK - Payroll Journal - YYYY.MM.DD" at bounding box center [857, 626] width 195 height 12
drag, startPoint x: 958, startPoint y: 634, endPoint x: 760, endPoint y: 640, distance: 198.1
click at [760, 635] on p "Save as PDF as CCK - Payroll Journal - YYYY.MM.DD" at bounding box center [1093, 627] width 824 height 16
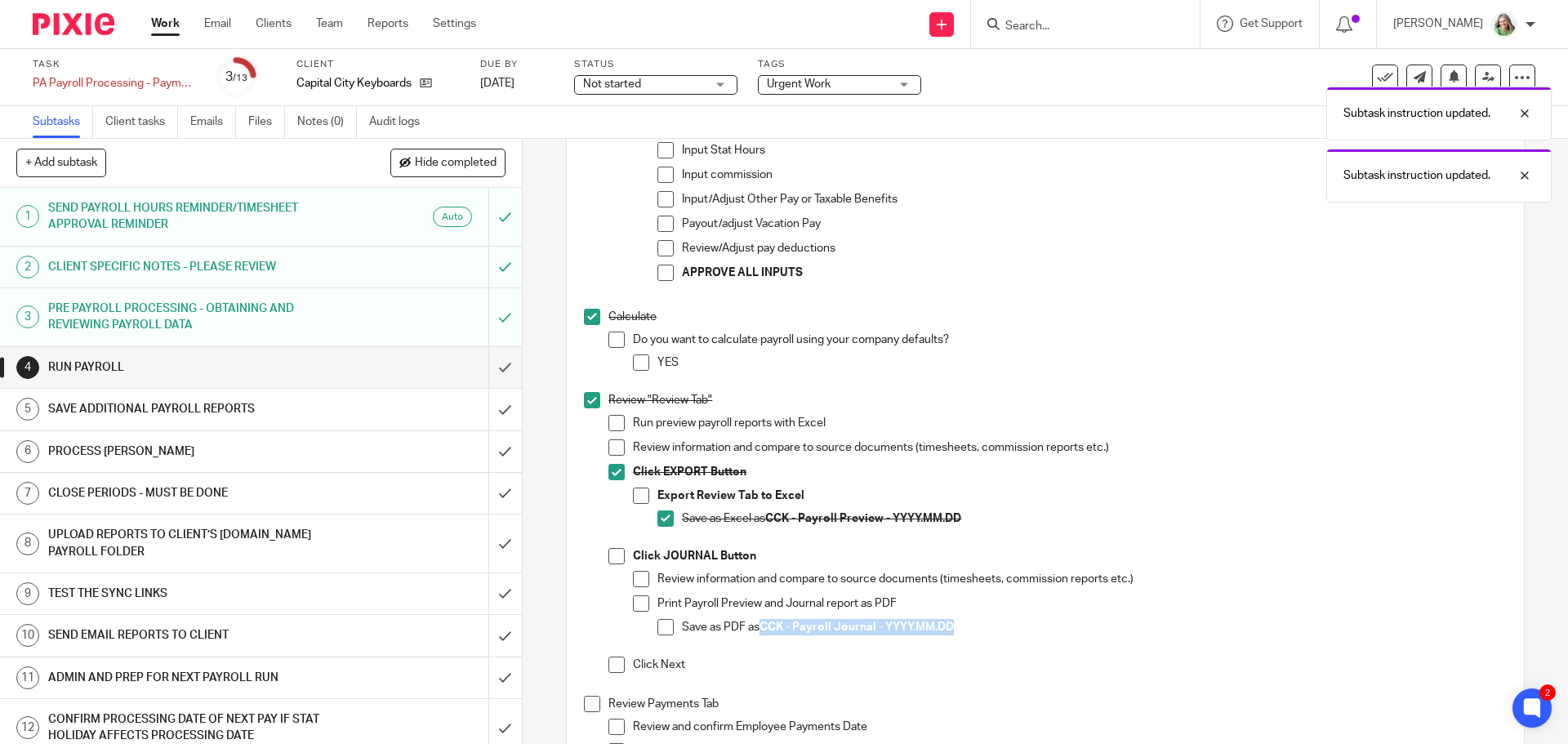
copy strong "CCK - Payroll Journal - YYYY.MM.DD"
click at [658, 634] on span at bounding box center [666, 627] width 16 height 16
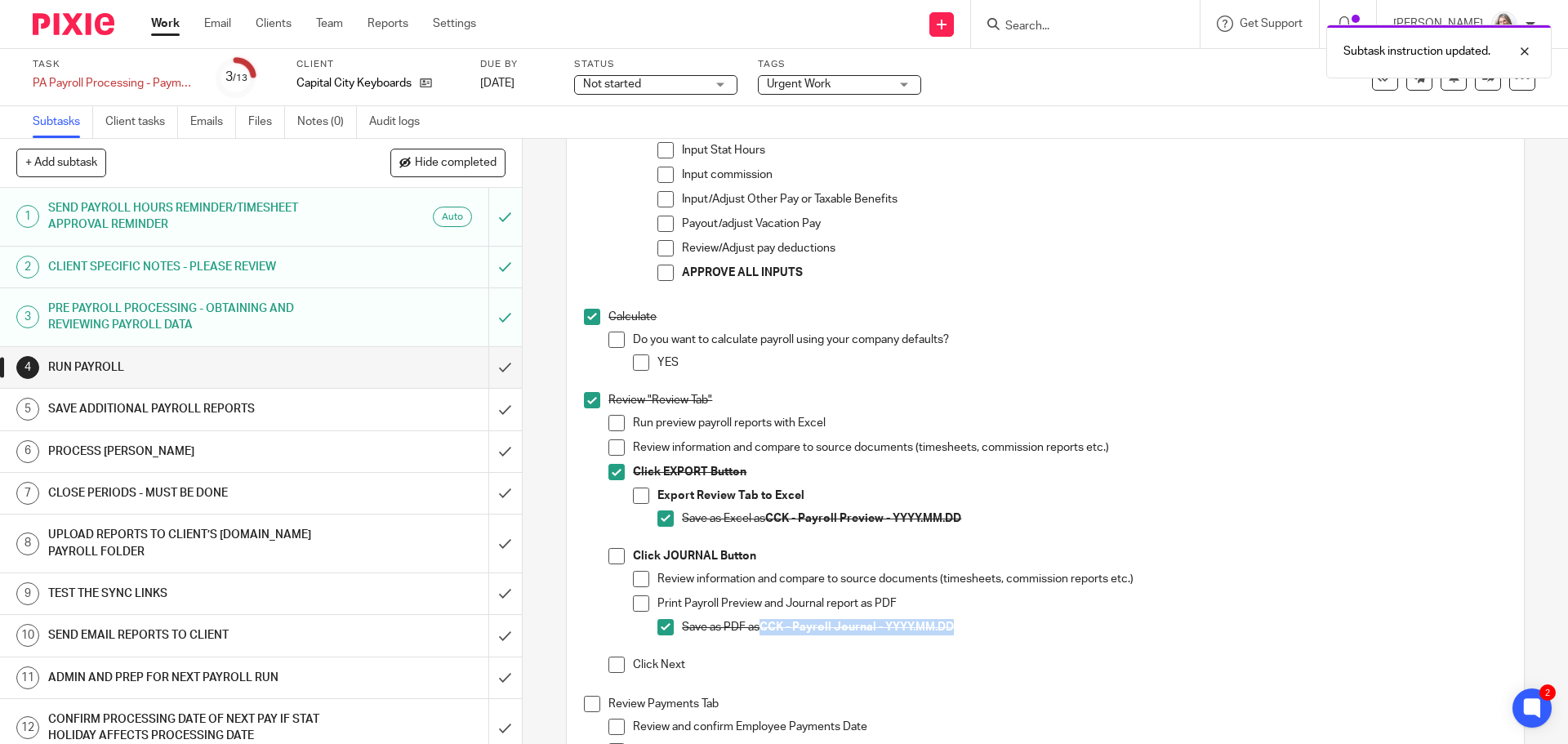
click at [609, 564] on span at bounding box center [617, 556] width 16 height 16
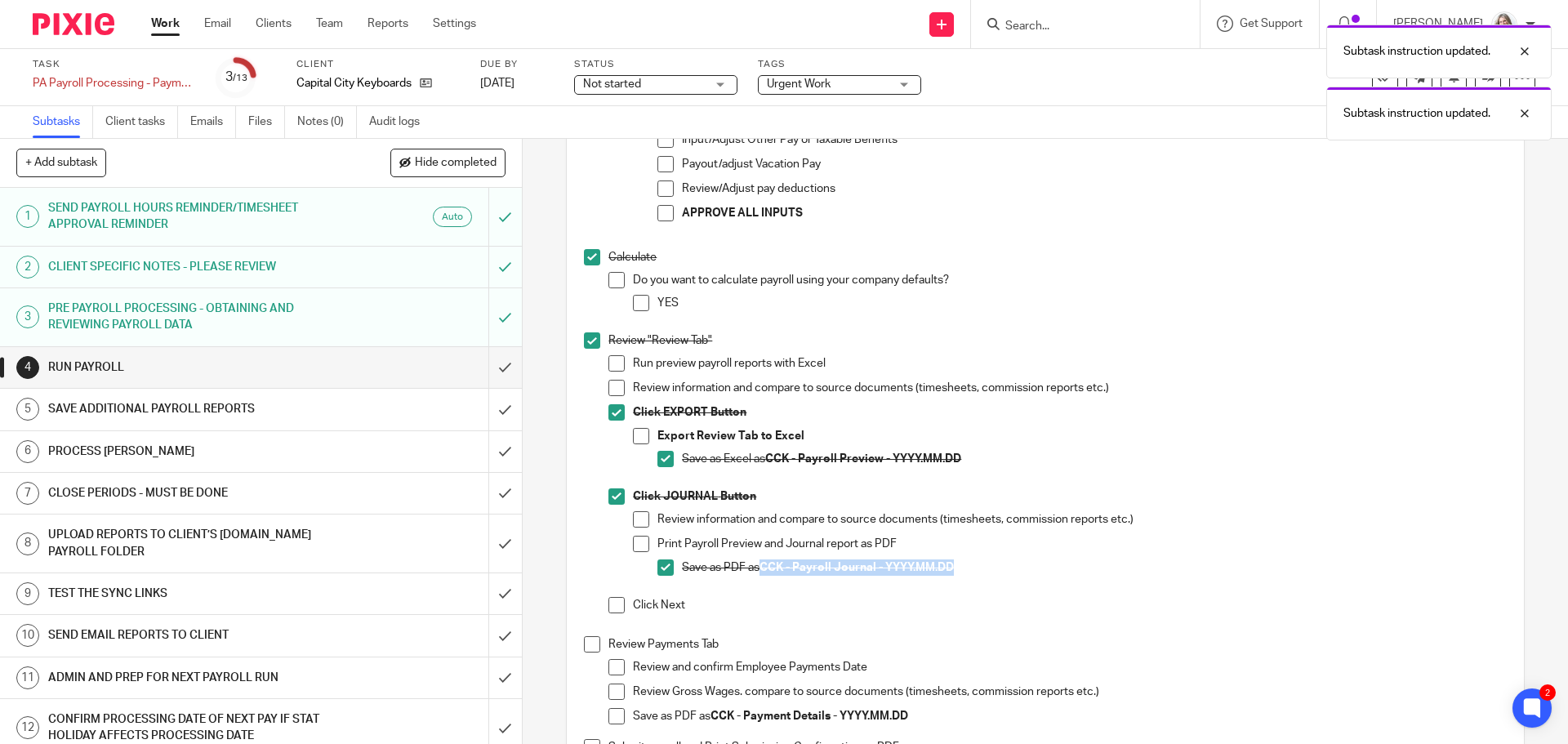
scroll to position [898, 0]
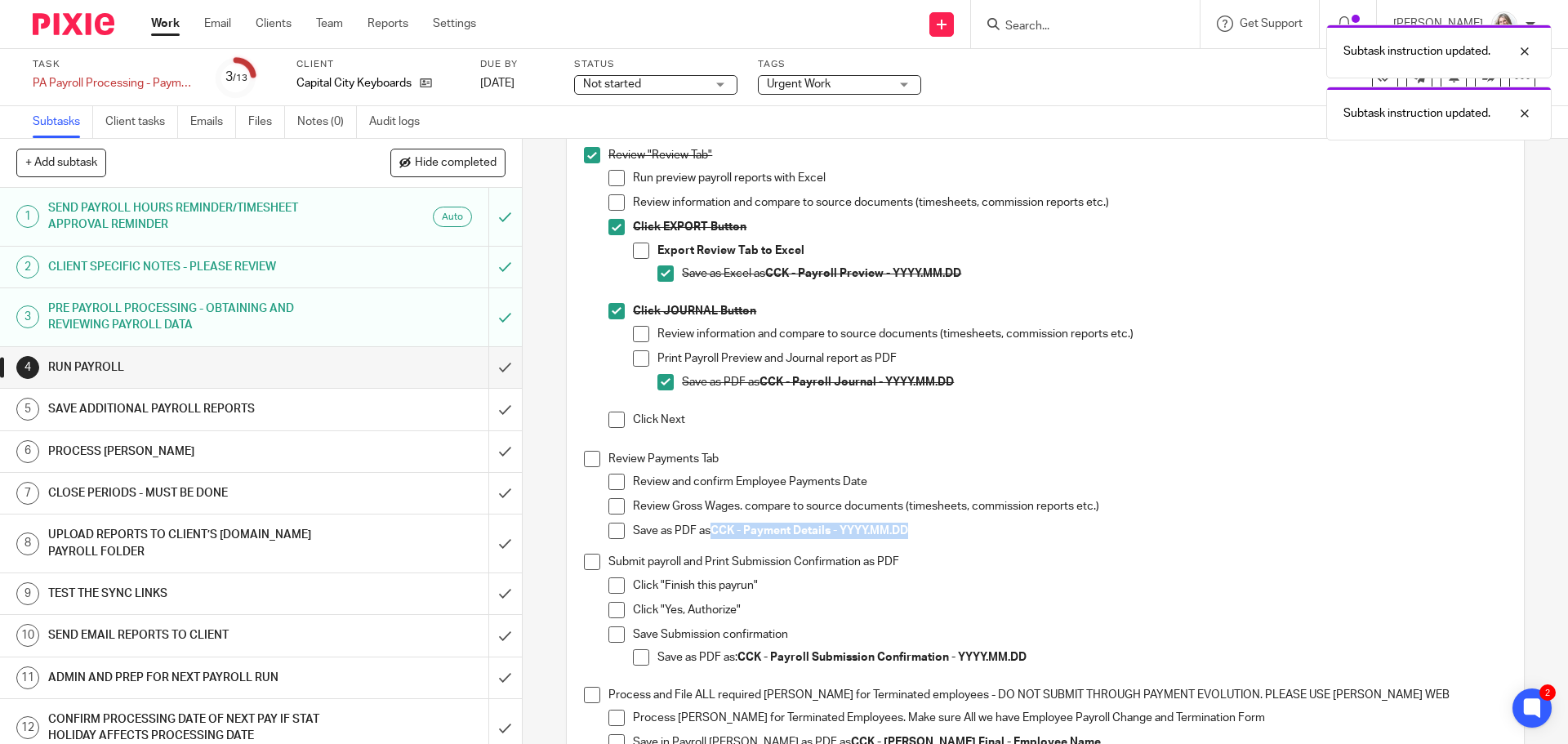
drag, startPoint x: 912, startPoint y: 539, endPoint x: 714, endPoint y: 536, distance: 198.0
click at [714, 536] on p "Save as PDF as CCK - Payment Details - YYYY.MM.DD" at bounding box center [1069, 531] width 873 height 16
copy p "CCK - Payment Details - YYYY.MM.DD"
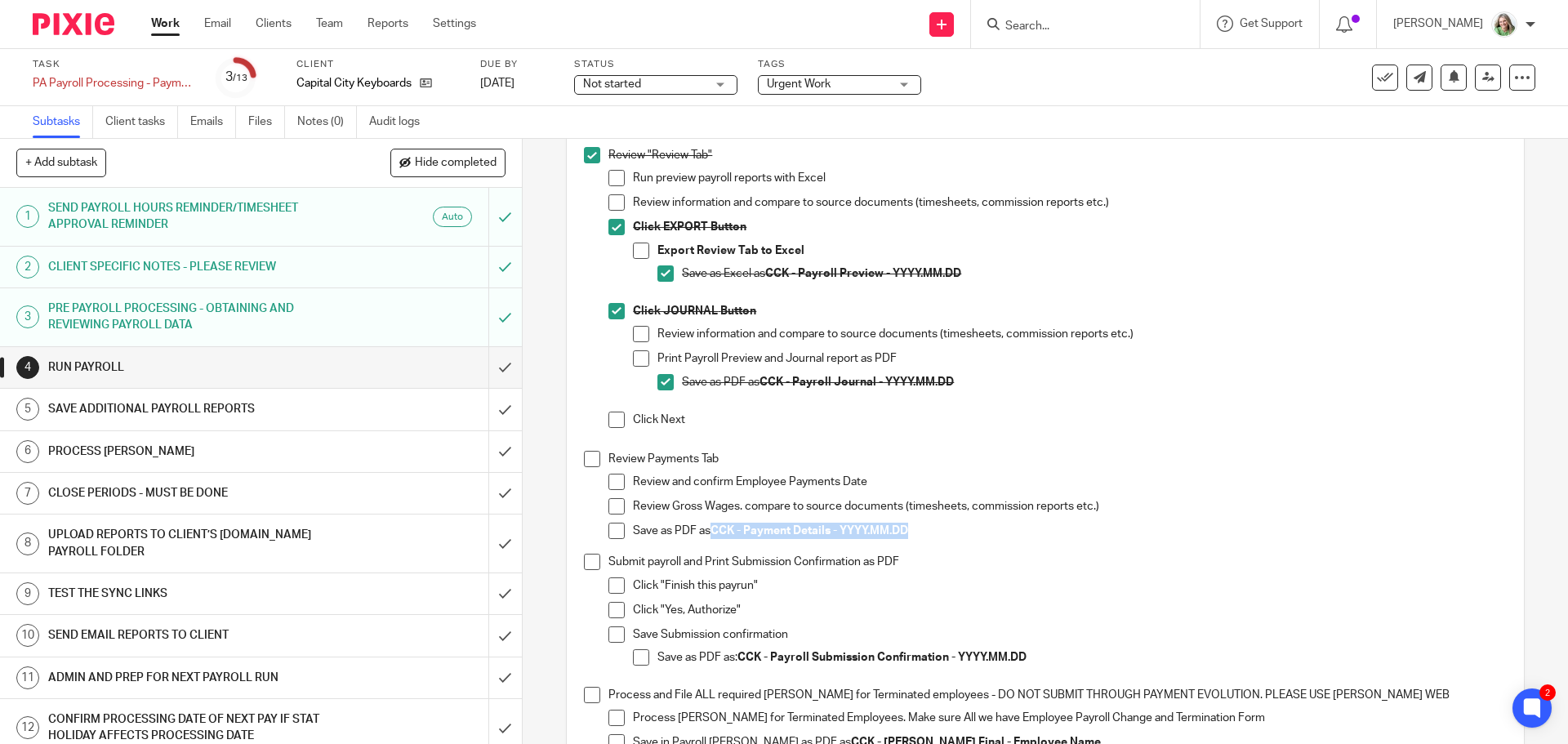
click at [609, 539] on span at bounding box center [617, 531] width 16 height 16
click at [585, 467] on span at bounding box center [592, 459] width 16 height 16
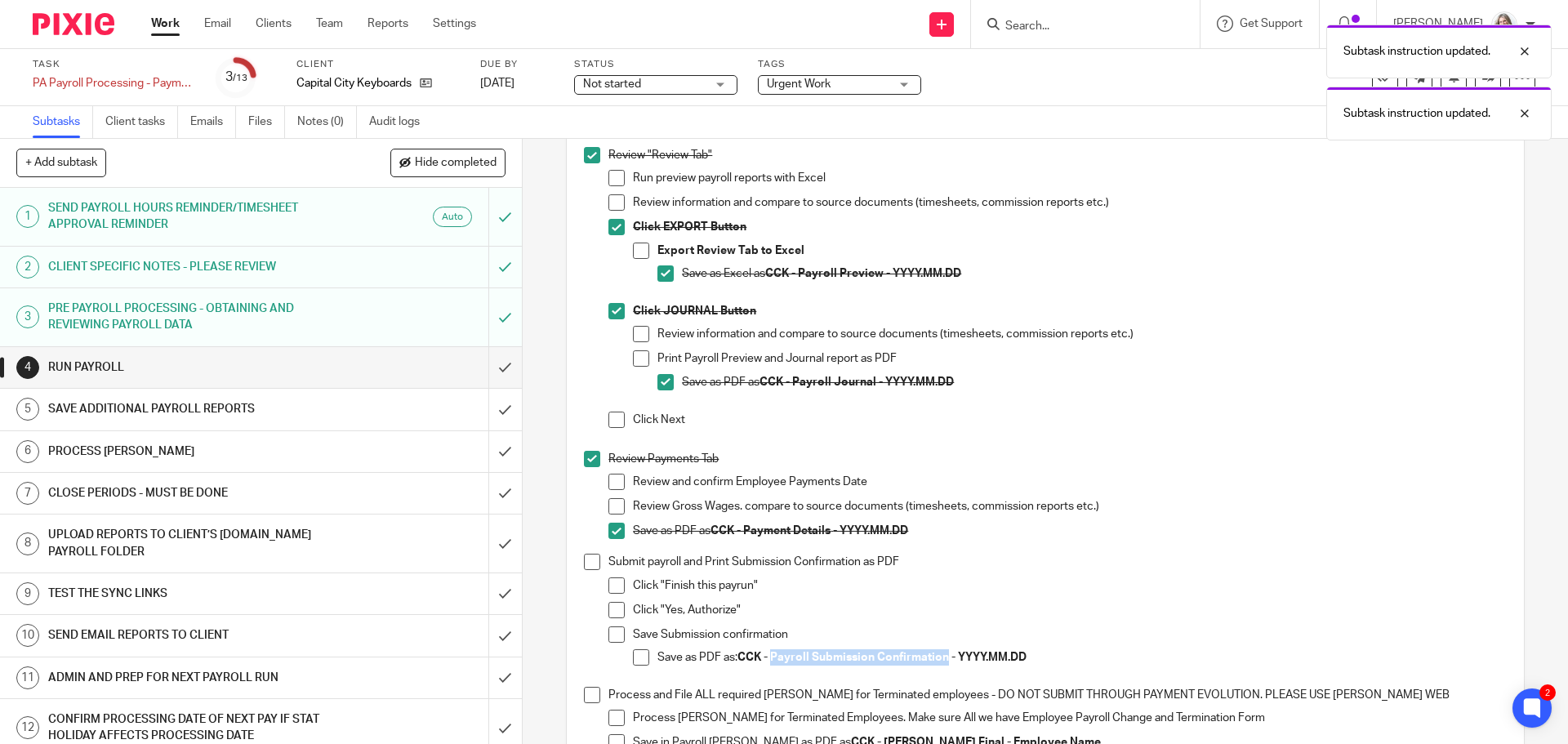
drag, startPoint x: 770, startPoint y: 661, endPoint x: 946, endPoint y: 662, distance: 176.0
click at [946, 662] on strong "CCK - Payroll Submission Confirmation - YYYY.MM.DD" at bounding box center [882, 657] width 289 height 12
copy strong "Payroll Submission Confirmation"
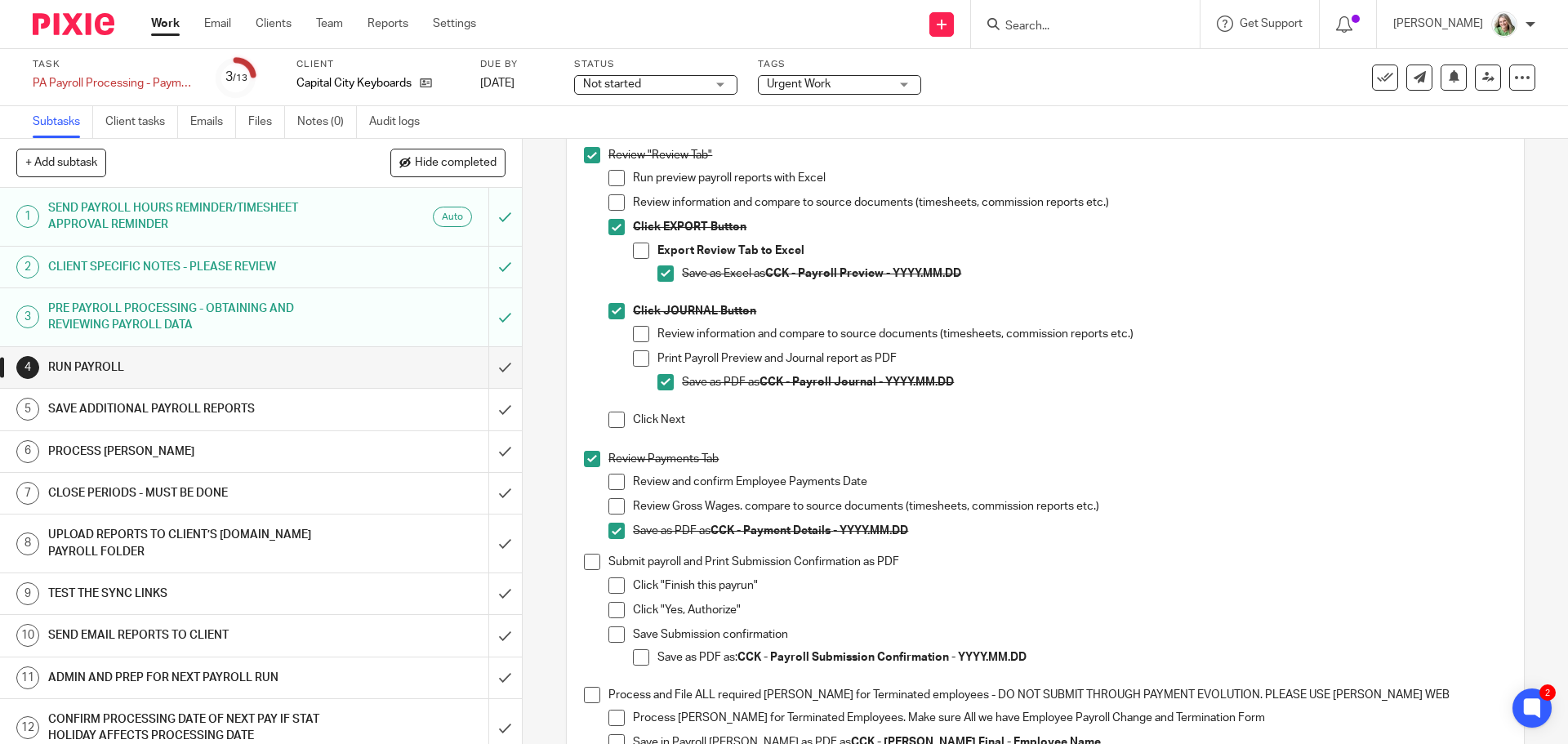
drag, startPoint x: 635, startPoint y: 668, endPoint x: 626, endPoint y: 654, distance: 16.6
click at [635, 665] on span at bounding box center [641, 657] width 16 height 16
click at [584, 570] on span at bounding box center [592, 561] width 16 height 16
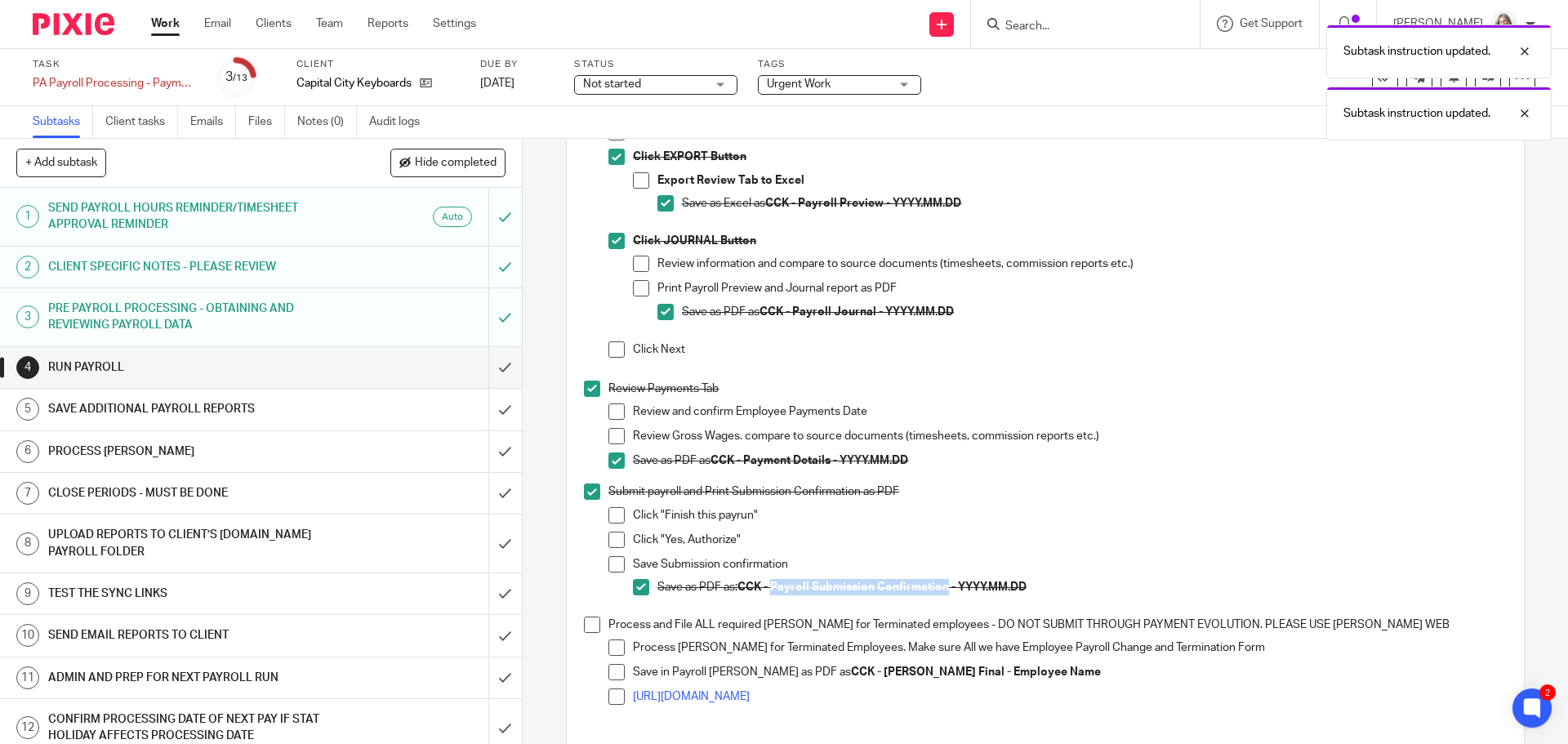
scroll to position [1143, 0]
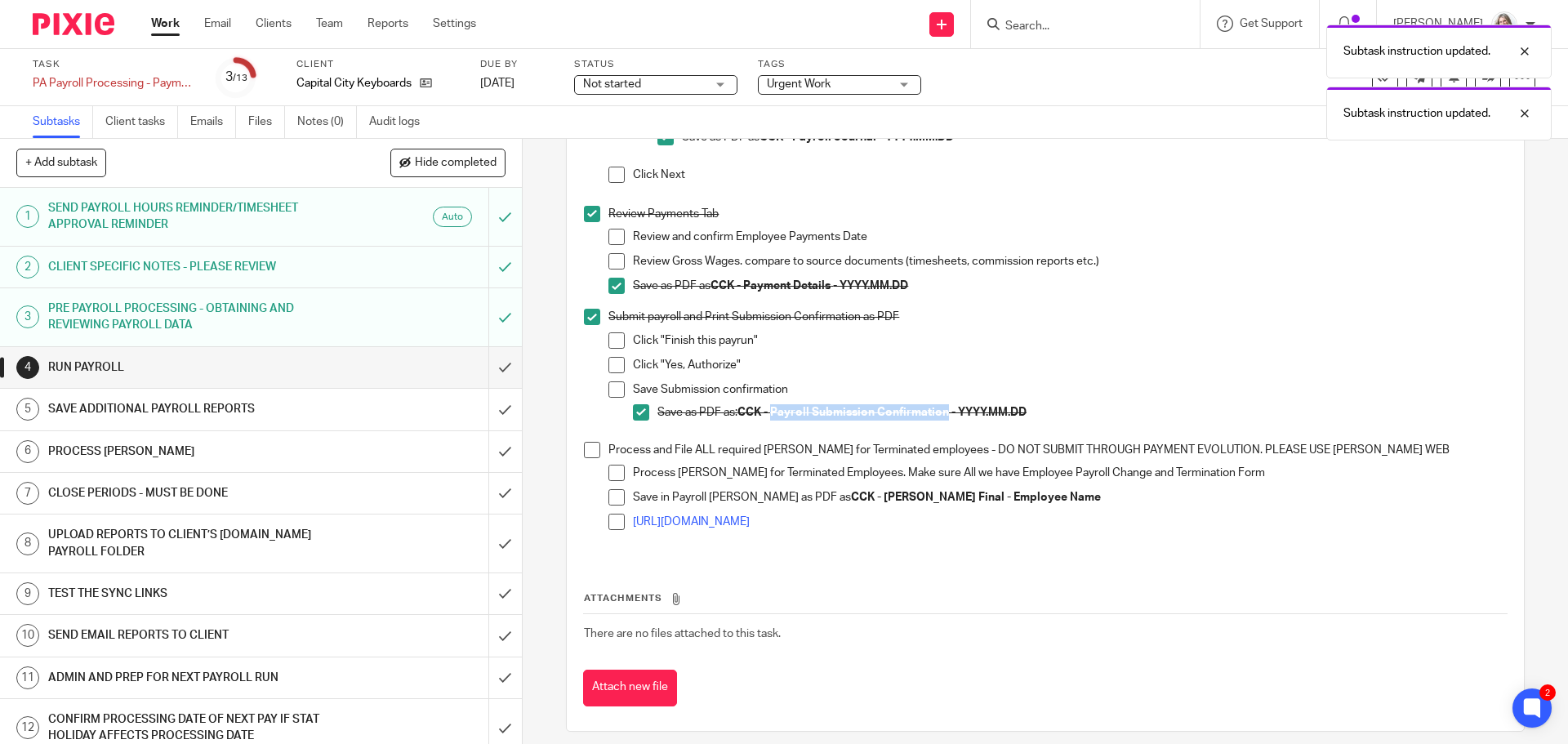
click at [593, 451] on span at bounding box center [592, 450] width 16 height 16
click at [486, 363] on input "submit" at bounding box center [261, 368] width 522 height 41
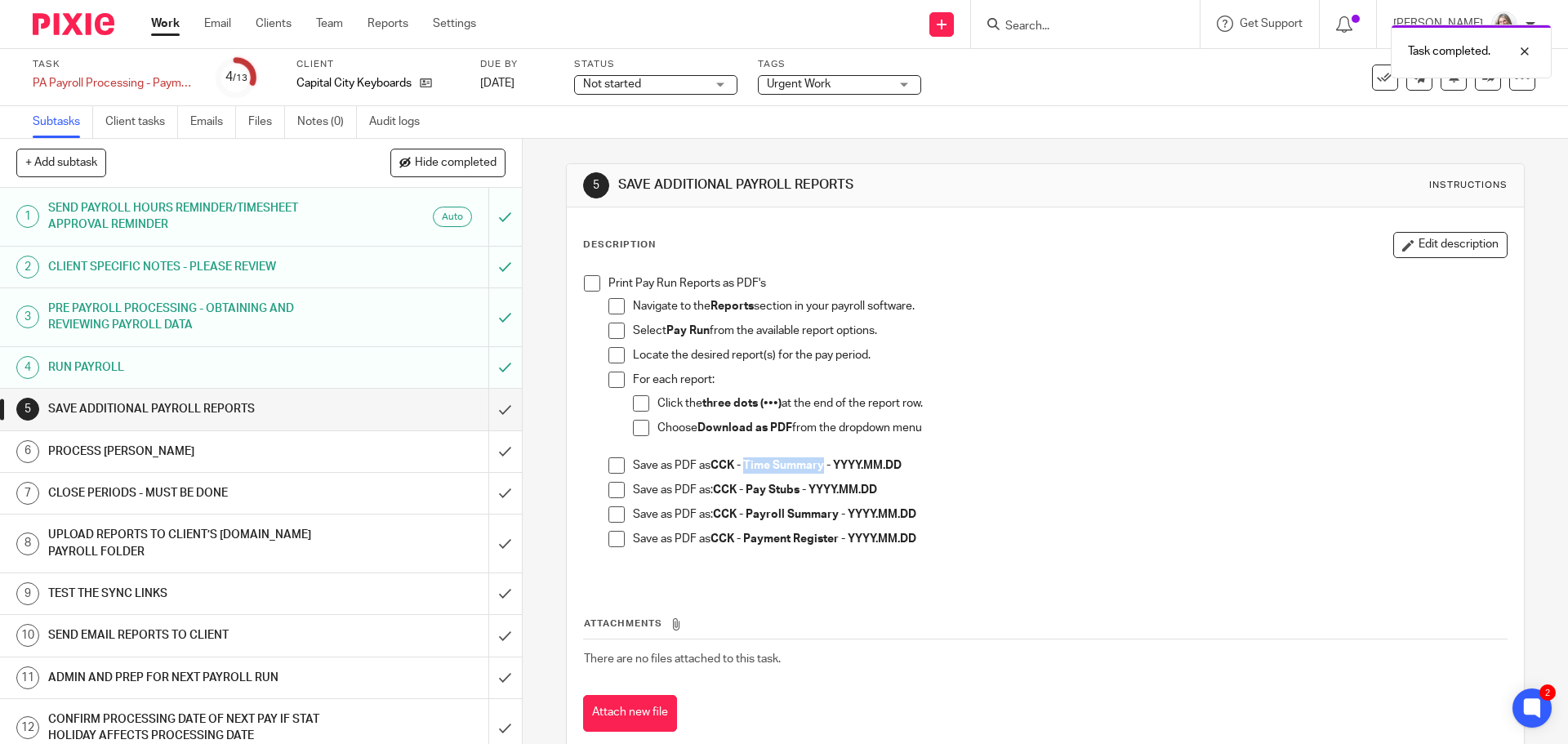
drag, startPoint x: 816, startPoint y: 466, endPoint x: 745, endPoint y: 467, distance: 71.0
click at [745, 467] on strong "CCK - Time Summary - YYYY.MM.DD" at bounding box center [806, 465] width 191 height 12
click at [613, 470] on span at bounding box center [617, 465] width 16 height 16
click at [590, 277] on span at bounding box center [592, 283] width 16 height 16
drag, startPoint x: 798, startPoint y: 488, endPoint x: 744, endPoint y: 491, distance: 54.1
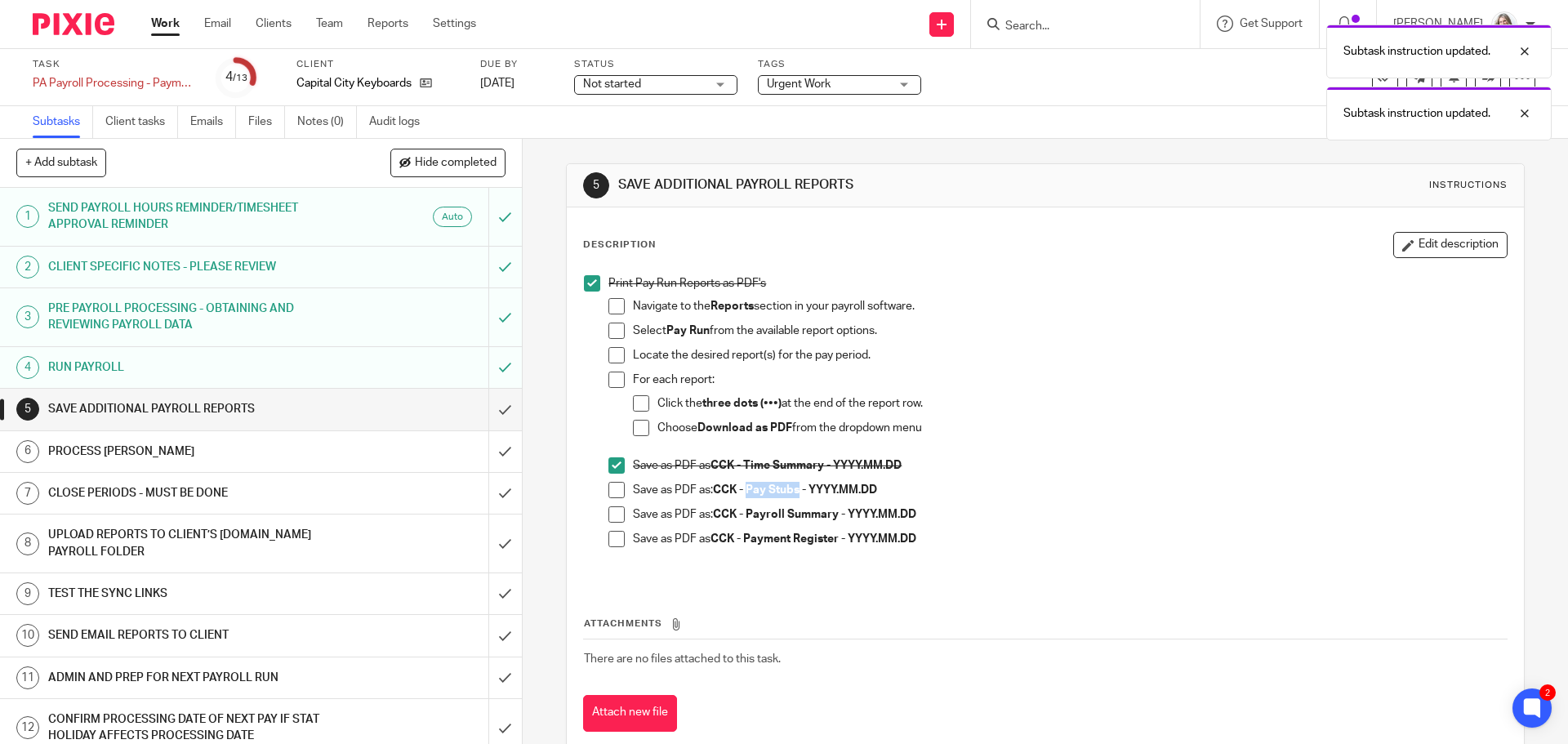
click at [744, 491] on strong "CCK - Pay Stubs - YYYY.MM.DD" at bounding box center [795, 490] width 164 height 12
copy strong "Pay Stubs"
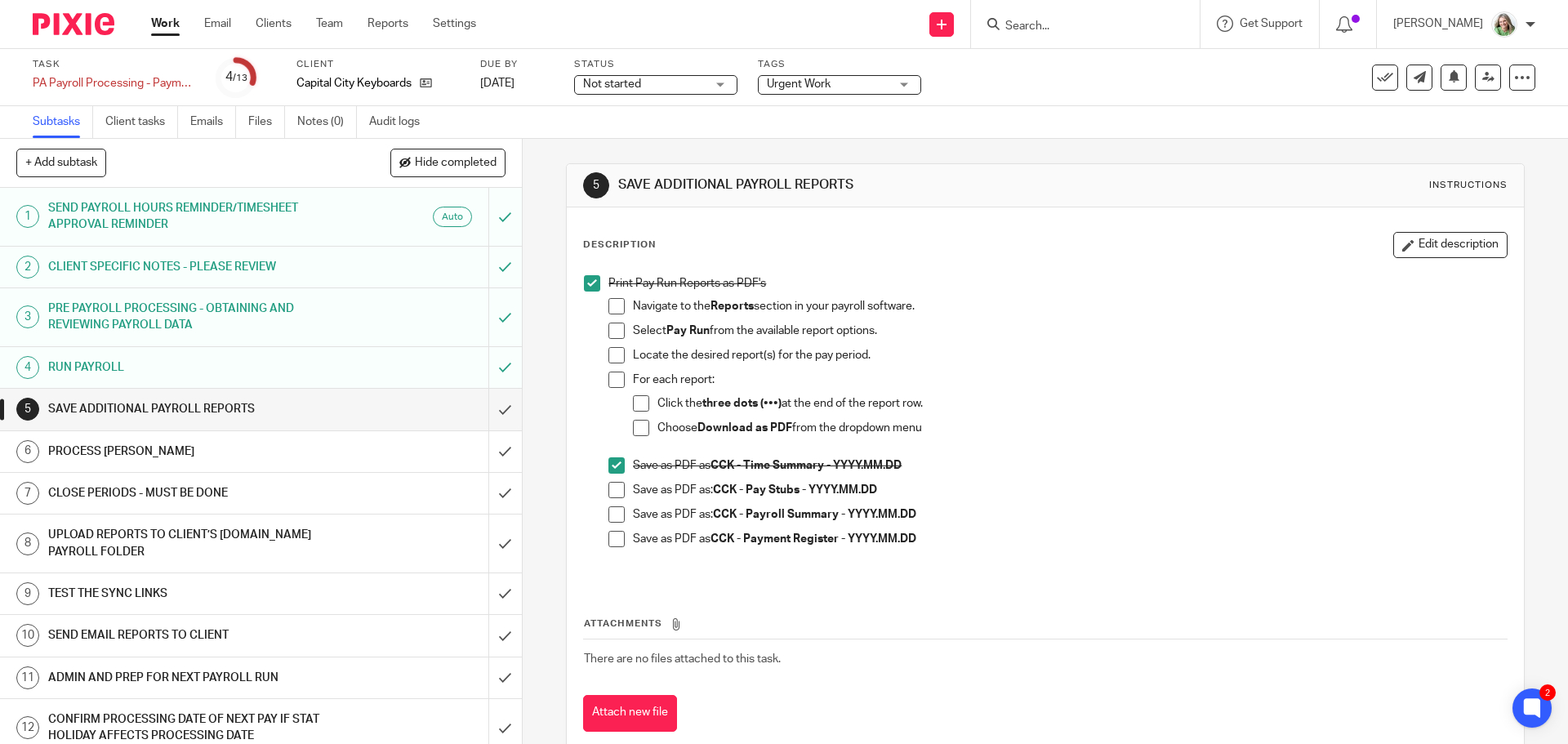
click at [609, 490] on span at bounding box center [617, 490] width 16 height 16
drag, startPoint x: 745, startPoint y: 513, endPoint x: 834, endPoint y: 511, distance: 89.0
click at [834, 511] on strong "CCK - Payroll Summary - YYYY.MM.DD" at bounding box center [815, 514] width 203 height 12
copy strong "Payroll Summary"
drag, startPoint x: 613, startPoint y: 512, endPoint x: 648, endPoint y: 515, distance: 35.1
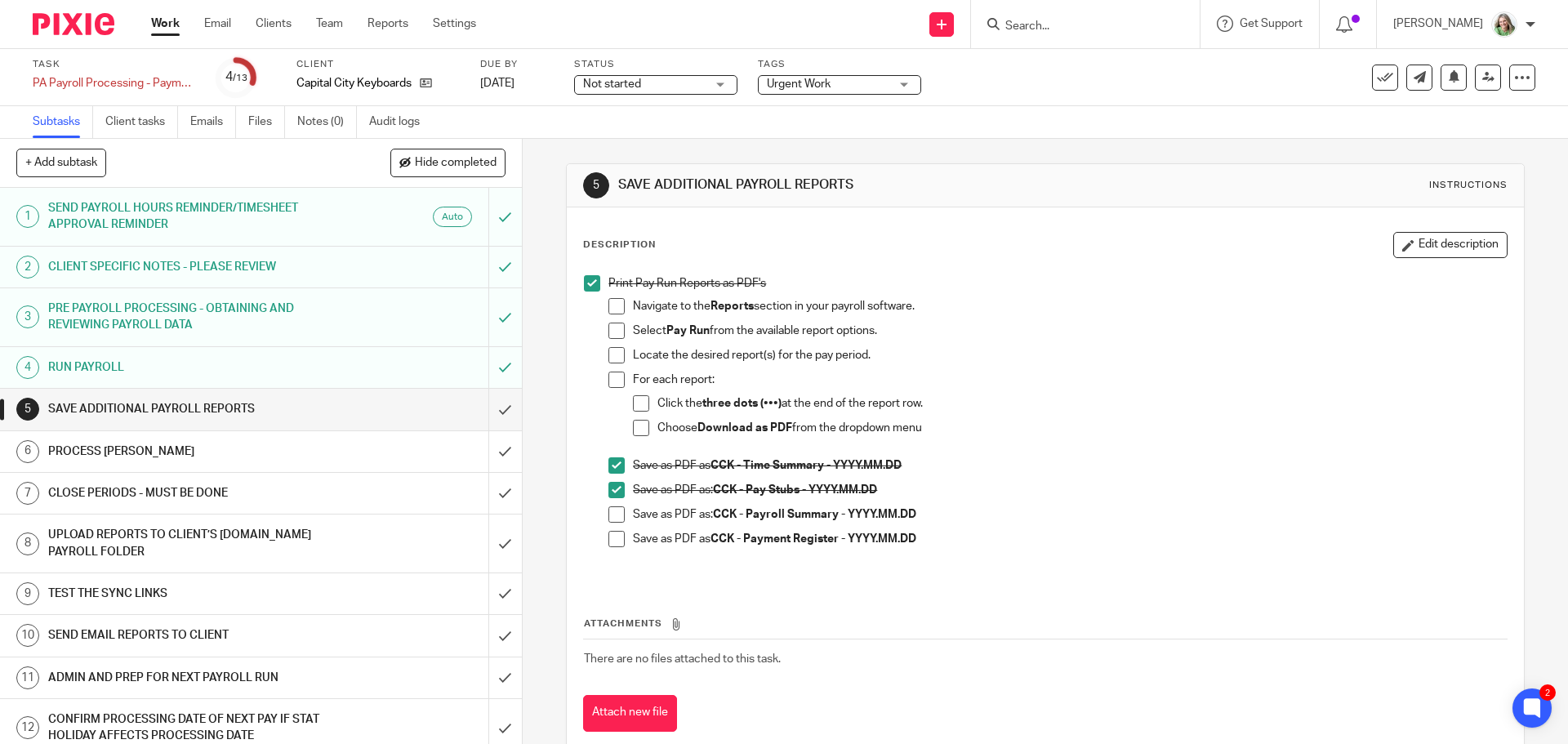
click at [613, 512] on span at bounding box center [617, 514] width 16 height 16
drag, startPoint x: 744, startPoint y: 538, endPoint x: 835, endPoint y: 533, distance: 91.1
click at [835, 533] on strong "CCK - Payment Register - YYYY.MM.DD" at bounding box center [813, 539] width 206 height 12
copy strong "Payment Register"
click at [615, 540] on span at bounding box center [617, 539] width 16 height 16
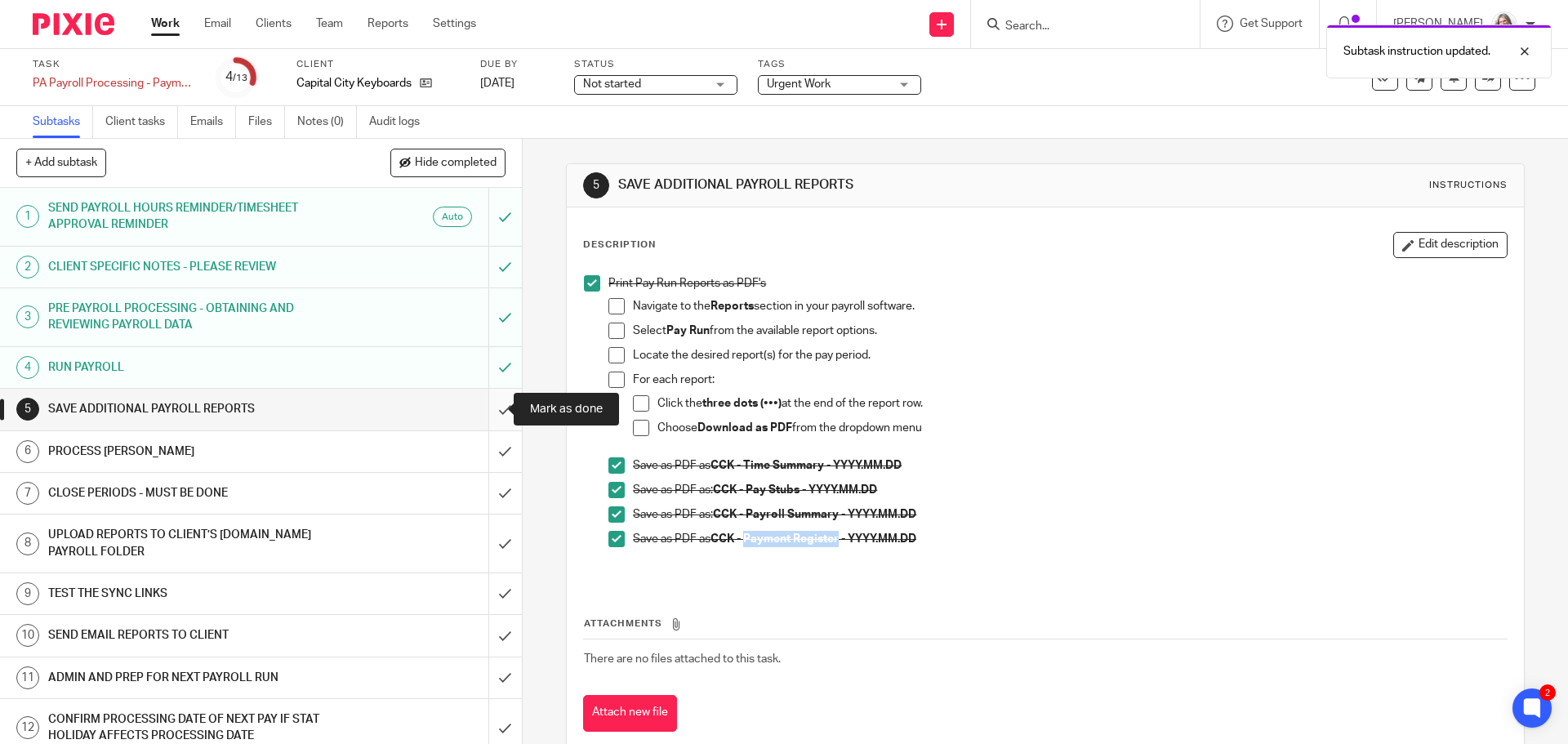
click at [487, 401] on input "submit" at bounding box center [261, 409] width 522 height 41
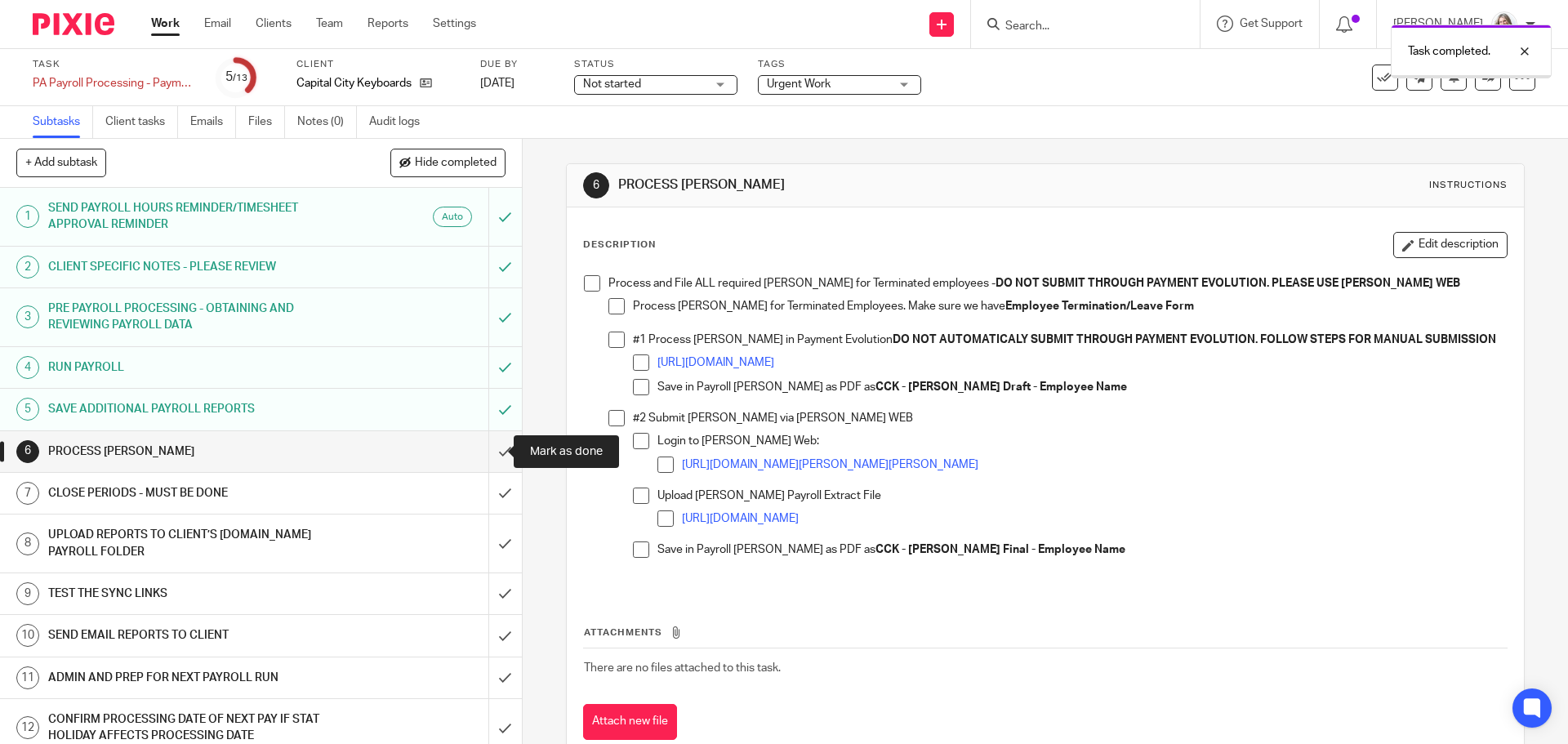
click at [487, 446] on input "submit" at bounding box center [261, 451] width 522 height 41
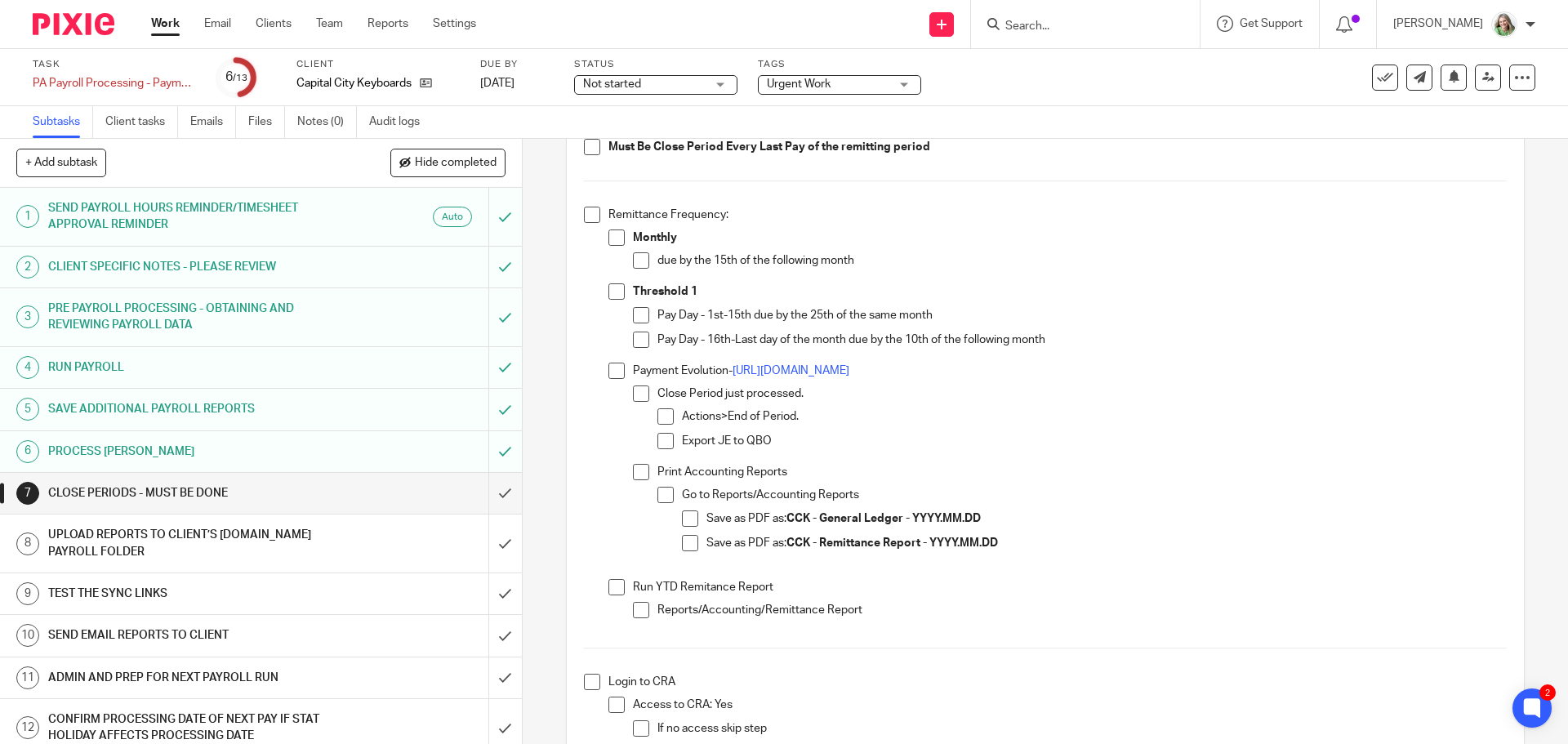
scroll to position [163, 0]
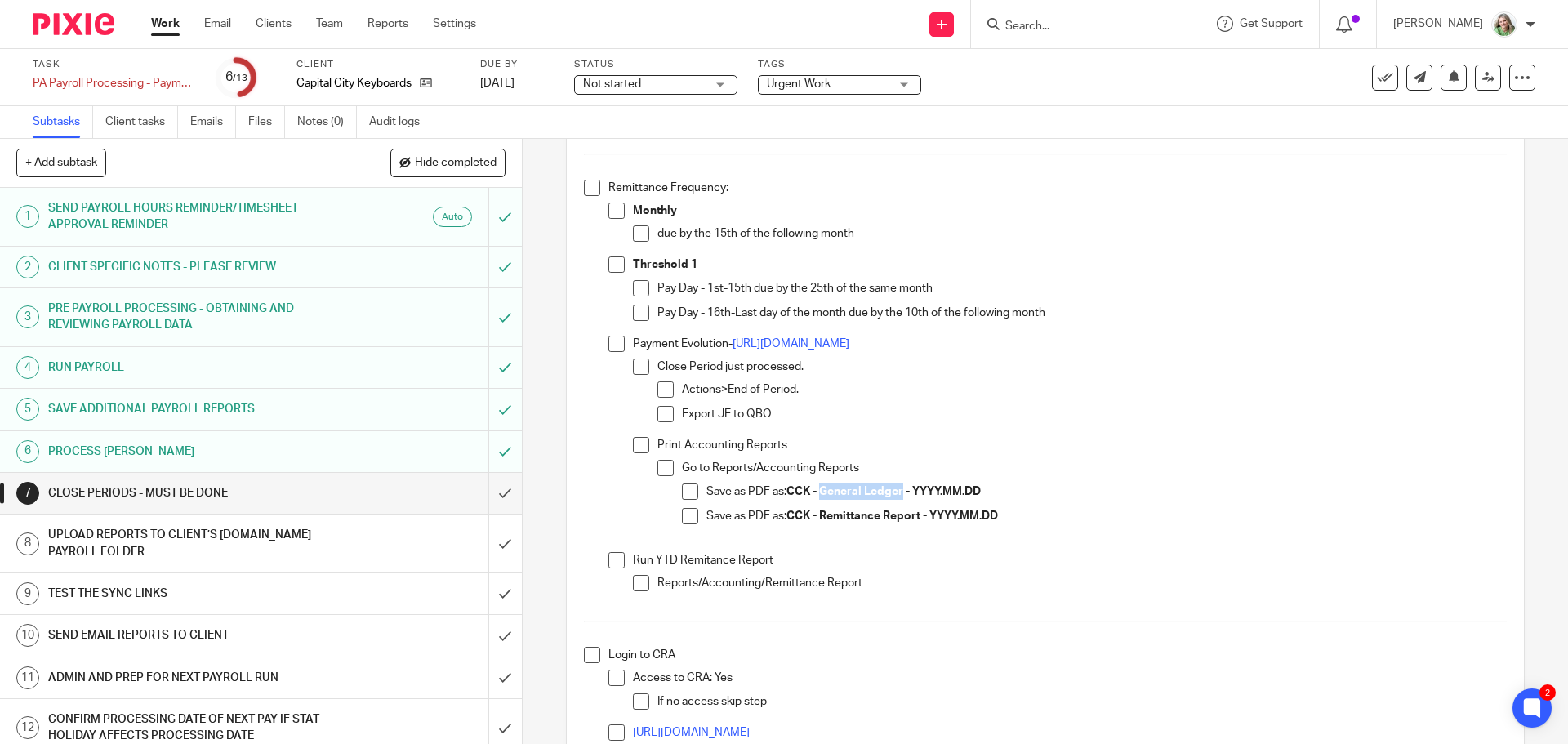
drag, startPoint x: 900, startPoint y: 489, endPoint x: 819, endPoint y: 495, distance: 81.2
click at [819, 495] on strong "CCK - General Ledger - YYYY.MM.DD" at bounding box center [884, 491] width 195 height 12
copy strong "General Ledger"
drag, startPoint x: 918, startPoint y: 513, endPoint x: 821, endPoint y: 517, distance: 97.1
click at [821, 517] on strong "CCK - Remittance Report - YYYY.MM.DD" at bounding box center [892, 516] width 212 height 12
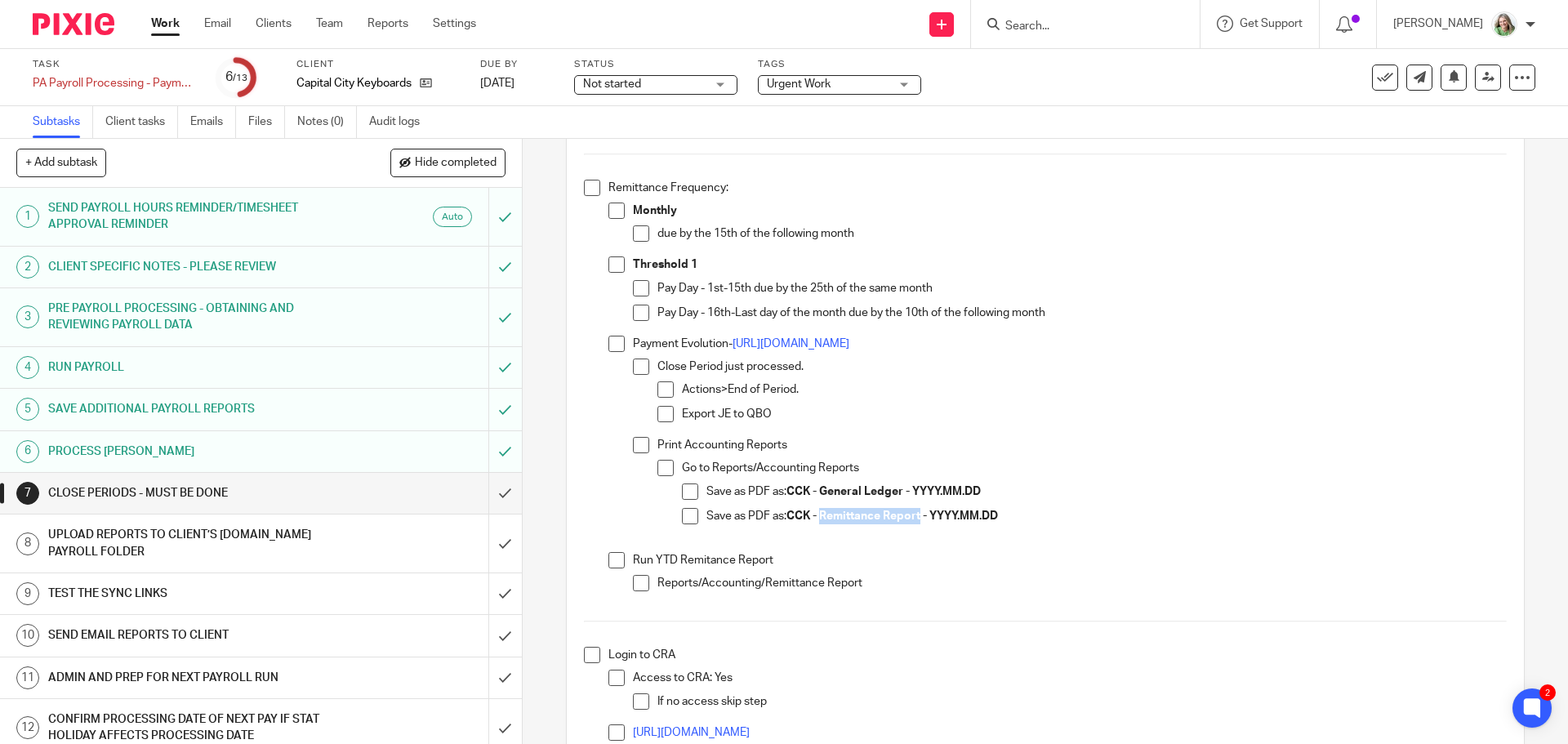
copy strong "Remittance Report"
click at [613, 206] on span at bounding box center [617, 211] width 16 height 16
click at [585, 189] on span at bounding box center [592, 187] width 16 height 16
copy strong "Remittance Report"
click at [639, 445] on span at bounding box center [641, 445] width 16 height 16
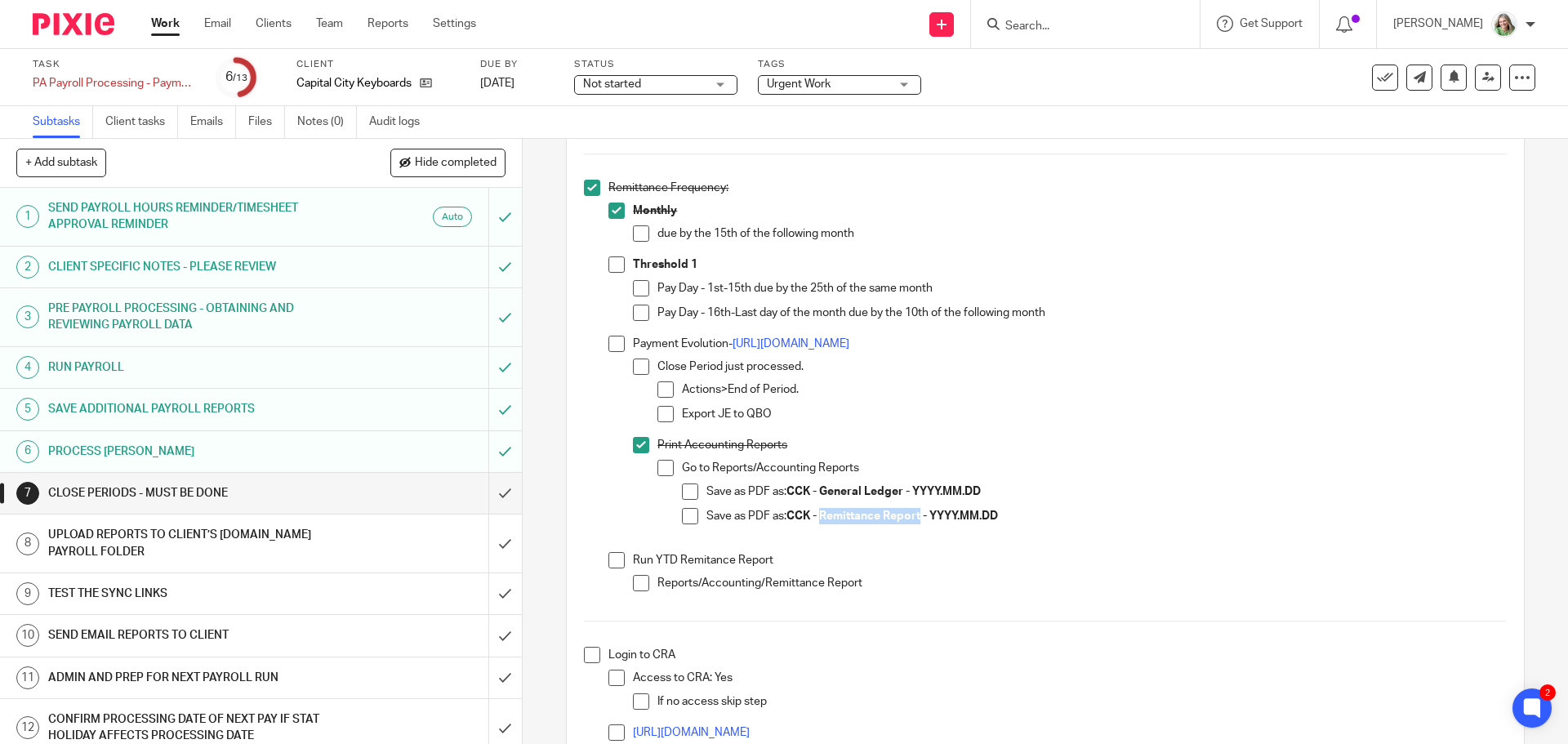
drag, startPoint x: 683, startPoint y: 492, endPoint x: 684, endPoint y: 513, distance: 21.0
click at [683, 493] on span at bounding box center [690, 492] width 16 height 16
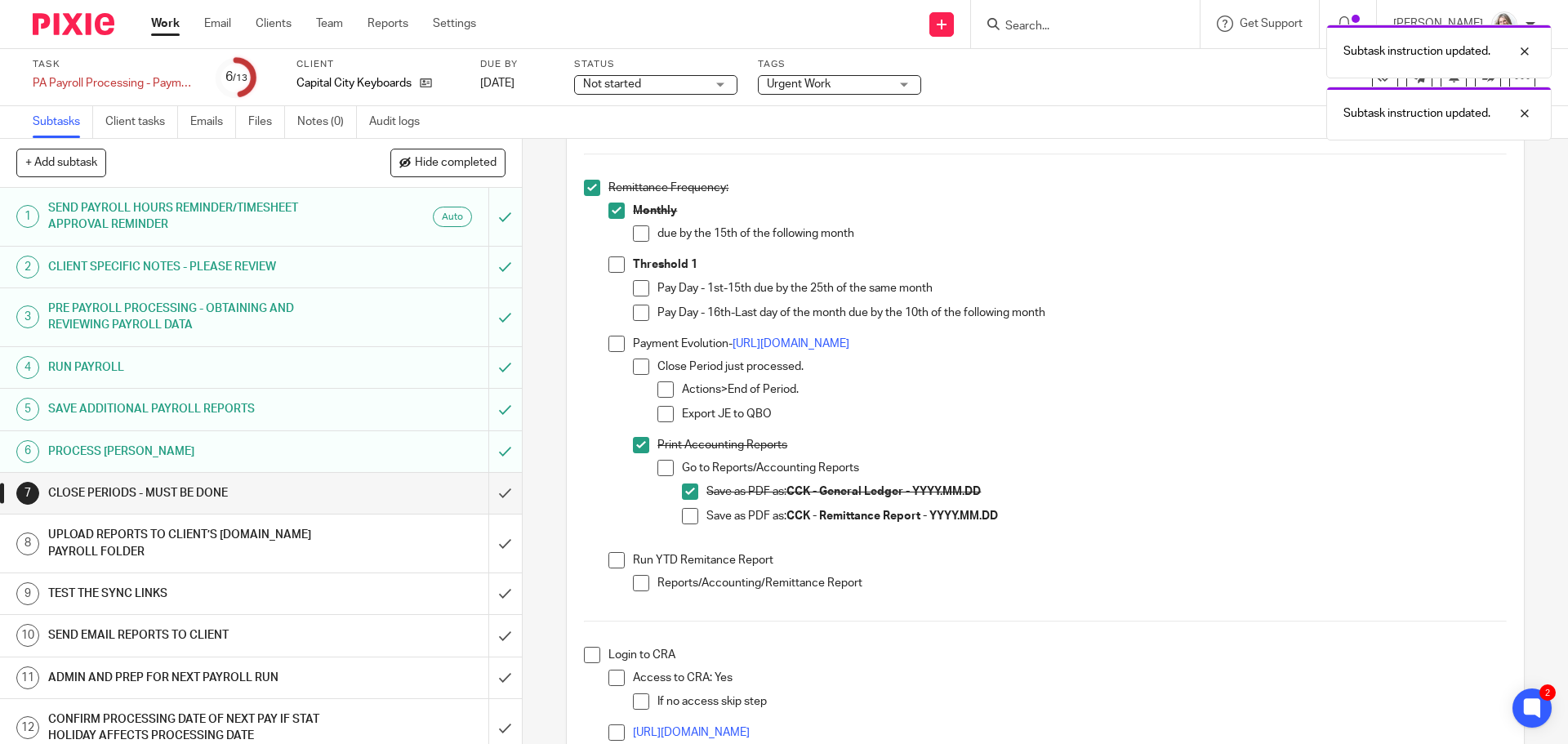
click at [684, 513] on span at bounding box center [690, 516] width 16 height 16
click at [609, 555] on span at bounding box center [617, 560] width 16 height 16
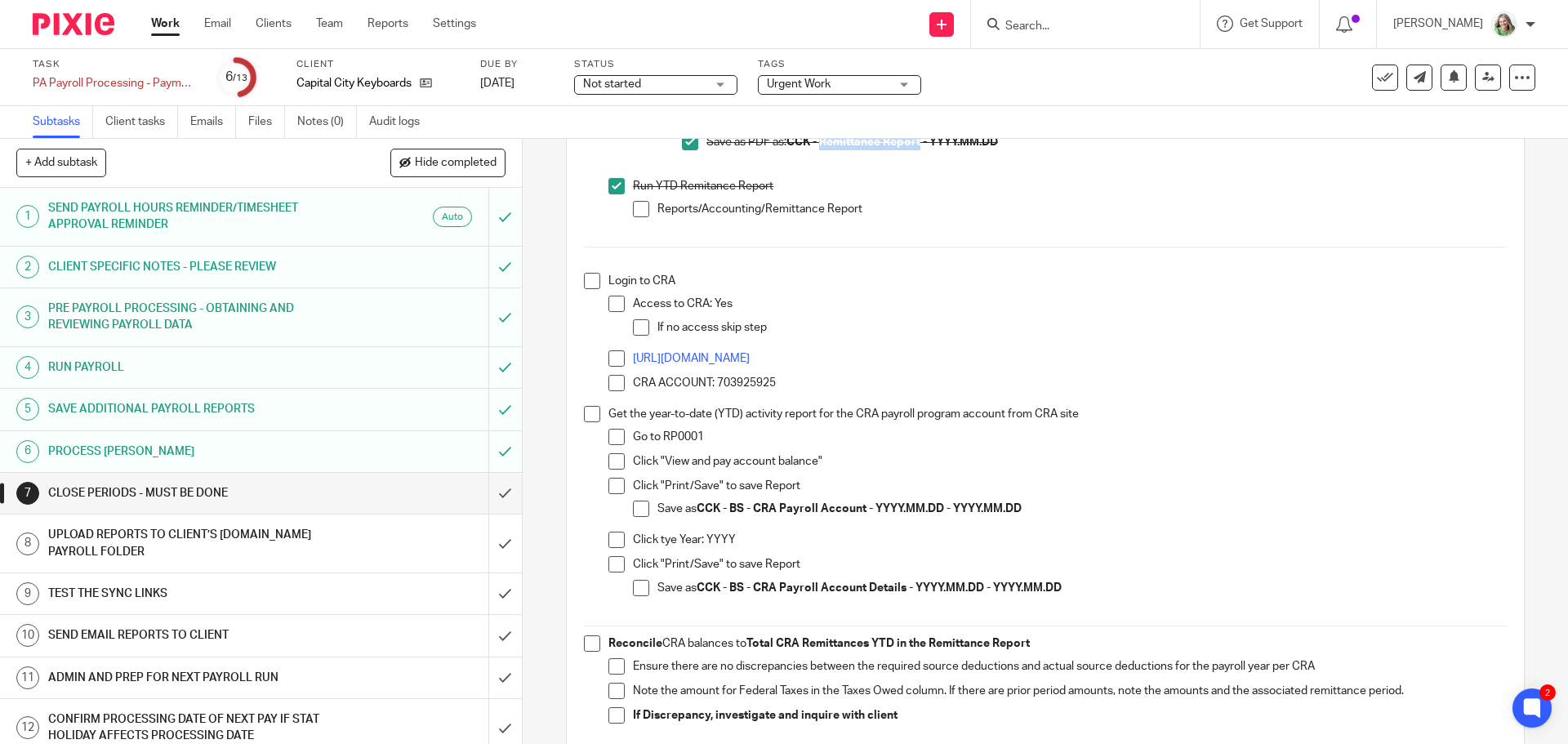
scroll to position [572, 0]
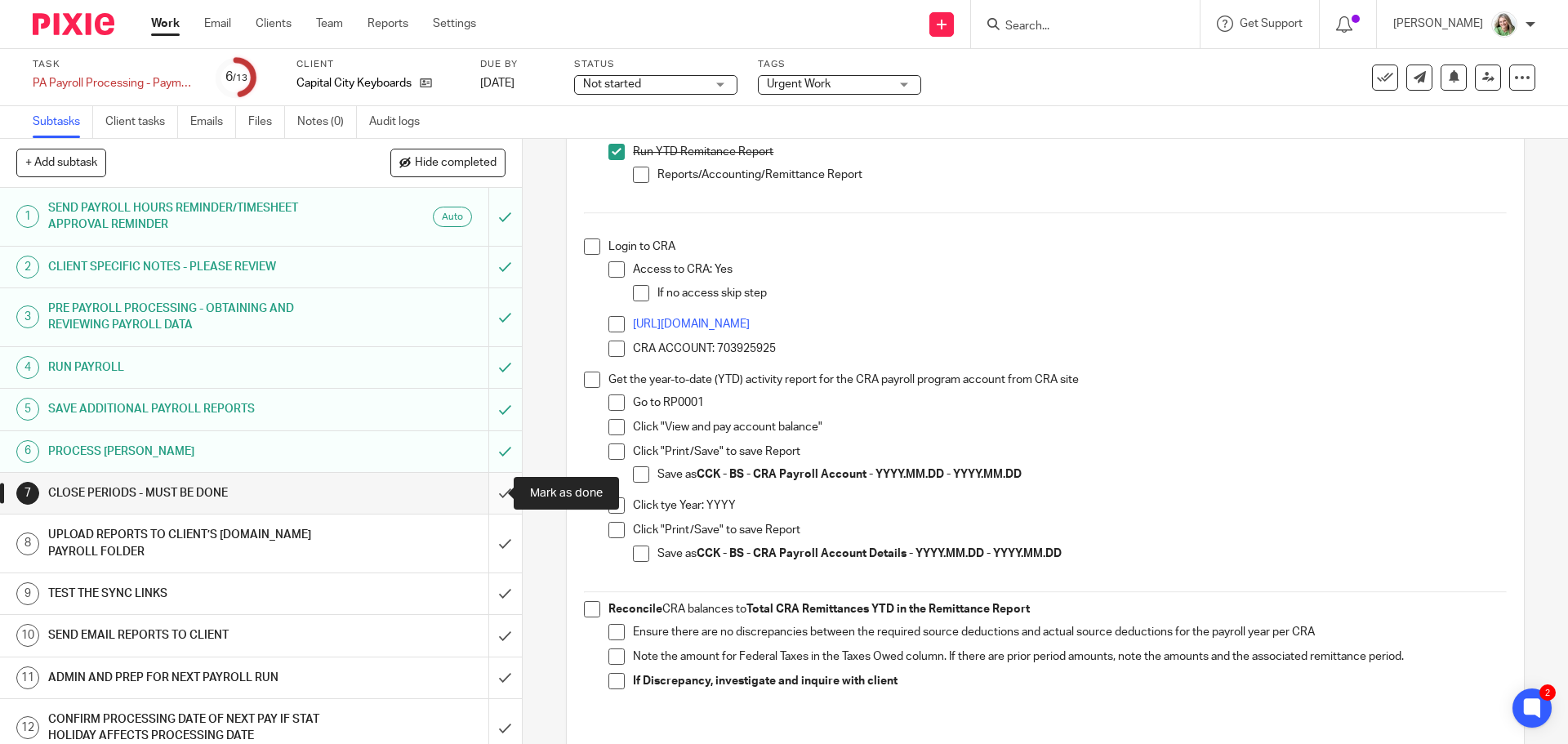
click at [486, 486] on input "submit" at bounding box center [261, 493] width 522 height 41
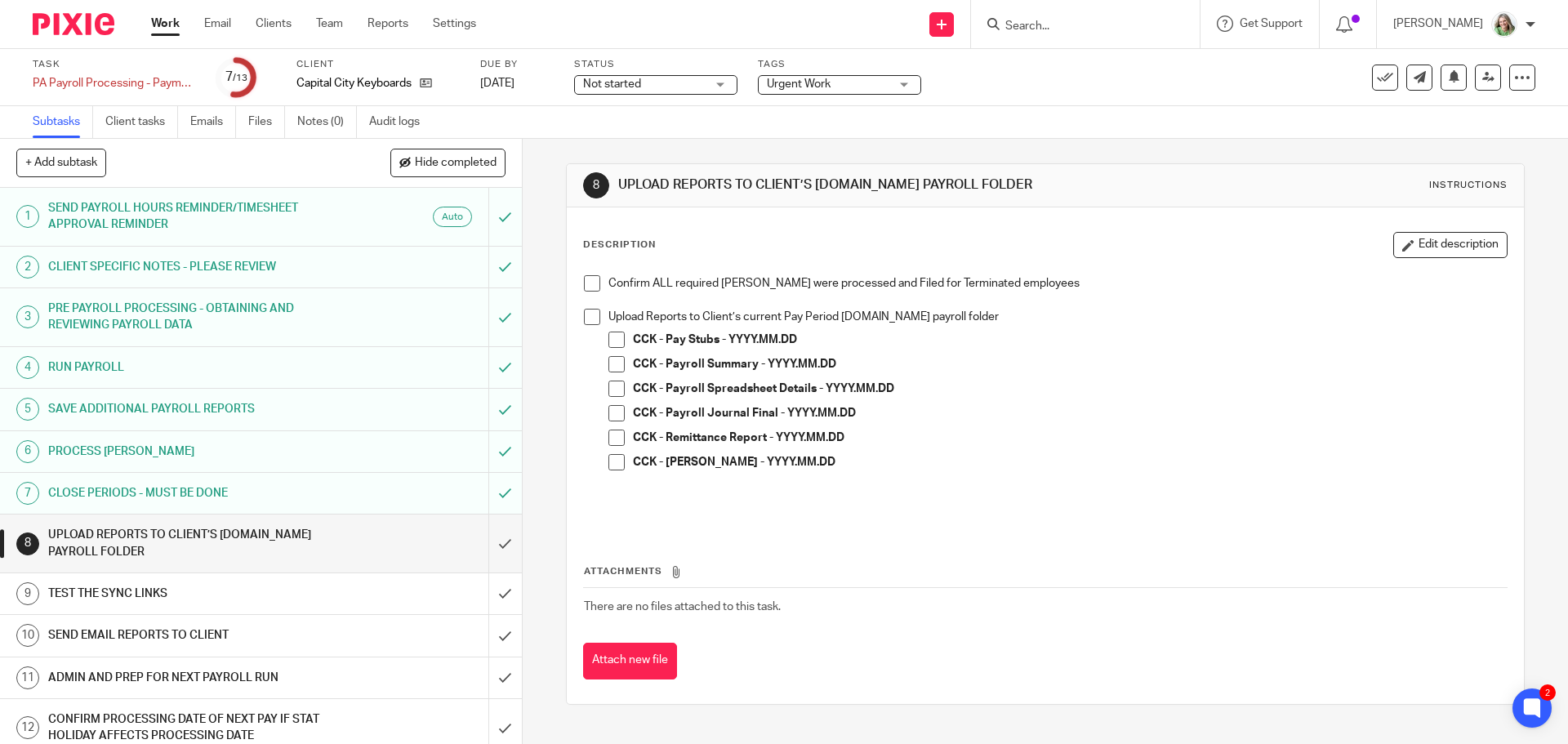
drag, startPoint x: 588, startPoint y: 284, endPoint x: 587, endPoint y: 310, distance: 26.0
click at [588, 284] on span at bounding box center [592, 283] width 16 height 16
click at [587, 311] on span at bounding box center [592, 317] width 16 height 16
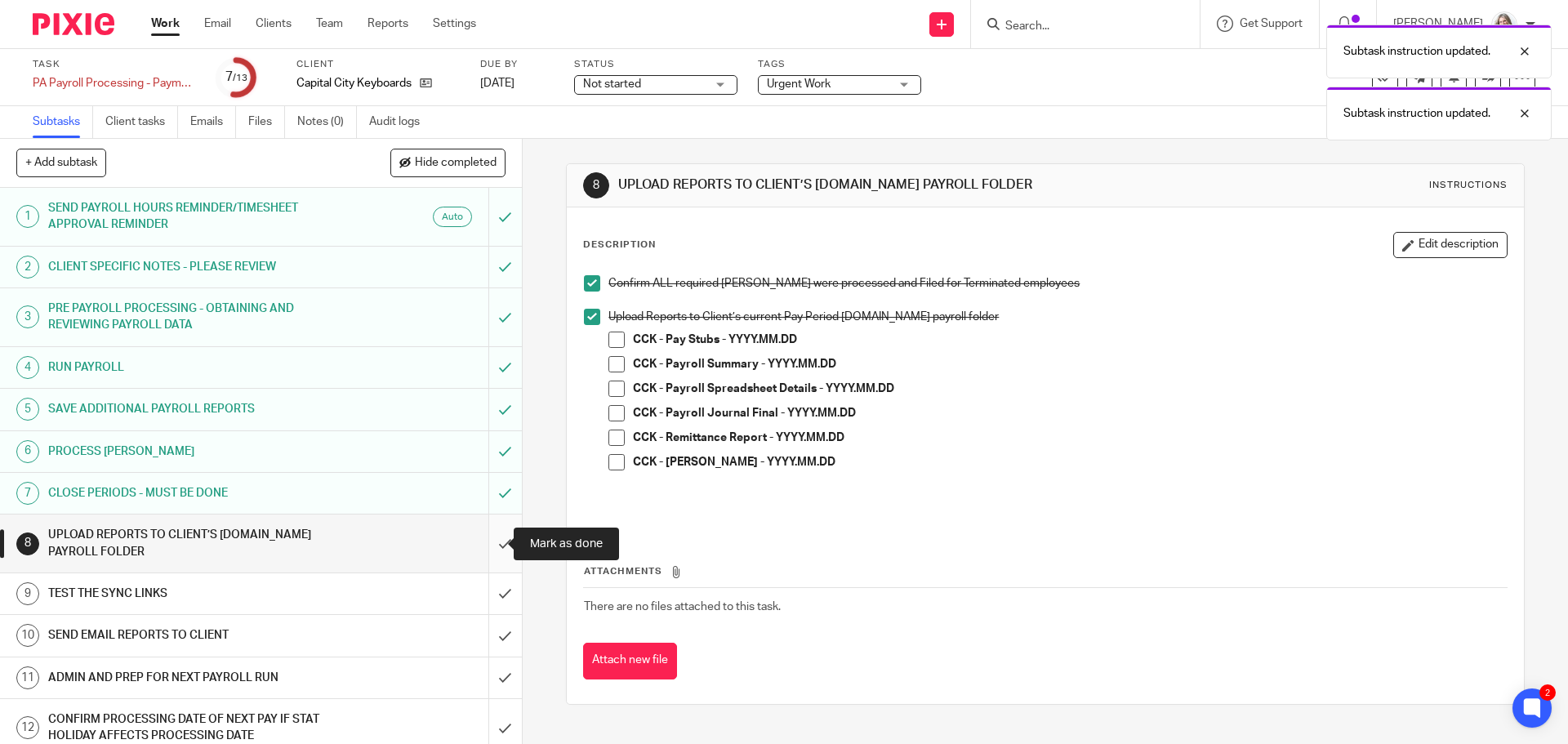
click at [492, 541] on input "submit" at bounding box center [261, 543] width 522 height 58
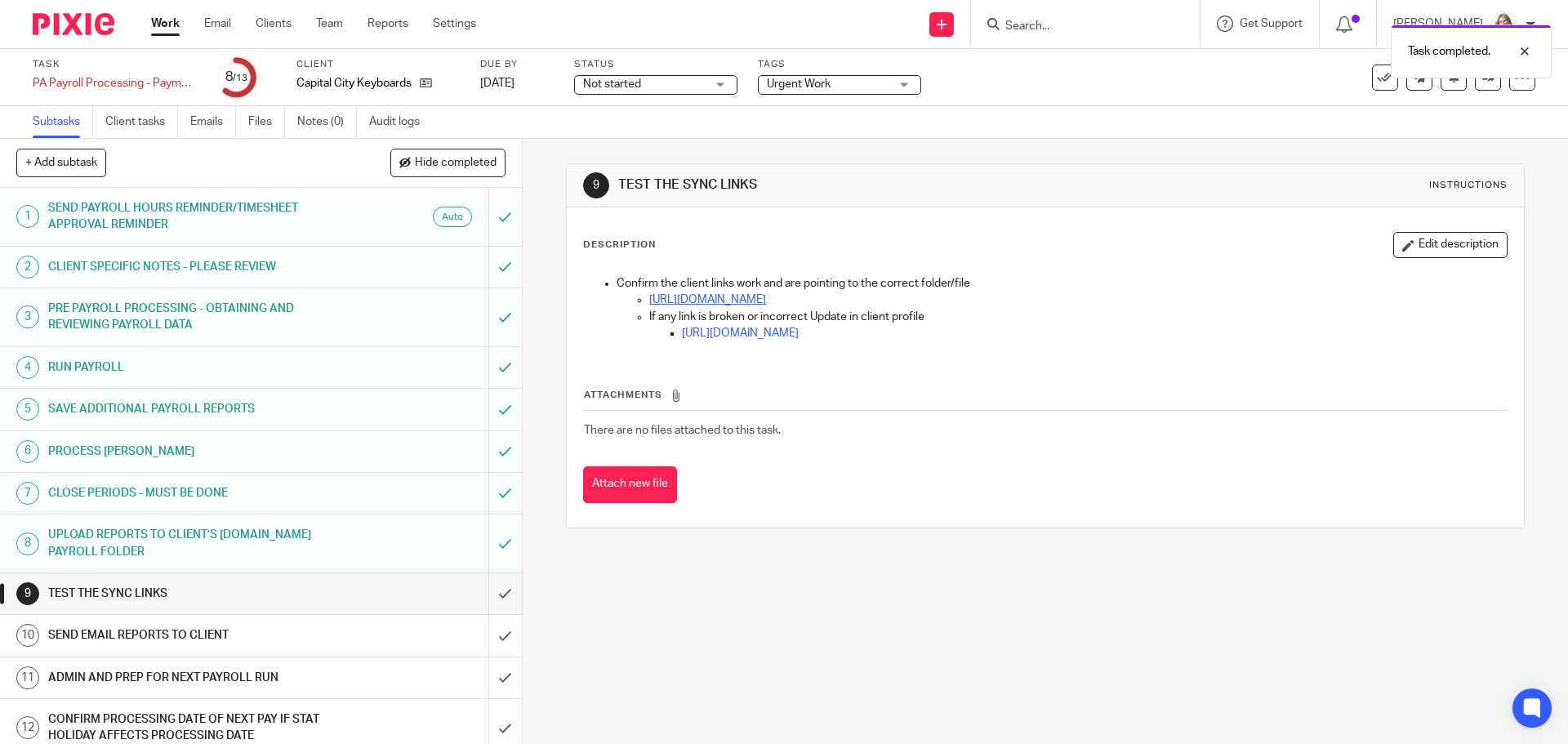
click at [723, 303] on link "[URL][DOMAIN_NAME]" at bounding box center [708, 299] width 117 height 12
click at [487, 595] on input "submit" at bounding box center [261, 593] width 522 height 41
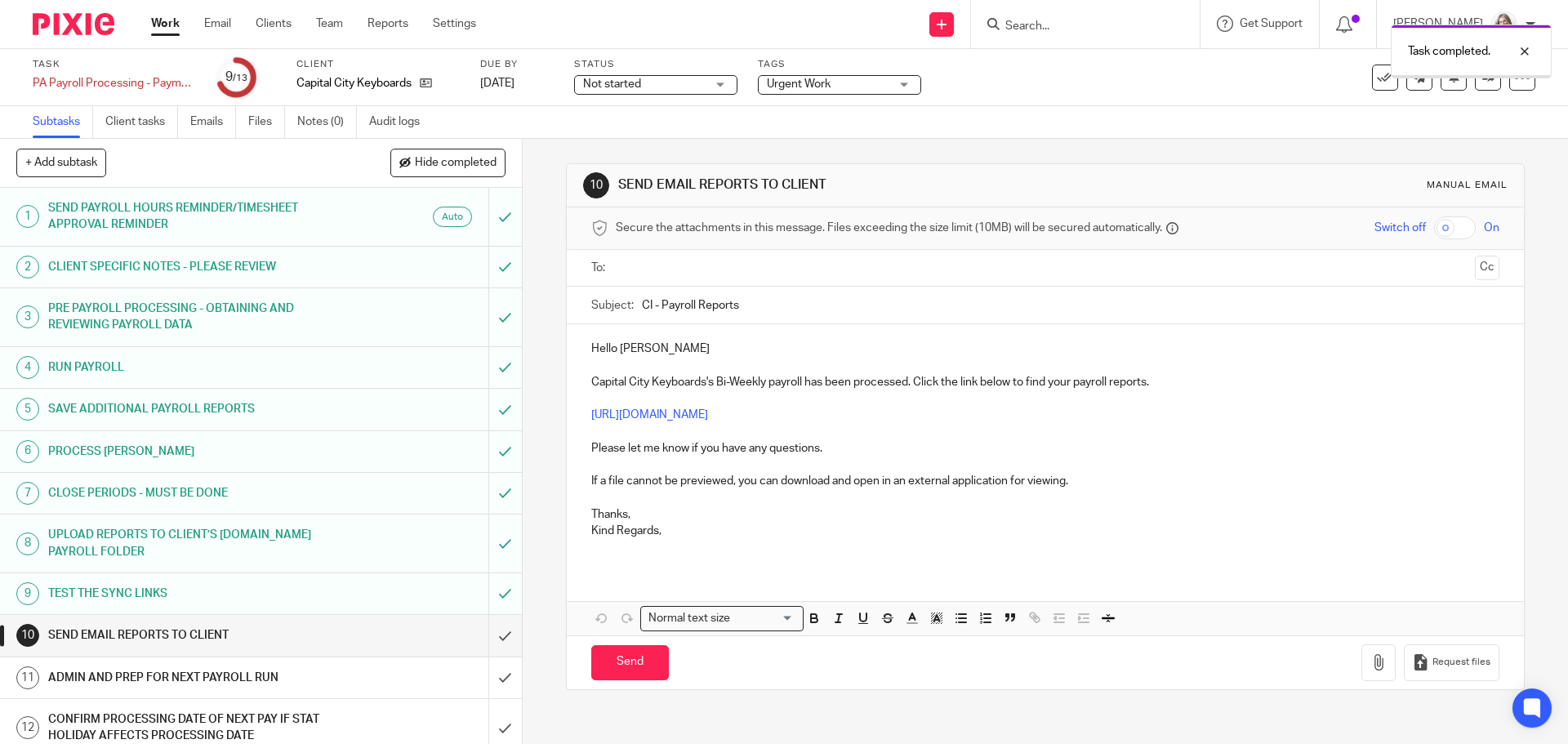
click at [642, 259] on input "text" at bounding box center [1044, 268] width 846 height 19
drag, startPoint x: 647, startPoint y: 310, endPoint x: 635, endPoint y: 311, distance: 12.0
click at [635, 311] on div "Subject: CI - Payroll Reports" at bounding box center [1045, 309] width 908 height 37
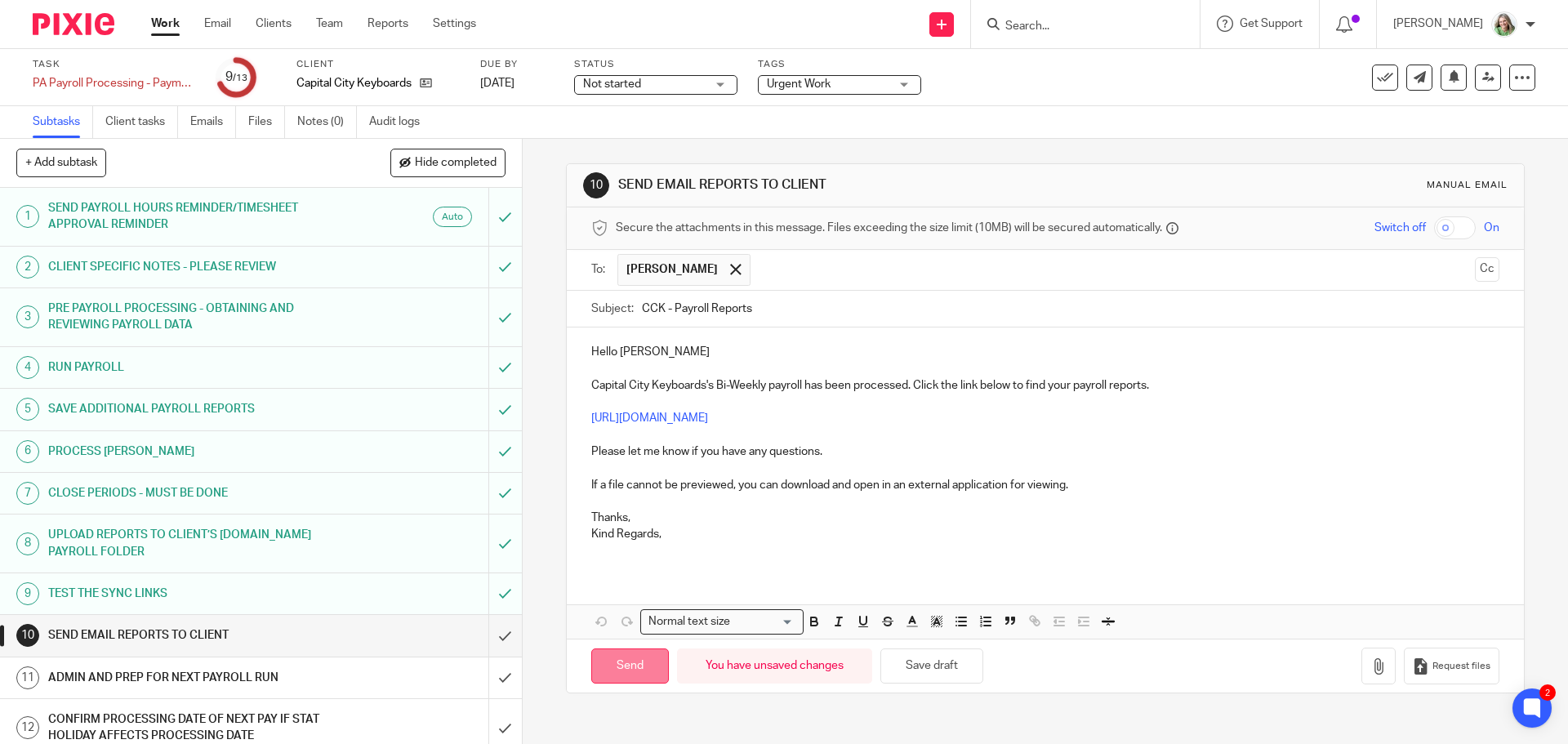
type input "CCK - Payroll Reports"
click at [618, 674] on input "Send" at bounding box center [630, 665] width 78 height 35
type input "Sent"
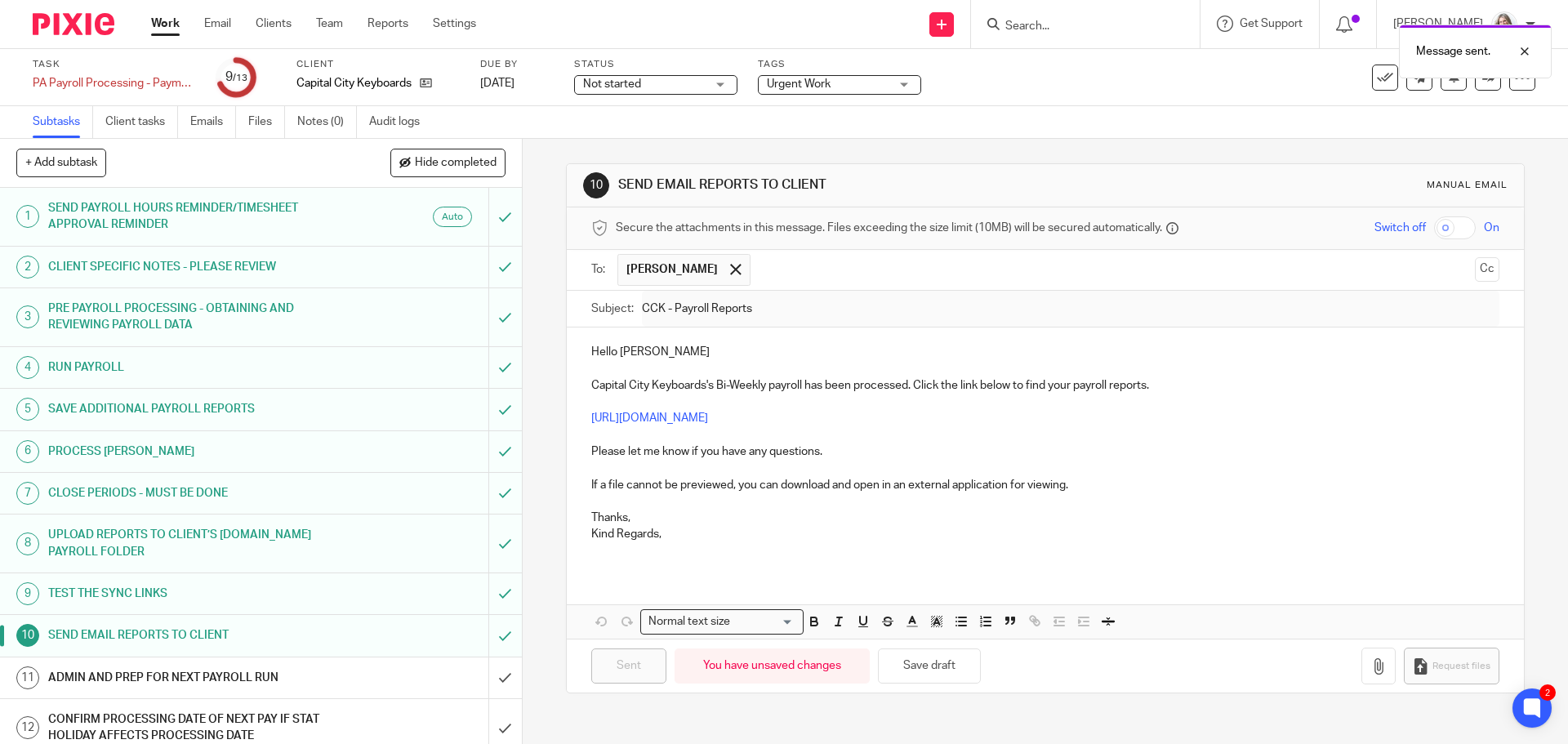
click at [270, 676] on h1 "ADMIN AND PREP FOR NEXT PAYROLL RUN" at bounding box center [189, 677] width 283 height 24
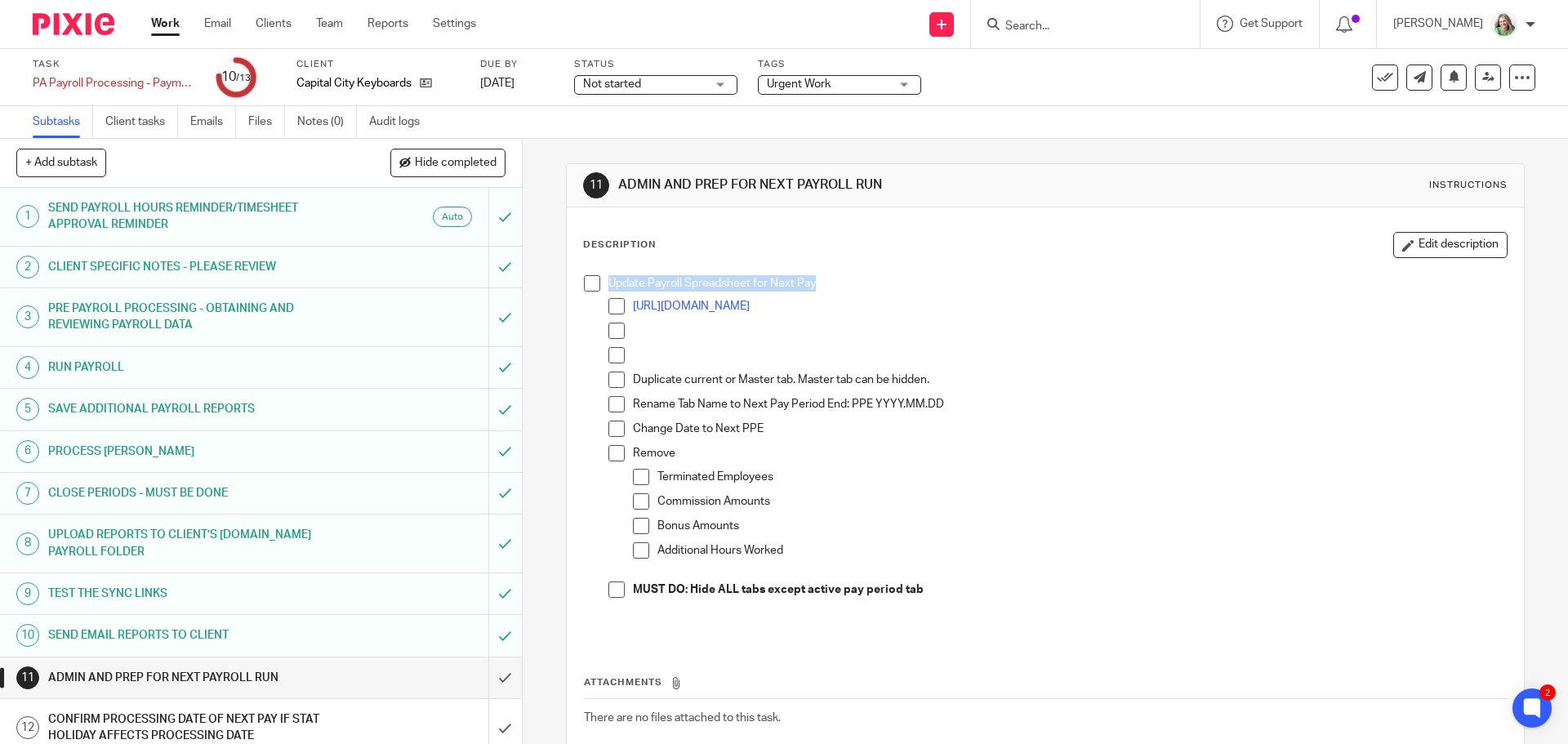
drag, startPoint x: 824, startPoint y: 283, endPoint x: 604, endPoint y: 284, distance: 220.0
click at [609, 284] on p "Update Payroll Spreadsheet for Next Pay" at bounding box center [1058, 283] width 898 height 16
copy p "Update Payroll Spreadsheet for Next Pay"
click at [261, 455] on h1 "PROCESS [PERSON_NAME]" at bounding box center [189, 451] width 283 height 24
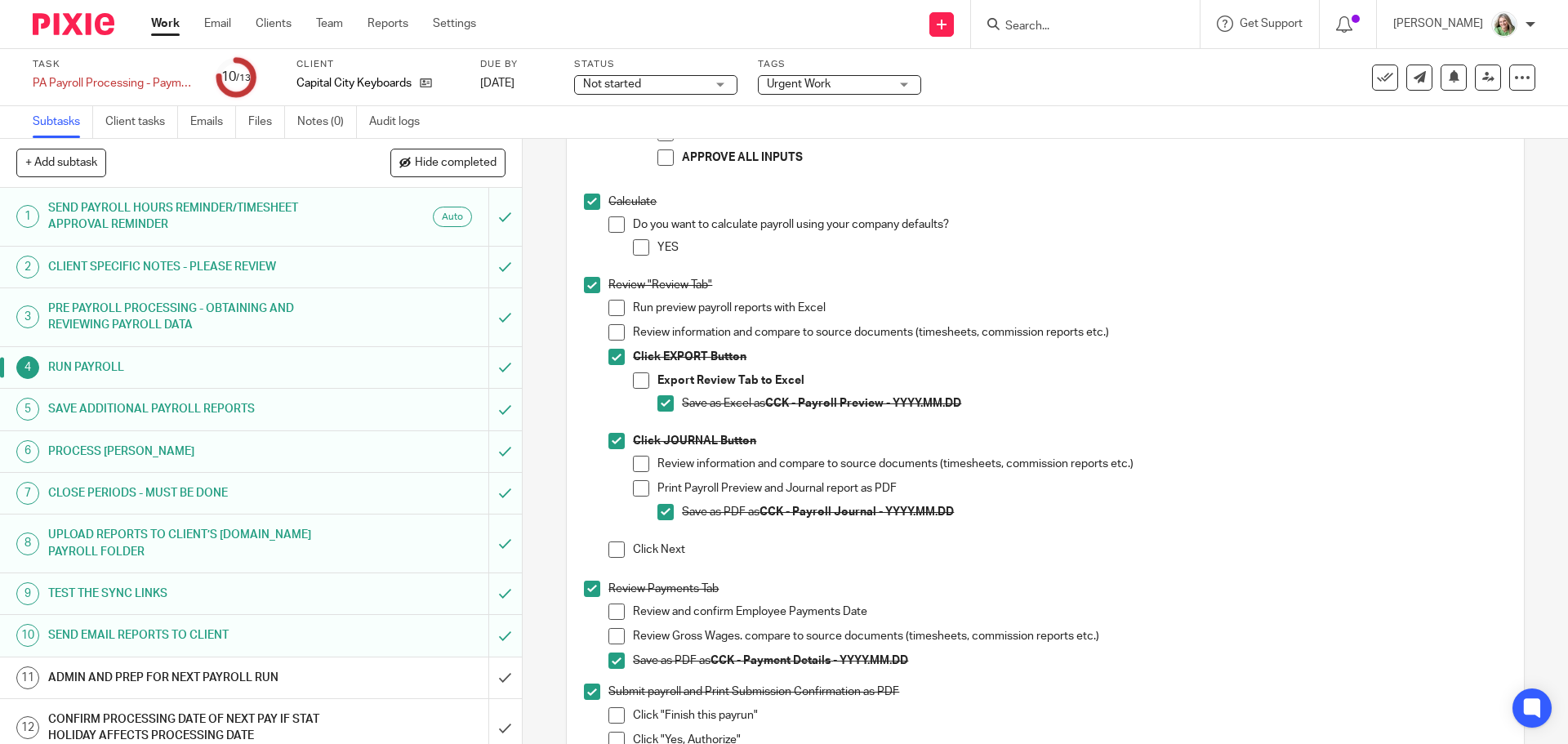
scroll to position [816, 0]
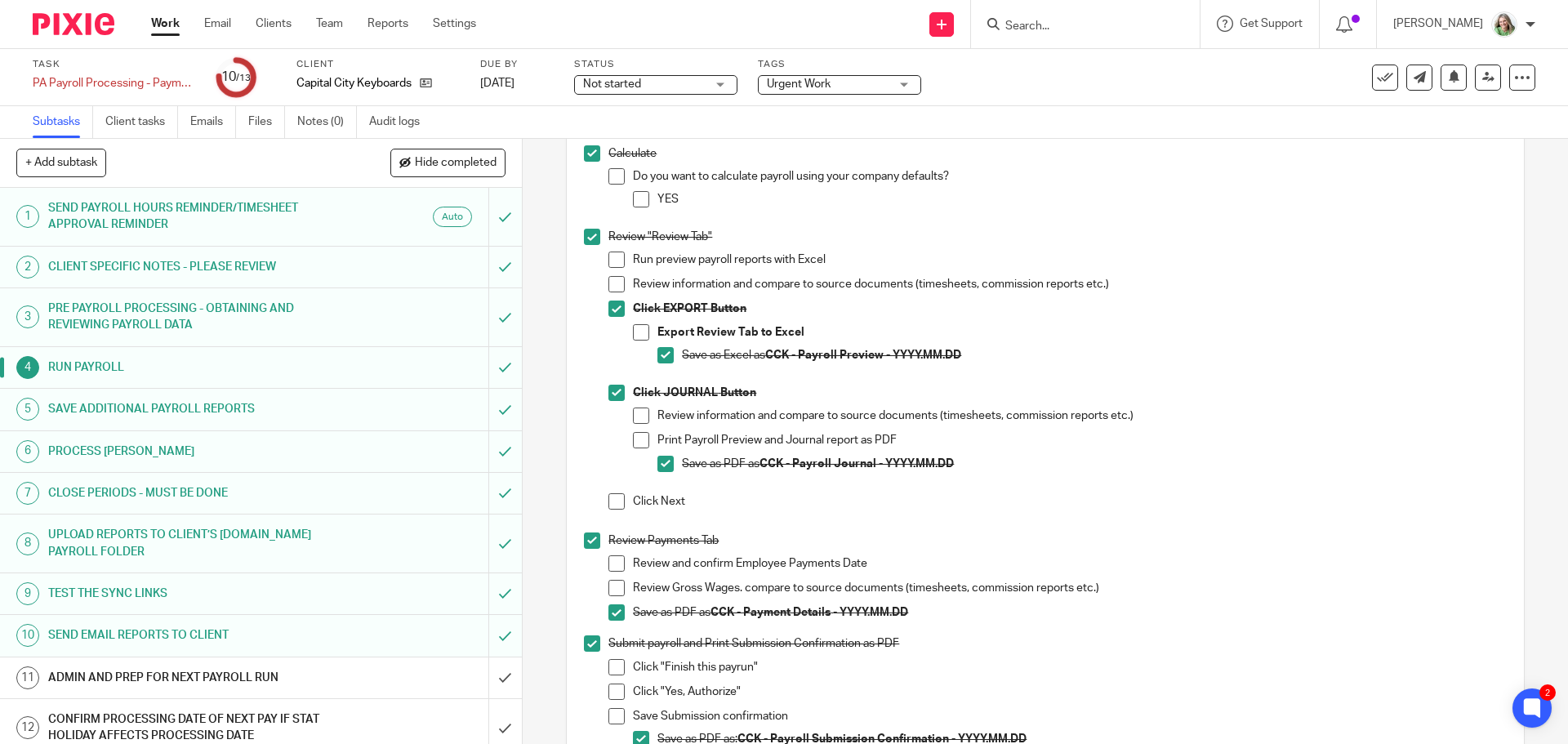
click at [880, 360] on strong "CCK - Payroll Preview - YYYY.MM.DD" at bounding box center [863, 355] width 196 height 12
drag, startPoint x: 880, startPoint y: 360, endPoint x: 799, endPoint y: 371, distance: 81.7
click at [799, 363] on p "Save as Excel as CCK - Payroll Preview - YYYY.MM.DD" at bounding box center [1093, 355] width 824 height 16
copy strong "Payroll Preview"
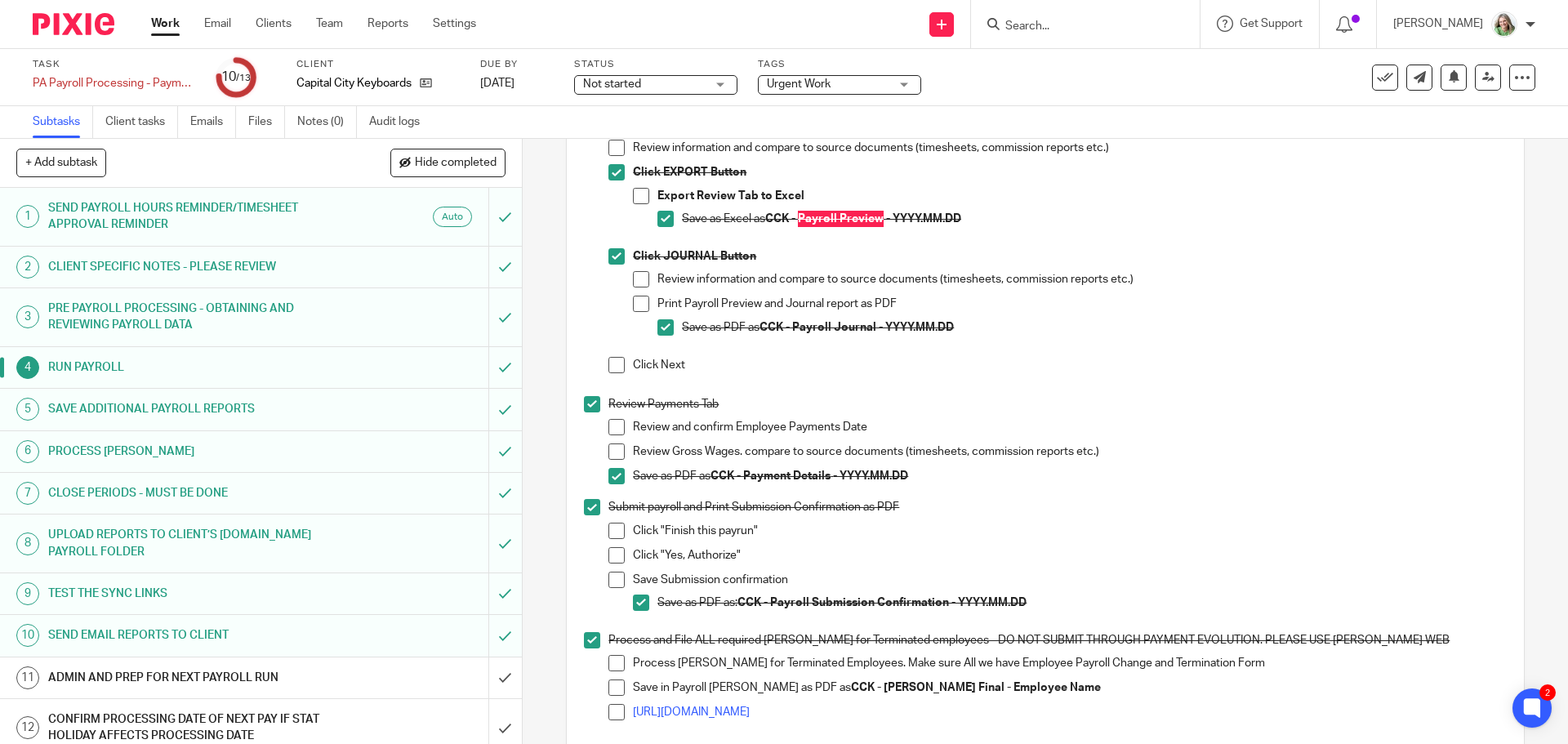
scroll to position [980, 0]
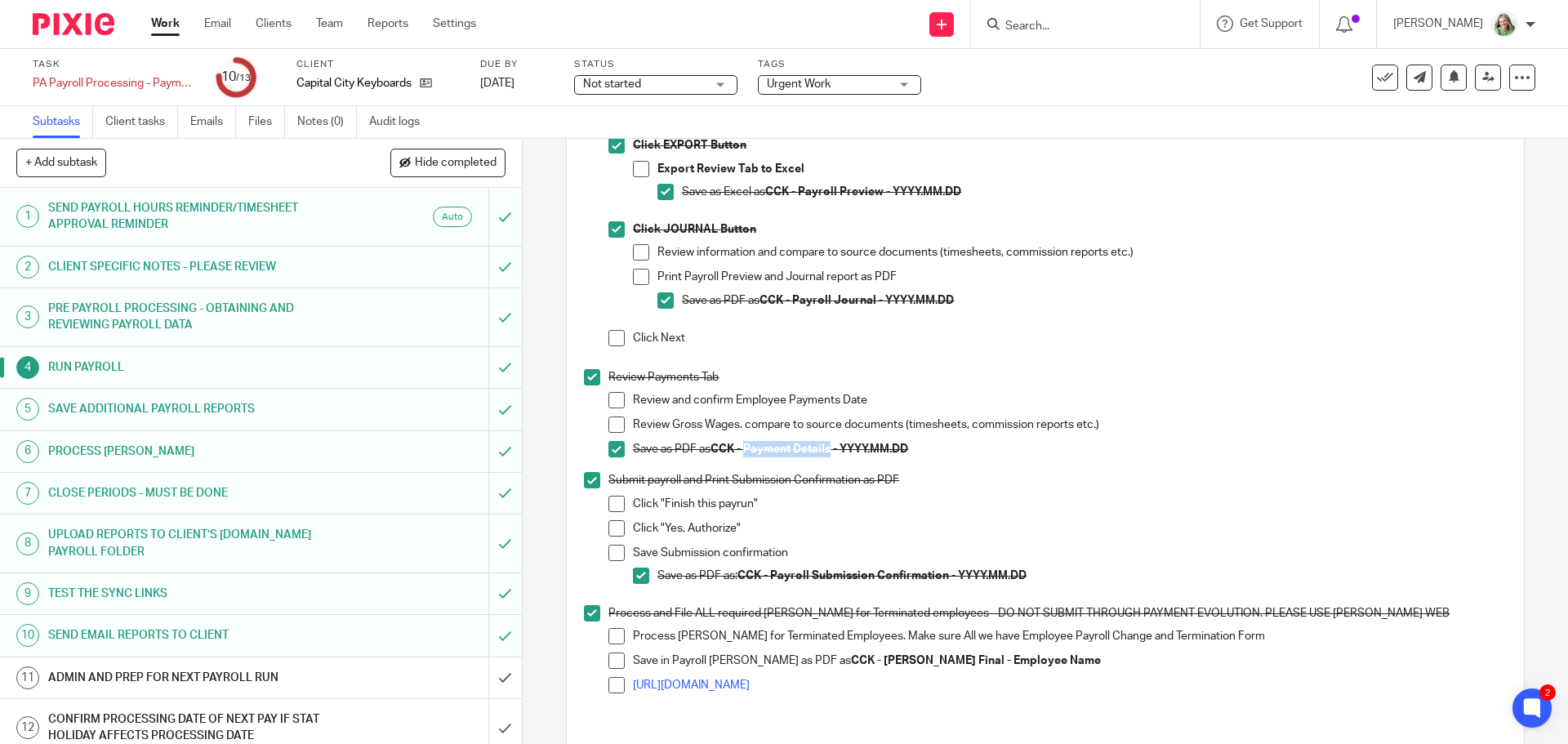
drag, startPoint x: 830, startPoint y: 459, endPoint x: 747, endPoint y: 457, distance: 83.0
click at [747, 455] on strong "CCK - Payment Details" at bounding box center [770, 449] width 120 height 12
copy strong "Payment Details"
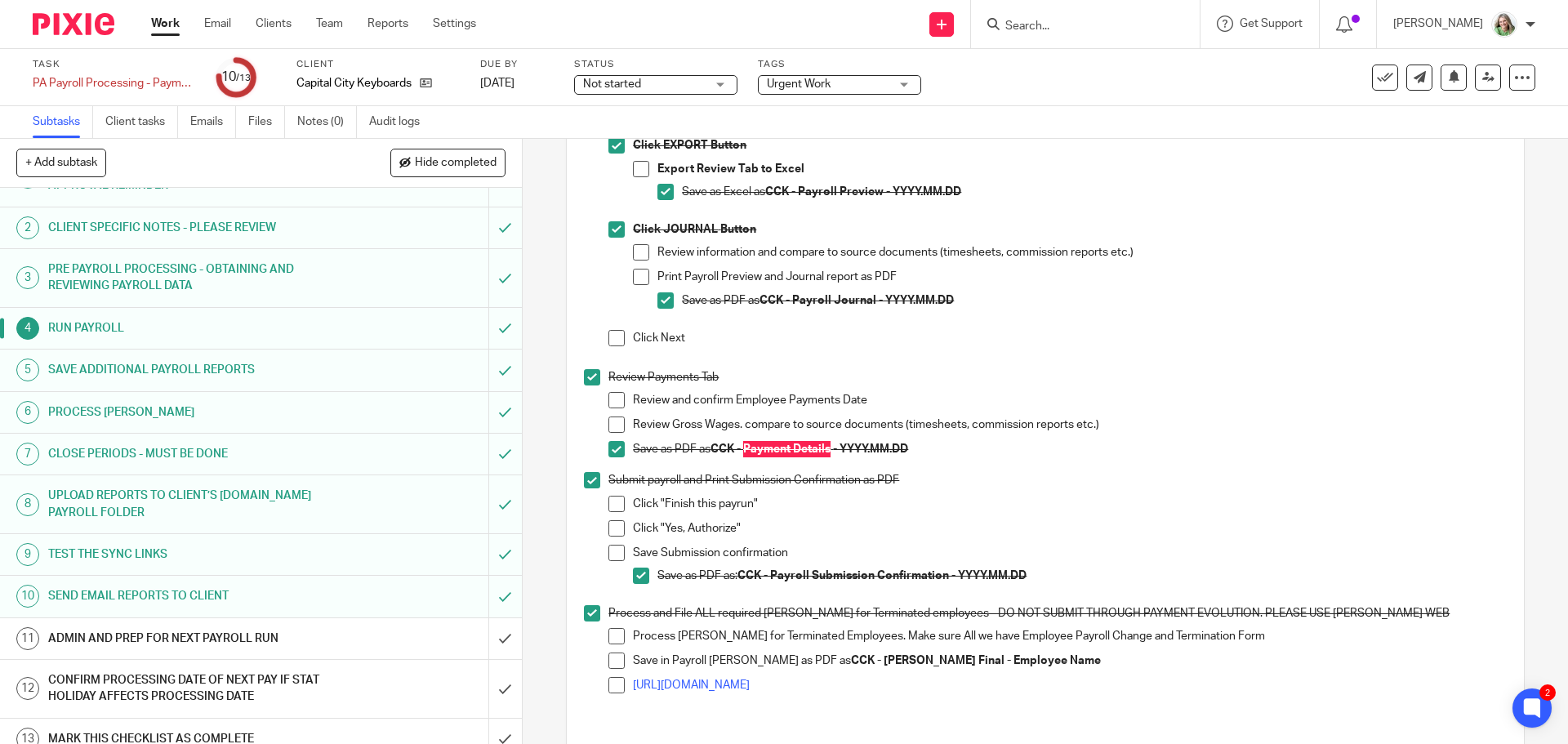
scroll to position [55, 0]
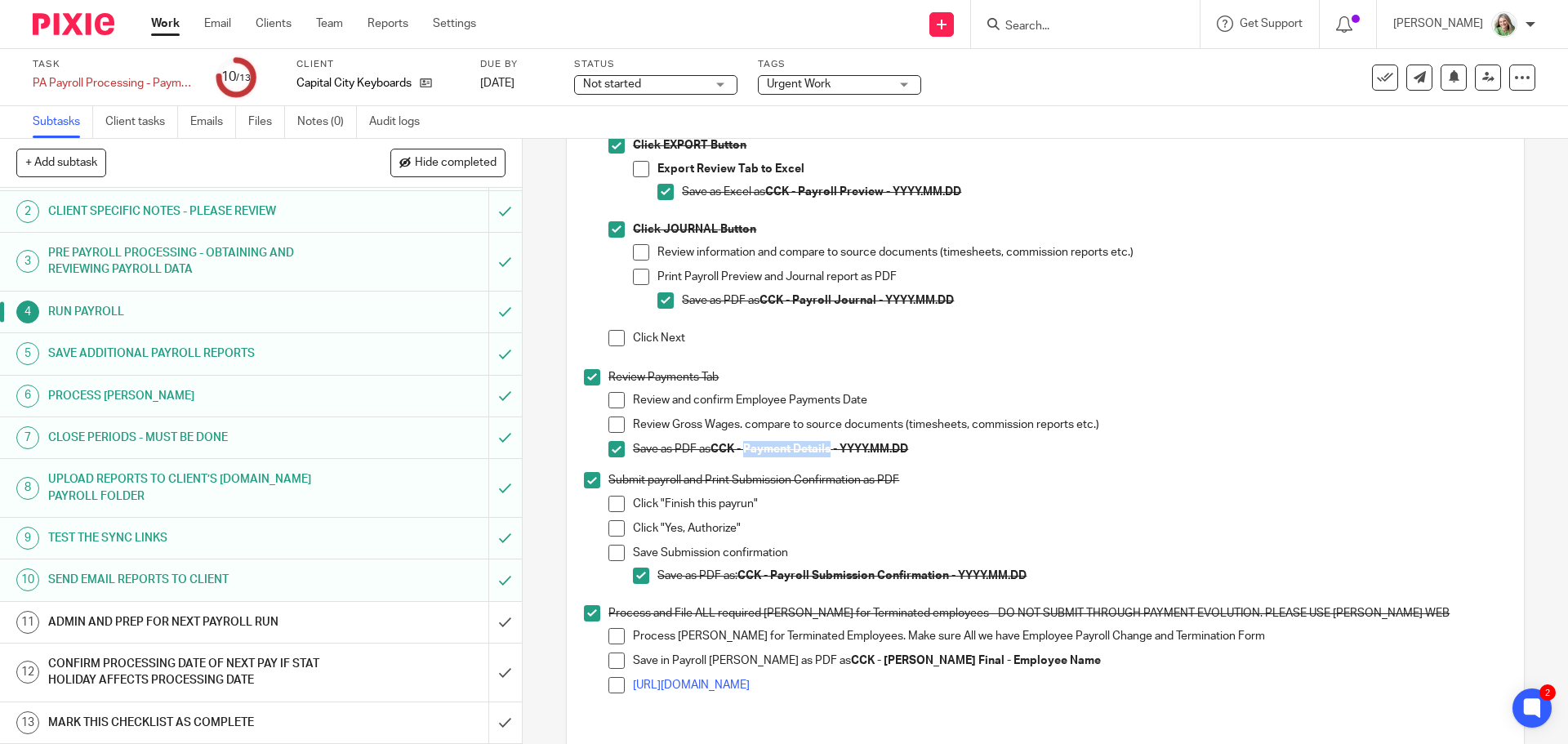
click at [228, 357] on h1 "SAVE ADDITIONAL PAYROLL REPORTS" at bounding box center [189, 353] width 283 height 24
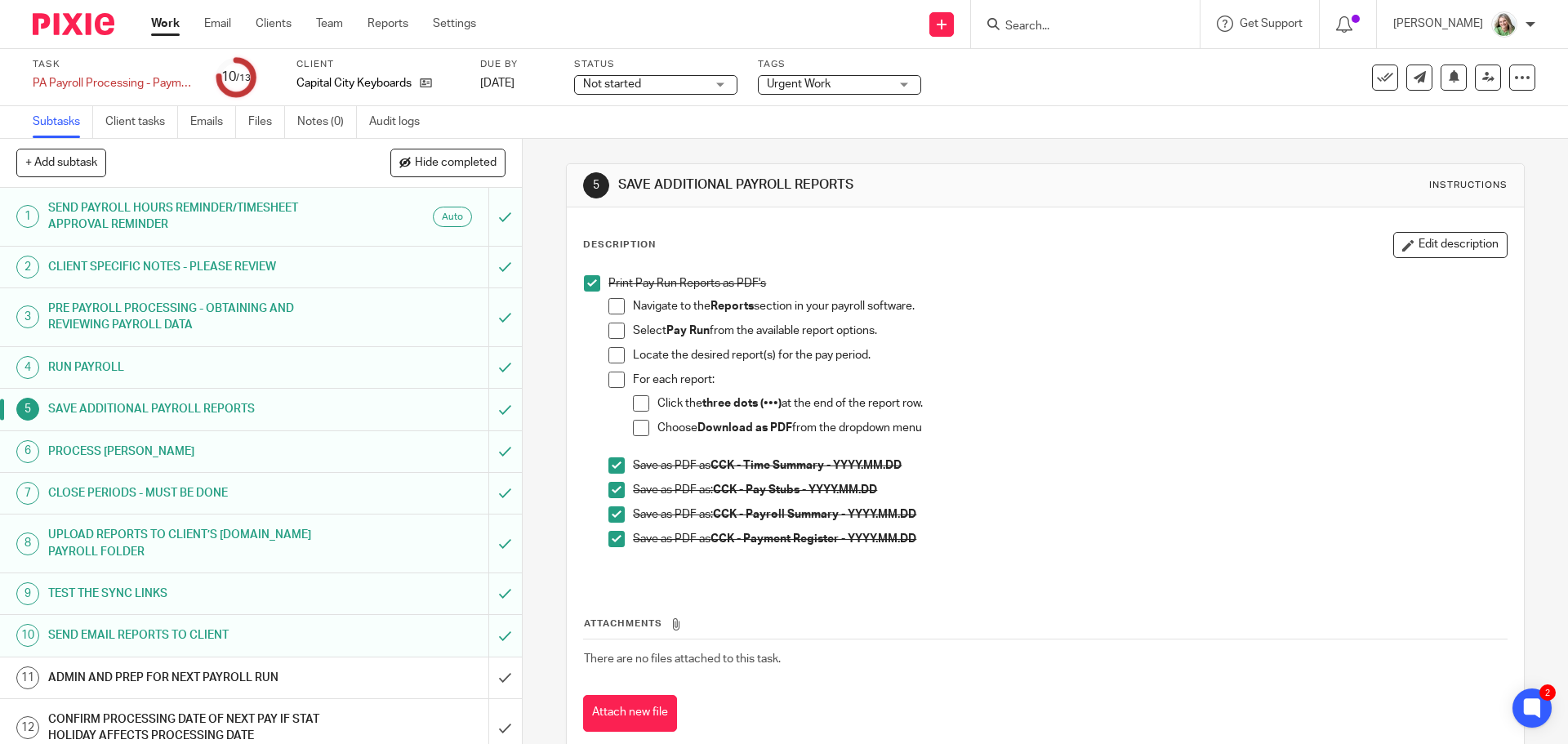
click at [835, 508] on strong "CCK - Payroll Summary - YYYY.MM.DD" at bounding box center [815, 514] width 203 height 12
drag, startPoint x: 835, startPoint y: 509, endPoint x: 745, endPoint y: 517, distance: 90.4
click at [745, 517] on strong "CCK - Payroll Summary - YYYY.MM.DD" at bounding box center [815, 514] width 203 height 12
copy strong "Payroll Summary"
drag, startPoint x: 836, startPoint y: 539, endPoint x: 745, endPoint y: 540, distance: 91.0
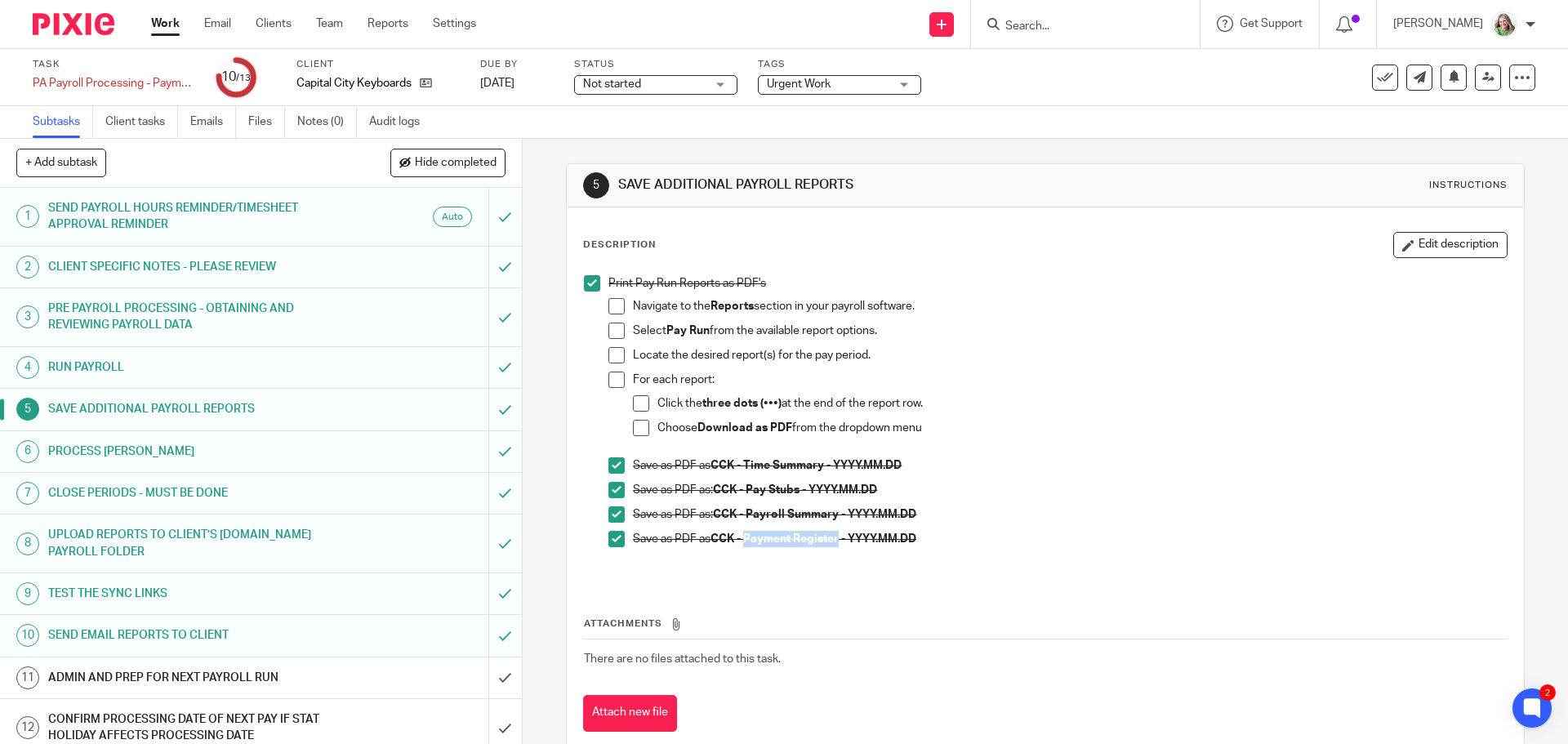
click at [745, 540] on strong "CCK - Payment Register - YYYY.MM.DD" at bounding box center [813, 539] width 206 height 12
copy strong "Payment Register"
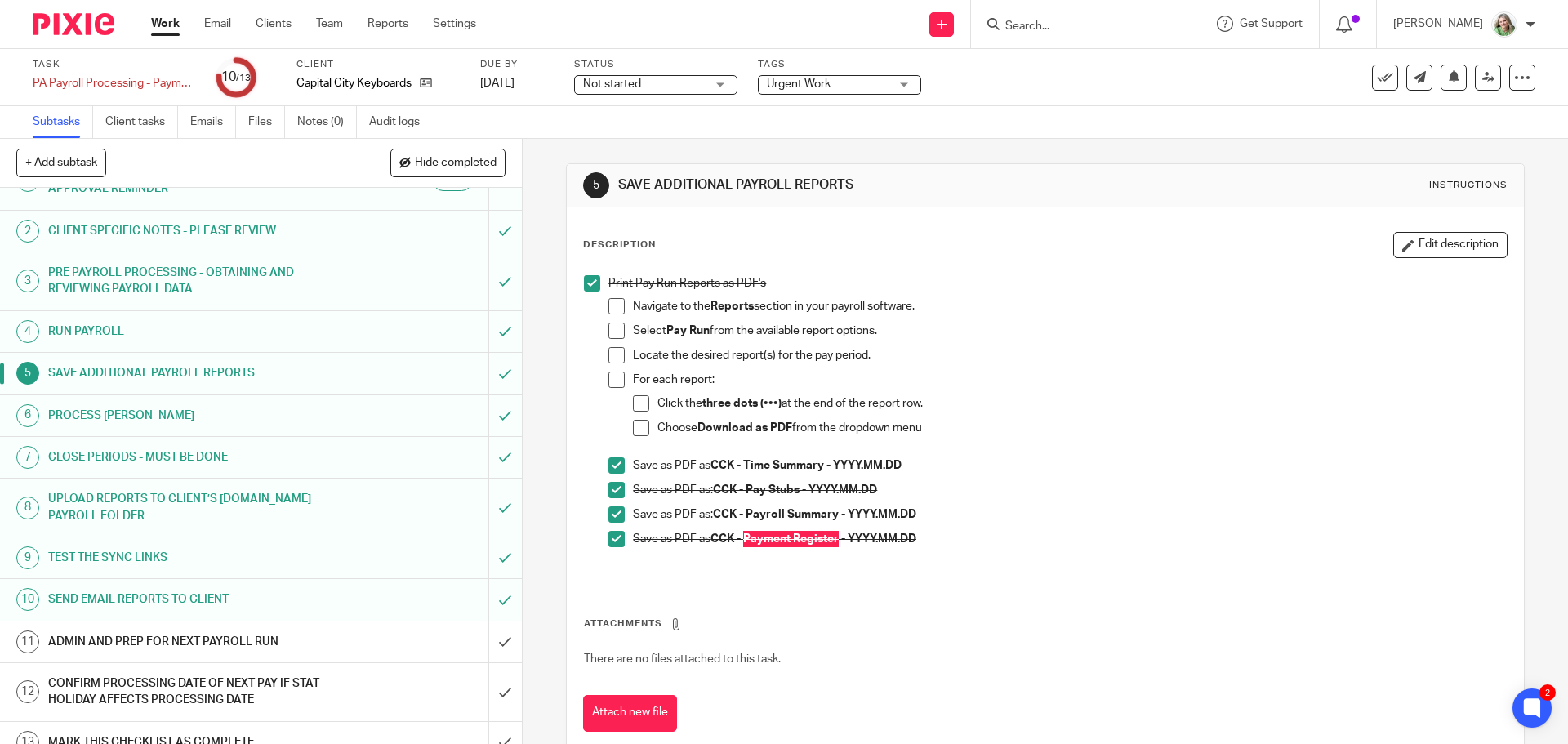
scroll to position [55, 0]
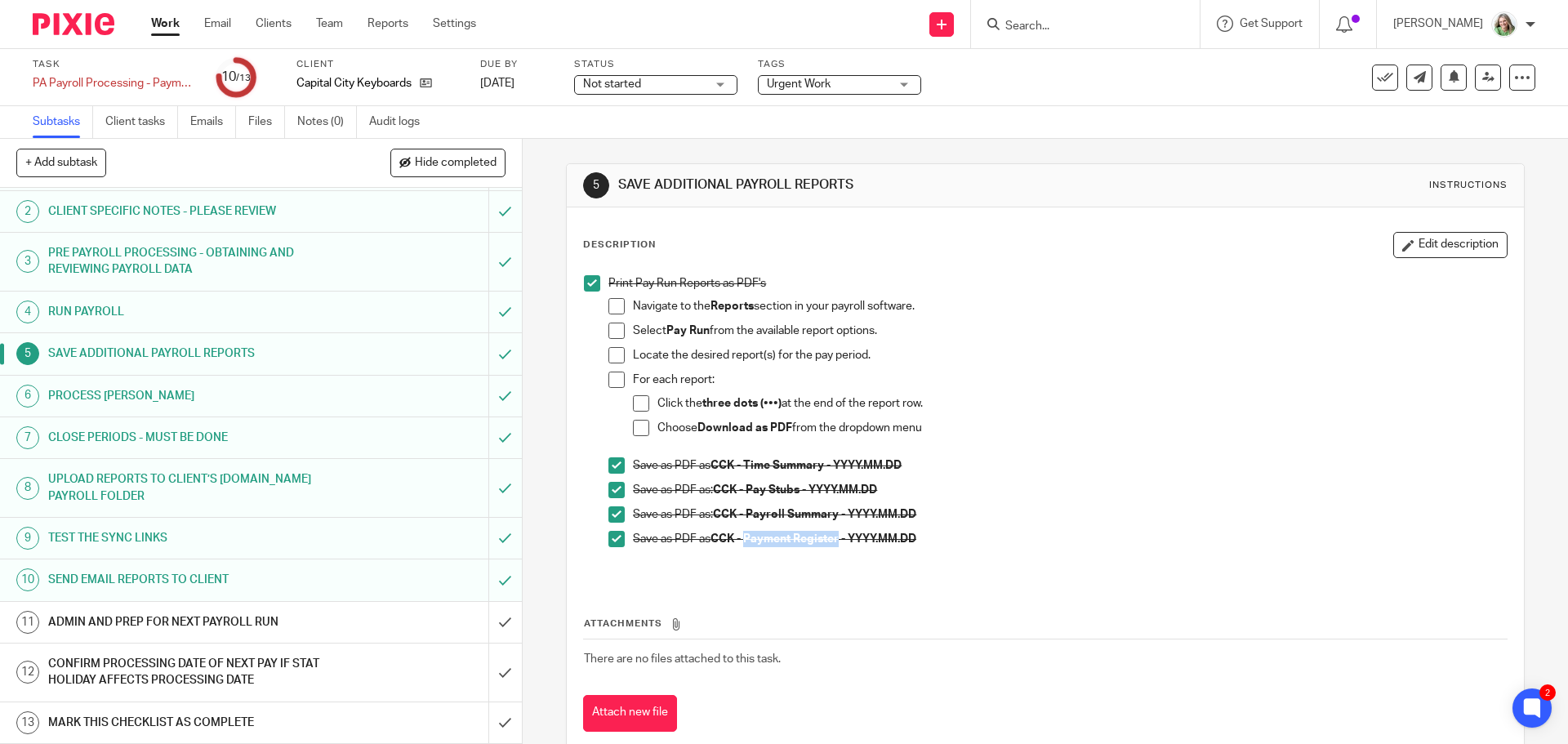
click at [277, 435] on h1 "CLOSE PERIODS - MUST BE DONE" at bounding box center [189, 437] width 283 height 24
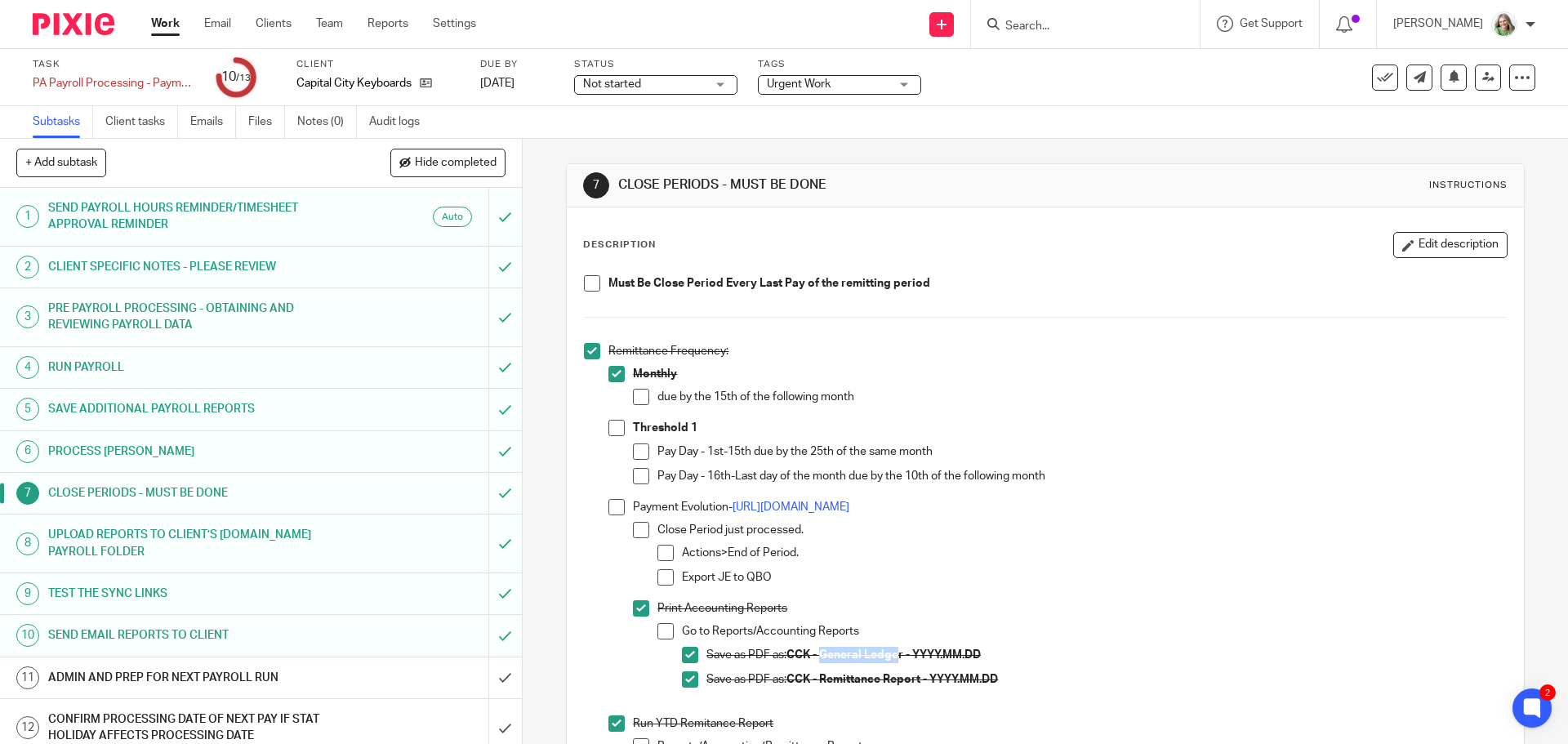
drag, startPoint x: 900, startPoint y: 655, endPoint x: 820, endPoint y: 658, distance: 80.1
click at [820, 658] on strong "CCK - General Ledger - YYYY.MM.DD" at bounding box center [884, 655] width 195 height 12
copy strong "General Ledge"
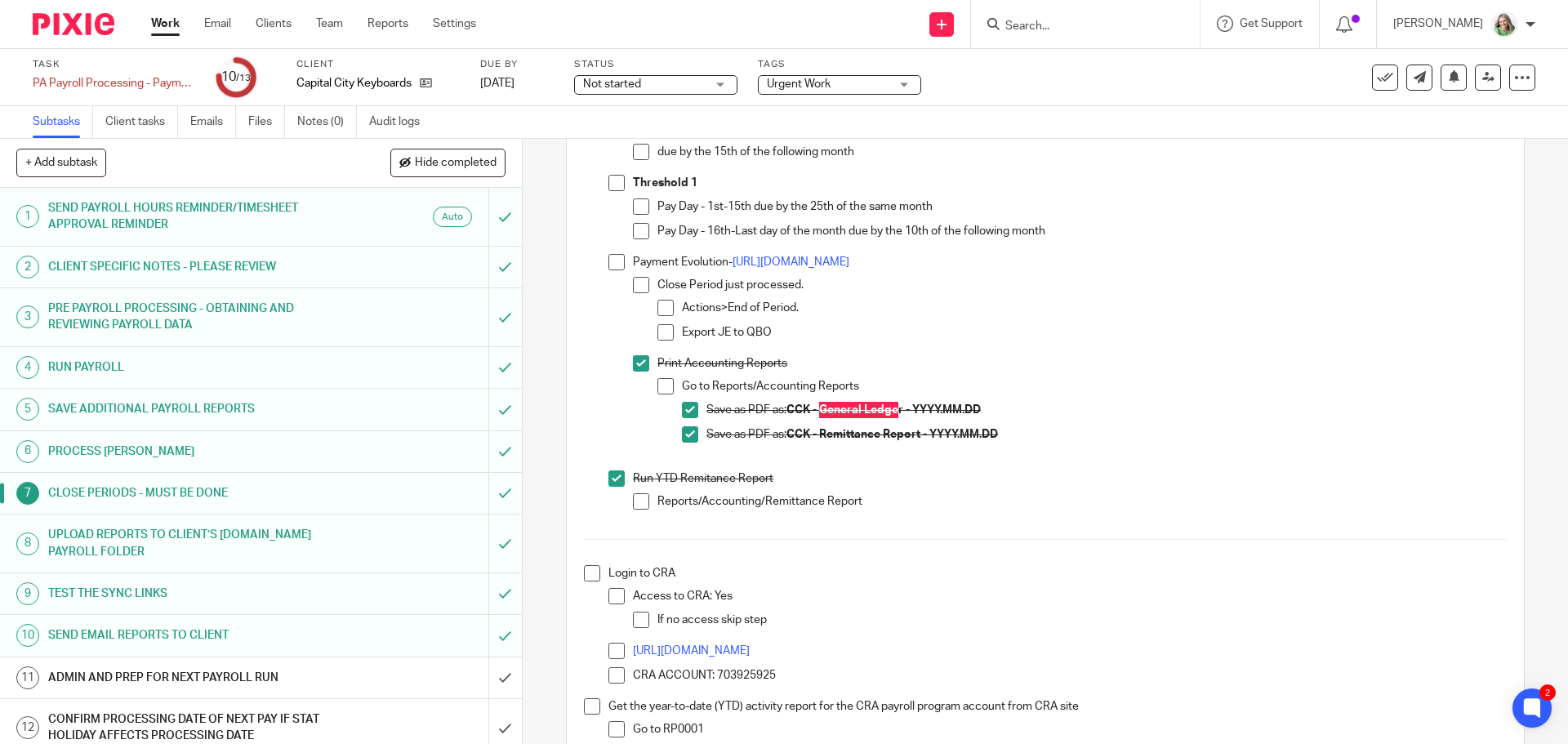
scroll to position [55, 0]
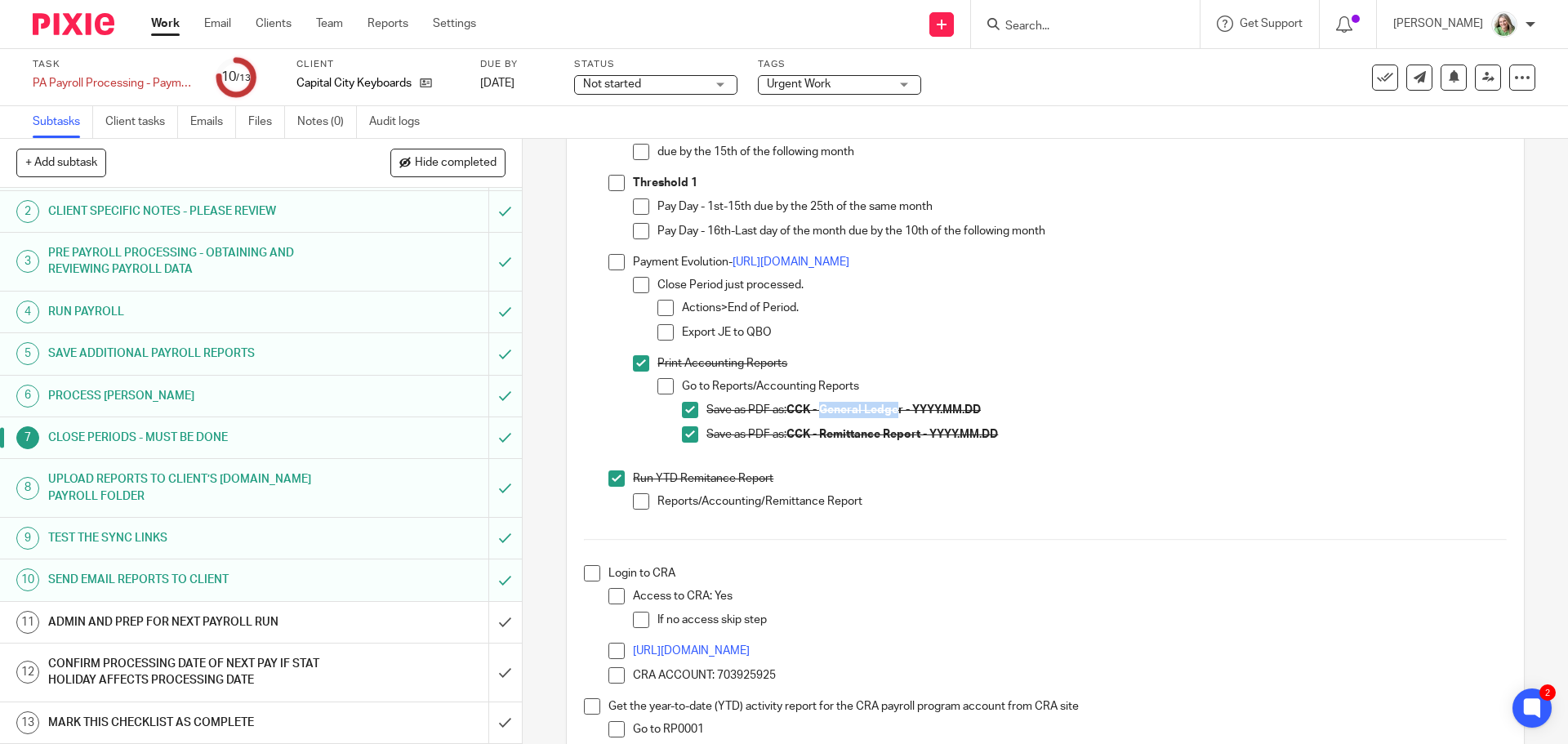
click at [157, 622] on h1 "ADMIN AND PREP FOR NEXT PAYROLL RUN" at bounding box center [189, 622] width 283 height 24
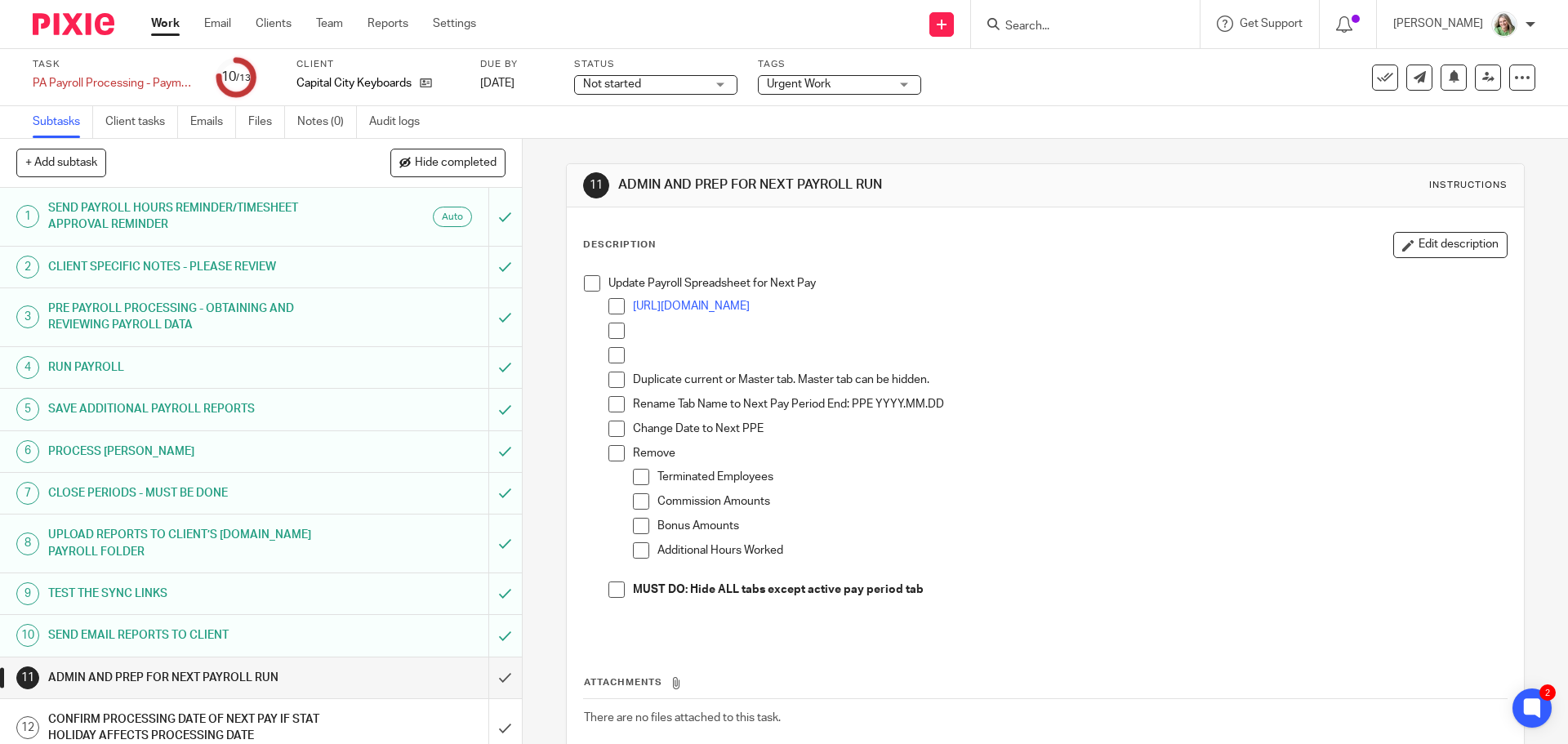
click at [590, 282] on span at bounding box center [592, 283] width 16 height 16
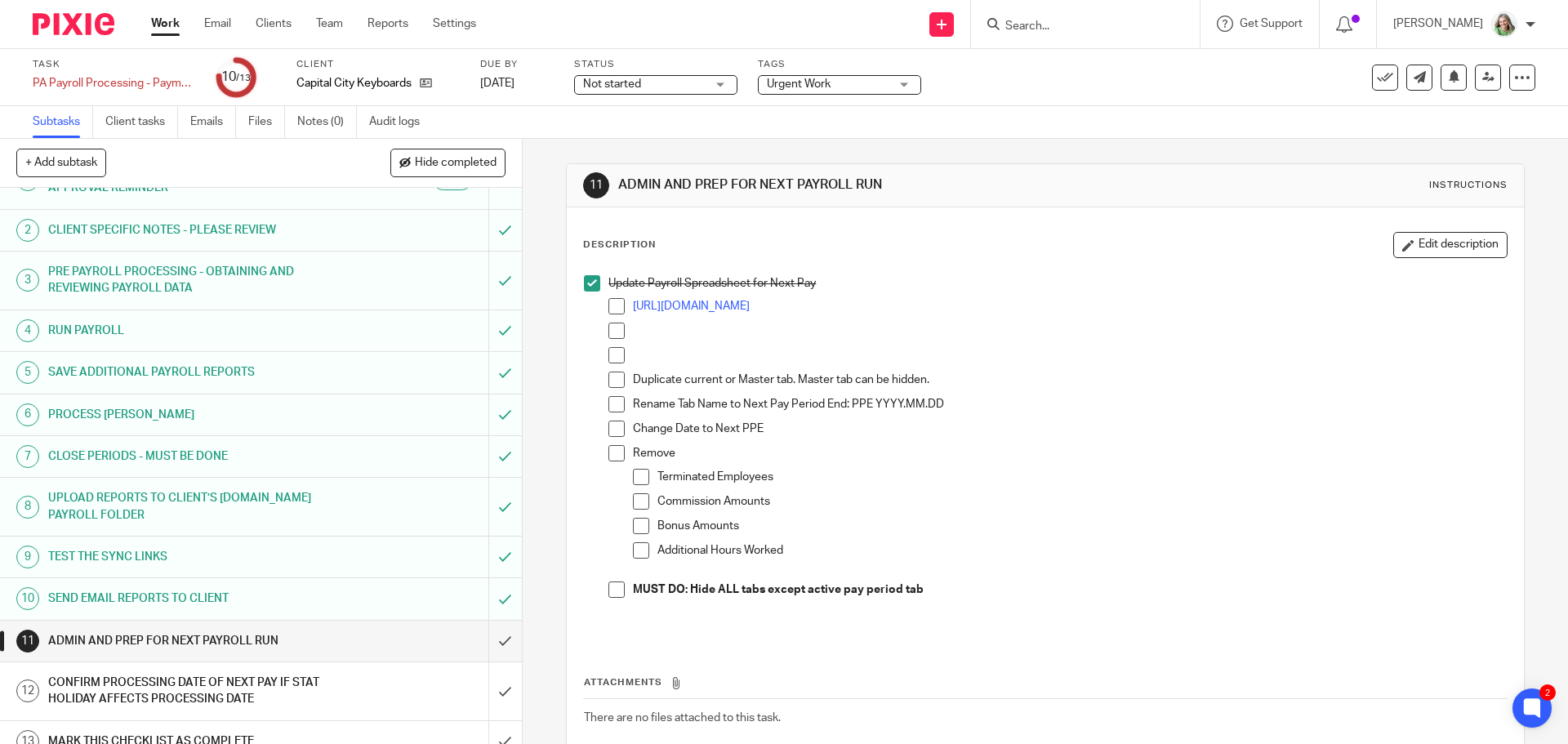
scroll to position [55, 0]
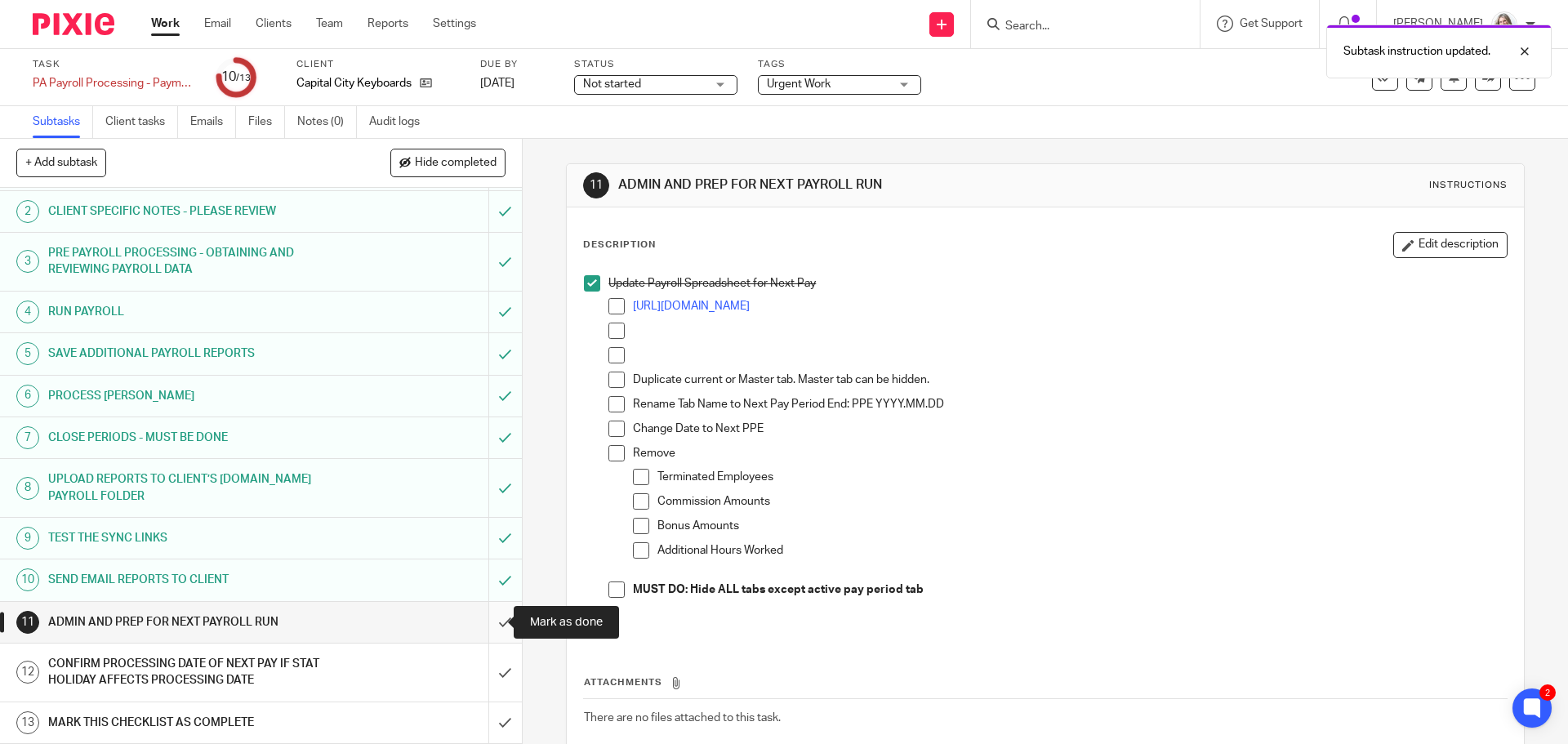
click at [490, 624] on input "submit" at bounding box center [261, 622] width 522 height 41
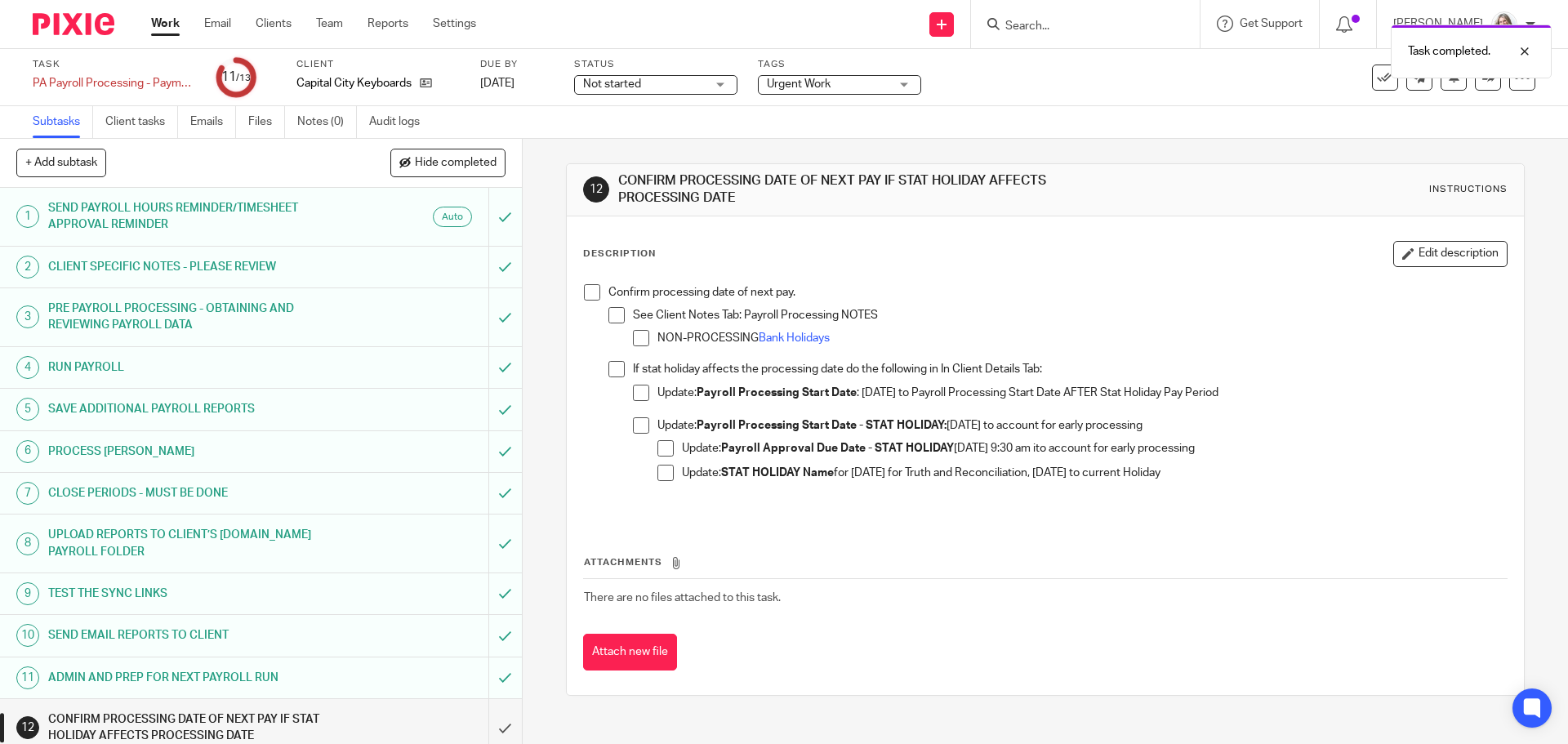
scroll to position [55, 0]
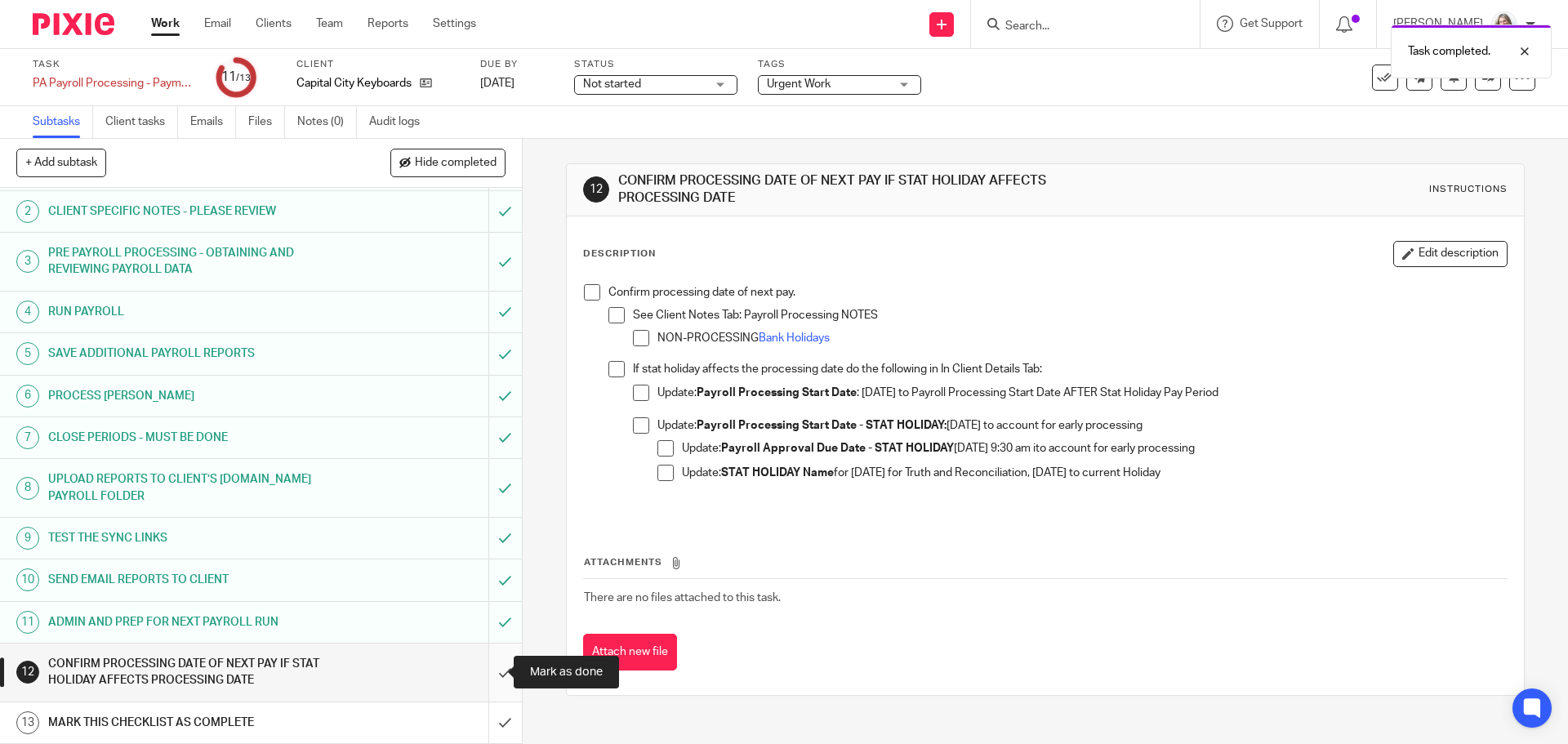
click at [484, 665] on input "submit" at bounding box center [261, 672] width 522 height 58
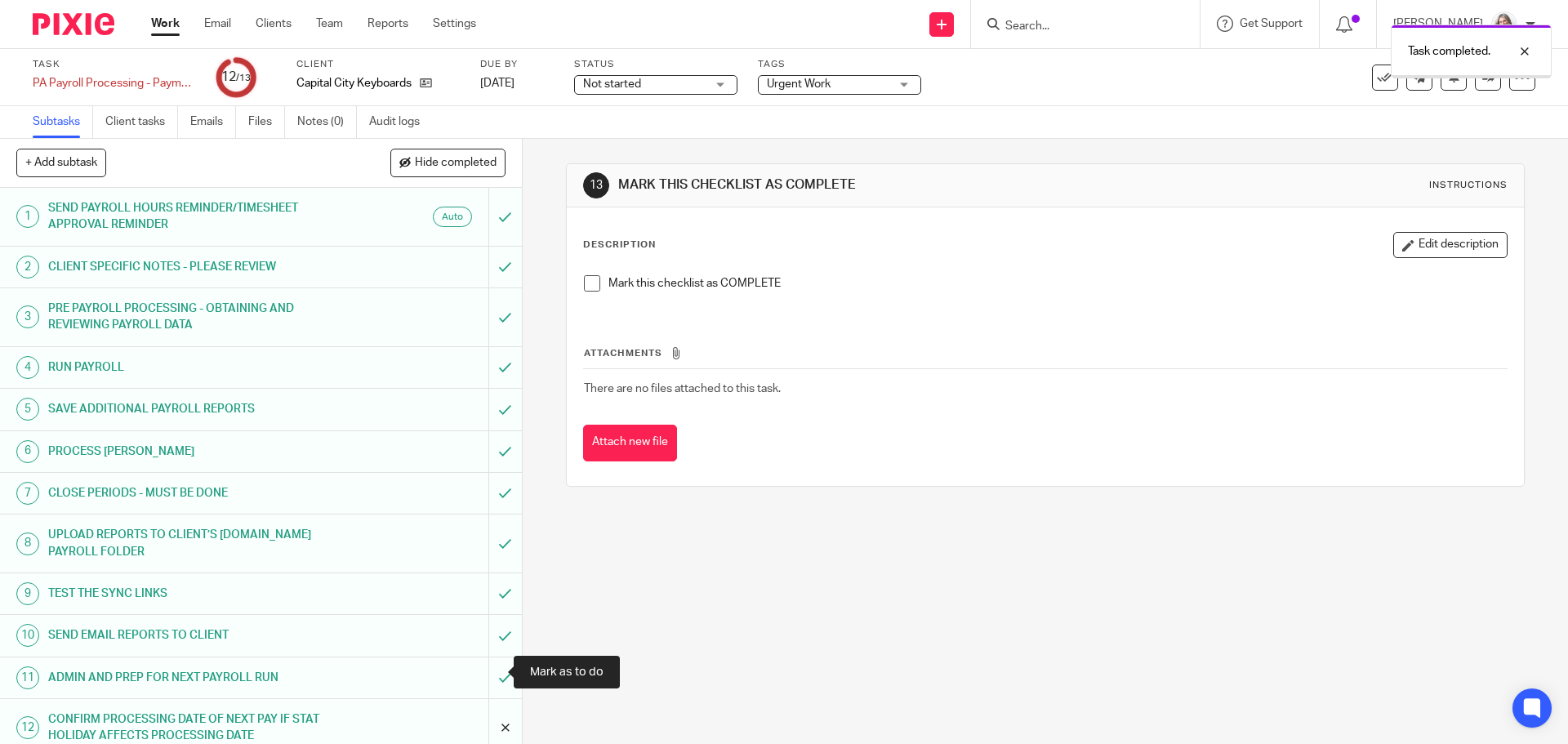
scroll to position [55, 0]
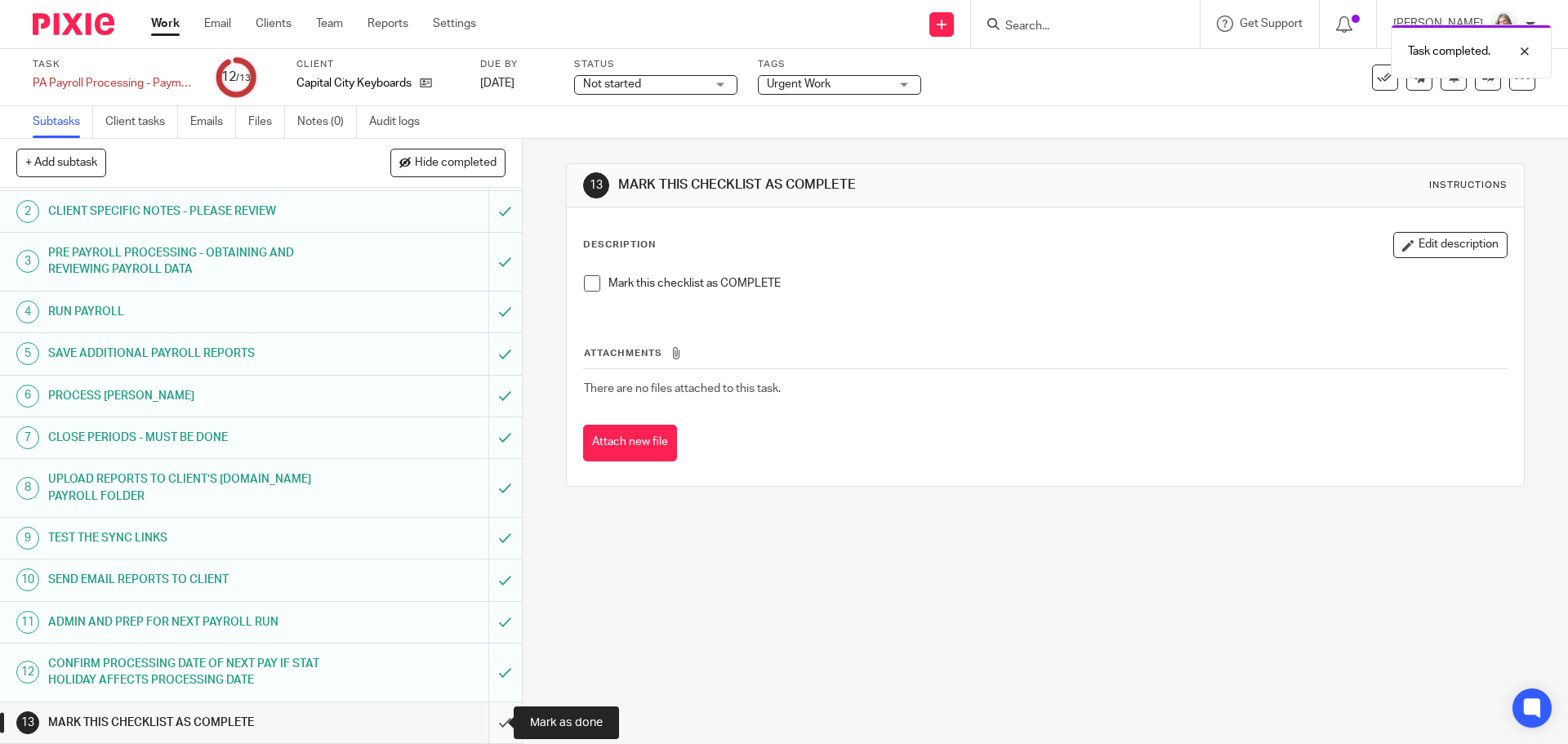
click at [488, 721] on input "submit" at bounding box center [261, 723] width 522 height 41
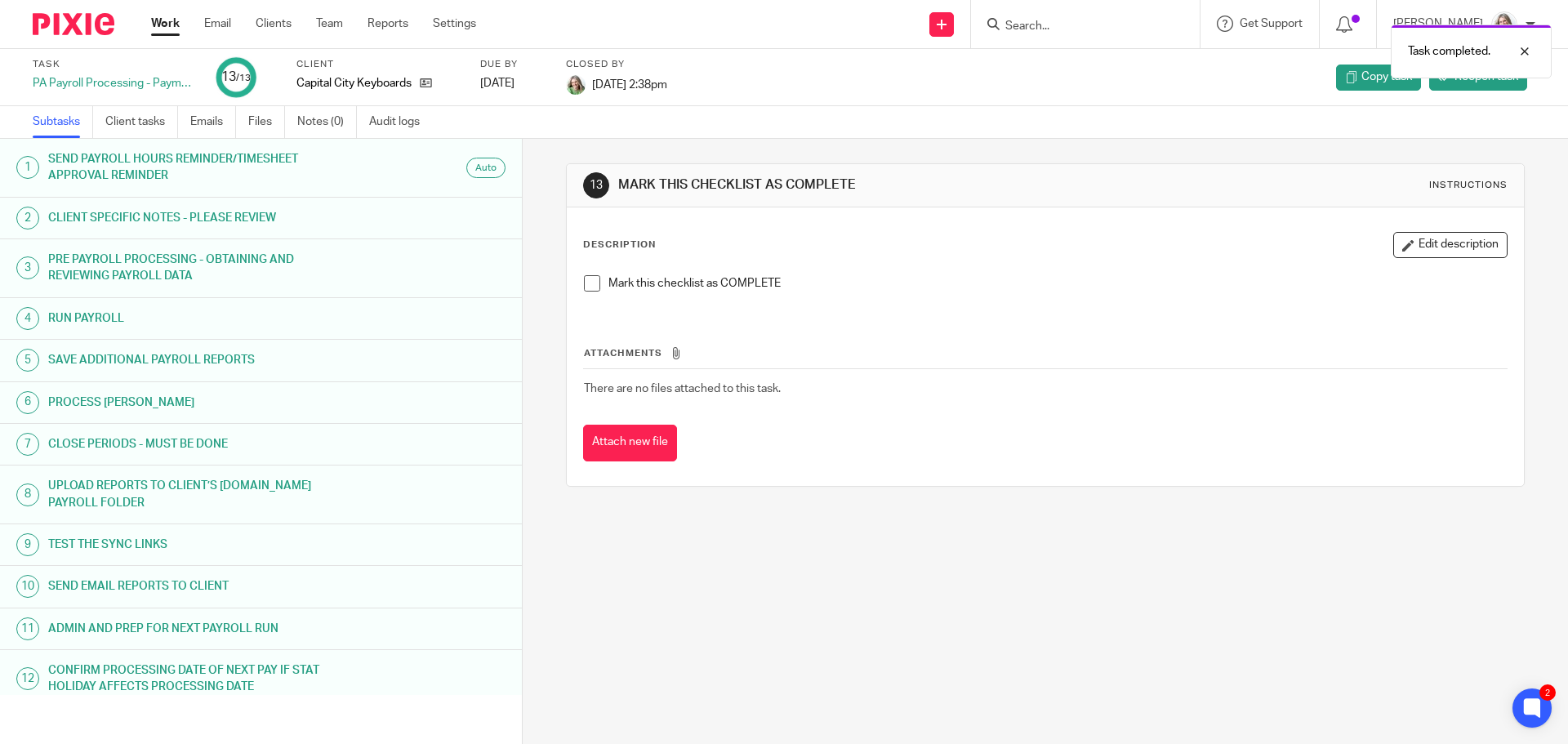
click at [158, 17] on link "Work" at bounding box center [165, 23] width 29 height 16
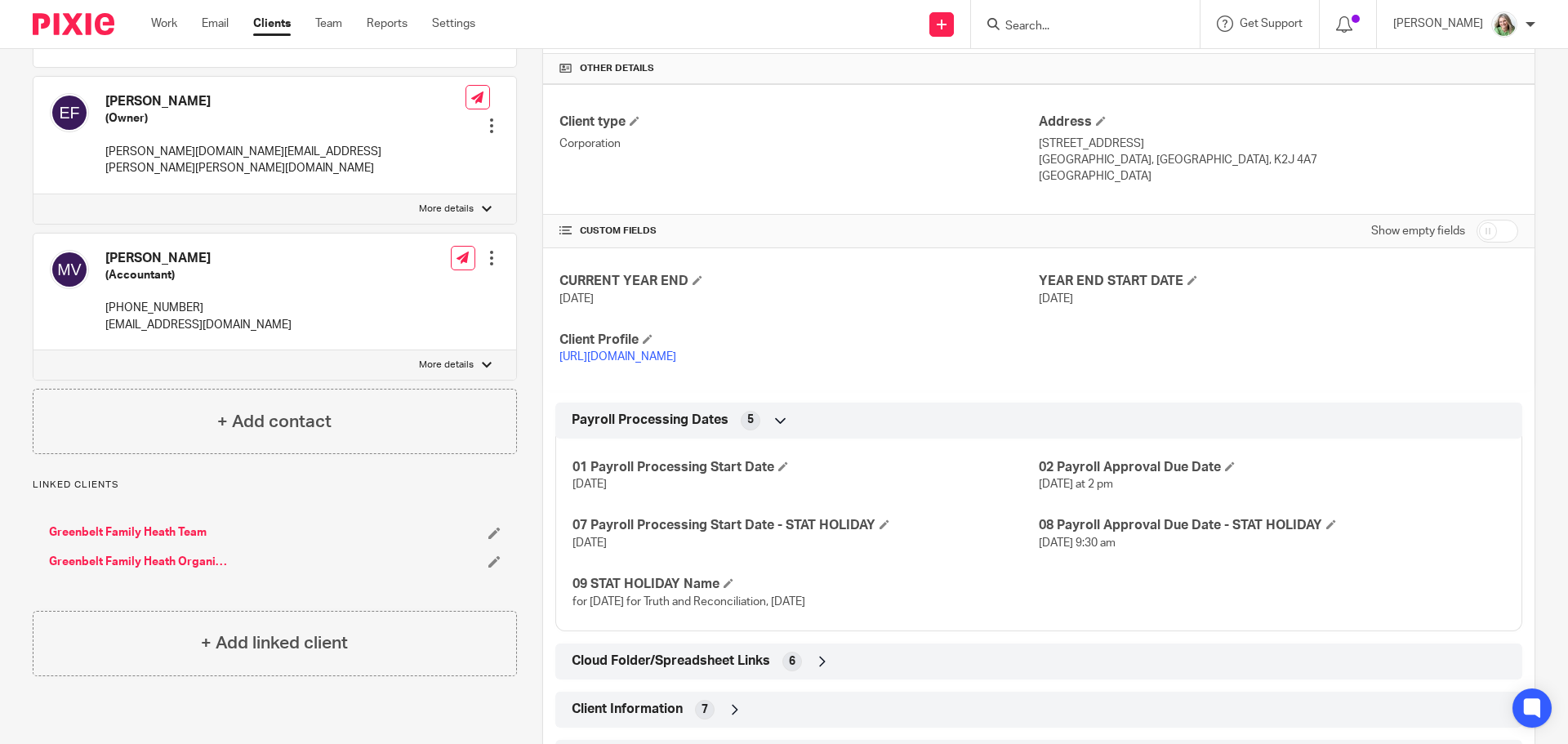
scroll to position [409, 0]
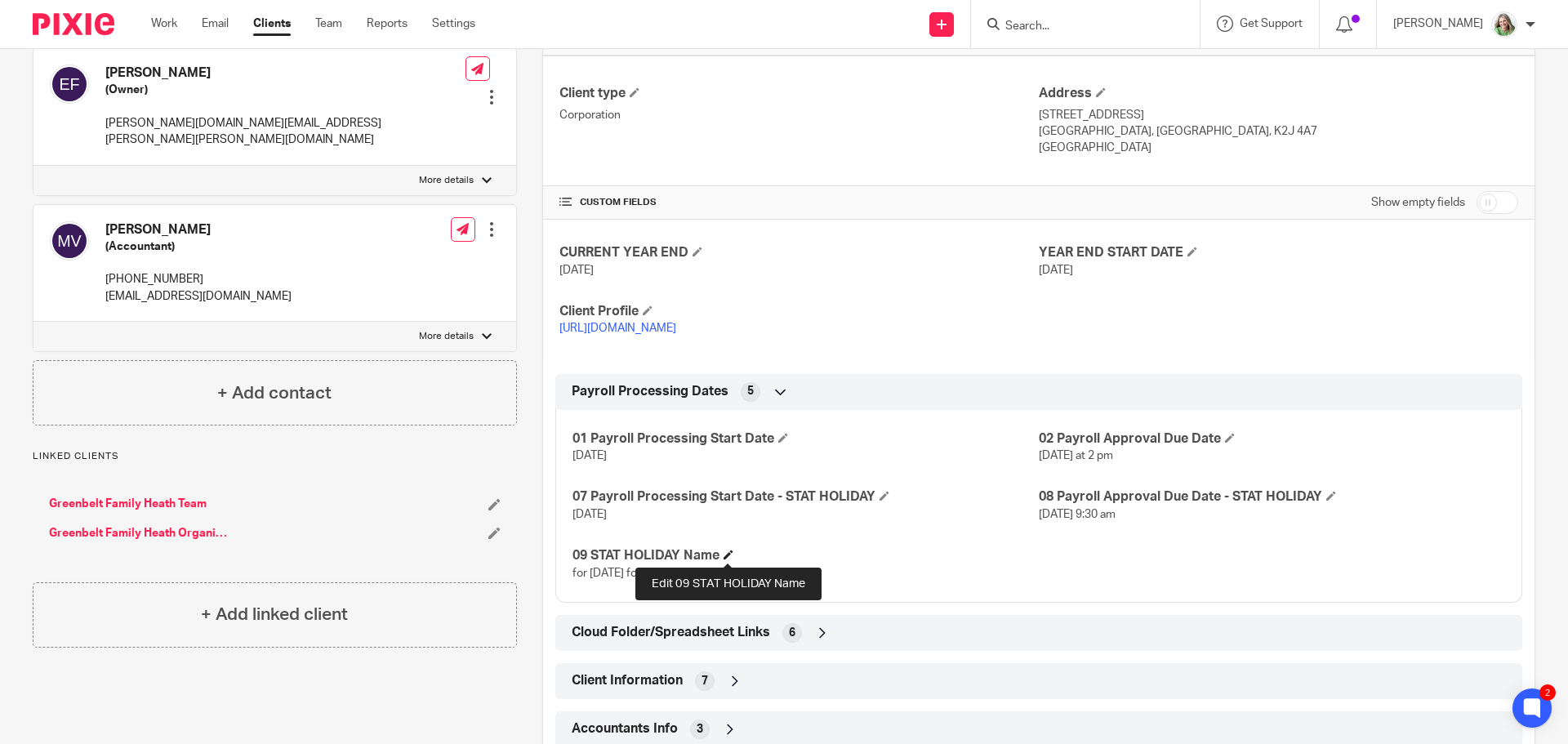
click at [724, 550] on span at bounding box center [728, 554] width 10 height 10
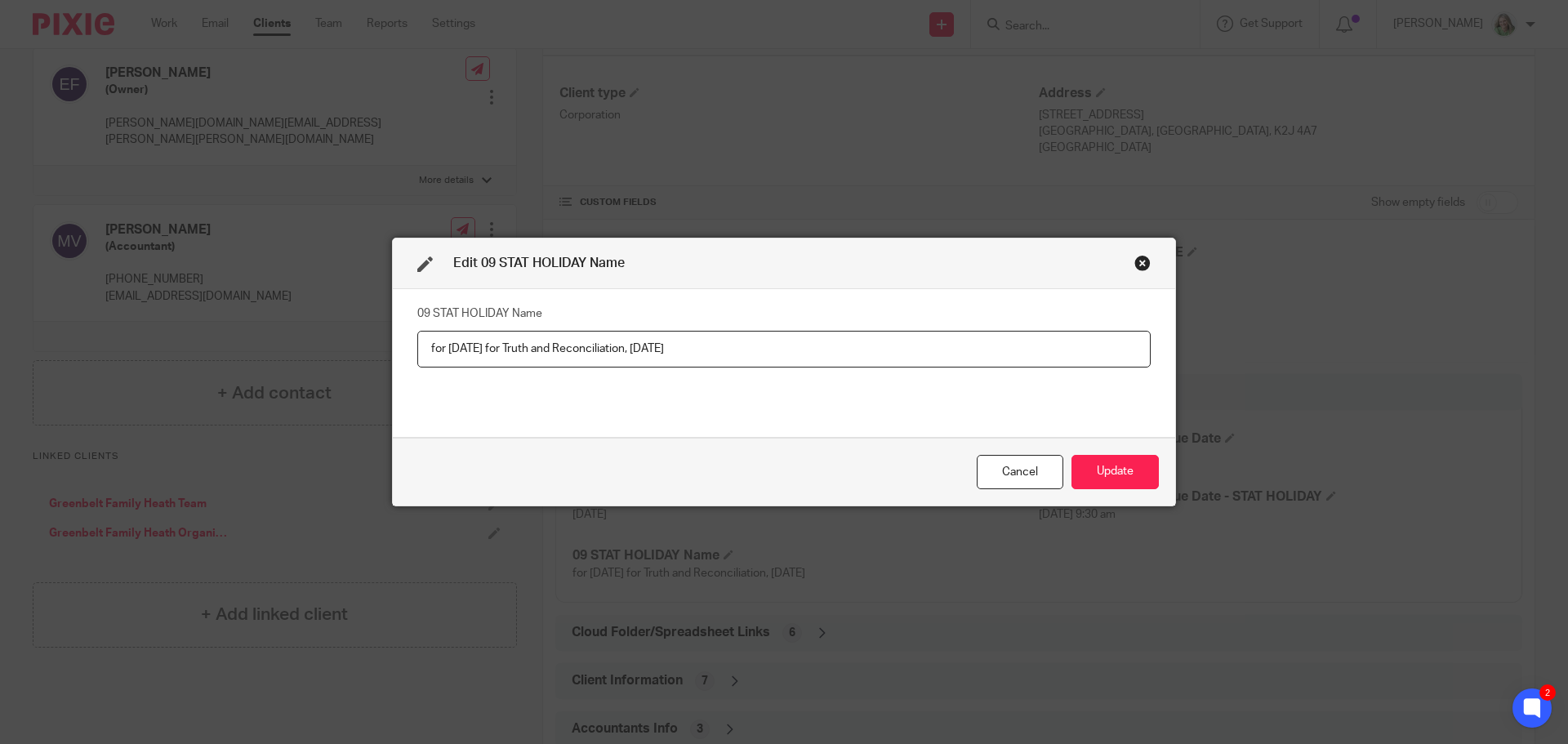
drag, startPoint x: 717, startPoint y: 351, endPoint x: 726, endPoint y: 349, distance: 9.2
click at [726, 349] on input "for [DATE] for Truth and Reconciliation, [DATE]" at bounding box center [784, 349] width 734 height 37
type input "for [DATE] for Truth and Reconciliation, [DATE]"
click at [1125, 475] on button "Update" at bounding box center [1116, 472] width 87 height 35
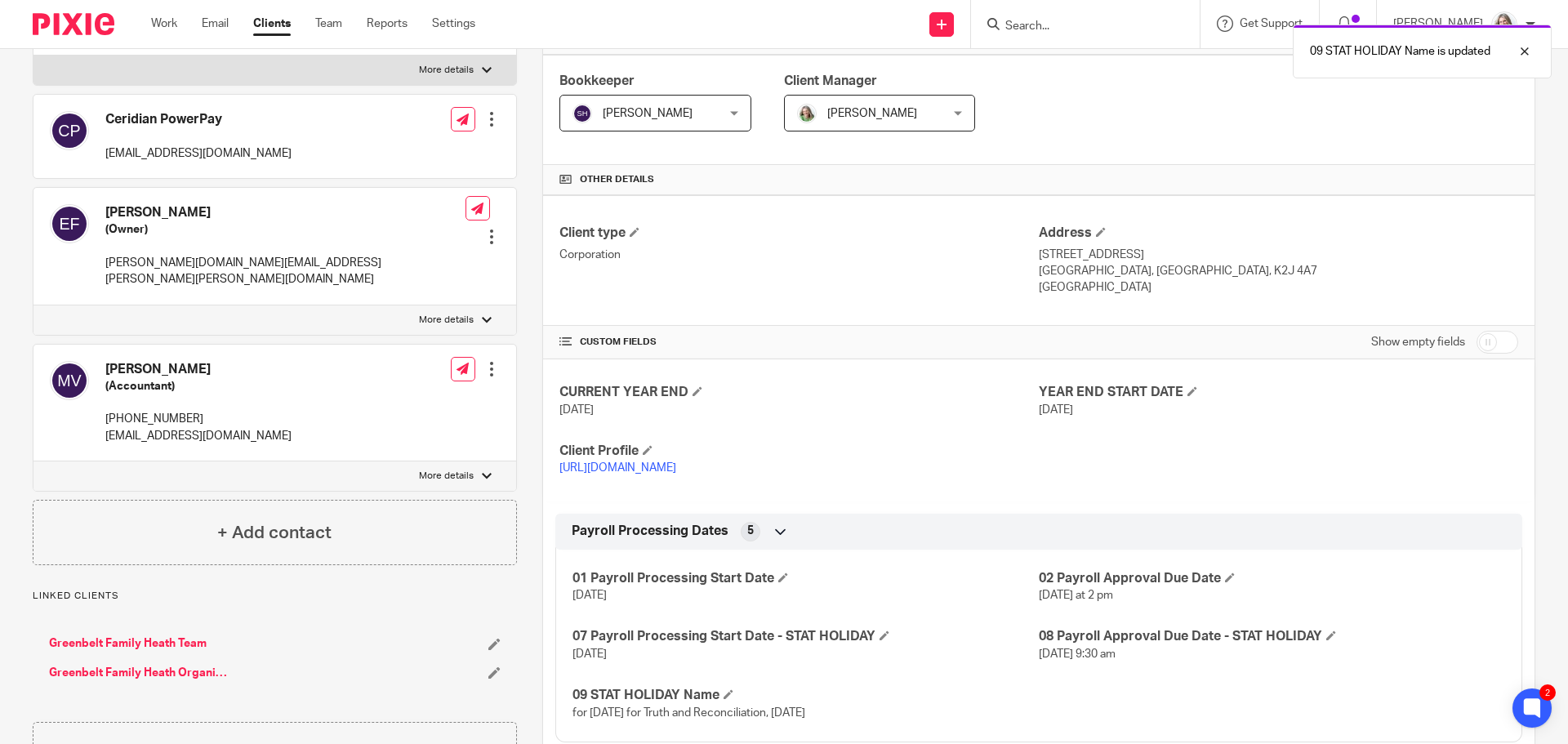
scroll to position [0, 0]
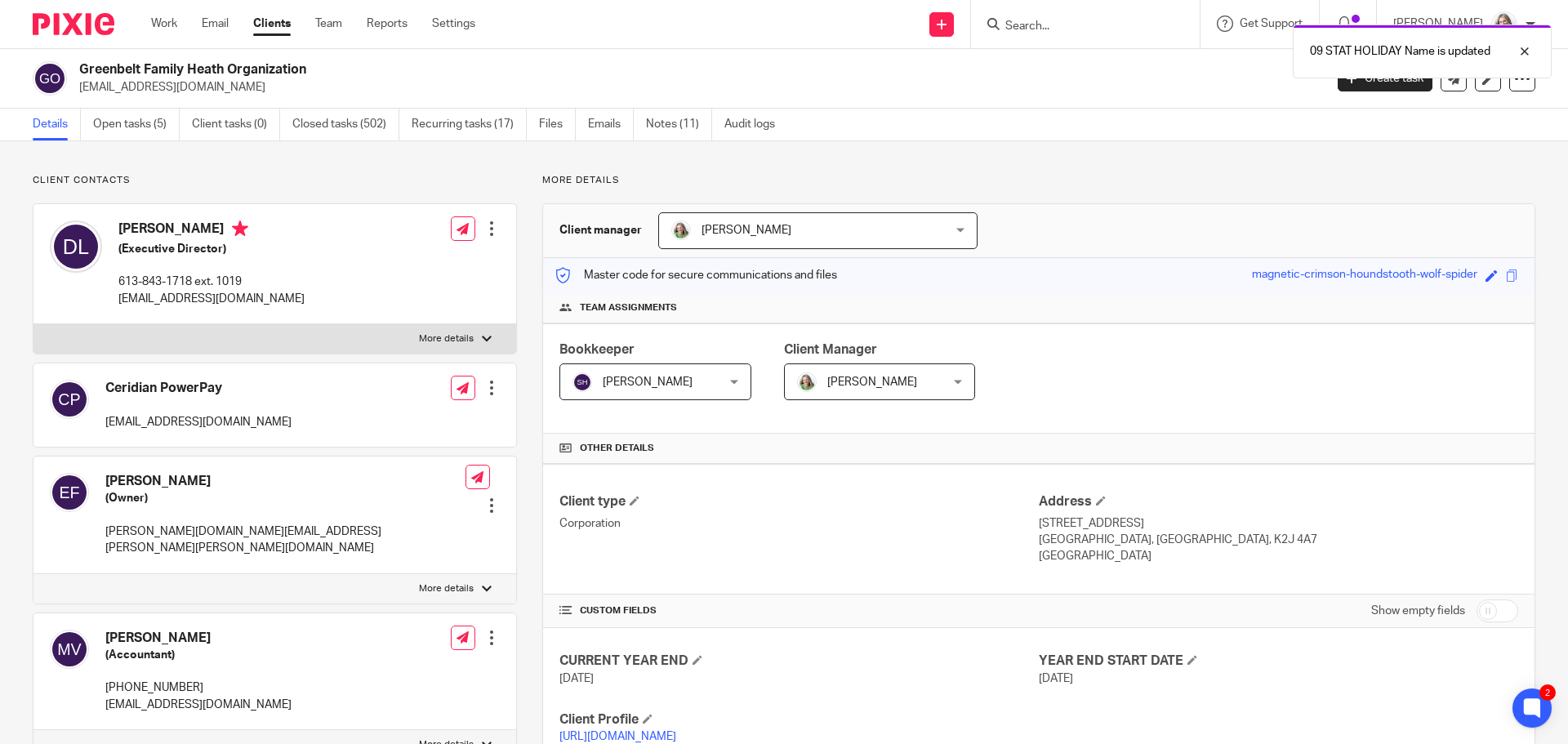
click at [1094, 24] on div "09 STAT HOLIDAY Name is updated" at bounding box center [1168, 47] width 767 height 62
click at [1035, 21] on div "09 STAT HOLIDAY Name is updated" at bounding box center [1168, 47] width 767 height 62
click at [1089, 106] on div "Greenbelt Family Heath Organization director@greenbeltfht.ca Create task Export…" at bounding box center [784, 79] width 1568 height 60
click at [1524, 48] on div at bounding box center [1512, 52] width 44 height 20
click at [1077, 22] on input "Search" at bounding box center [1077, 27] width 147 height 14
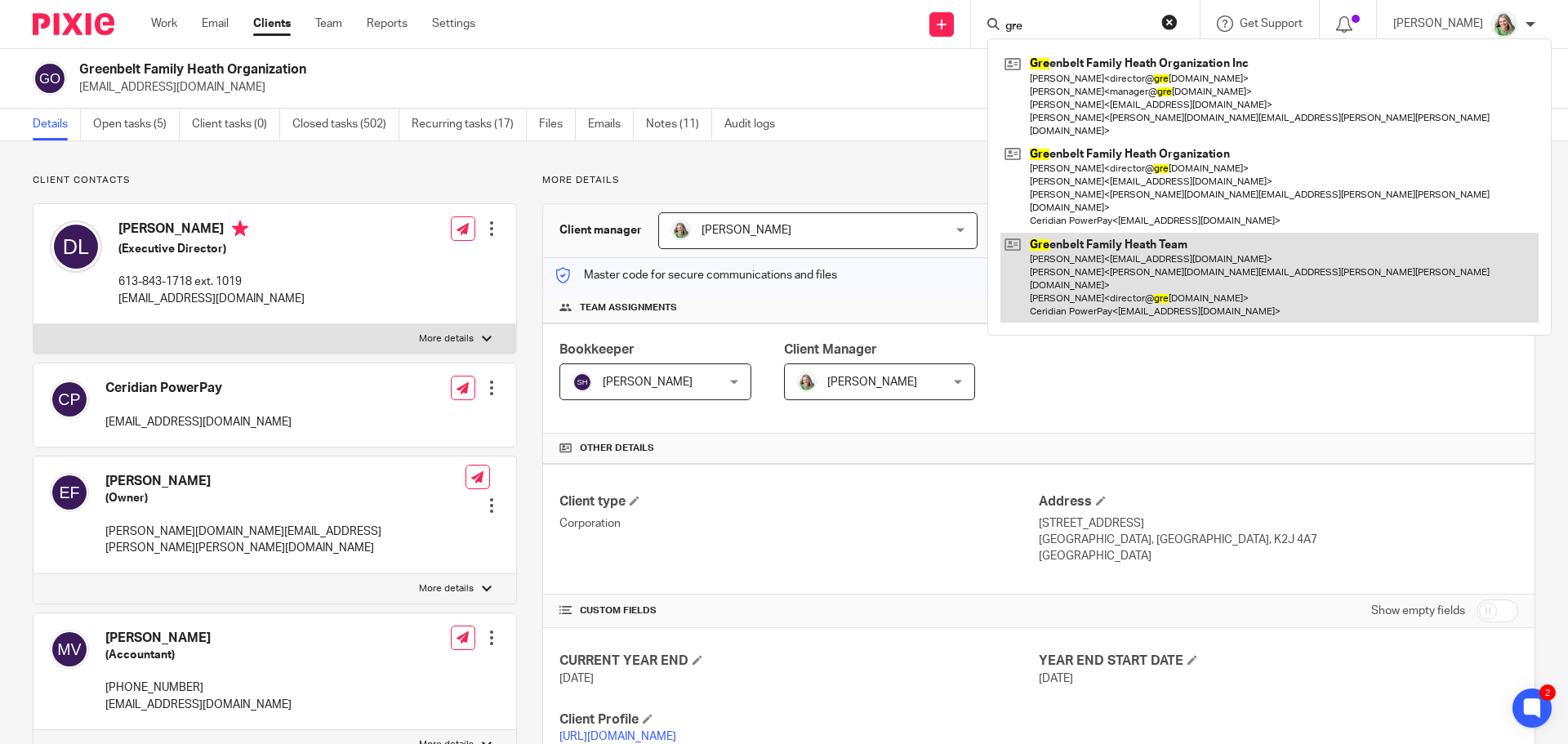
type input "gre"
click at [1143, 241] on link at bounding box center [1269, 278] width 538 height 91
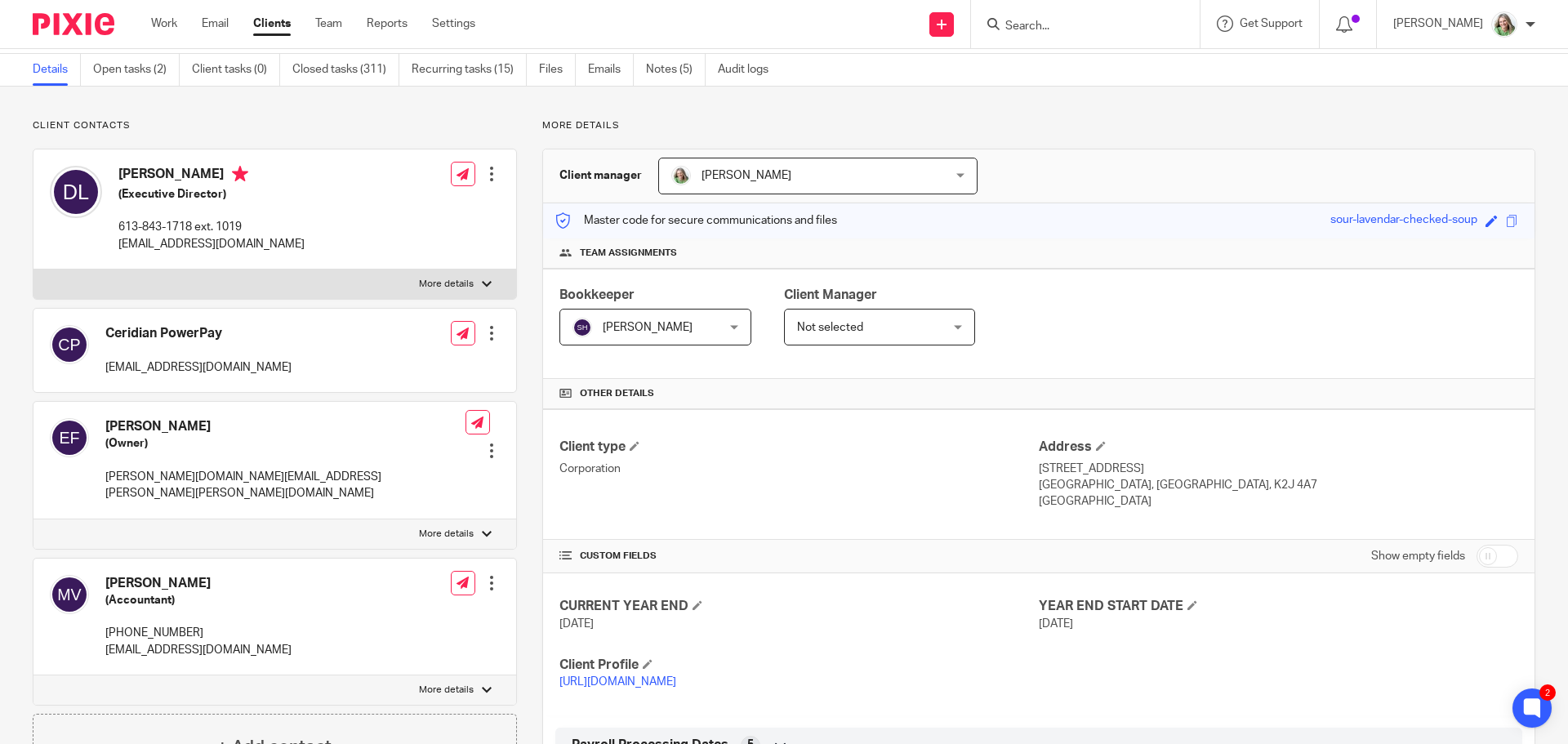
scroll to position [327, 0]
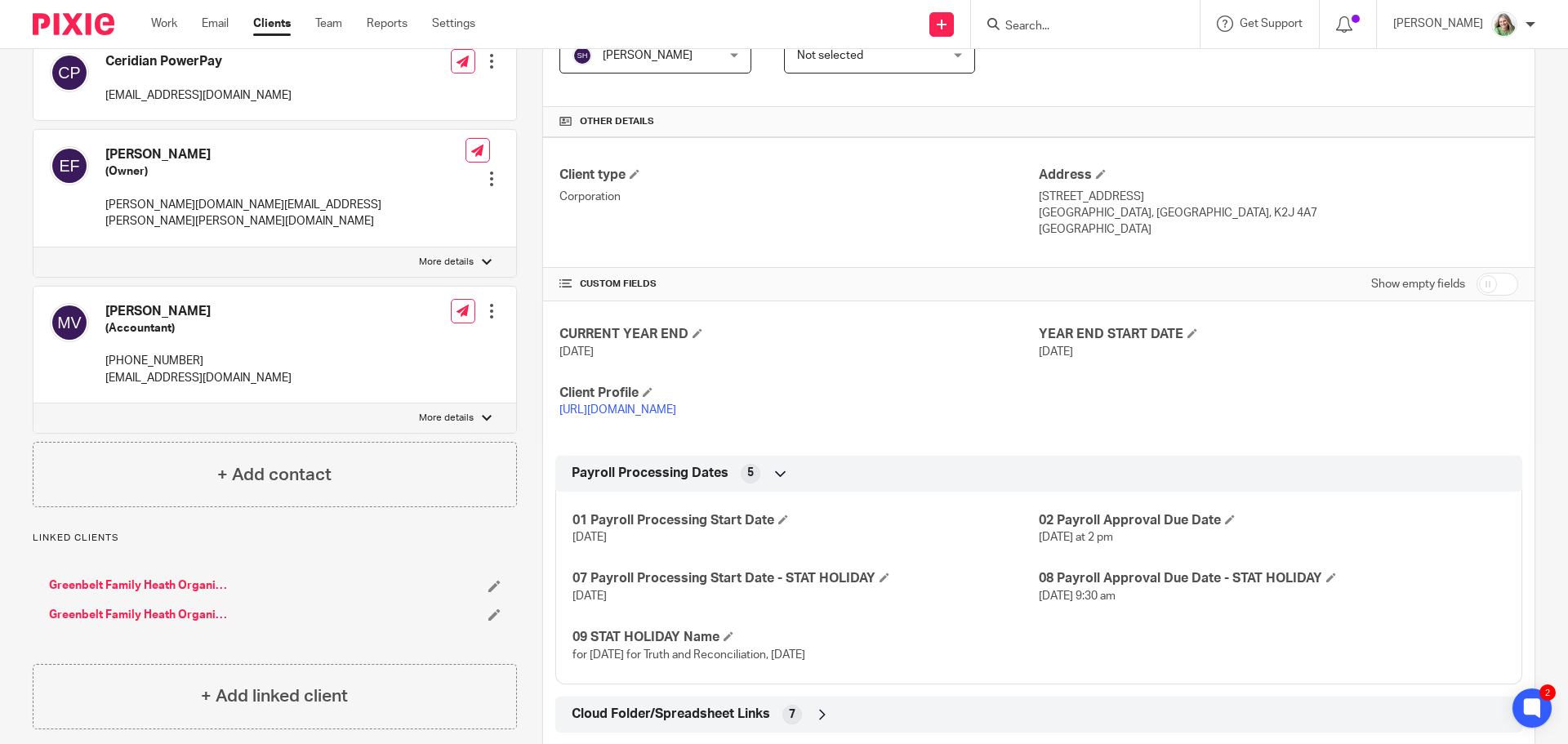
click at [1494, 277] on input "checkbox" at bounding box center [1497, 285] width 42 height 23
checkbox input "true"
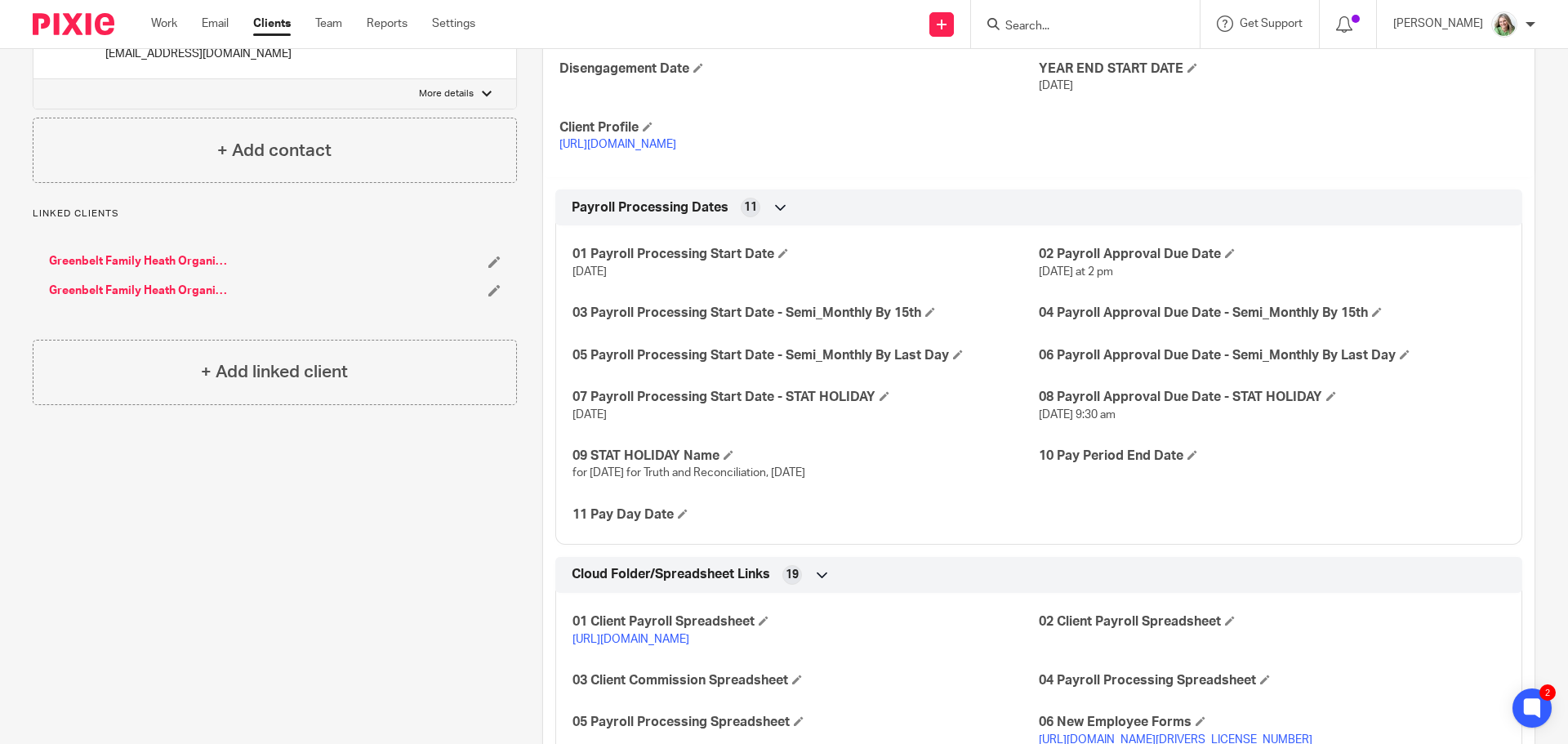
scroll to position [653, 0]
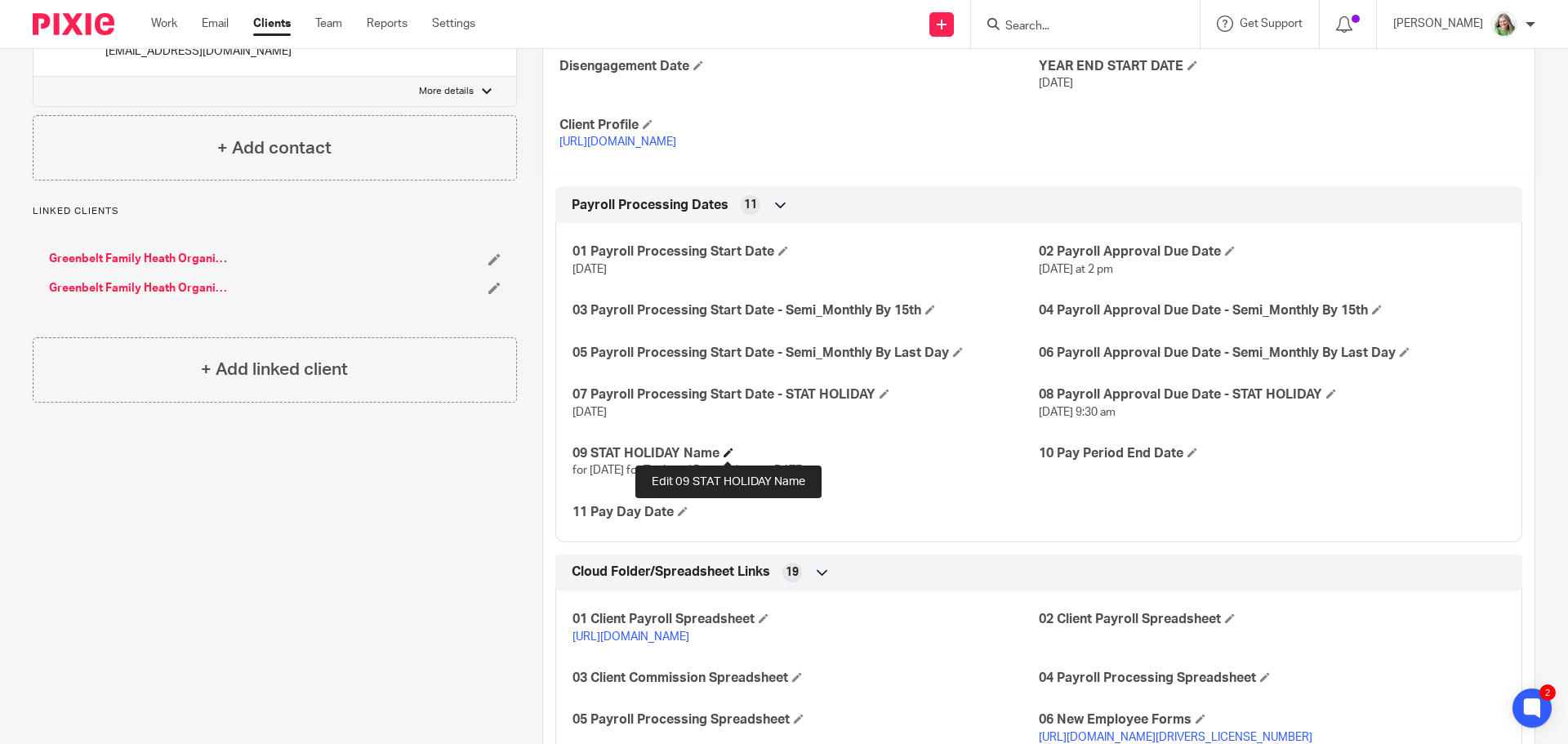
click at [726, 451] on span at bounding box center [728, 451] width 10 height 10
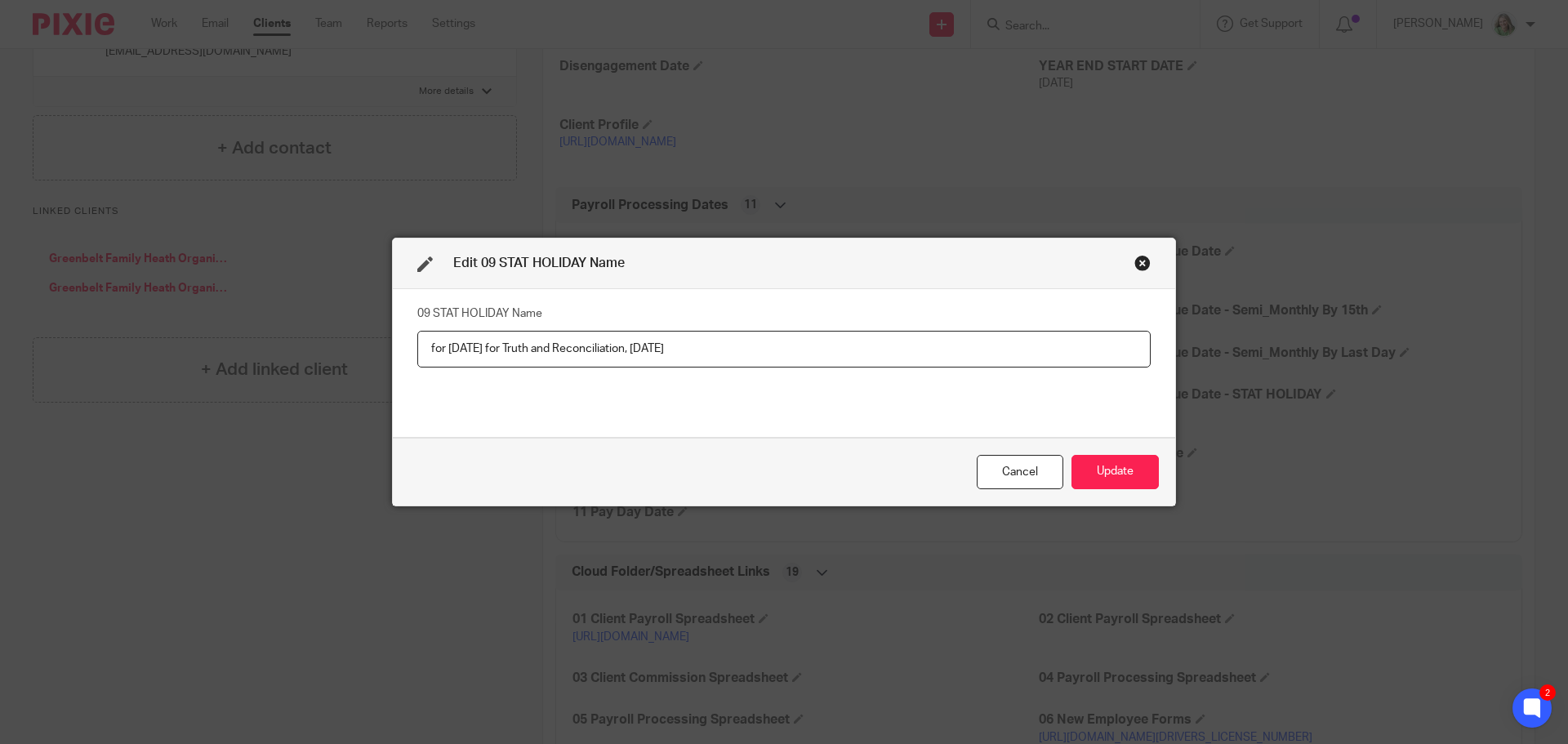
drag, startPoint x: 716, startPoint y: 349, endPoint x: 726, endPoint y: 347, distance: 10.2
click at [726, 347] on input "for [DATE] for Truth and Reconciliation, [DATE]" at bounding box center [784, 349] width 734 height 37
type input "for [DATE] for Truth and Reconciliation, [DATE]"
click at [1125, 466] on button "Update" at bounding box center [1116, 472] width 87 height 35
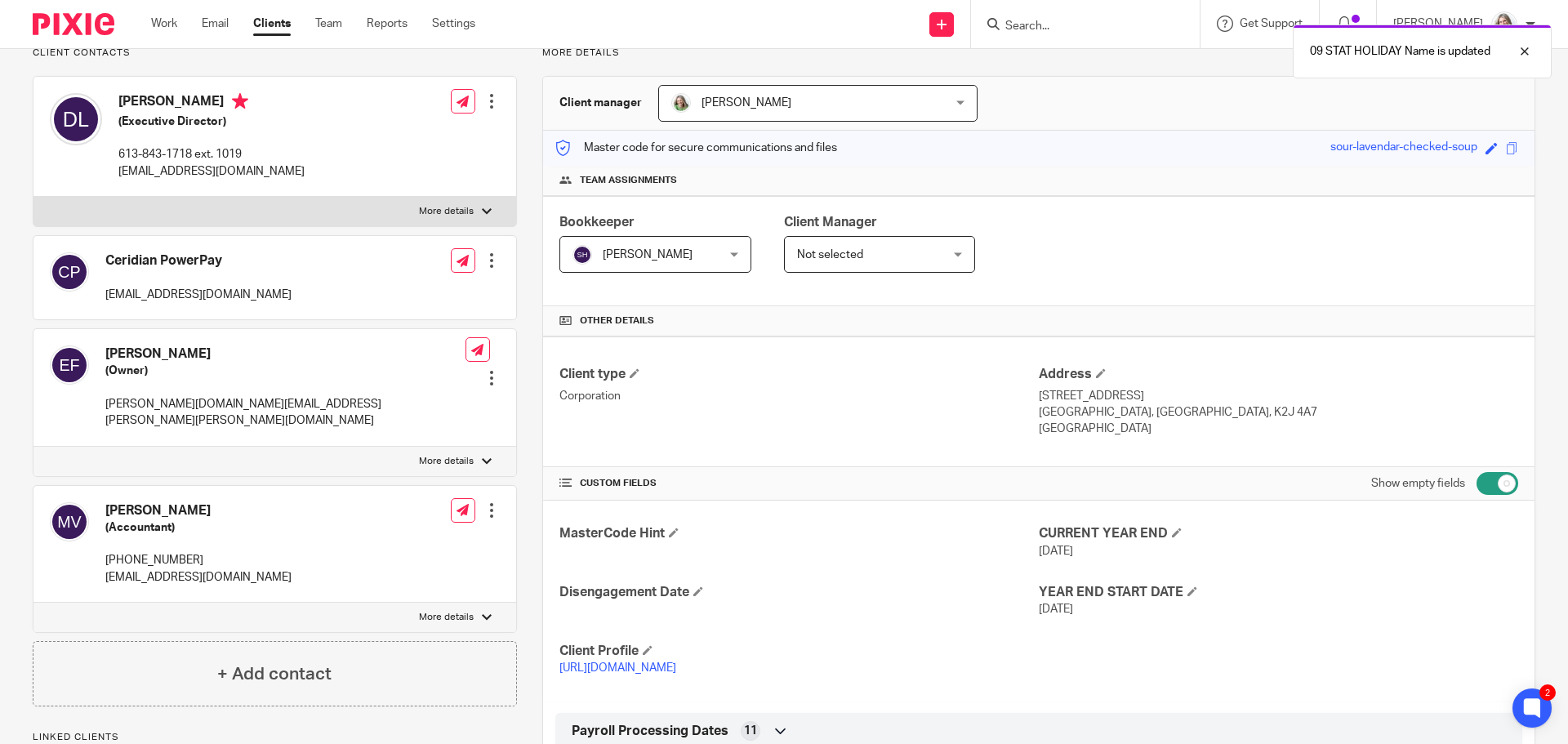
scroll to position [0, 0]
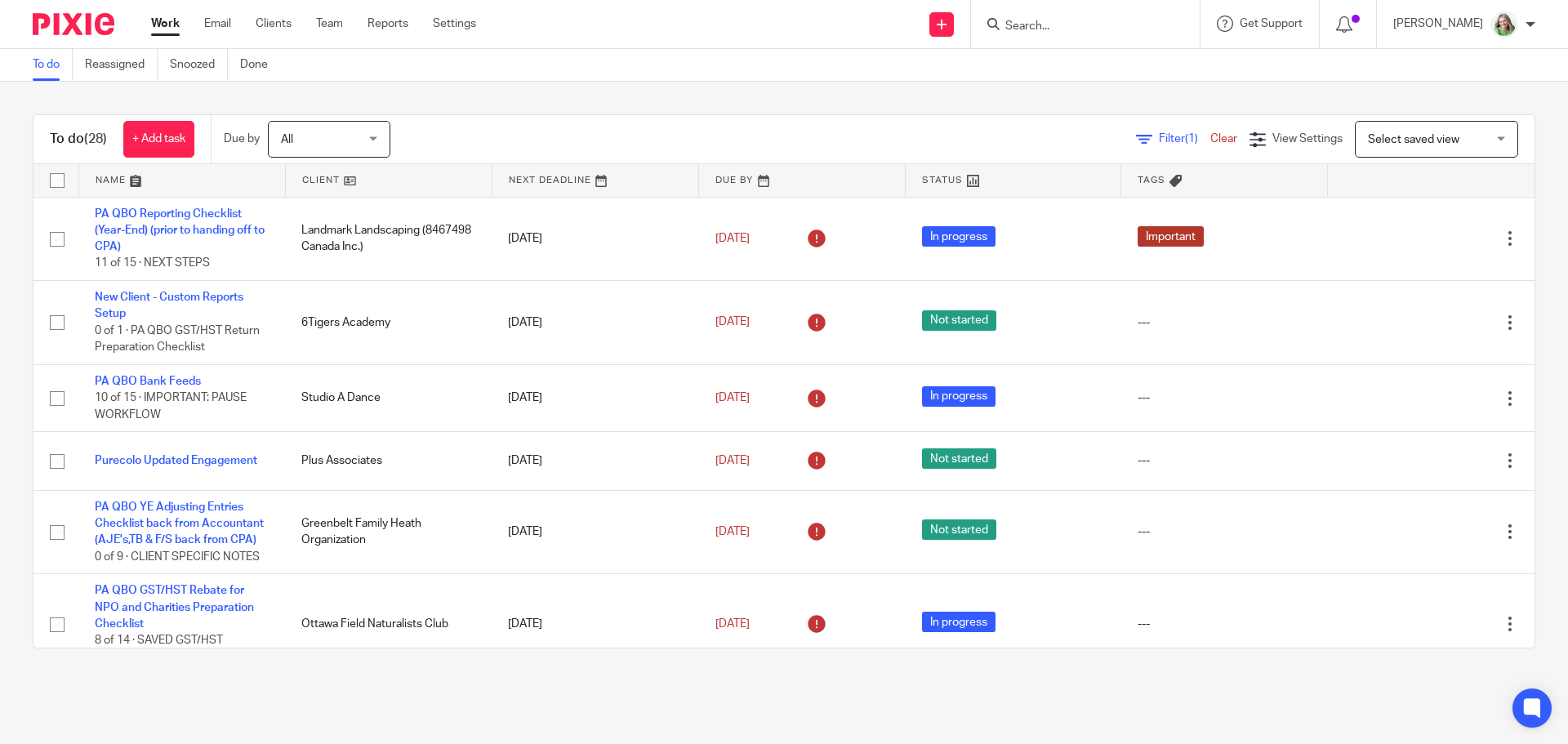
click at [1368, 134] on span "Select saved view" at bounding box center [1414, 139] width 91 height 12
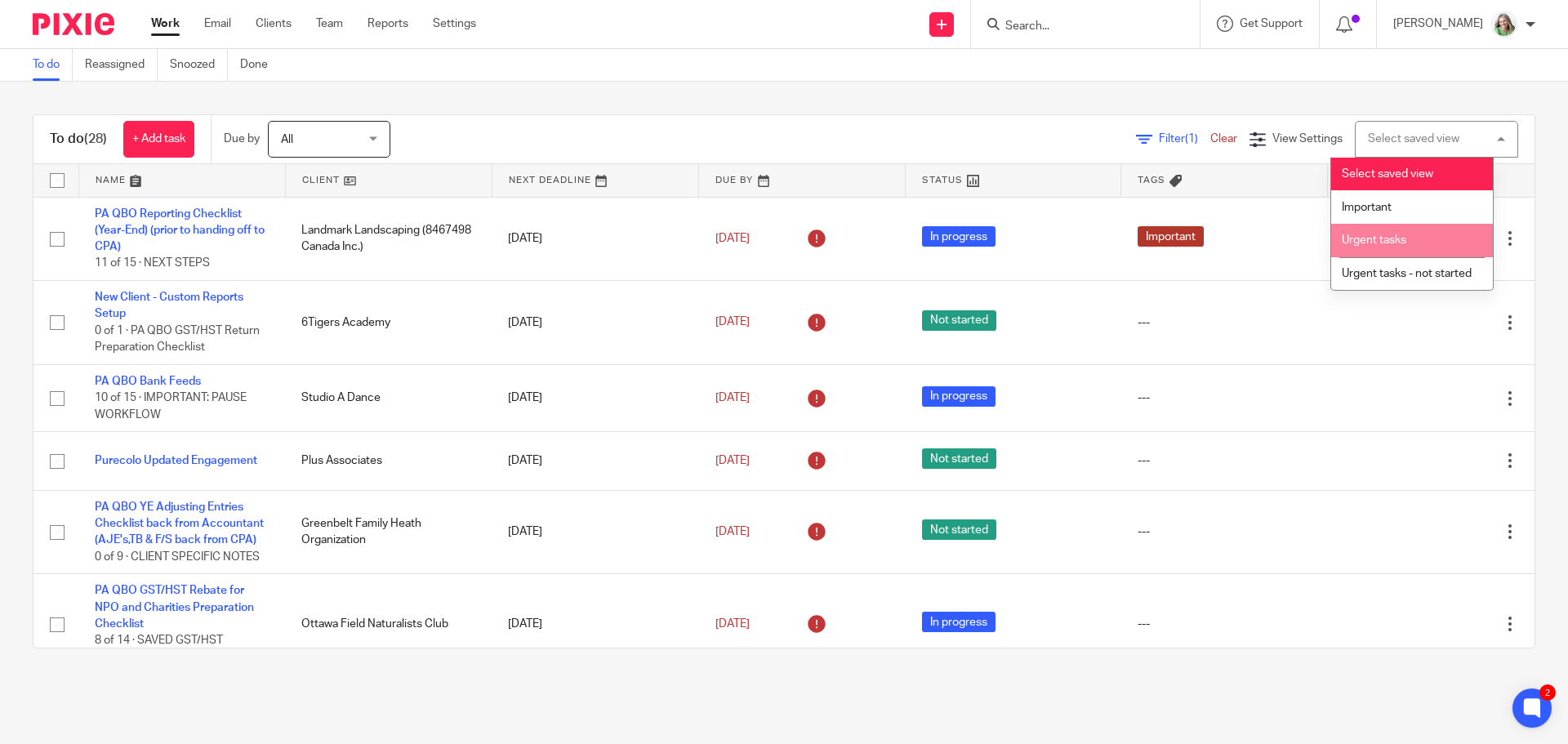
click at [1372, 231] on li "Urgent tasks" at bounding box center [1412, 241] width 162 height 34
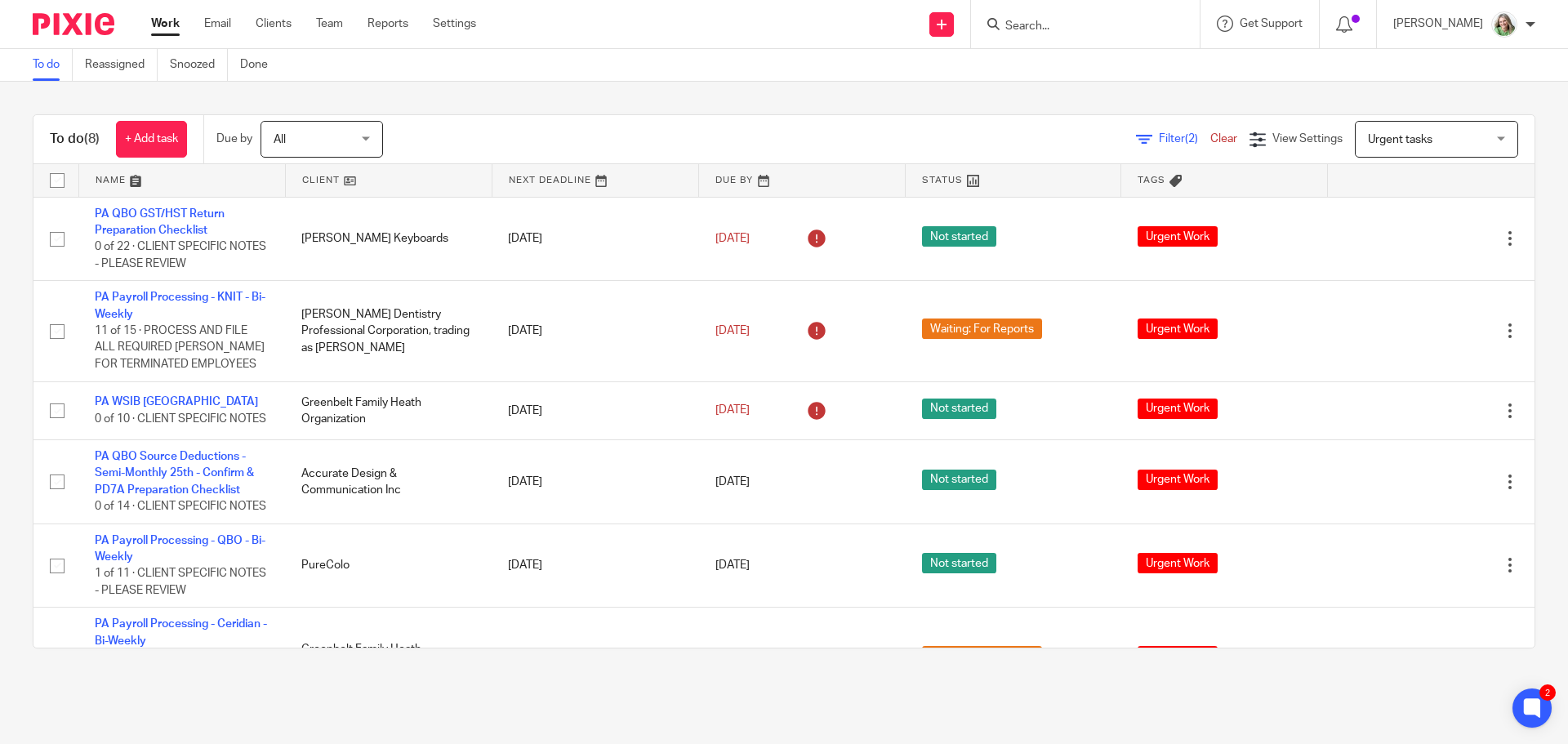
click at [1159, 137] on span "Filter (2)" at bounding box center [1185, 138] width 52 height 12
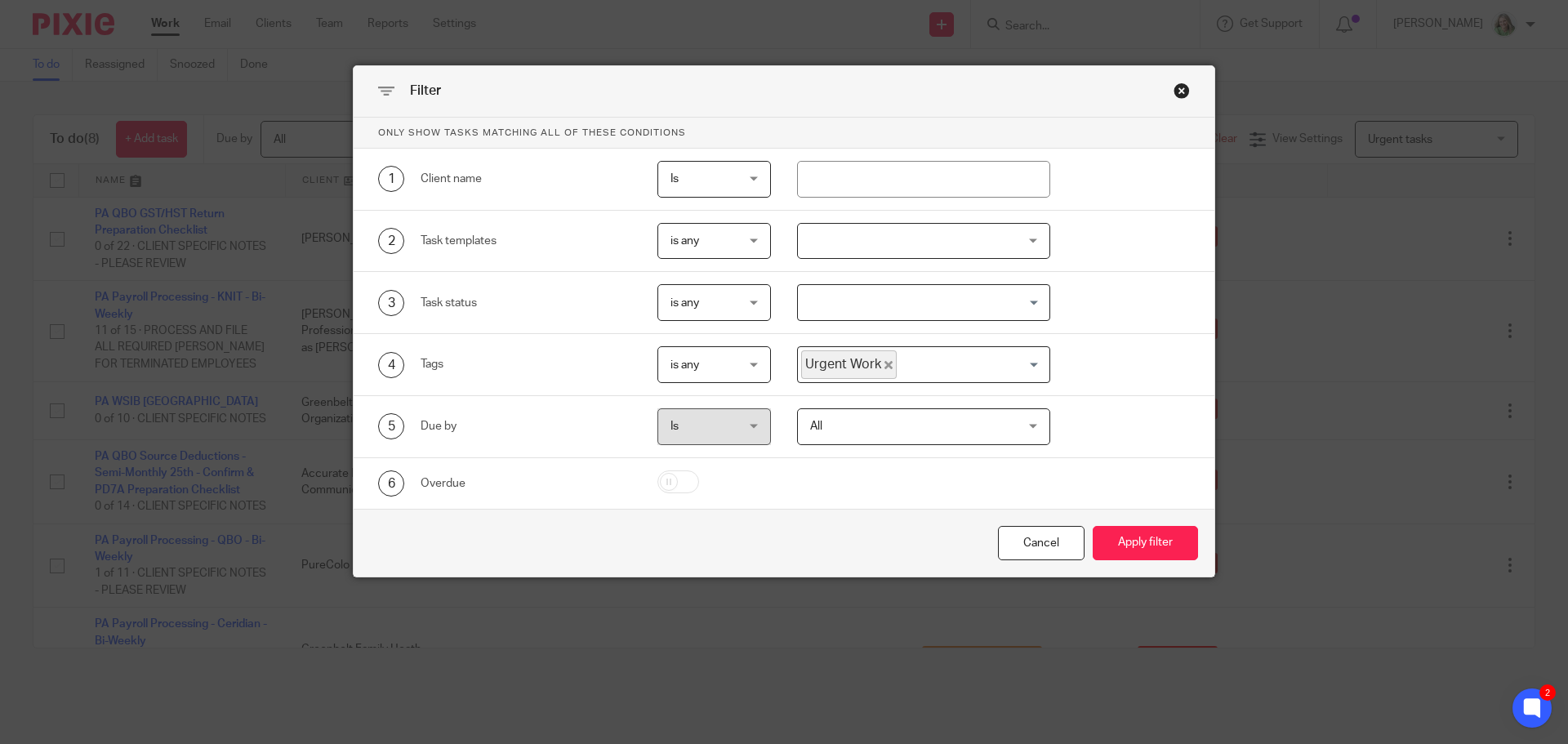
click at [940, 241] on div at bounding box center [924, 241] width 254 height 37
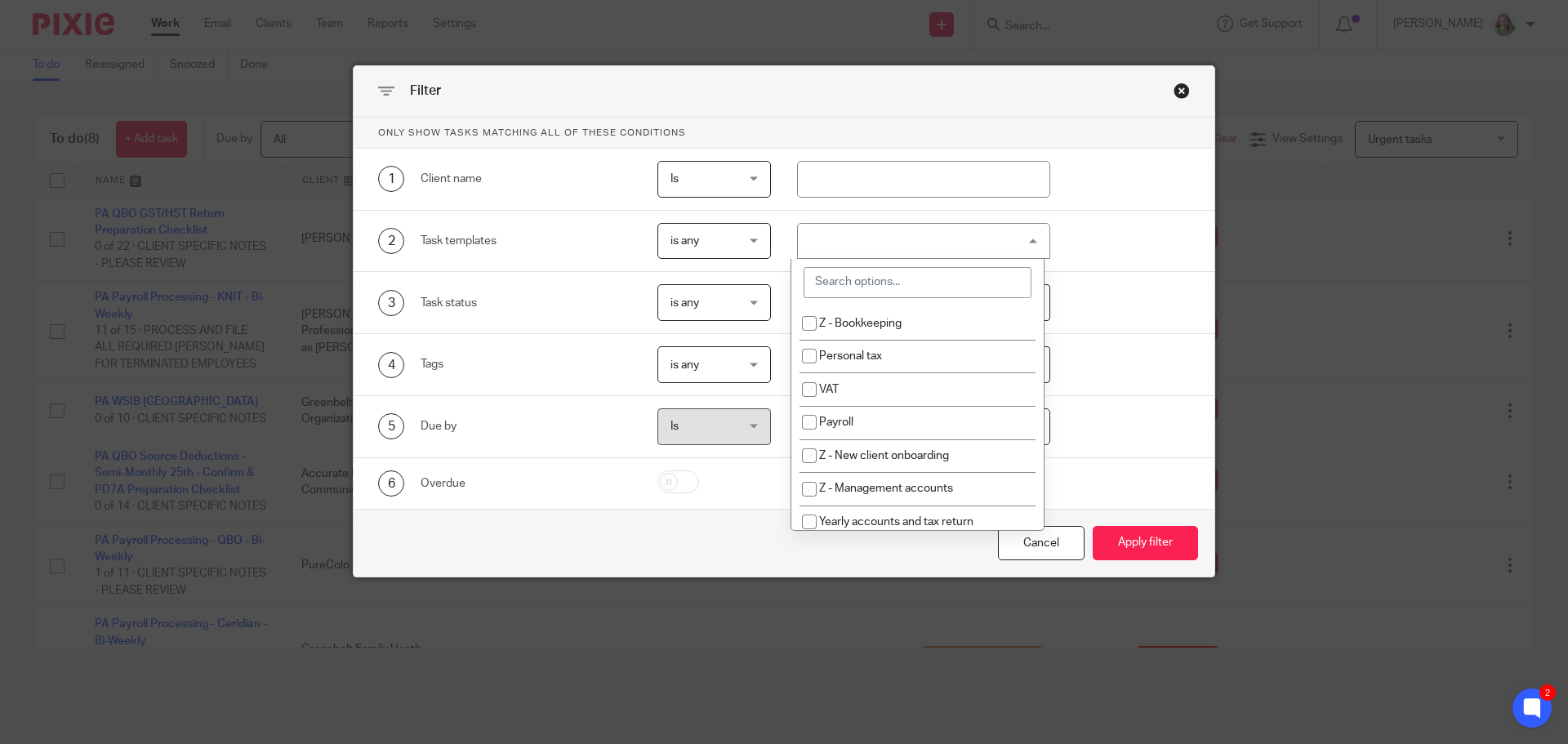
click at [940, 241] on div at bounding box center [924, 241] width 254 height 37
click at [932, 314] on input "Search for option" at bounding box center [920, 302] width 242 height 29
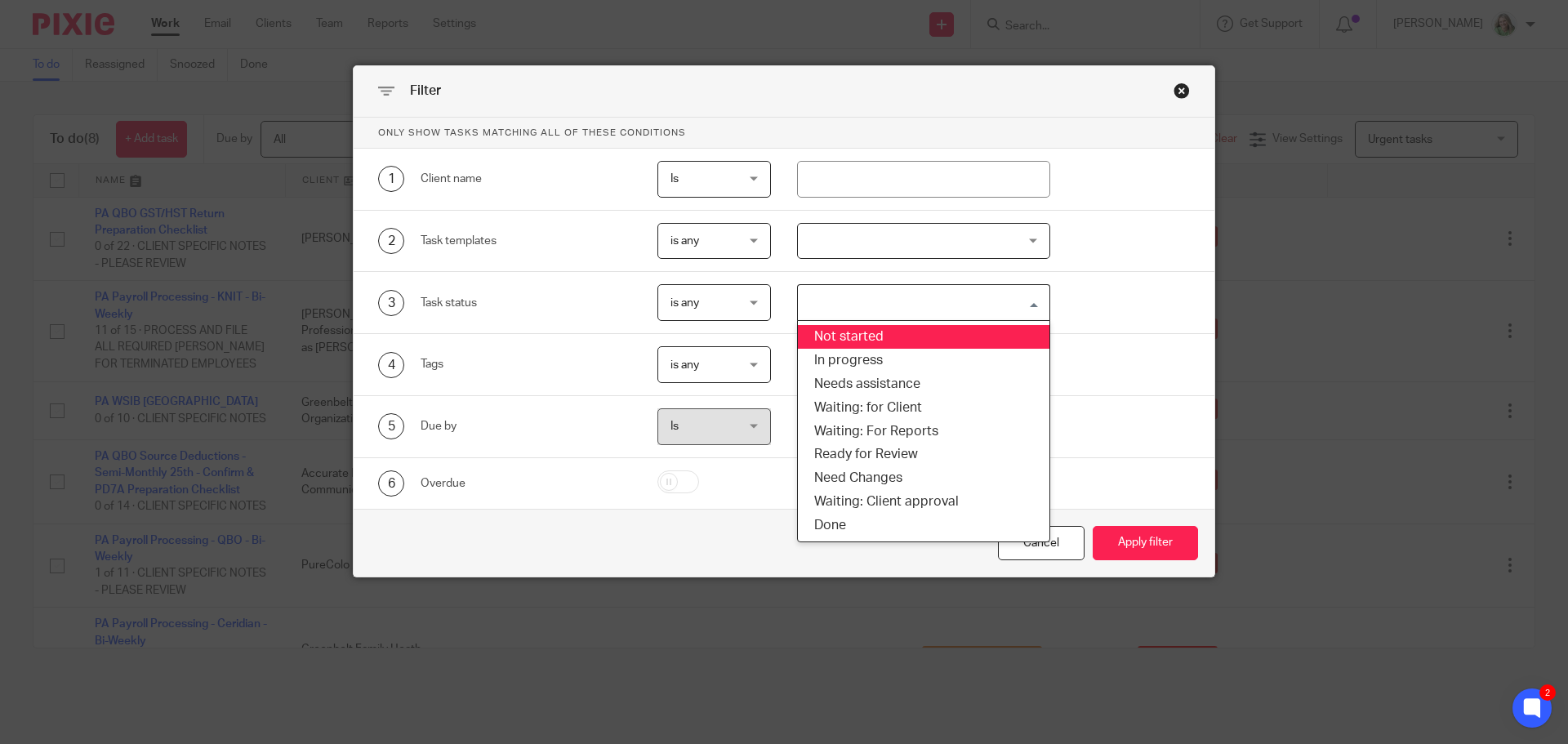
click at [918, 341] on li "Not started" at bounding box center [924, 336] width 253 height 24
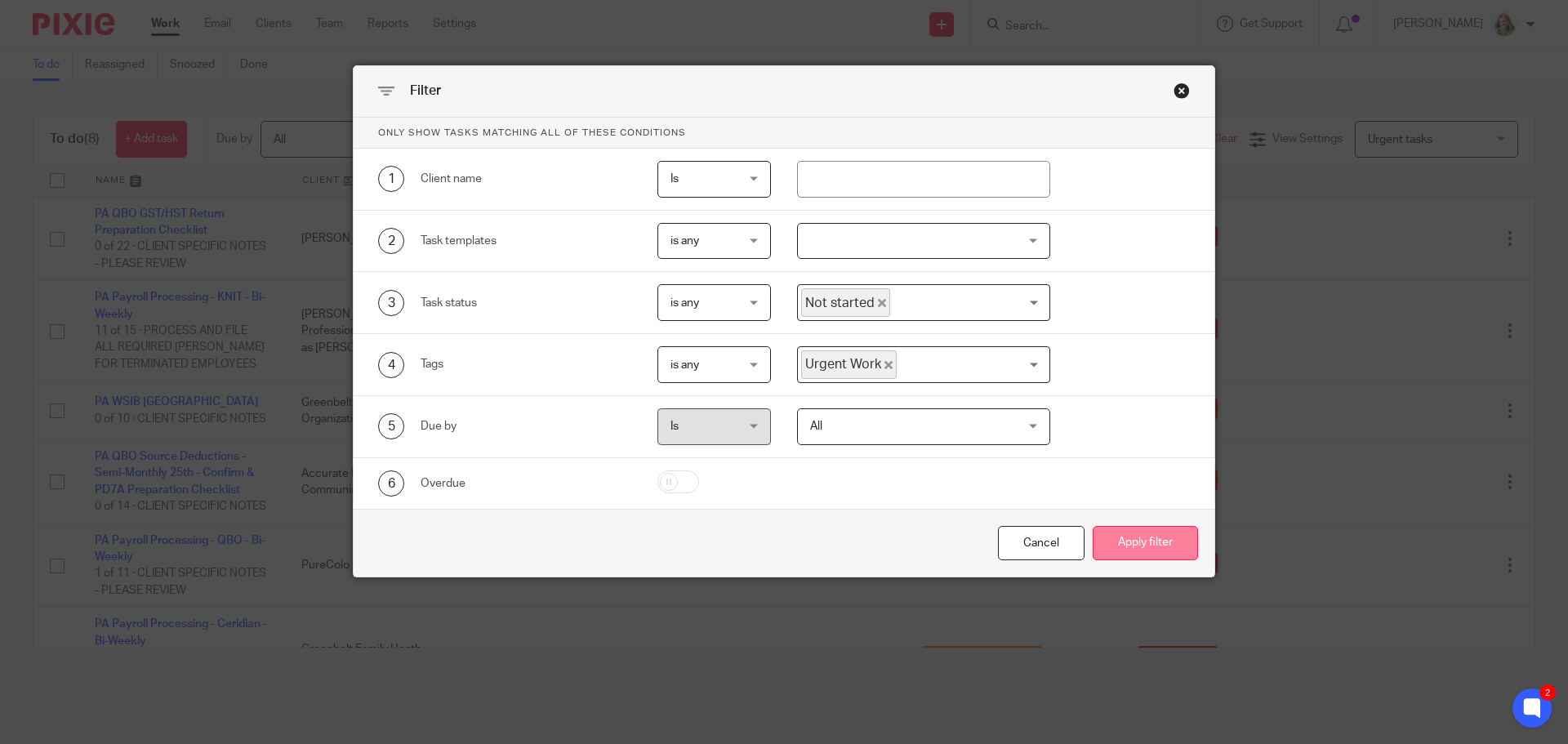
click at [1134, 539] on button "Apply filter" at bounding box center [1145, 542] width 105 height 35
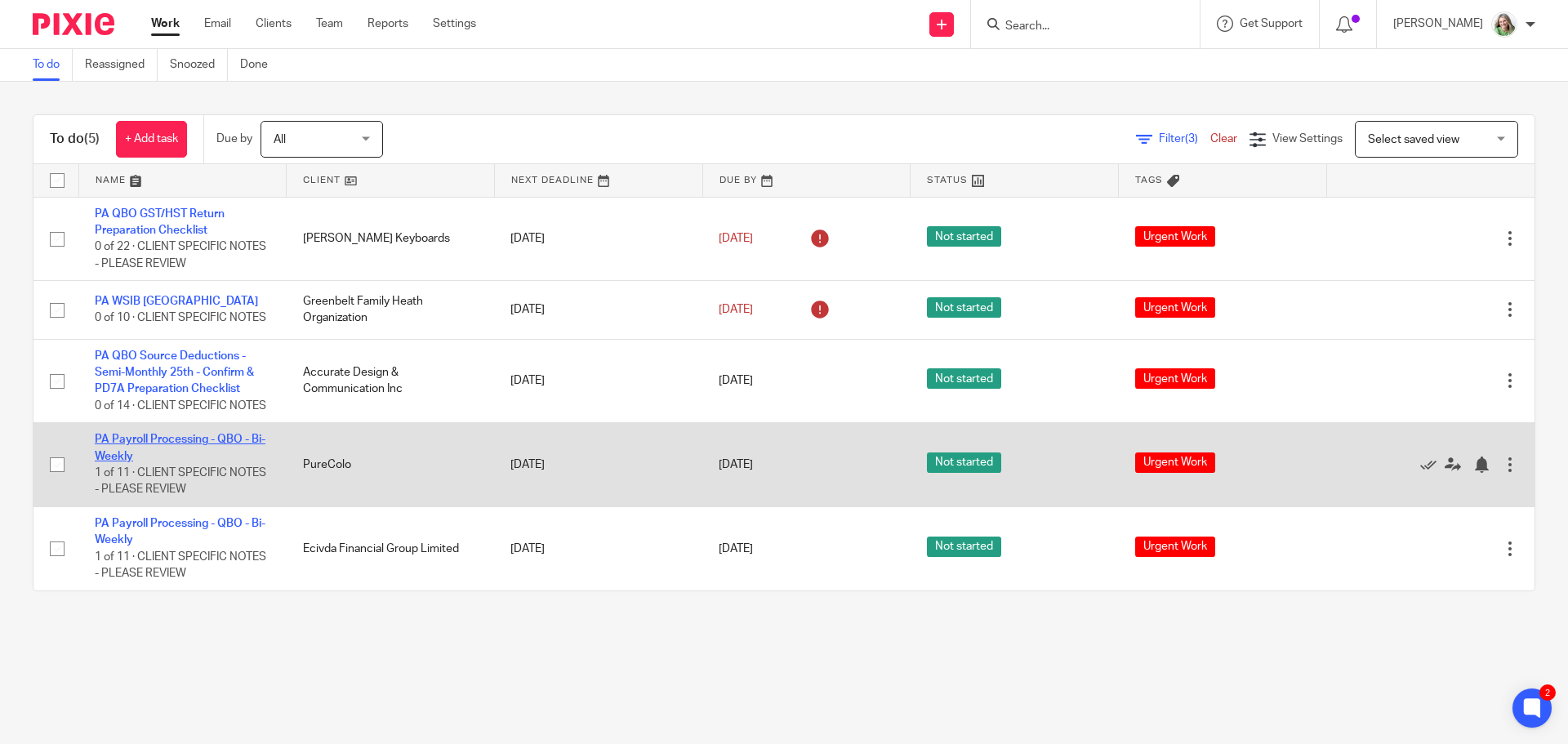
click at [140, 461] on link "PA Payroll Processing - QBO - Bi-Weekly" at bounding box center [179, 447] width 170 height 28
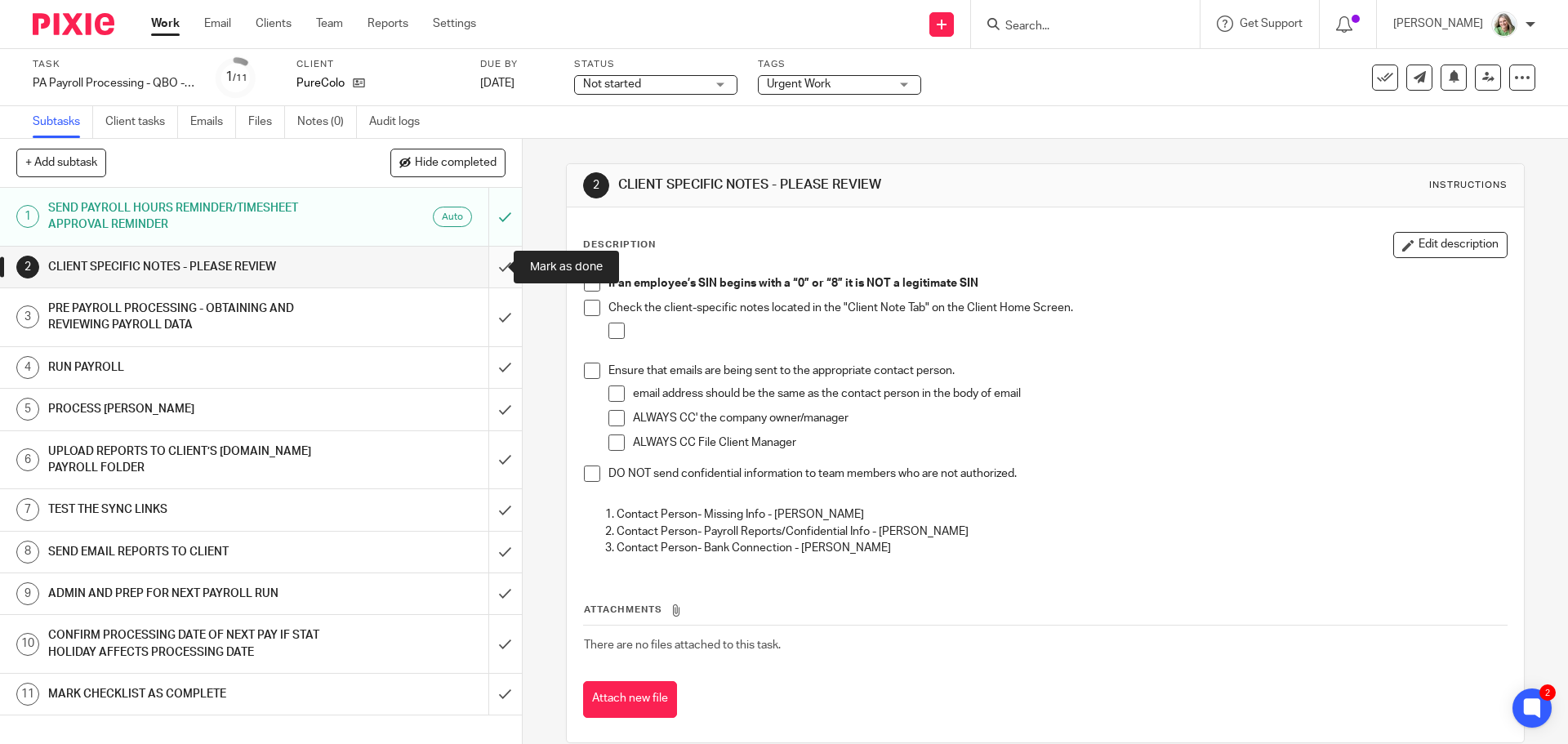
click at [485, 272] on input "submit" at bounding box center [261, 267] width 522 height 41
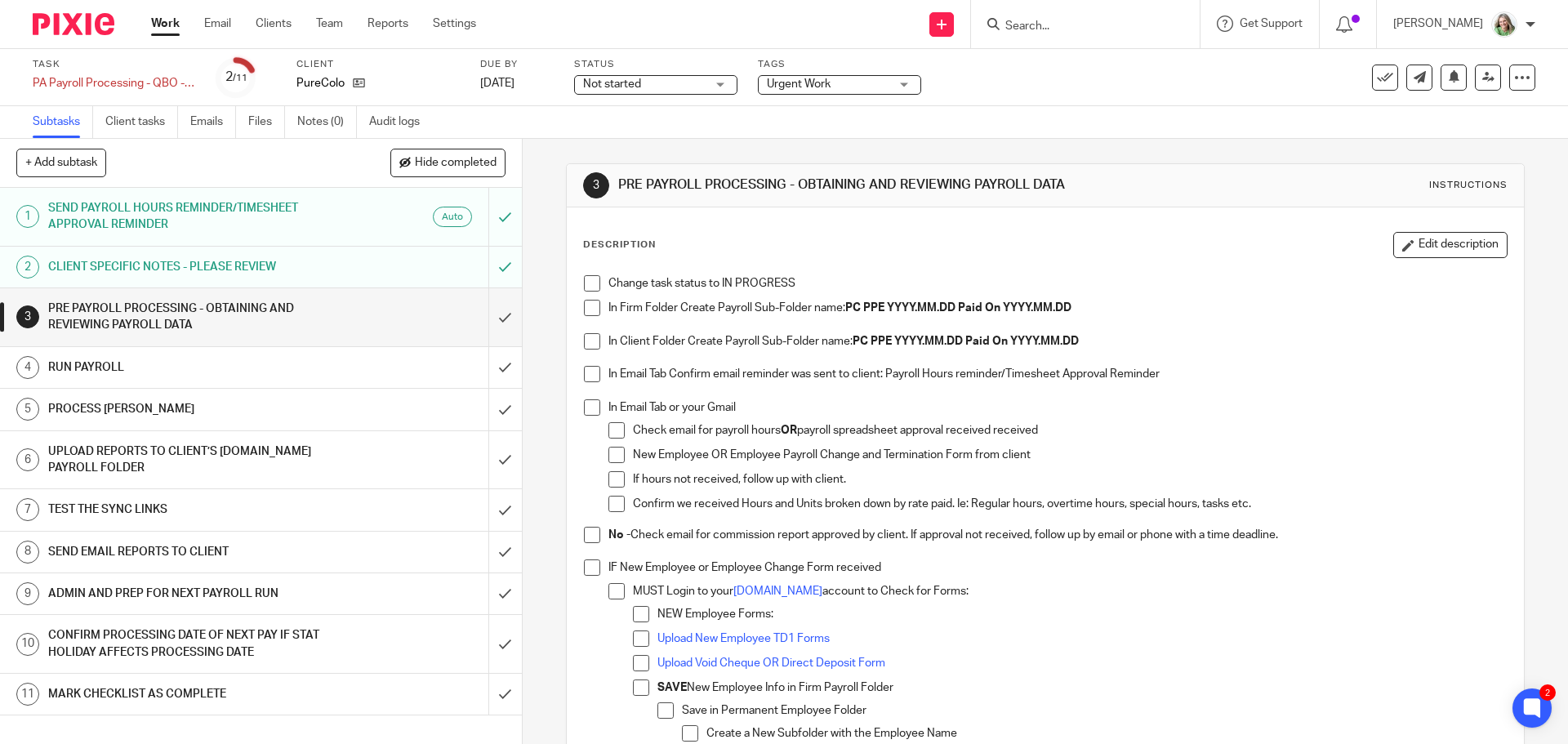
drag, startPoint x: 586, startPoint y: 278, endPoint x: 587, endPoint y: 305, distance: 27.0
click at [586, 278] on span at bounding box center [592, 283] width 16 height 16
click at [587, 305] on span at bounding box center [592, 308] width 16 height 16
click at [587, 340] on span at bounding box center [592, 341] width 16 height 16
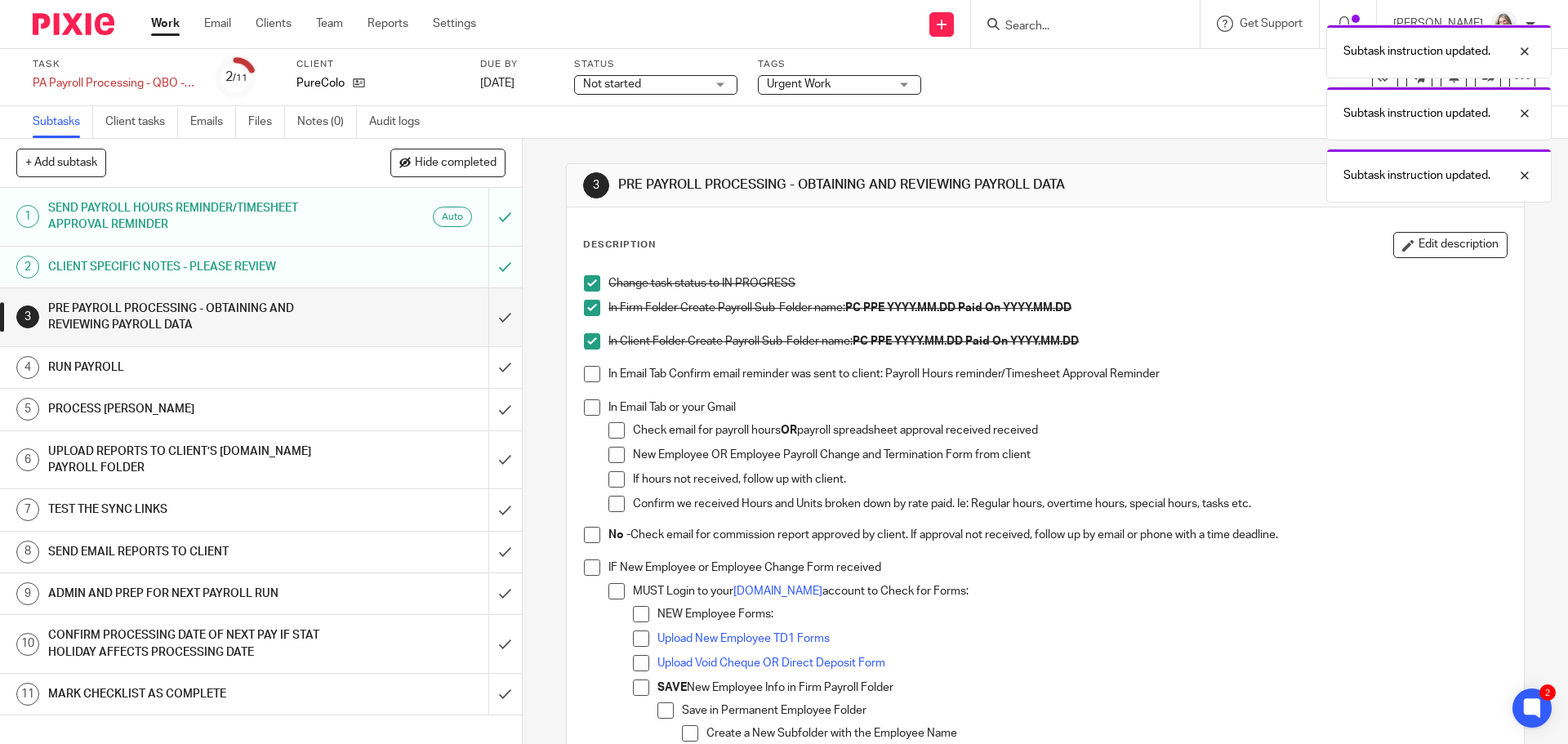
click at [585, 369] on span at bounding box center [592, 374] width 16 height 16
click at [592, 409] on span at bounding box center [592, 407] width 16 height 16
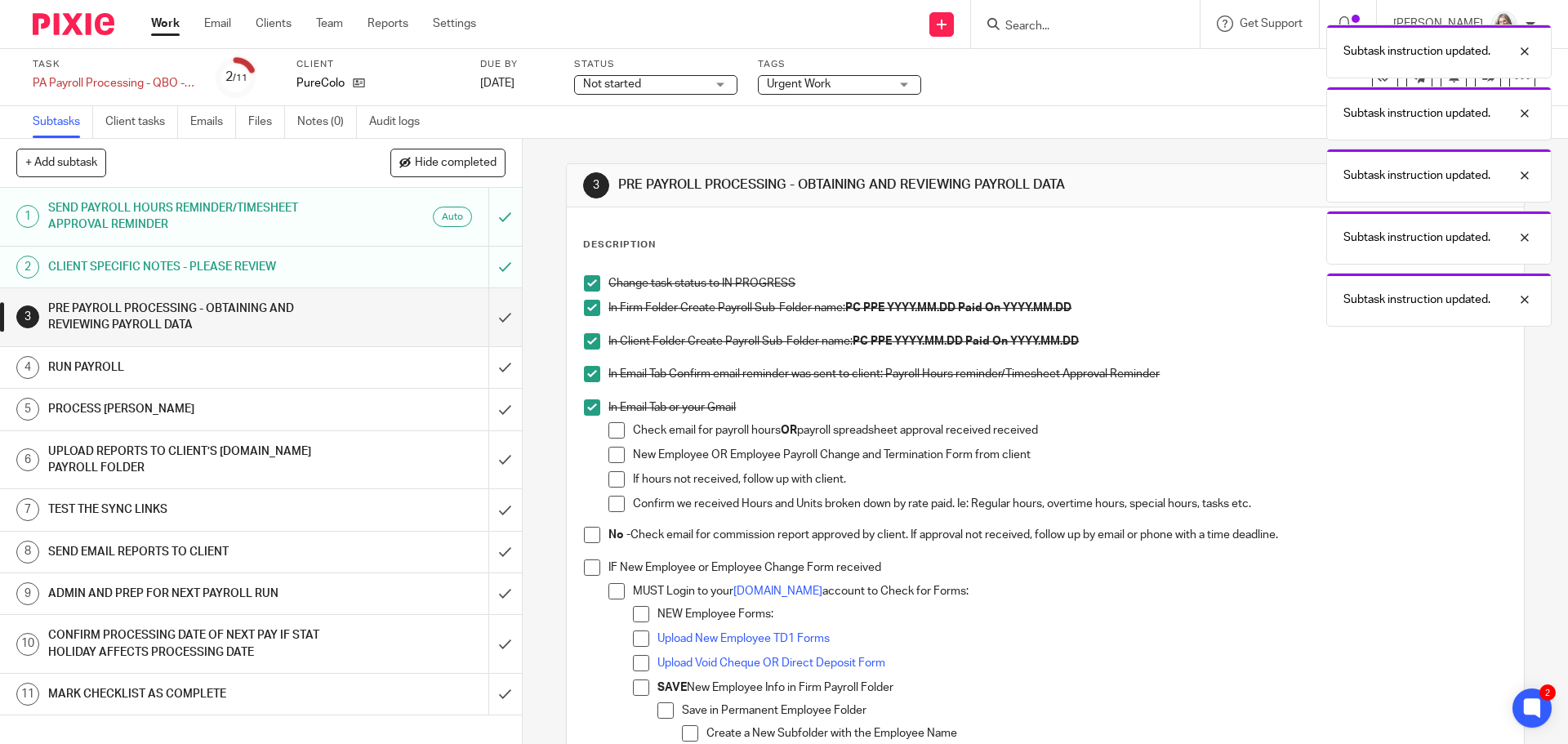
click at [587, 533] on span at bounding box center [592, 534] width 16 height 16
click at [586, 577] on li "IF New Employee or Employee Change Form received MUST Login to your [DOMAIN_NAM…" at bounding box center [1044, 751] width 922 height 384
click at [586, 571] on span at bounding box center [592, 567] width 16 height 16
click at [199, 117] on link "Emails" at bounding box center [212, 122] width 46 height 32
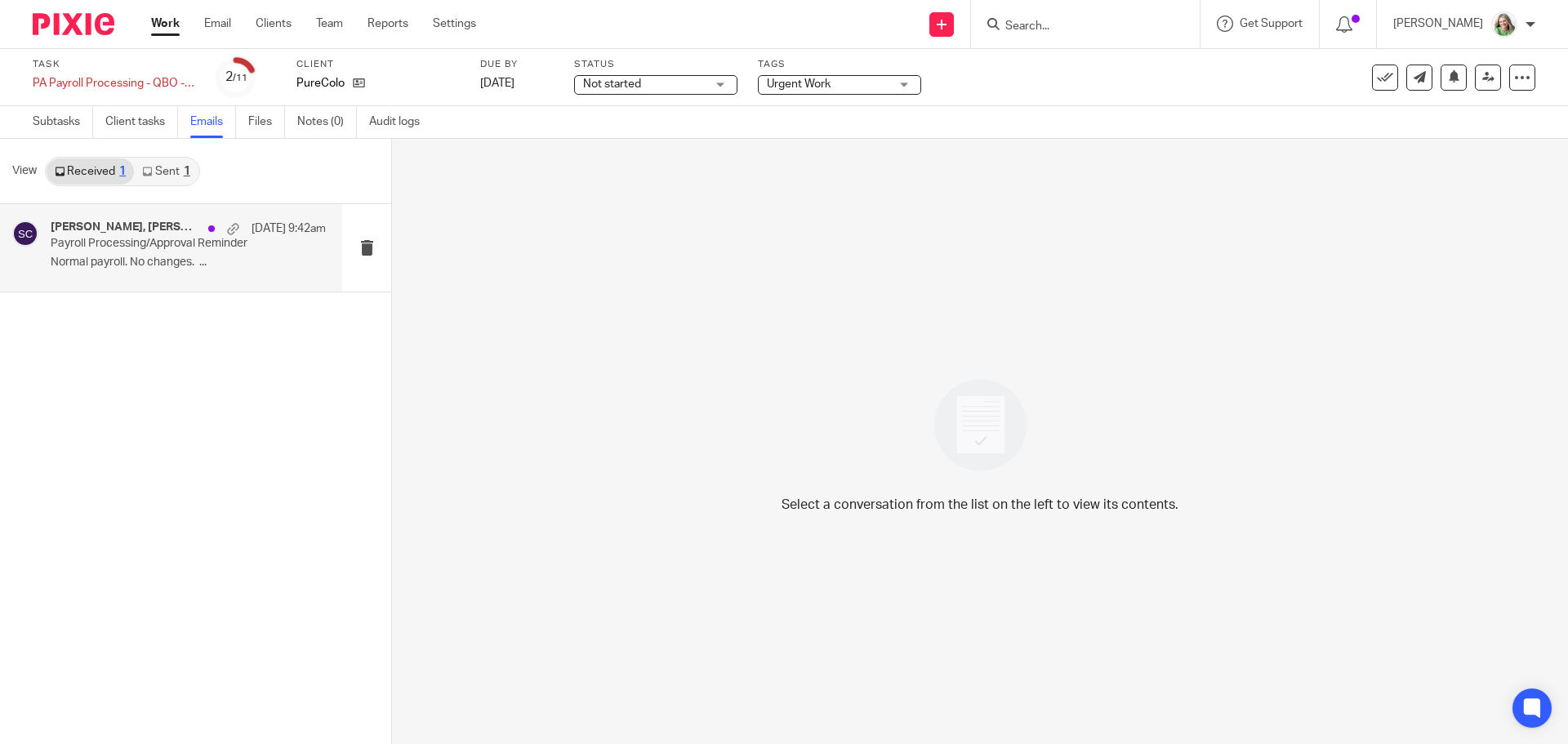
click at [99, 222] on h4 "[PERSON_NAME], [PERSON_NAME]" at bounding box center [125, 227] width 149 height 14
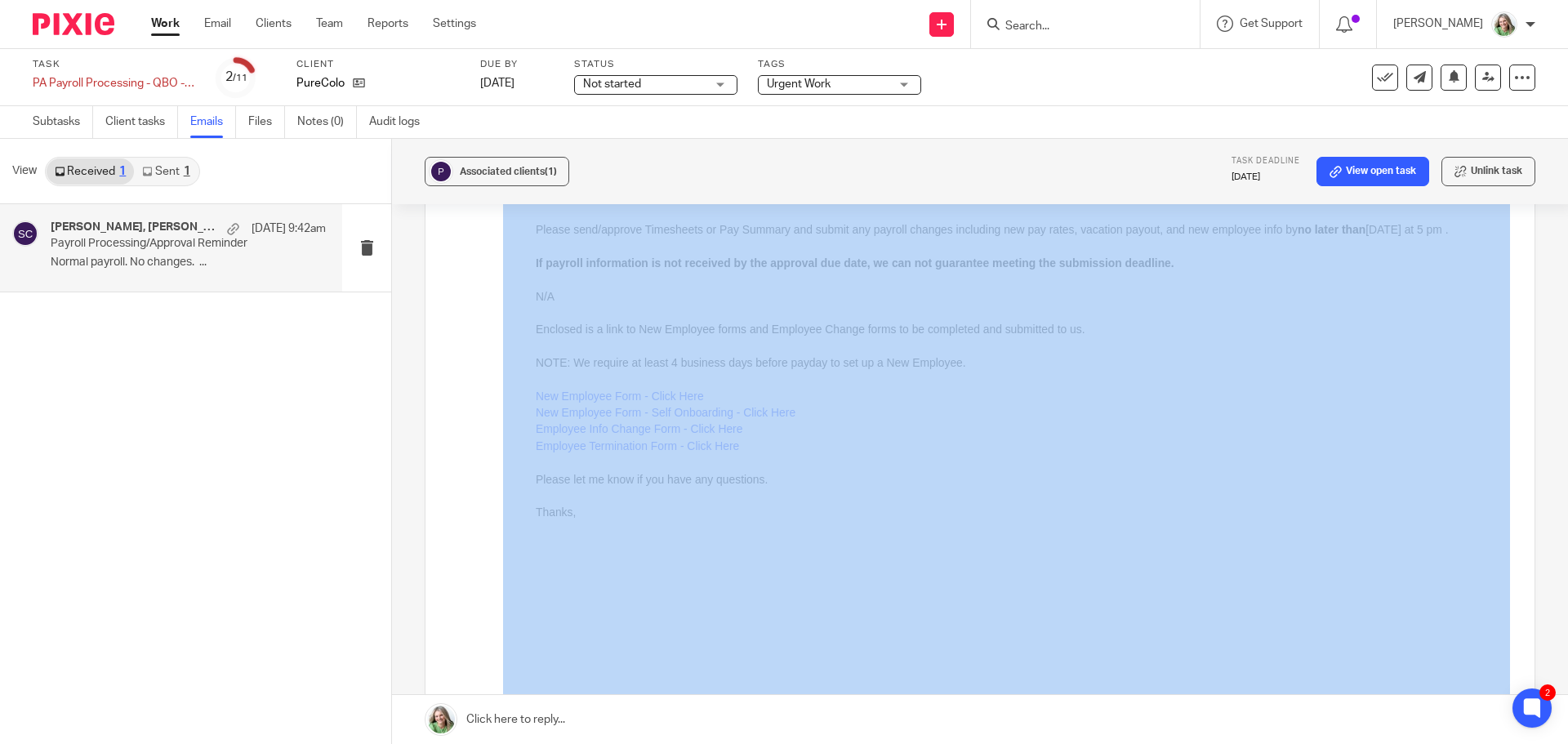
scroll to position [490, 0]
drag, startPoint x: 945, startPoint y: 194, endPoint x: 601, endPoint y: 485, distance: 450.6
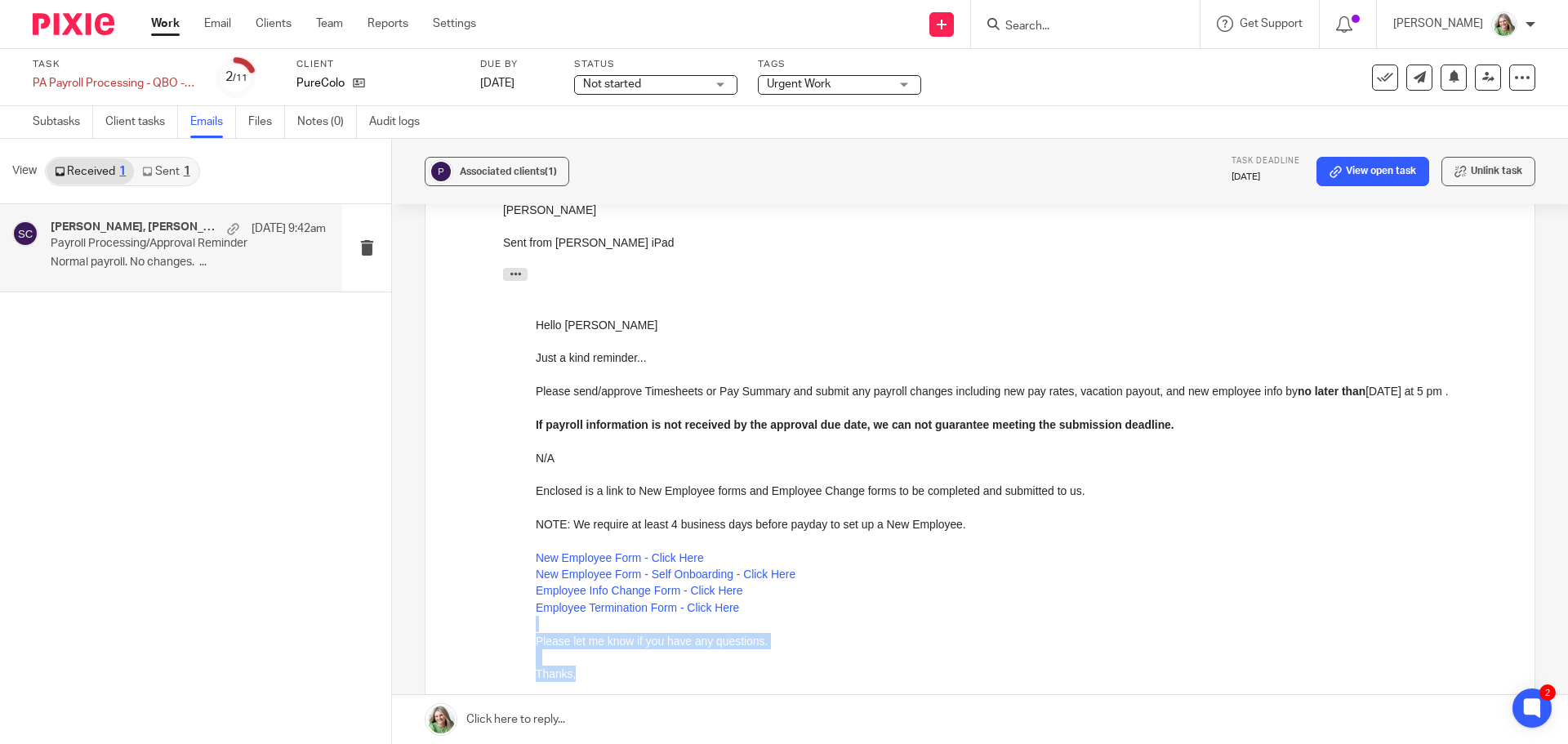
scroll to position [0, 0]
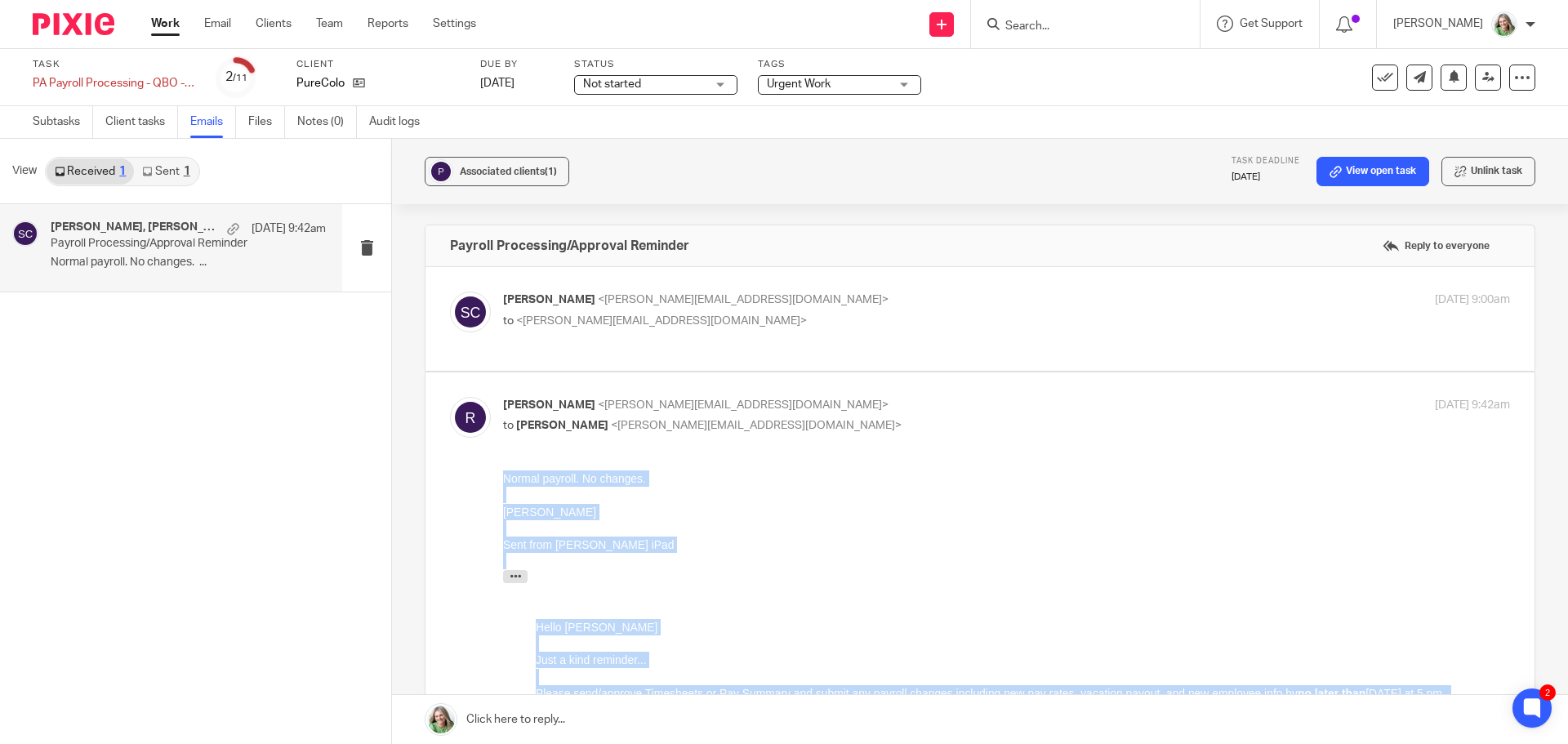
drag, startPoint x: 580, startPoint y: 976, endPoint x: 447, endPoint y: 219, distance: 768.6
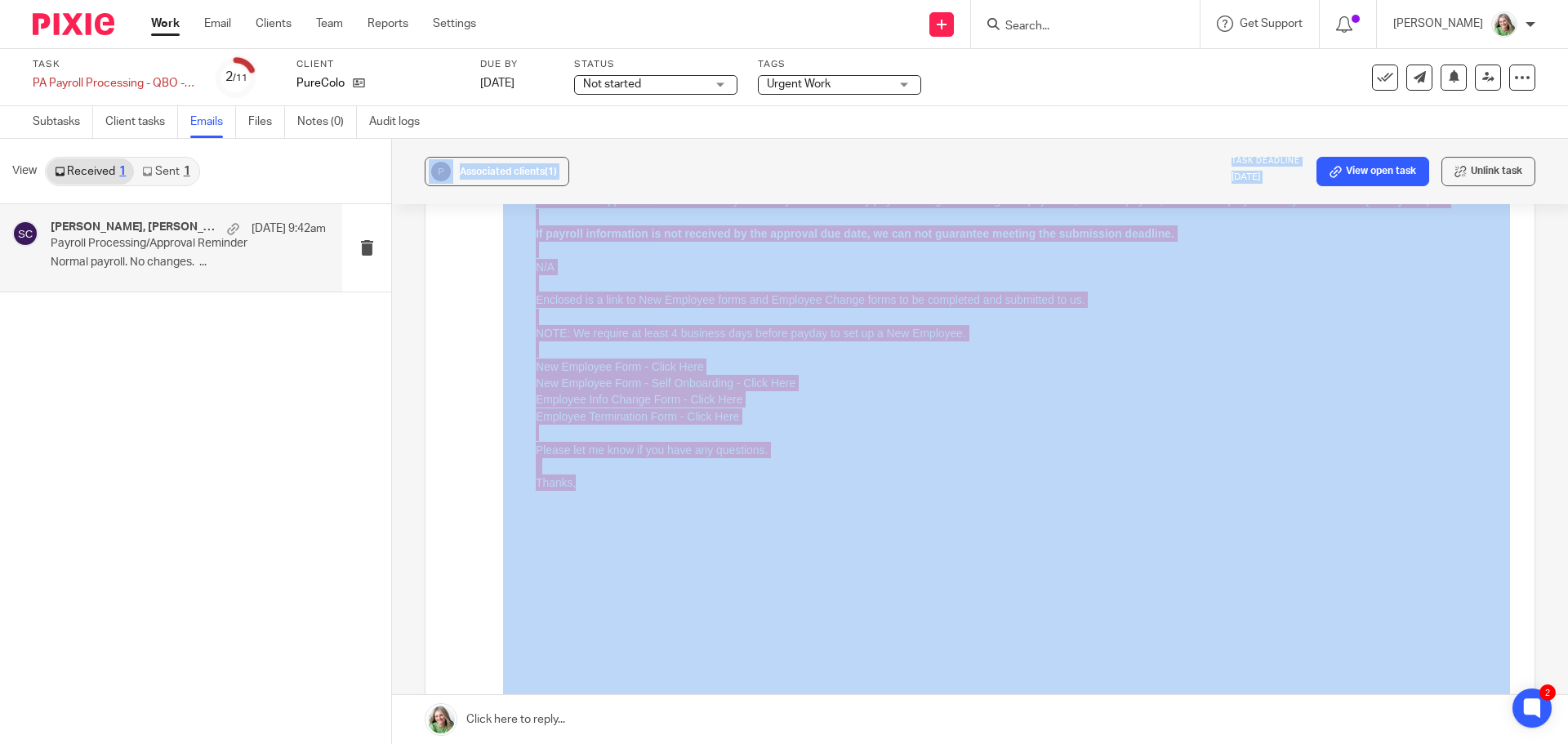
scroll to position [572, 0]
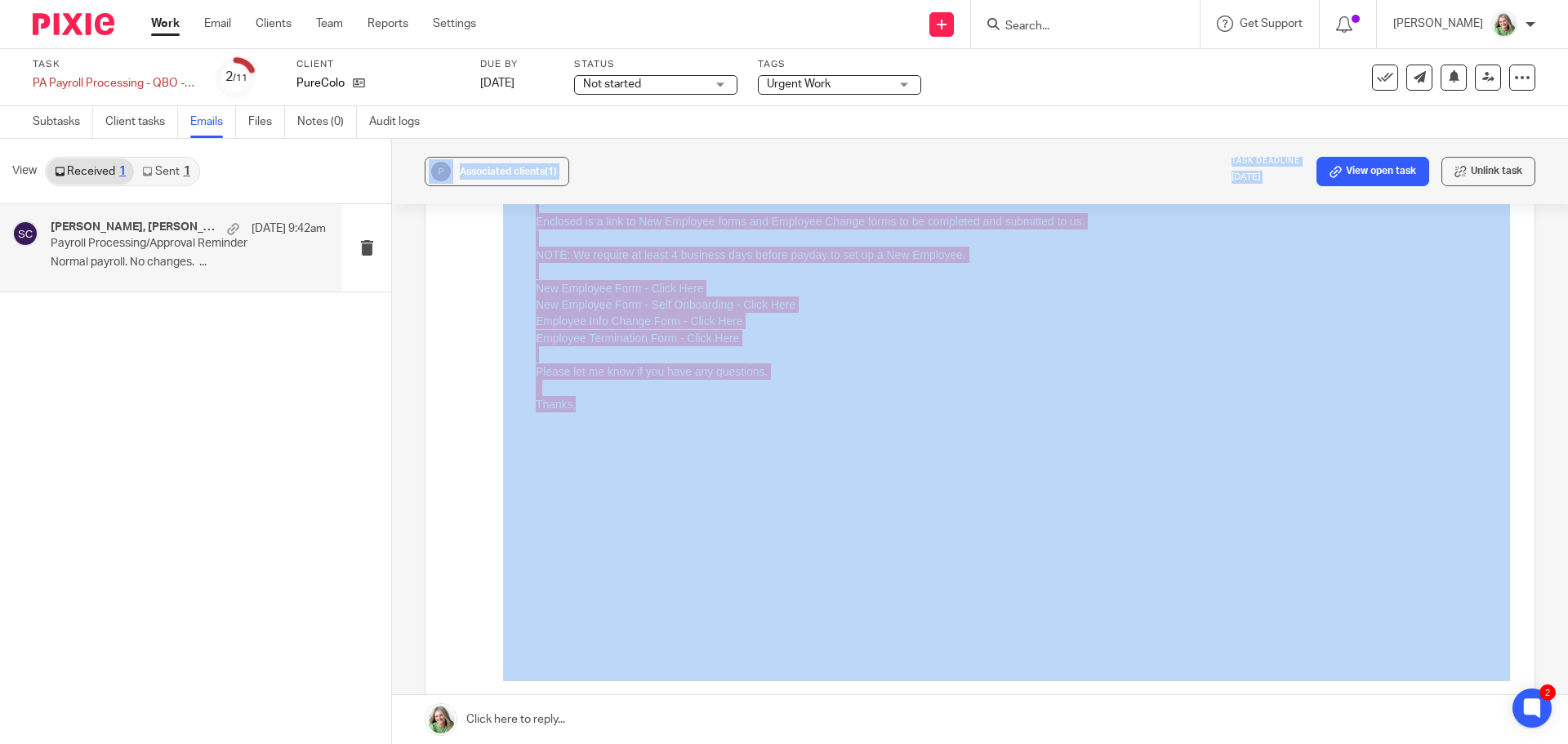
drag, startPoint x: 945, startPoint y: 96, endPoint x: 1406, endPoint y: -51, distance: 483.9
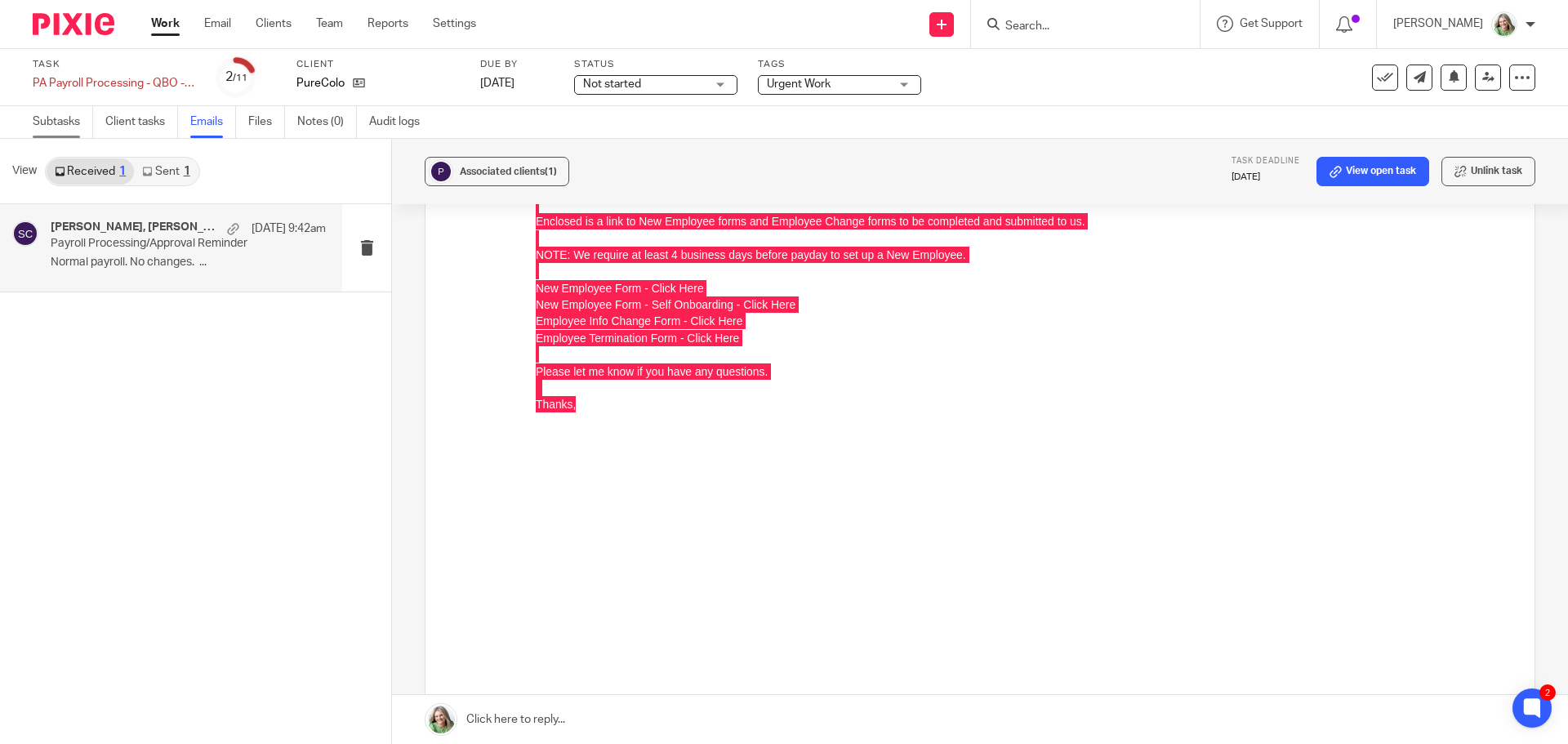
drag, startPoint x: 61, startPoint y: 124, endPoint x: 85, endPoint y: 122, distance: 24.1
click at [61, 124] on link "Subtasks" at bounding box center [63, 122] width 61 height 32
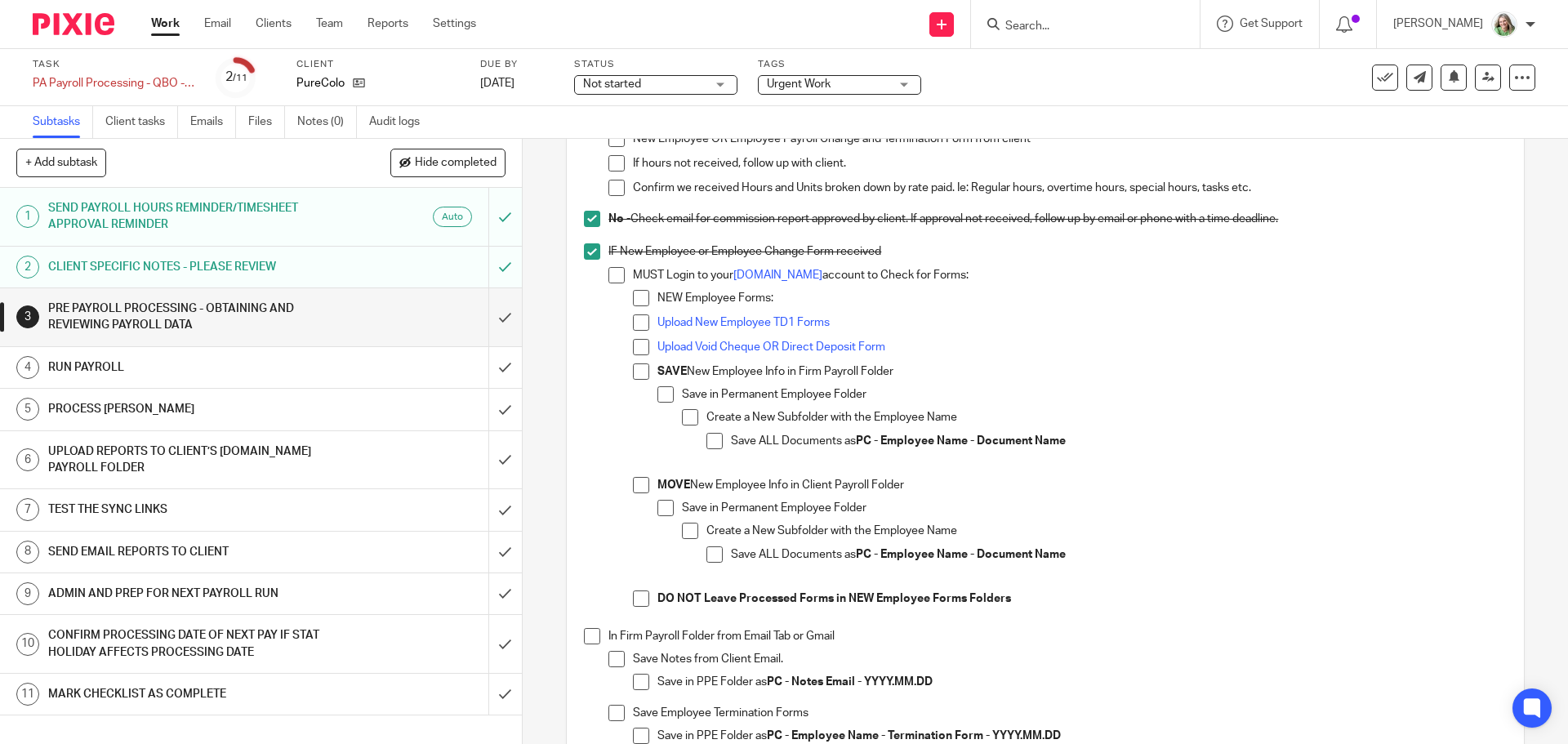
scroll to position [327, 0]
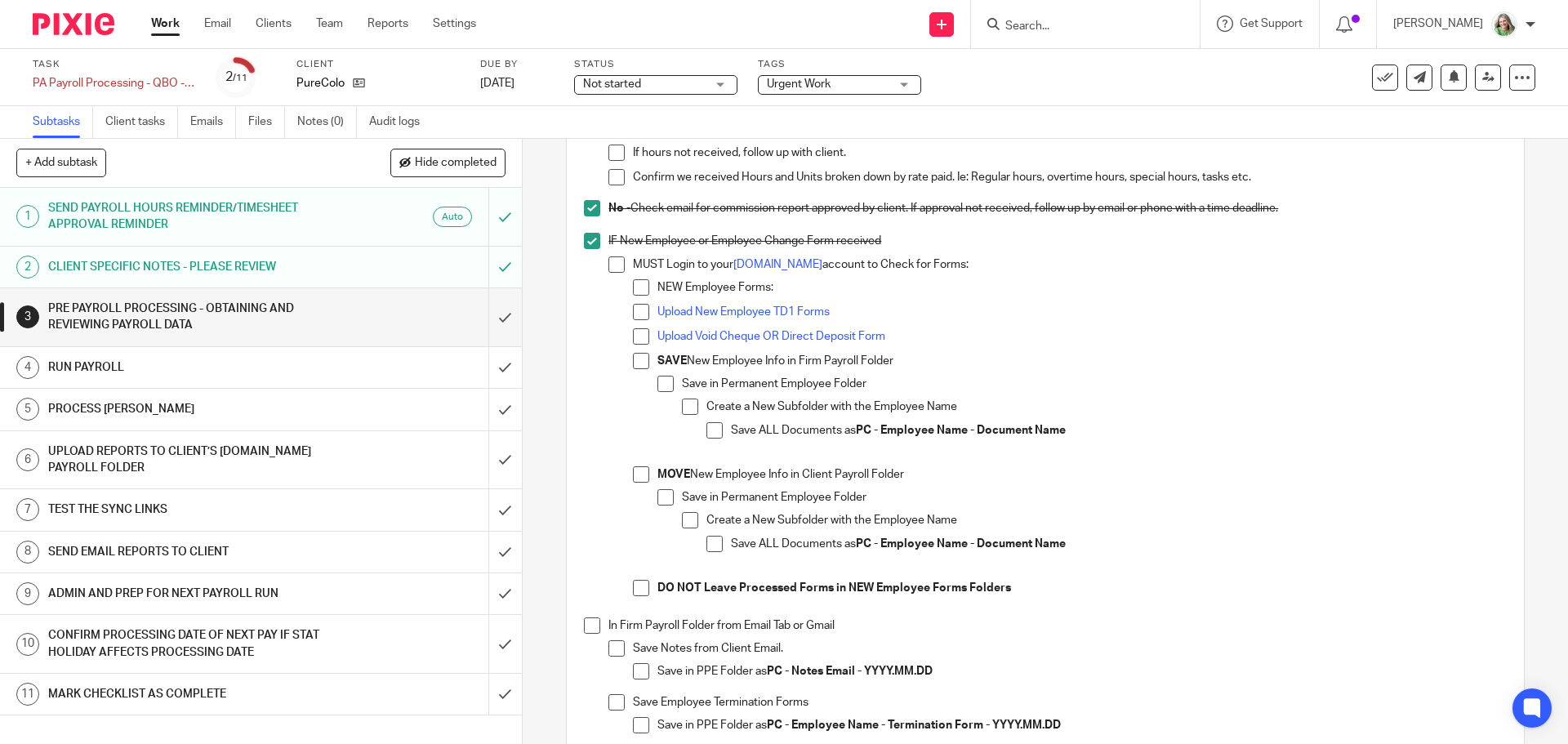
click at [585, 629] on span at bounding box center [592, 625] width 16 height 16
click at [633, 665] on span at bounding box center [641, 671] width 16 height 16
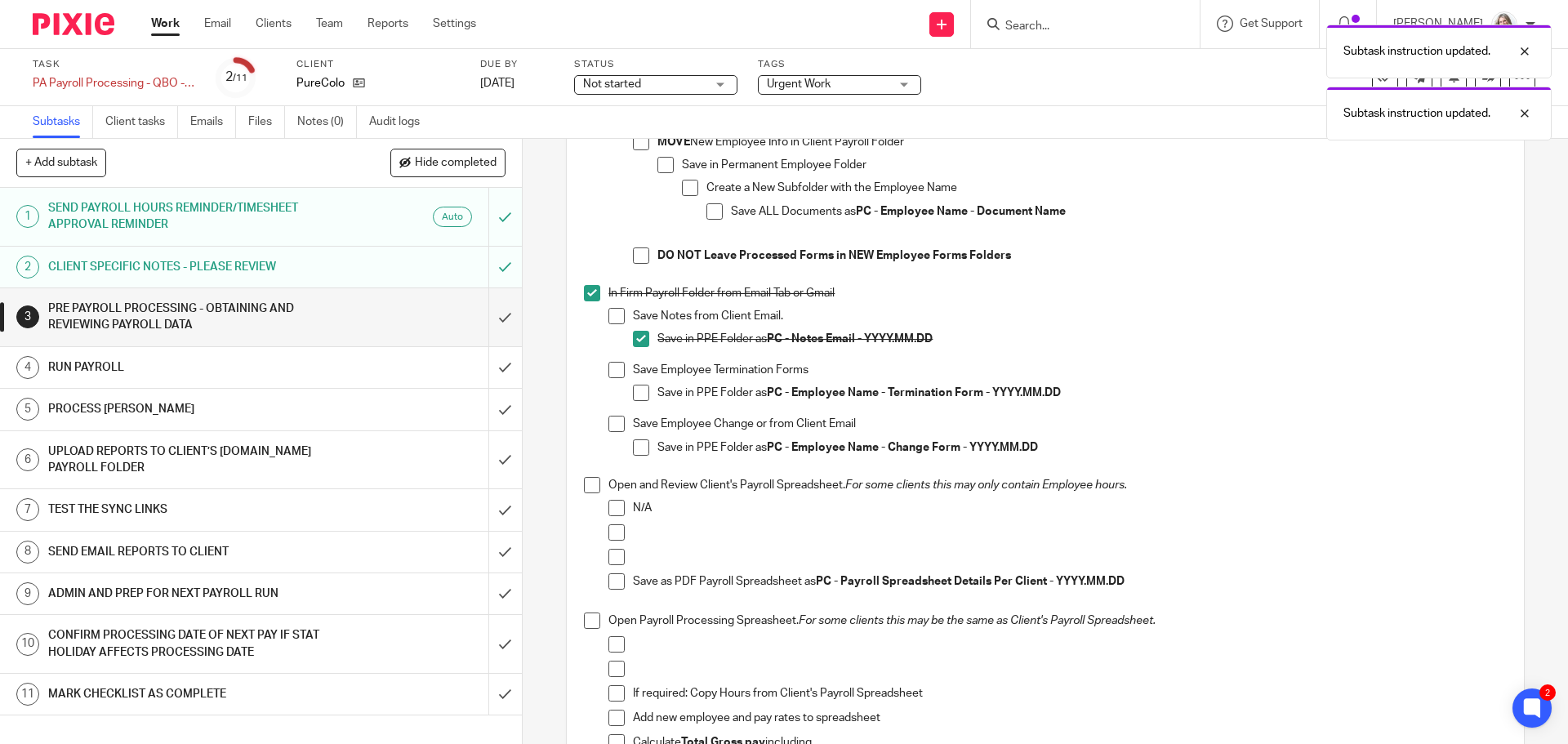
scroll to position [735, 0]
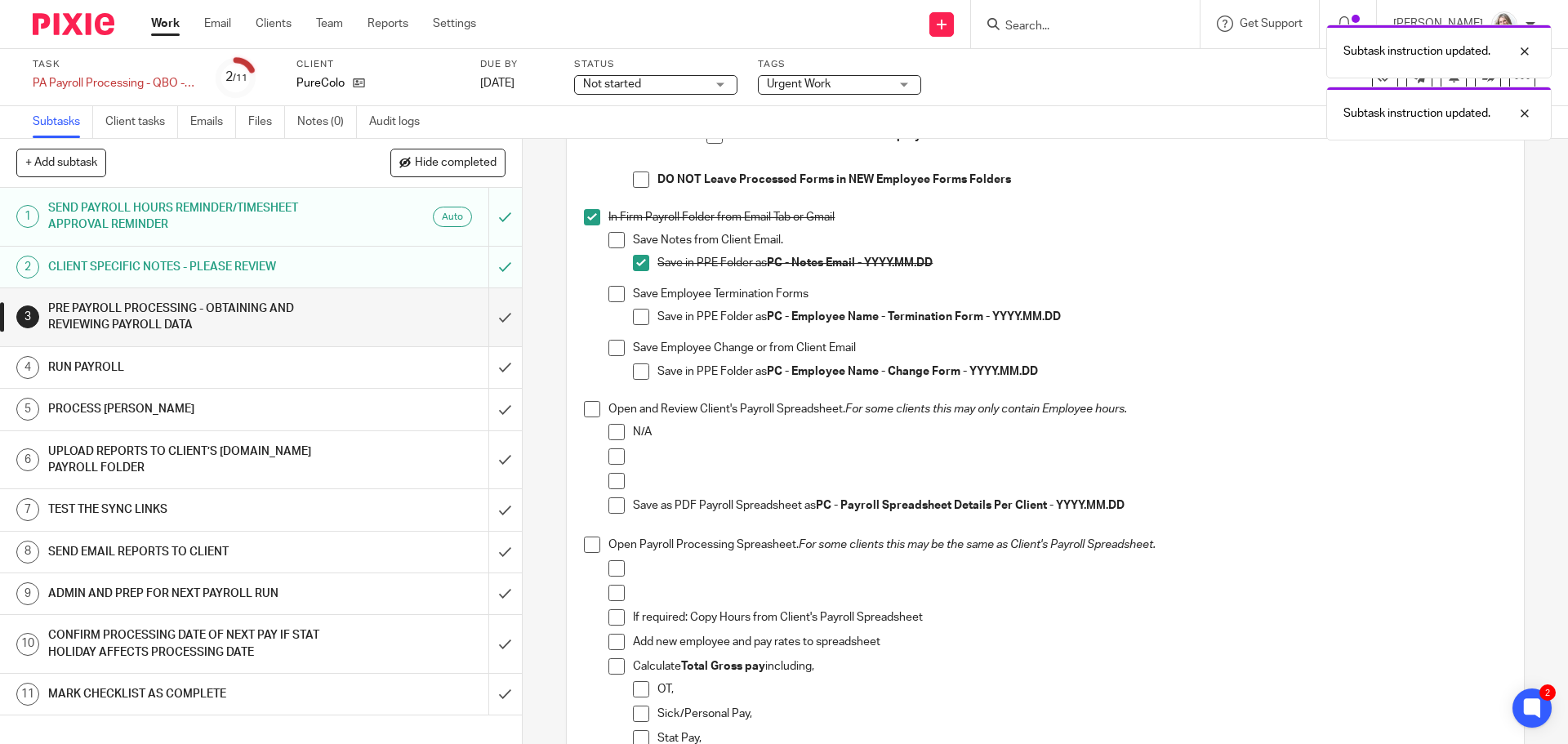
click at [591, 402] on span at bounding box center [592, 409] width 16 height 16
click at [587, 543] on span at bounding box center [592, 544] width 16 height 16
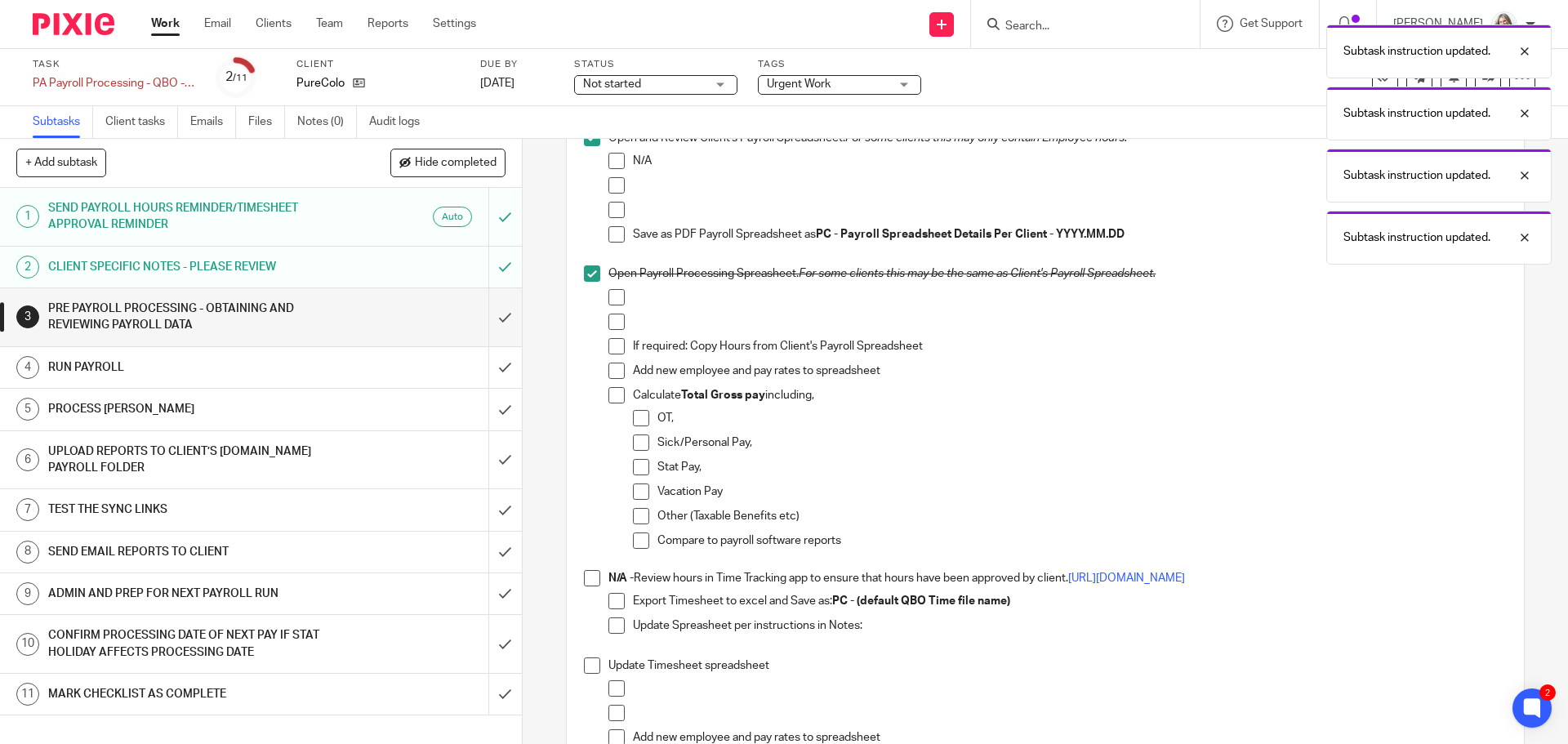
scroll to position [1062, 0]
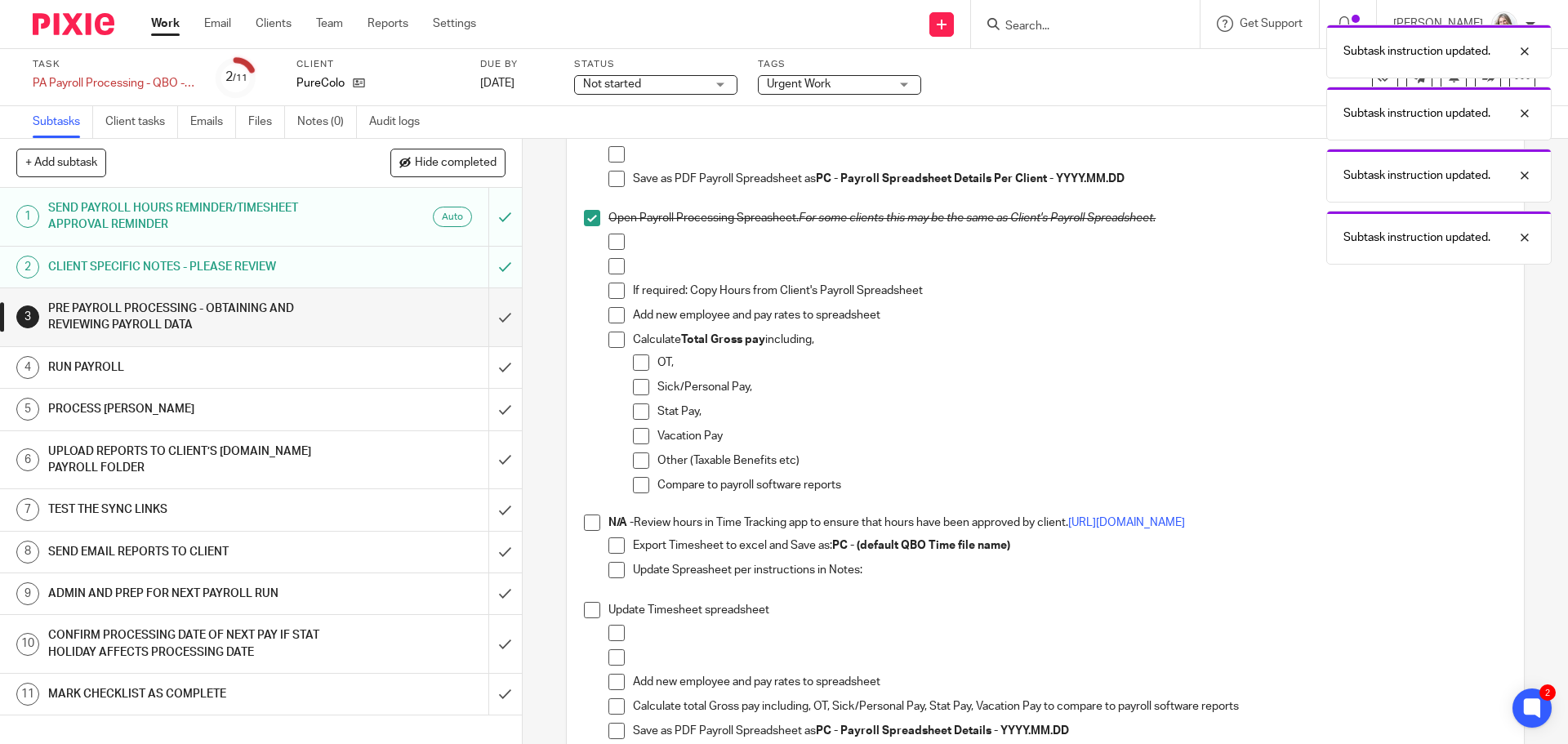
click at [590, 520] on span at bounding box center [592, 523] width 16 height 16
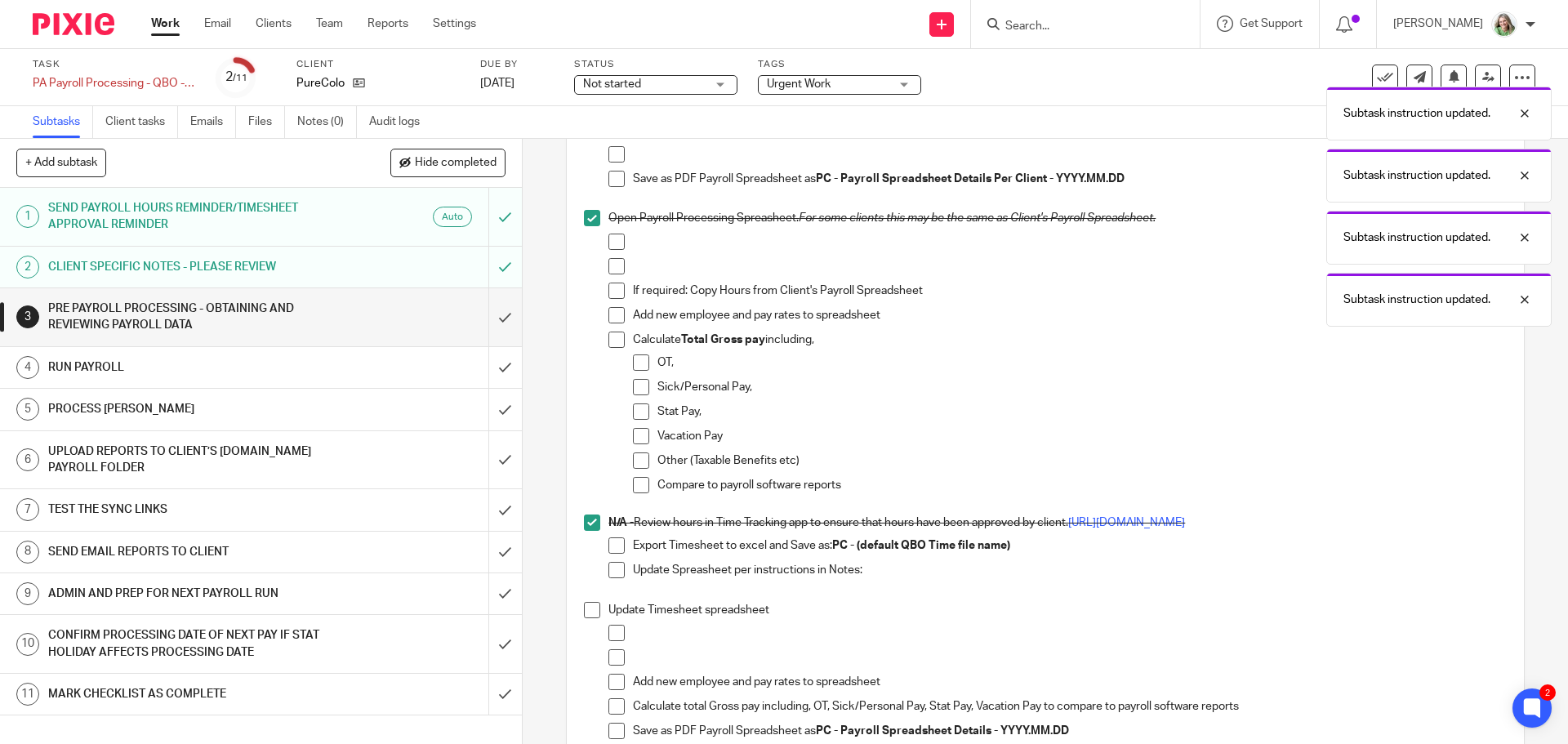
click at [584, 615] on span at bounding box center [592, 609] width 16 height 16
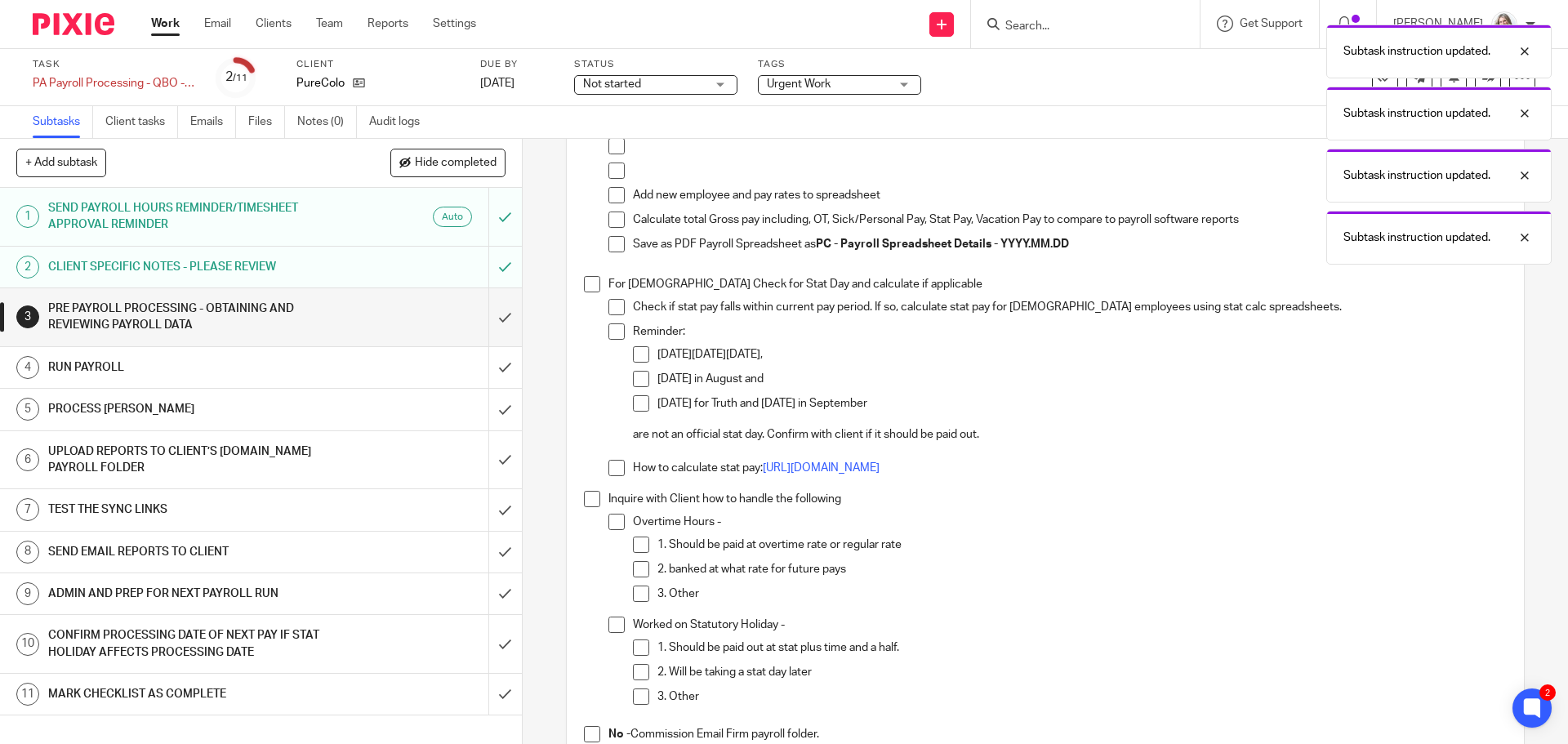
scroll to position [1633, 0]
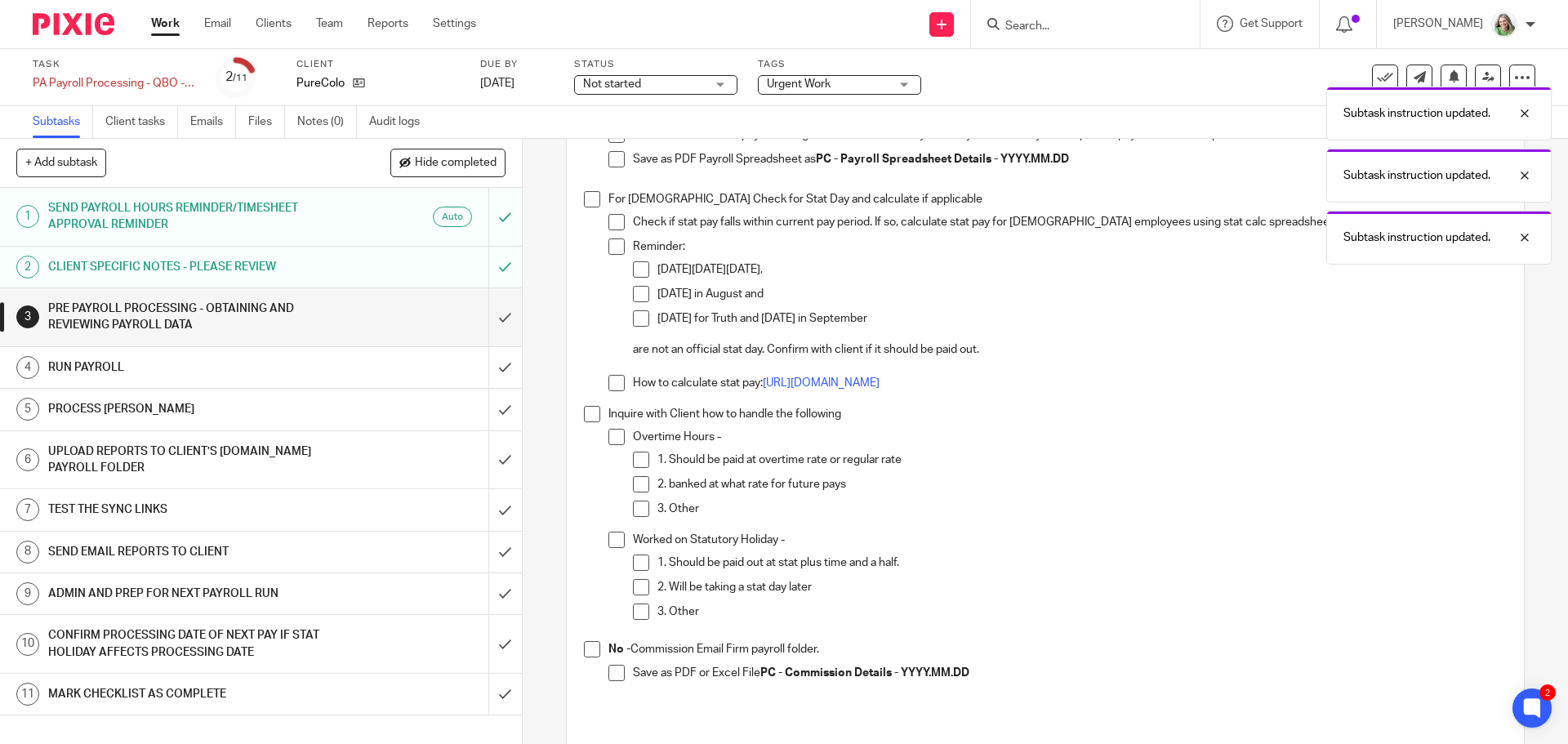
click at [585, 411] on span at bounding box center [592, 414] width 16 height 16
click at [586, 649] on span at bounding box center [592, 649] width 16 height 16
click at [485, 317] on input "submit" at bounding box center [261, 317] width 522 height 58
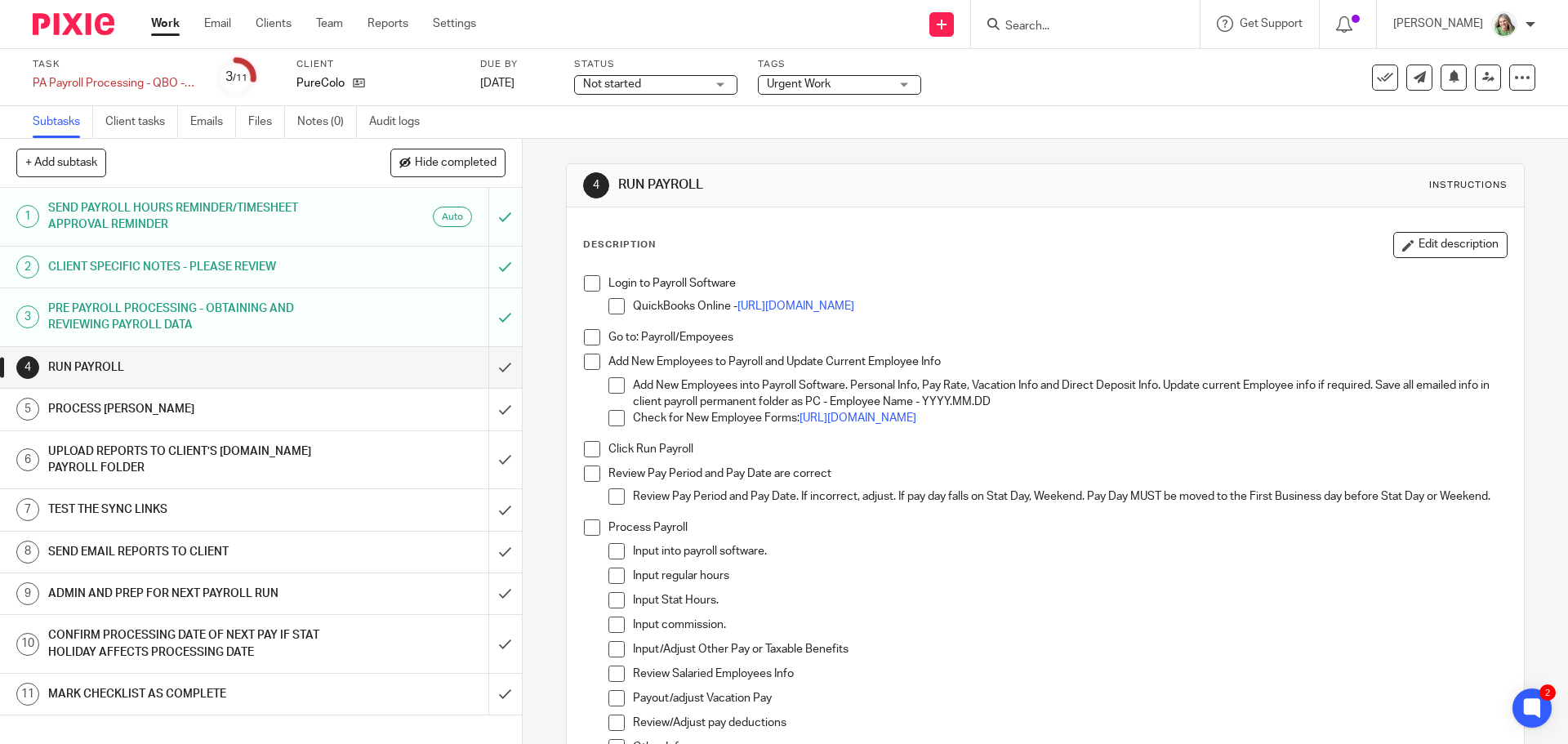
drag, startPoint x: 590, startPoint y: 282, endPoint x: 579, endPoint y: 322, distance: 41.5
click at [590, 282] on span at bounding box center [592, 283] width 16 height 16
click at [590, 335] on span at bounding box center [592, 337] width 16 height 16
click at [590, 365] on span at bounding box center [592, 361] width 16 height 16
click at [589, 445] on span at bounding box center [592, 449] width 16 height 16
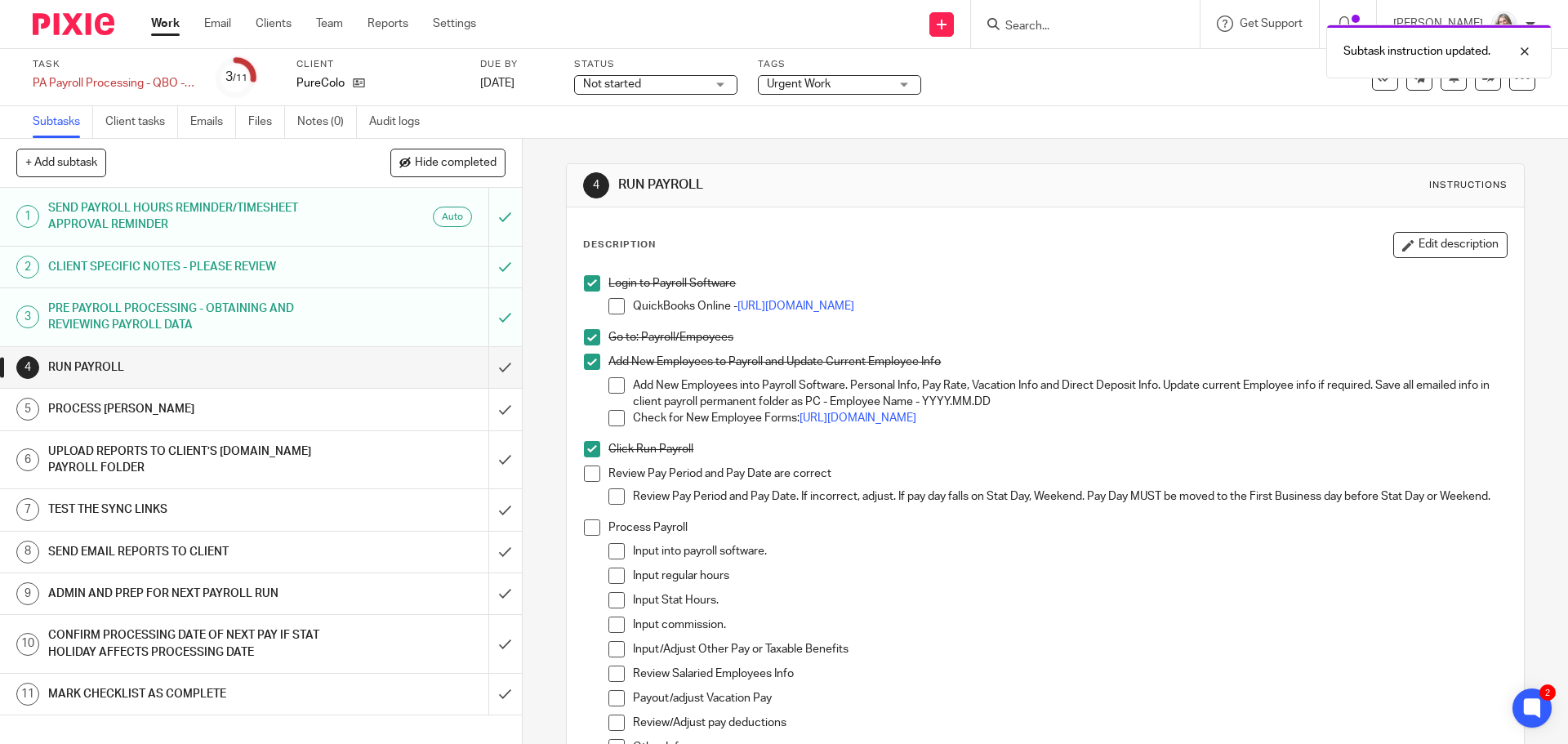
click at [586, 465] on li "Click Run Payroll" at bounding box center [1044, 452] width 922 height 24
click at [586, 477] on span at bounding box center [592, 474] width 16 height 16
click at [584, 531] on span at bounding box center [592, 527] width 16 height 16
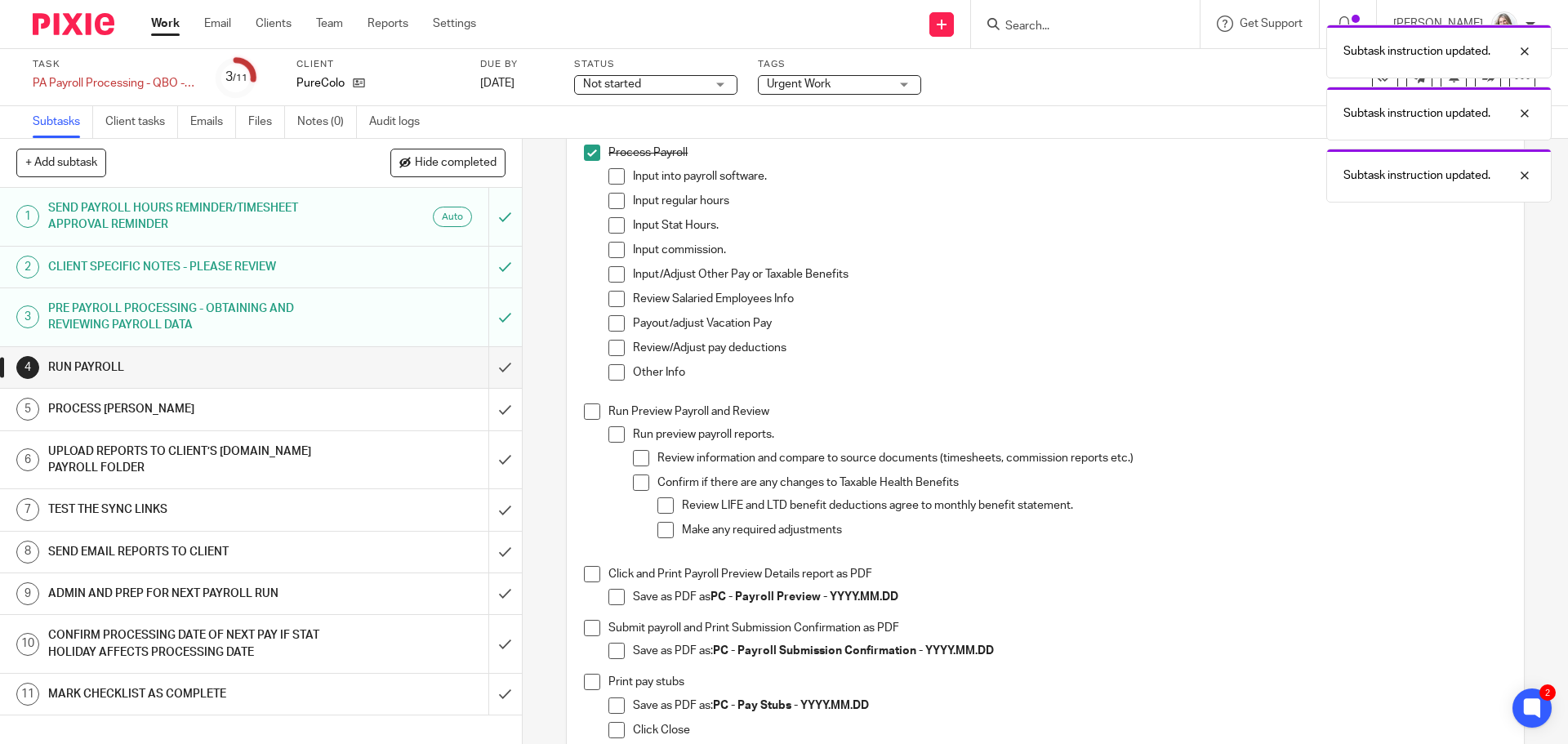
scroll to position [409, 0]
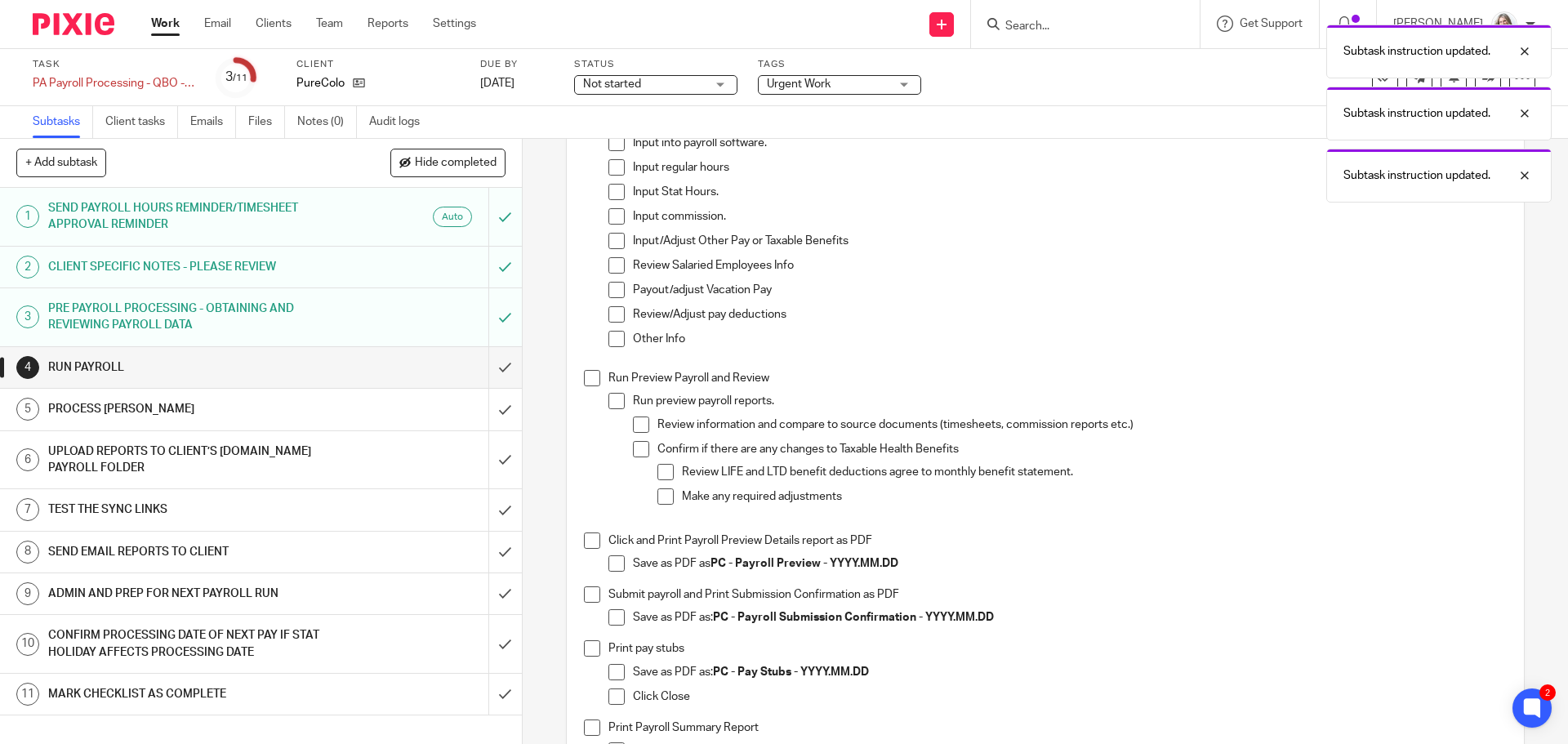
click at [586, 385] on span at bounding box center [592, 378] width 16 height 16
drag, startPoint x: 900, startPoint y: 574, endPoint x: 711, endPoint y: 574, distance: 189.0
click at [711, 572] on p "Save as PDF as PC - Payroll Preview - YYYY.MM.DD" at bounding box center [1069, 563] width 873 height 16
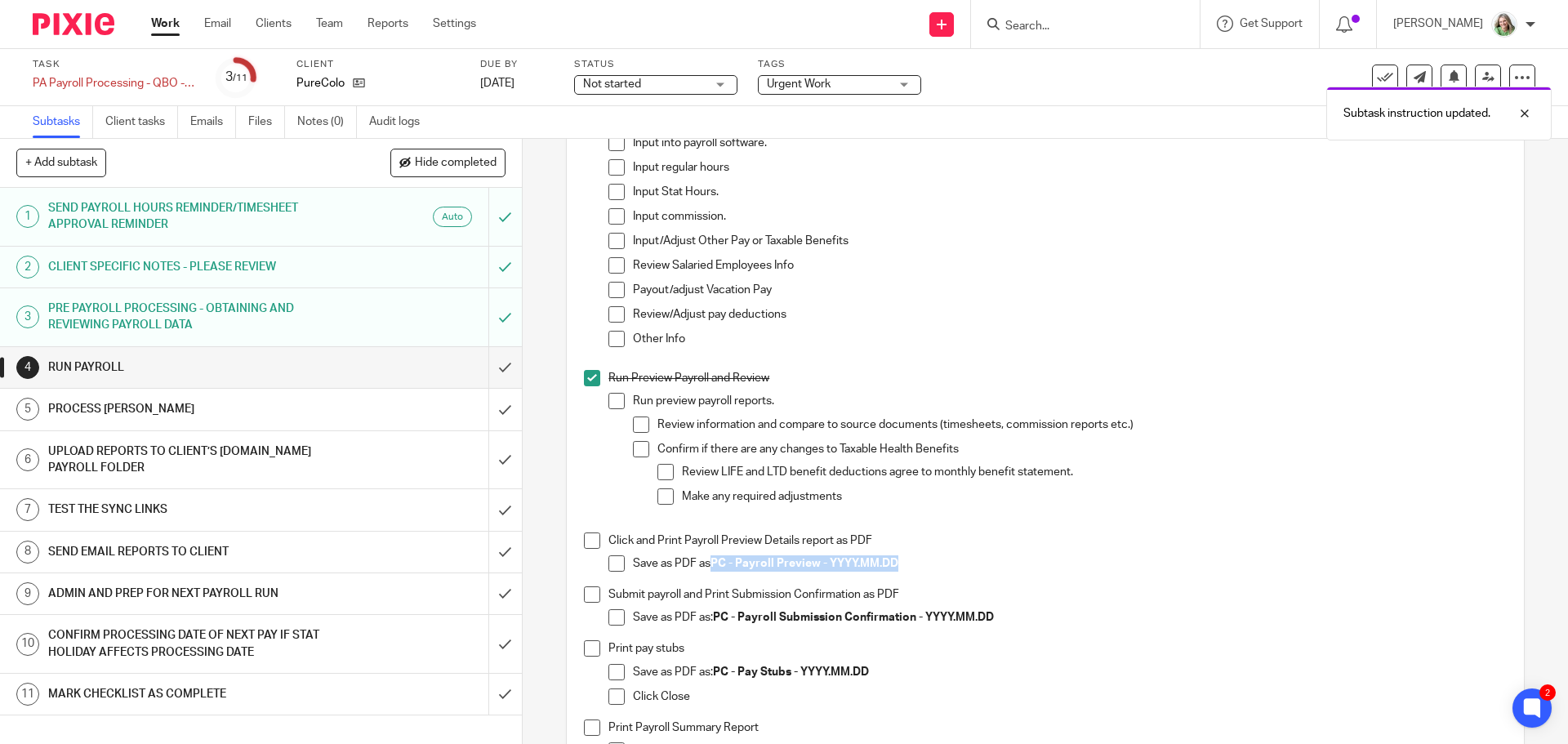
copy strong "PC - Payroll Preview - YYYY.MM.DD"
click at [610, 572] on span at bounding box center [617, 563] width 16 height 16
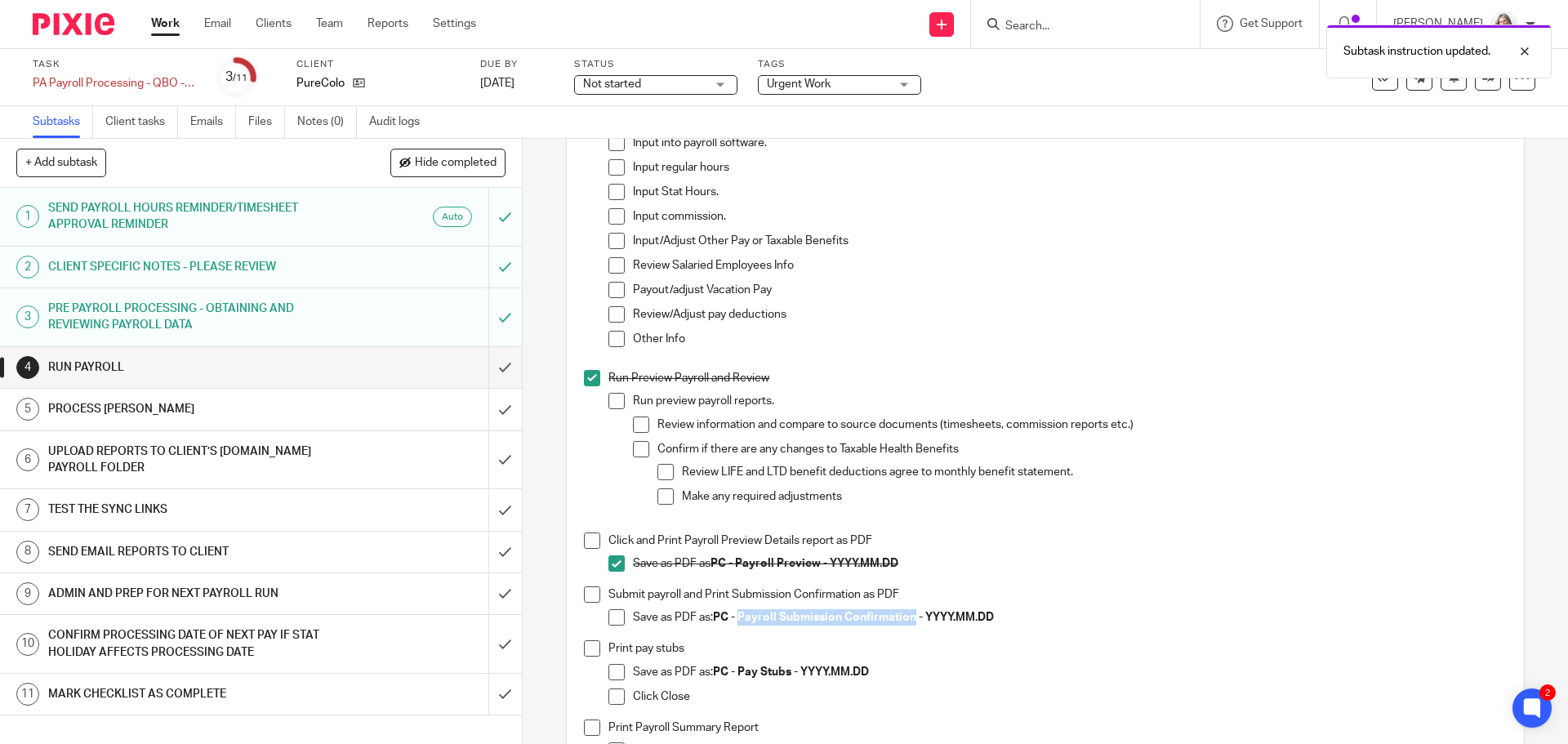
drag, startPoint x: 909, startPoint y: 625, endPoint x: 739, endPoint y: 625, distance: 170.0
click at [739, 623] on strong "PC - Payroll Submission Confirmation - YYYY.MM.DD" at bounding box center [853, 616] width 281 height 12
copy strong "Payroll Submission Confirmation"
click at [614, 622] on span at bounding box center [617, 617] width 16 height 16
drag, startPoint x: 789, startPoint y: 674, endPoint x: 736, endPoint y: 676, distance: 53.0
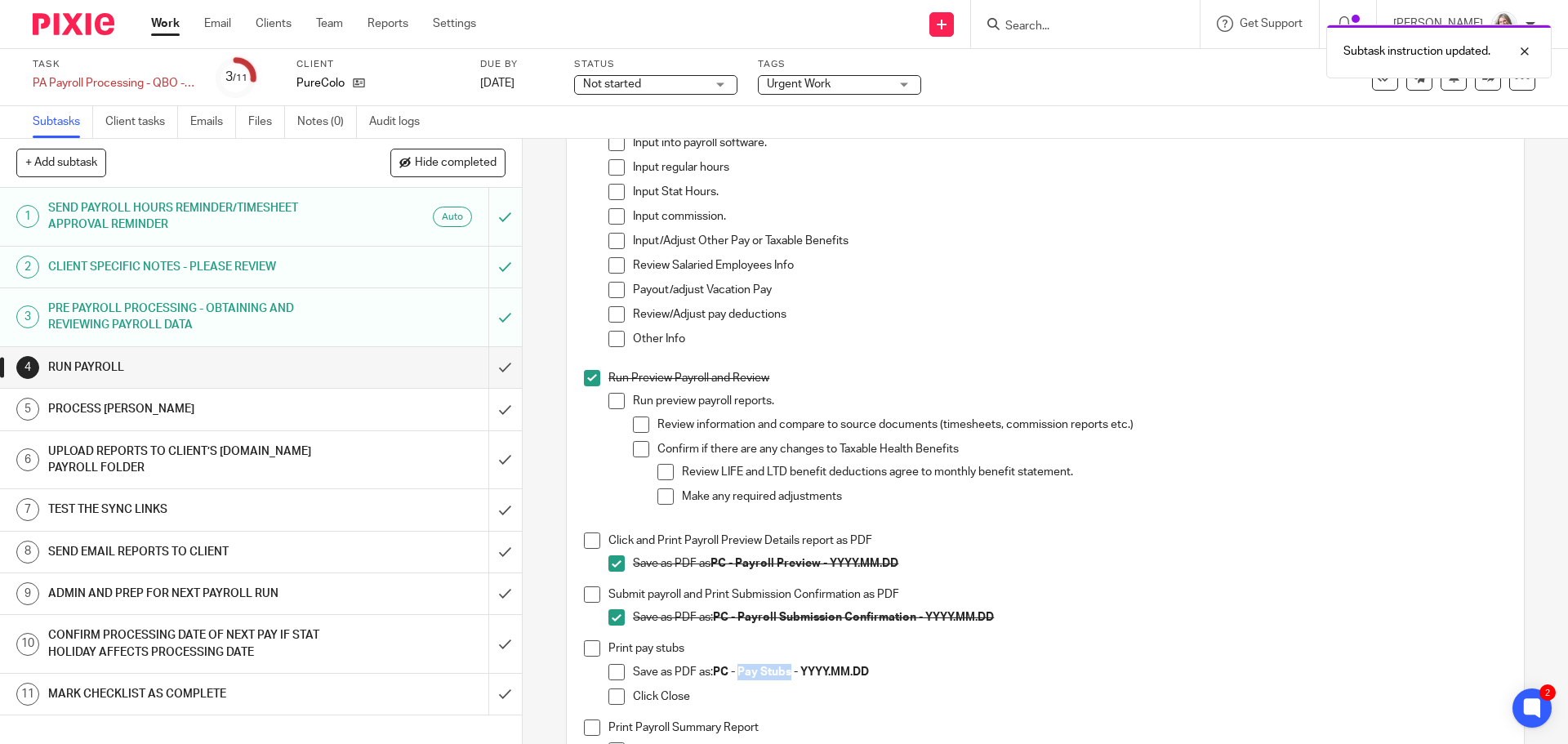
click at [736, 676] on strong "PC - Pay Stubs - YYYY.MM.DD" at bounding box center [791, 672] width 156 height 12
copy strong "Pay Stubs"
click at [584, 549] on span at bounding box center [592, 541] width 16 height 16
click at [585, 601] on span at bounding box center [592, 594] width 16 height 16
click at [588, 653] on span at bounding box center [592, 648] width 16 height 16
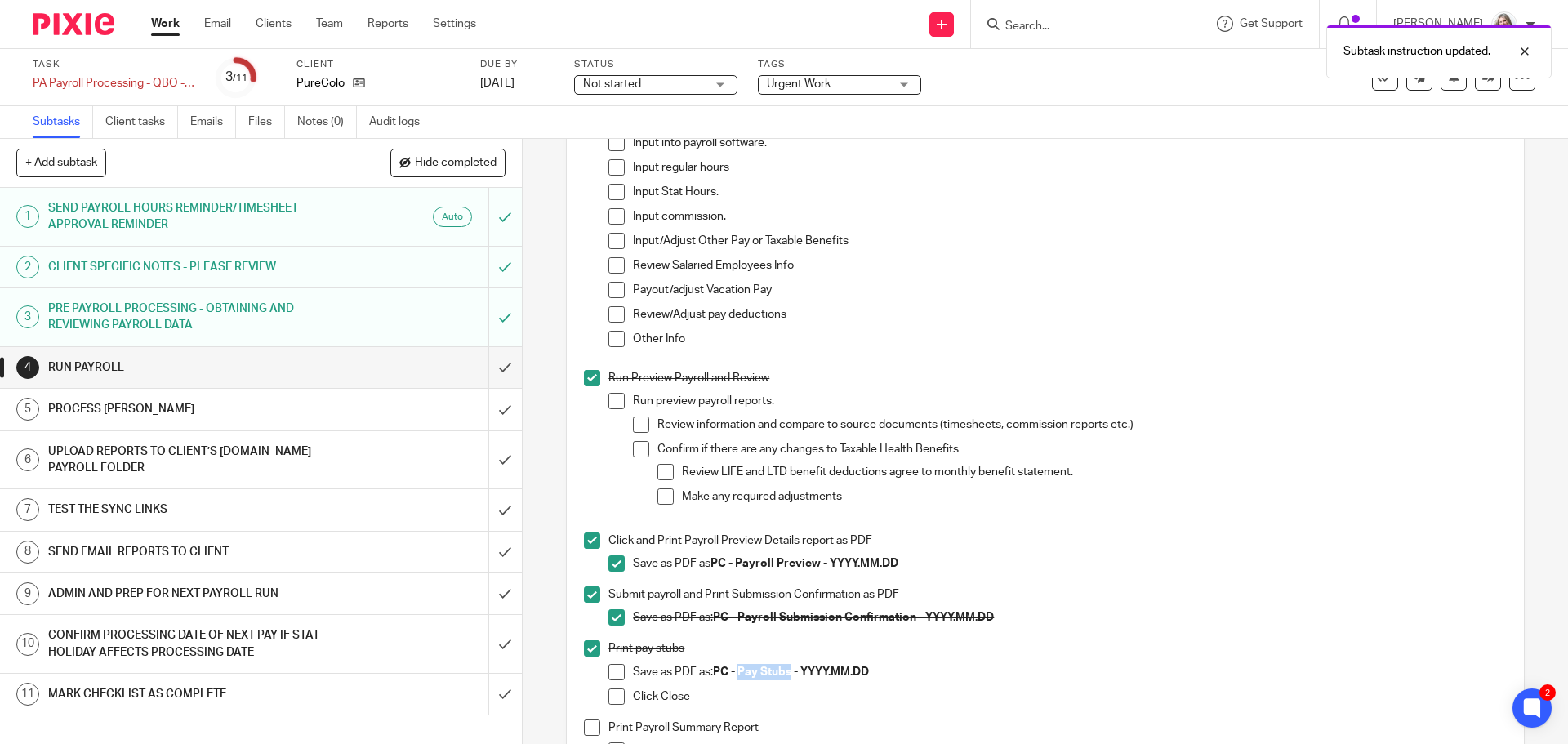
click at [613, 675] on span at bounding box center [617, 672] width 16 height 16
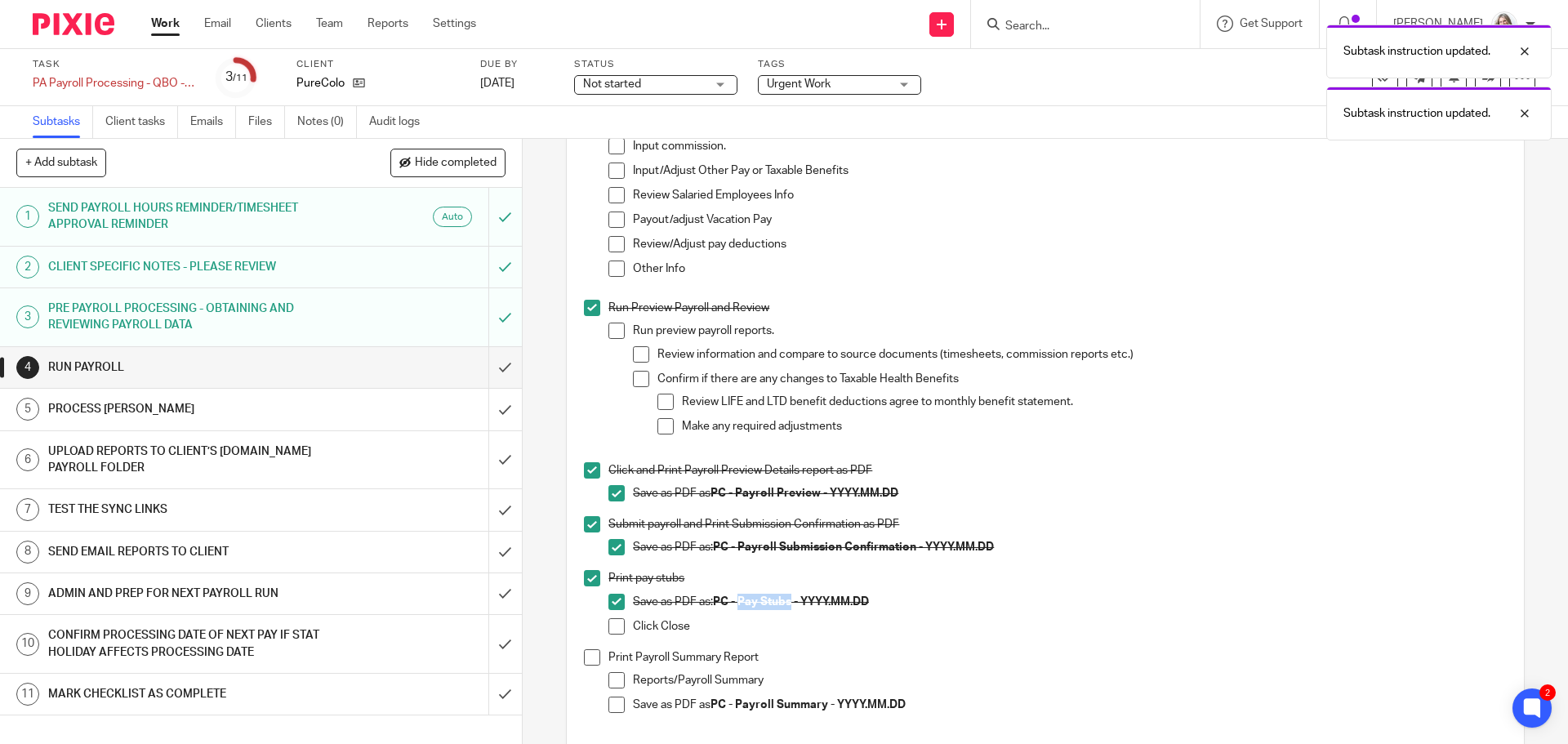
scroll to position [653, 0]
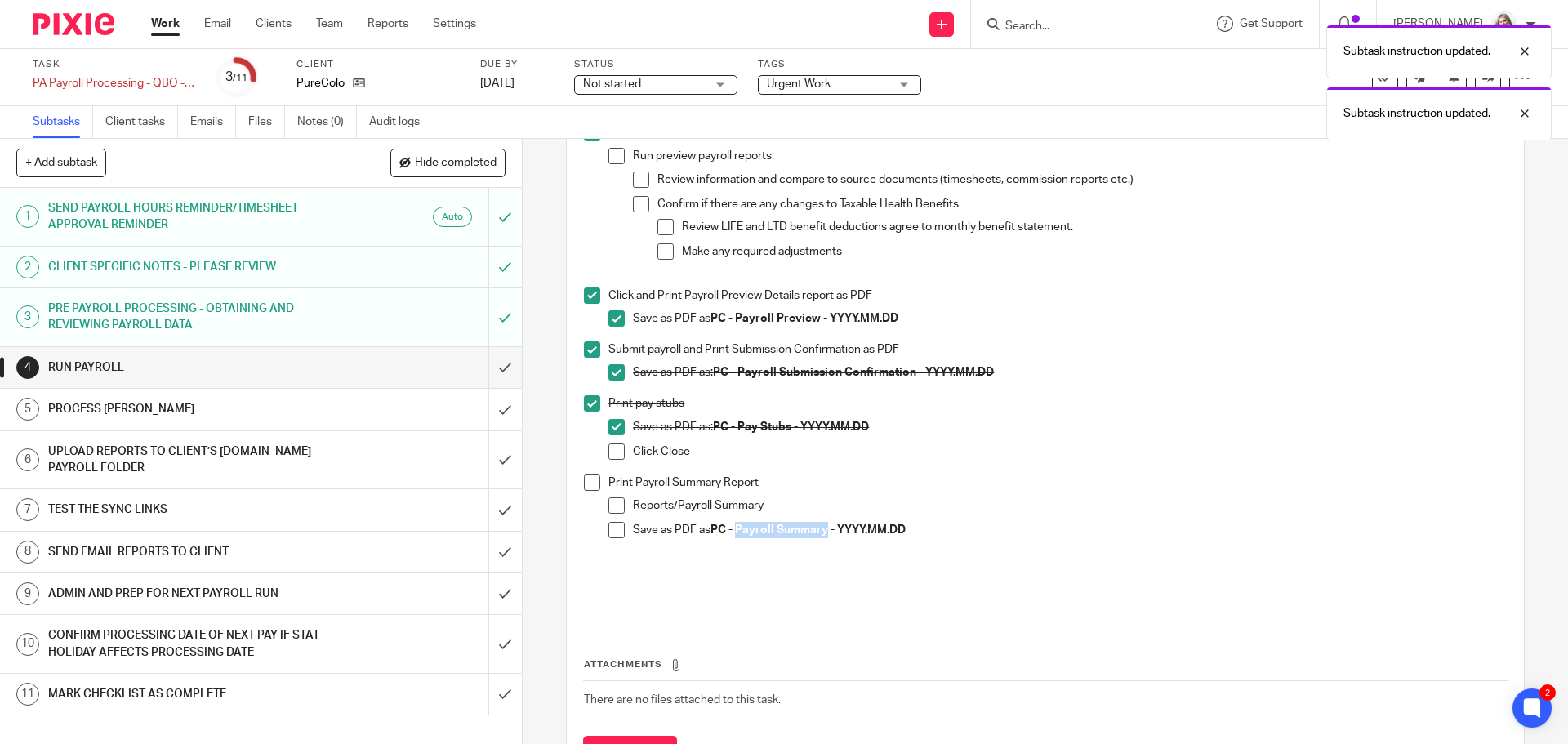
drag, startPoint x: 823, startPoint y: 536, endPoint x: 735, endPoint y: 535, distance: 88.0
click at [735, 535] on strong "PC - Payroll Summary - YYYY.MM.DD" at bounding box center [808, 529] width 195 height 12
copy strong "Payroll Summary"
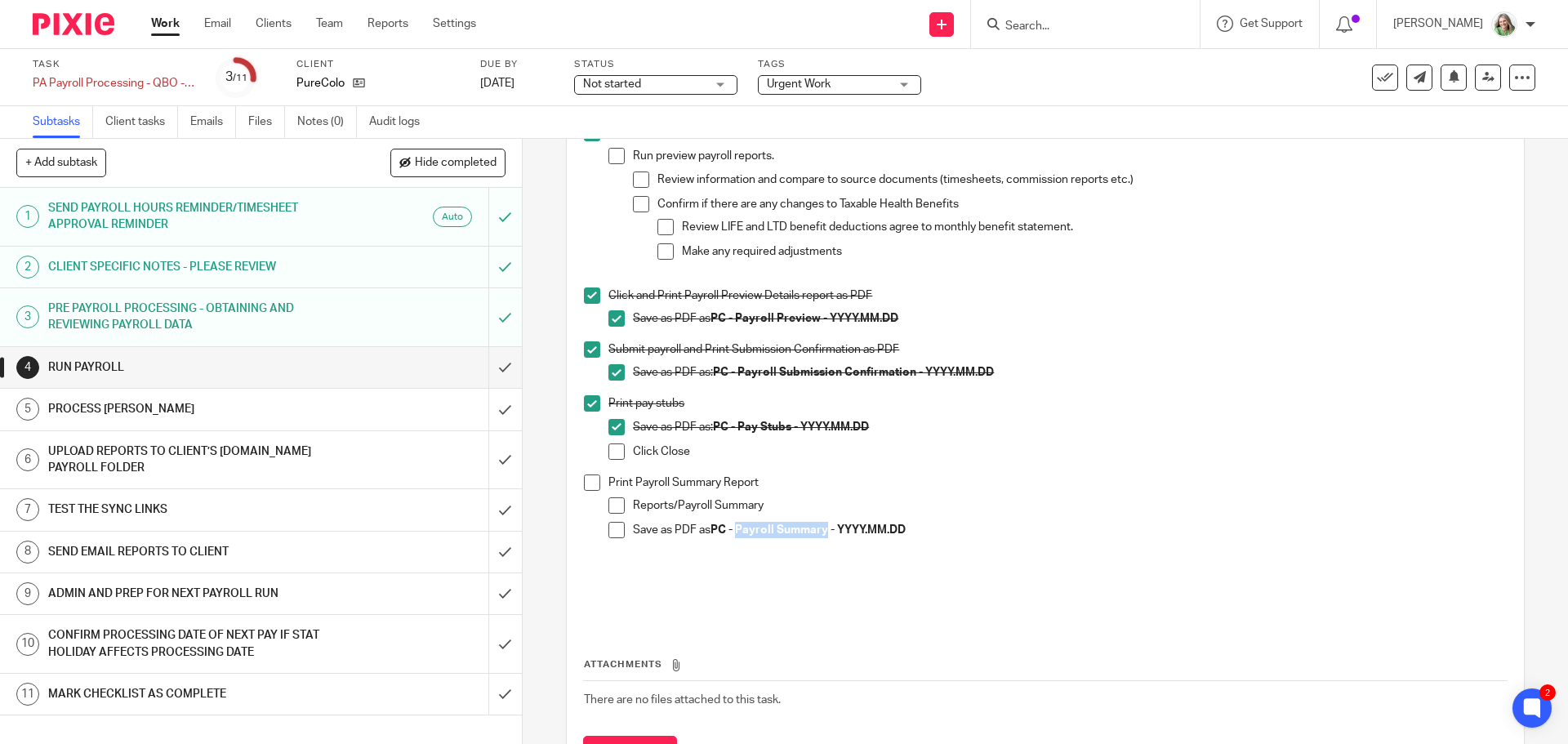
click at [587, 488] on span at bounding box center [592, 483] width 16 height 16
click at [612, 533] on span at bounding box center [617, 530] width 16 height 16
click at [486, 354] on input "submit" at bounding box center [261, 368] width 522 height 41
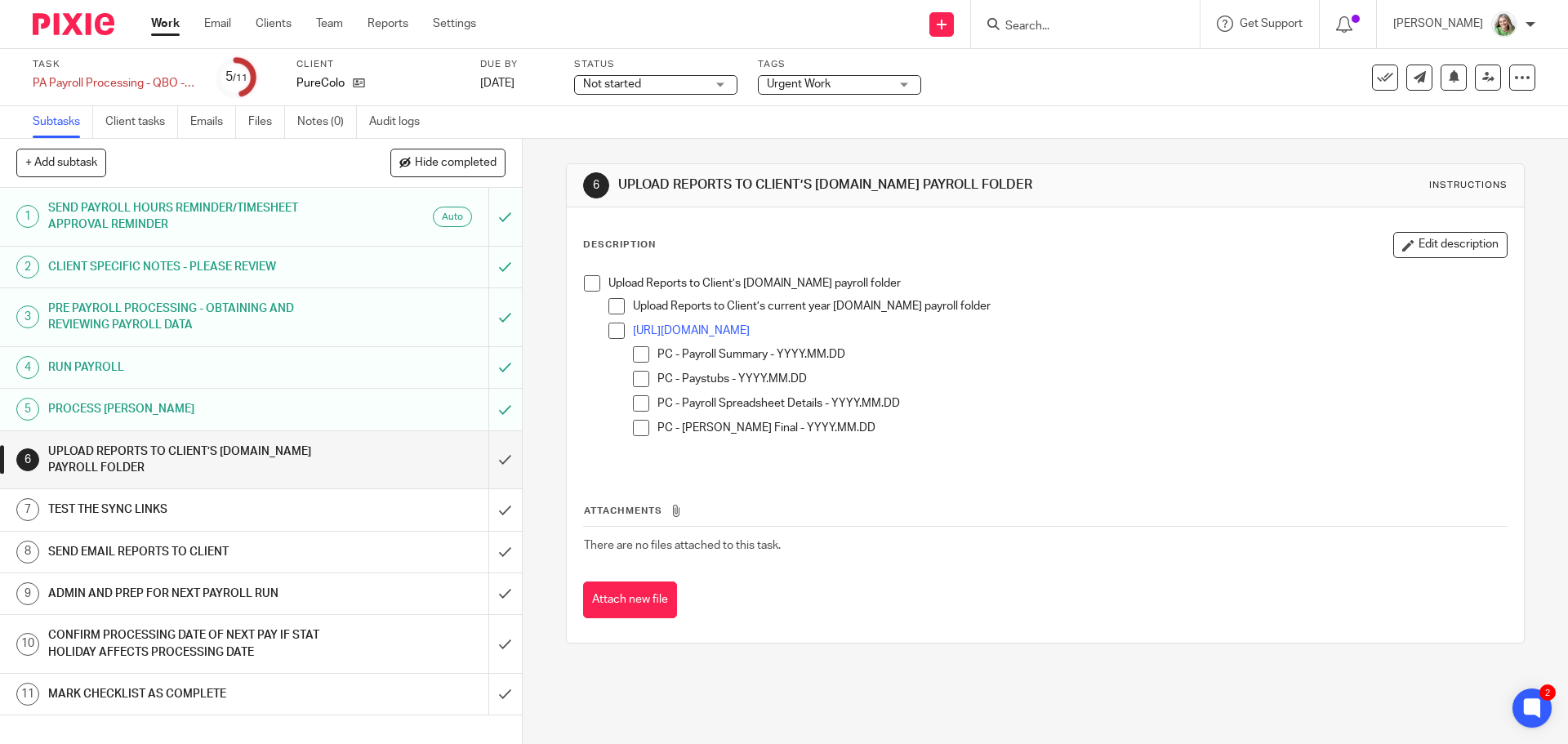
click at [584, 279] on span at bounding box center [592, 283] width 16 height 16
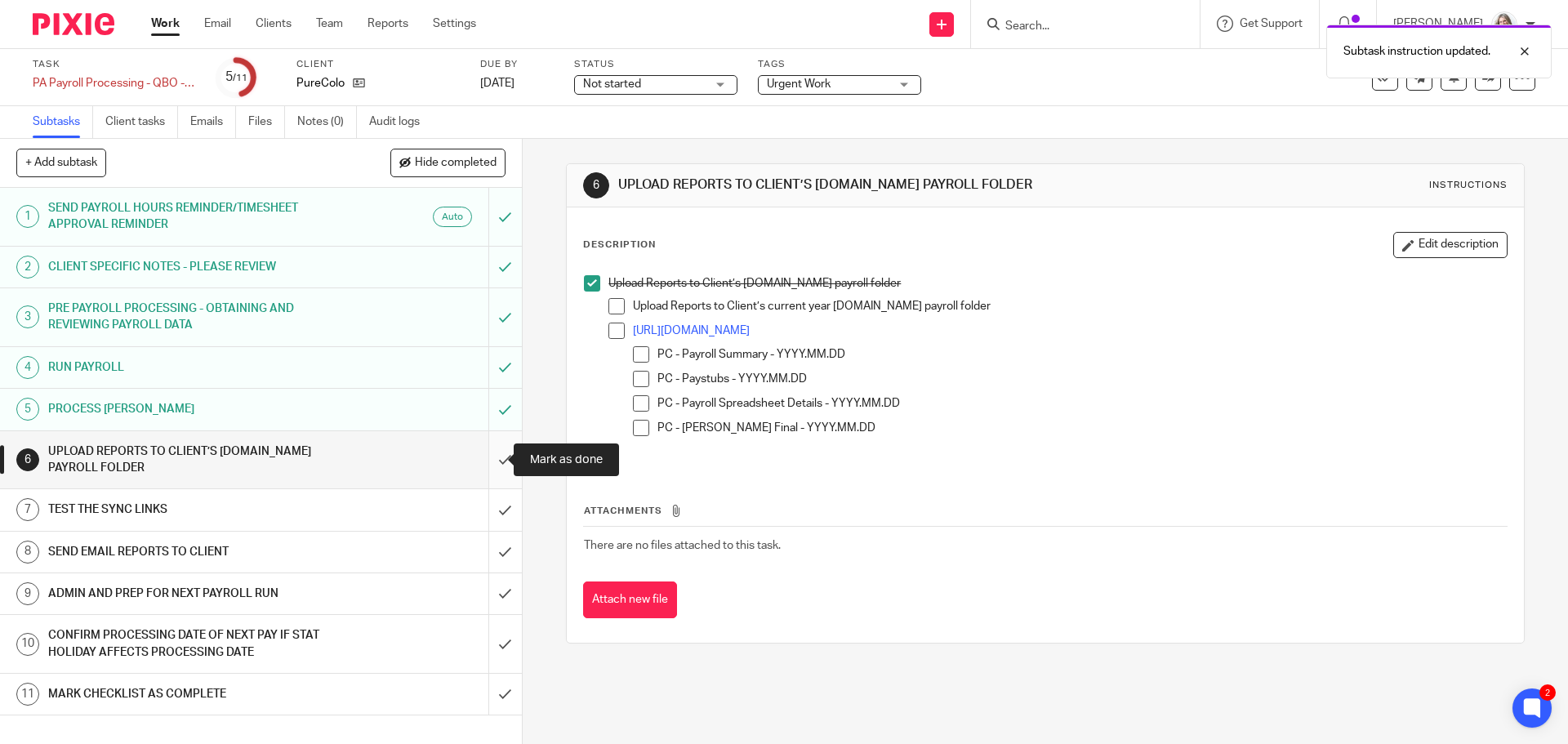
click at [497, 460] on input "submit" at bounding box center [261, 459] width 522 height 58
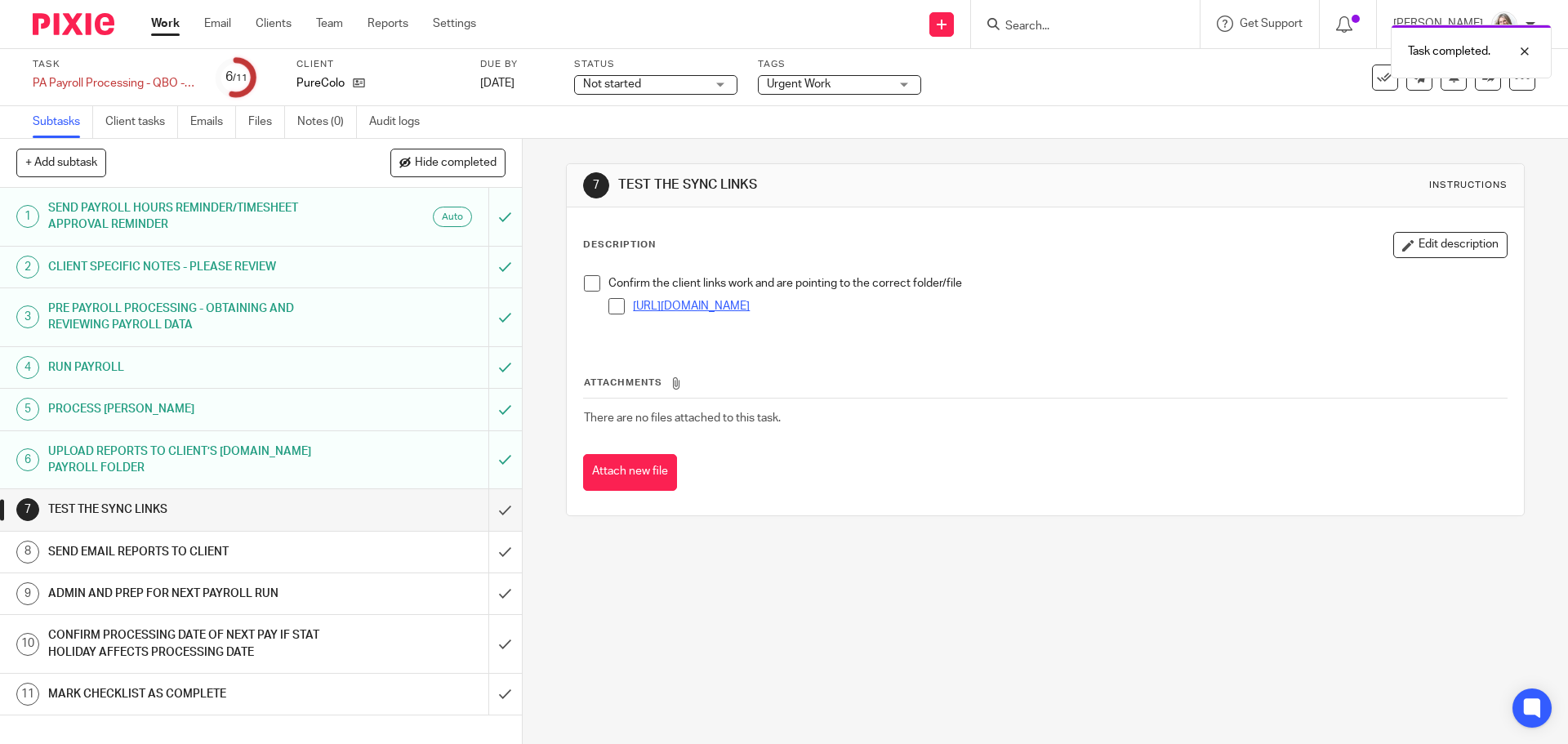
click at [718, 310] on link "[URL][DOMAIN_NAME]" at bounding box center [691, 306] width 117 height 12
click at [591, 285] on span at bounding box center [592, 283] width 16 height 16
click at [487, 505] on input "submit" at bounding box center [261, 509] width 522 height 41
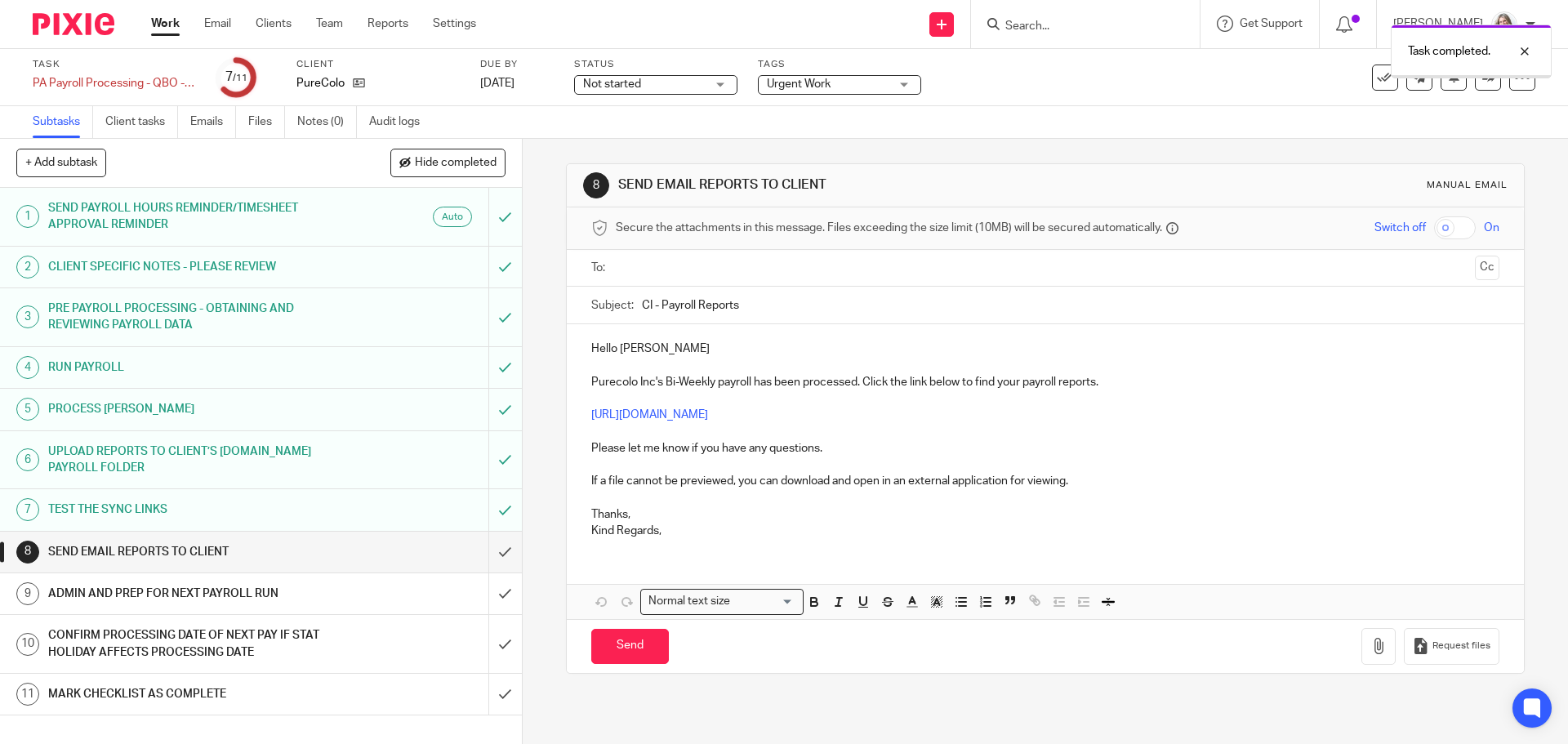
click at [649, 269] on input "text" at bounding box center [1044, 268] width 846 height 19
drag, startPoint x: 647, startPoint y: 308, endPoint x: 635, endPoint y: 308, distance: 12.0
click at [635, 308] on div "Subject: CI - Payroll Reports" at bounding box center [1045, 309] width 908 height 37
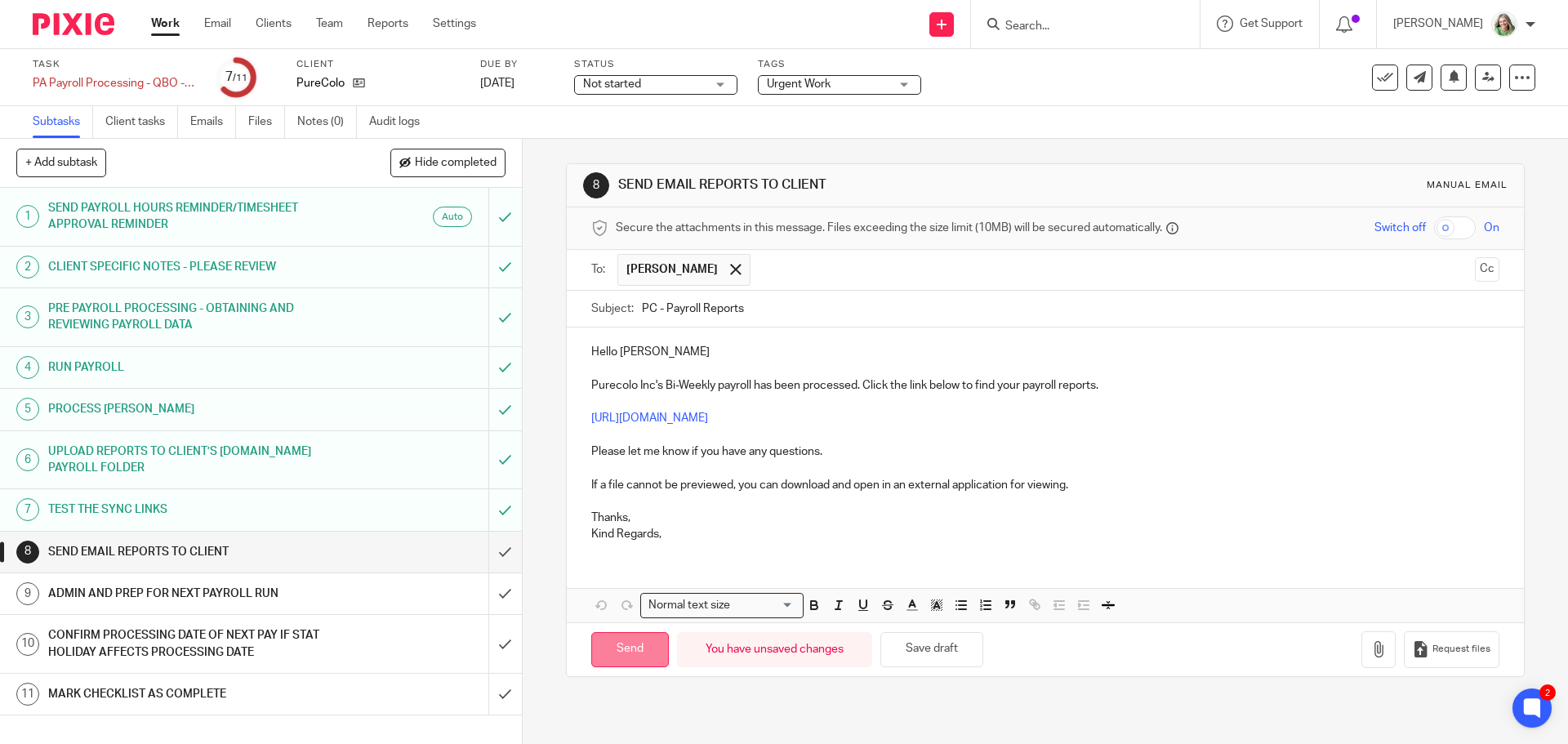
type input "PC - Payroll Reports"
click at [614, 641] on input "Send" at bounding box center [630, 649] width 78 height 35
type input "Sent"
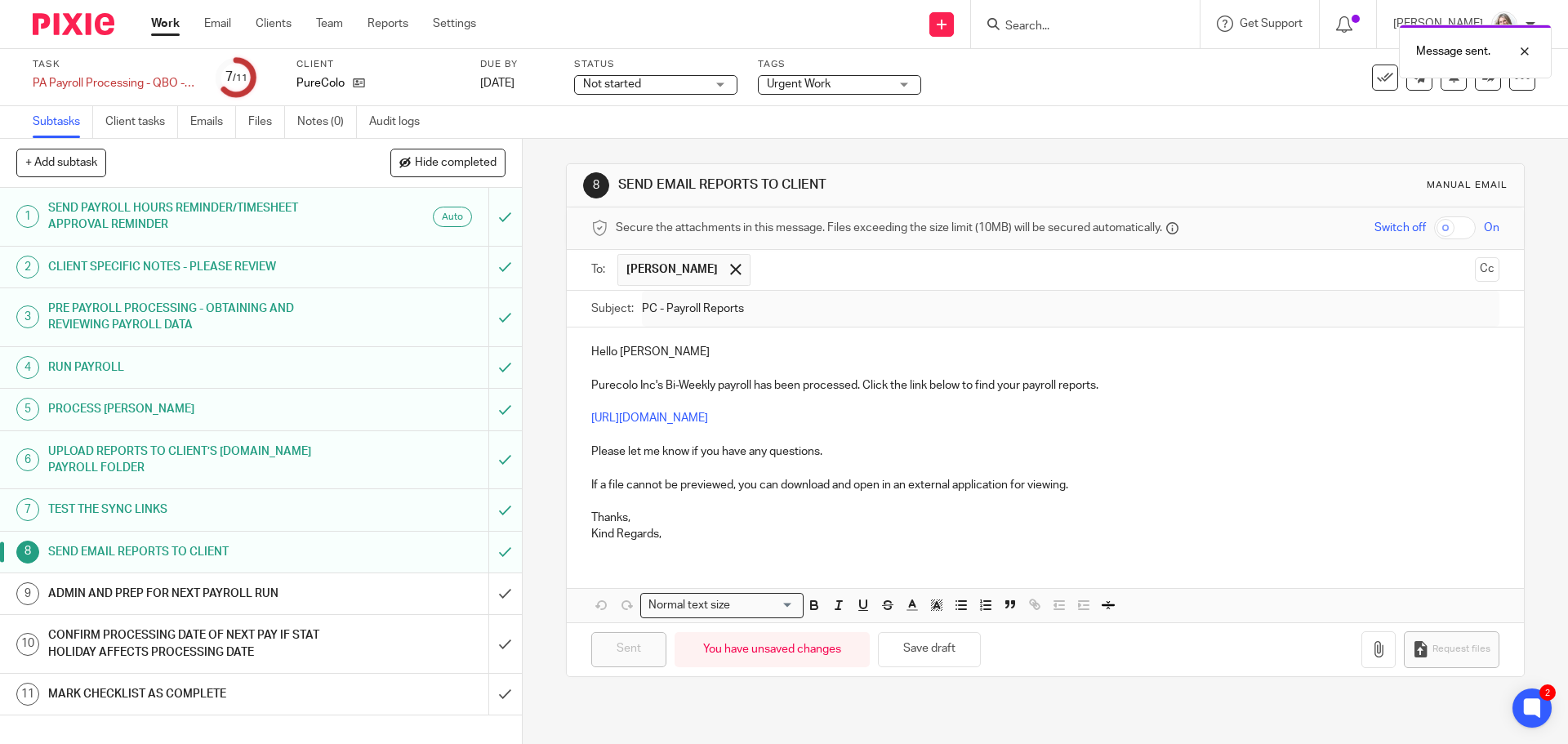
click at [371, 585] on div "ADMIN AND PREP FOR NEXT PAYROLL RUN" at bounding box center [260, 593] width 424 height 24
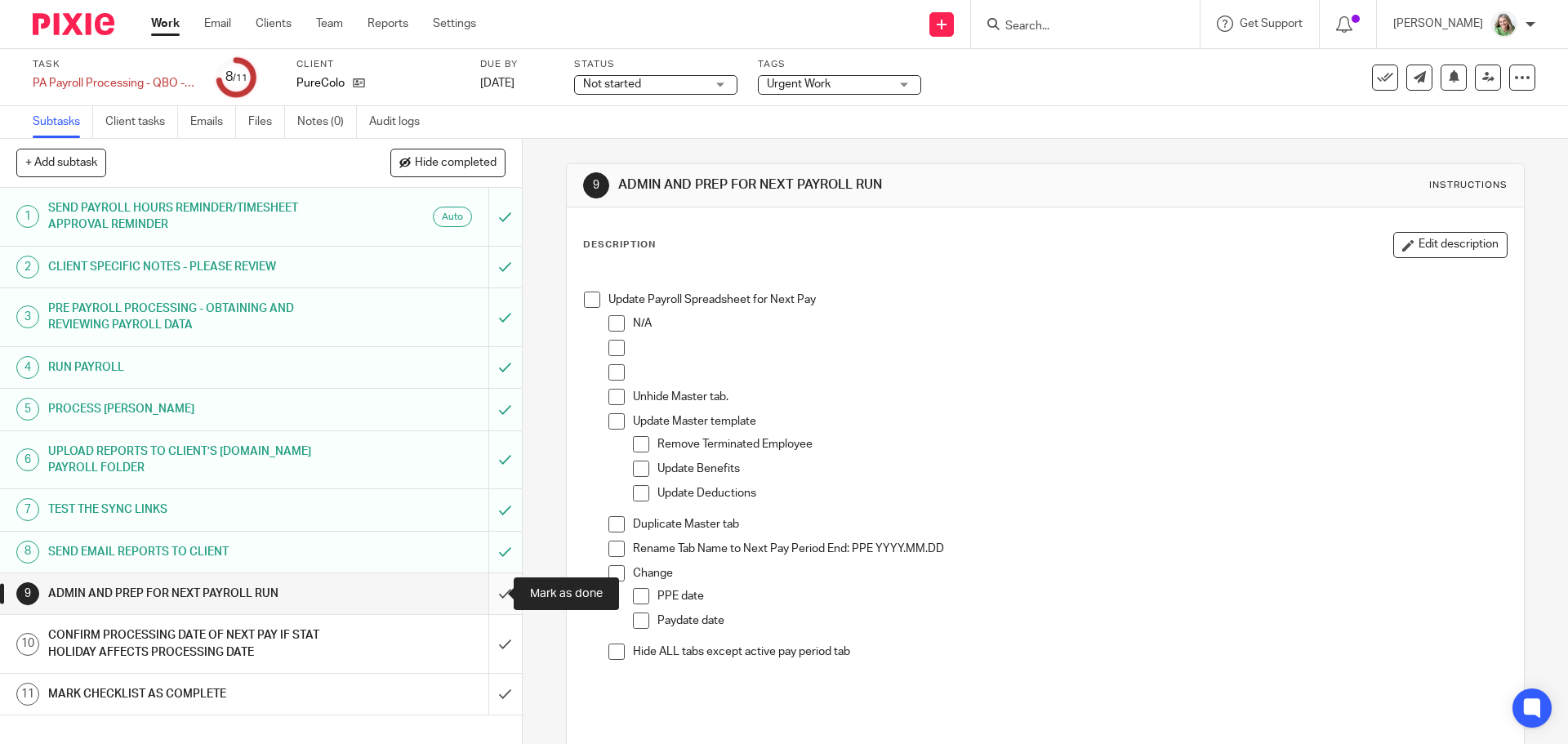
click at [484, 599] on input "submit" at bounding box center [261, 593] width 522 height 41
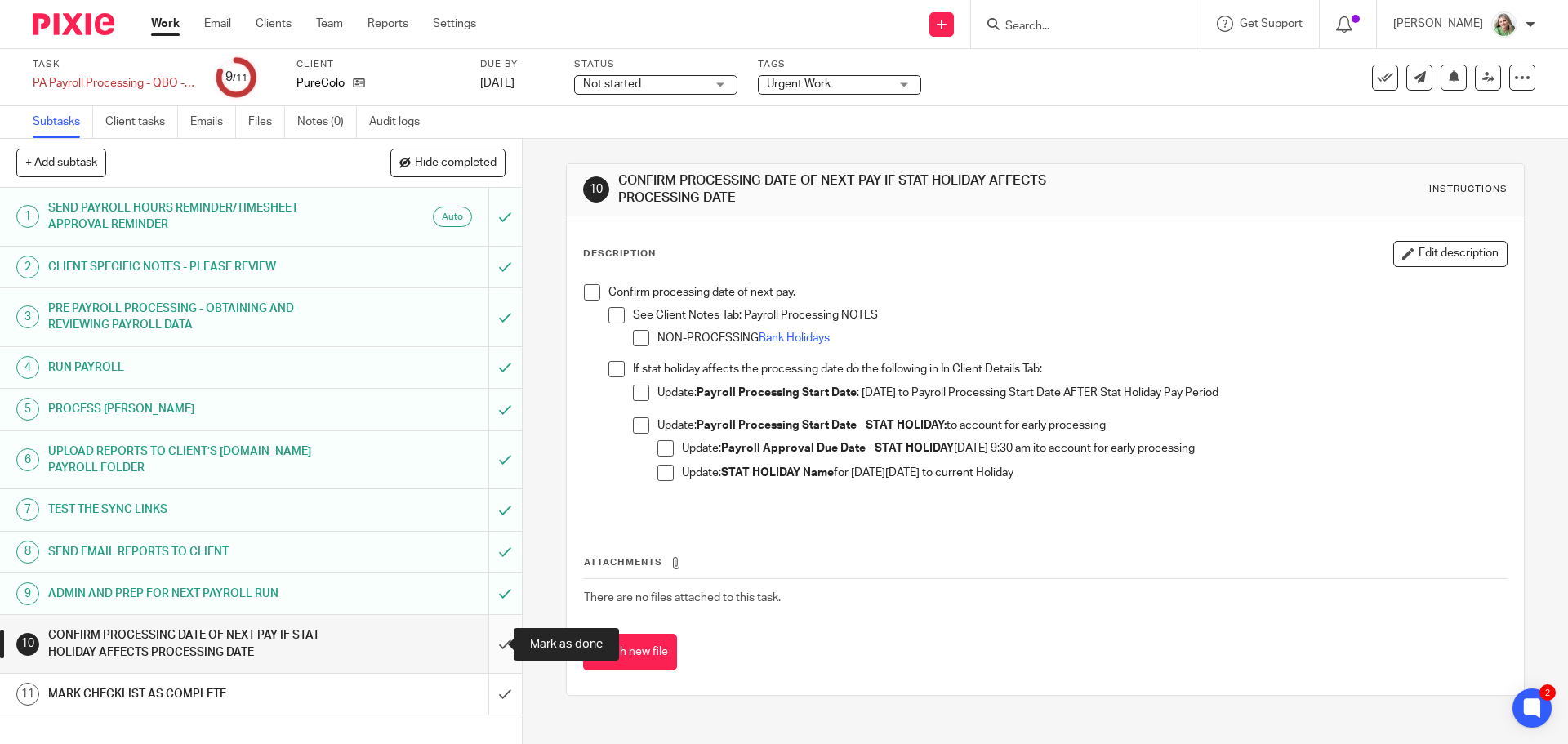
click at [490, 640] on input "submit" at bounding box center [261, 643] width 522 height 58
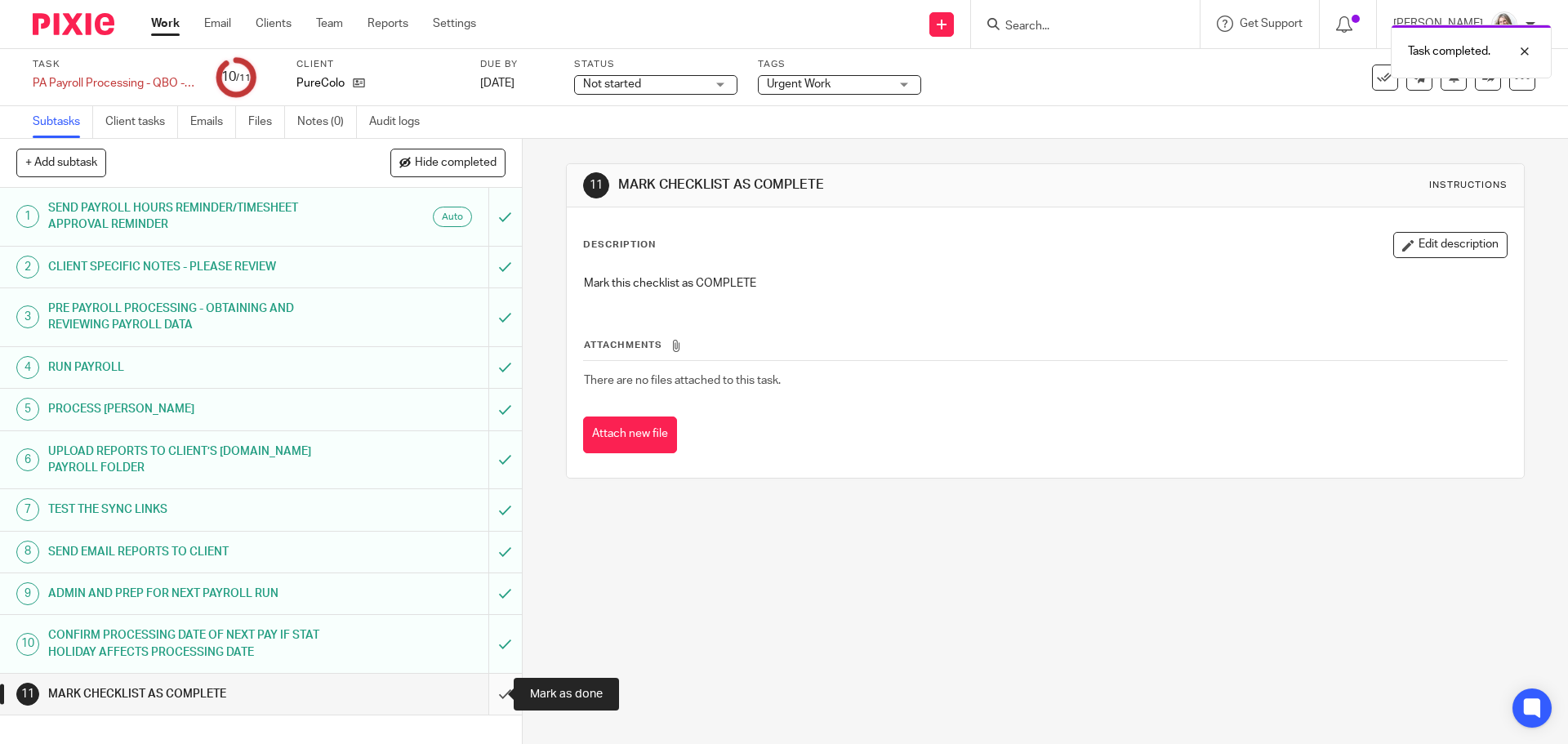
click at [488, 685] on input "submit" at bounding box center [261, 694] width 522 height 41
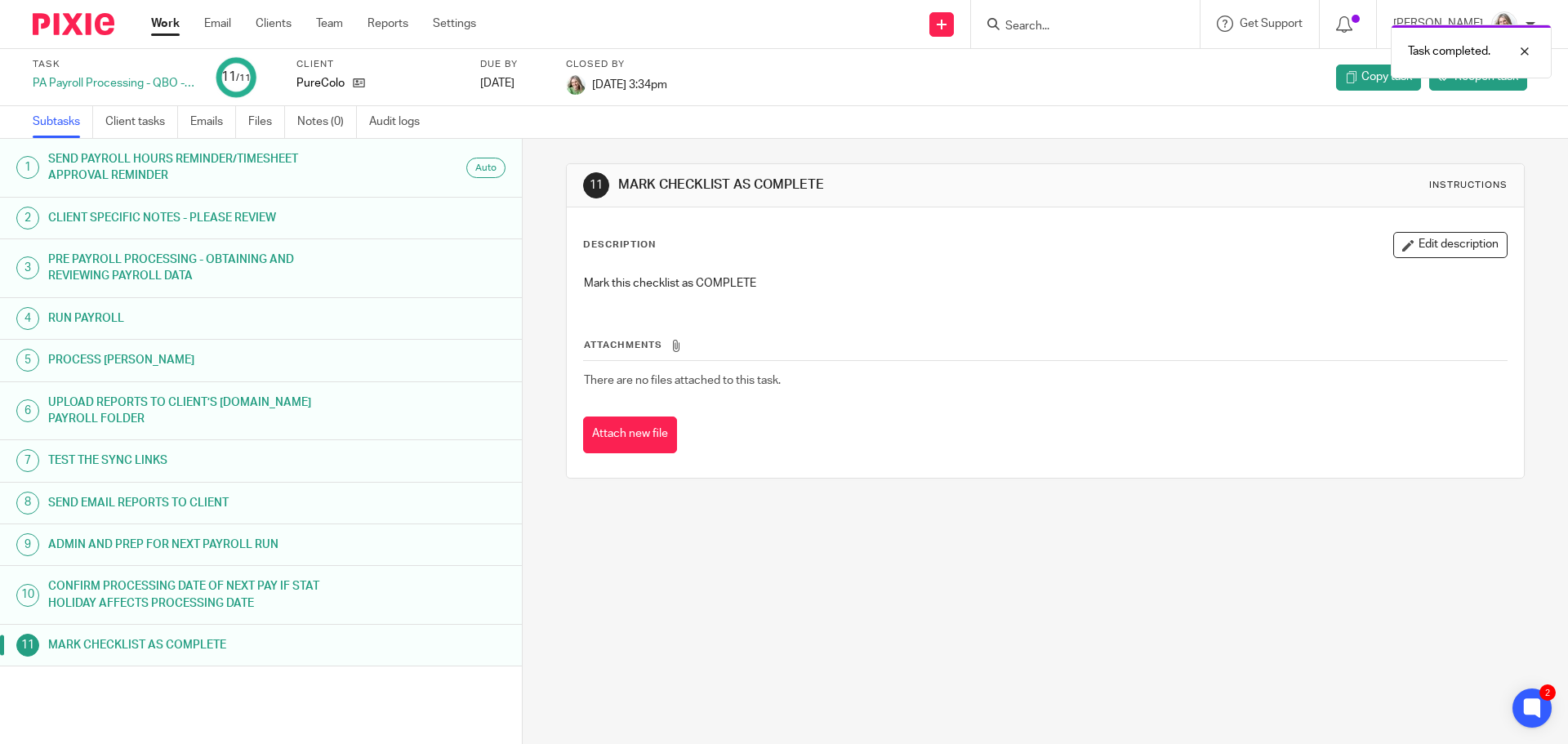
click at [166, 26] on link "Work" at bounding box center [165, 23] width 29 height 16
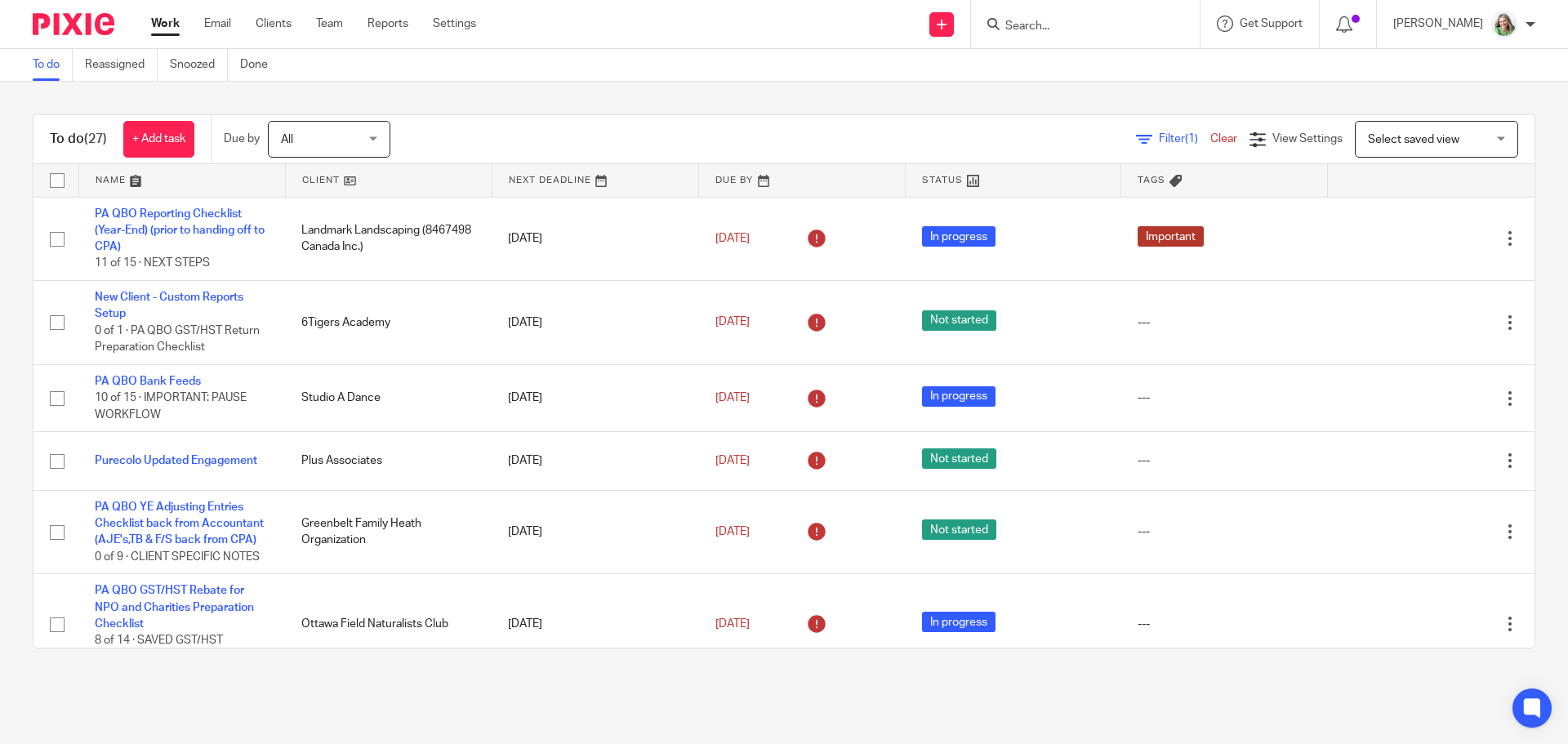
click at [1409, 135] on span "Select saved view" at bounding box center [1414, 139] width 91 height 12
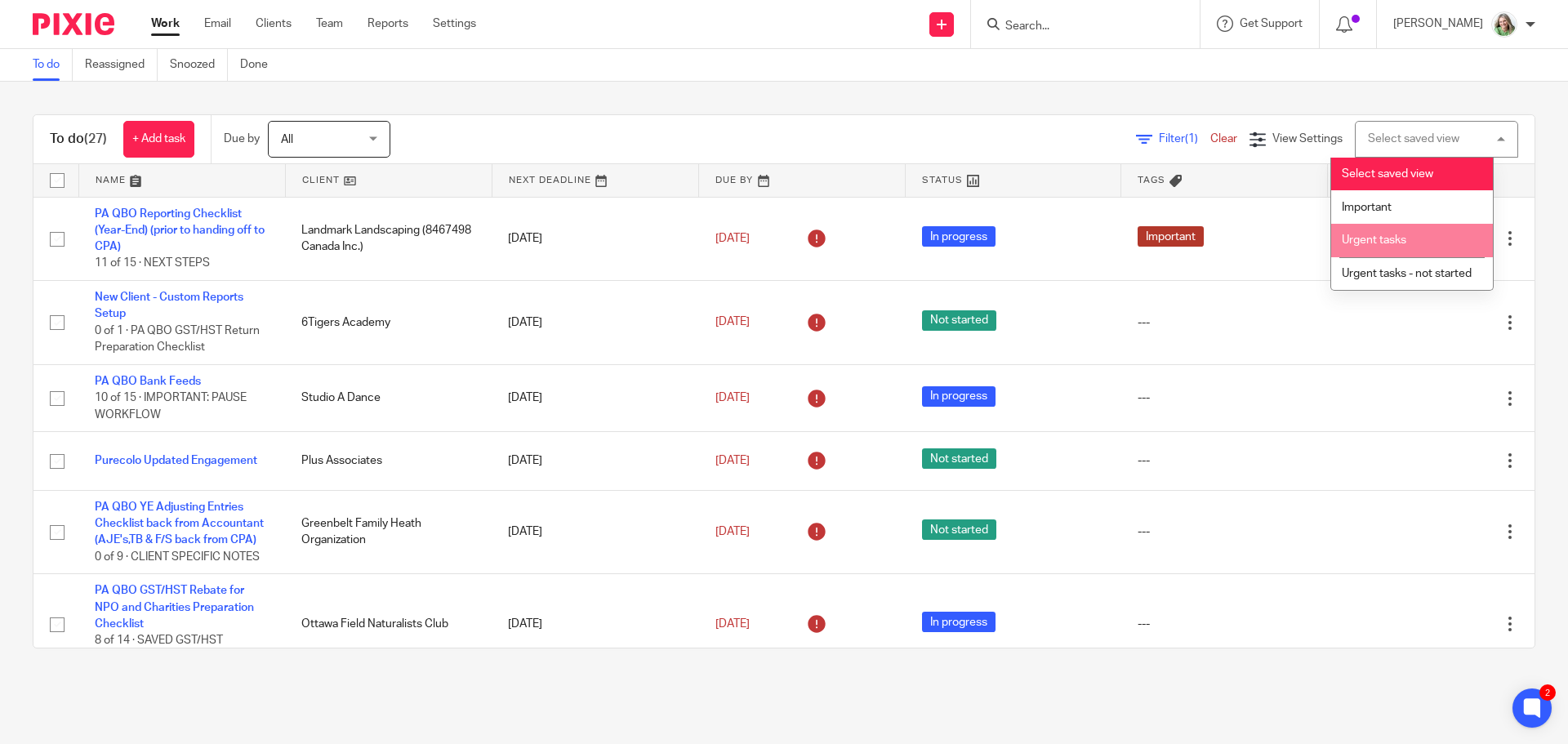
click at [1367, 241] on span "Urgent tasks" at bounding box center [1374, 240] width 64 height 12
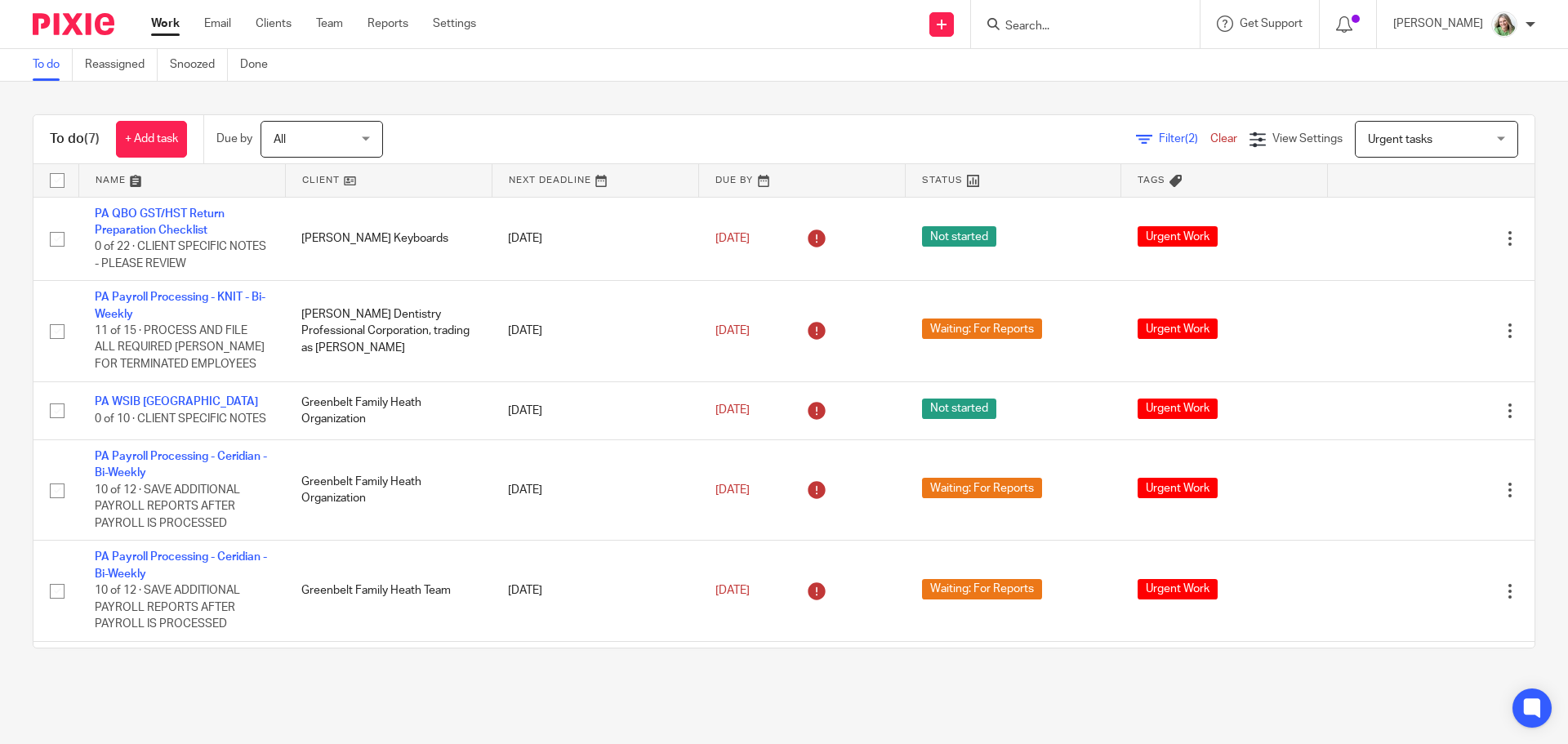
scroll to position [187, 0]
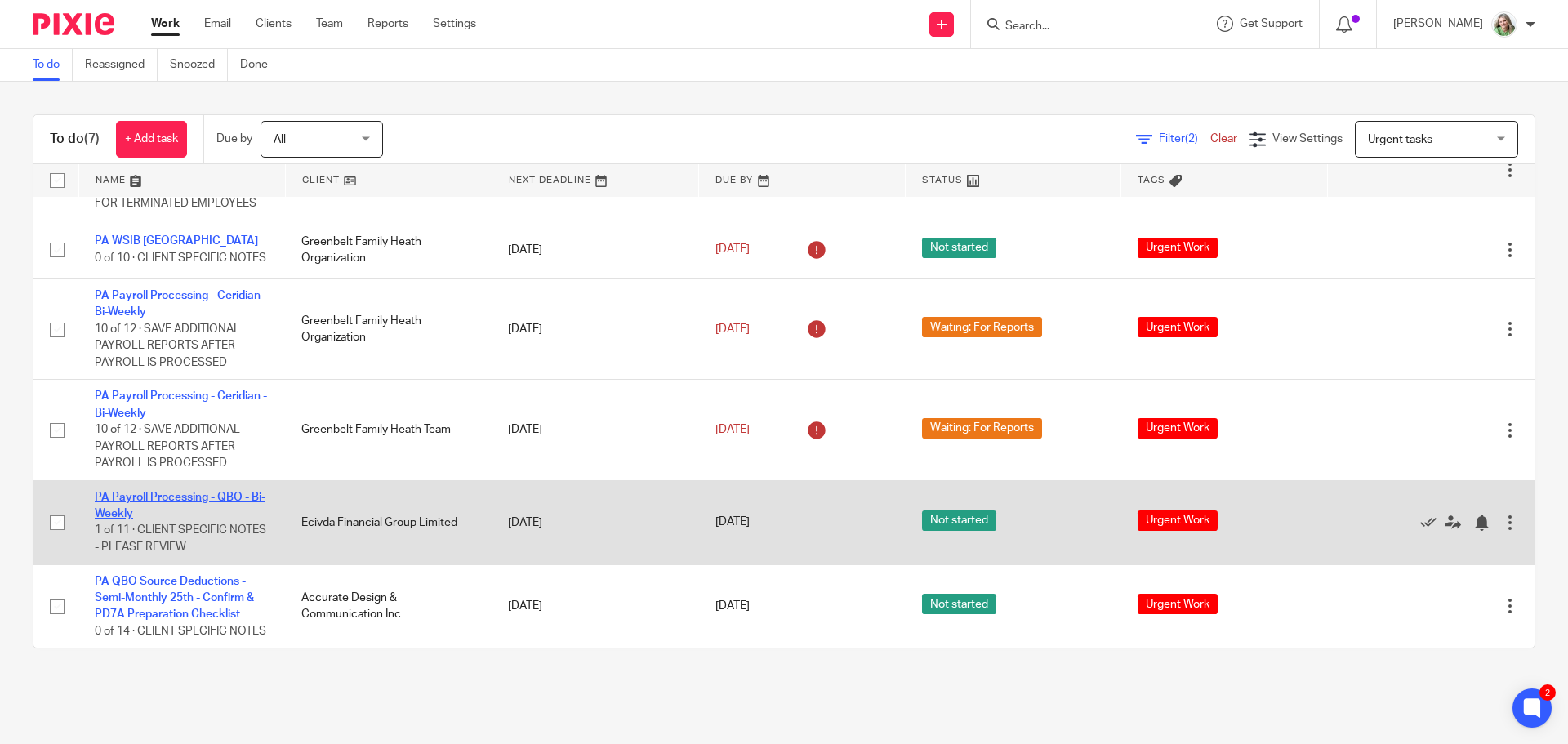
click at [187, 492] on link "PA Payroll Processing - QBO - Bi-Weekly" at bounding box center [179, 505] width 170 height 28
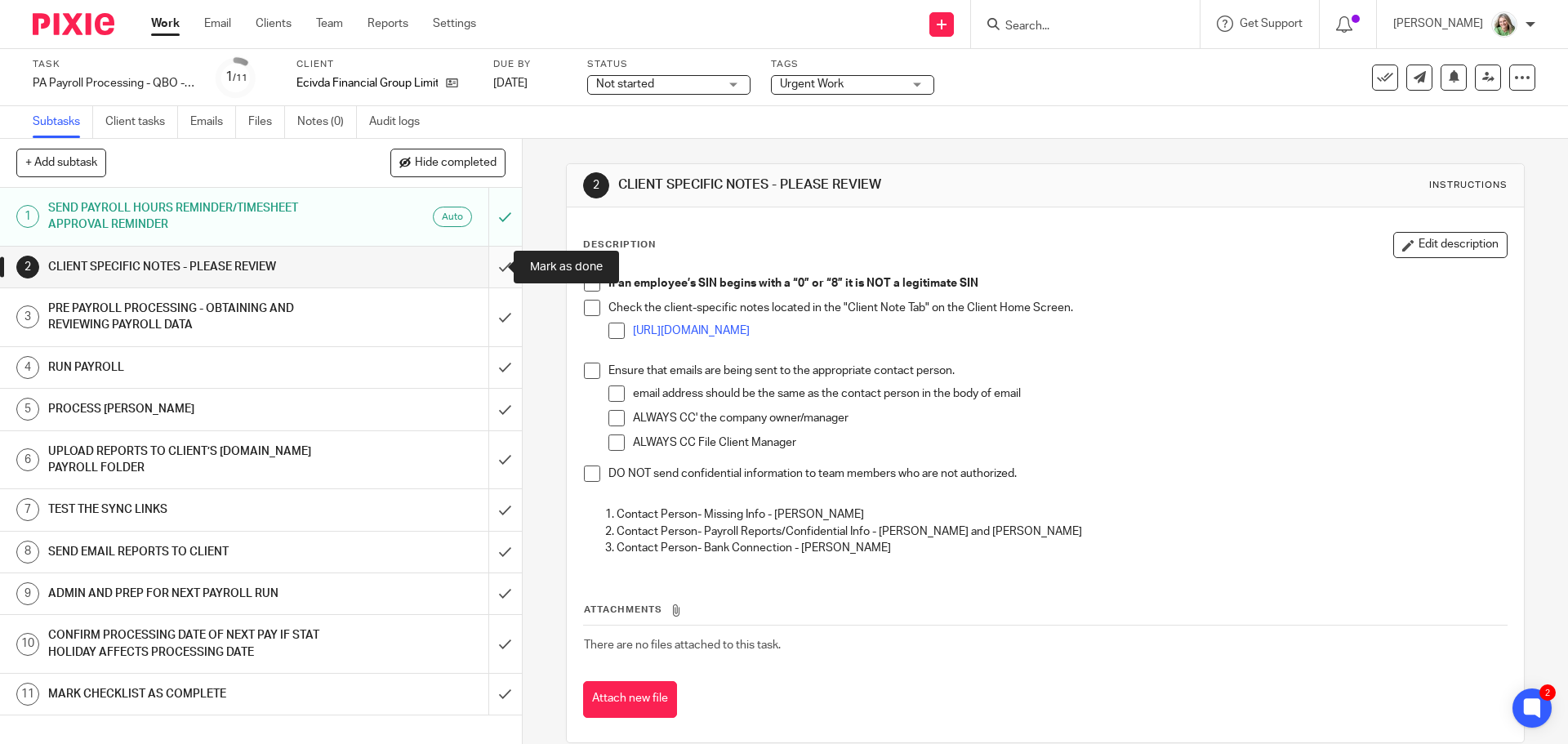
click at [491, 269] on input "submit" at bounding box center [261, 267] width 522 height 41
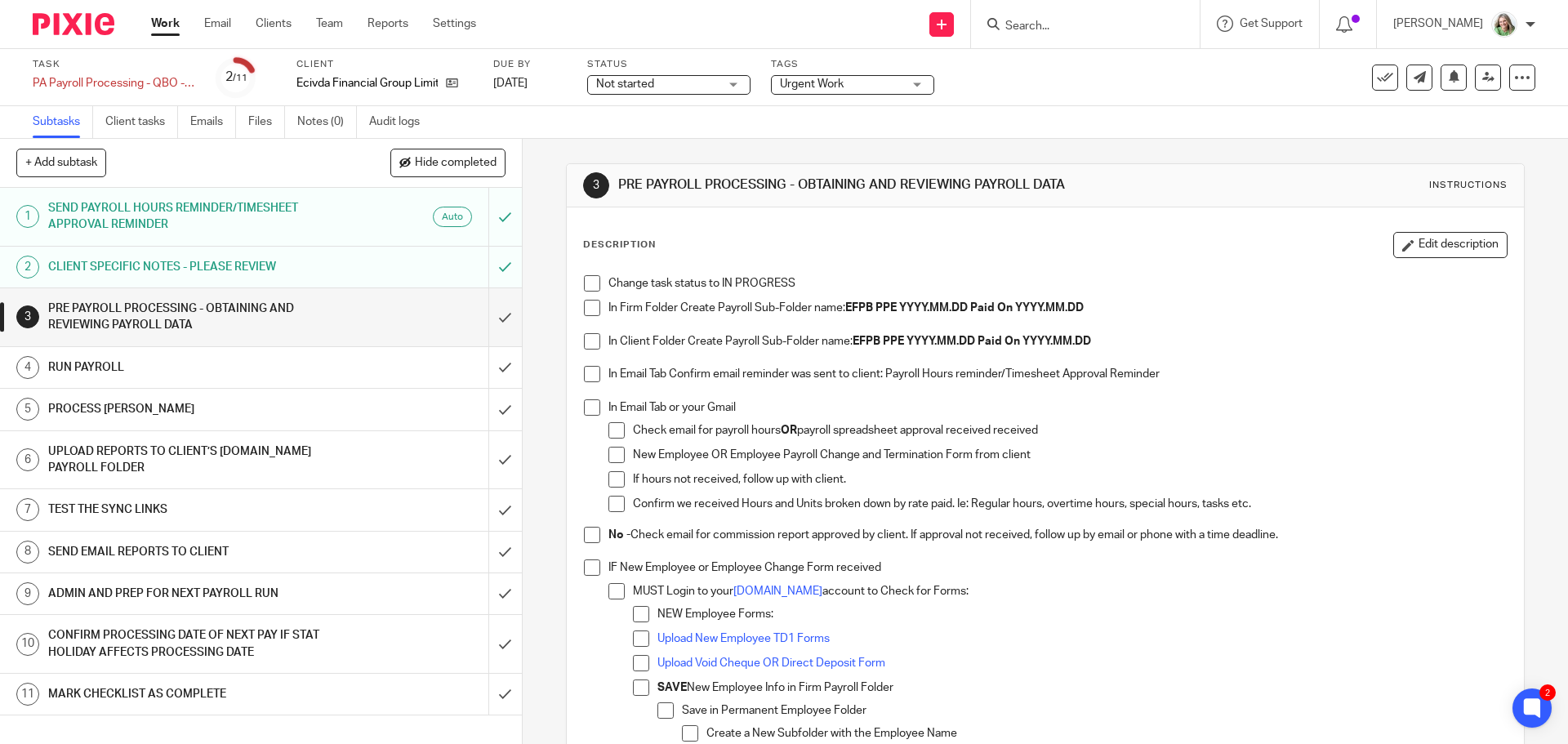
click at [586, 281] on span at bounding box center [592, 283] width 16 height 16
click at [591, 309] on span at bounding box center [592, 308] width 16 height 16
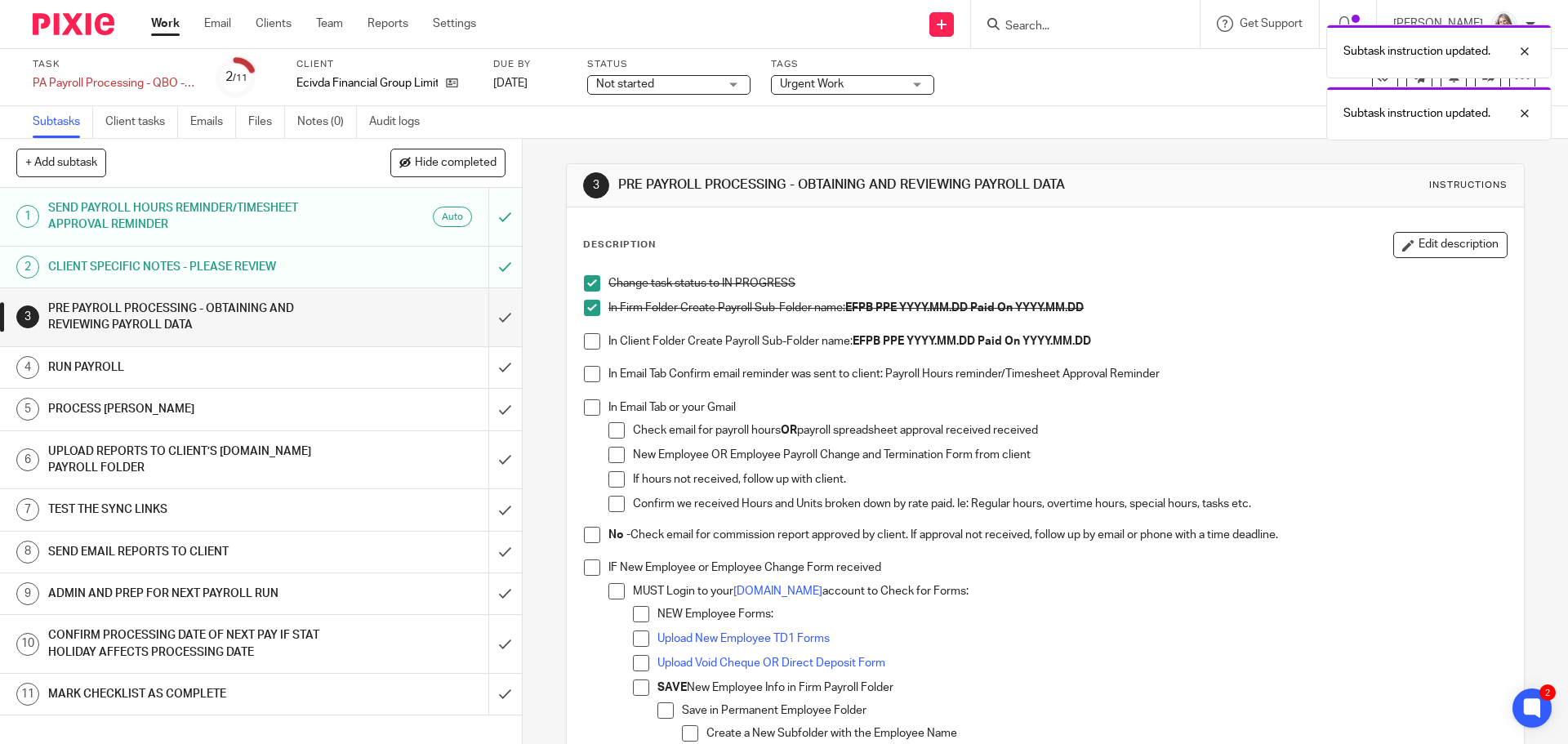
click at [586, 341] on span at bounding box center [592, 341] width 16 height 16
click at [584, 377] on span at bounding box center [592, 374] width 16 height 16
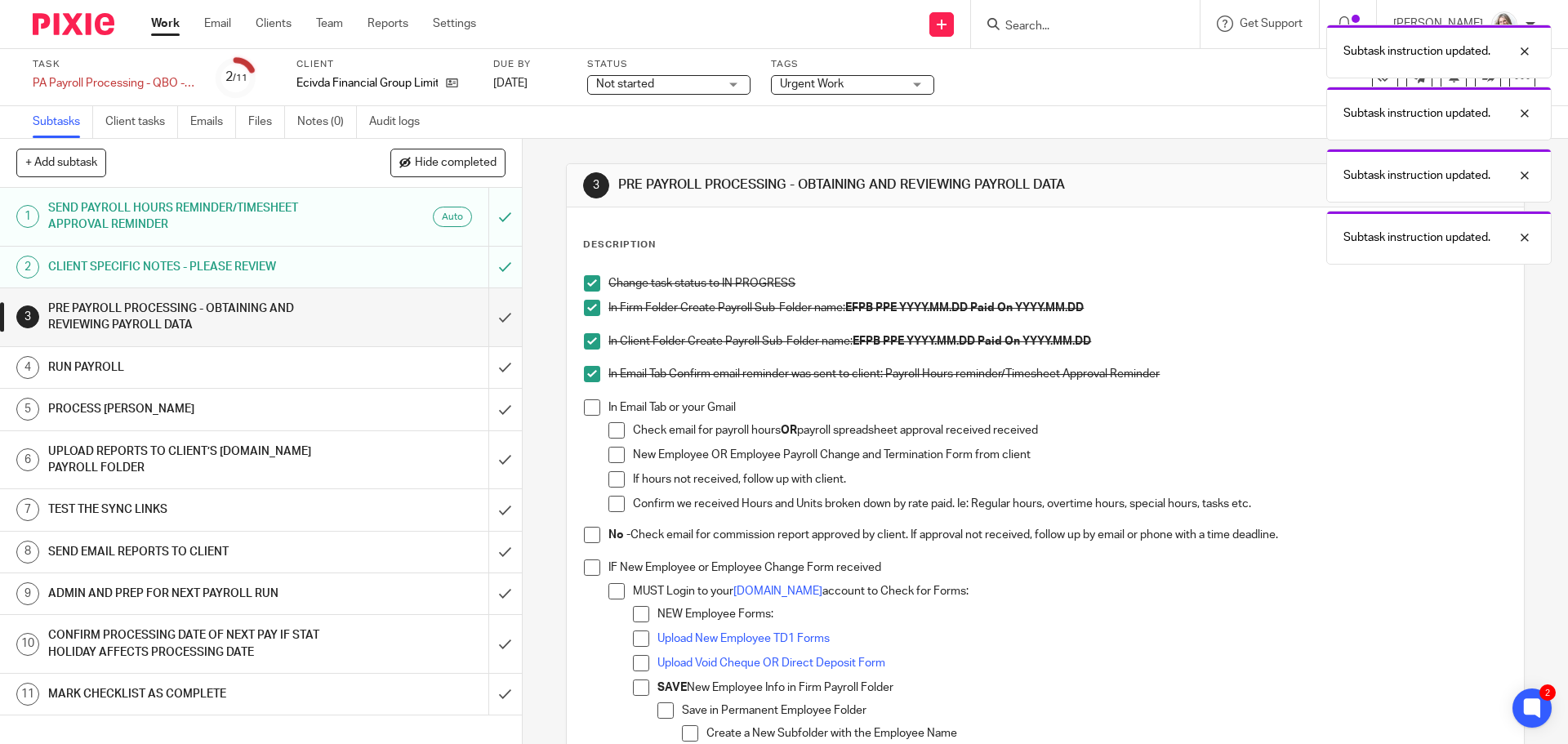
click at [588, 407] on span at bounding box center [592, 407] width 16 height 16
click at [585, 541] on span at bounding box center [592, 534] width 16 height 16
drag, startPoint x: 590, startPoint y: 570, endPoint x: 609, endPoint y: 553, distance: 25.5
click at [591, 570] on span at bounding box center [592, 567] width 16 height 16
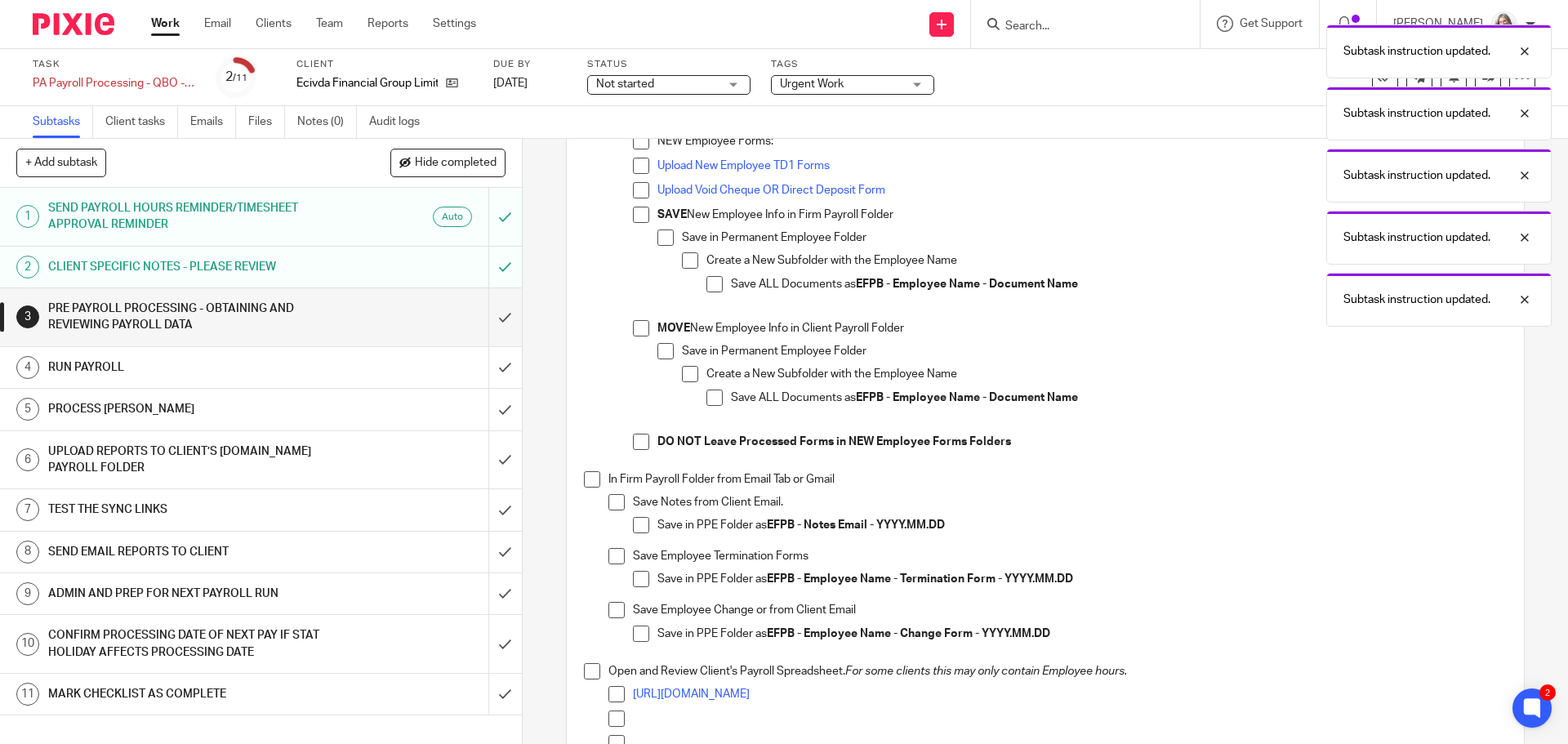
scroll to position [490, 0]
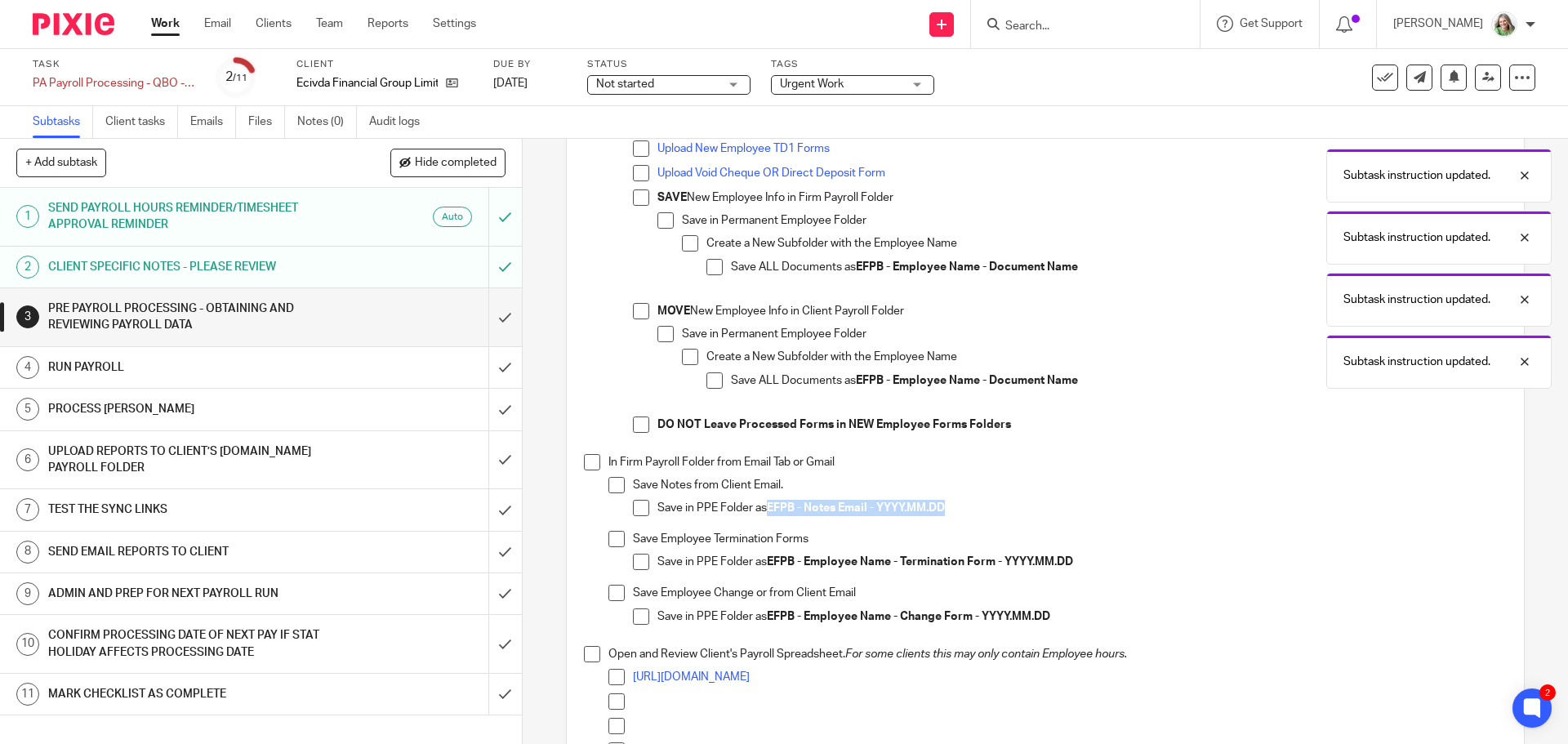
drag, startPoint x: 951, startPoint y: 511, endPoint x: 767, endPoint y: 511, distance: 184.0
click at [767, 511] on p "Save in PPE Folder as EFPB - Notes Email - YYYY.MM.DD" at bounding box center [1082, 508] width 849 height 16
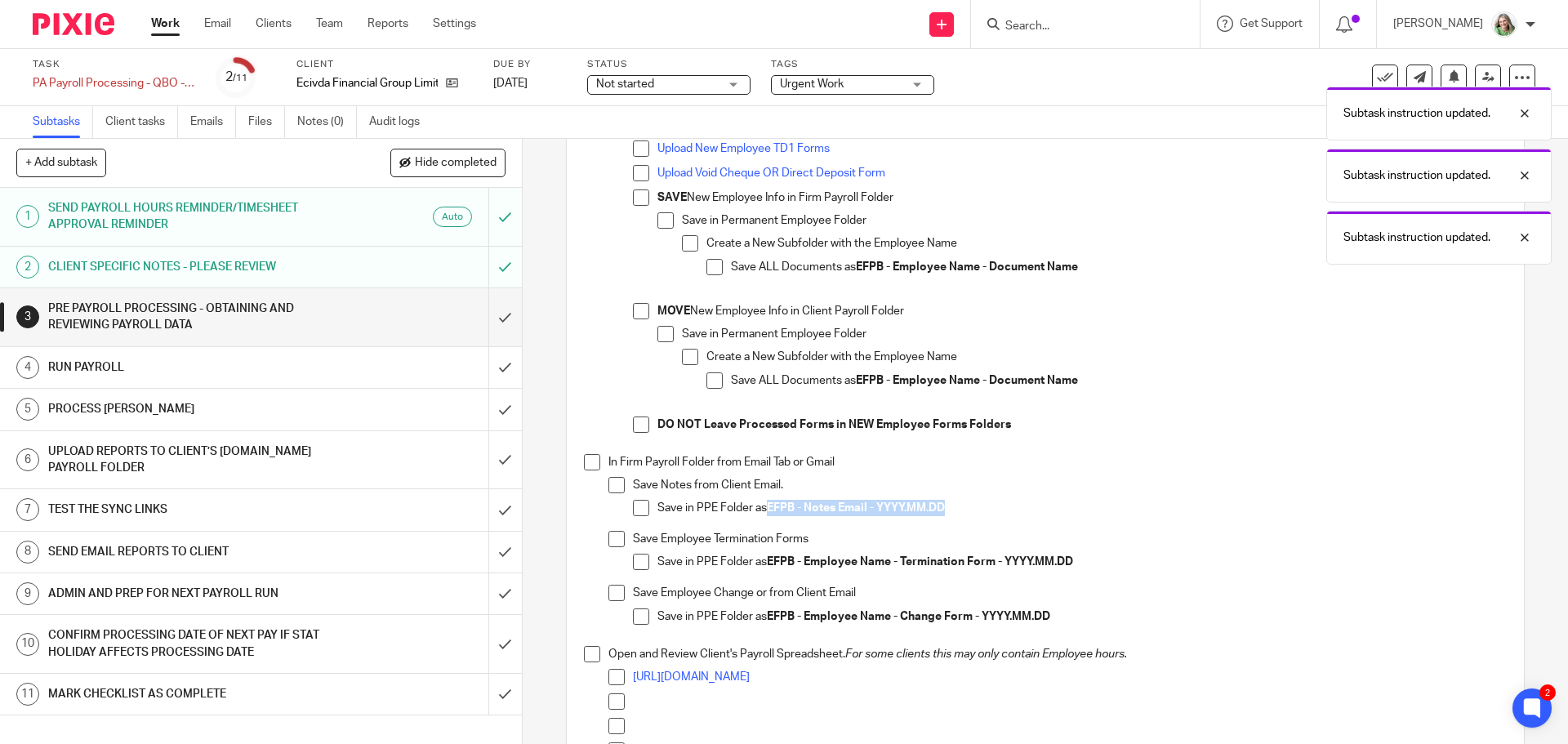
copy strong "EFPB - Notes Email - YYYY.MM.DD"
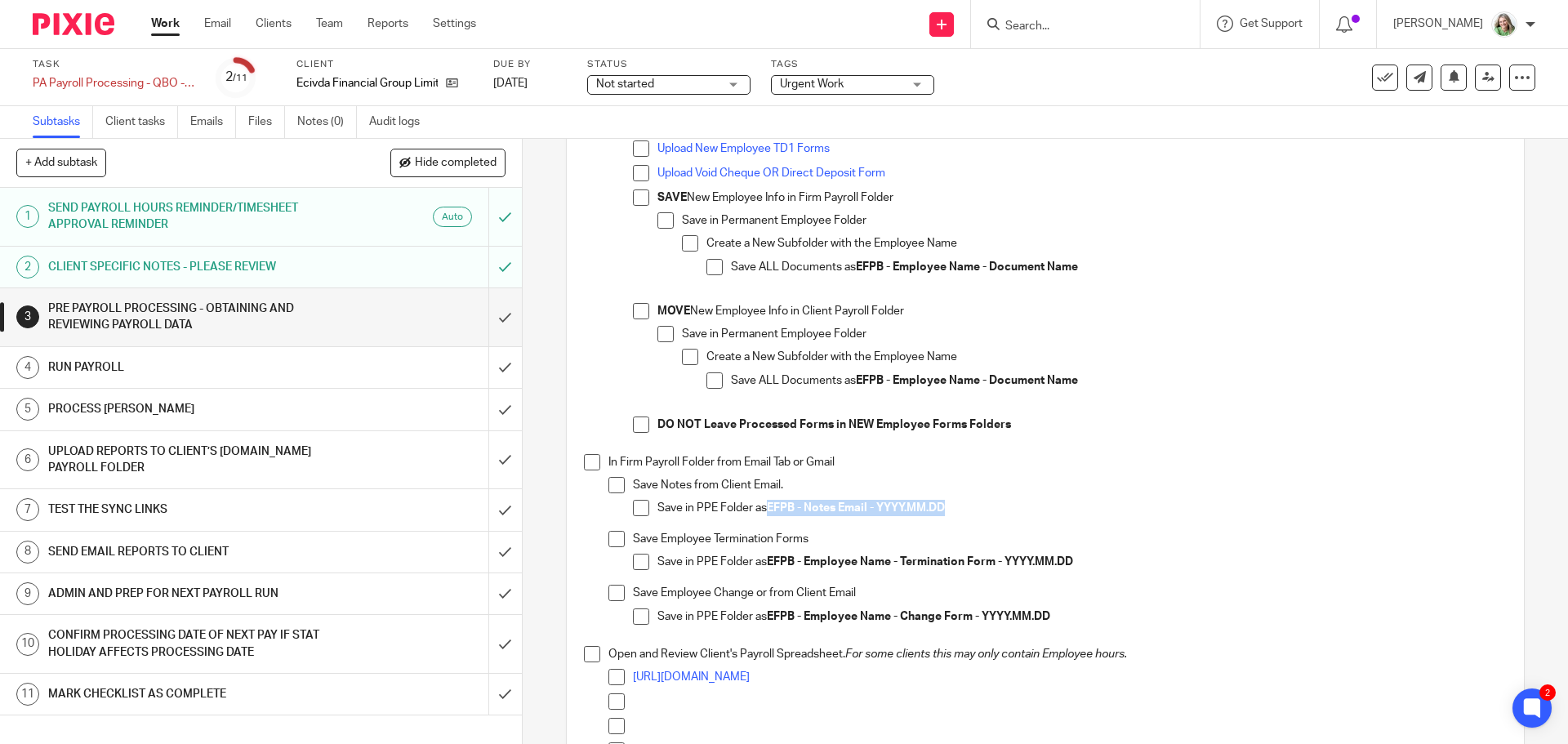
drag, startPoint x: 639, startPoint y: 510, endPoint x: 620, endPoint y: 481, distance: 34.7
click at [639, 510] on span at bounding box center [641, 508] width 16 height 16
click at [586, 454] on span at bounding box center [592, 462] width 16 height 16
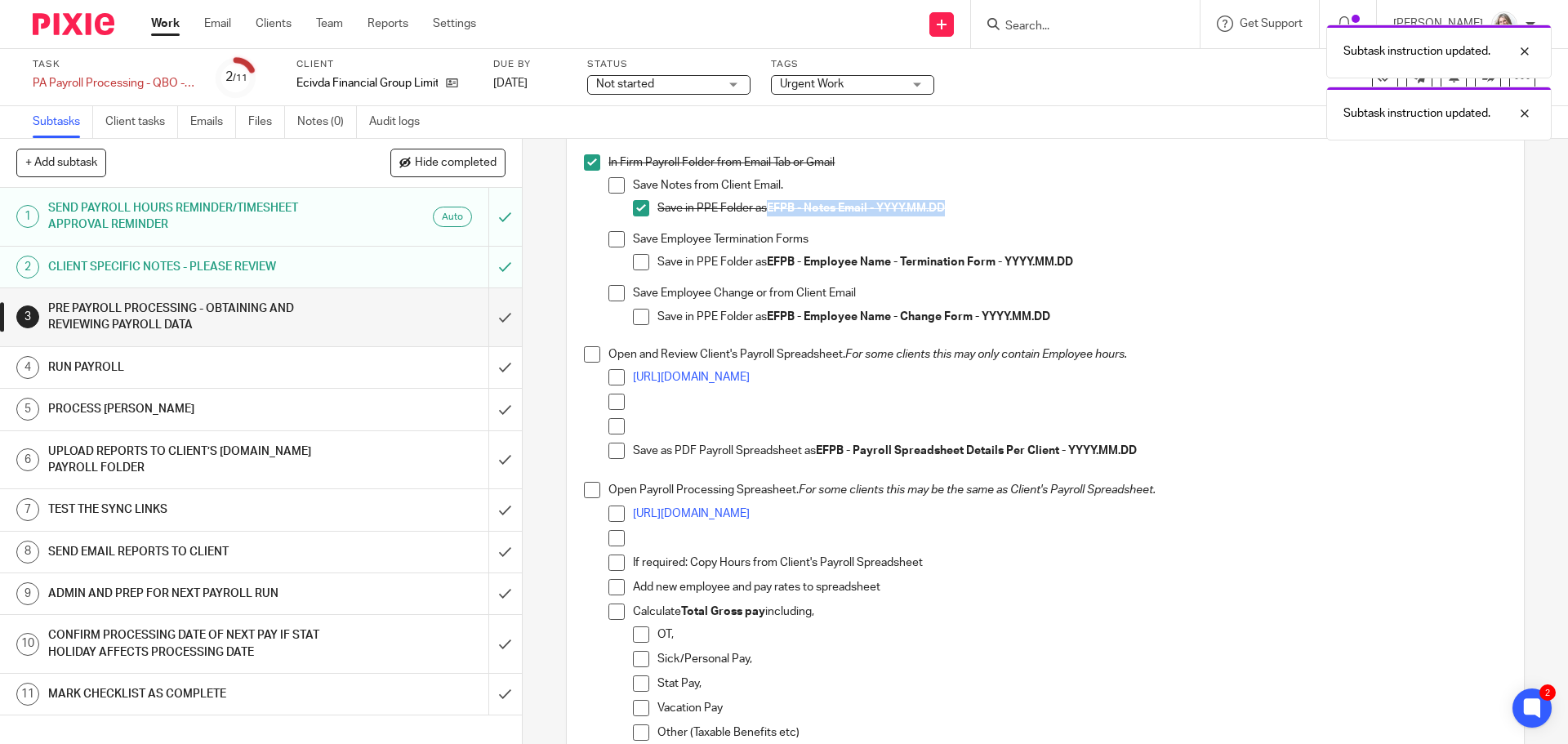
scroll to position [816, 0]
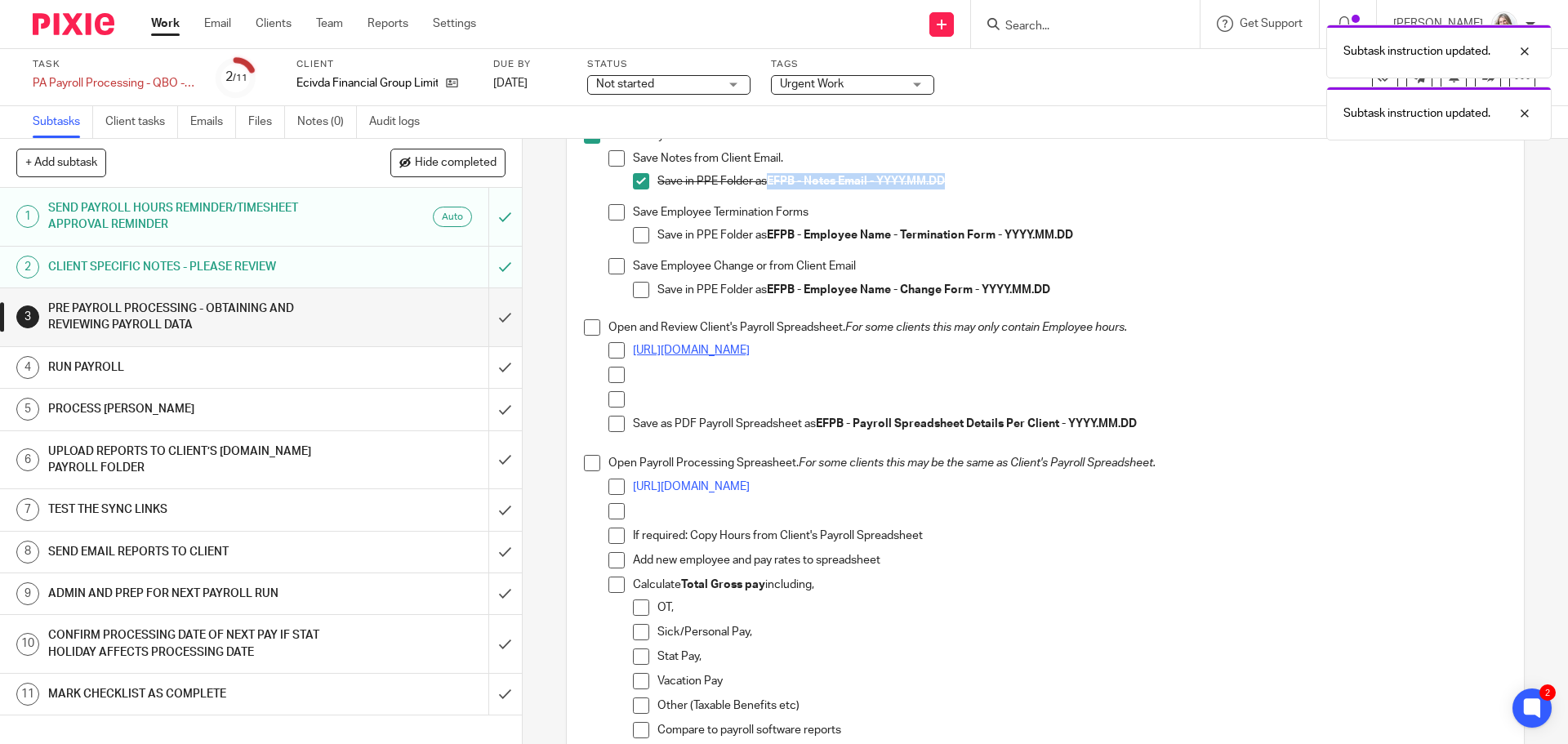
click at [722, 350] on link "https://docs.google.com/spreadsheets/d/1PLrPdbDGCIHeupRrj8kE8TYx8CnpeOfBYzpY0yE…" at bounding box center [691, 350] width 117 height 12
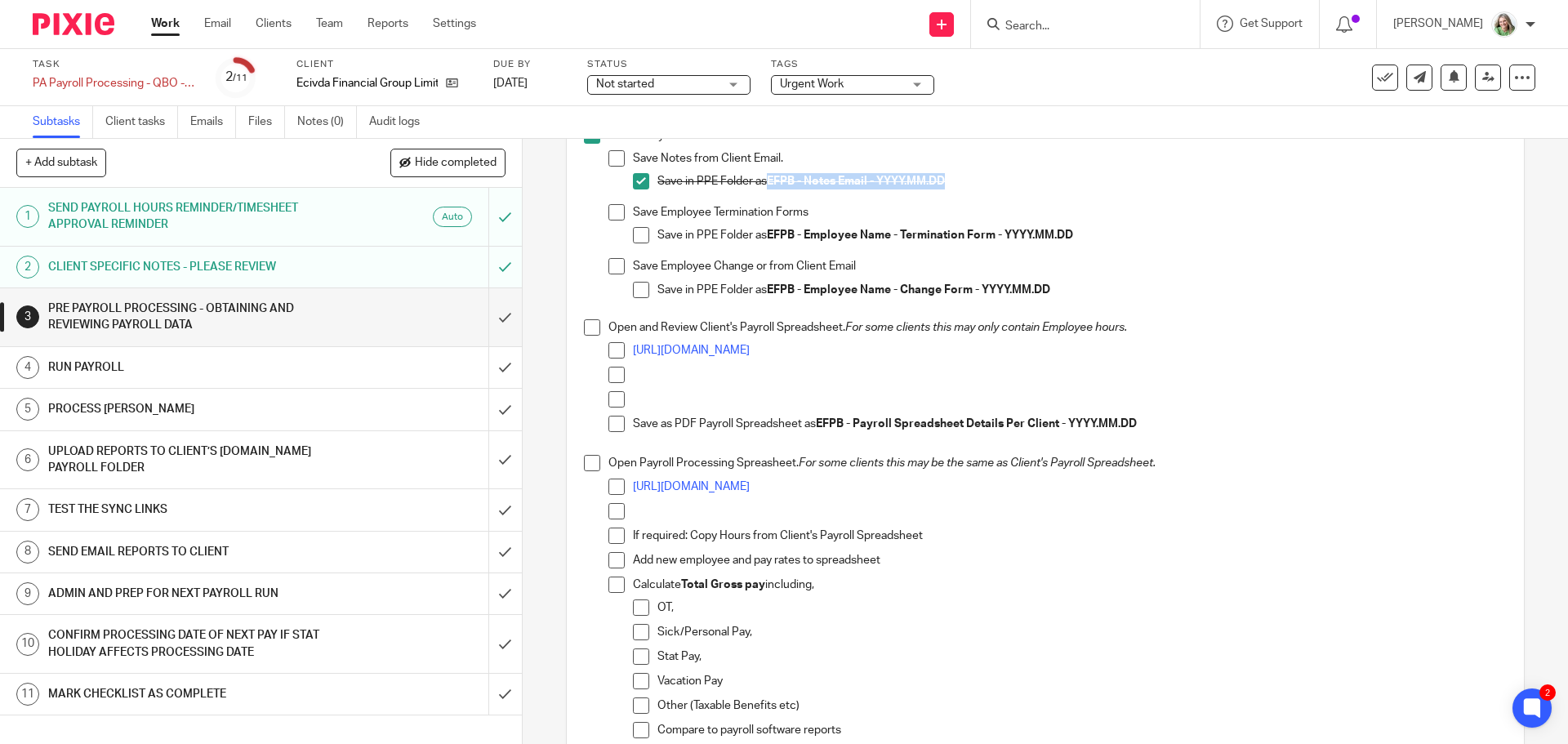
drag, startPoint x: 585, startPoint y: 467, endPoint x: 585, endPoint y: 459, distance: 8.0
click at [585, 467] on span at bounding box center [592, 463] width 16 height 16
click at [586, 322] on span at bounding box center [592, 327] width 16 height 16
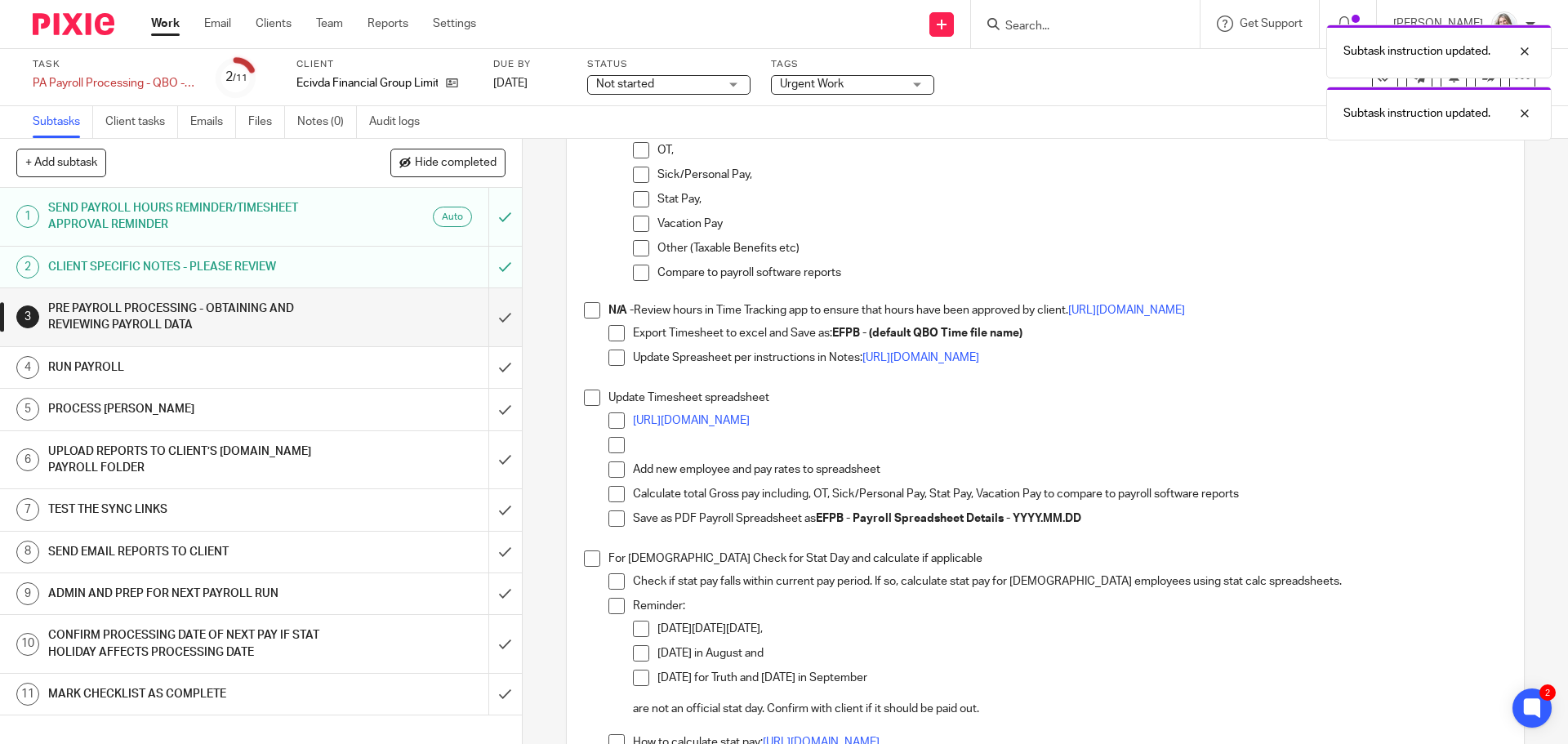
scroll to position [1306, 0]
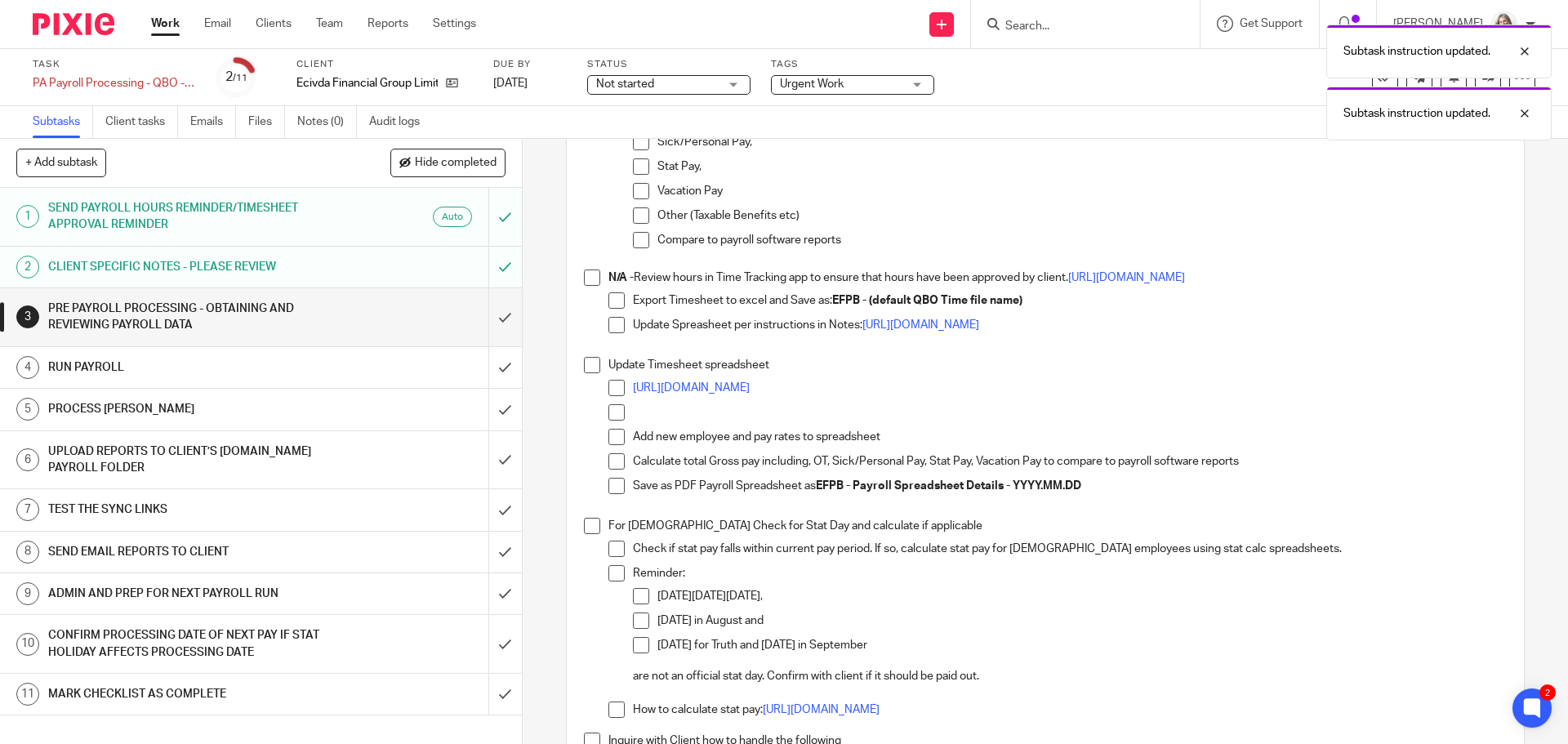
click at [588, 274] on span at bounding box center [592, 277] width 16 height 16
click at [585, 360] on span at bounding box center [592, 365] width 16 height 16
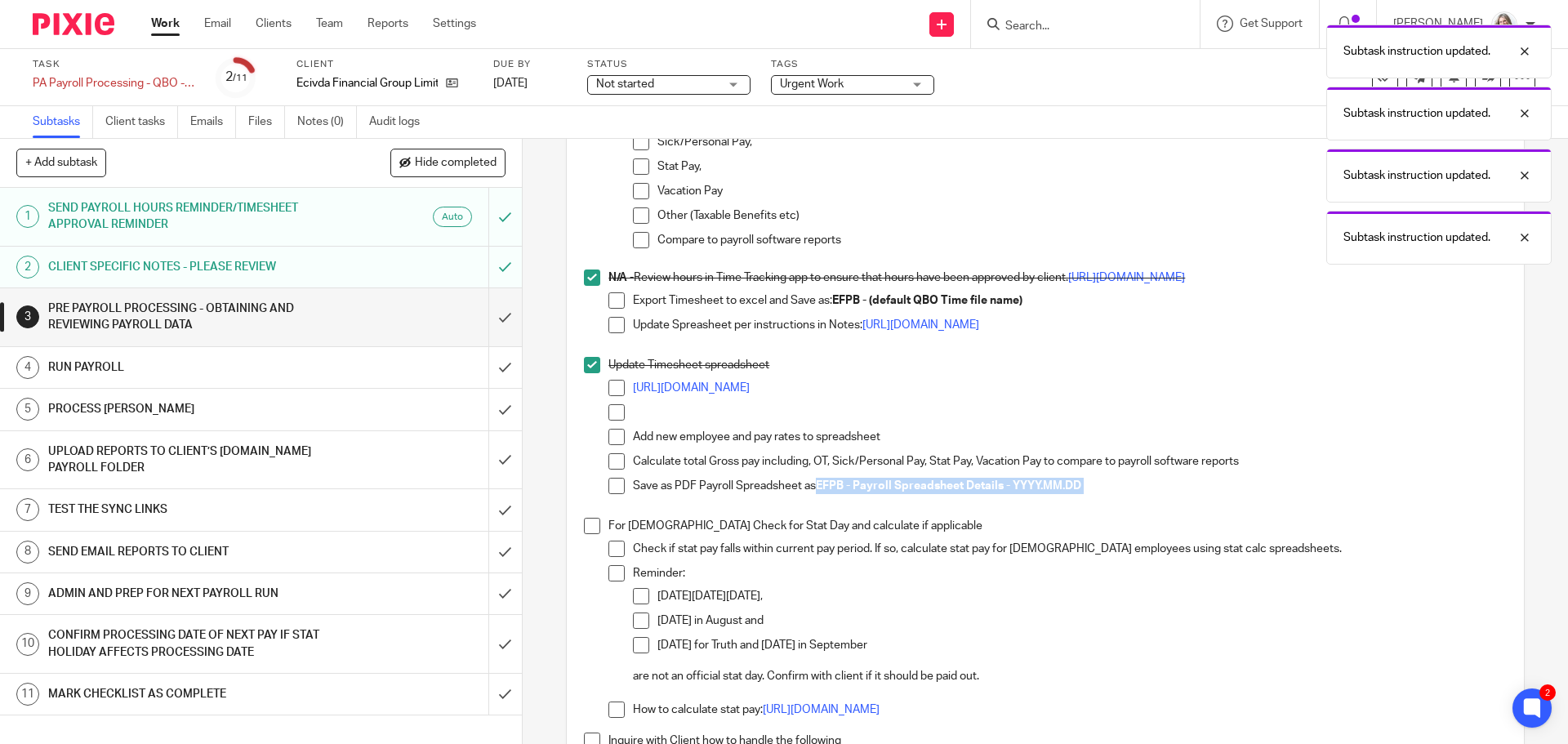
drag, startPoint x: 1083, startPoint y: 479, endPoint x: 818, endPoint y: 488, distance: 265.2
click at [818, 488] on p "Save as PDF Payroll Spreadsheet as EFPB - Payroll Spreadsheet Details - YYYY.MM…" at bounding box center [1069, 485] width 873 height 16
copy p "EFPB - Payroll Spreadsheet Details - YYYY.MM.DD"
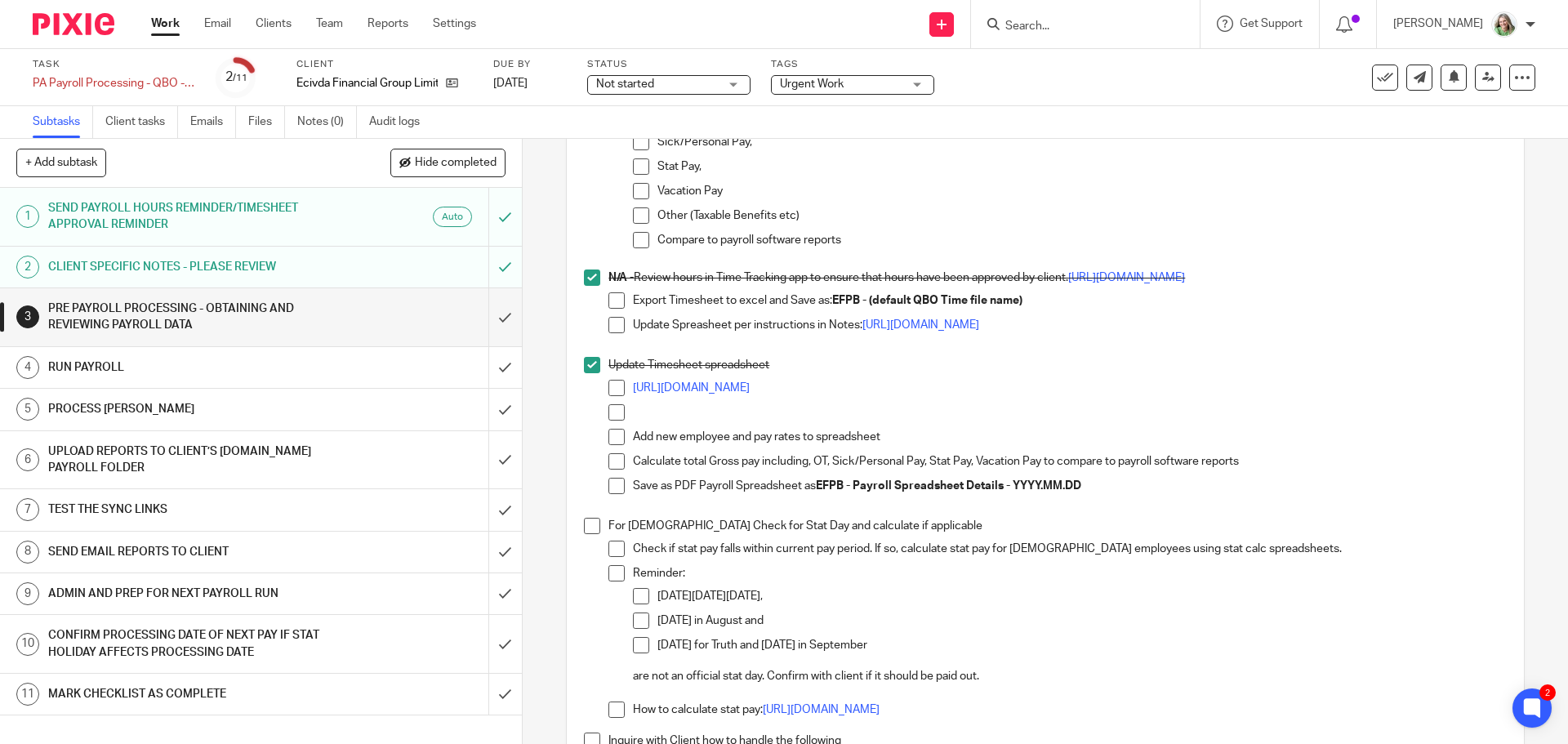
click at [618, 485] on span at bounding box center [617, 485] width 16 height 16
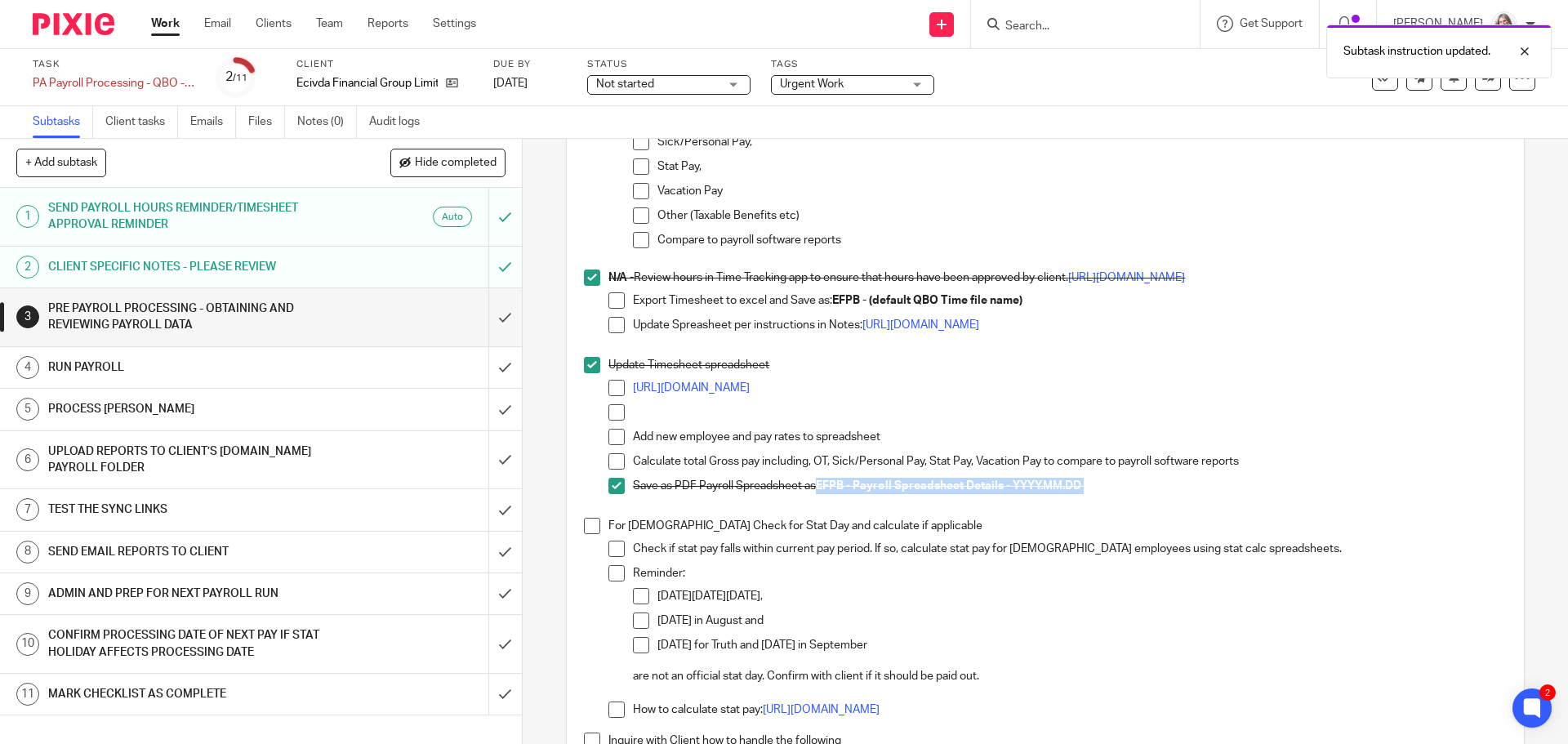
click at [584, 525] on span at bounding box center [592, 525] width 16 height 16
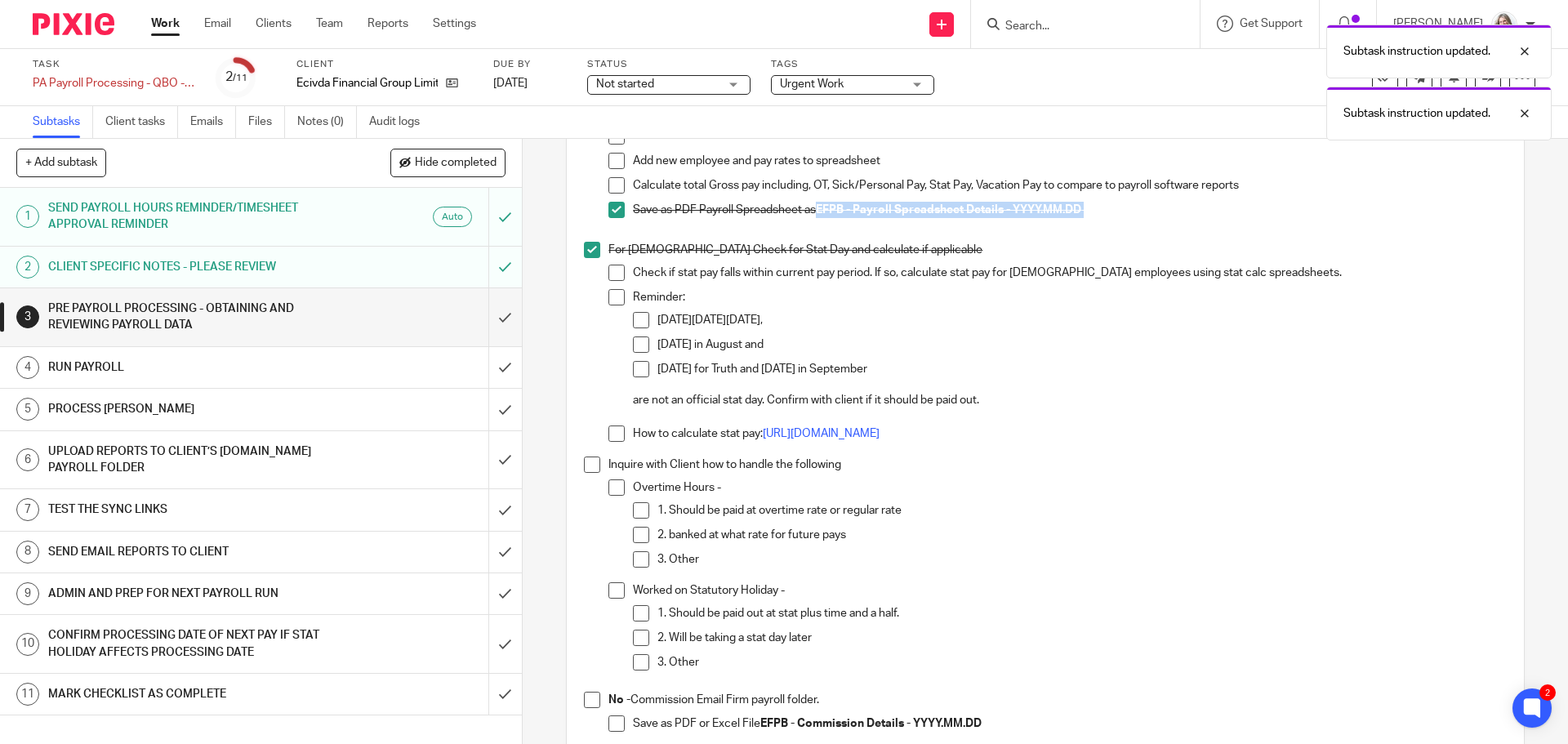
scroll to position [1715, 0]
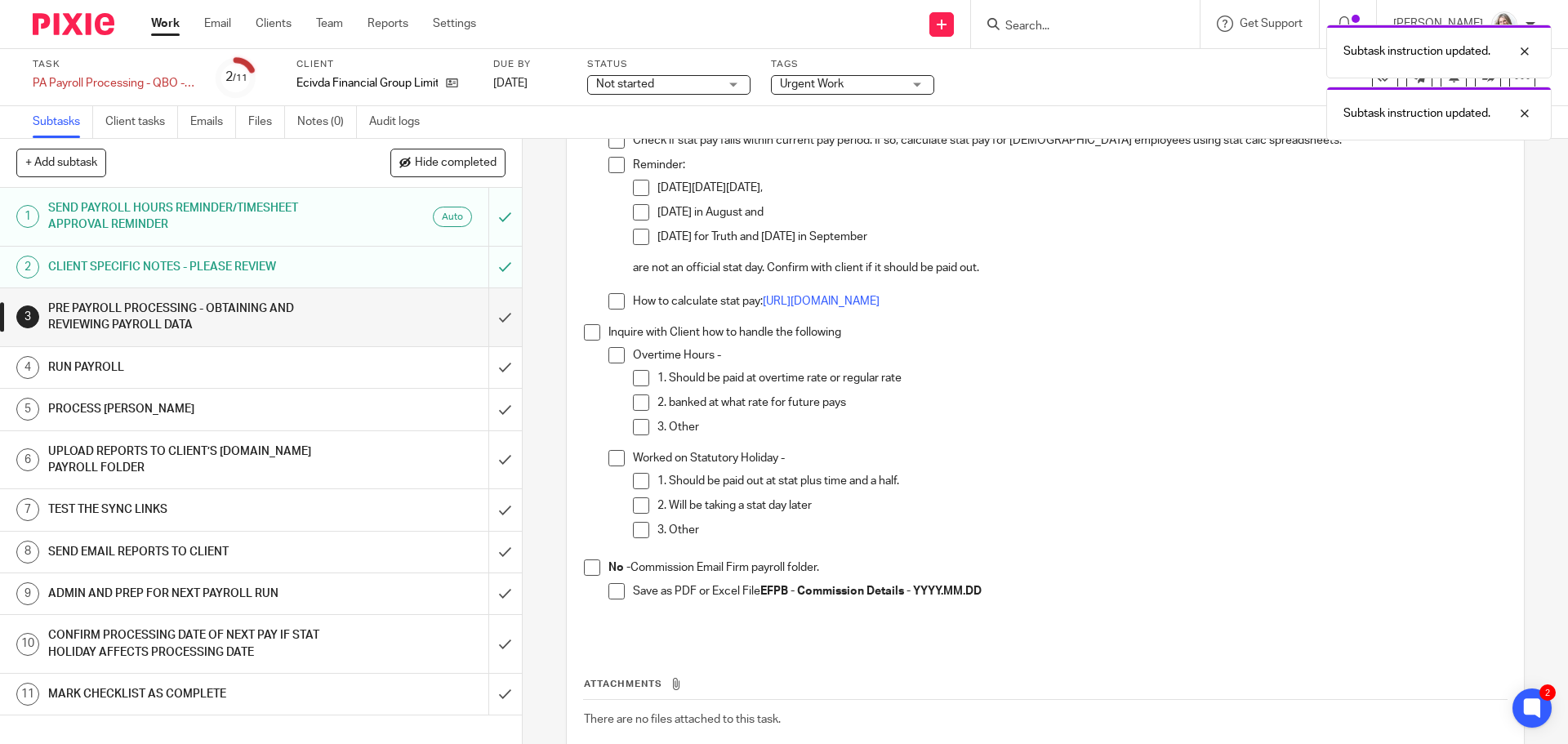
click at [588, 333] on span at bounding box center [592, 332] width 16 height 16
click at [585, 572] on span at bounding box center [592, 567] width 16 height 16
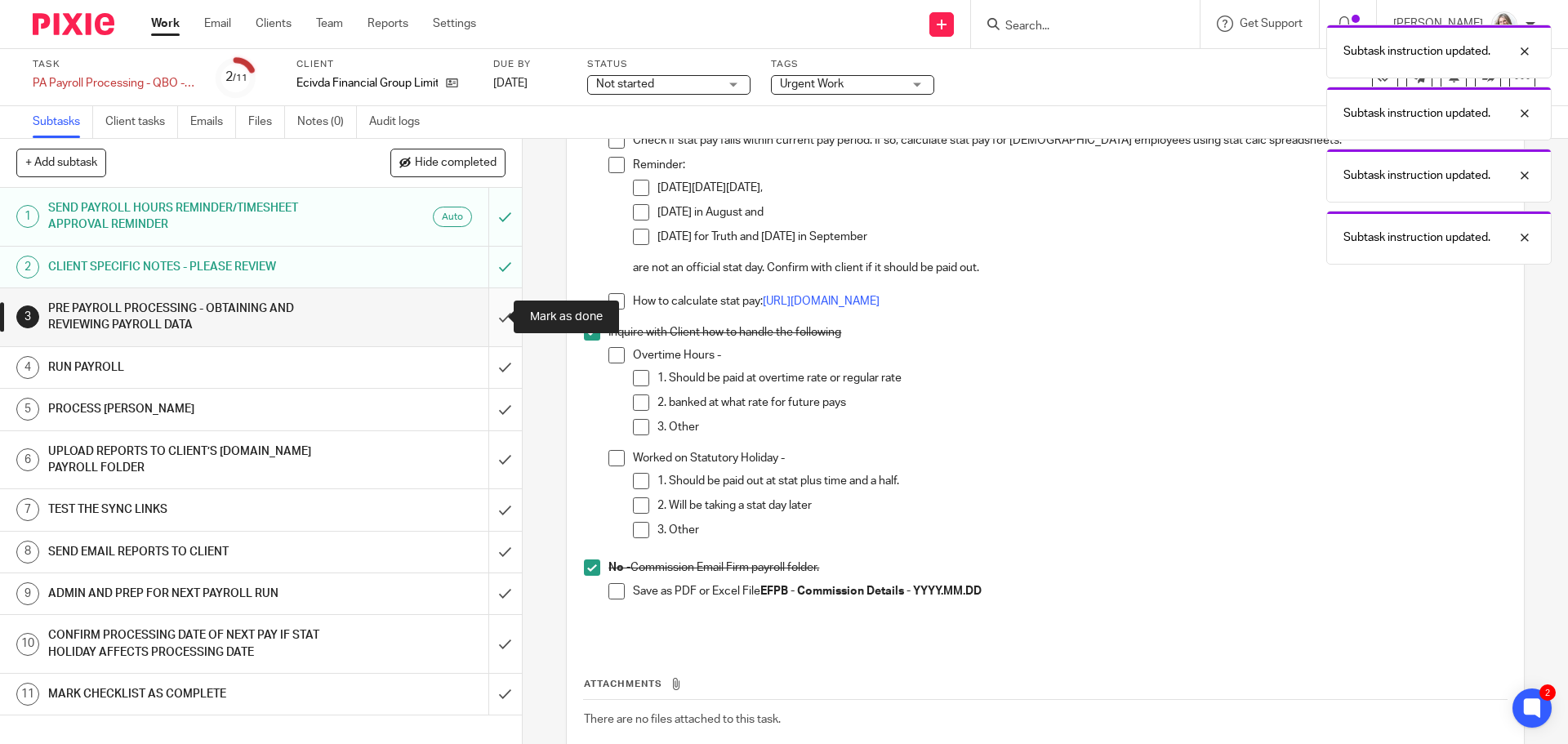
click at [494, 324] on input "submit" at bounding box center [261, 317] width 522 height 58
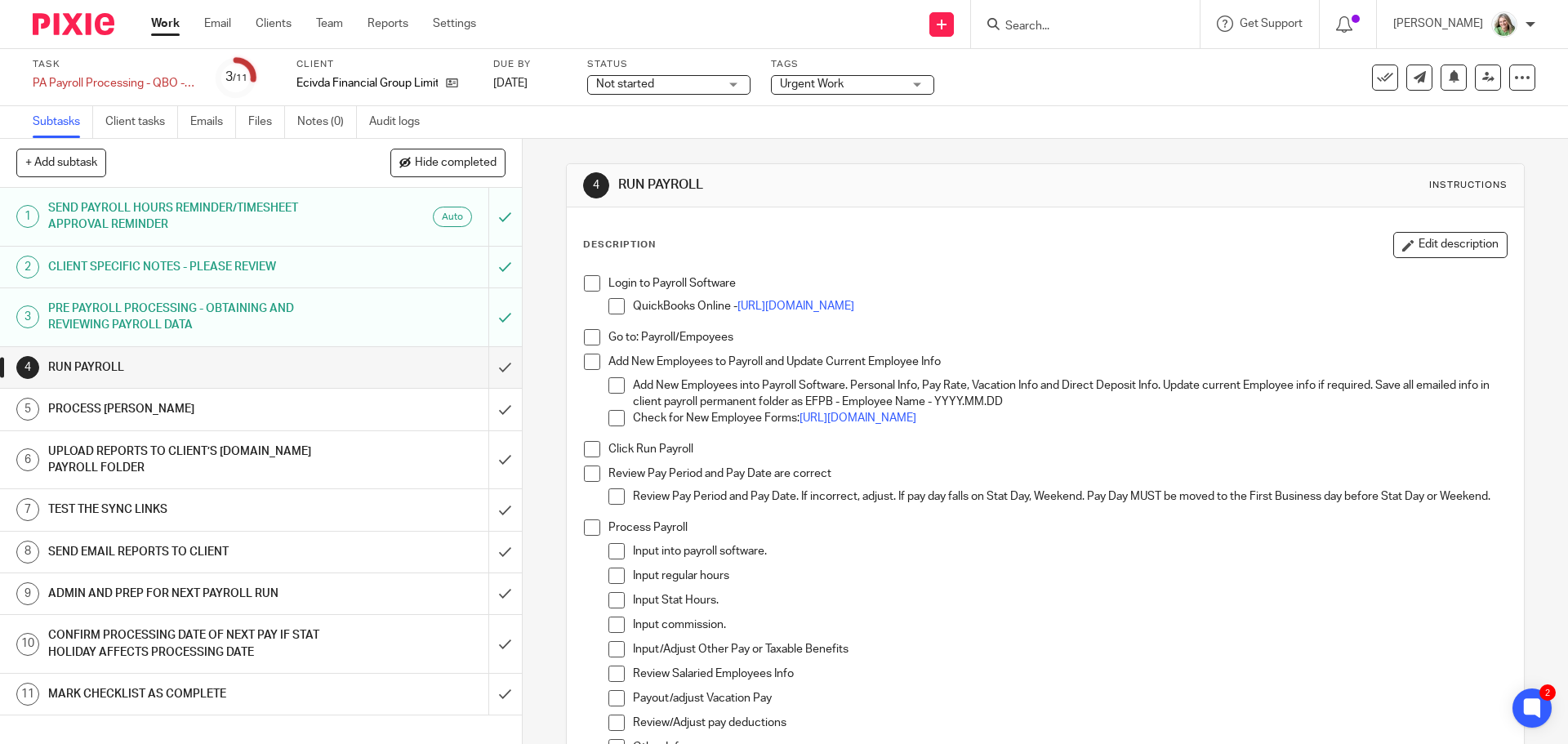
drag, startPoint x: 582, startPoint y: 283, endPoint x: 632, endPoint y: 306, distance: 55.0
click at [584, 283] on span at bounding box center [592, 283] width 16 height 16
drag, startPoint x: 606, startPoint y: 310, endPoint x: 693, endPoint y: 308, distance: 87.0
click at [609, 309] on span at bounding box center [617, 306] width 16 height 16
click at [592, 337] on span at bounding box center [592, 337] width 16 height 16
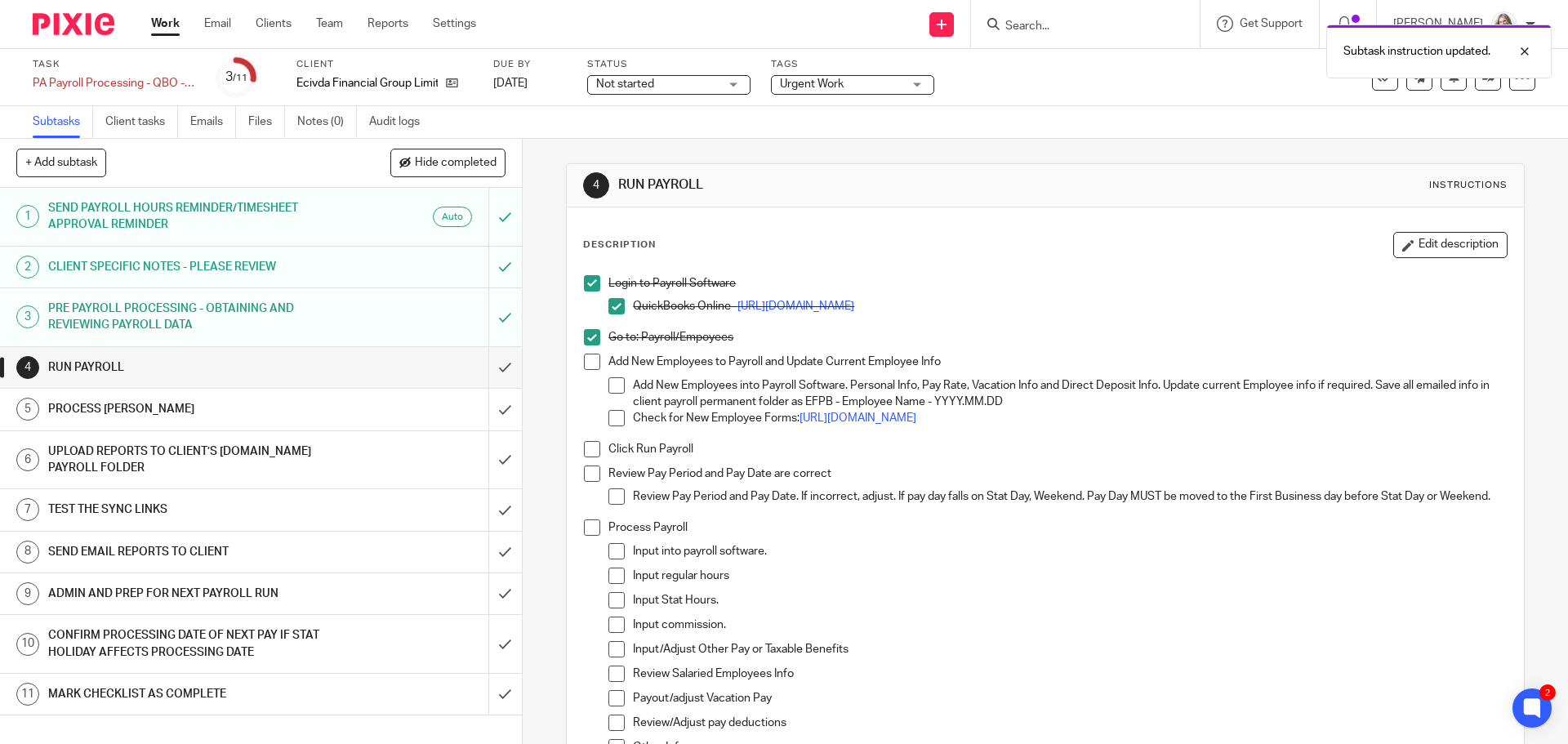
click at [588, 364] on span at bounding box center [592, 361] width 16 height 16
click at [588, 453] on span at bounding box center [592, 449] width 16 height 16
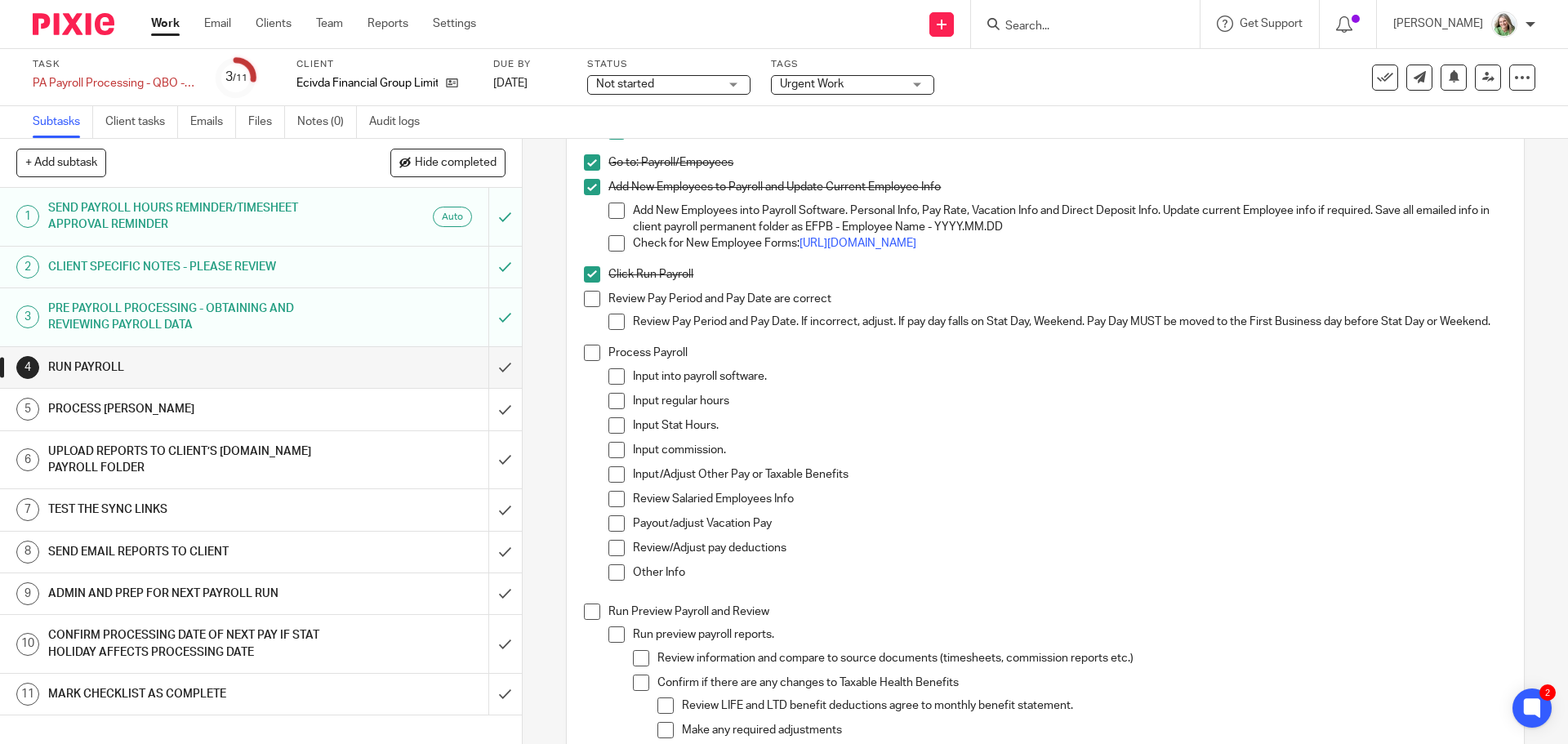
scroll to position [245, 0]
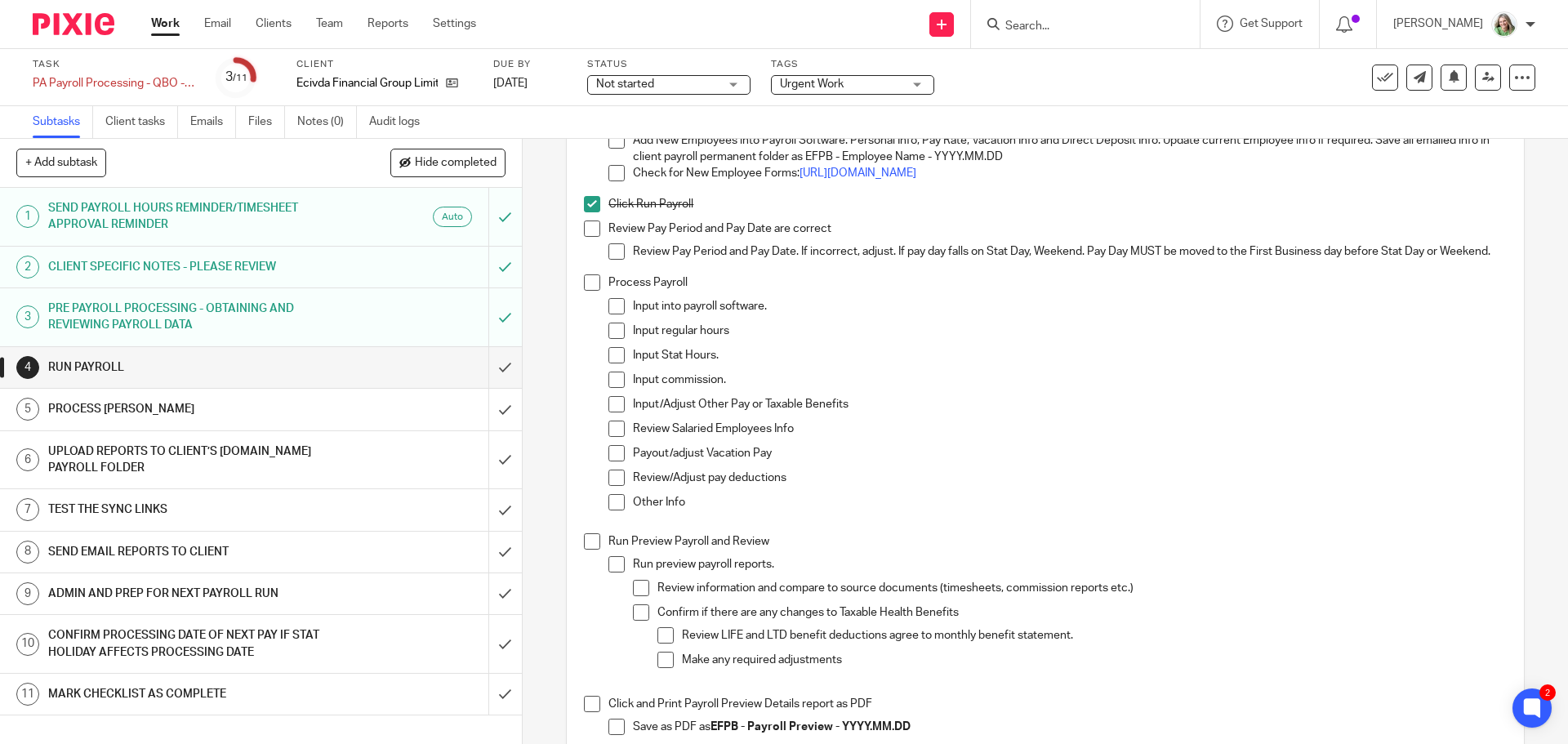
click at [249, 310] on h1 "PRE PAYROLL PROCESSING - OBTAINING AND REVIEWING PAYROLL DATA" at bounding box center [189, 317] width 283 height 42
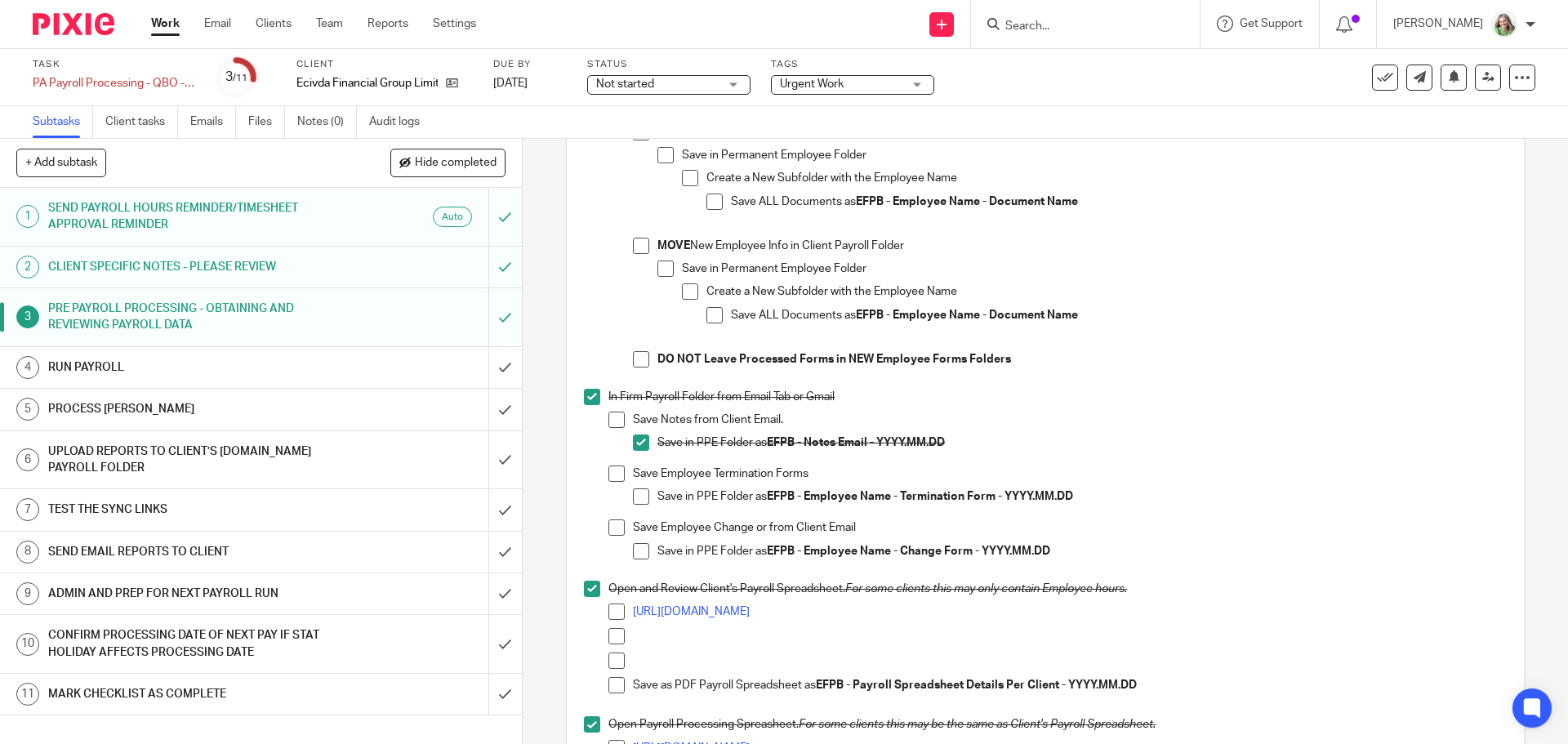
scroll to position [572, 0]
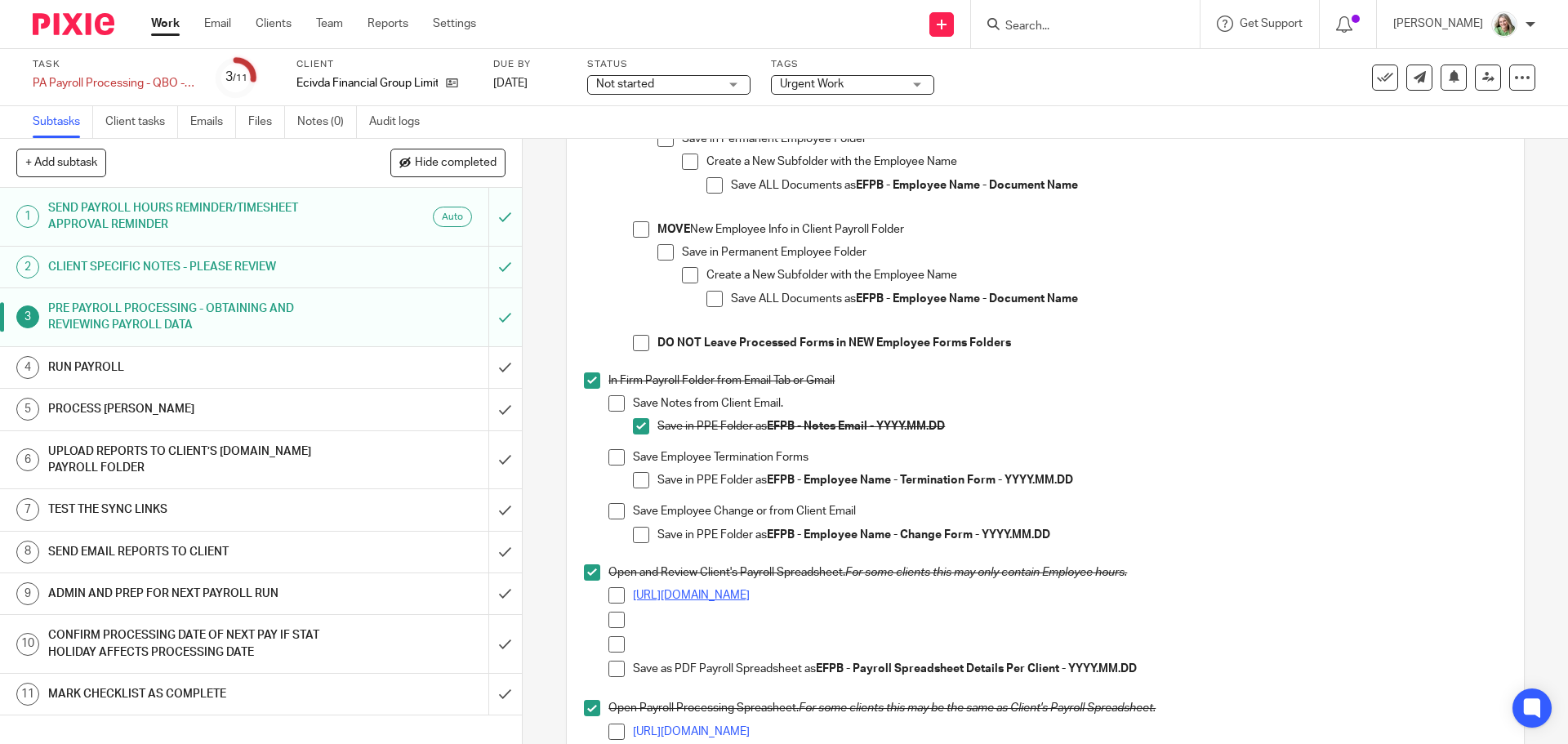
click at [750, 595] on link "https://docs.google.com/spreadsheets/d/1PLrPdbDGCIHeupRrj8kE8TYx8CnpeOfBYzpY0yE…" at bounding box center [691, 595] width 117 height 12
click at [163, 360] on h1 "RUN PAYROLL" at bounding box center [189, 367] width 283 height 24
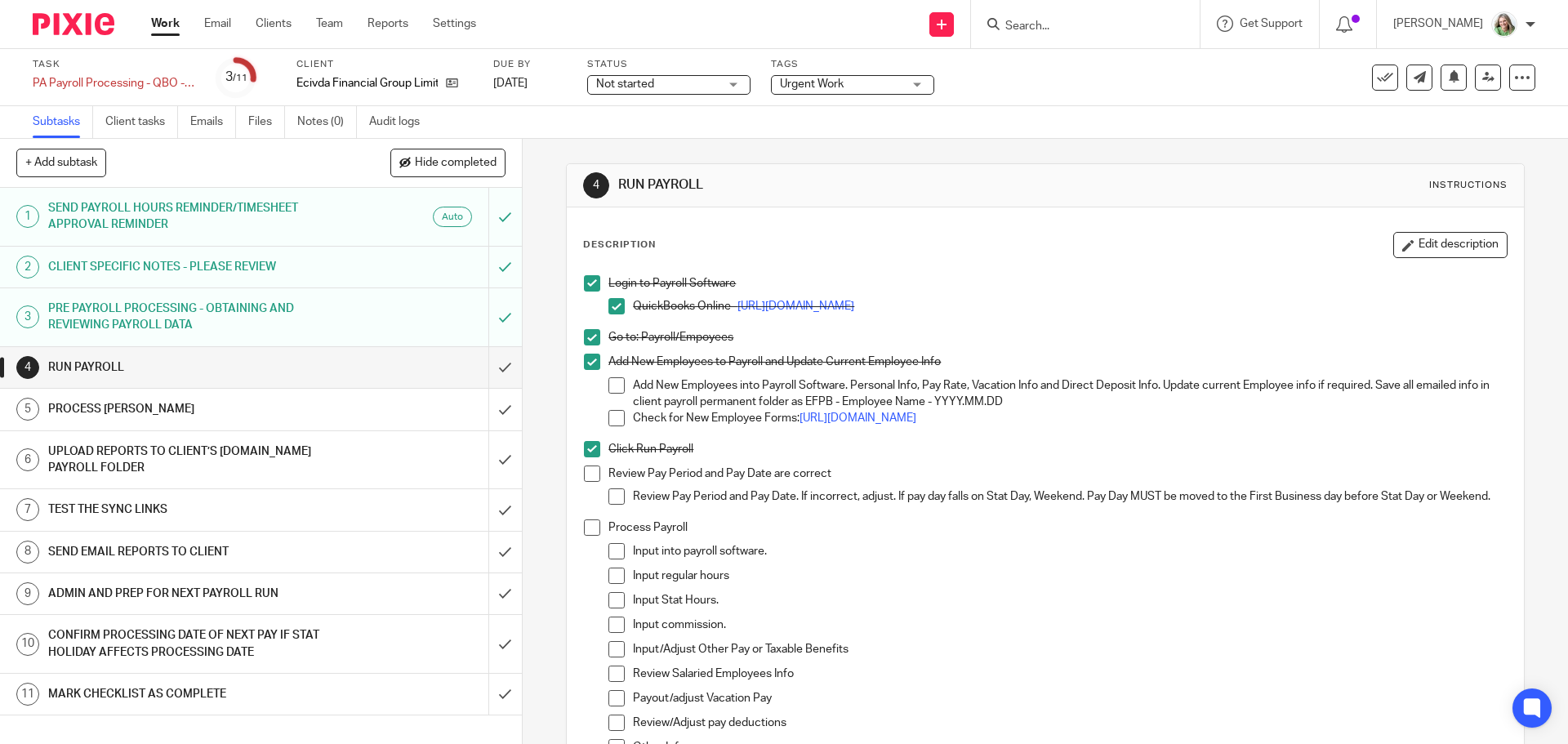
click at [584, 473] on span at bounding box center [592, 474] width 16 height 16
click at [588, 535] on span at bounding box center [592, 527] width 16 height 16
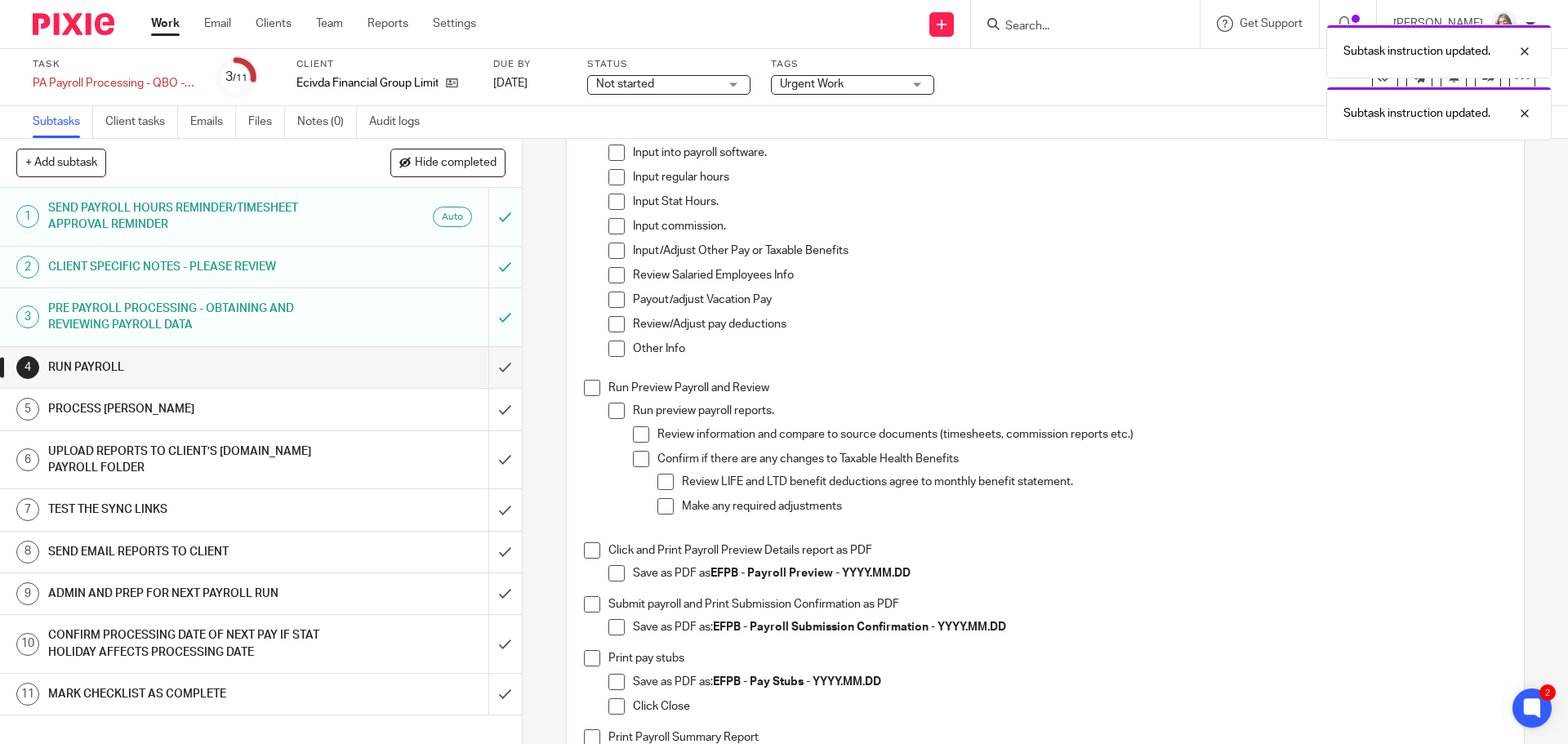
scroll to position [409, 0]
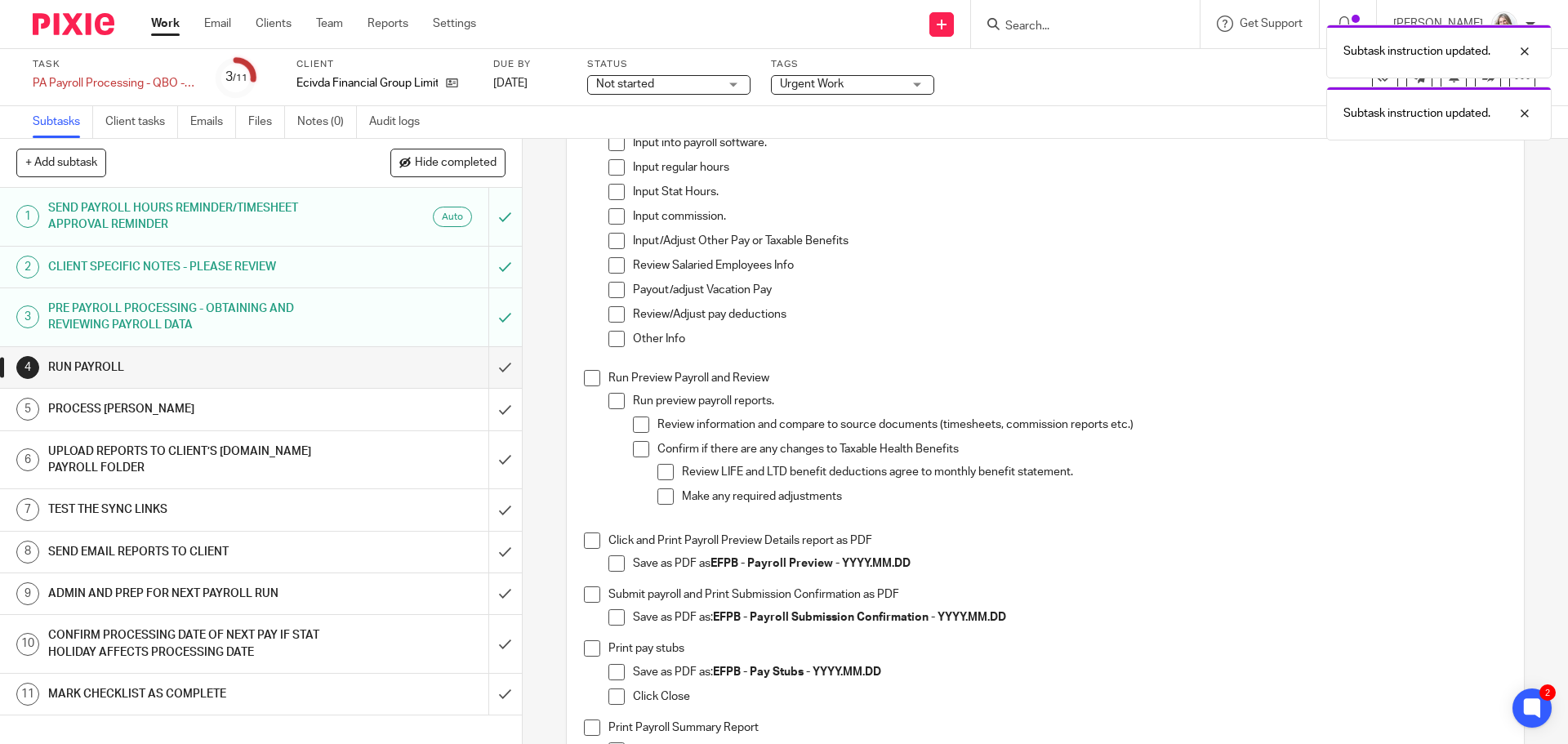
click at [584, 386] on span at bounding box center [592, 378] width 16 height 16
drag, startPoint x: 908, startPoint y: 578, endPoint x: 710, endPoint y: 580, distance: 198.0
click at [710, 572] on p "Save as PDF as EFPB - Payroll Preview - YYYY.MM.DD" at bounding box center [1069, 563] width 873 height 16
copy strong "EFPB - Payroll Preview - YYYY.MM.DD"
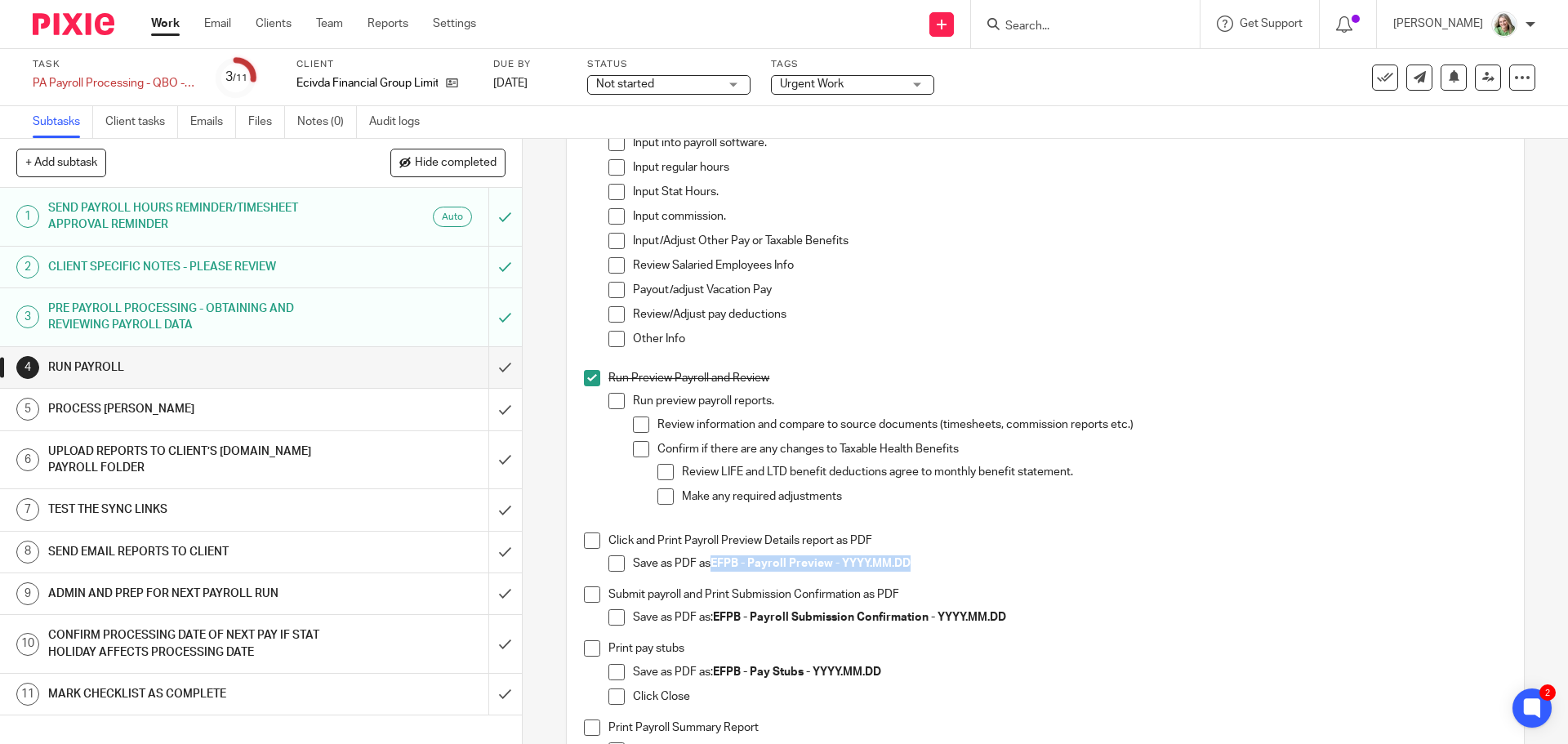
click at [587, 549] on span at bounding box center [592, 541] width 16 height 16
click at [613, 566] on span at bounding box center [617, 563] width 16 height 16
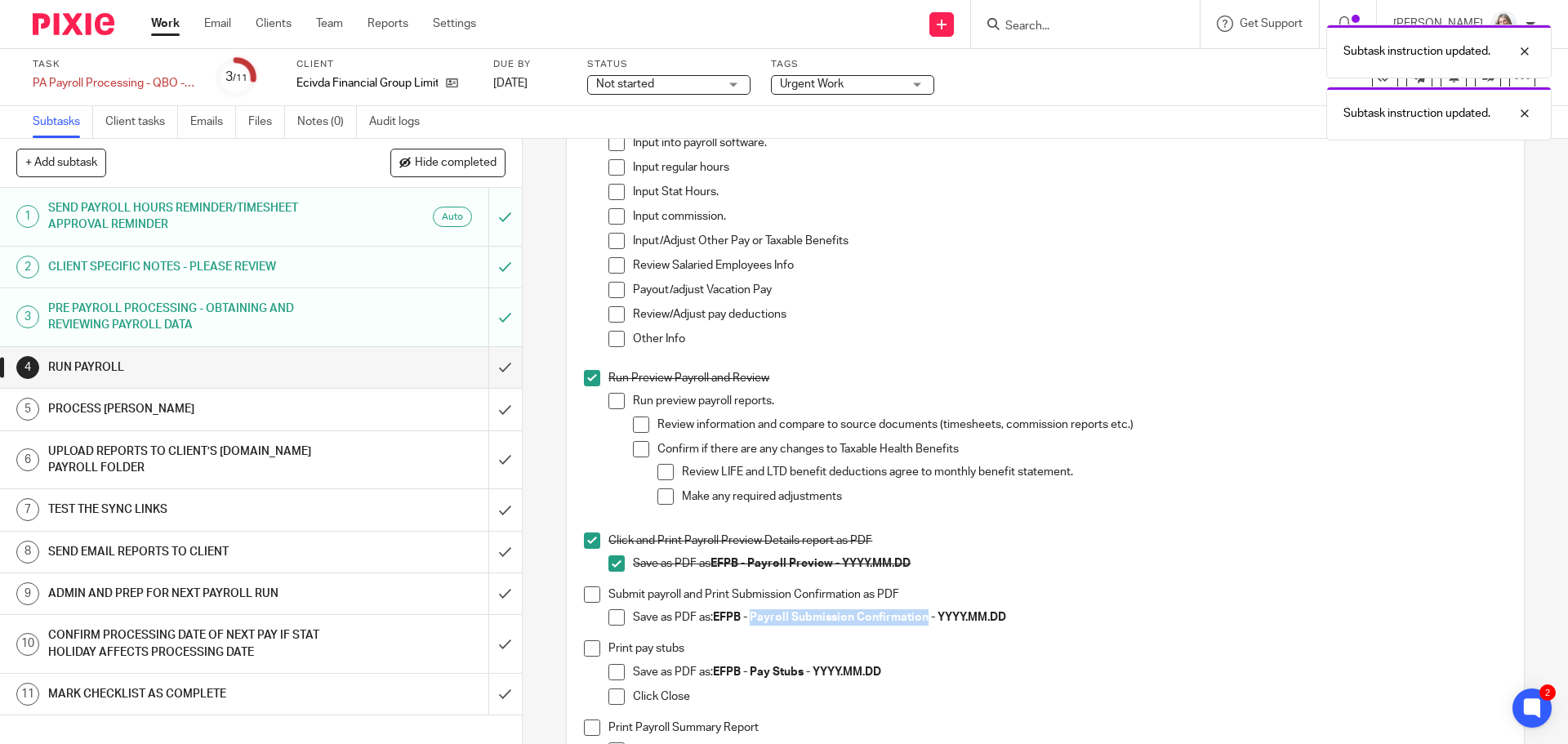
drag, startPoint x: 924, startPoint y: 629, endPoint x: 751, endPoint y: 623, distance: 173.1
click at [751, 623] on strong "EFPB - Payroll Submission Confirmation - YYYY.MM.DD" at bounding box center [859, 616] width 294 height 12
copy strong "Payroll Submission Confirmation"
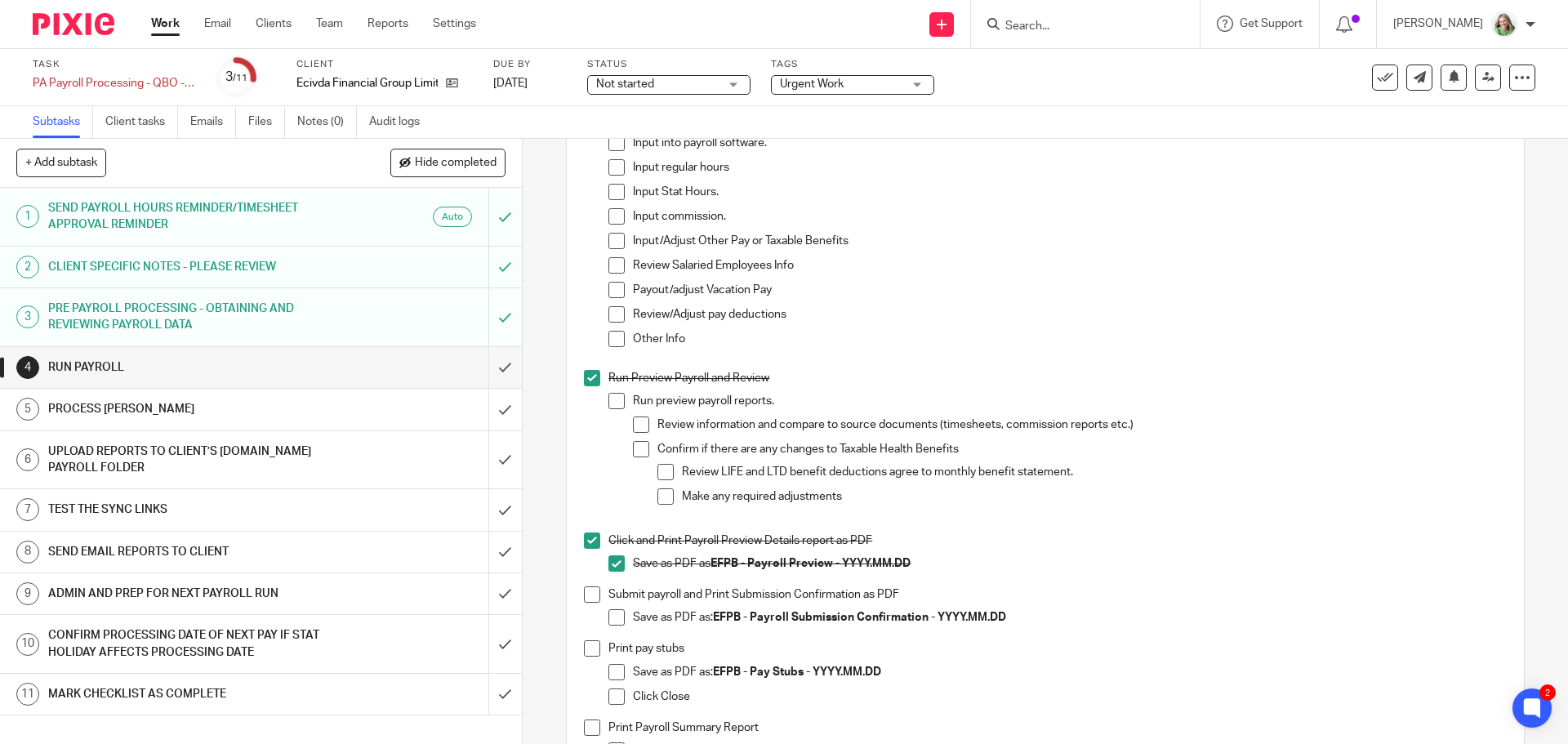
click at [592, 602] on span at bounding box center [592, 594] width 16 height 16
click at [611, 625] on span at bounding box center [617, 617] width 16 height 16
drag, startPoint x: 801, startPoint y: 680, endPoint x: 710, endPoint y: 679, distance: 91.0
click at [710, 679] on p "Save as PDF as: EFPB - Pay Stubs - YYYY.MM.DD" at bounding box center [1069, 672] width 873 height 16
click at [719, 678] on strong "EFPB - Pay Stubs - YYYY.MM.DD" at bounding box center [797, 672] width 169 height 12
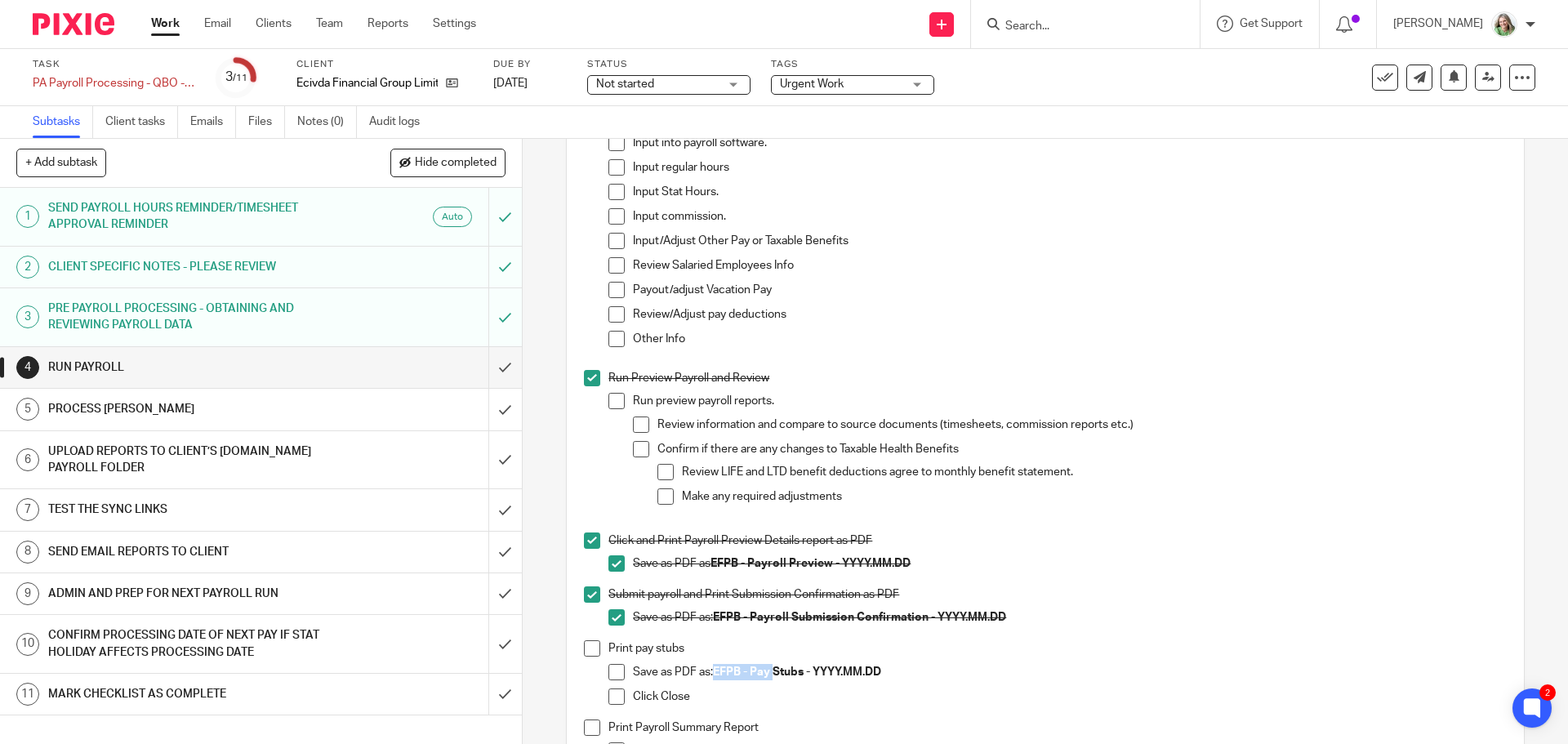
drag, startPoint x: 711, startPoint y: 678, endPoint x: 771, endPoint y: 678, distance: 60.0
click at [771, 678] on strong "EFPB - Pay Stubs - YYYY.MM.DD" at bounding box center [797, 672] width 169 height 12
click at [801, 678] on strong "EFPB - Pay Stubs - YYYY.MM.DD" at bounding box center [797, 672] width 169 height 12
drag, startPoint x: 801, startPoint y: 681, endPoint x: 750, endPoint y: 680, distance: 51.0
click at [750, 678] on strong "EFPB - Pay Stubs - YYYY.MM.DD" at bounding box center [797, 672] width 169 height 12
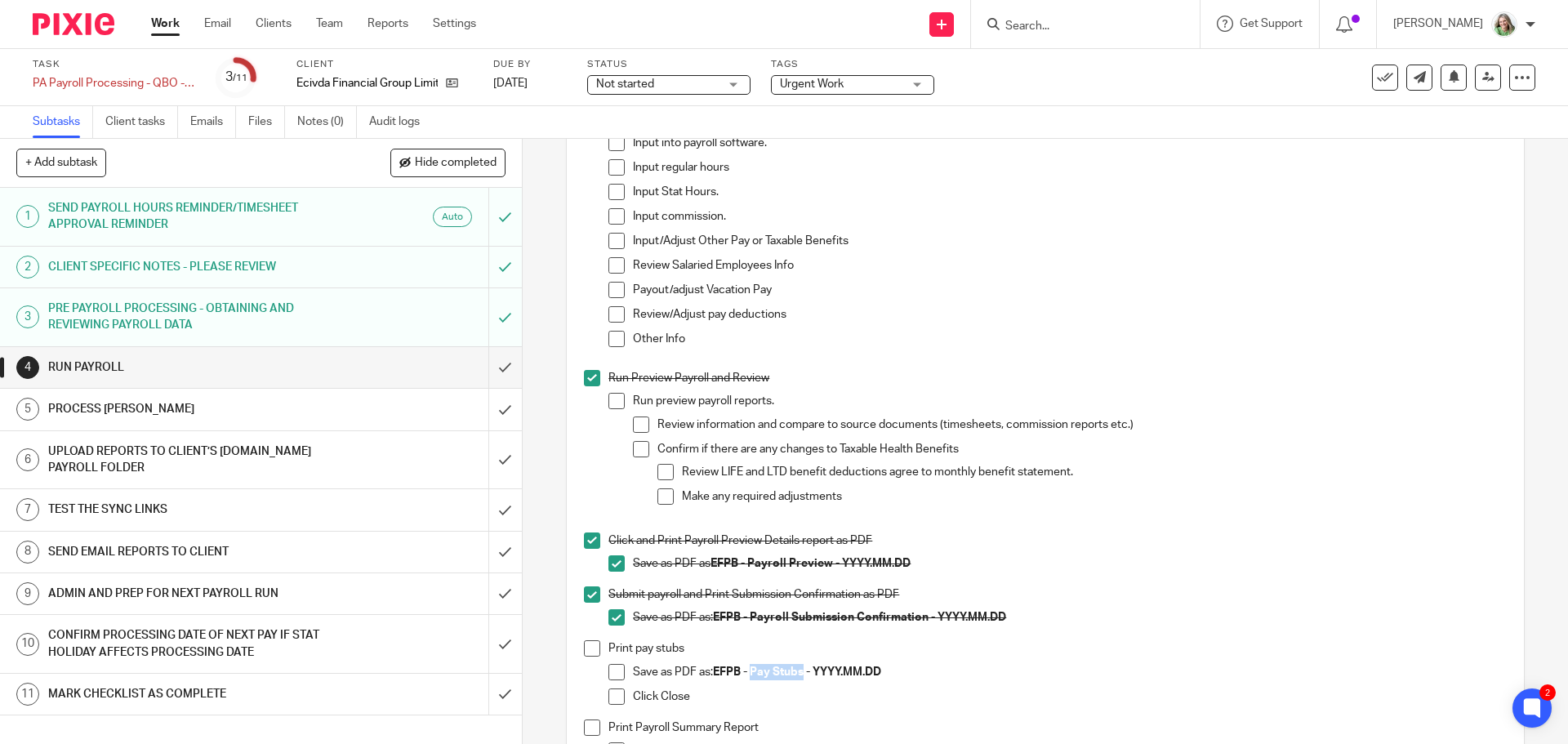
copy strong "Pay Stubs"
click at [616, 680] on span at bounding box center [617, 672] width 16 height 16
click at [587, 657] on span at bounding box center [592, 648] width 16 height 16
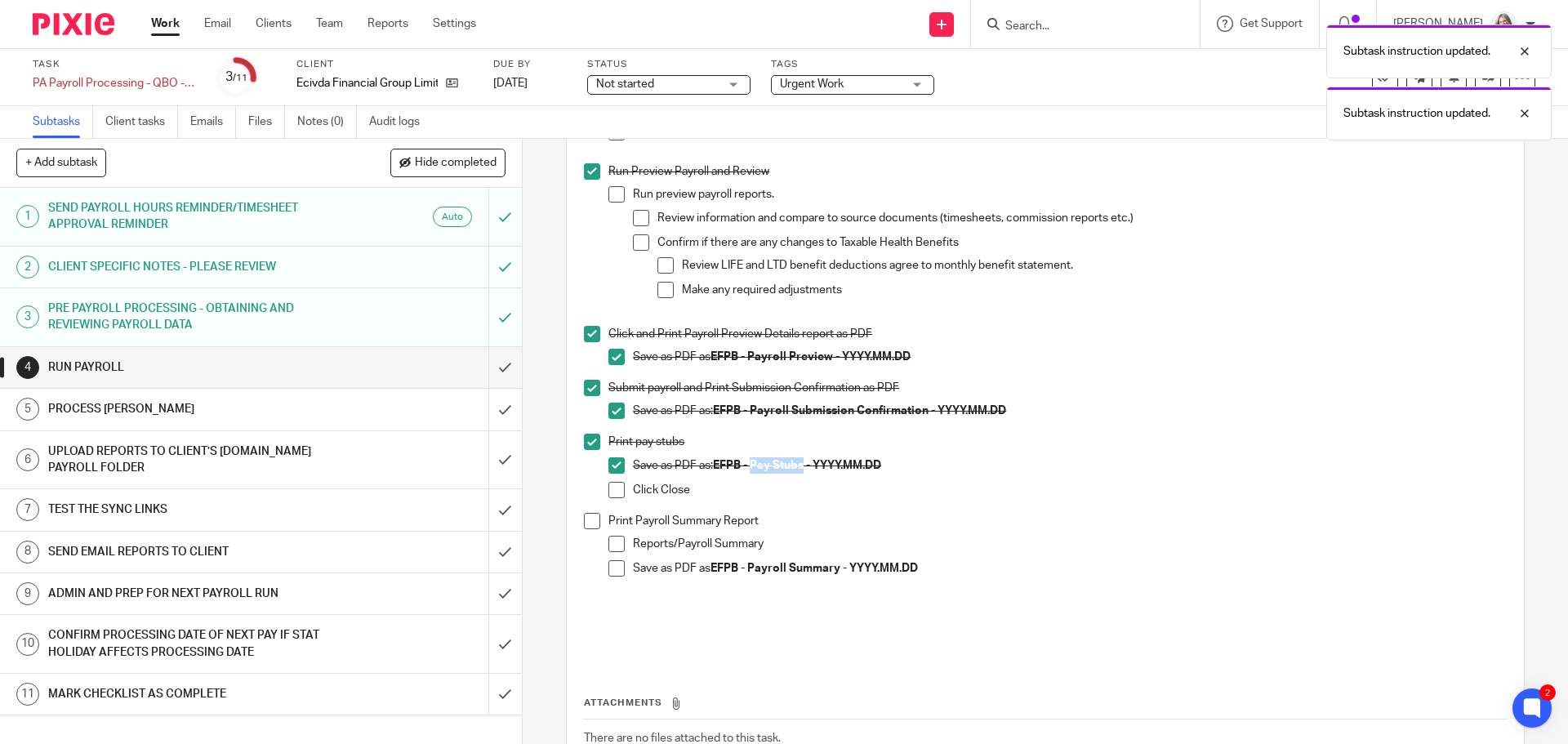
scroll to position [653, 0]
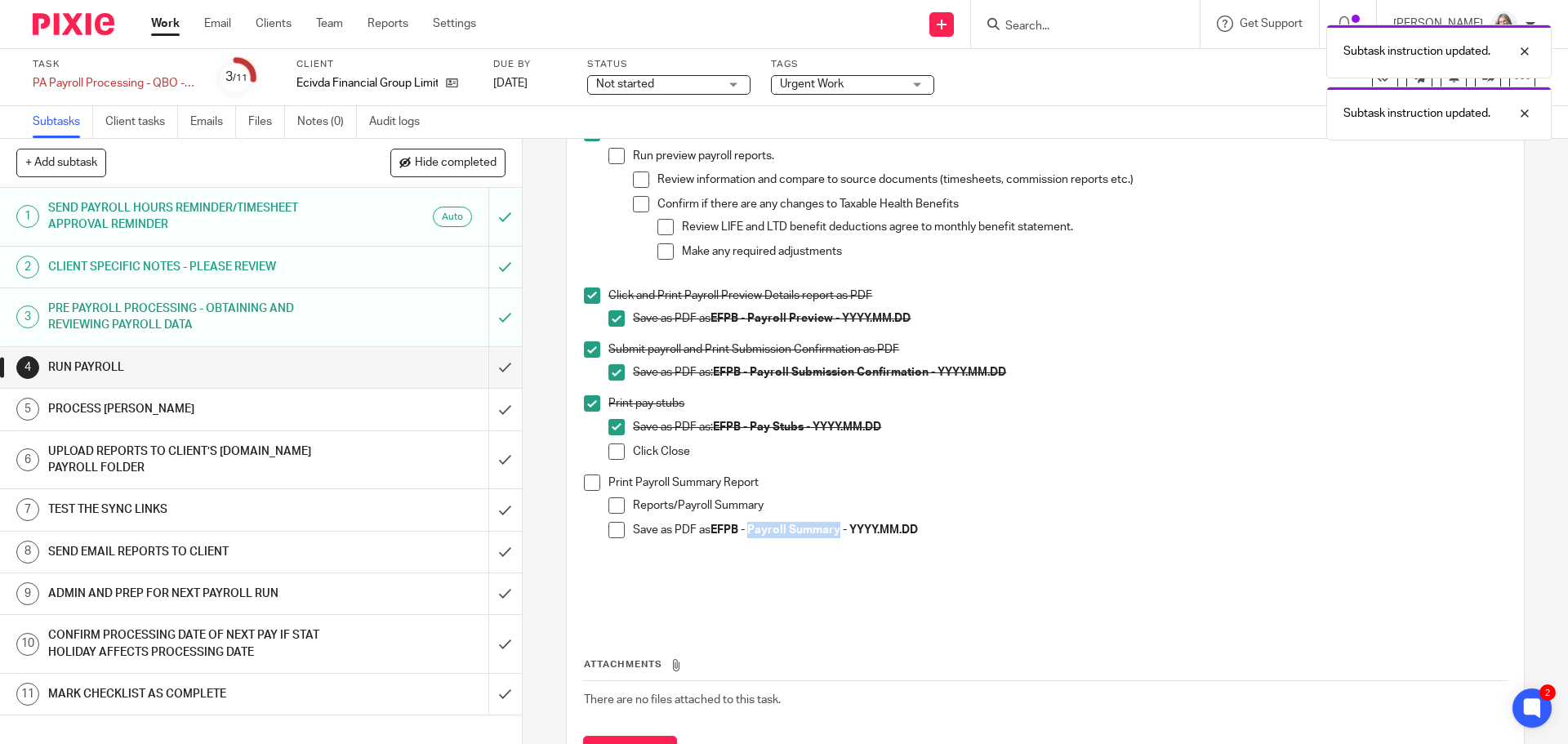
drag, startPoint x: 838, startPoint y: 540, endPoint x: 749, endPoint y: 539, distance: 89.0
click at [749, 535] on strong "EFPB - Payroll Summary - YYYY.MM.DD" at bounding box center [814, 529] width 207 height 12
copy strong "Payroll Summary"
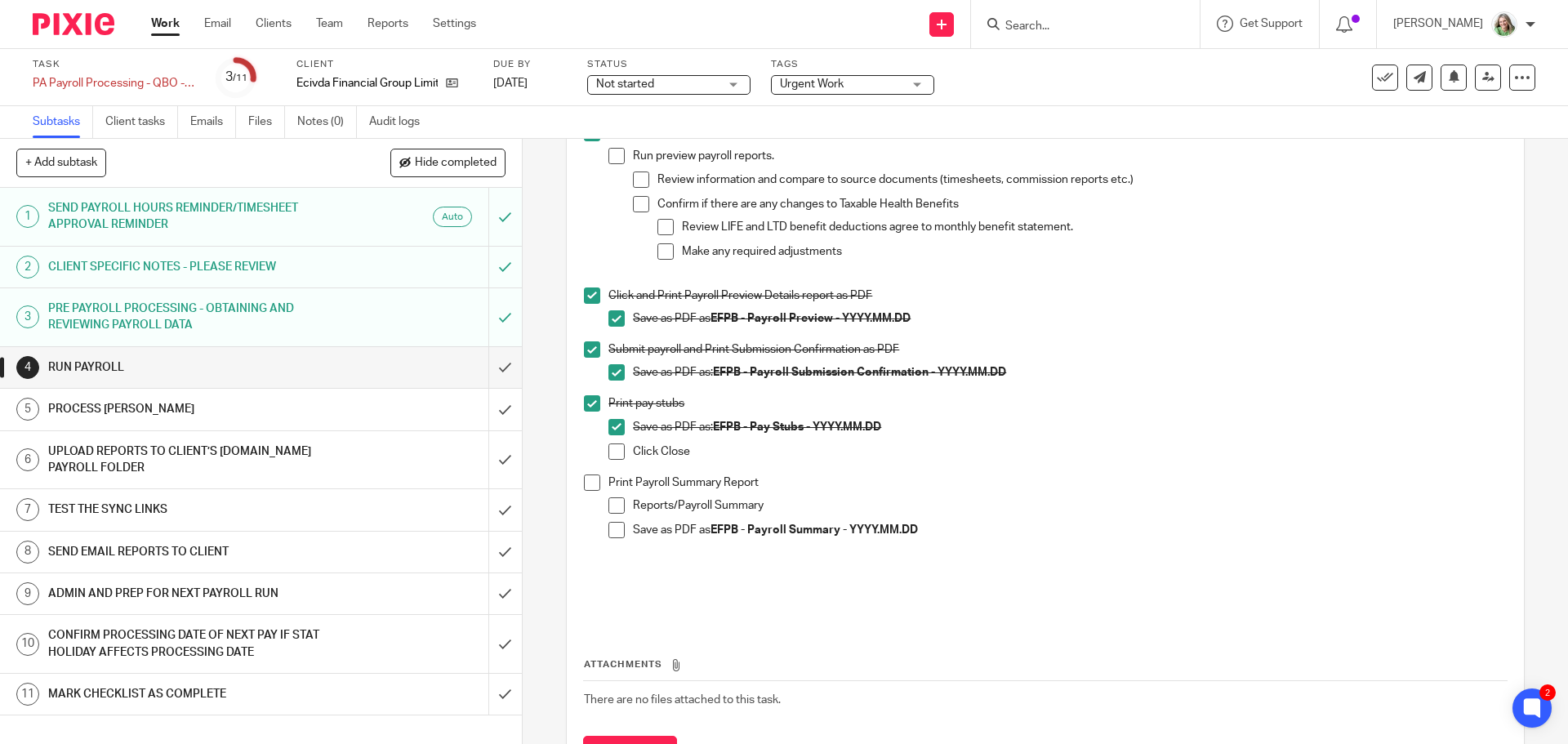
click at [588, 488] on span at bounding box center [592, 483] width 16 height 16
click span
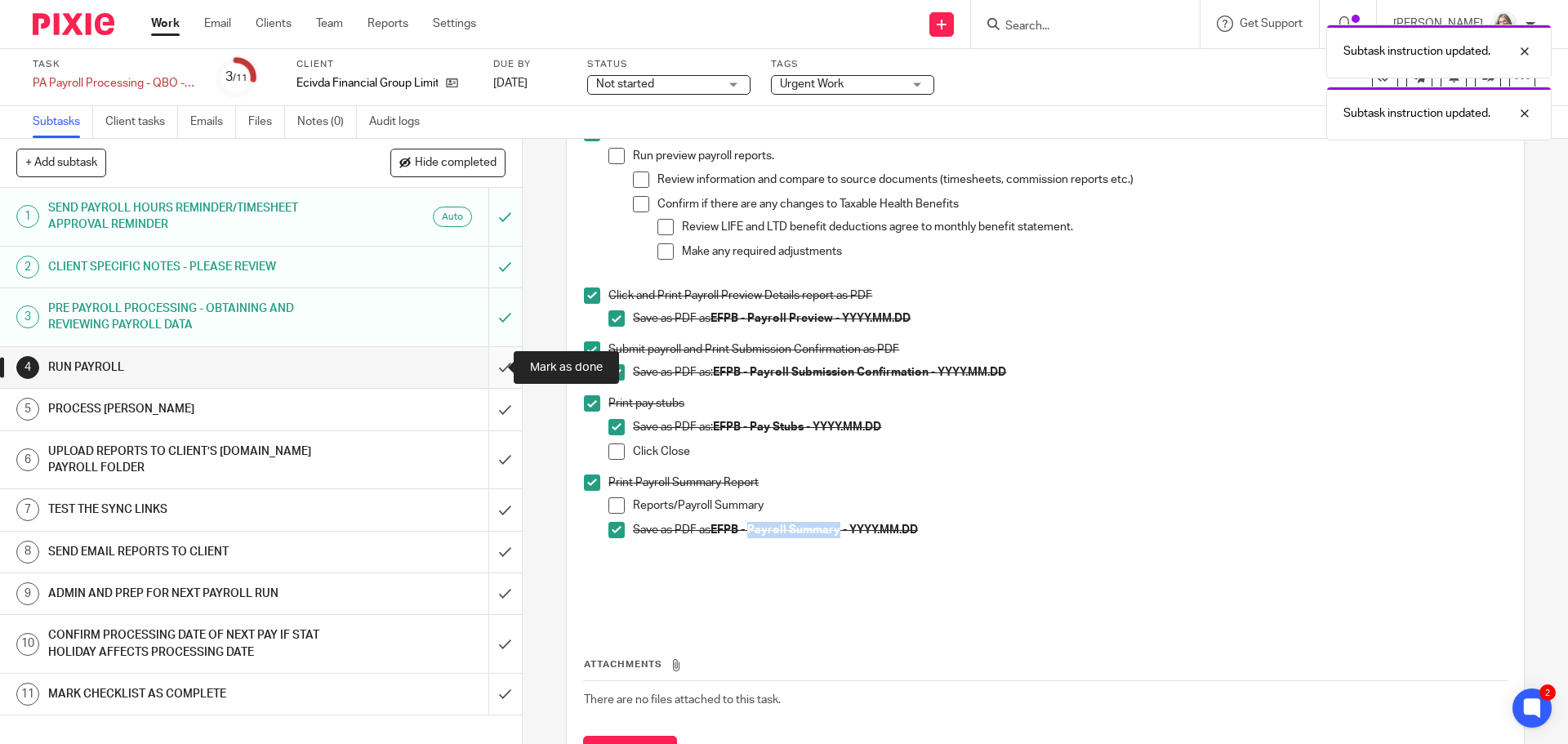
click input "submit"
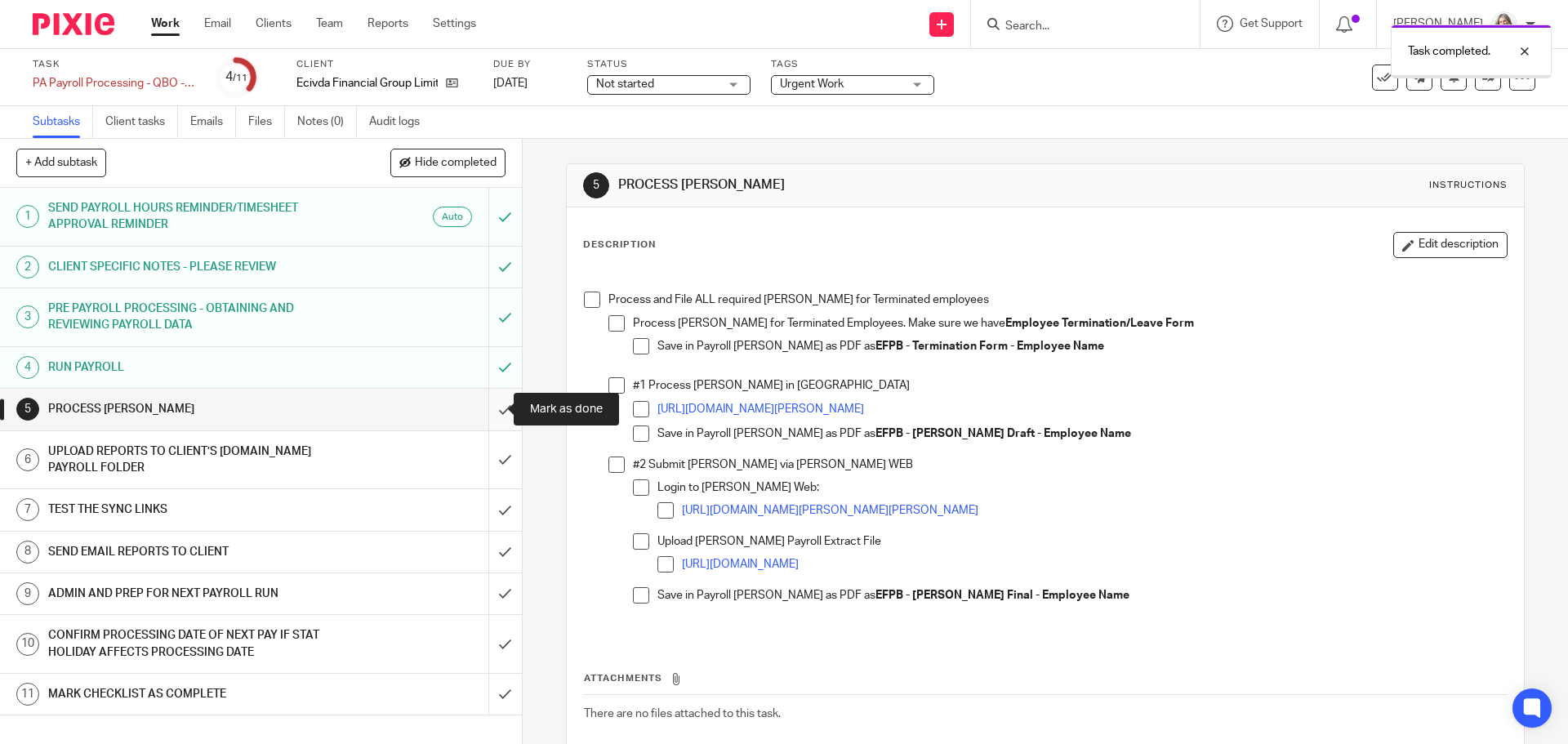
click at [489, 411] on input "submit" at bounding box center [261, 409] width 522 height 41
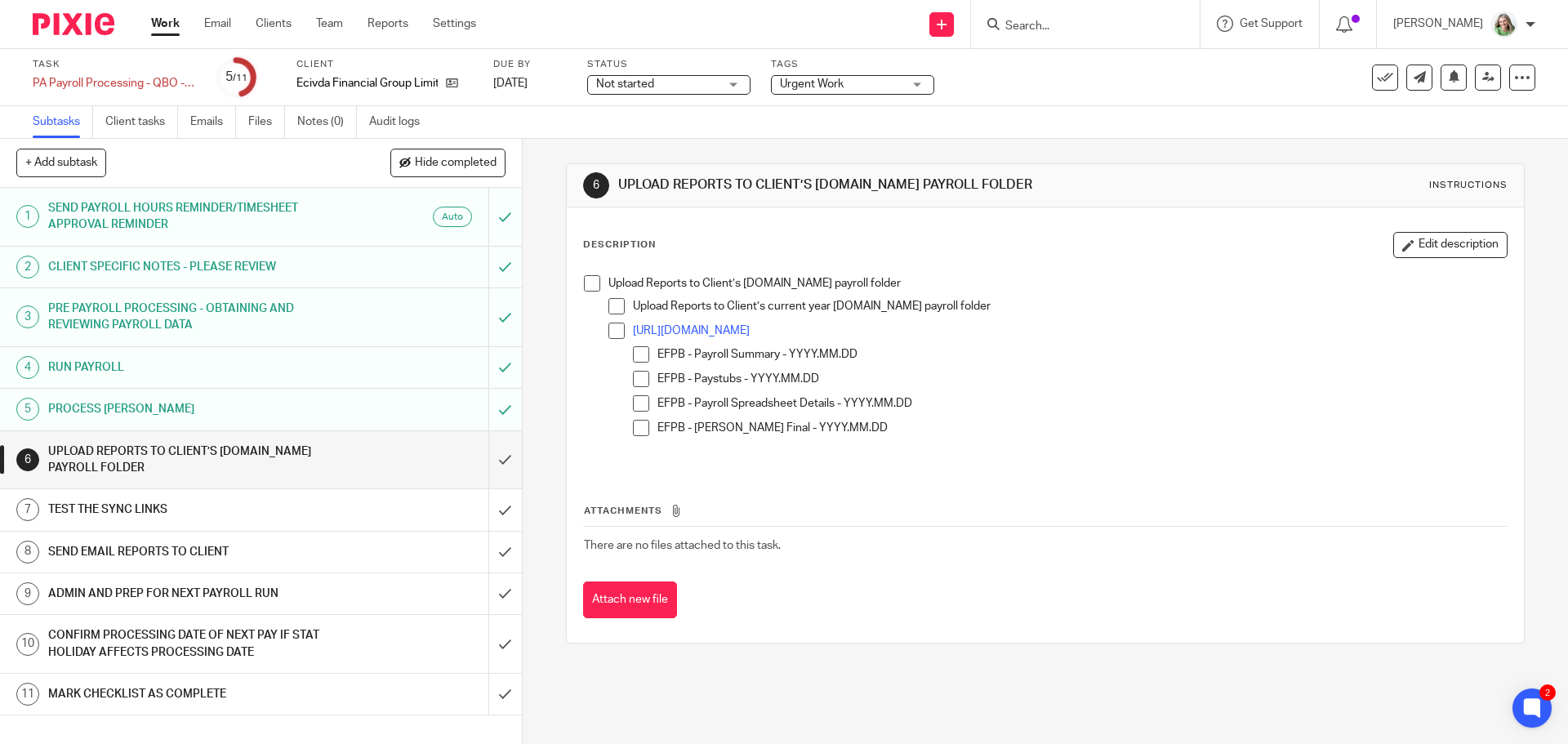
drag, startPoint x: 588, startPoint y: 286, endPoint x: 535, endPoint y: 408, distance: 133.0
click at [588, 286] on span at bounding box center [592, 283] width 16 height 16
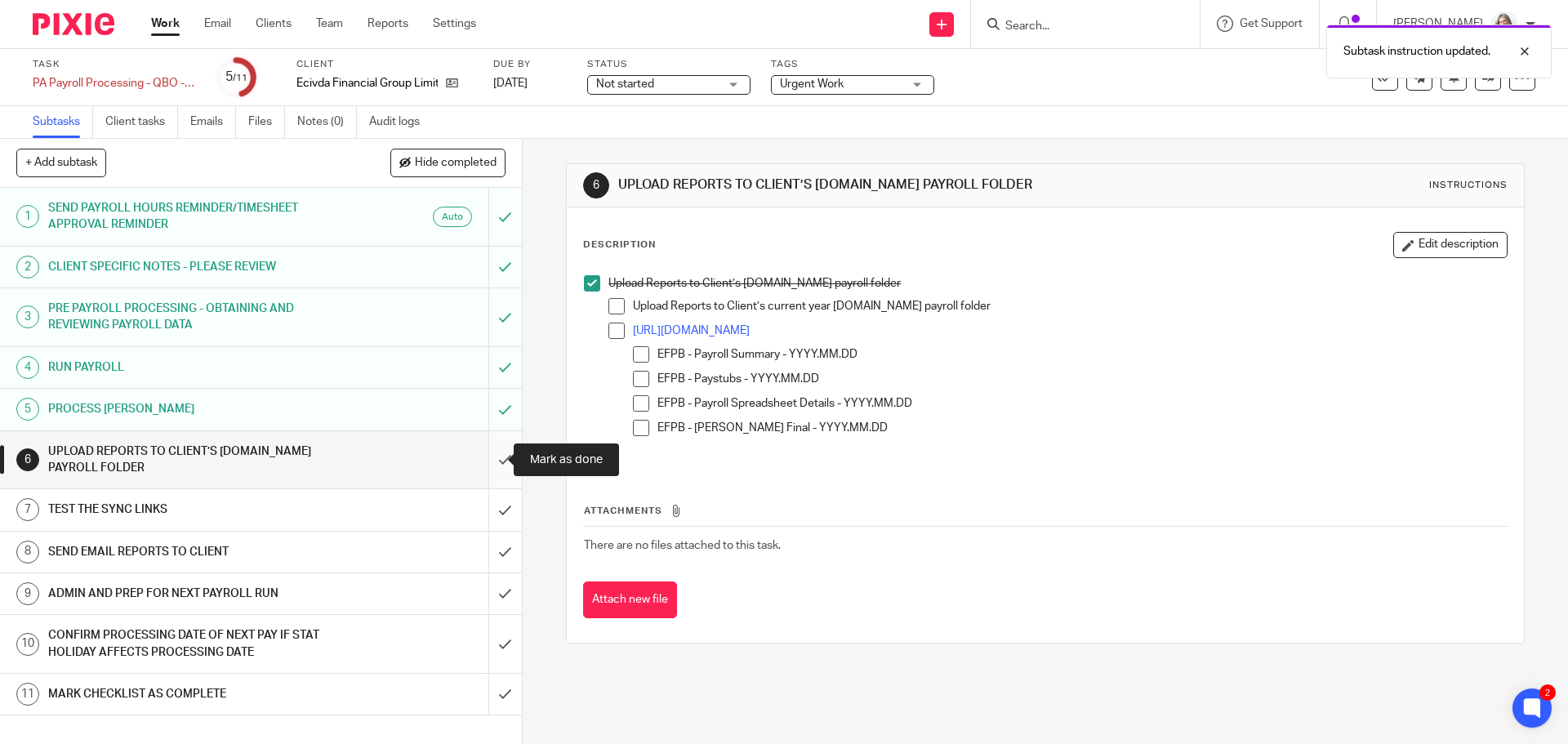
click at [493, 460] on input "submit" at bounding box center [261, 459] width 522 height 58
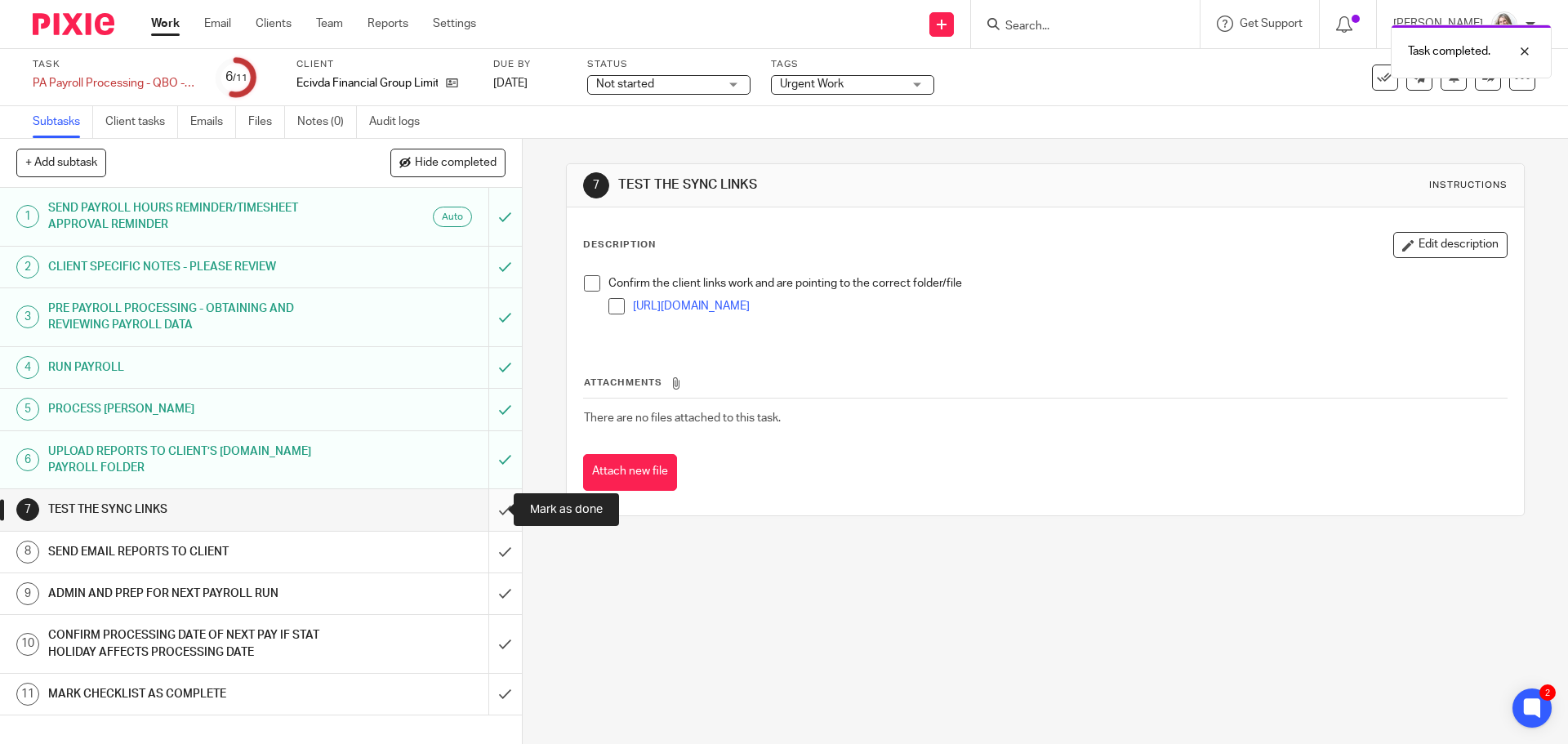
click at [495, 507] on input "submit" at bounding box center [261, 509] width 522 height 41
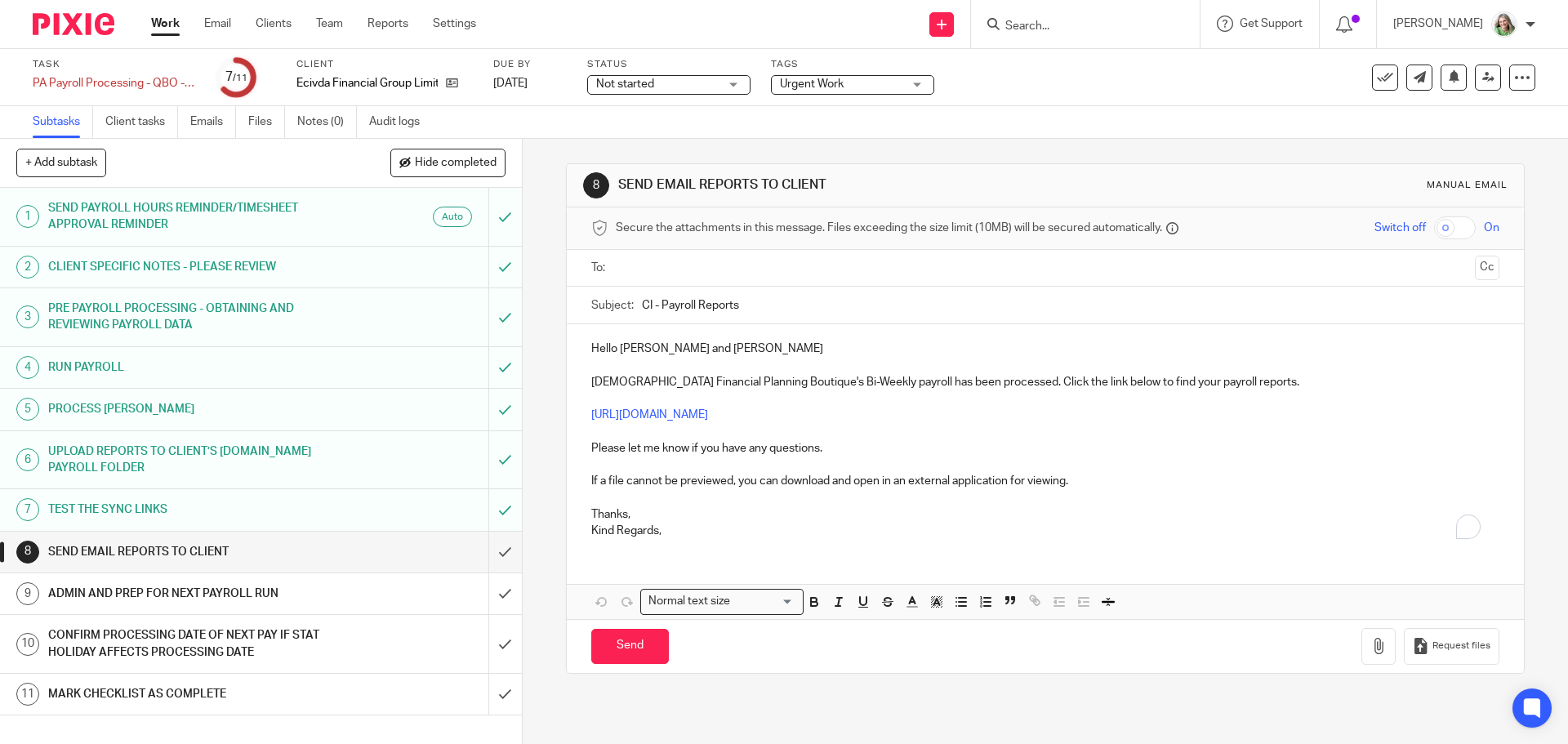
click at [657, 269] on input "text" at bounding box center [1044, 268] width 846 height 19
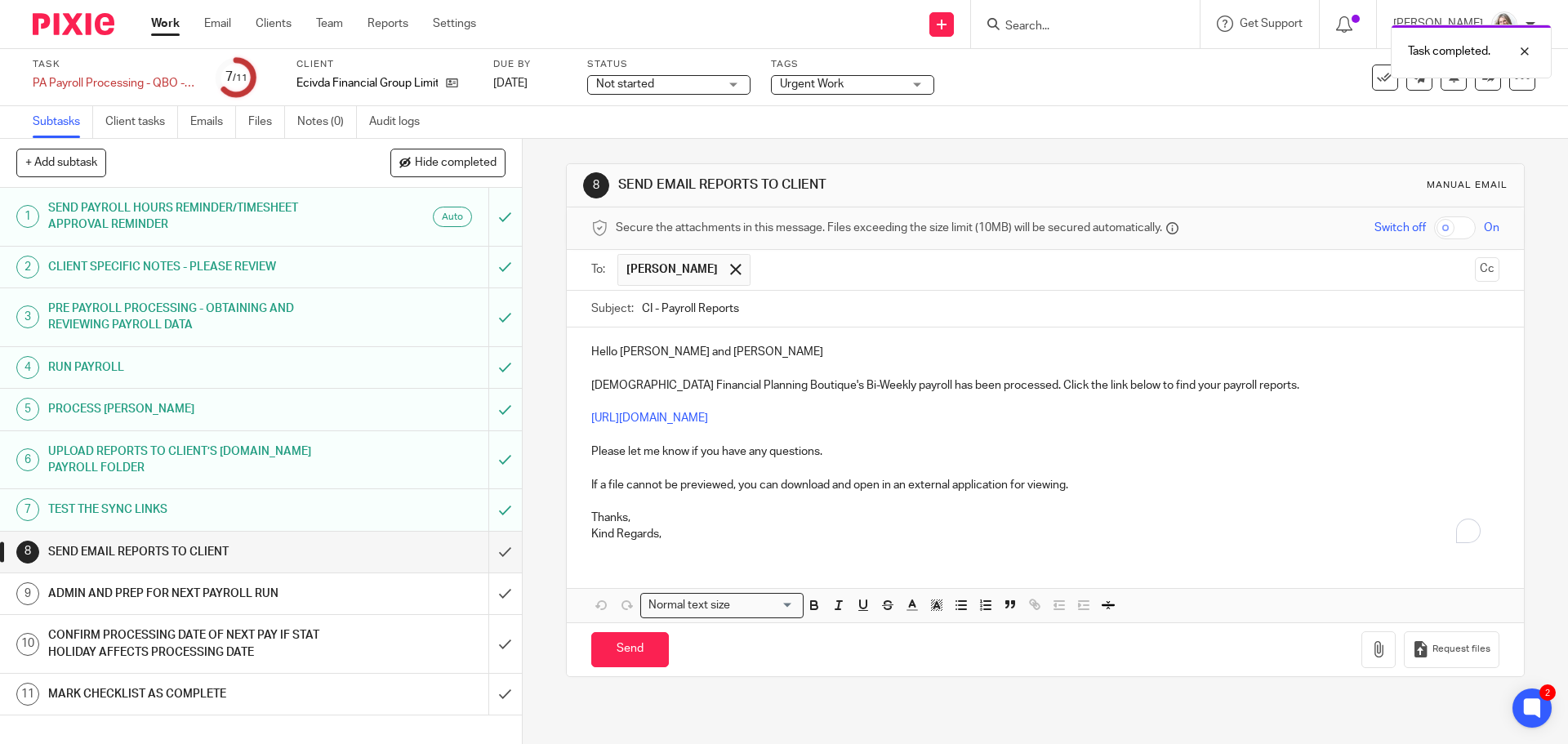
click at [761, 273] on input "text" at bounding box center [1113, 270] width 709 height 32
drag, startPoint x: 648, startPoint y: 303, endPoint x: 637, endPoint y: 309, distance: 12.5
click at [642, 309] on input "CI - Payroll Reports" at bounding box center [1070, 309] width 857 height 37
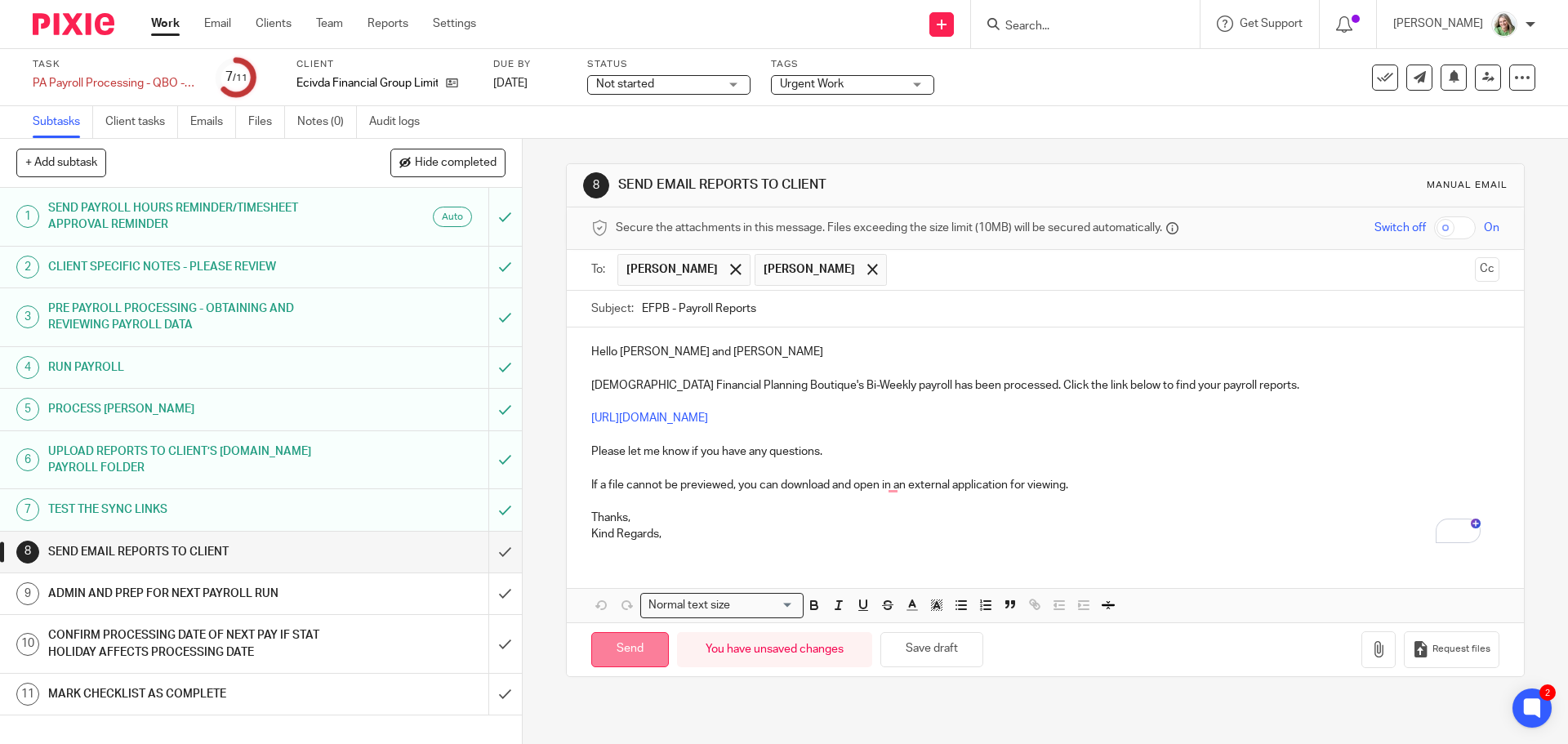
type input "EFPB - Payroll Reports"
click at [611, 648] on input "Send" at bounding box center [630, 649] width 78 height 35
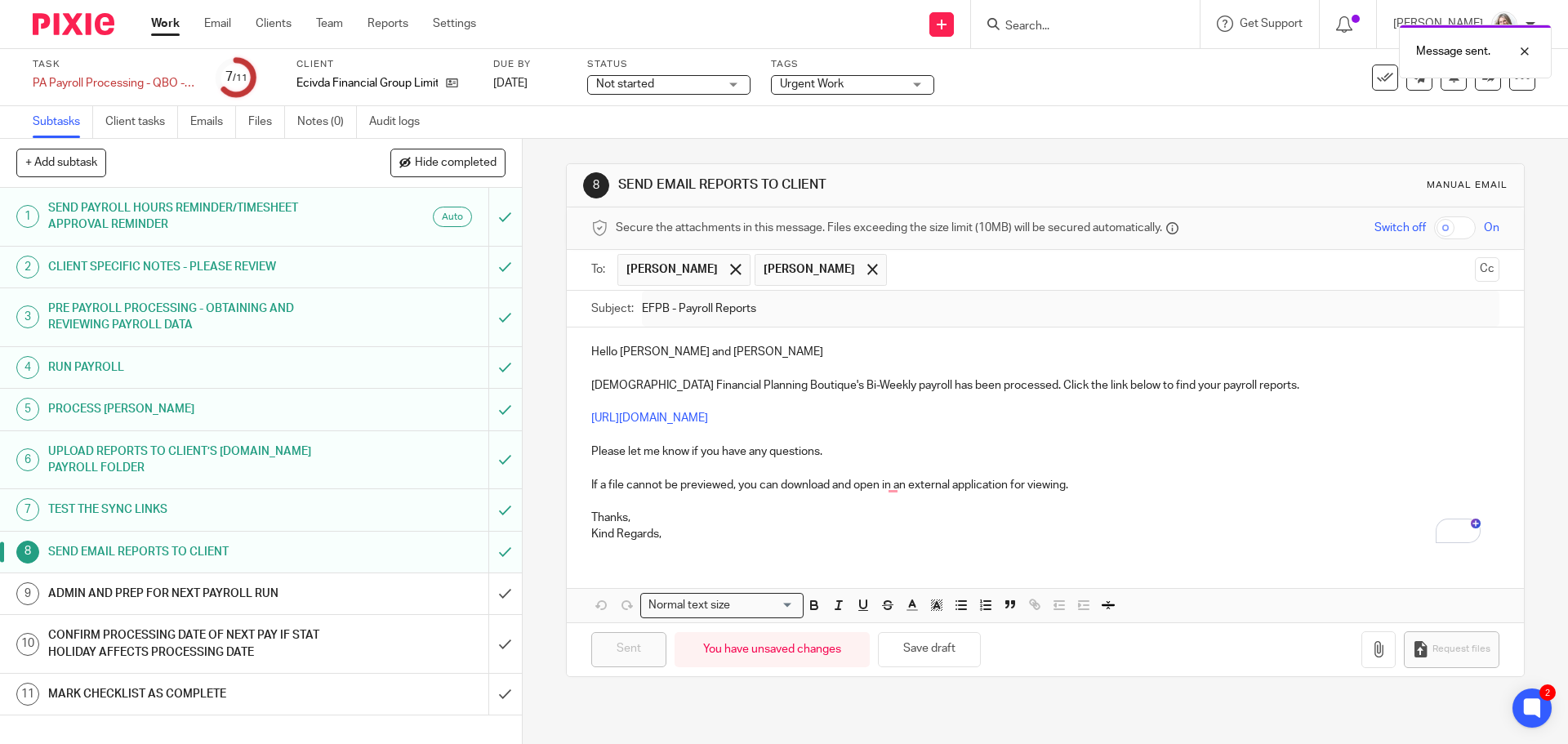
type input "Sent"
click at [419, 591] on div "ADMIN AND PREP FOR NEXT PAYROLL RUN" at bounding box center [260, 593] width 424 height 24
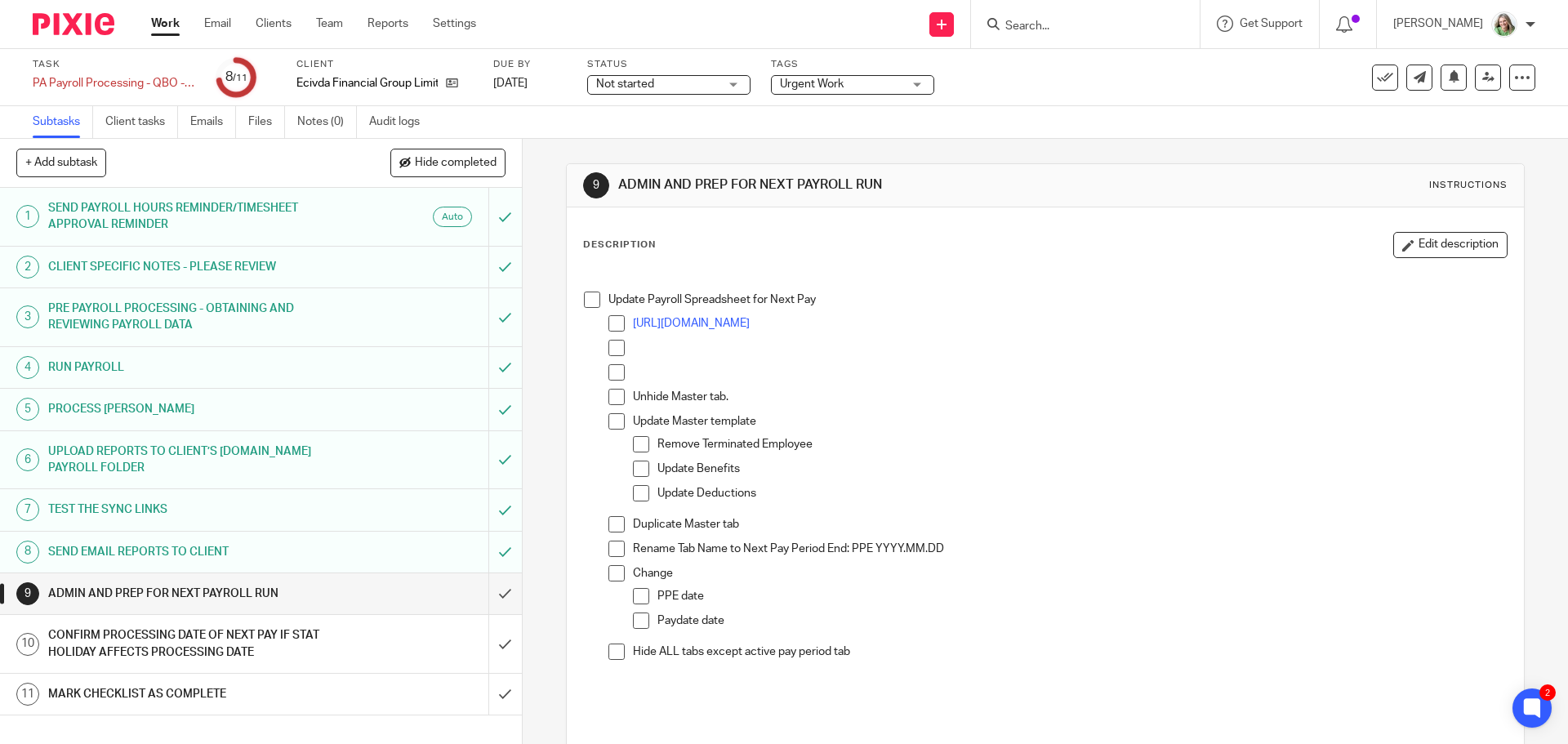
click at [588, 298] on span at bounding box center [592, 300] width 16 height 16
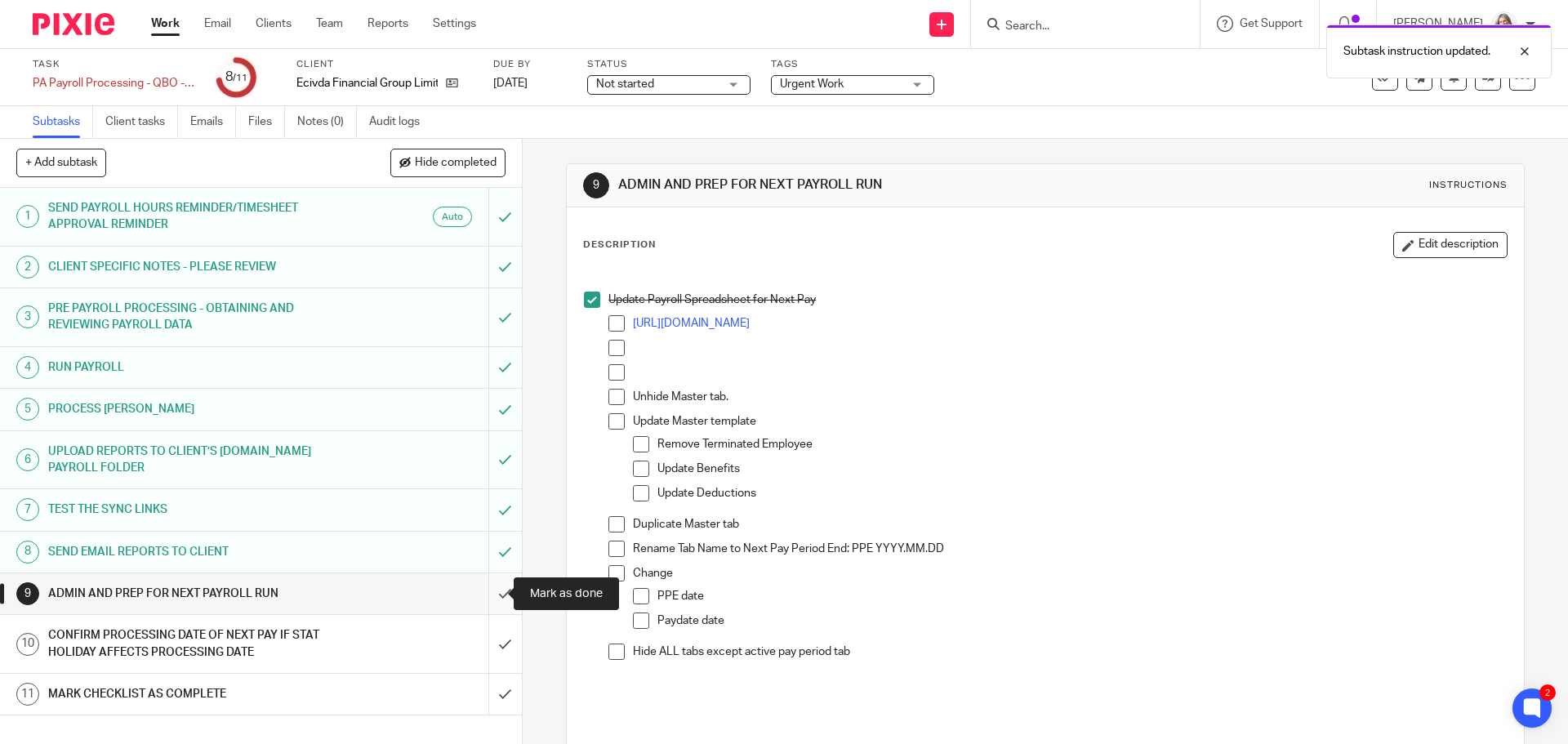
click at [487, 591] on input "submit" at bounding box center [261, 593] width 522 height 41
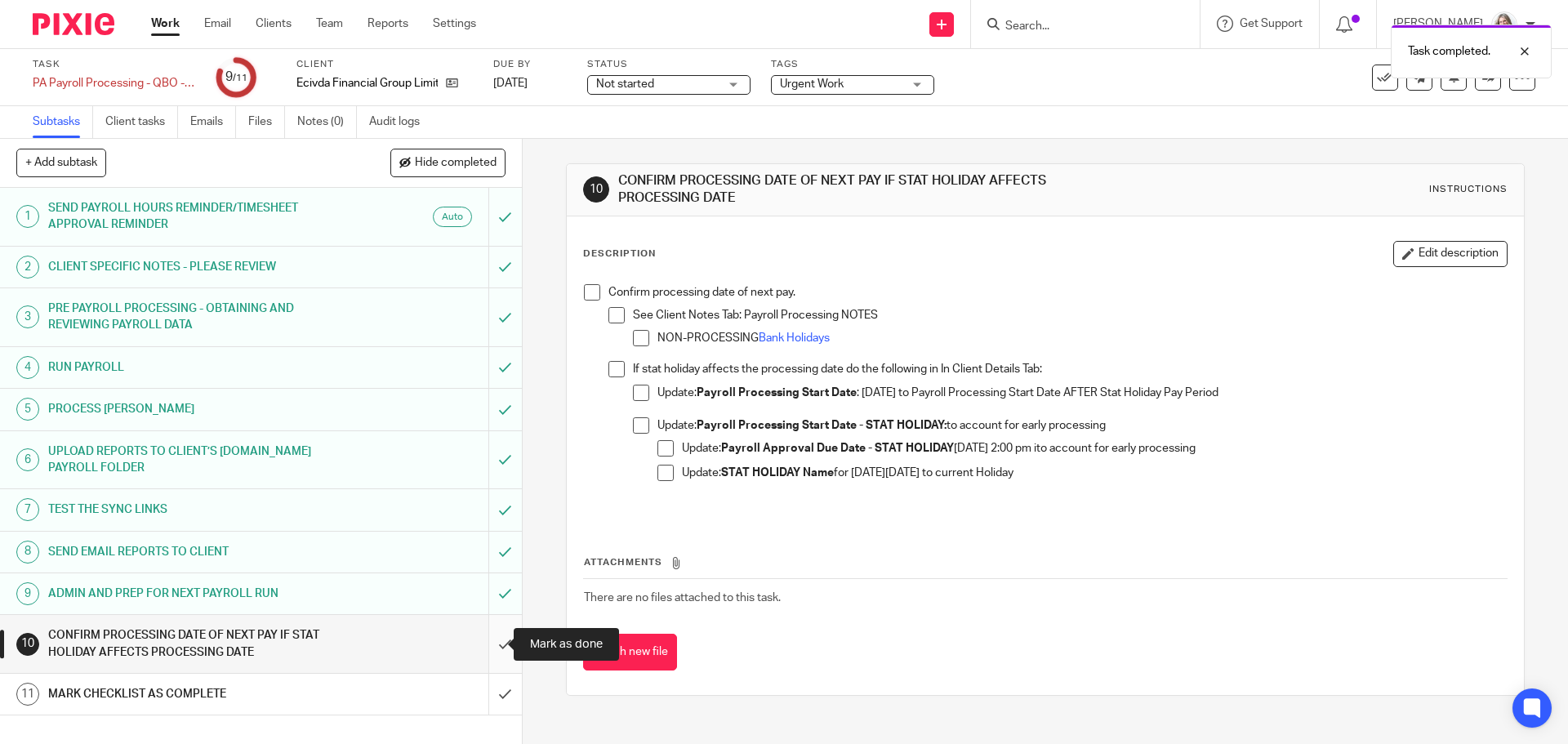
click at [493, 643] on input "submit" at bounding box center [261, 643] width 522 height 58
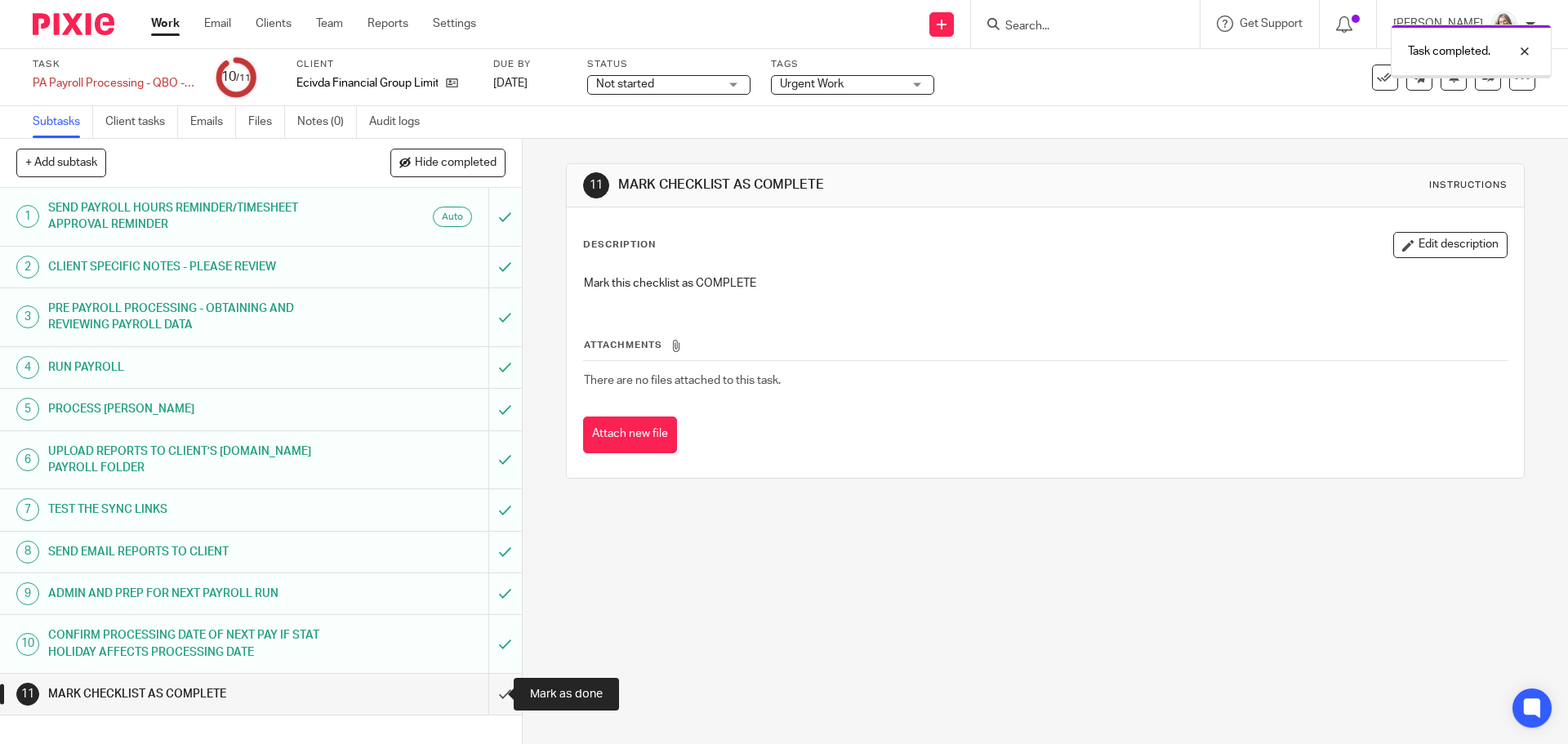
click at [489, 692] on input "submit" at bounding box center [261, 694] width 522 height 41
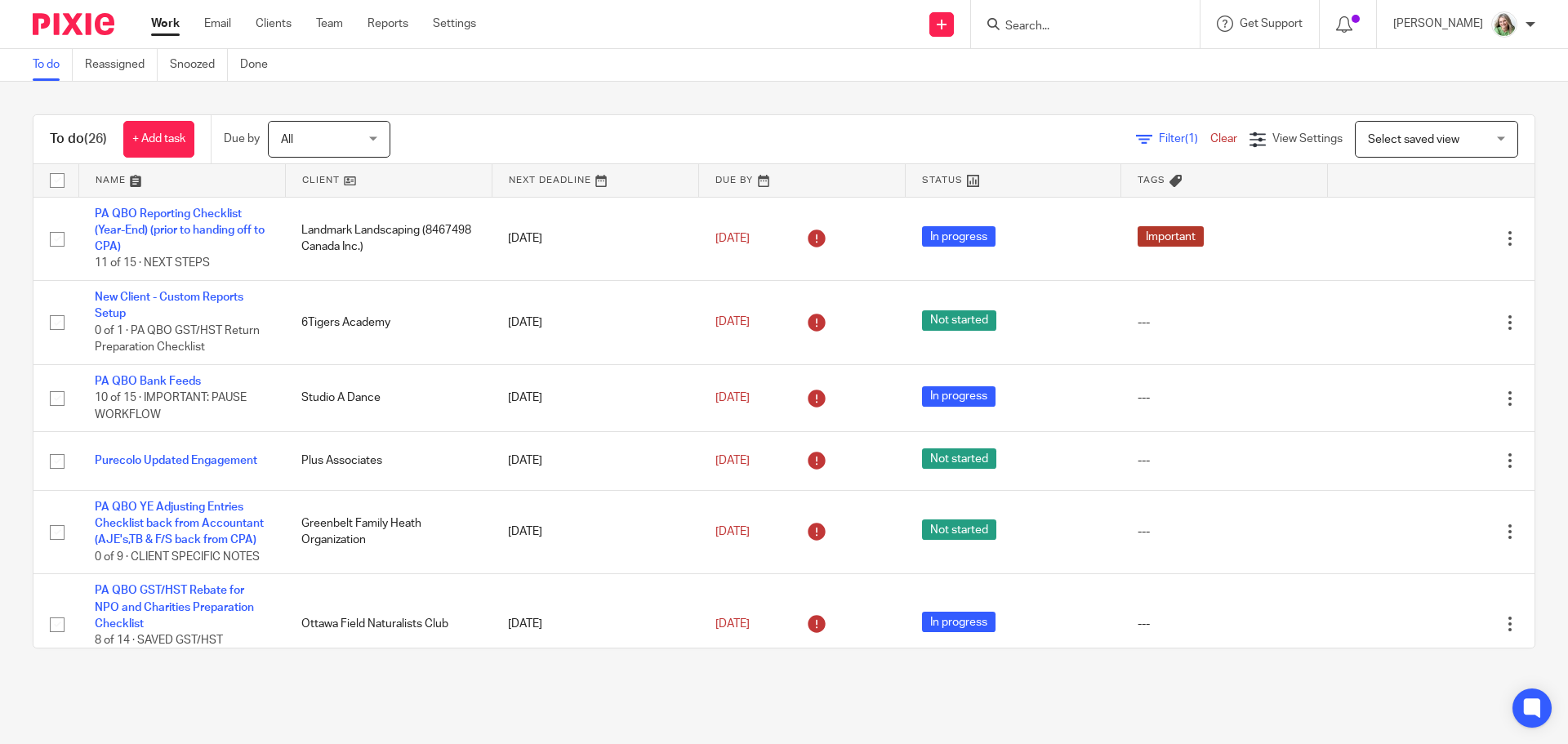
click at [1394, 141] on span "Select saved view" at bounding box center [1414, 139] width 91 height 12
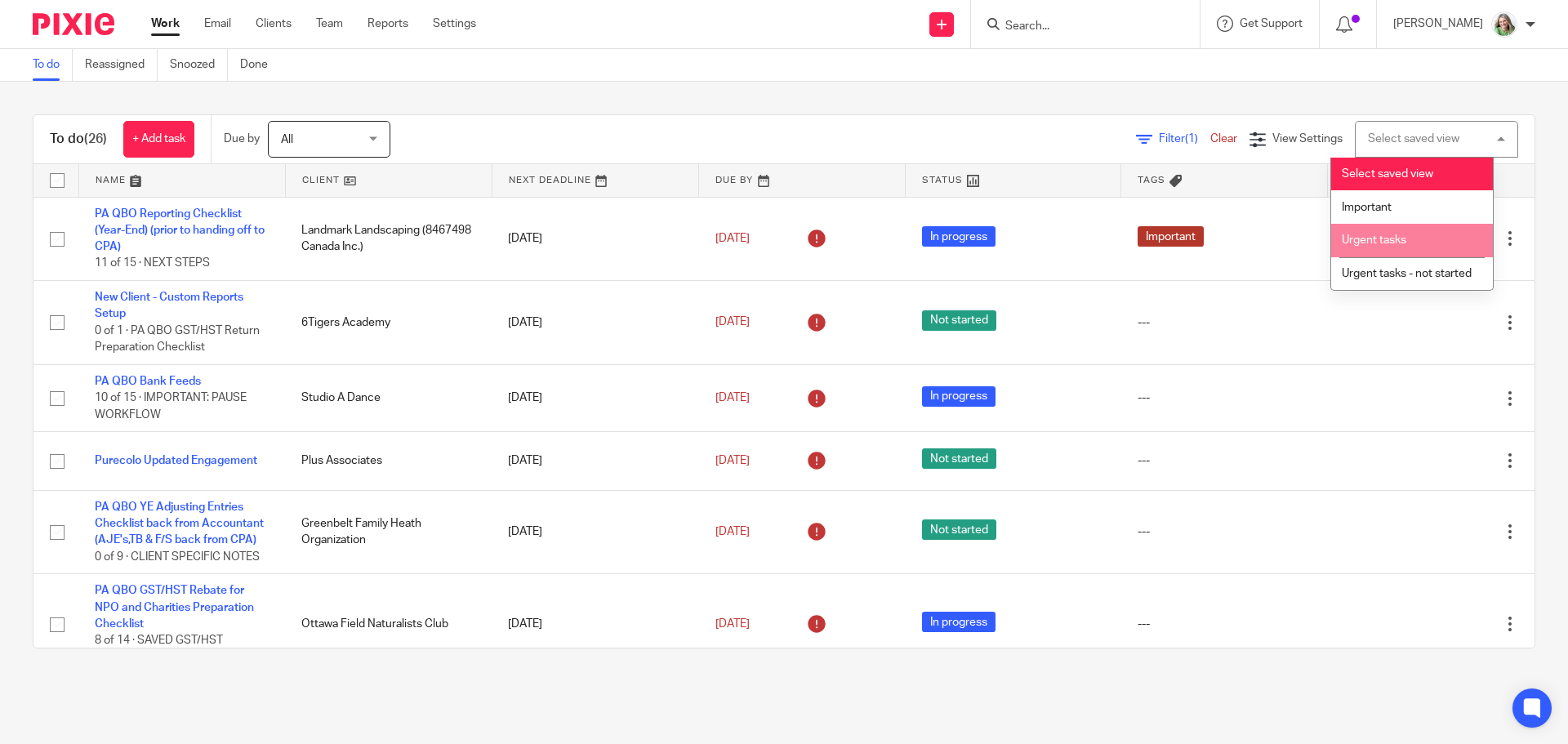
click at [1378, 236] on span "Urgent tasks" at bounding box center [1374, 240] width 64 height 12
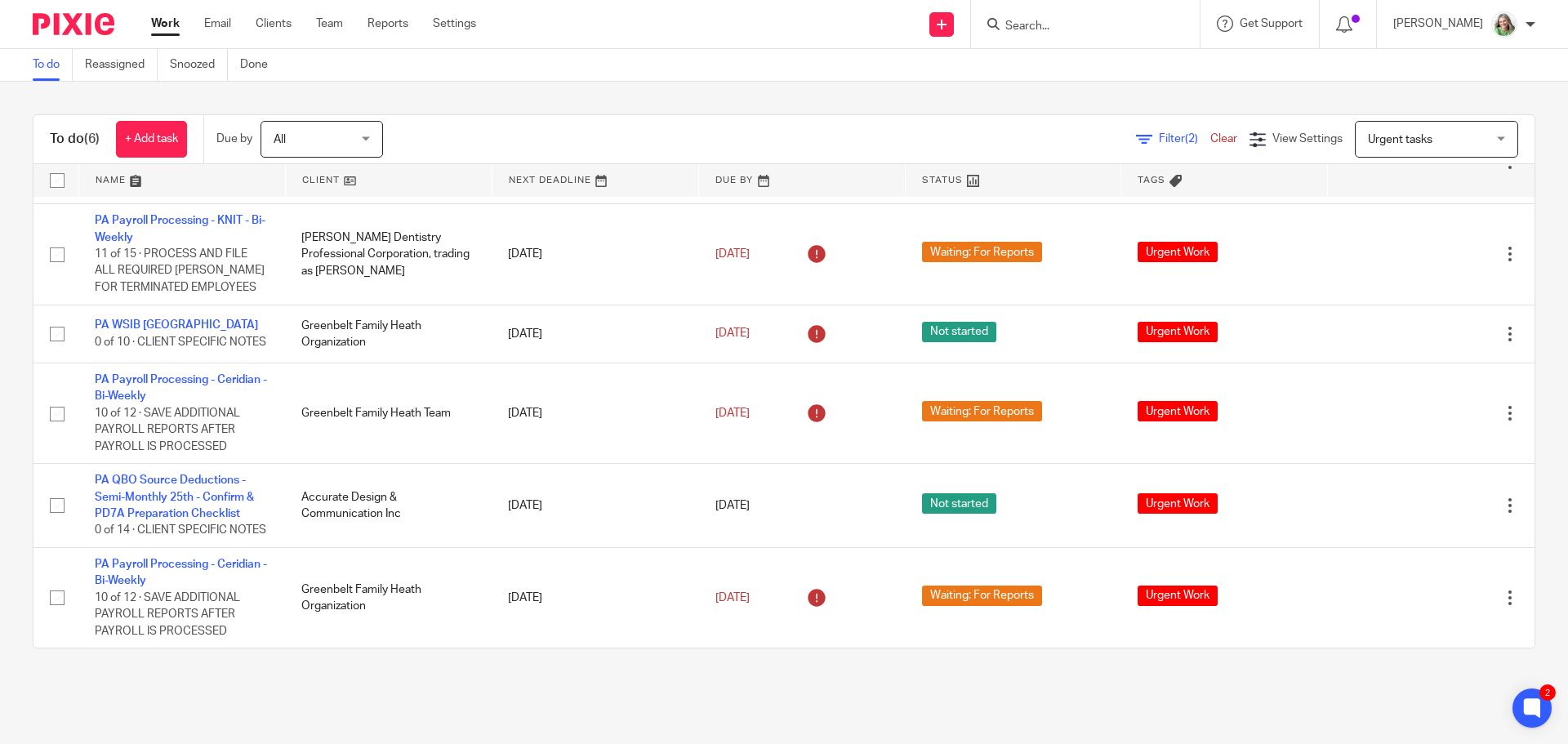
scroll to position [103, 0]
